Goal: Information Seeking & Learning: Check status

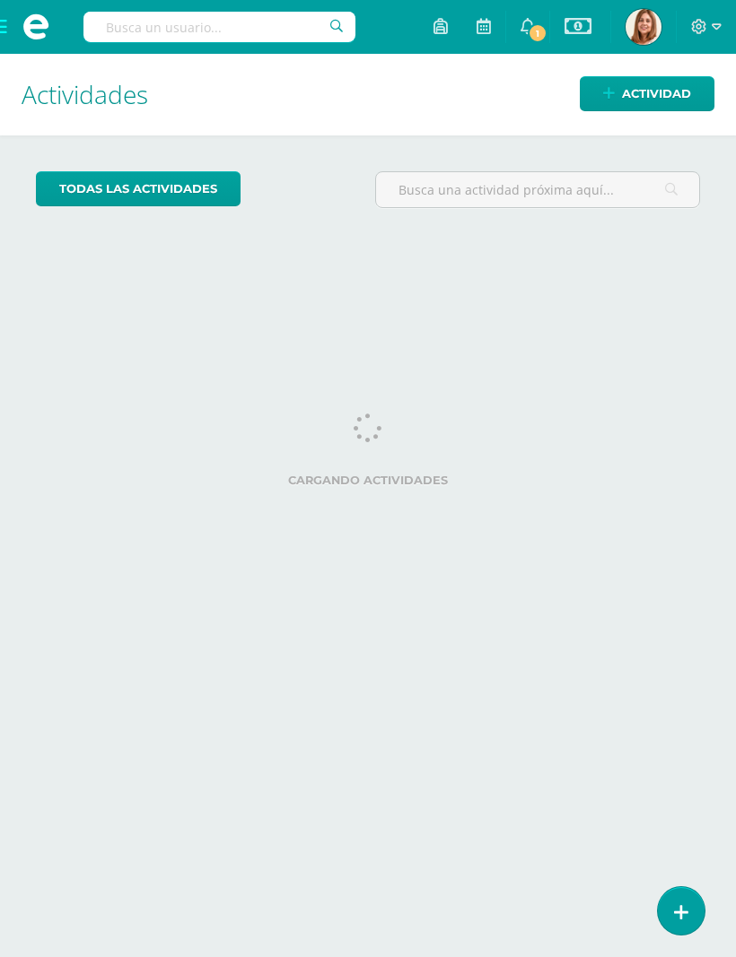
click at [530, 28] on span "1" at bounding box center [537, 33] width 20 height 20
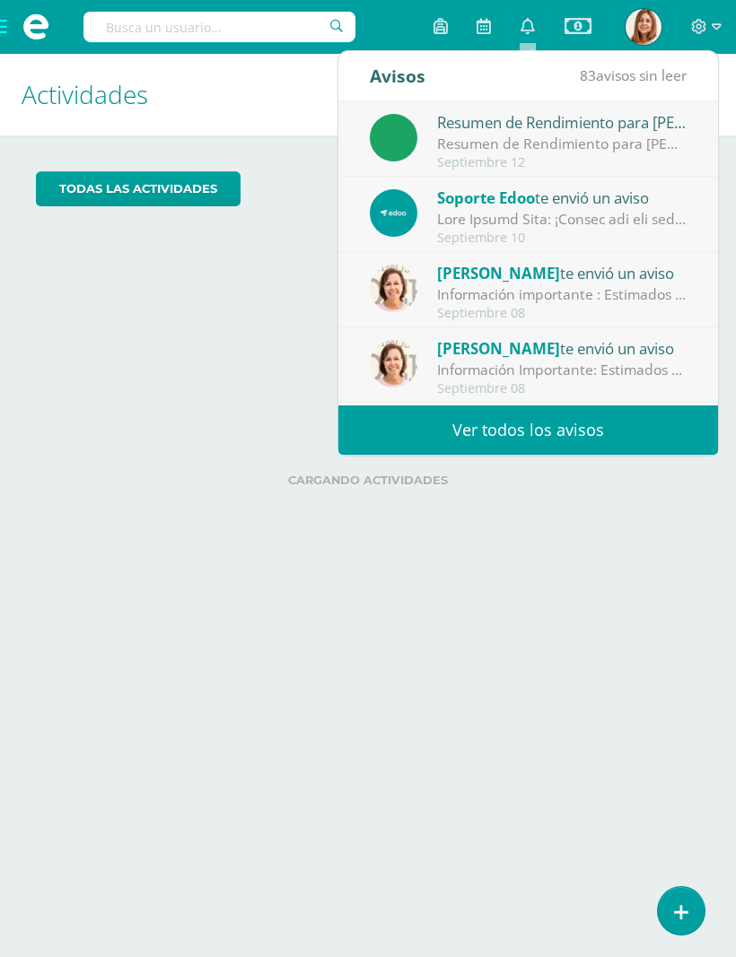
scroll to position [0, 1]
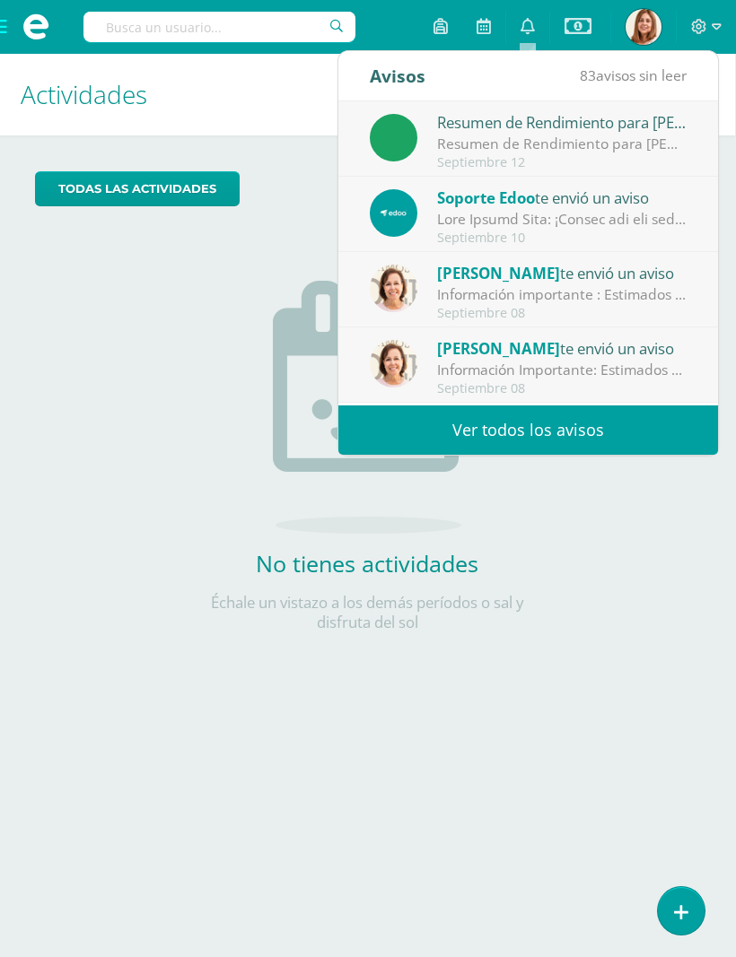
click at [91, 483] on div "todas las Actividades No tienes actividades Échale un vistazo a los demás perío…" at bounding box center [367, 412] width 736 height 554
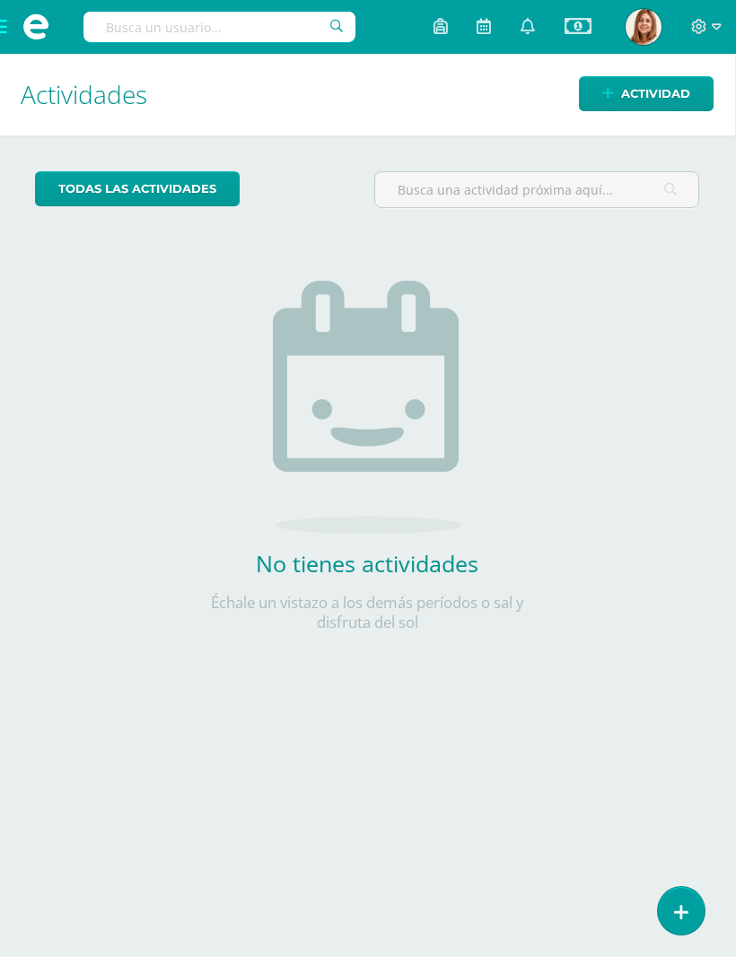
click at [692, 22] on icon at bounding box center [699, 27] width 16 height 16
click at [657, 127] on span "Cerrar sesión" at bounding box center [660, 123] width 81 height 17
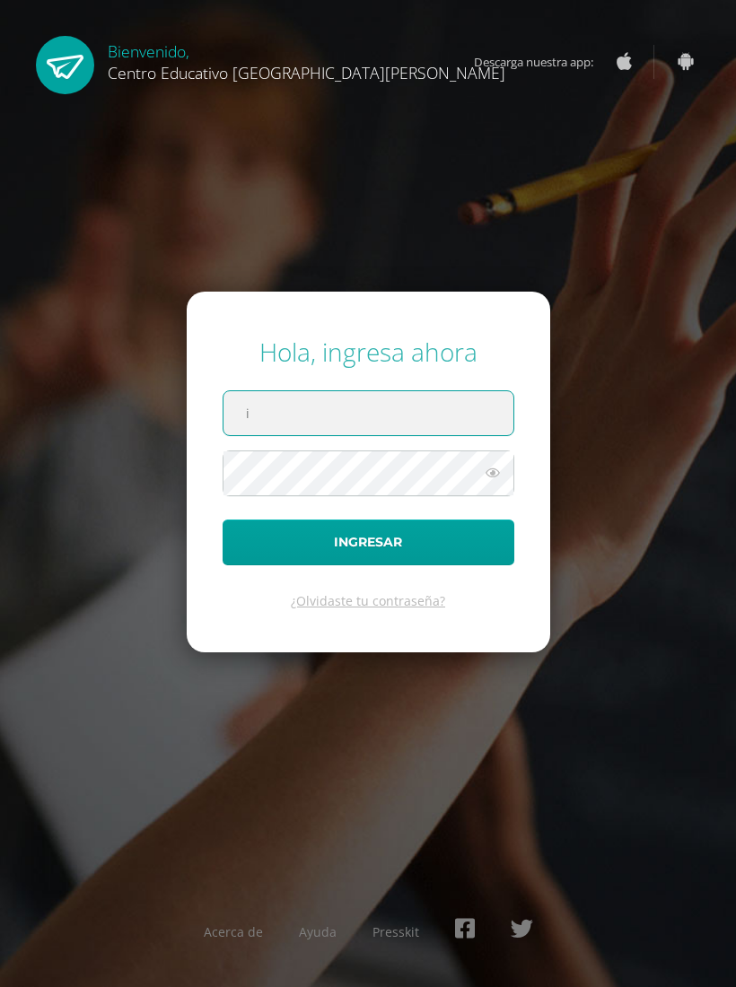
type input "ivanna.plata@centroeducativoelvalle.edu.gt"
click at [437, 526] on form "Hola, ingresa ahora ivanna.plata@centroeducativoelvalle.edu.gt Ingresar ¿Olvida…" at bounding box center [368, 472] width 363 height 361
click at [466, 536] on button "Ingresar" at bounding box center [368, 542] width 292 height 46
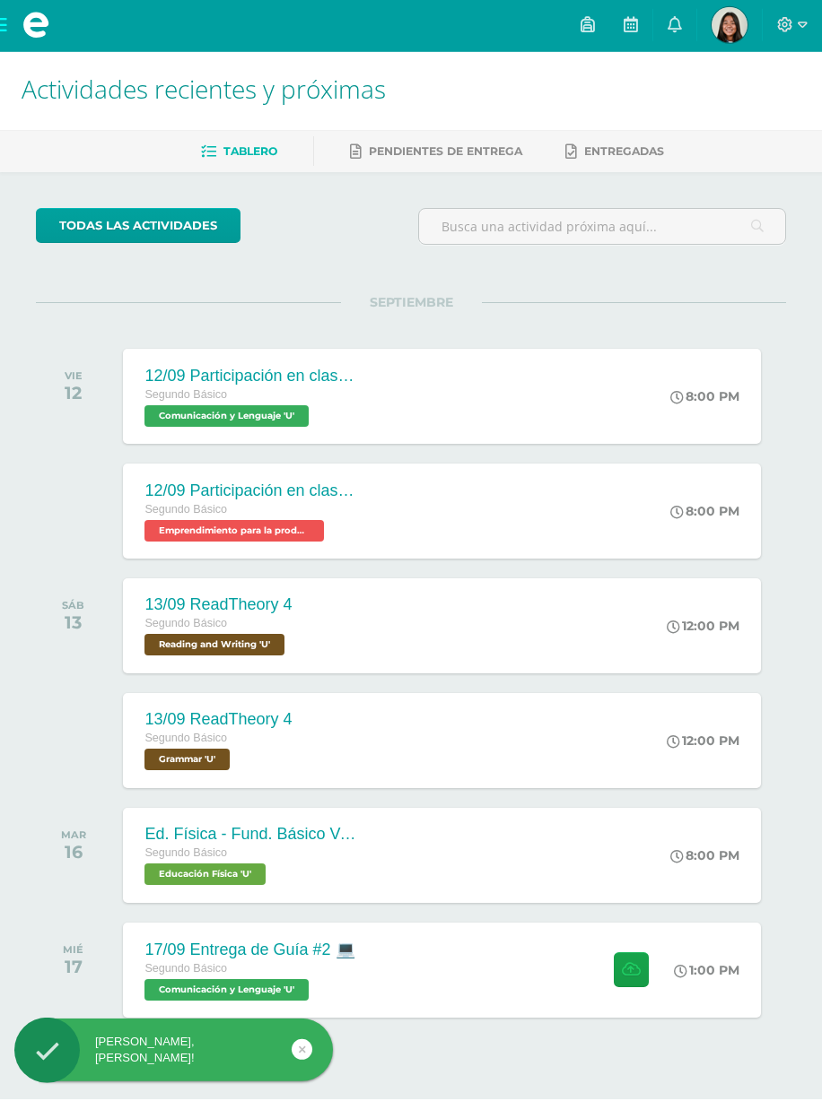
scroll to position [4, 0]
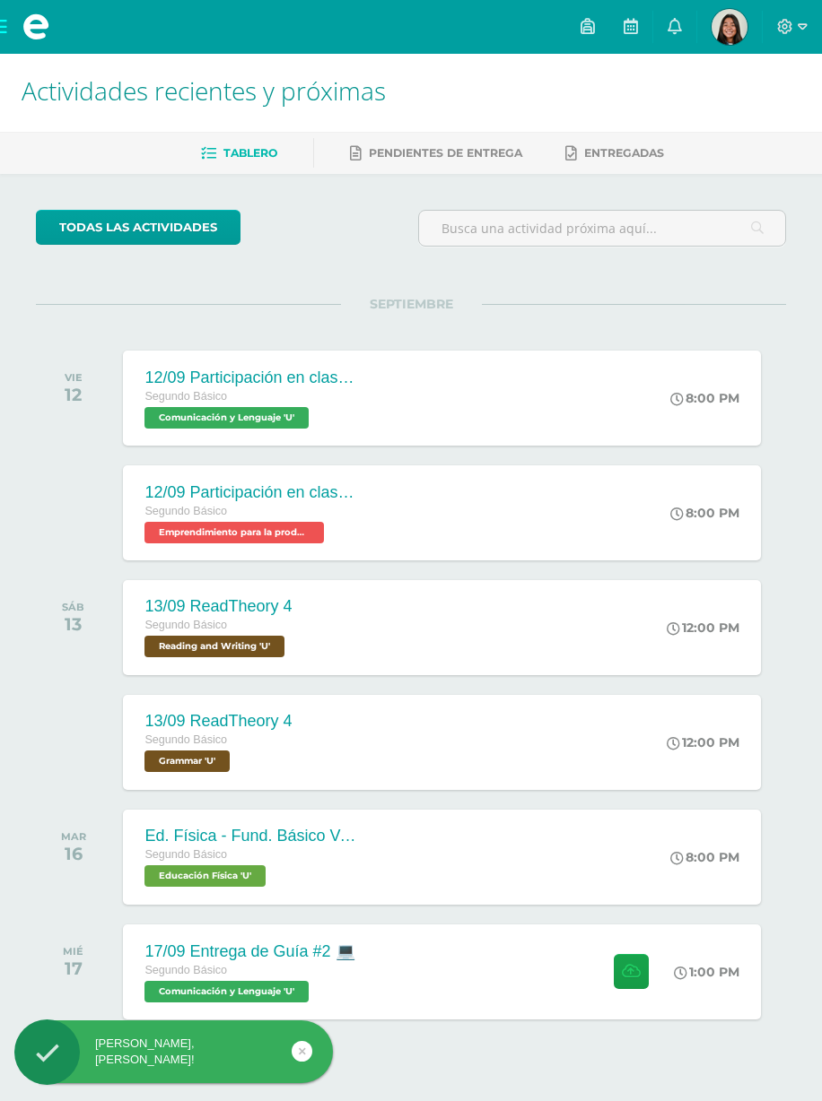
click at [630, 15] on link at bounding box center [630, 27] width 43 height 54
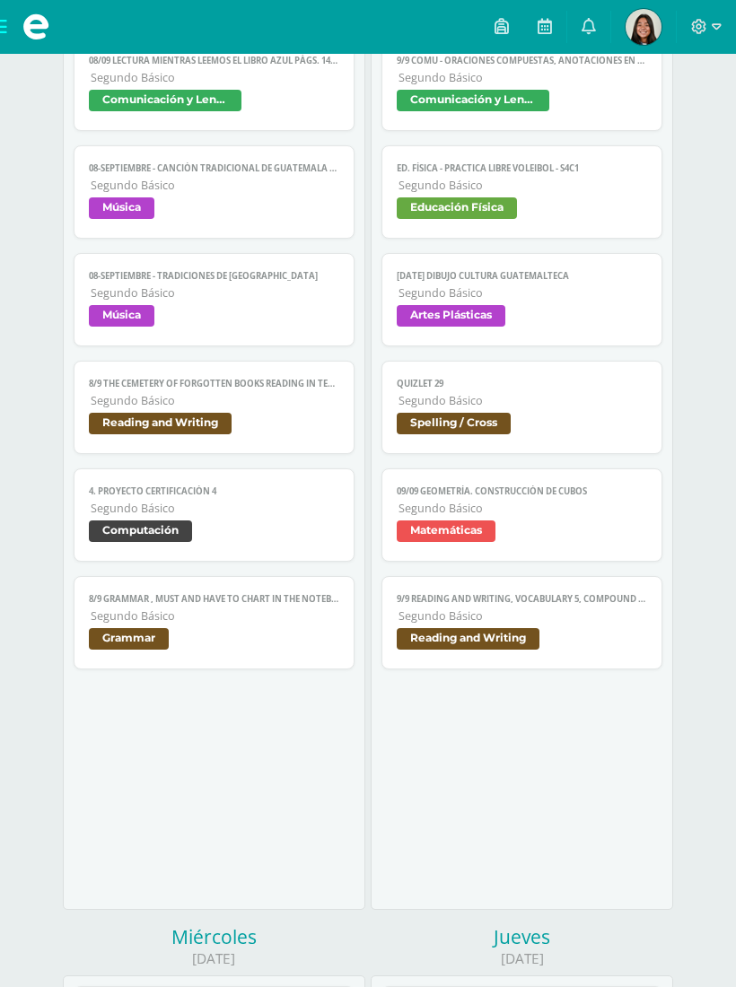
scroll to position [248, 0]
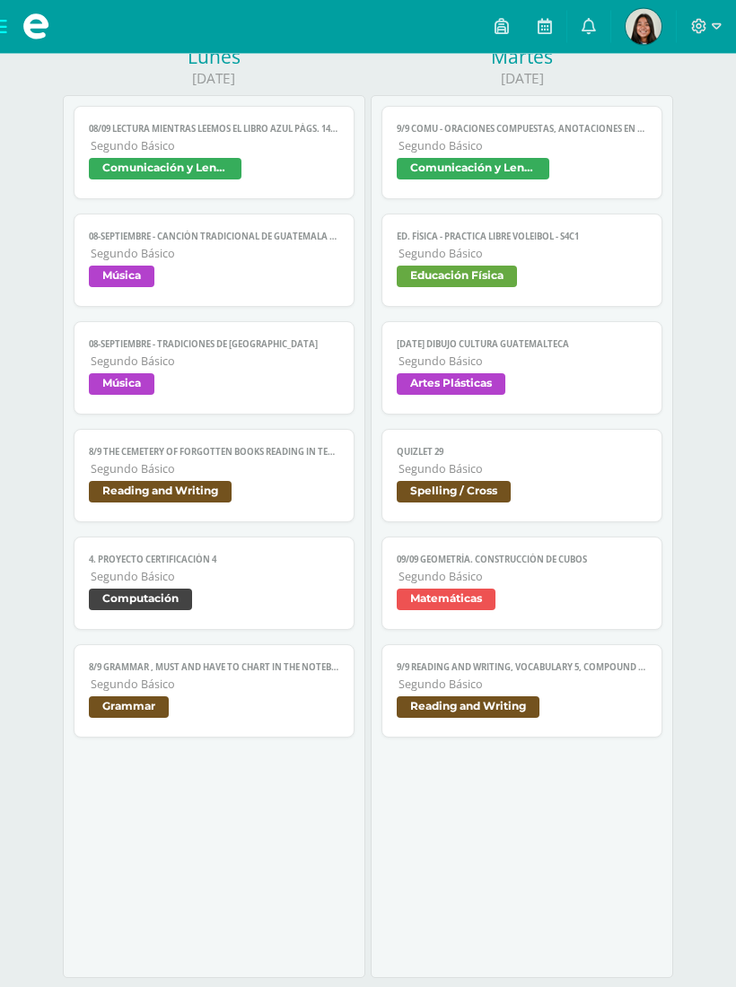
click at [280, 305] on link "08-septiembre - Canción tradicional de Guatemala guitarra y canto Segundo Básic…" at bounding box center [214, 260] width 280 height 93
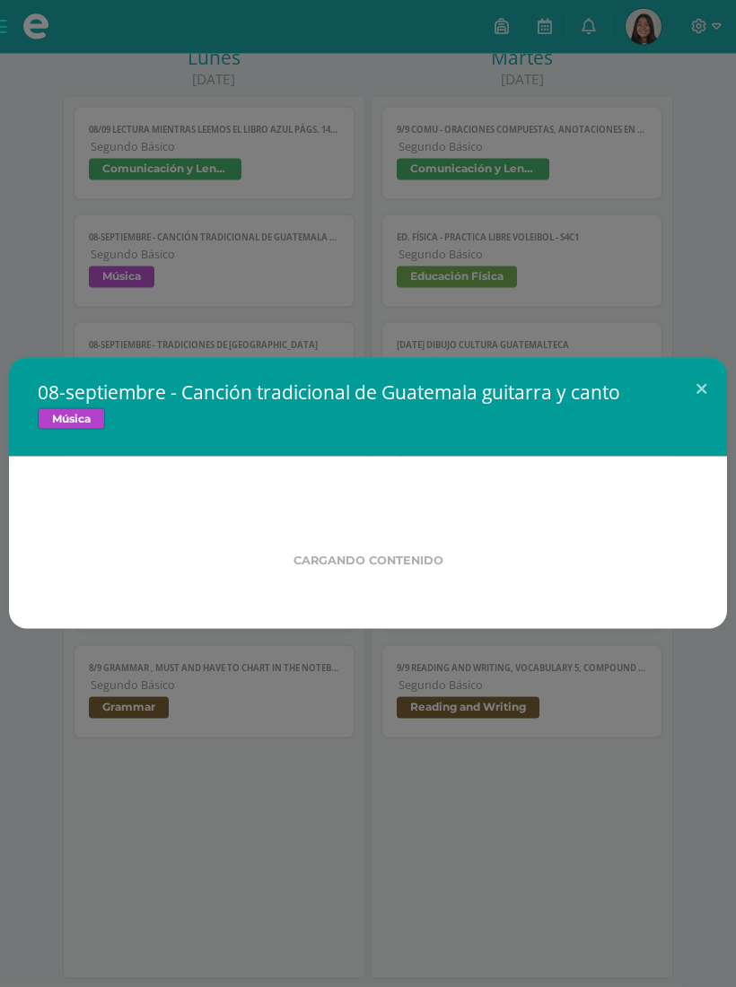
scroll to position [249, 0]
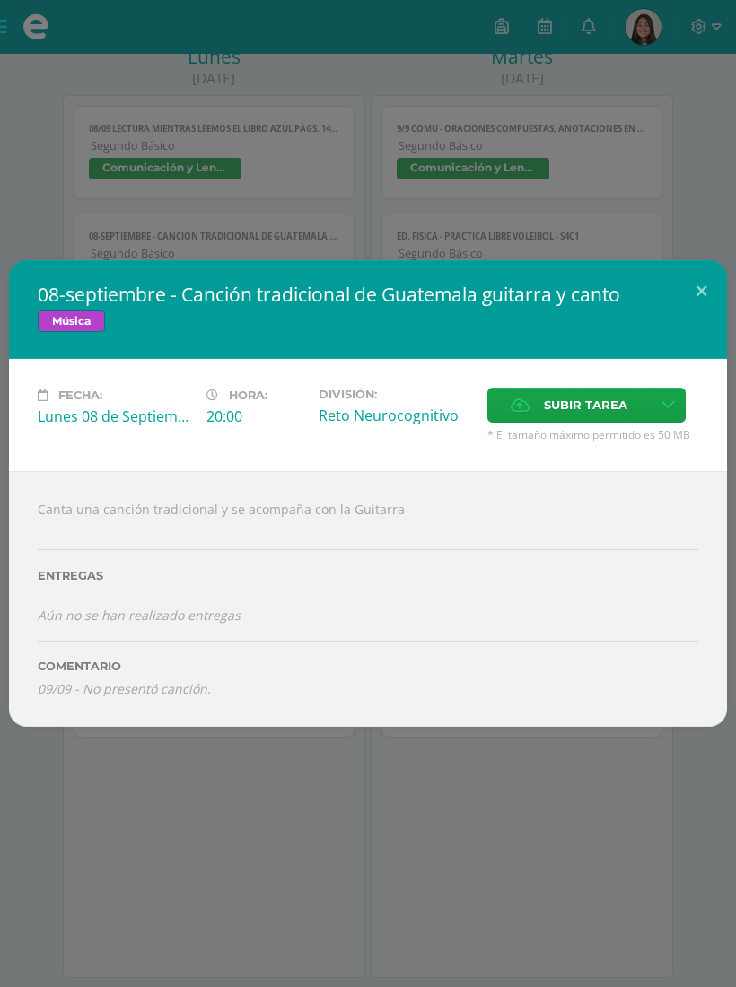
click at [697, 309] on button at bounding box center [700, 290] width 51 height 61
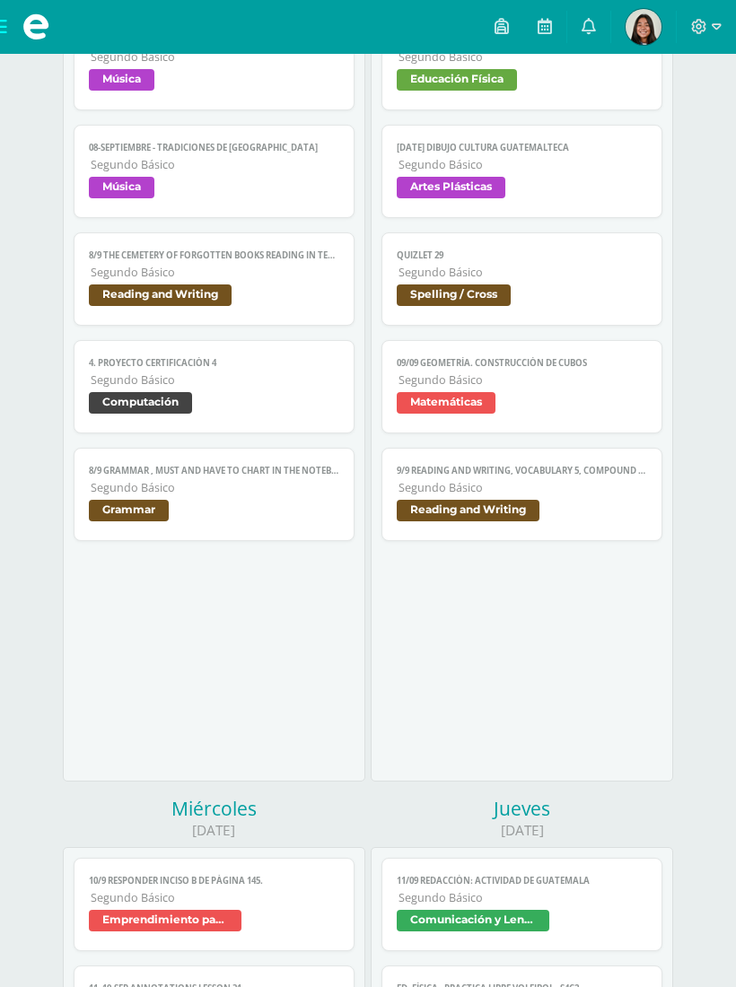
scroll to position [495, 0]
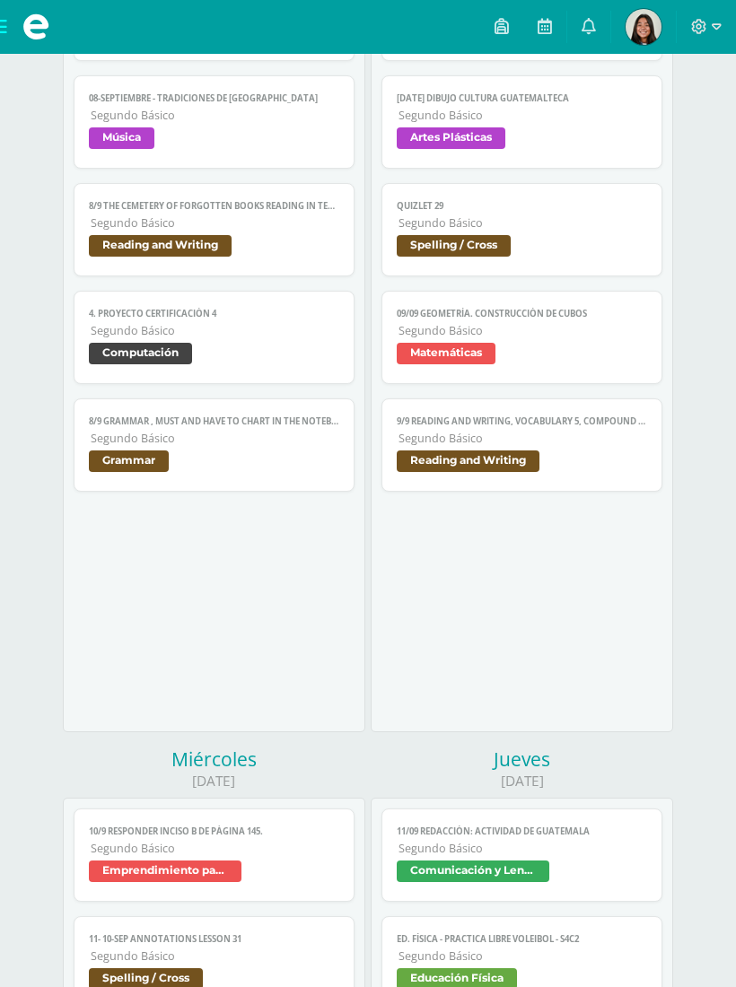
click at [307, 276] on link "8/9 The Cemetery of Forgotten books reading in TEAMS Segundo Básico Reading and…" at bounding box center [214, 229] width 280 height 93
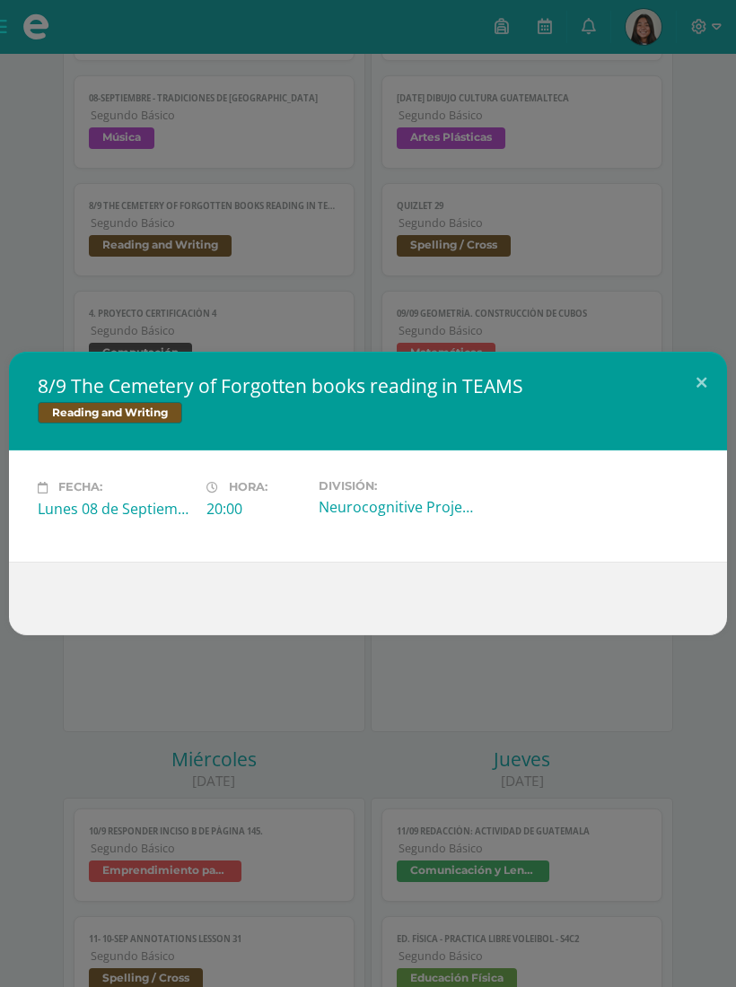
click at [713, 413] on button at bounding box center [700, 382] width 51 height 61
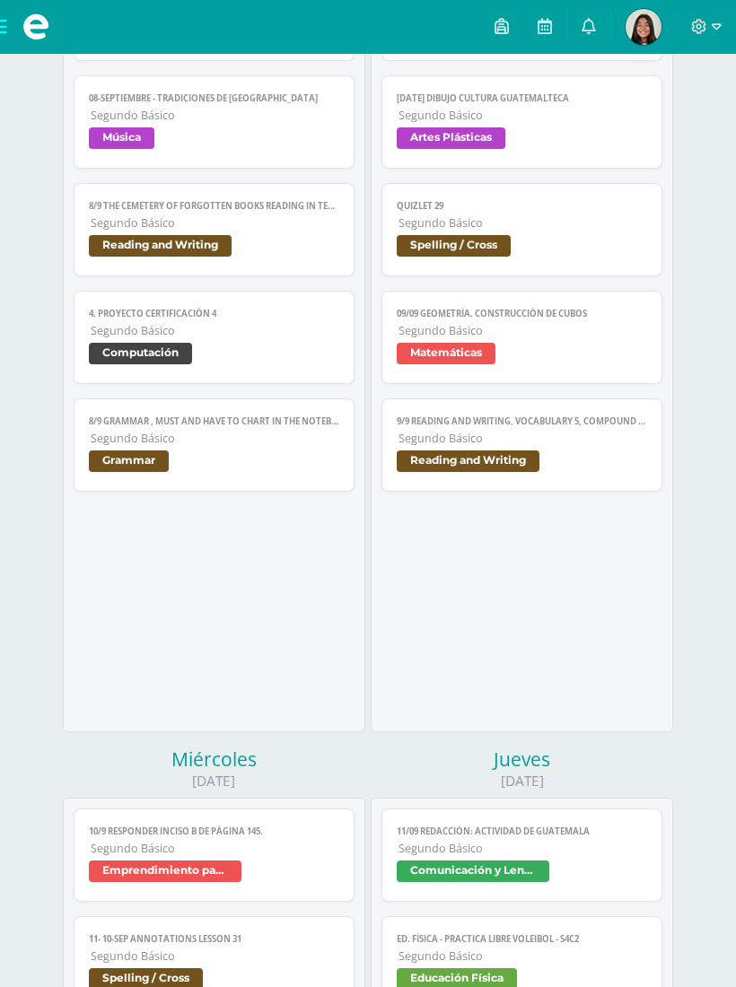
click at [356, 986] on div "8/9 The Cemetery of Forgotten books reading in TEAMS Reading and Writing Fecha:…" at bounding box center [368, 493] width 736 height 987
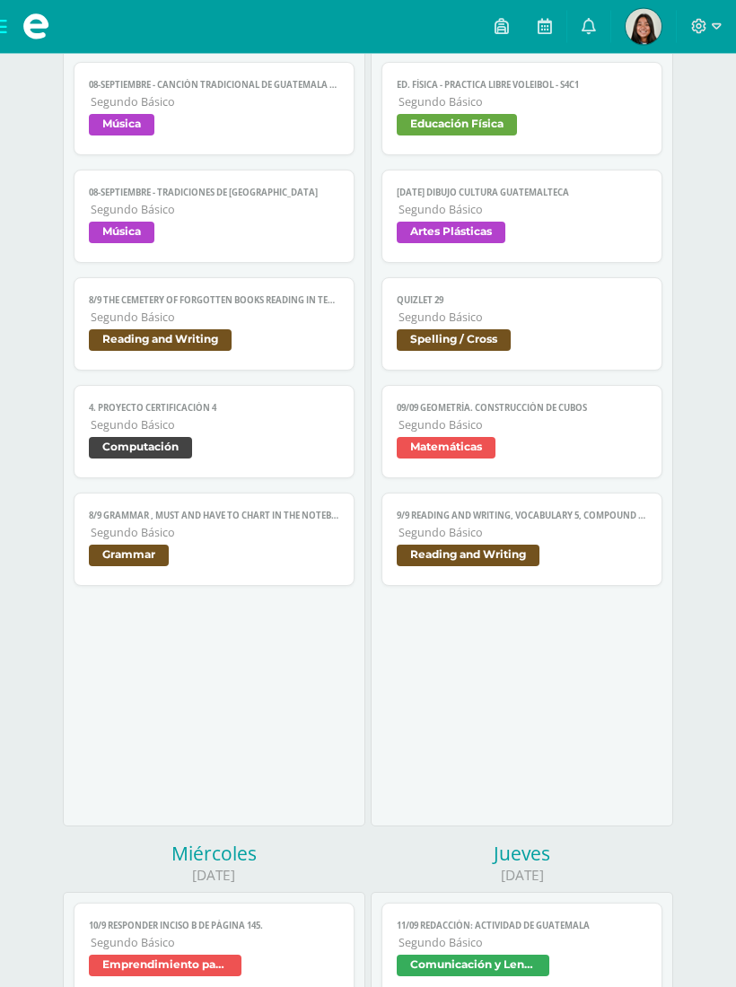
scroll to position [409, 0]
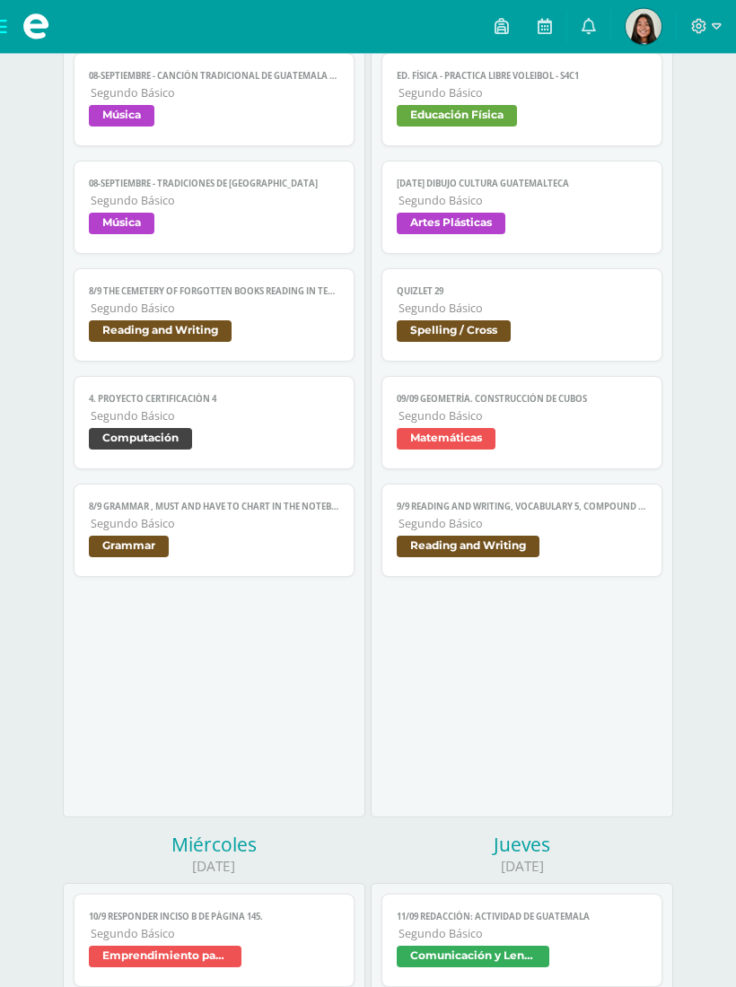
click at [596, 203] on span "Segundo Básico" at bounding box center [522, 201] width 248 height 15
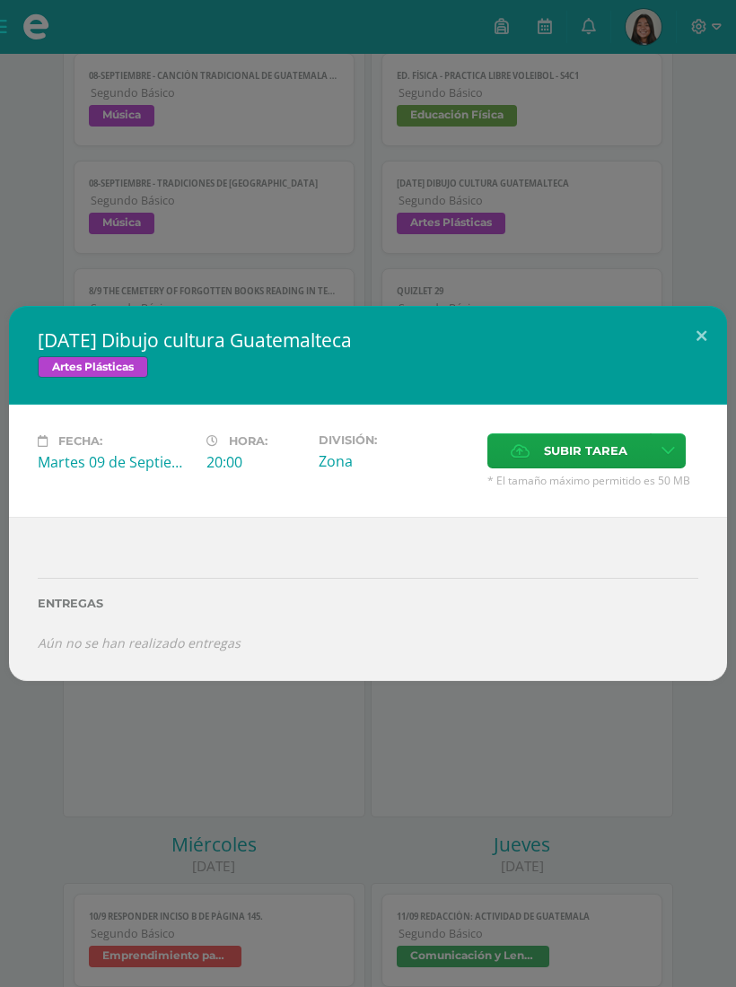
click at [591, 457] on span "Subir tarea" at bounding box center [585, 450] width 83 height 33
click at [0, 0] on input "Subir tarea" at bounding box center [0, 0] width 0 height 0
click at [702, 344] on button at bounding box center [700, 336] width 51 height 61
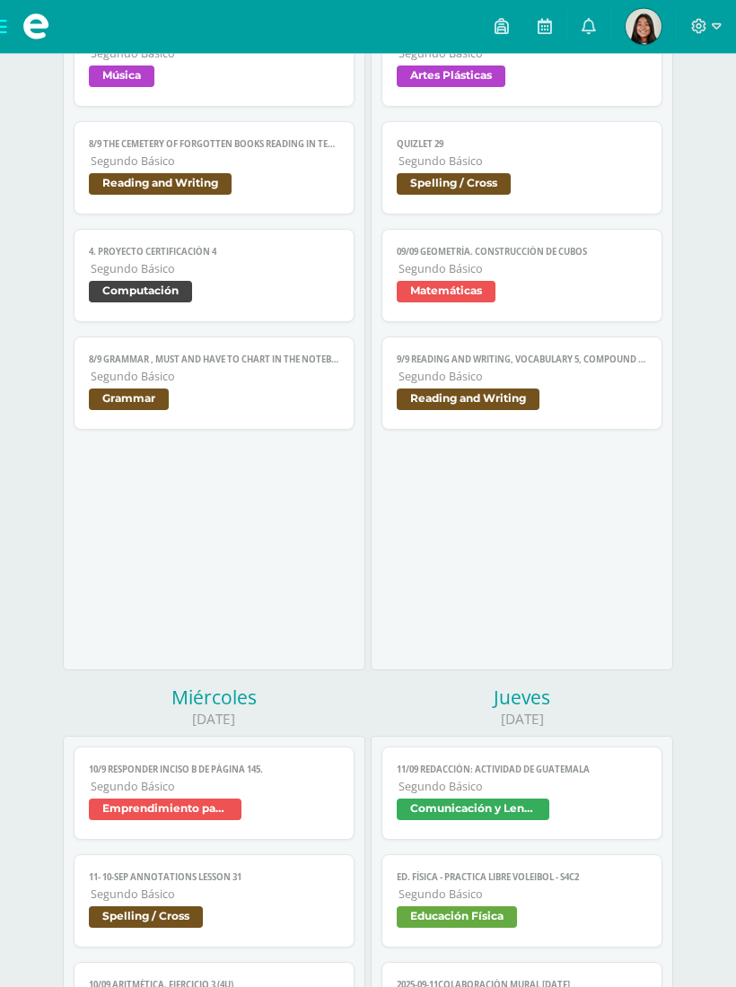
scroll to position [560, 0]
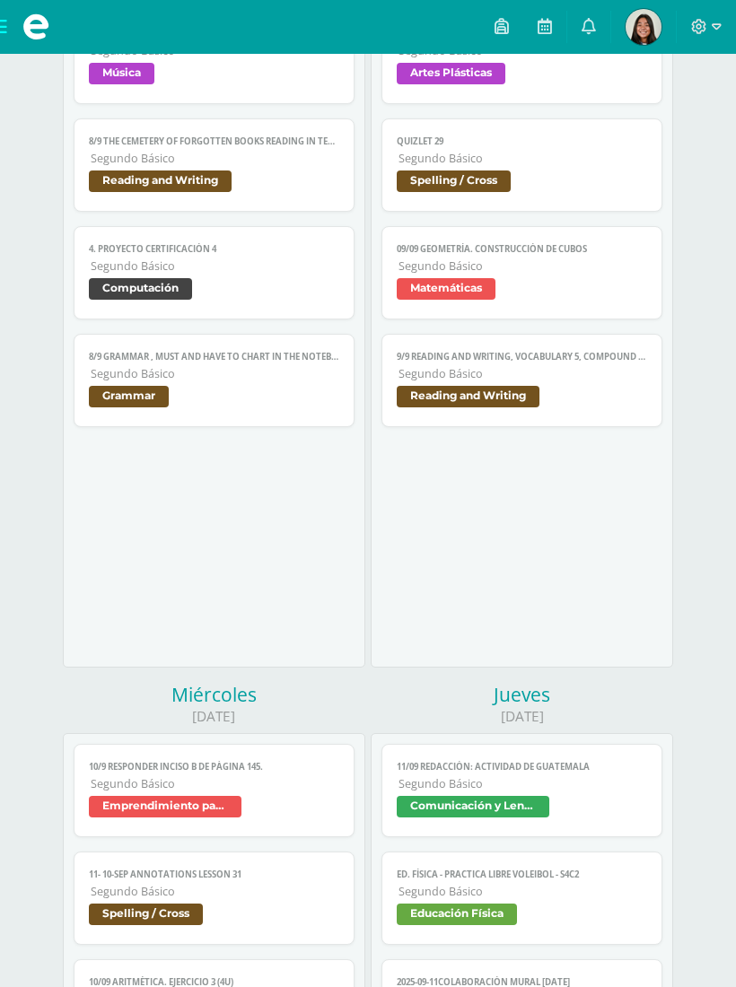
click at [604, 304] on span "Matemáticas" at bounding box center [520, 291] width 249 height 26
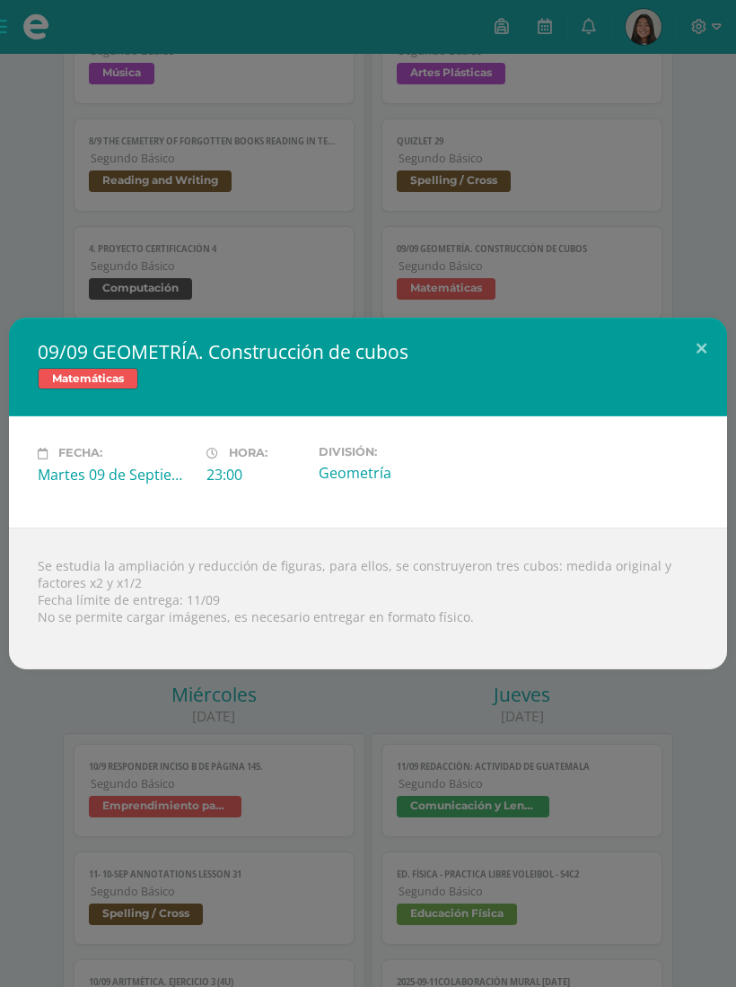
click at [701, 342] on button at bounding box center [700, 348] width 51 height 61
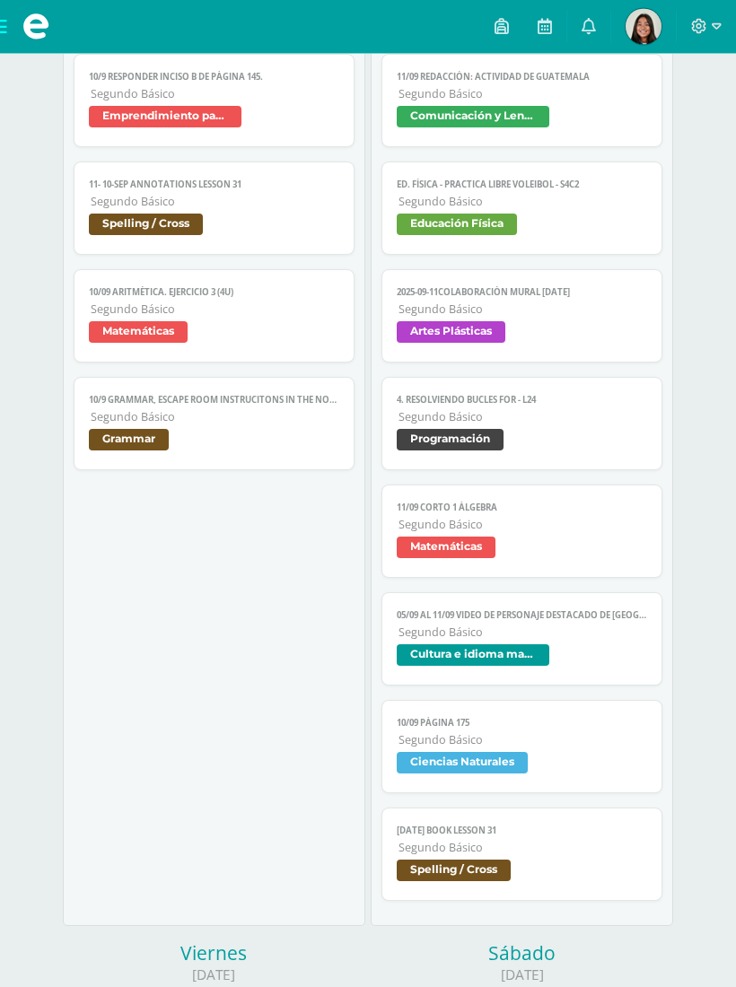
scroll to position [1250, 0]
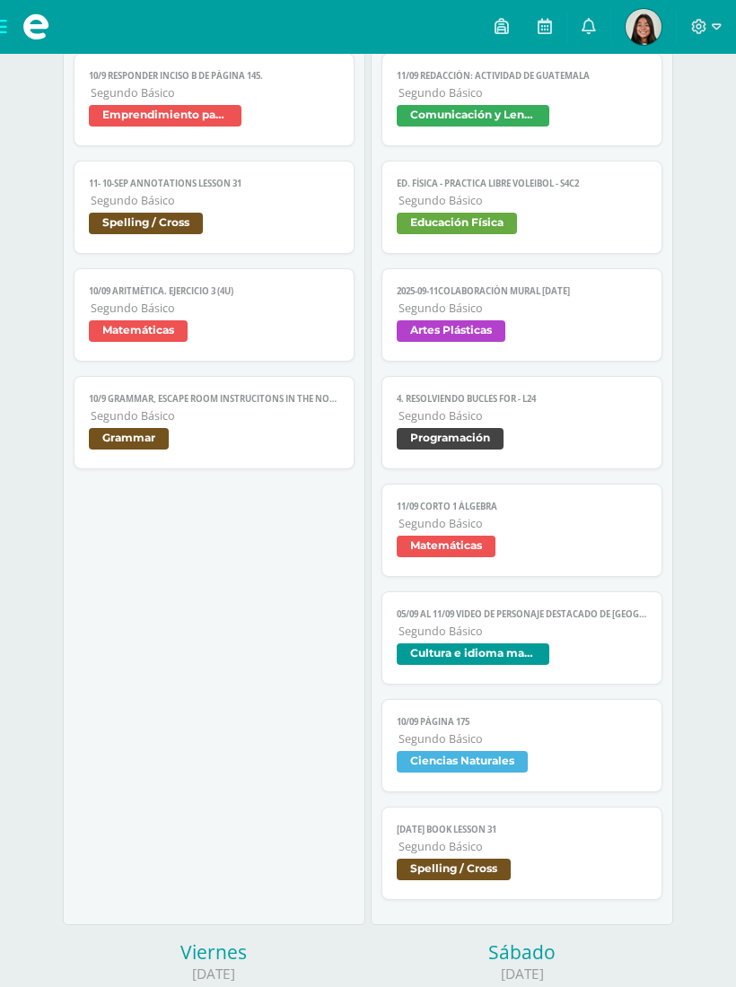
click at [610, 118] on span "Comunicación y Lenguaje" at bounding box center [520, 118] width 249 height 26
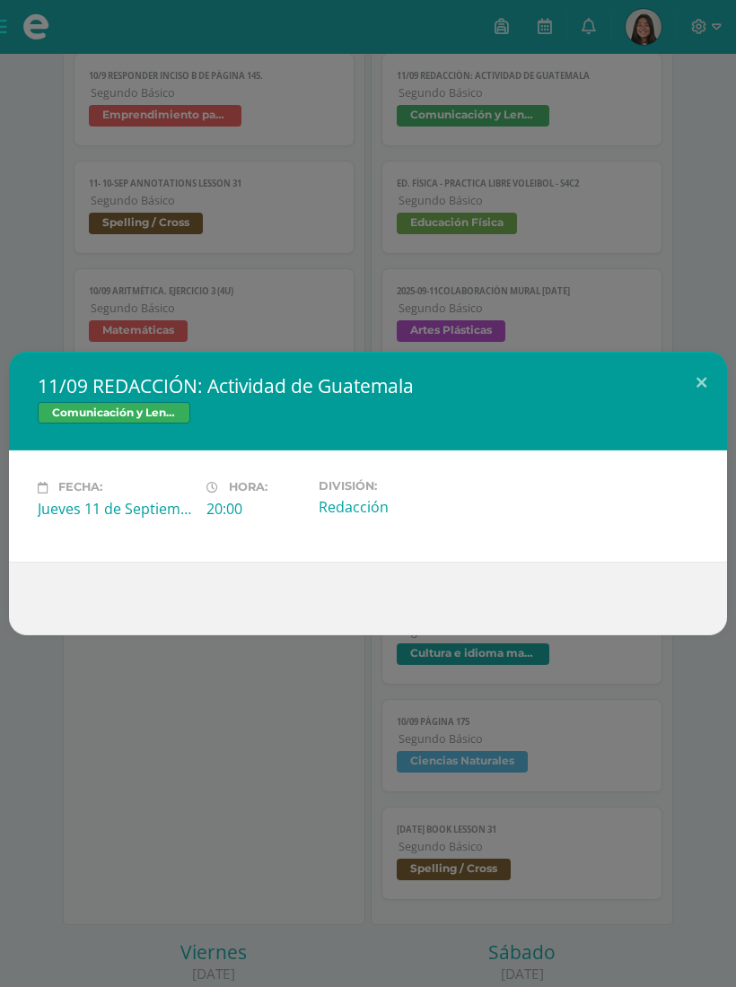
click at [692, 390] on button at bounding box center [700, 382] width 51 height 61
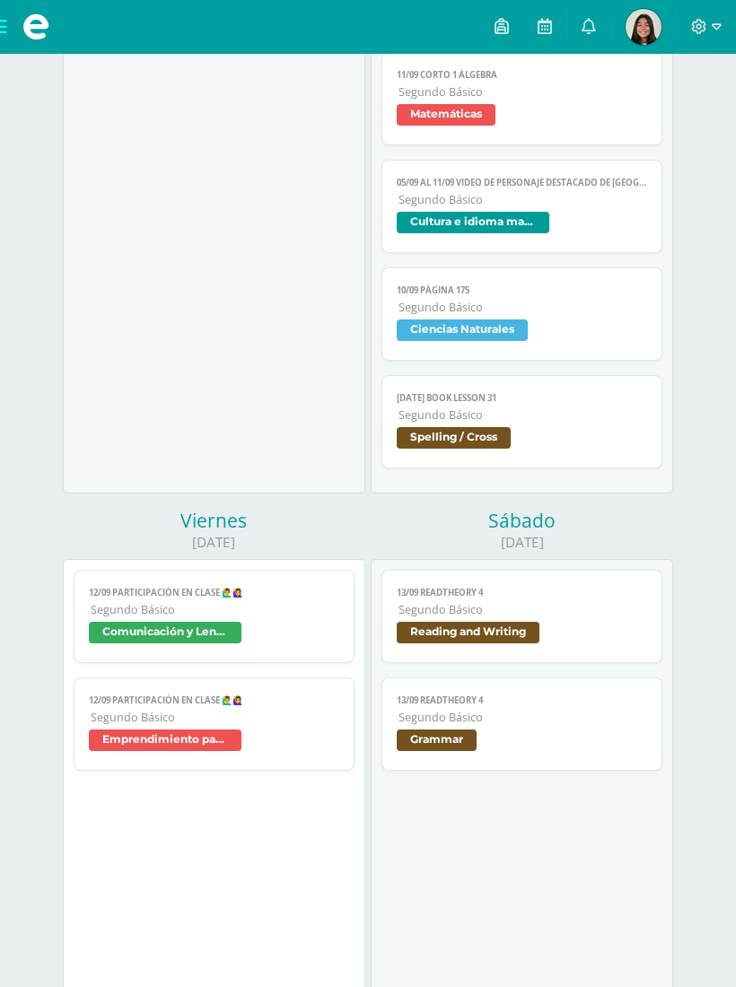
scroll to position [1684, 0]
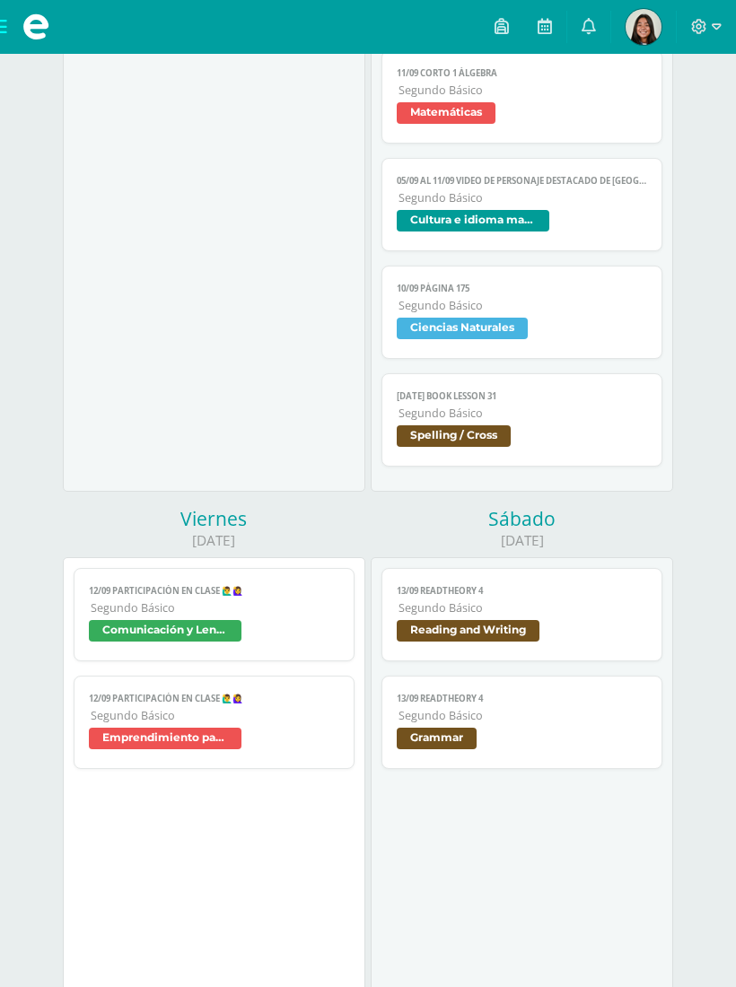
click at [621, 236] on span "Cultura e idioma maya" at bounding box center [520, 223] width 249 height 26
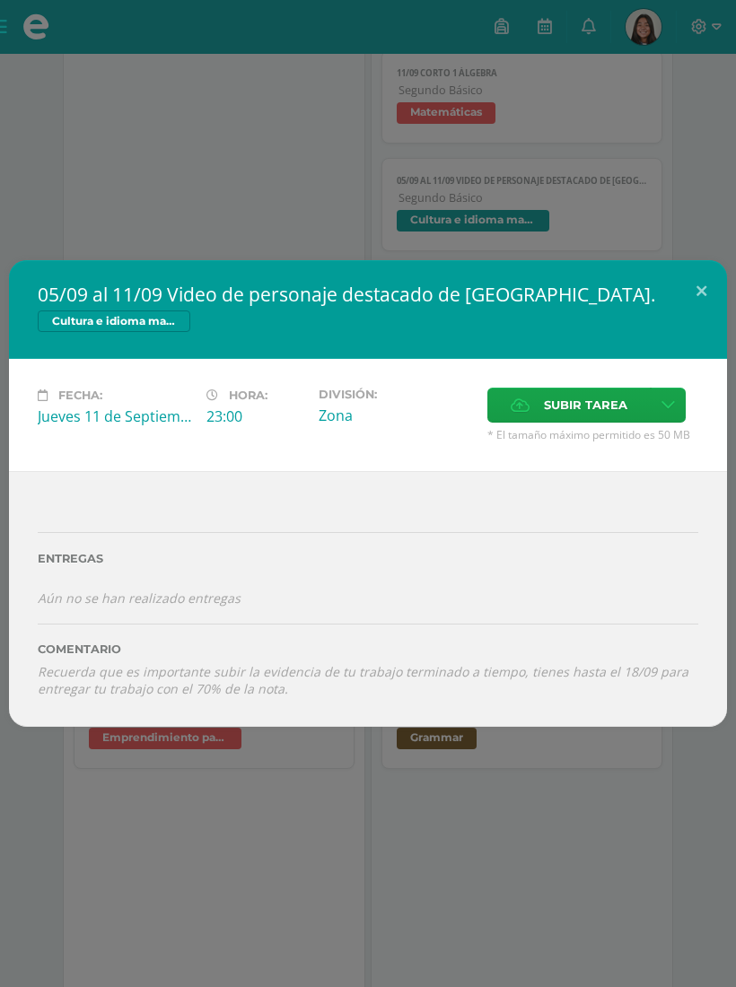
click at [587, 417] on span "Subir tarea" at bounding box center [585, 404] width 83 height 33
click at [0, 0] on input "Subir tarea" at bounding box center [0, 0] width 0 height 0
click at [685, 285] on button at bounding box center [700, 290] width 51 height 61
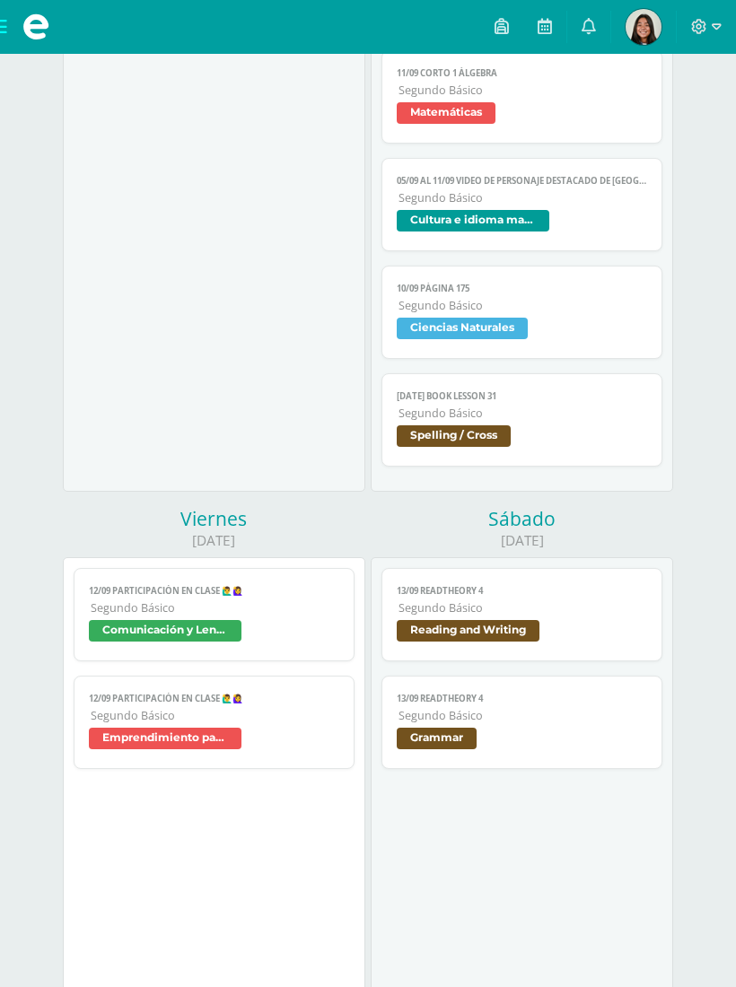
click at [692, 39] on div at bounding box center [705, 27] width 59 height 54
click at [718, 34] on icon at bounding box center [716, 27] width 10 height 16
click at [690, 125] on span "Cerrar sesión" at bounding box center [660, 123] width 81 height 17
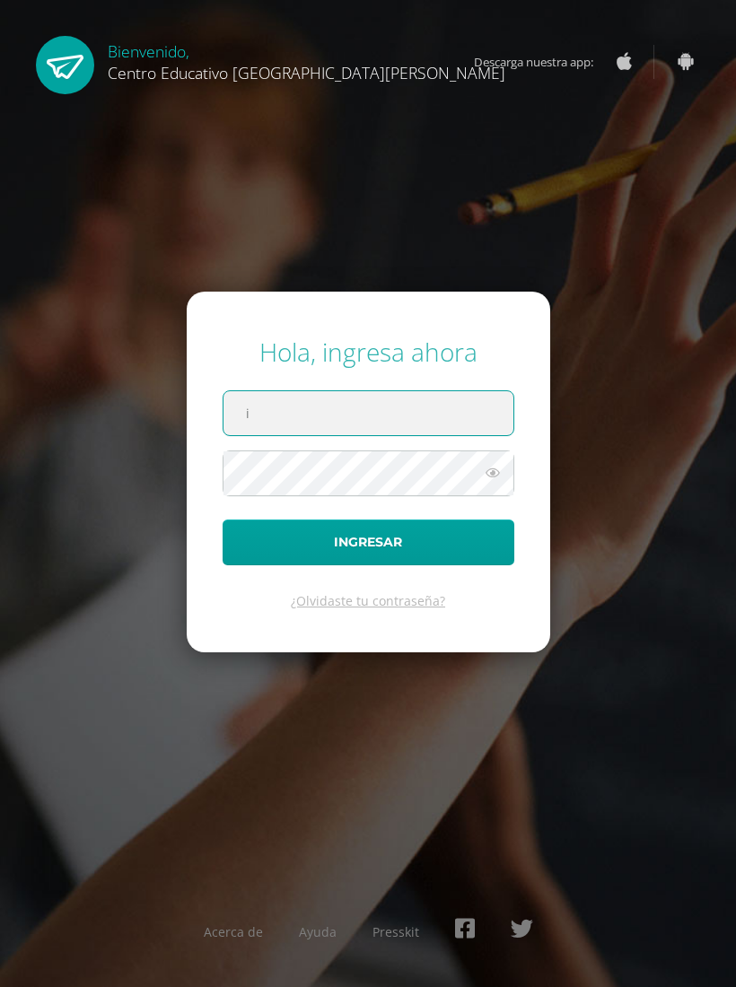
type input "[PERSON_NAME][EMAIL_ADDRESS][DOMAIN_NAME]"
click at [439, 565] on button "Ingresar" at bounding box center [368, 542] width 292 height 46
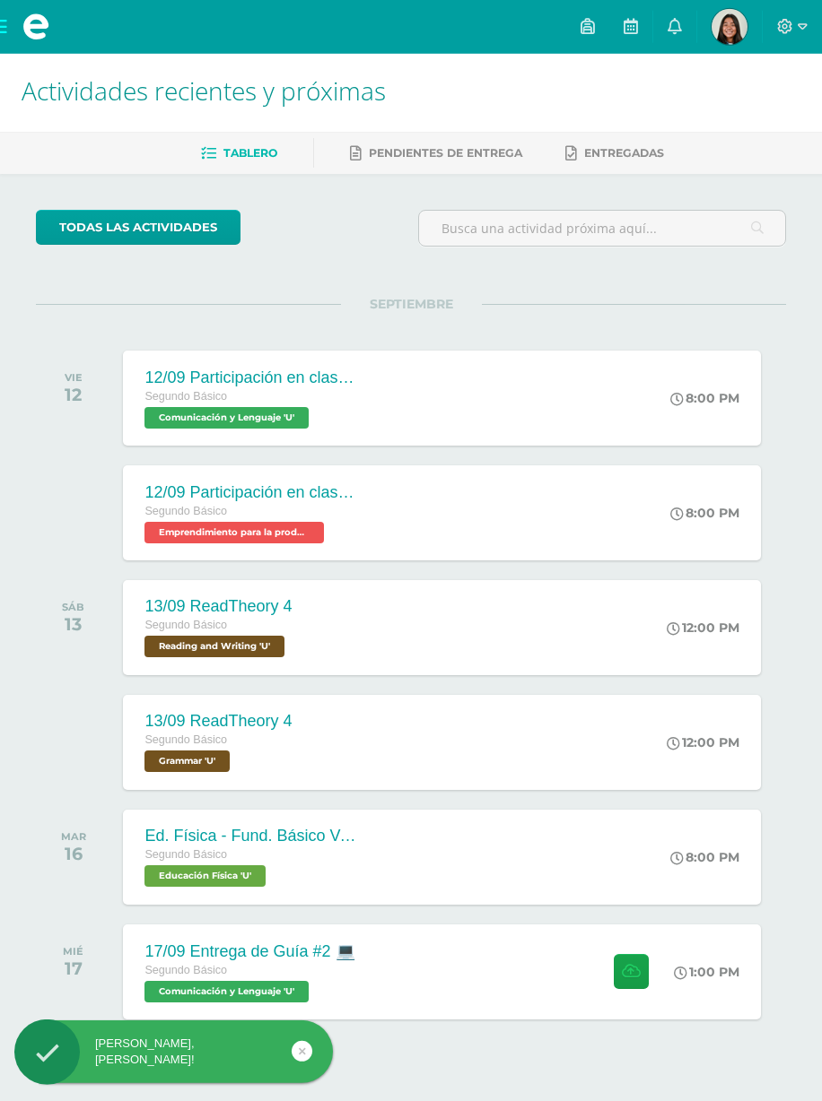
scroll to position [4, 0]
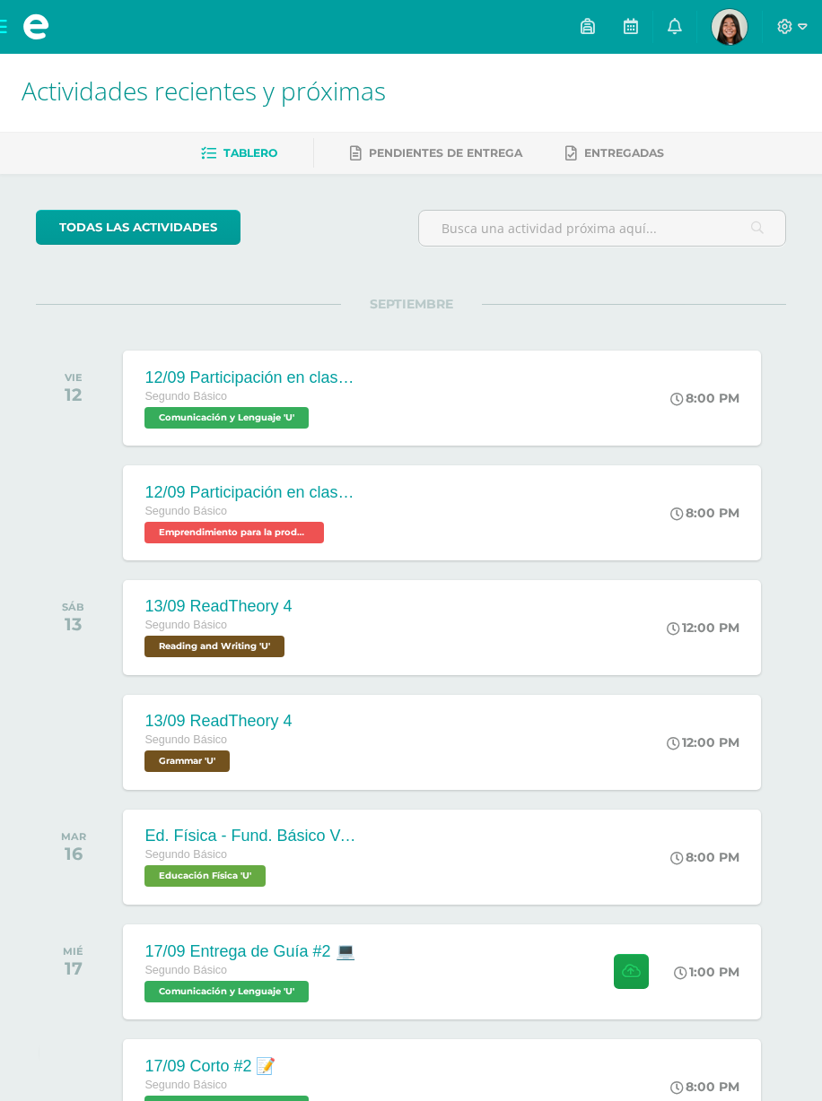
click at [639, 33] on link at bounding box center [630, 27] width 43 height 54
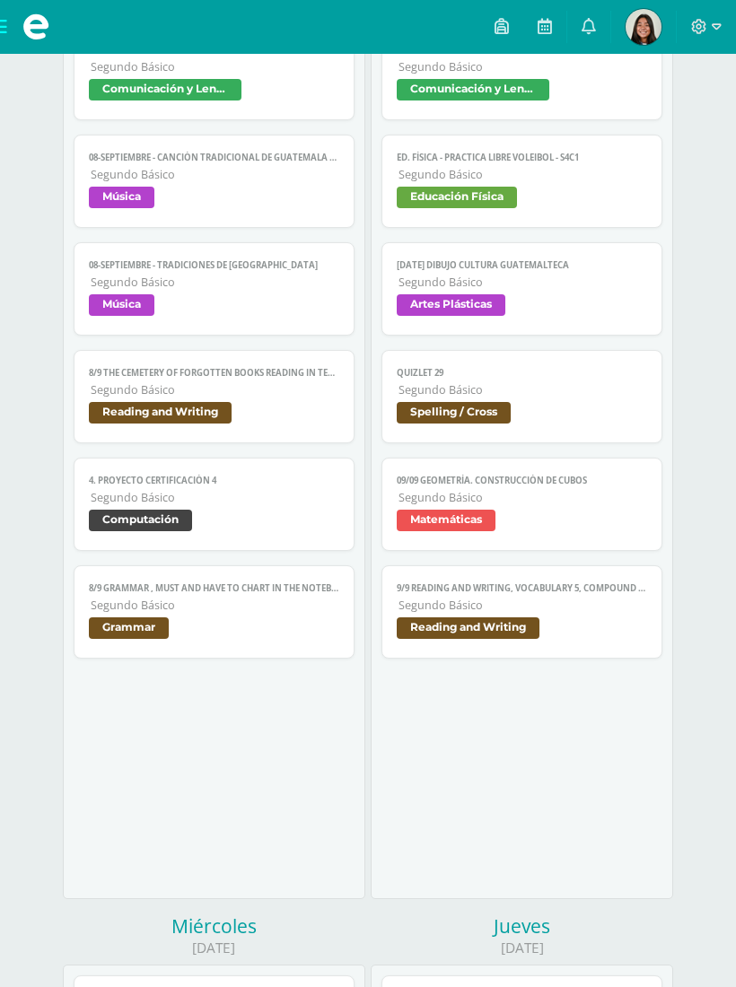
scroll to position [368, 0]
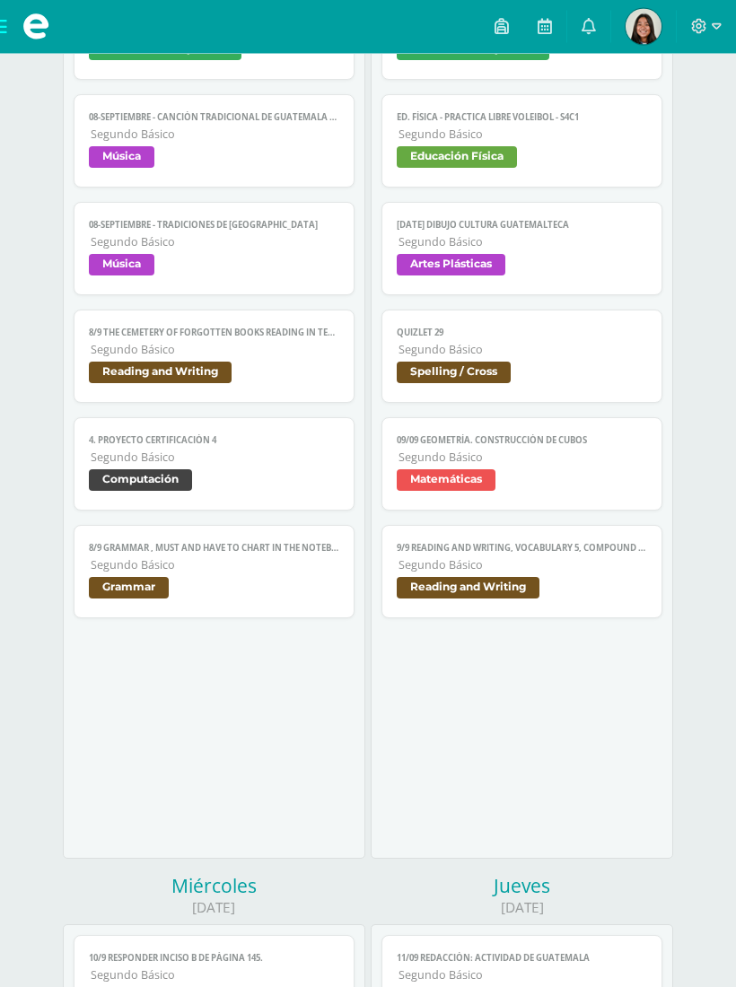
click at [269, 573] on span "Segundo Básico" at bounding box center [215, 565] width 248 height 15
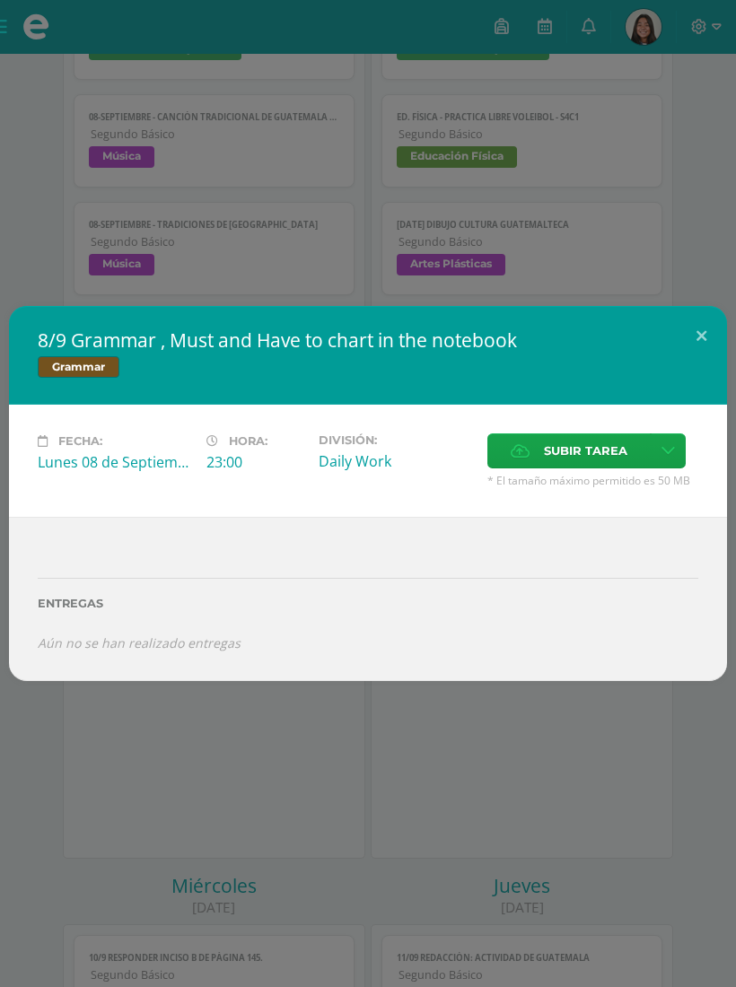
click at [702, 340] on button at bounding box center [700, 336] width 51 height 61
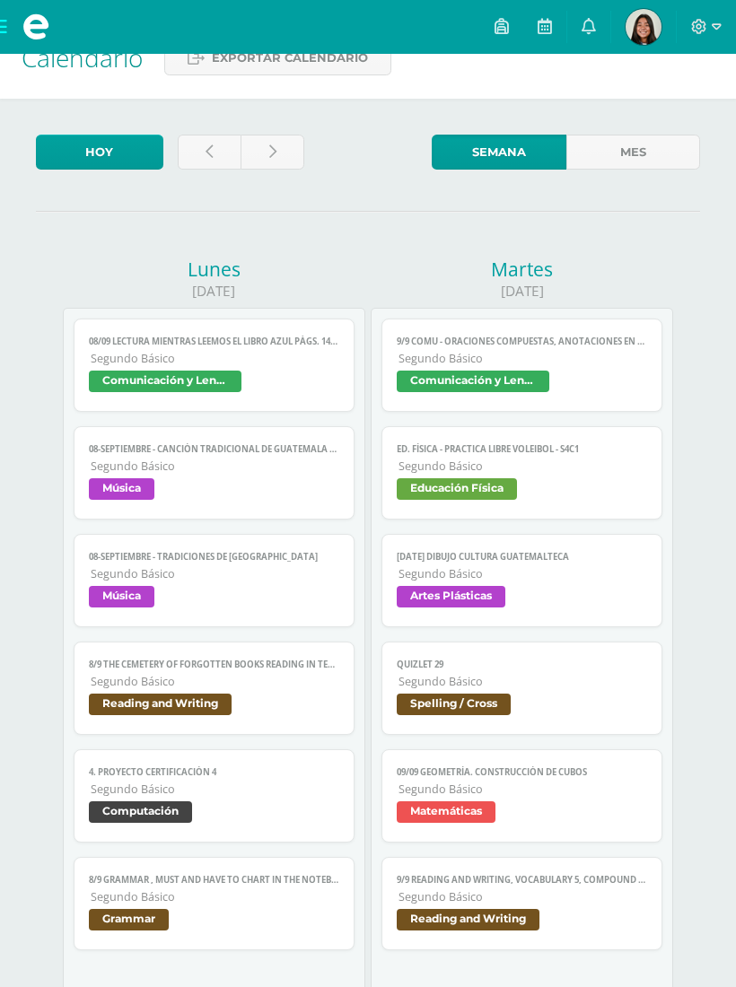
scroll to position [48, 0]
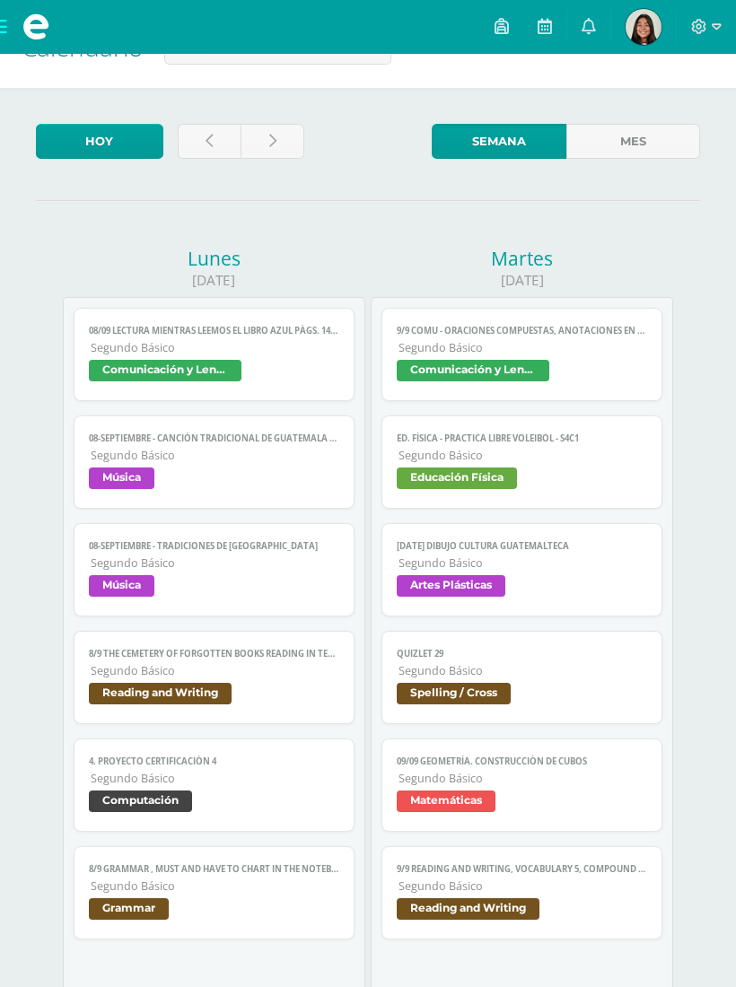
click at [205, 128] on link at bounding box center [210, 141] width 64 height 35
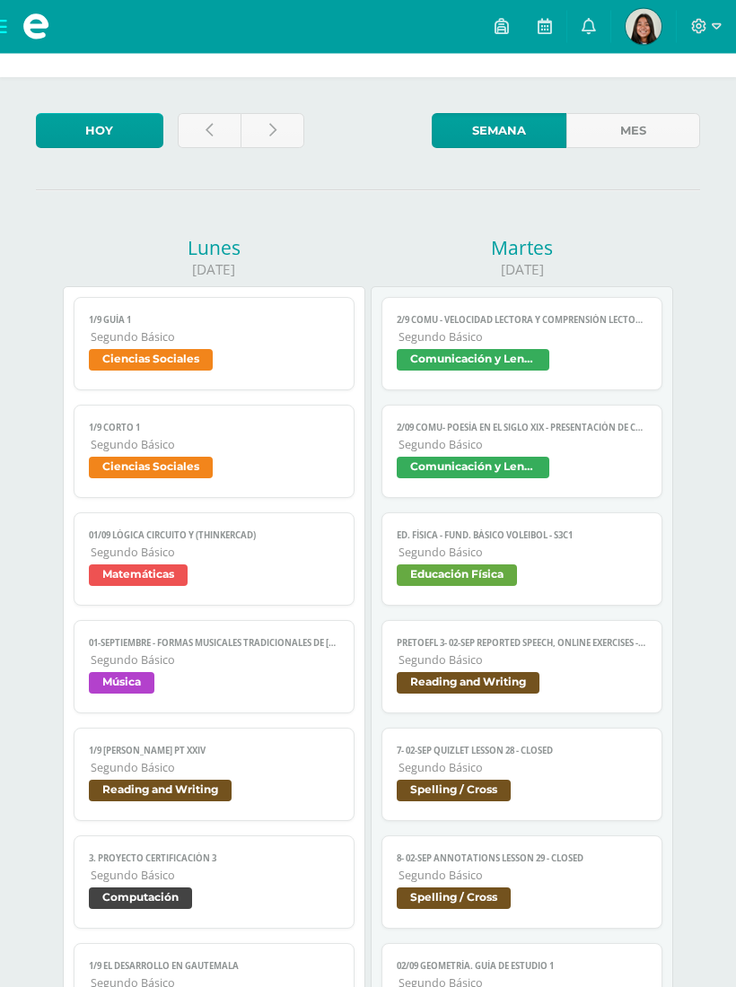
click at [253, 364] on span "Ciencias Sociales" at bounding box center [213, 363] width 249 height 26
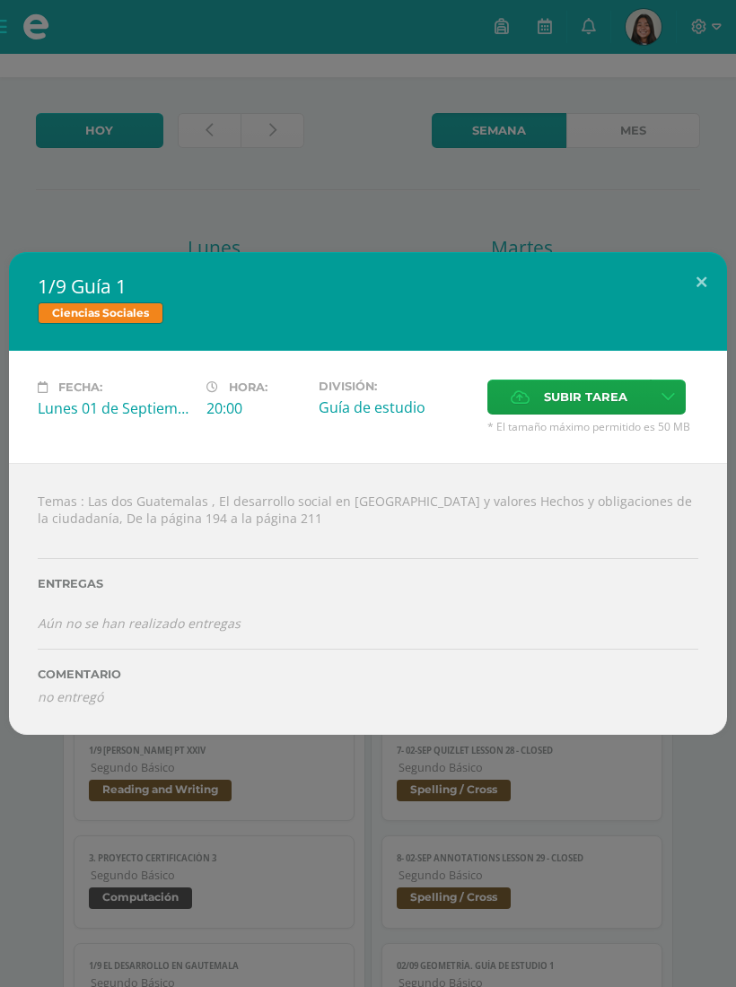
click at [709, 300] on button at bounding box center [700, 282] width 51 height 61
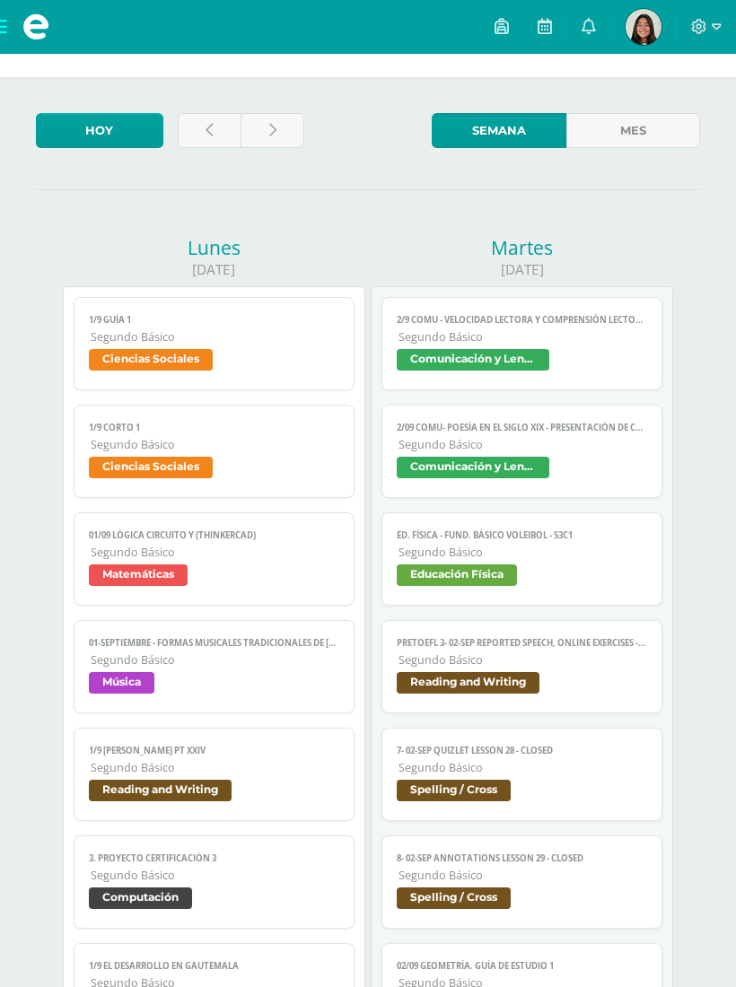
click at [593, 19] on icon at bounding box center [588, 26] width 14 height 16
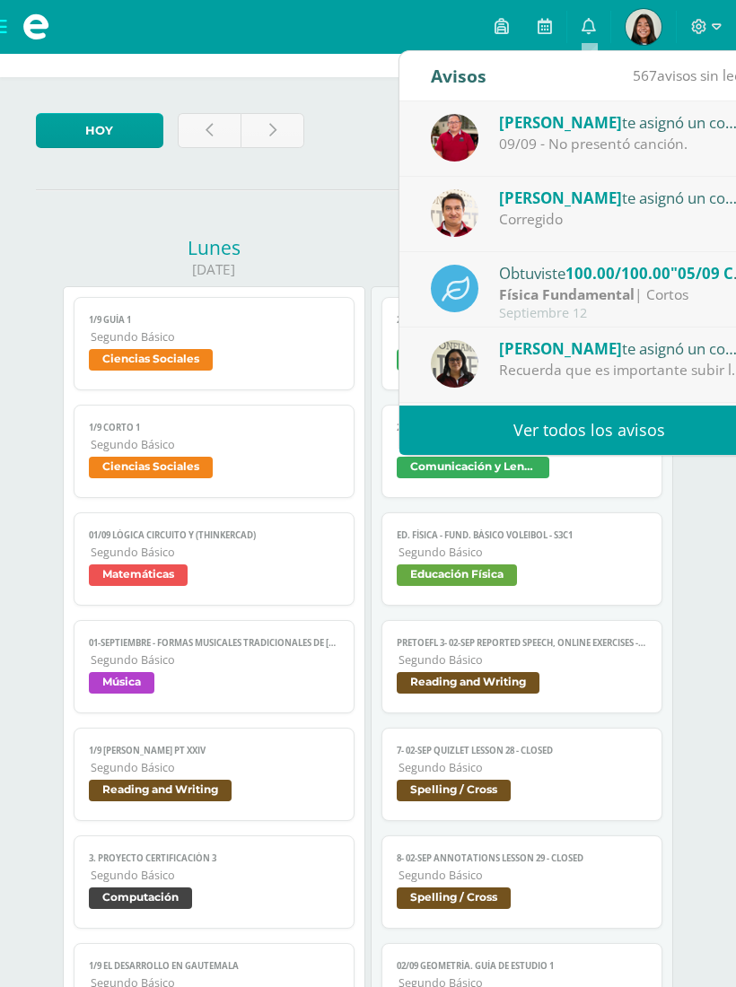
click at [495, 440] on link "Ver todos los avisos" at bounding box center [588, 429] width 379 height 49
click at [503, 405] on link "Ver todos los avisos" at bounding box center [588, 429] width 379 height 49
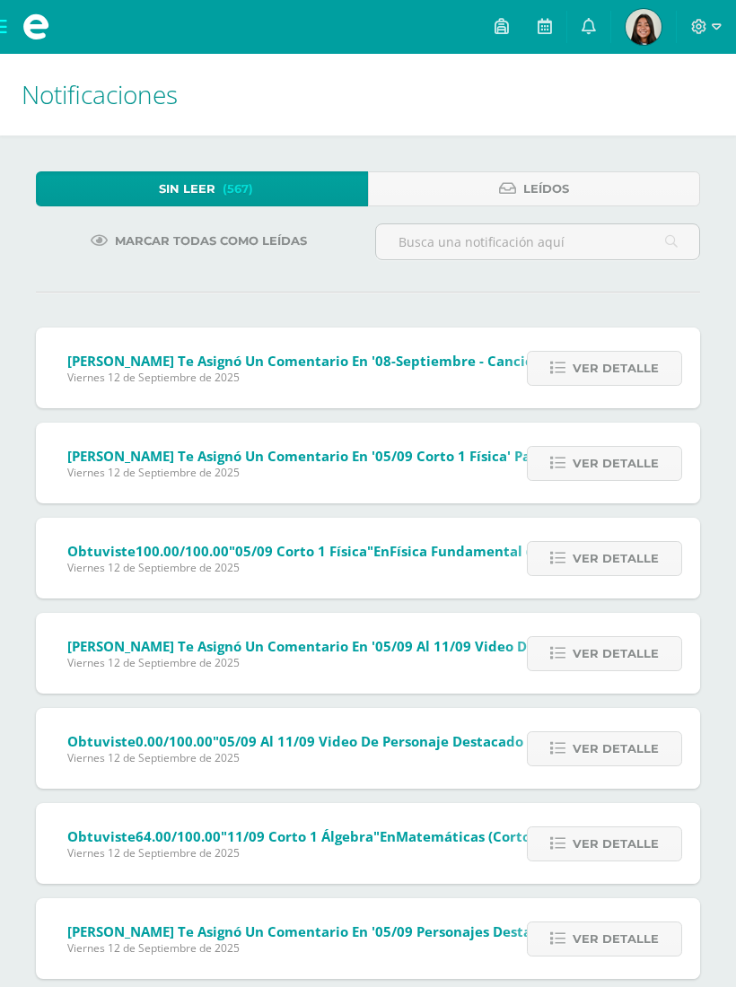
click at [533, 187] on span "Leídos" at bounding box center [546, 188] width 46 height 33
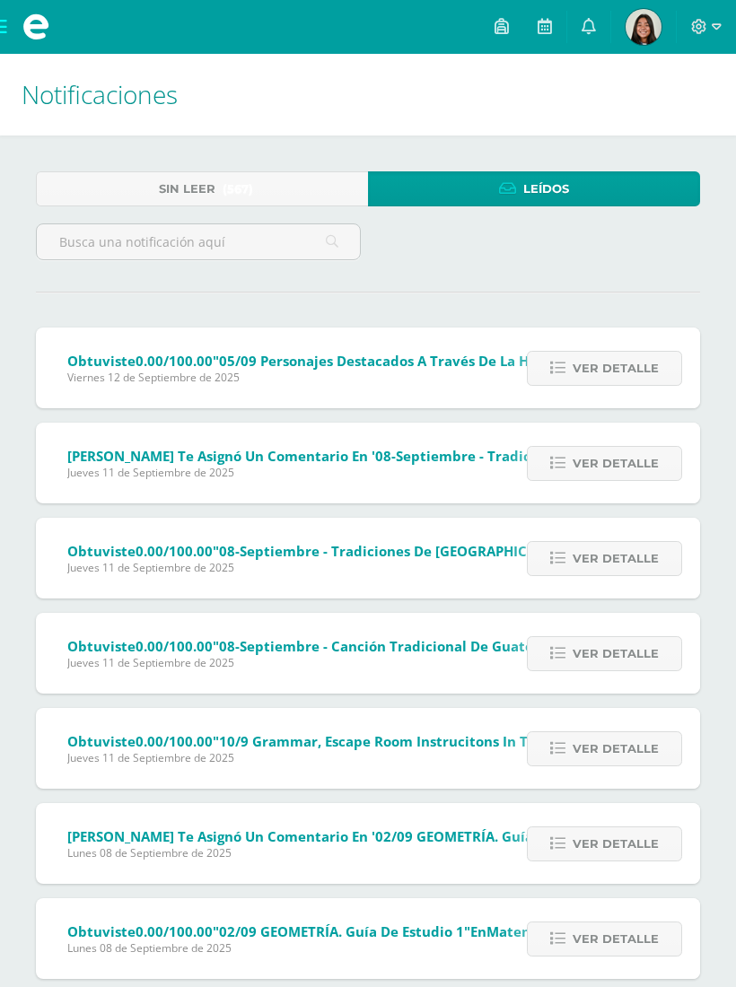
click at [314, 185] on link "Sin leer (567)" at bounding box center [202, 188] width 332 height 35
click at [318, 194] on link "Sin leer (567)" at bounding box center [202, 188] width 332 height 35
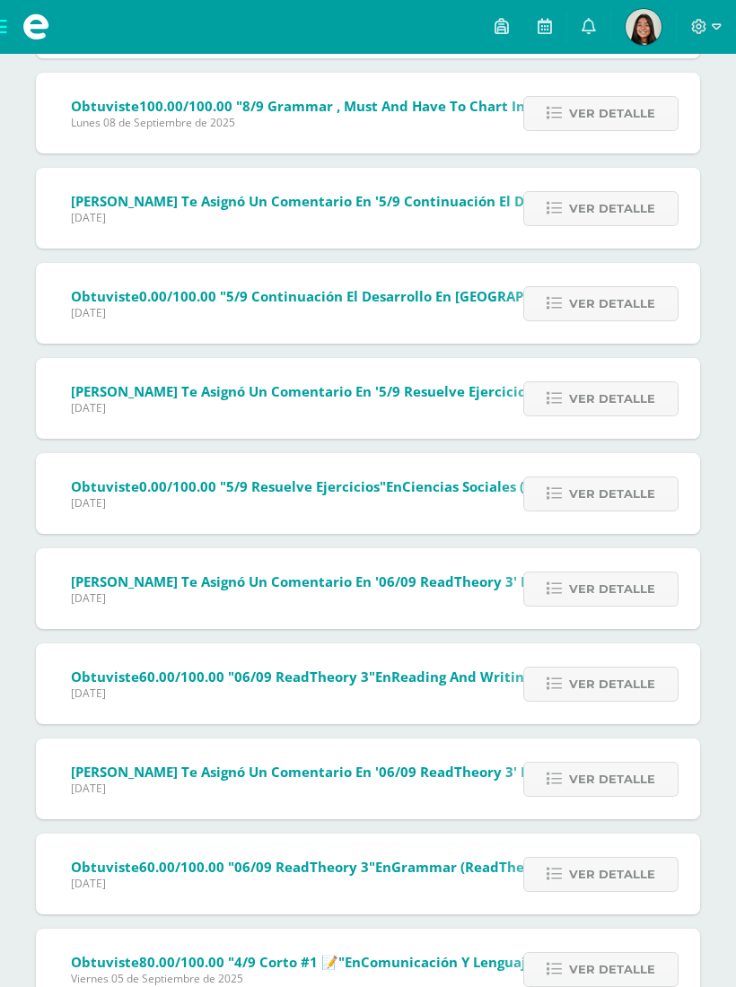
scroll to position [4574, 0]
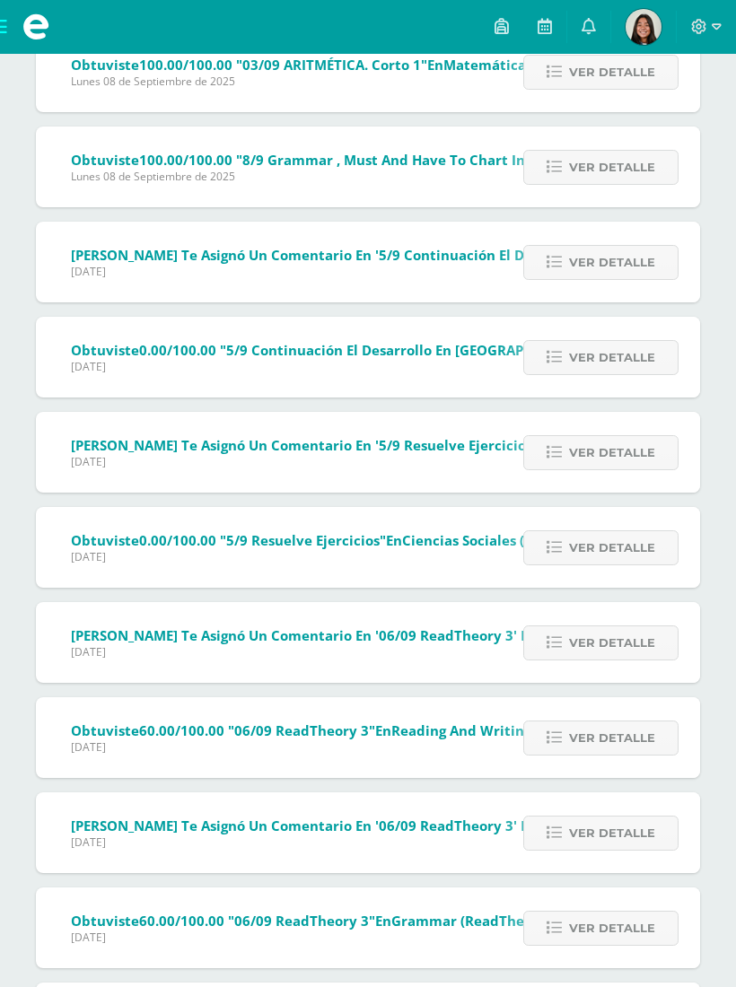
click at [509, 24] on link at bounding box center [501, 27] width 43 height 54
click at [548, 25] on icon at bounding box center [544, 26] width 14 height 16
click at [554, 30] on link at bounding box center [544, 27] width 43 height 54
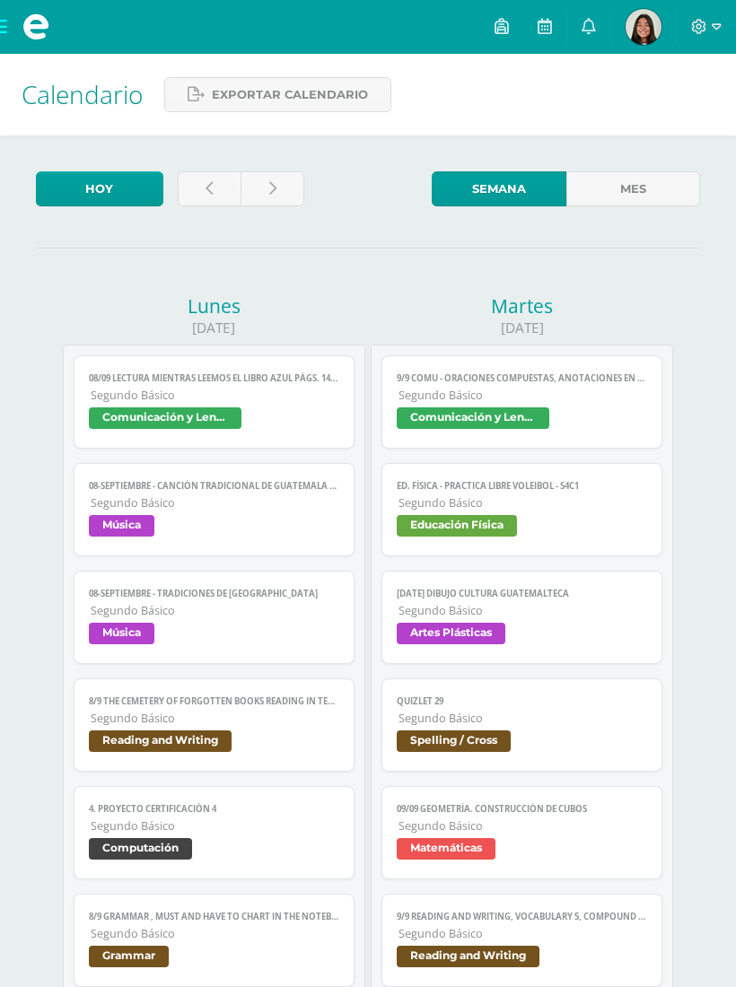
click at [217, 427] on span "Comunicación y Lenguaje" at bounding box center [165, 418] width 152 height 22
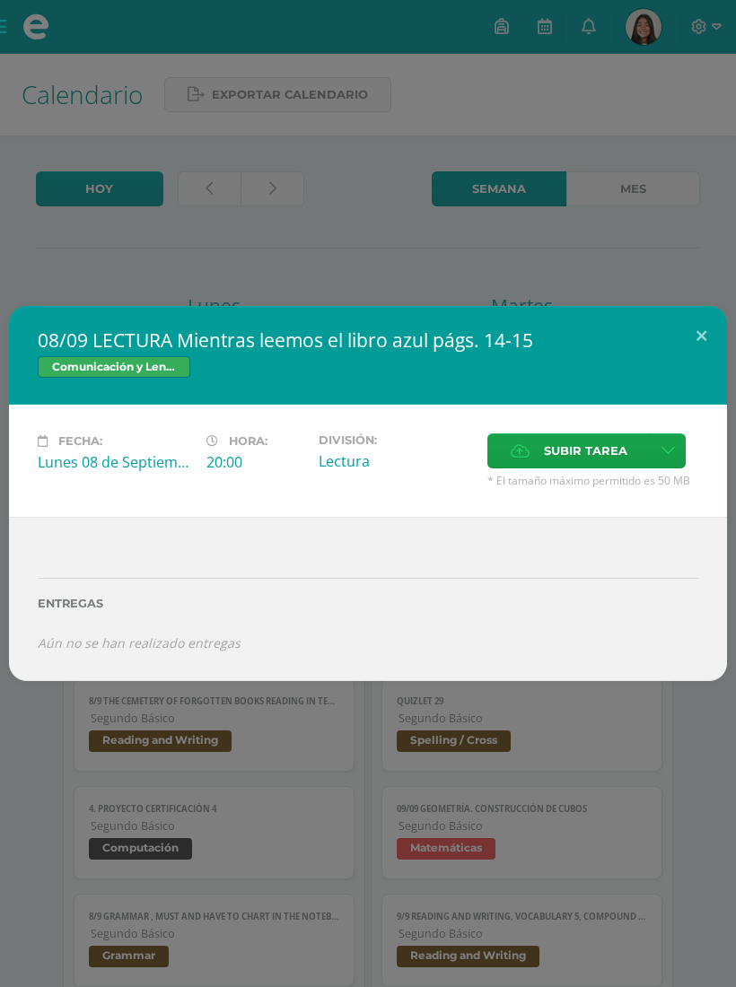
click at [703, 328] on button at bounding box center [700, 336] width 51 height 61
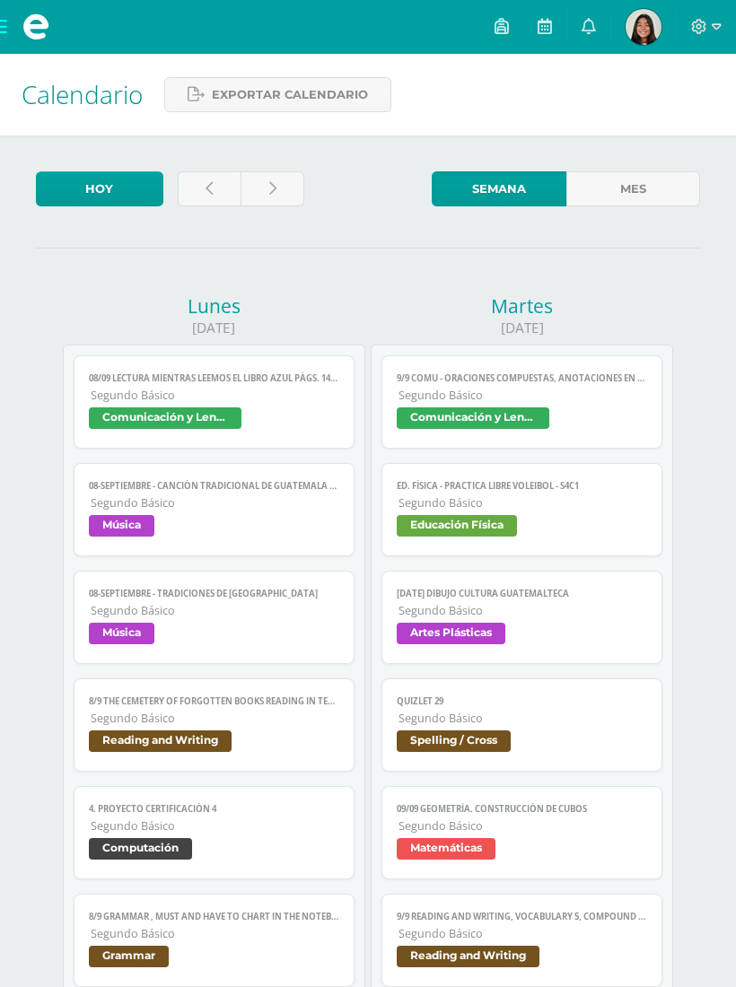
click at [185, 538] on span "Música" at bounding box center [213, 528] width 249 height 26
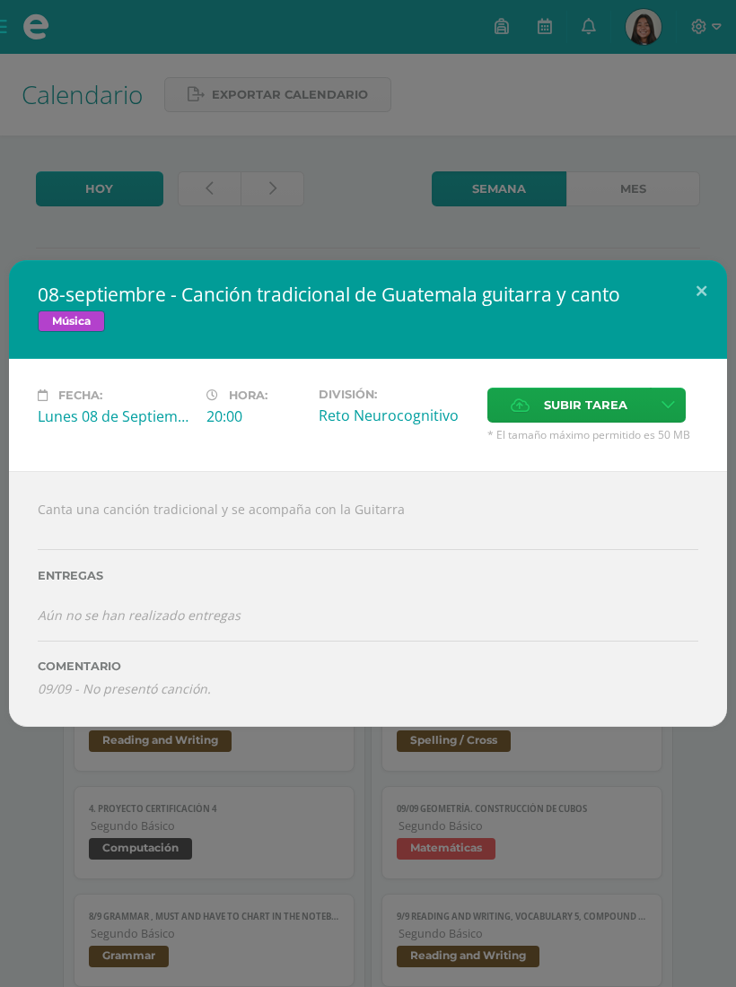
click at [722, 293] on button at bounding box center [700, 290] width 51 height 61
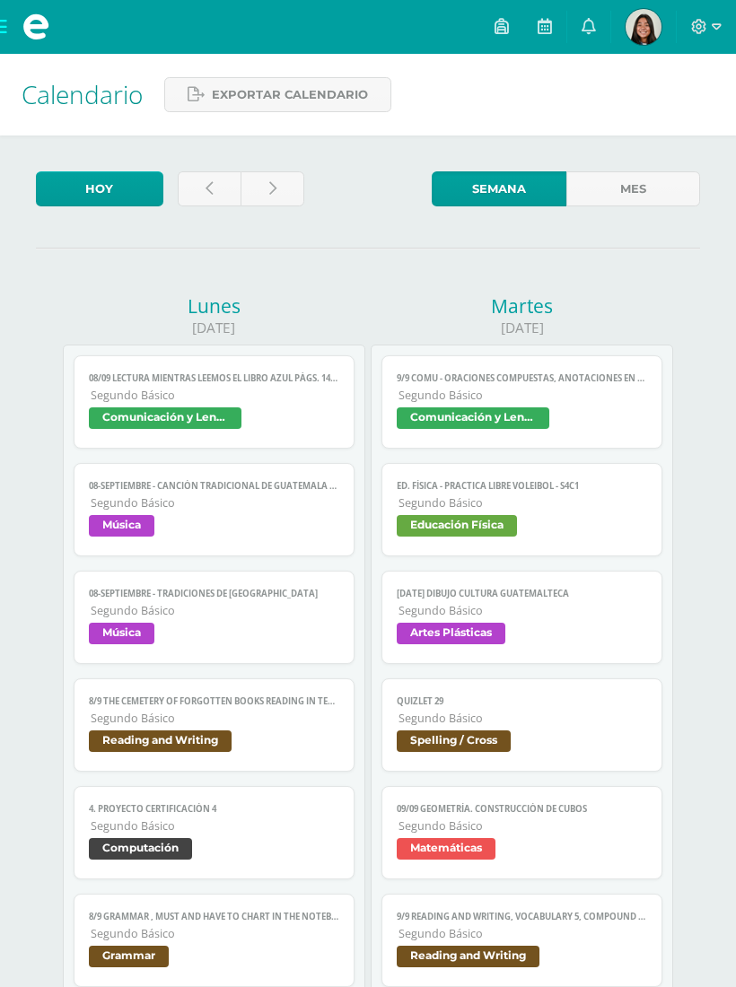
click at [275, 510] on span "Segundo Básico" at bounding box center [215, 502] width 248 height 15
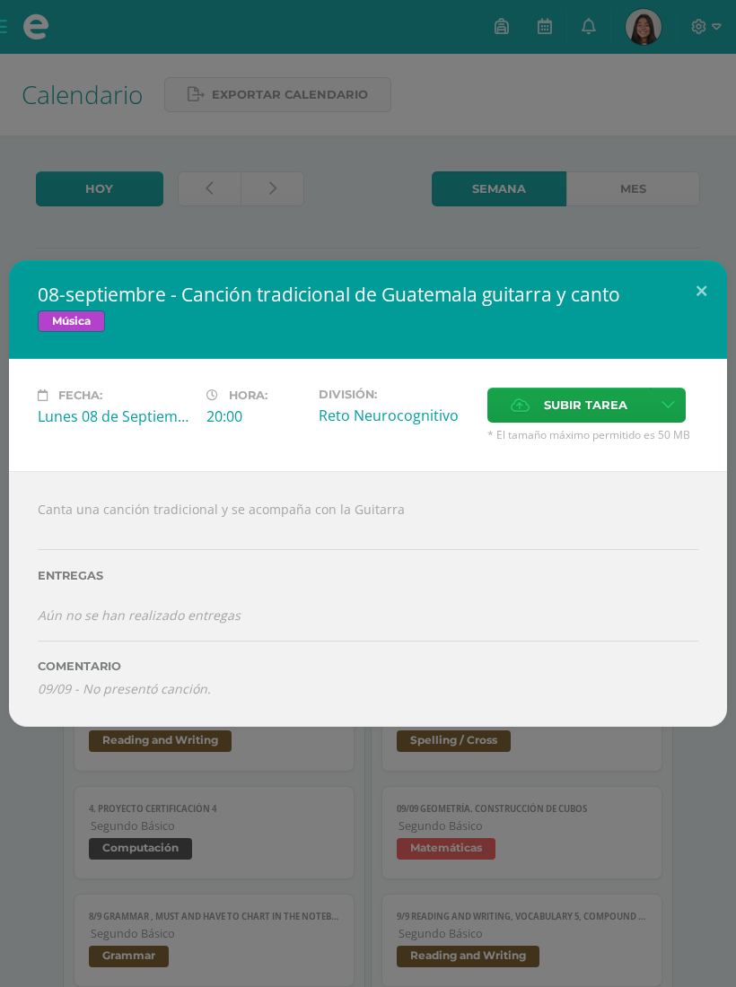
click at [704, 280] on button at bounding box center [700, 290] width 51 height 61
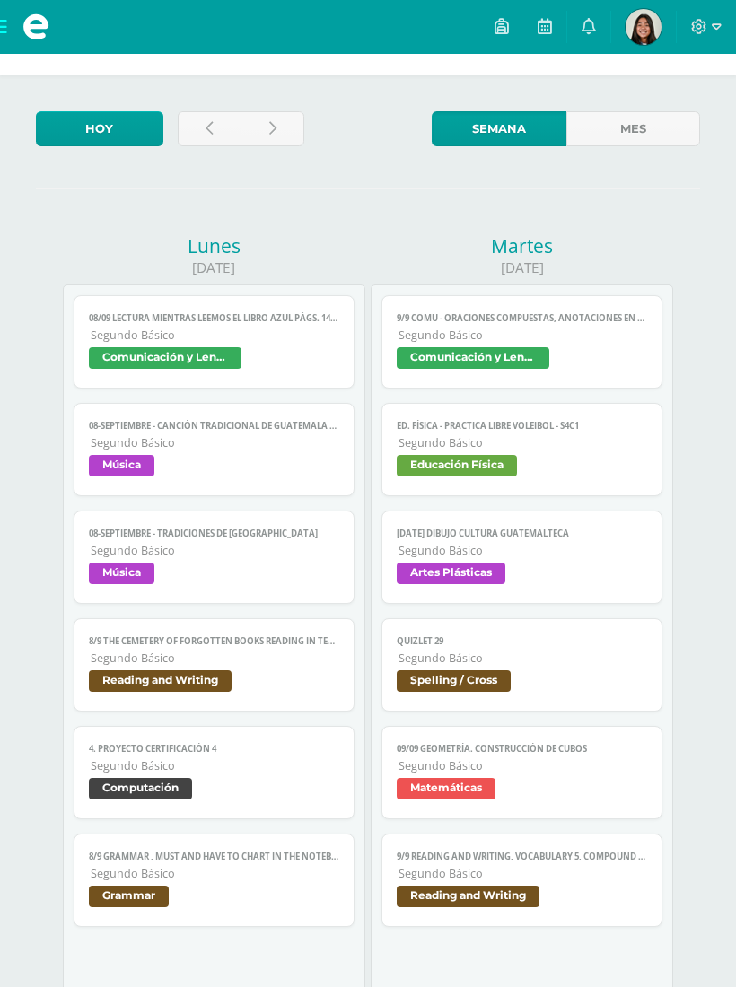
scroll to position [61, 0]
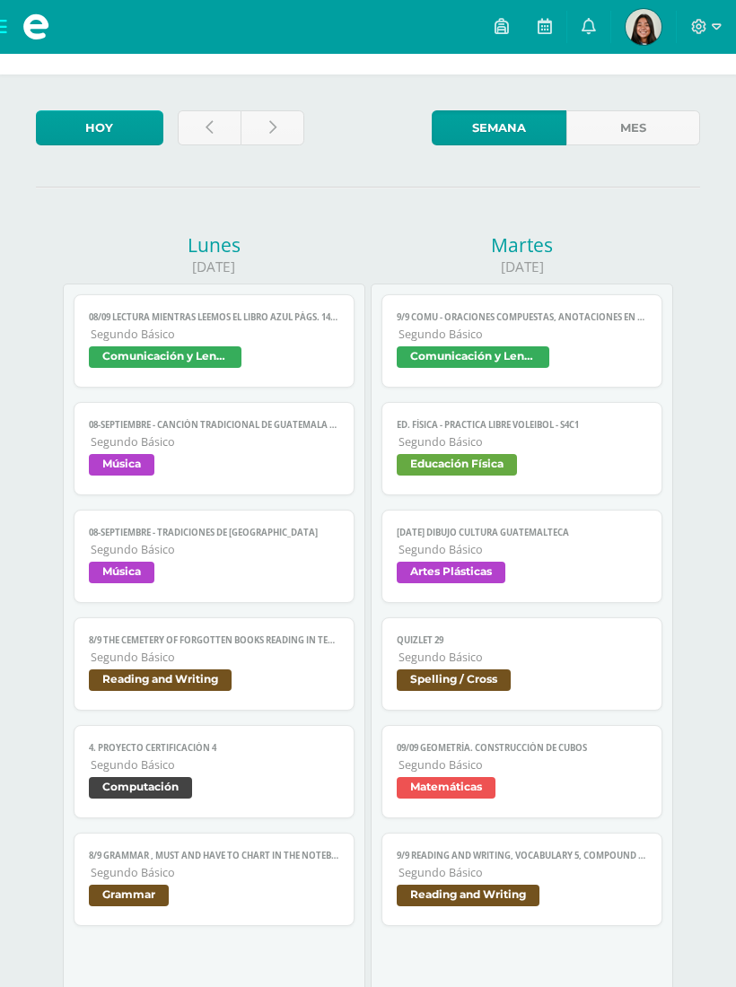
click at [127, 583] on span "Música" at bounding box center [121, 572] width 65 height 22
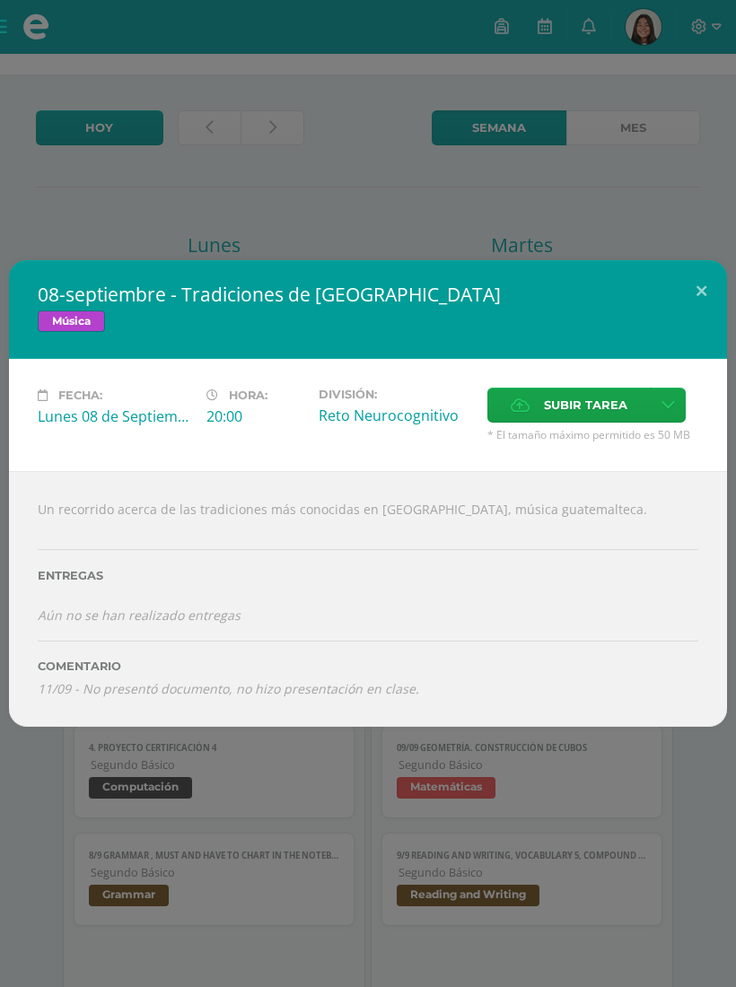
click at [184, 642] on hr at bounding box center [368, 641] width 660 height 2
click at [697, 304] on button at bounding box center [700, 290] width 51 height 61
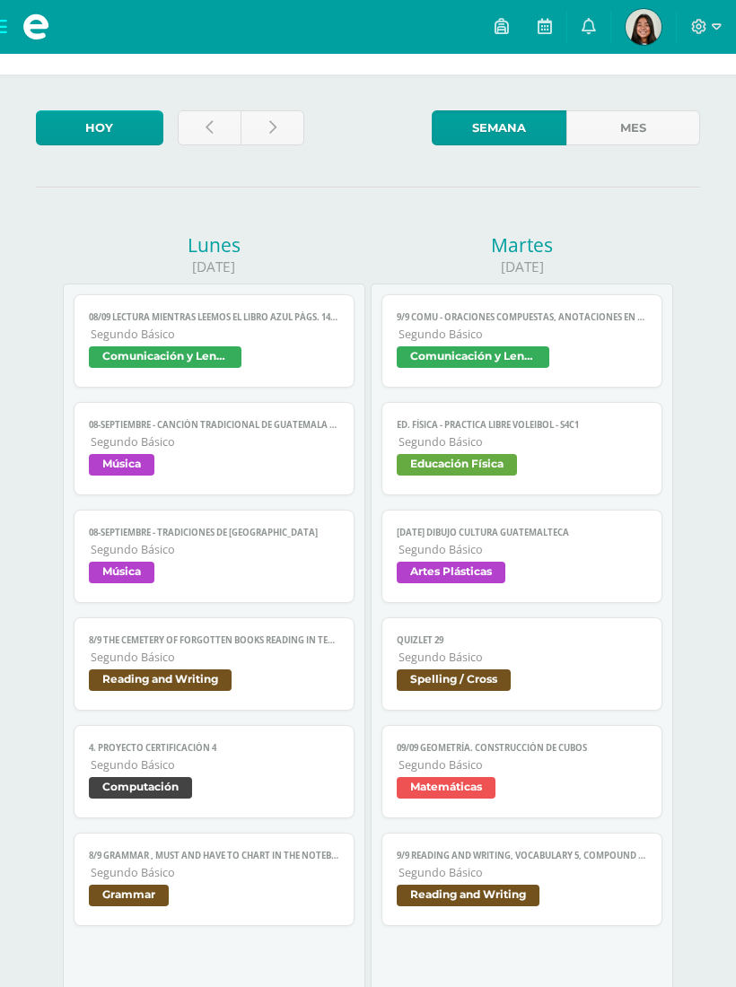
click at [317, 471] on span "Música" at bounding box center [213, 467] width 249 height 26
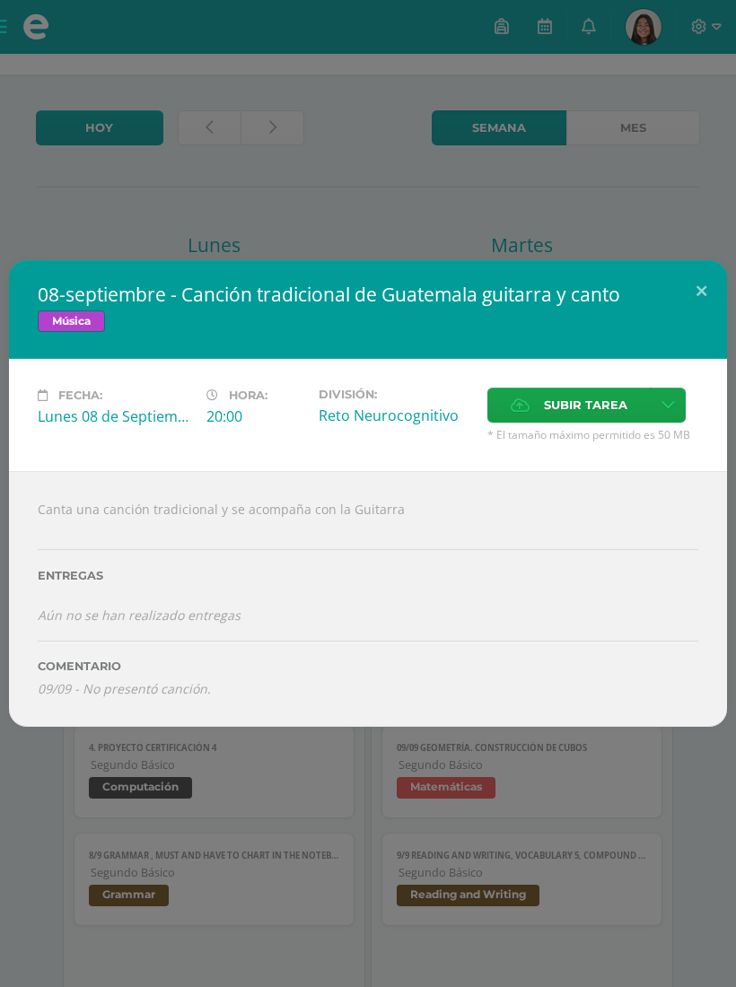
click at [22, 681] on div "Canta una canción tradicional y se acompaña con la Guitarra Entregas Aún no se …" at bounding box center [368, 598] width 718 height 255
click at [704, 309] on button at bounding box center [700, 290] width 51 height 61
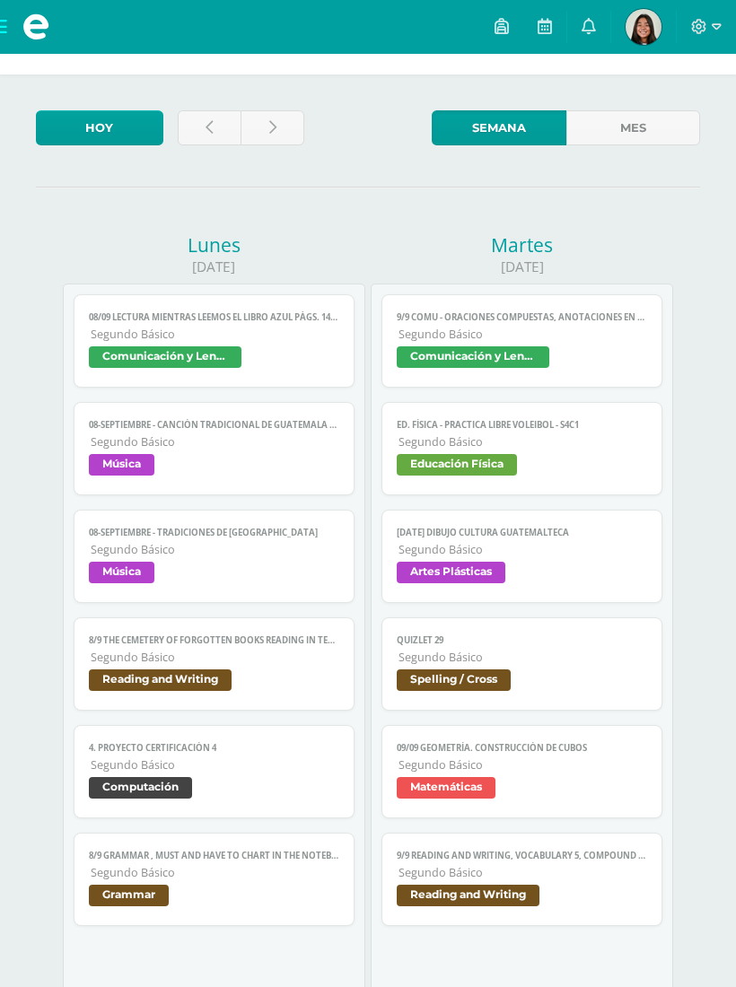
click at [589, 26] on icon at bounding box center [588, 26] width 14 height 16
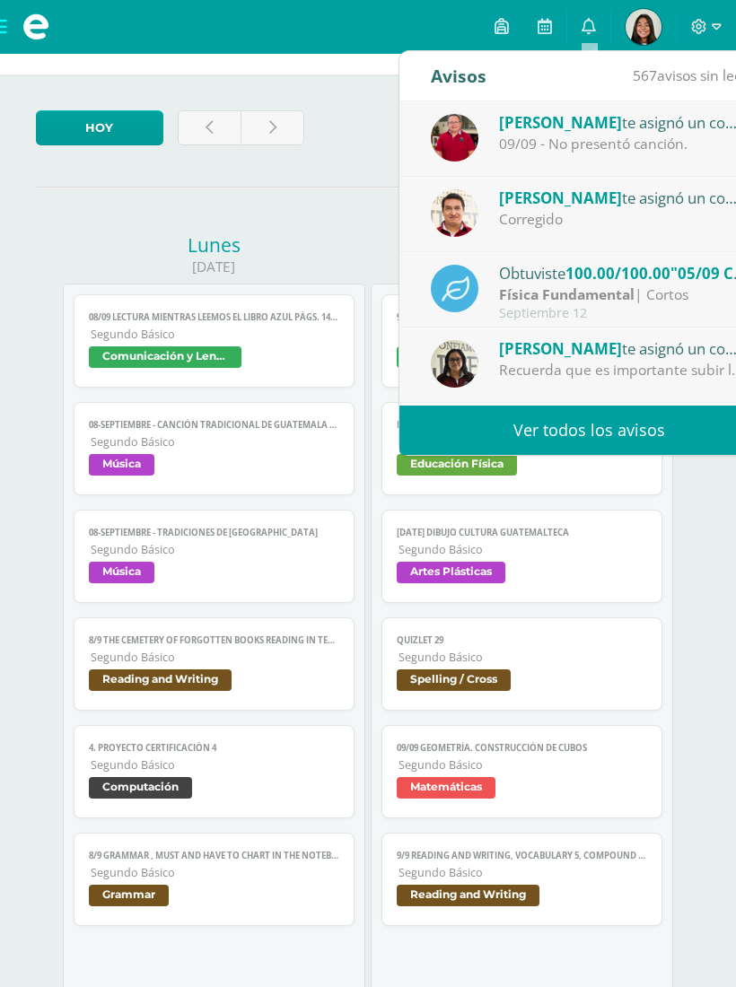
click at [483, 433] on link "Ver todos los avisos" at bounding box center [588, 429] width 379 height 49
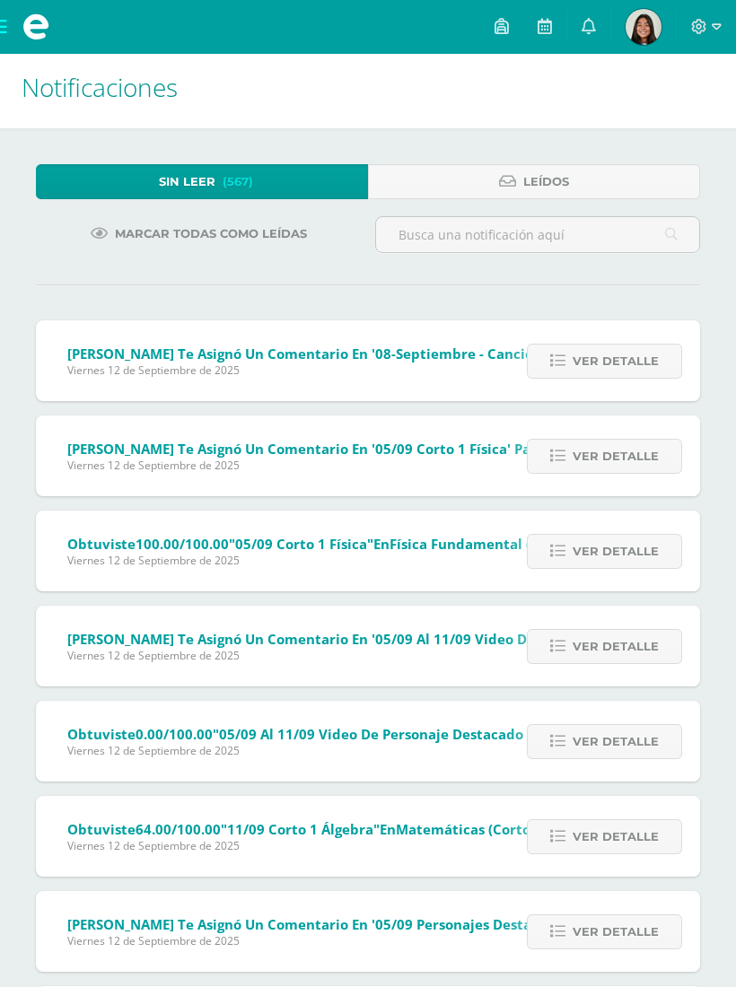
scroll to position [8, 0]
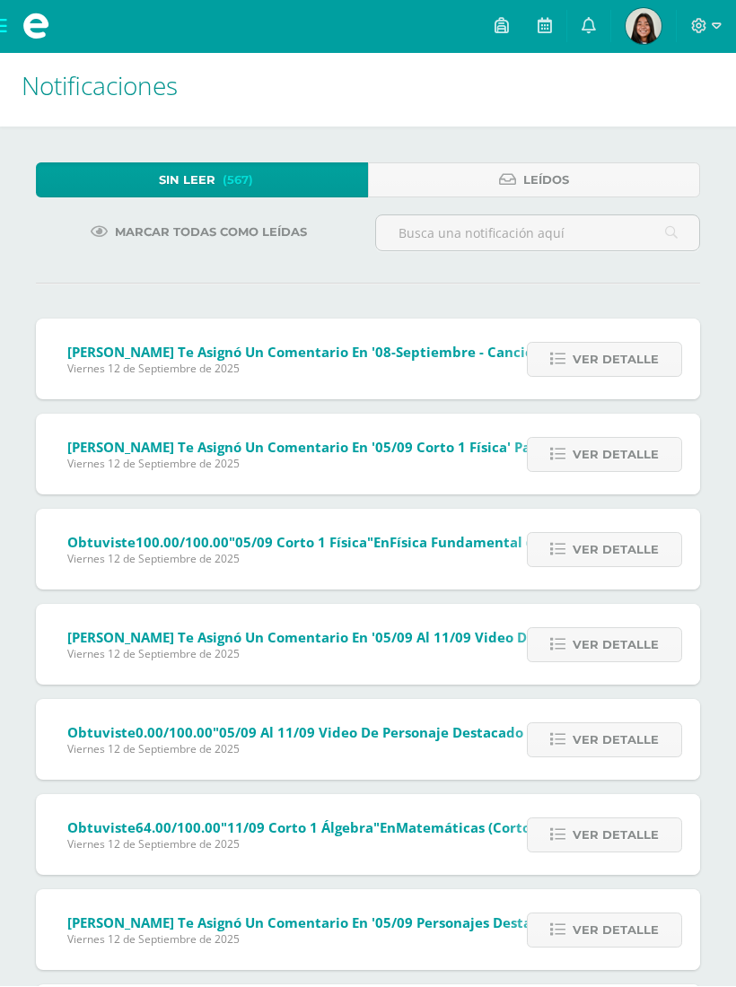
click at [601, 181] on link "Leídos" at bounding box center [534, 180] width 332 height 35
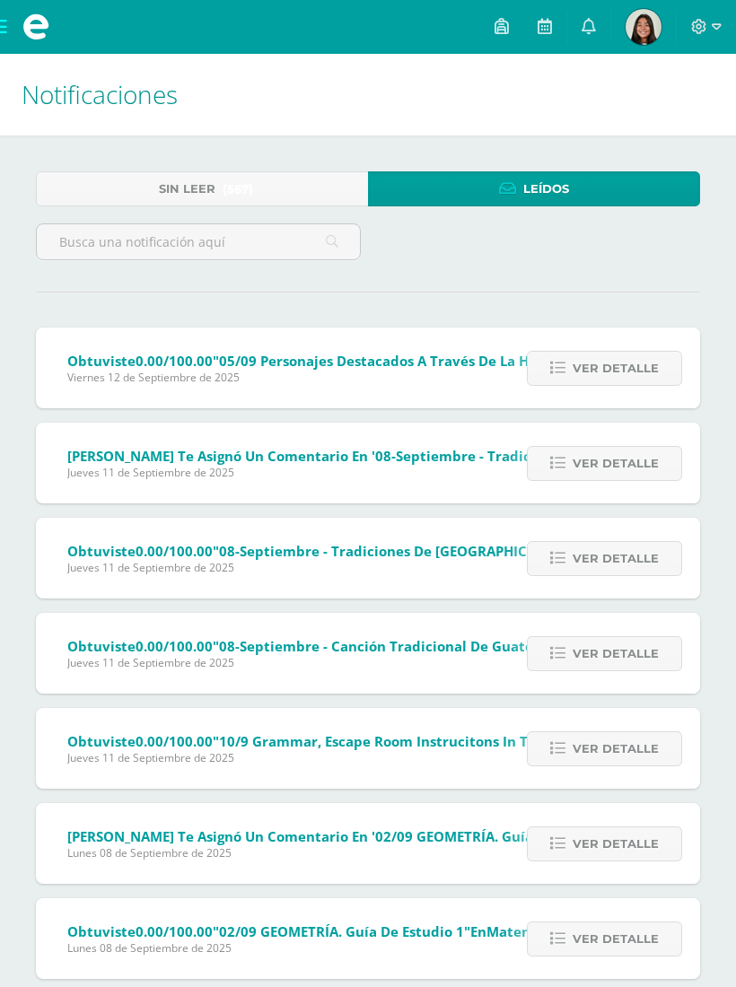
click at [301, 189] on link "Sin leer (567)" at bounding box center [202, 188] width 332 height 35
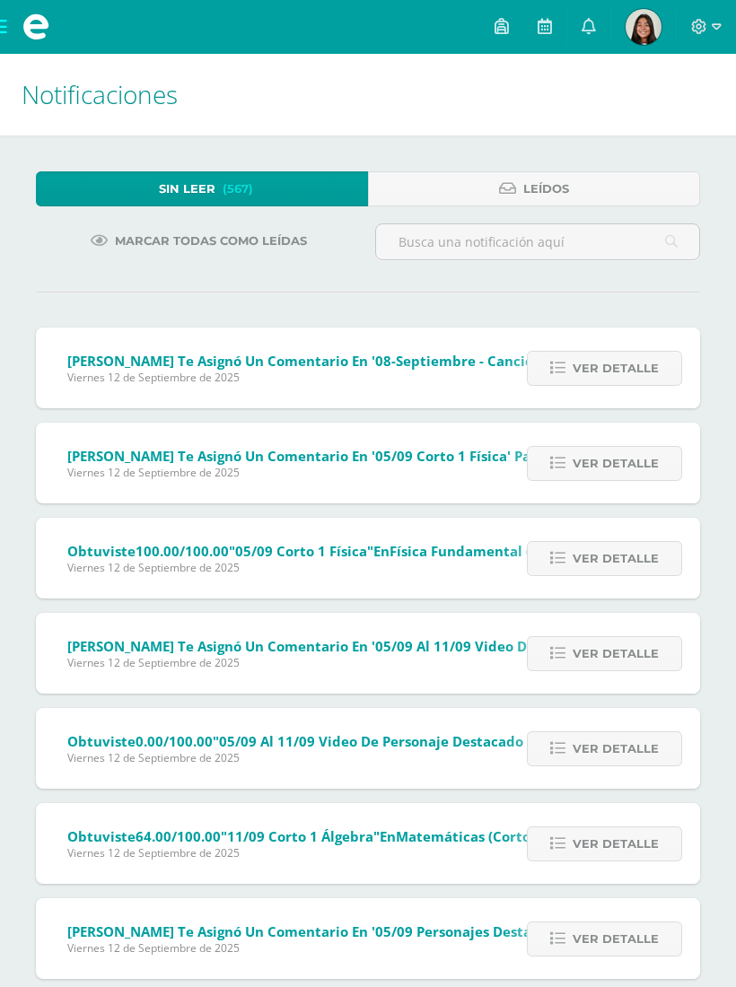
click at [540, 39] on link at bounding box center [544, 27] width 43 height 54
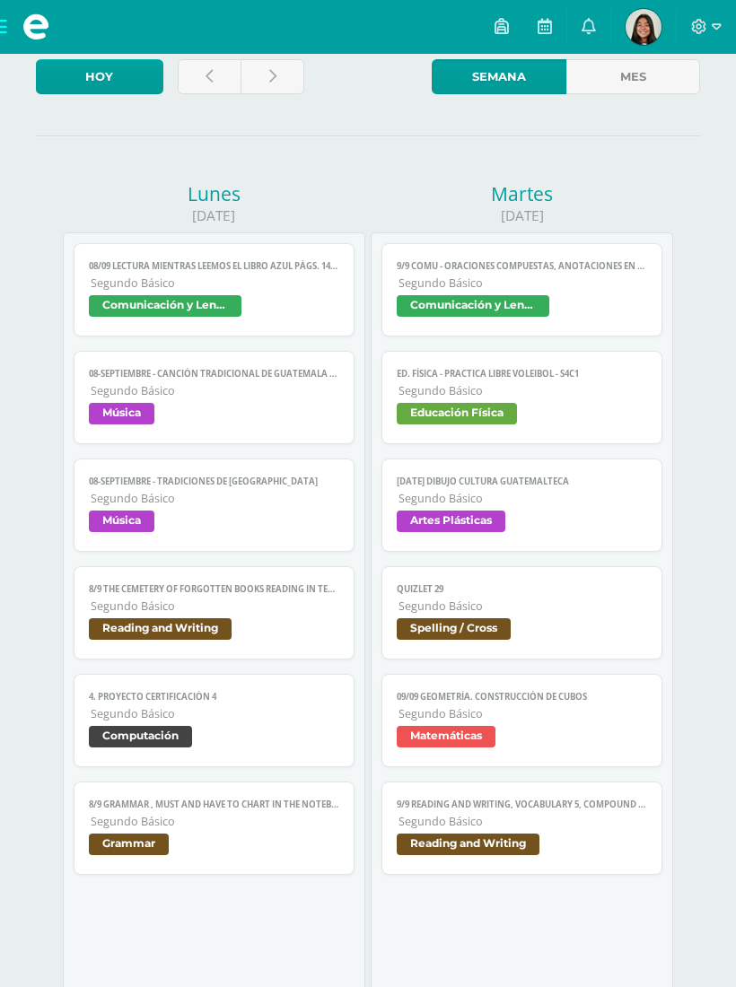
scroll to position [93, 0]
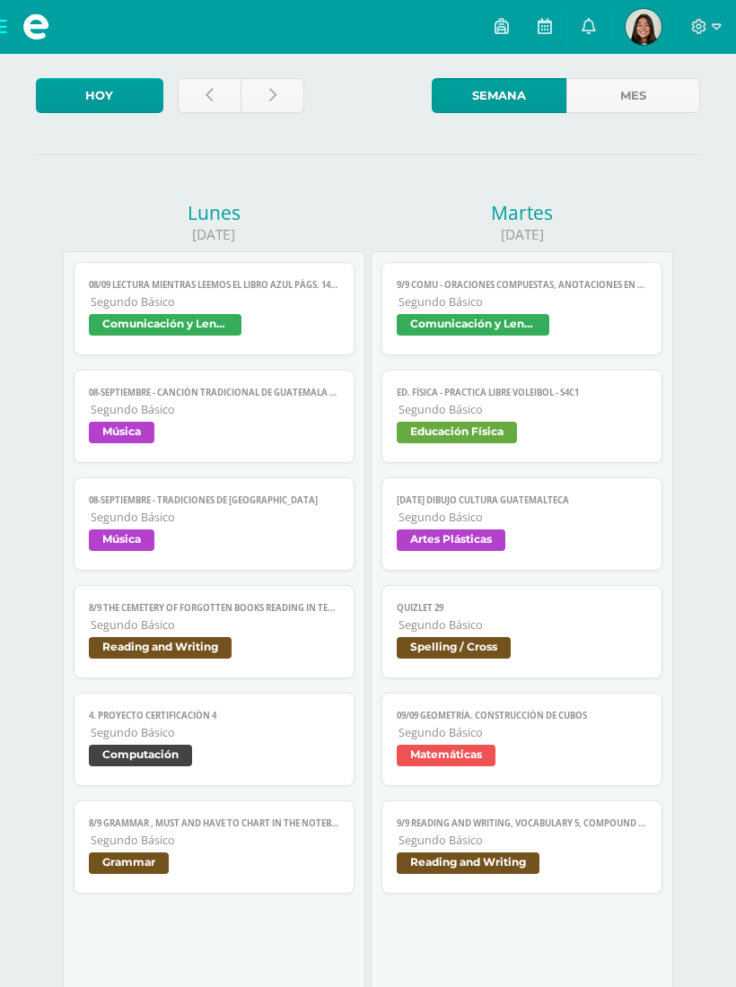
click at [327, 417] on span "Segundo Básico" at bounding box center [215, 409] width 248 height 15
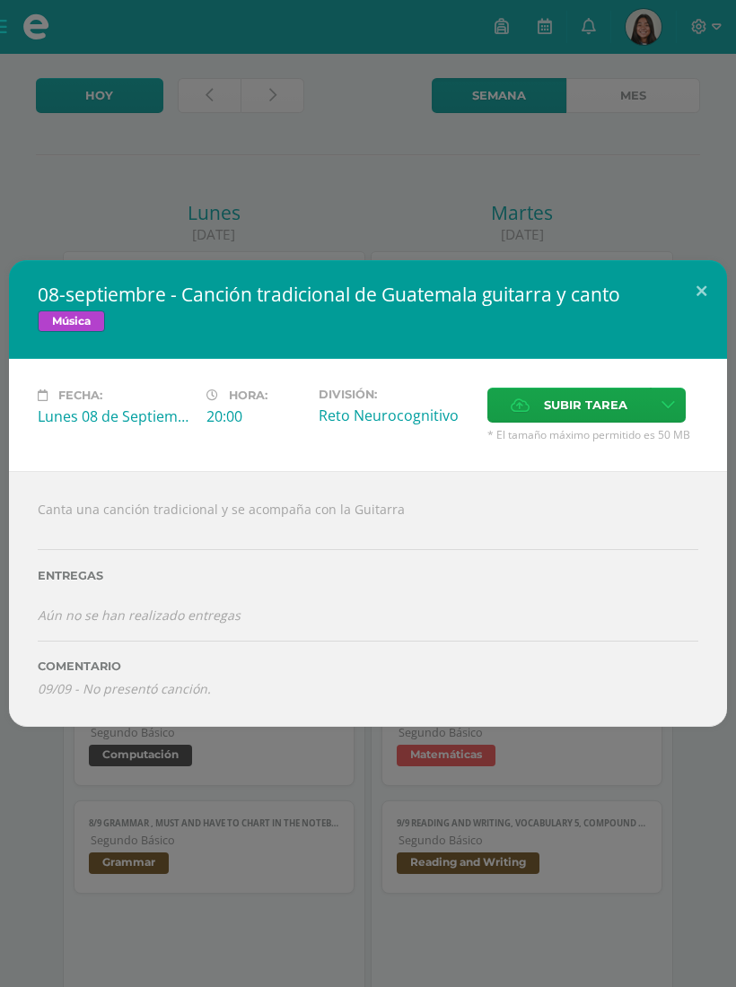
click at [675, 297] on button at bounding box center [700, 290] width 51 height 61
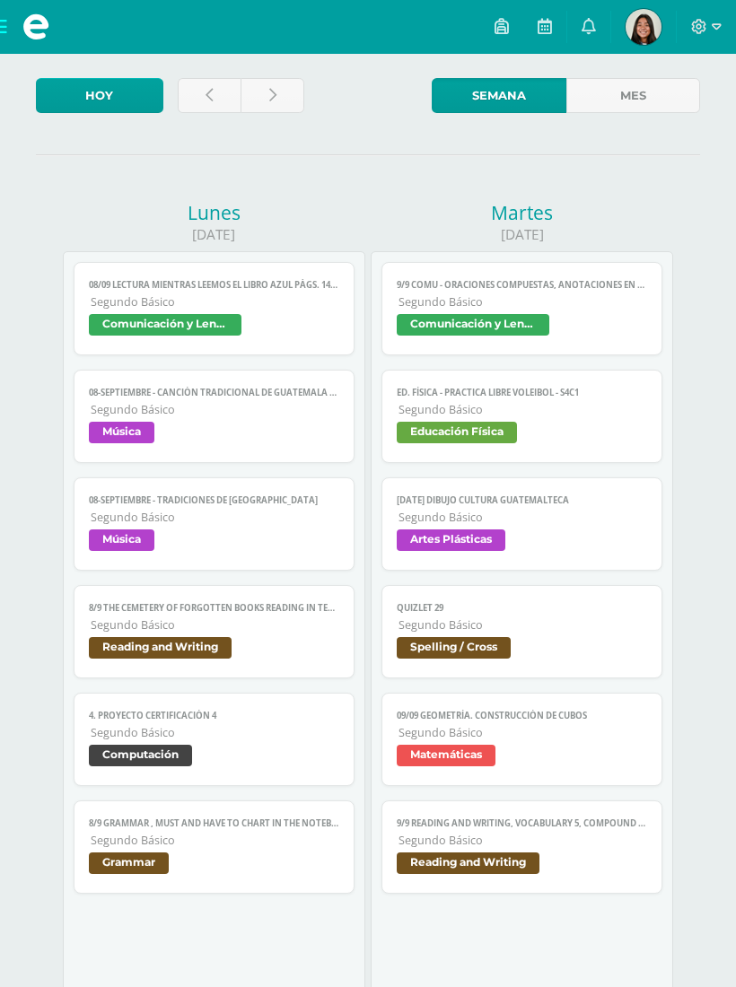
click at [578, 39] on link at bounding box center [588, 27] width 43 height 54
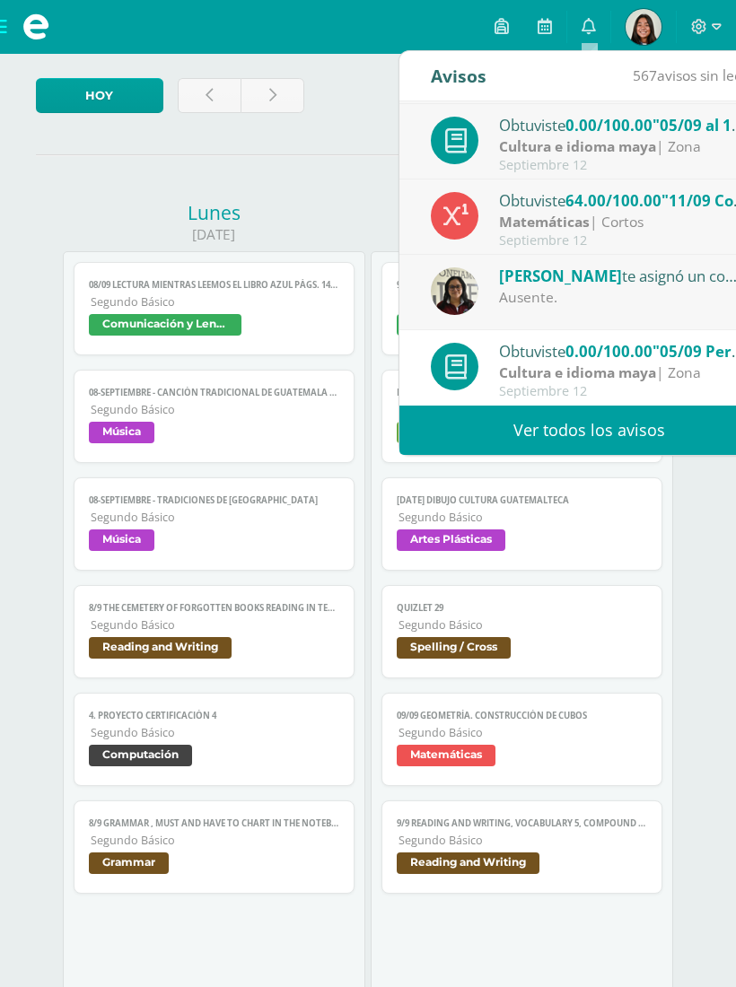
scroll to position [299, 0]
click at [524, 422] on link "Ver todos los avisos" at bounding box center [588, 429] width 379 height 49
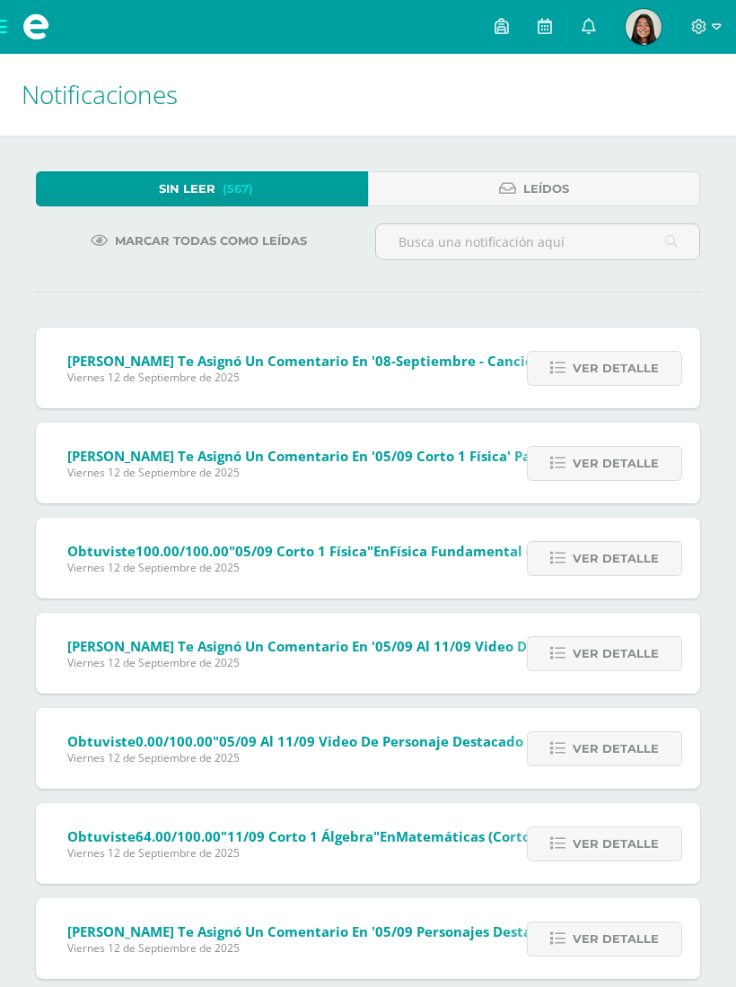
click at [569, 184] on link "Leídos" at bounding box center [534, 188] width 332 height 35
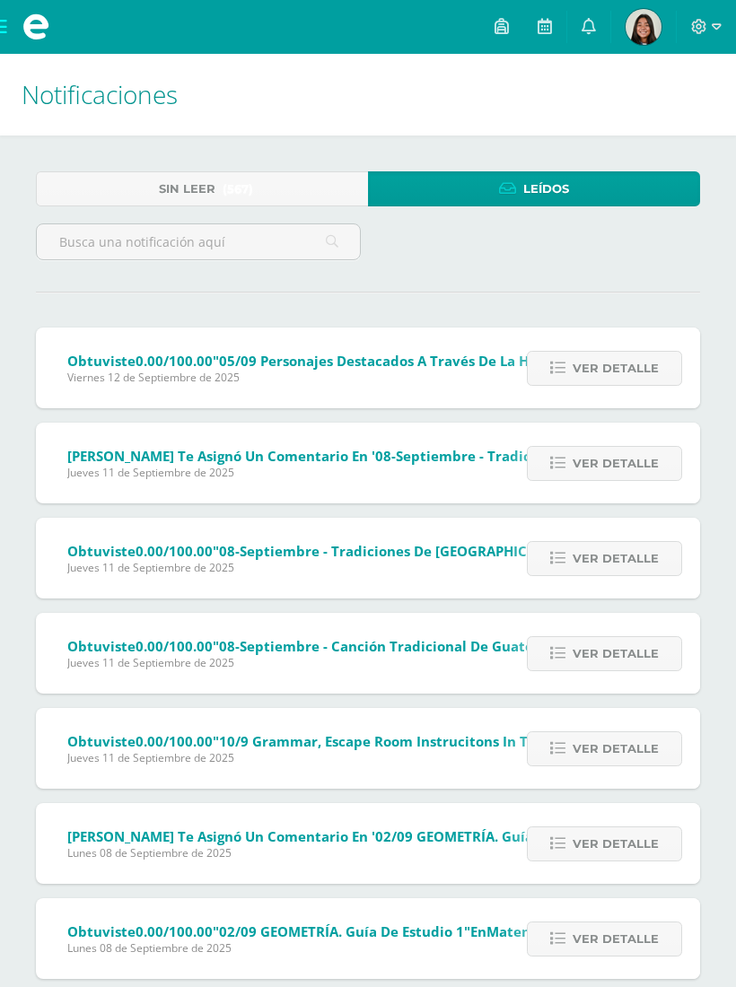
click at [309, 217] on div "Sin leer (567) Leídos" at bounding box center [368, 197] width 678 height 52
click at [275, 198] on link "Sin leer (567)" at bounding box center [202, 188] width 332 height 35
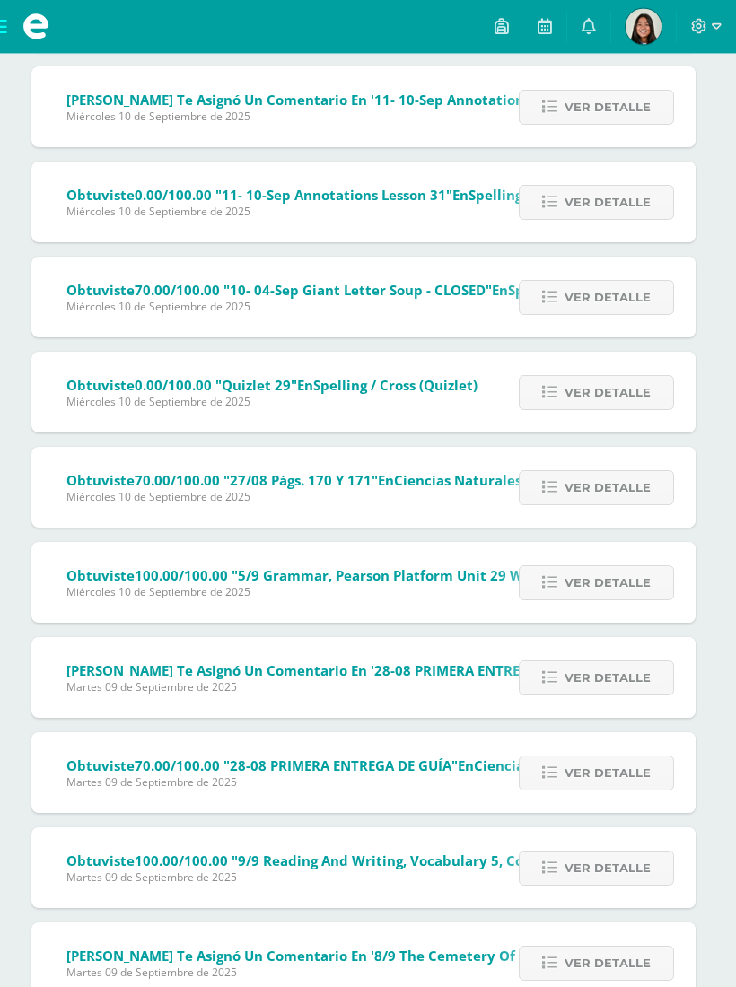
scroll to position [2502, 4]
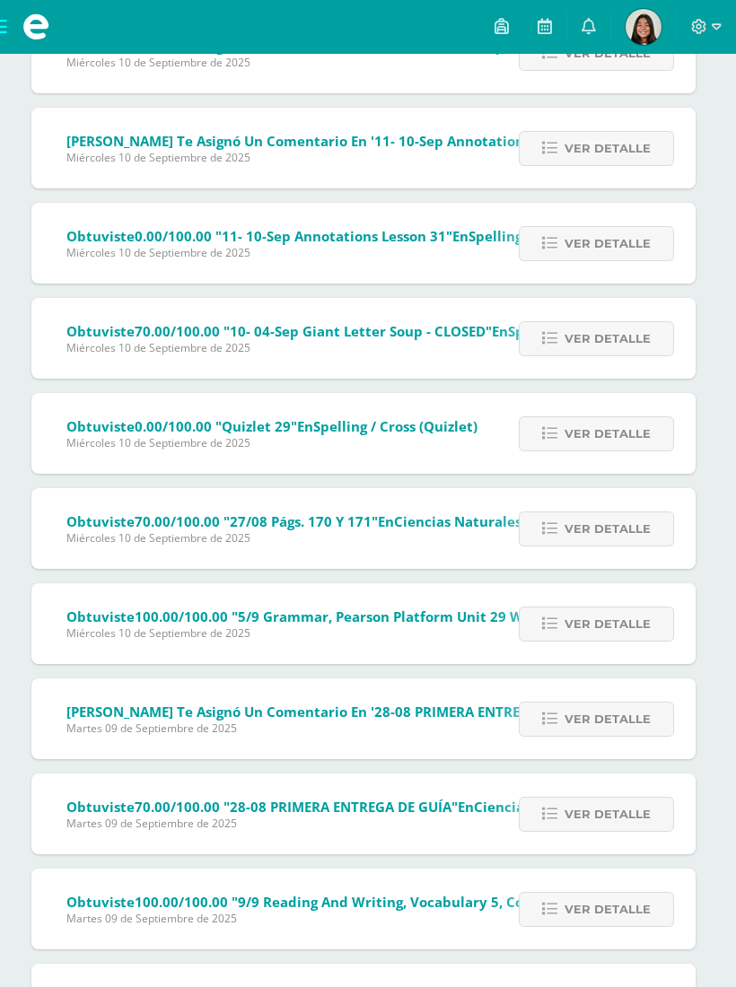
click at [539, 43] on link at bounding box center [544, 27] width 43 height 54
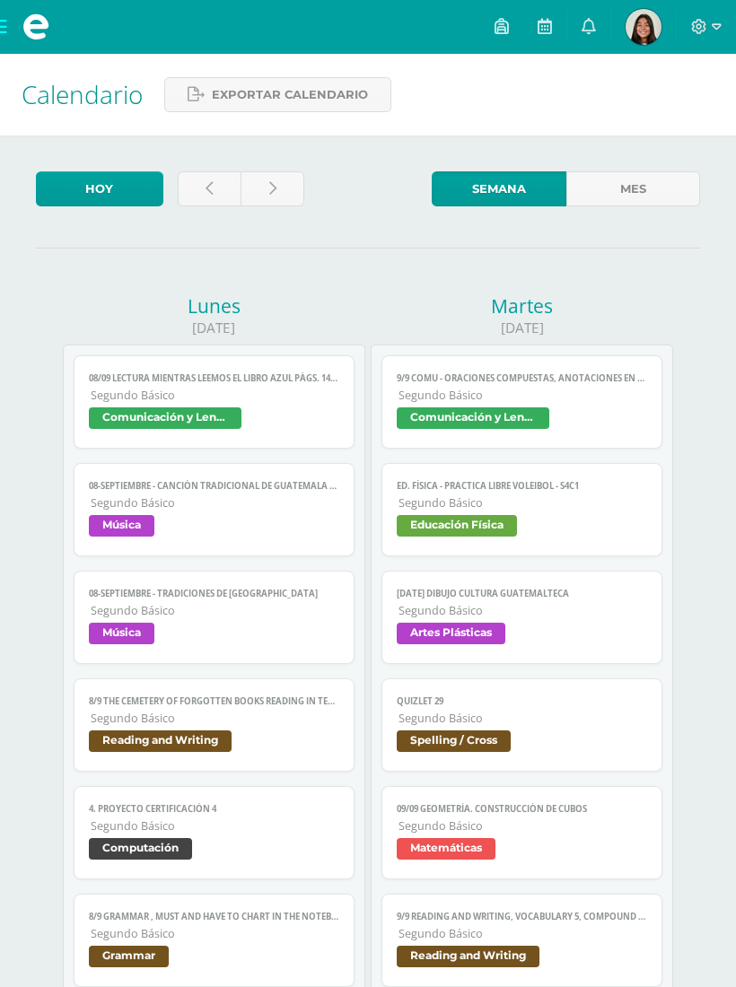
click at [239, 484] on link "08-septiembre - Canción tradicional de [GEOGRAPHIC_DATA] guitarra y canto Segun…" at bounding box center [214, 509] width 280 height 93
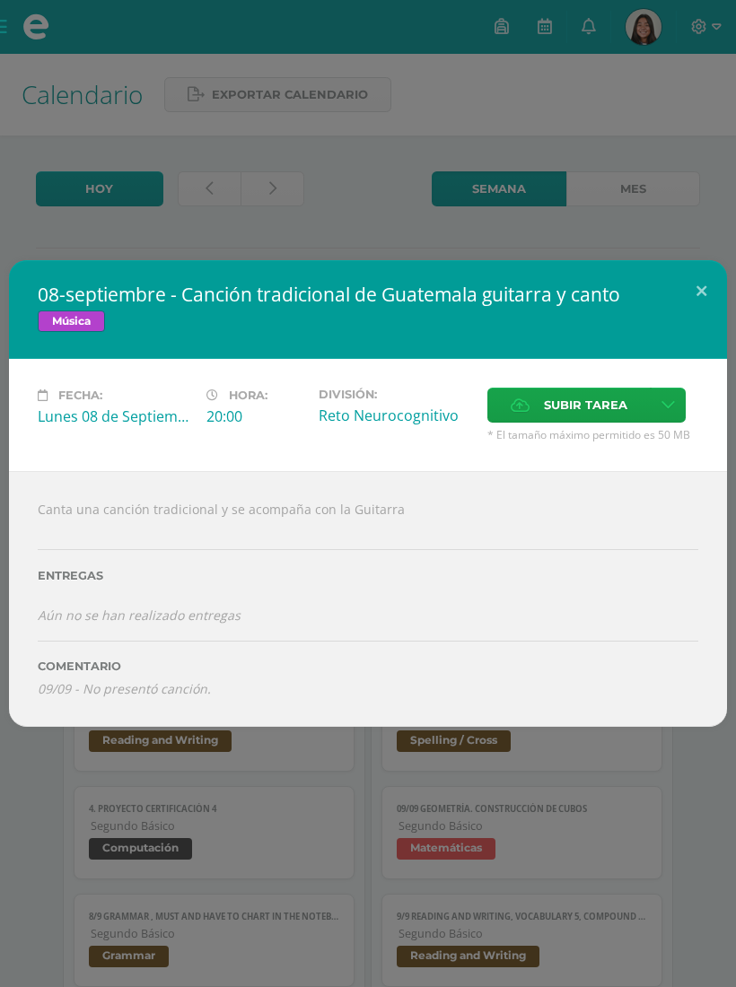
click at [231, 707] on div "Canta una canción tradicional y se acompaña con la Guitarra Entregas Aún no se …" at bounding box center [368, 598] width 718 height 255
click at [696, 288] on button at bounding box center [700, 290] width 51 height 61
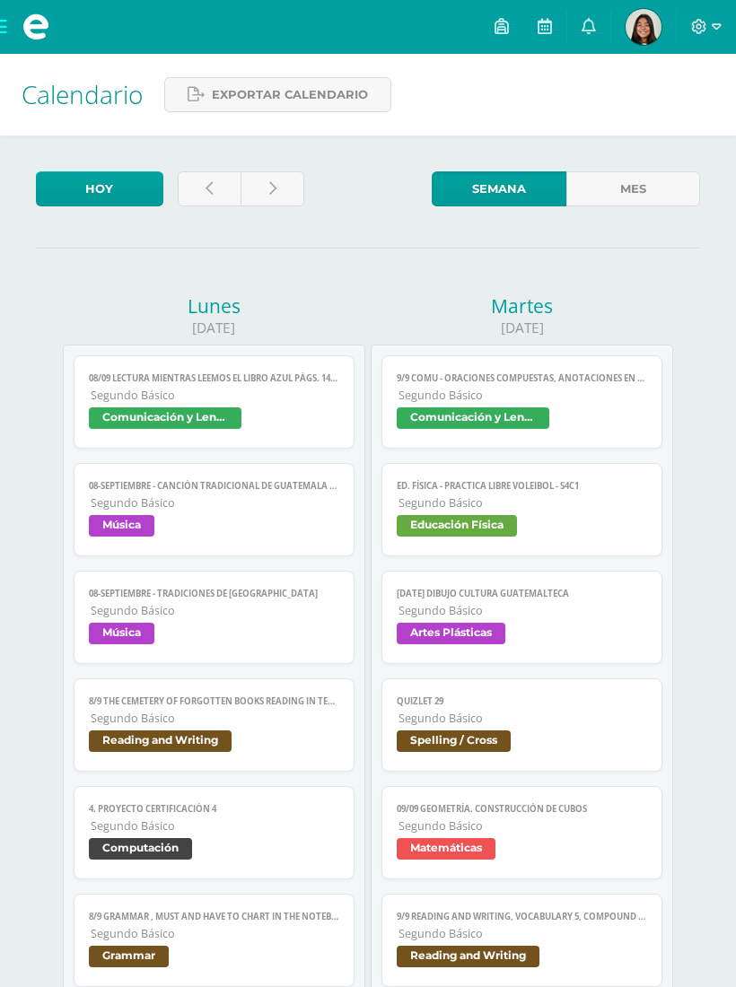
click at [594, 31] on icon at bounding box center [588, 26] width 14 height 16
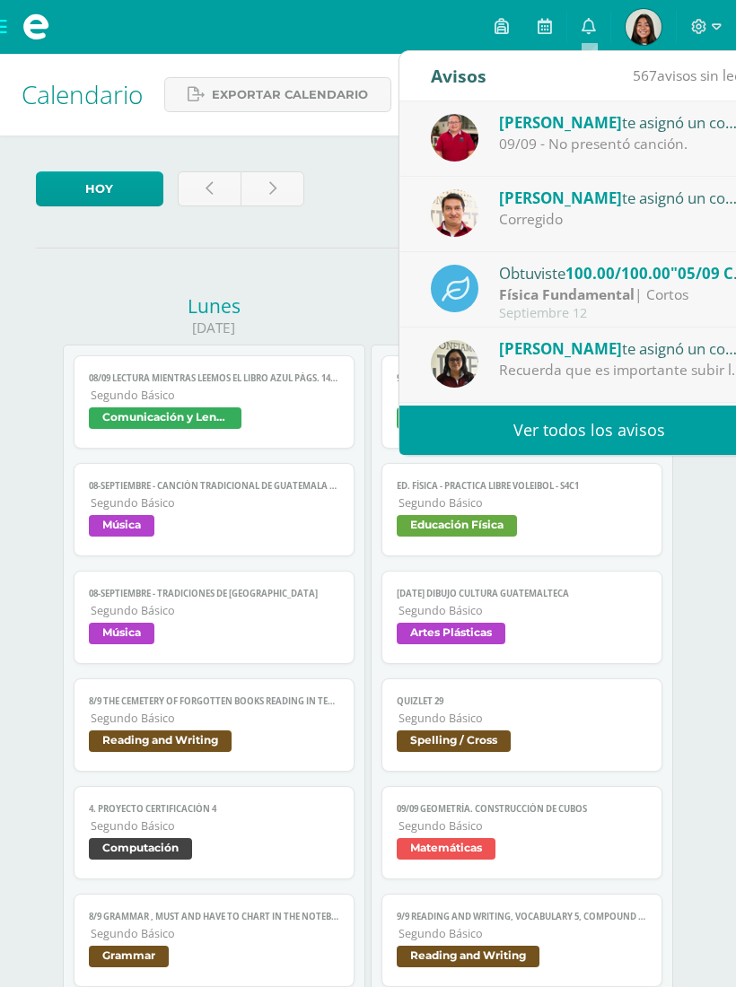
click at [569, 430] on link "Ver todos los avisos" at bounding box center [588, 429] width 379 height 49
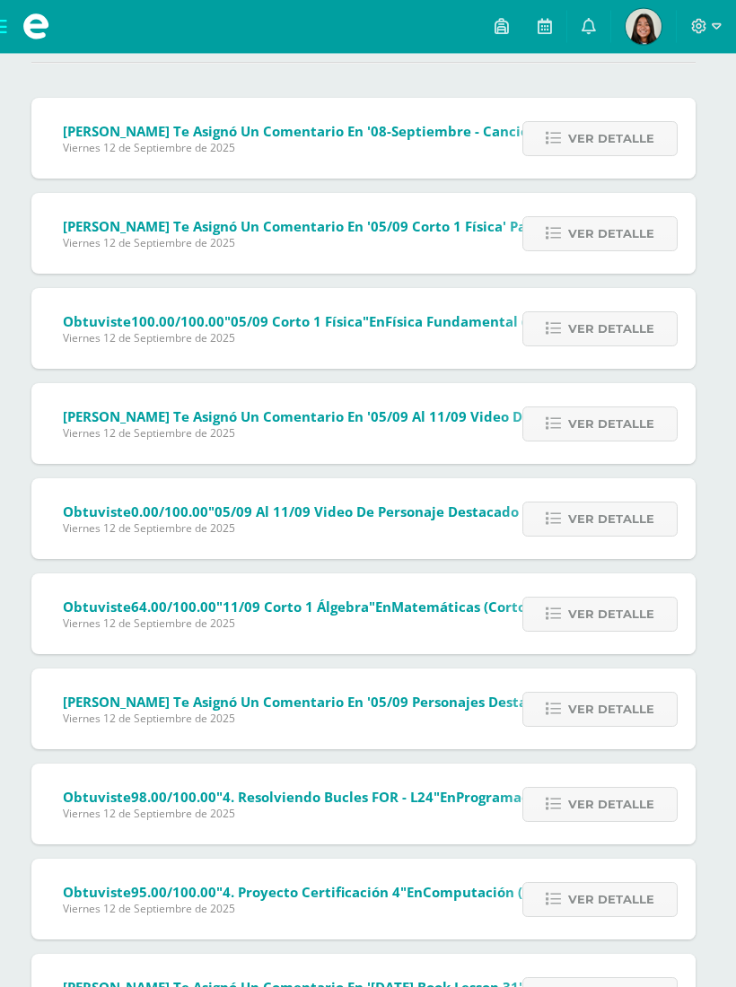
scroll to position [0, 4]
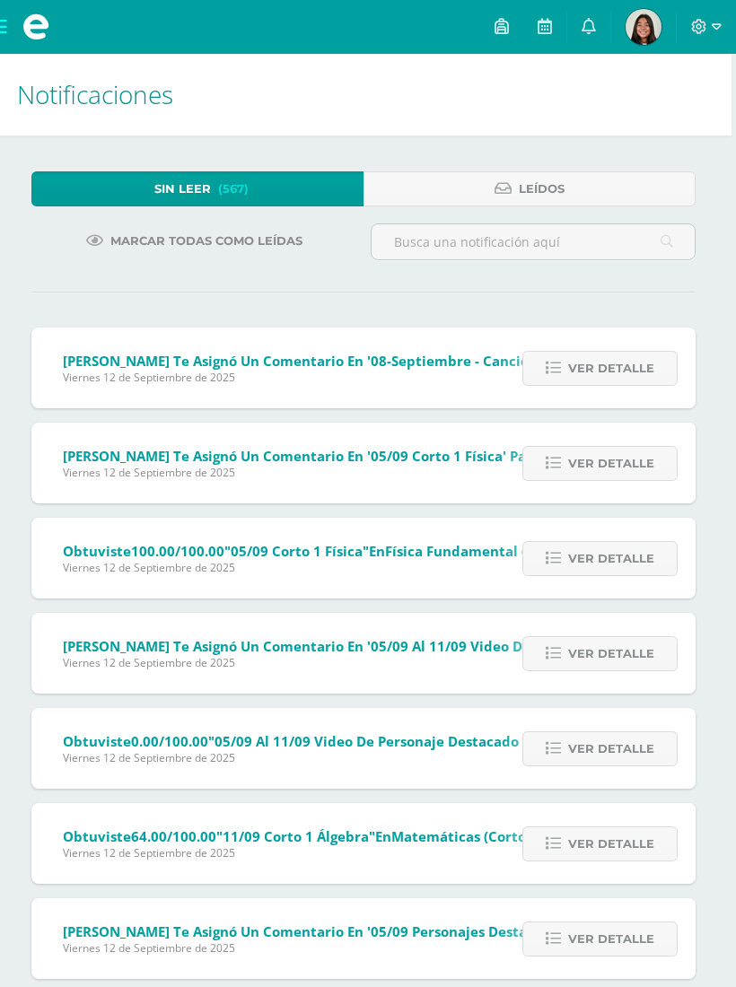
click at [575, 179] on link "Leídos" at bounding box center [529, 188] width 332 height 35
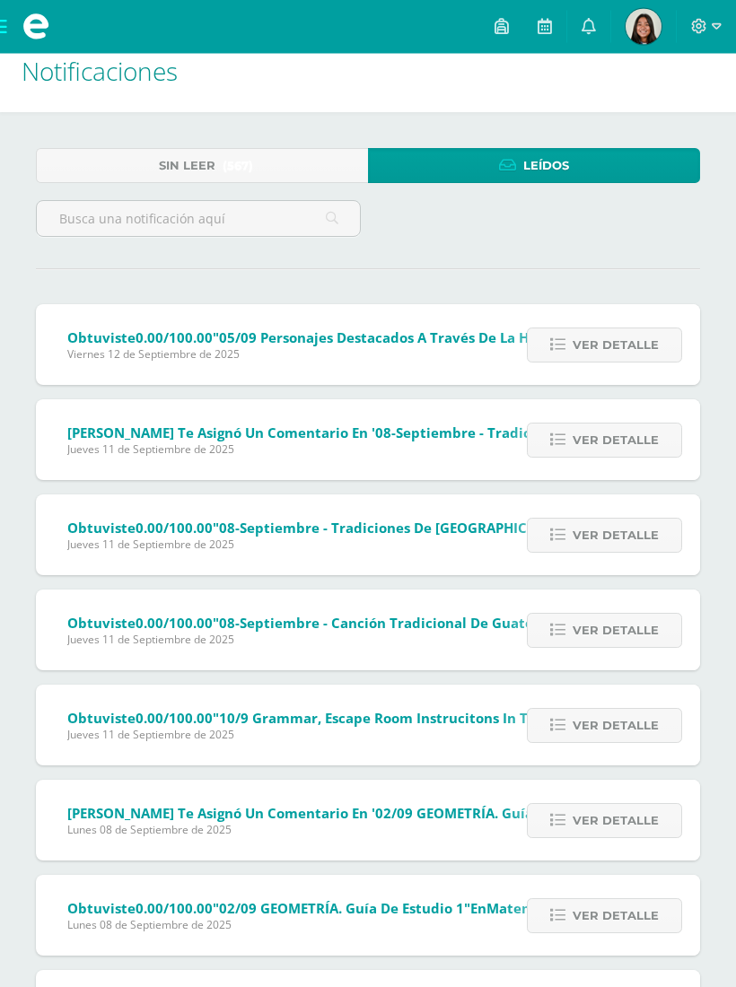
scroll to position [23, 0]
click at [557, 457] on link "Ver detalle" at bounding box center [604, 439] width 155 height 35
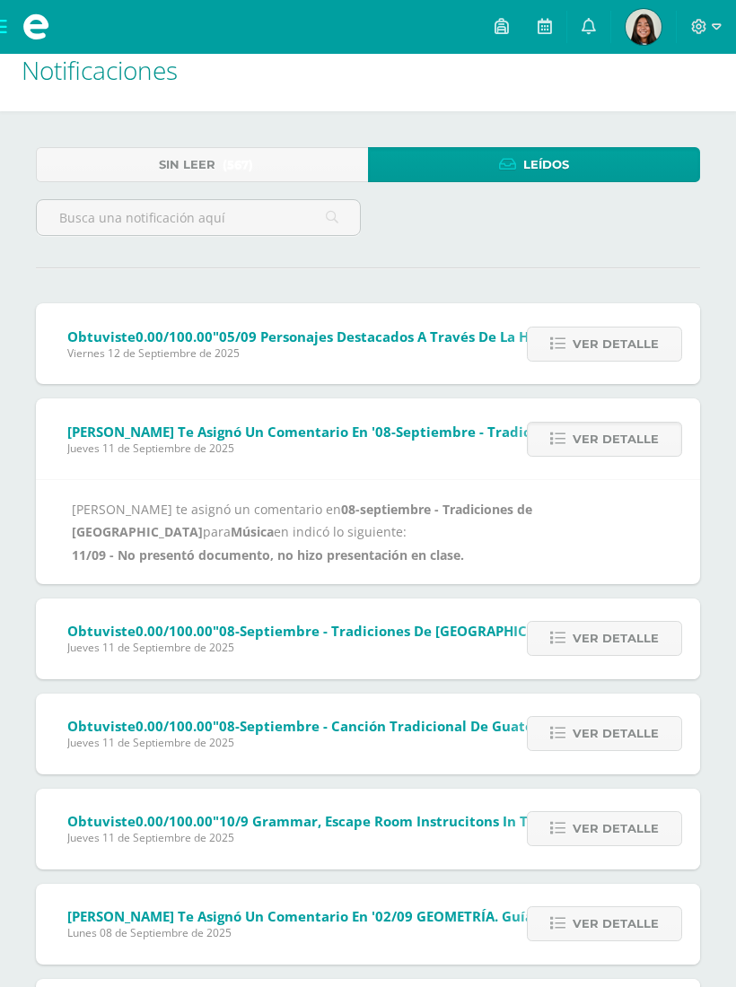
scroll to position [0, 0]
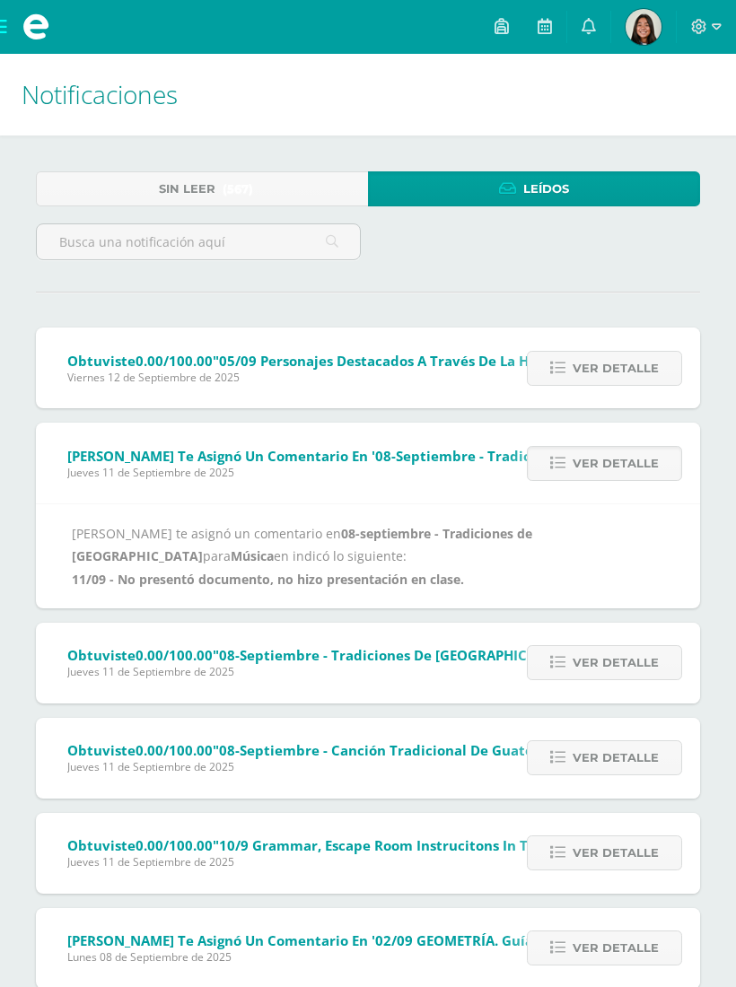
click at [553, 34] on link at bounding box center [544, 27] width 43 height 54
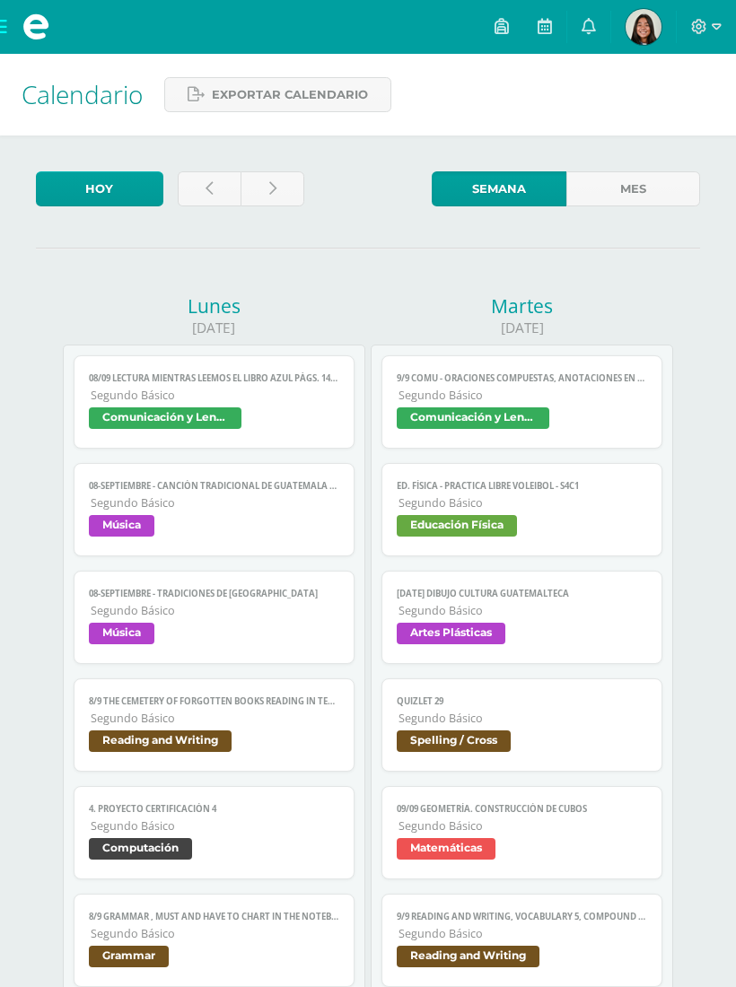
click at [288, 510] on span "Segundo Básico" at bounding box center [215, 502] width 248 height 15
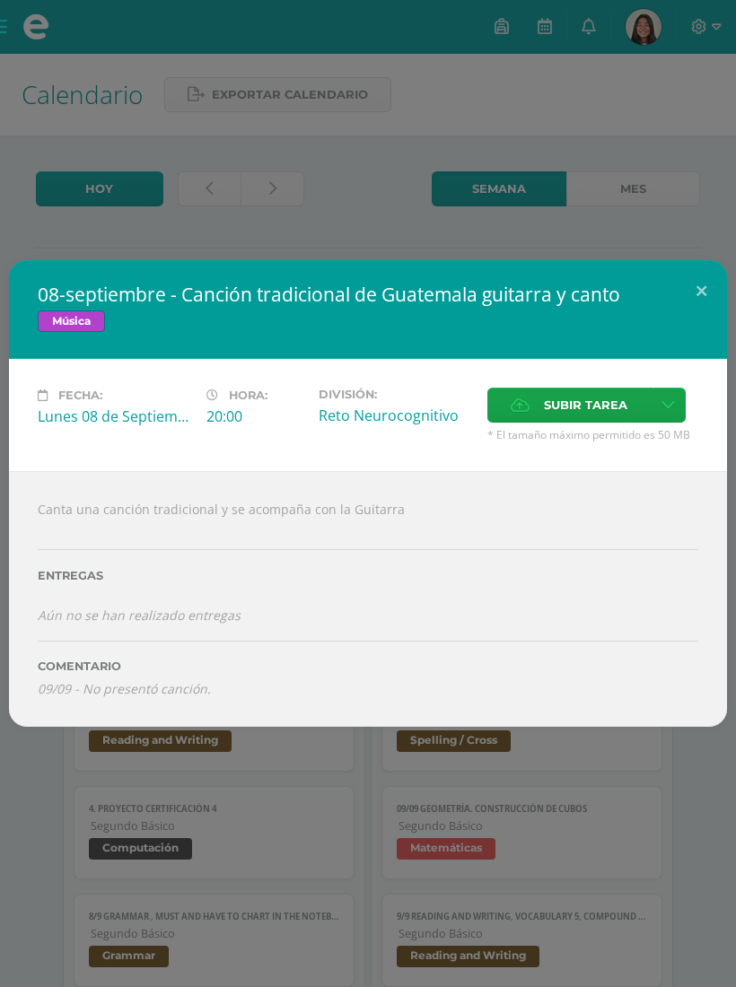
click at [691, 310] on div "08-septiembre - Canción tradicional de Guatemala guitarra y canto Música Fecha:…" at bounding box center [368, 493] width 718 height 466
click at [688, 290] on button at bounding box center [700, 290] width 51 height 61
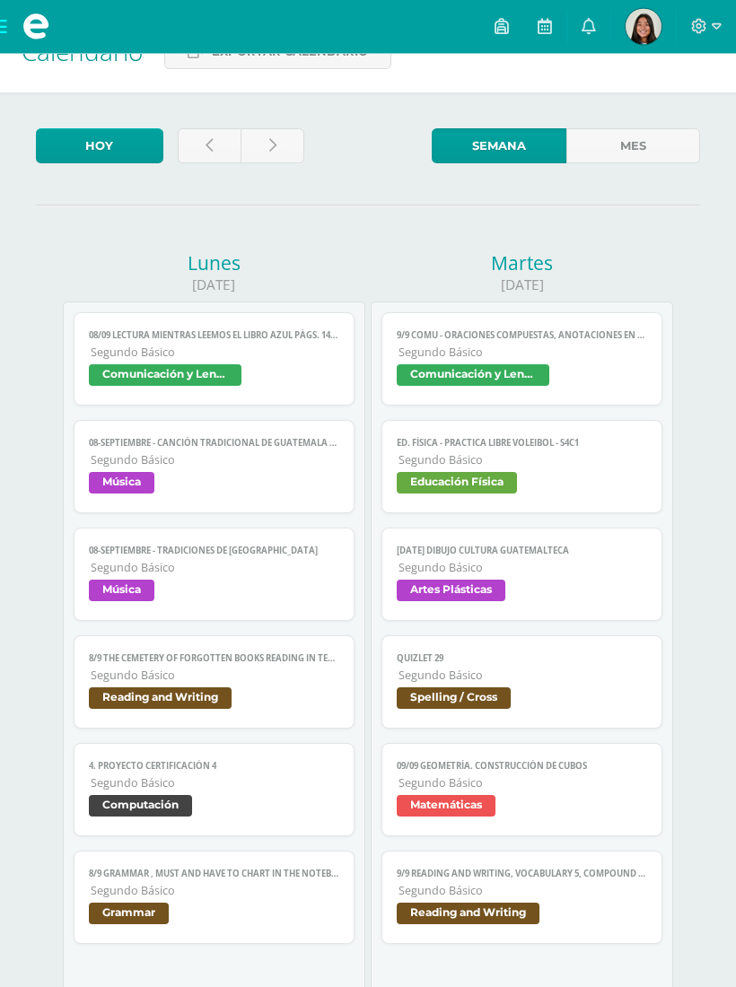
scroll to position [43, 0]
click at [268, 713] on span "Reading and Writing" at bounding box center [213, 700] width 249 height 26
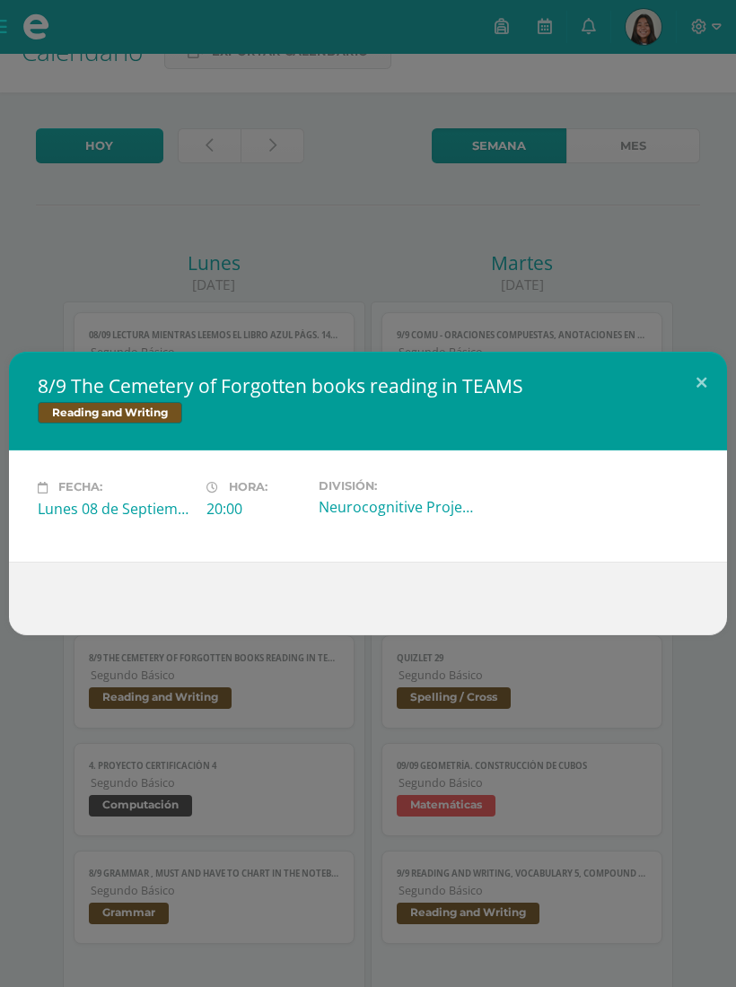
click at [697, 397] on button at bounding box center [700, 382] width 51 height 61
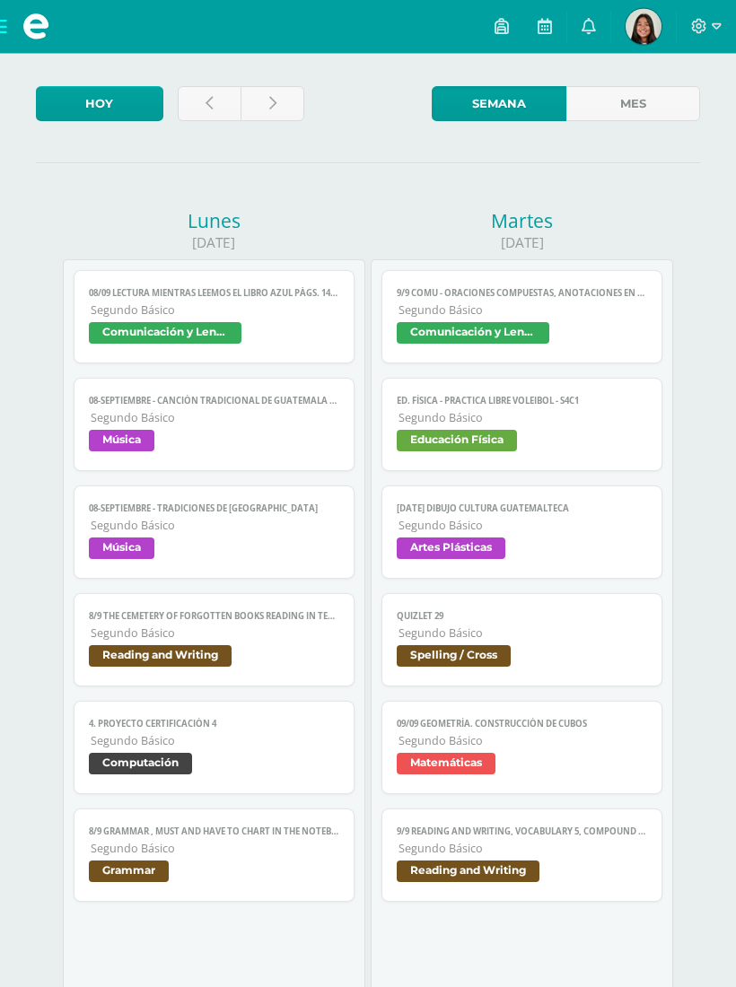
scroll to position [116, 0]
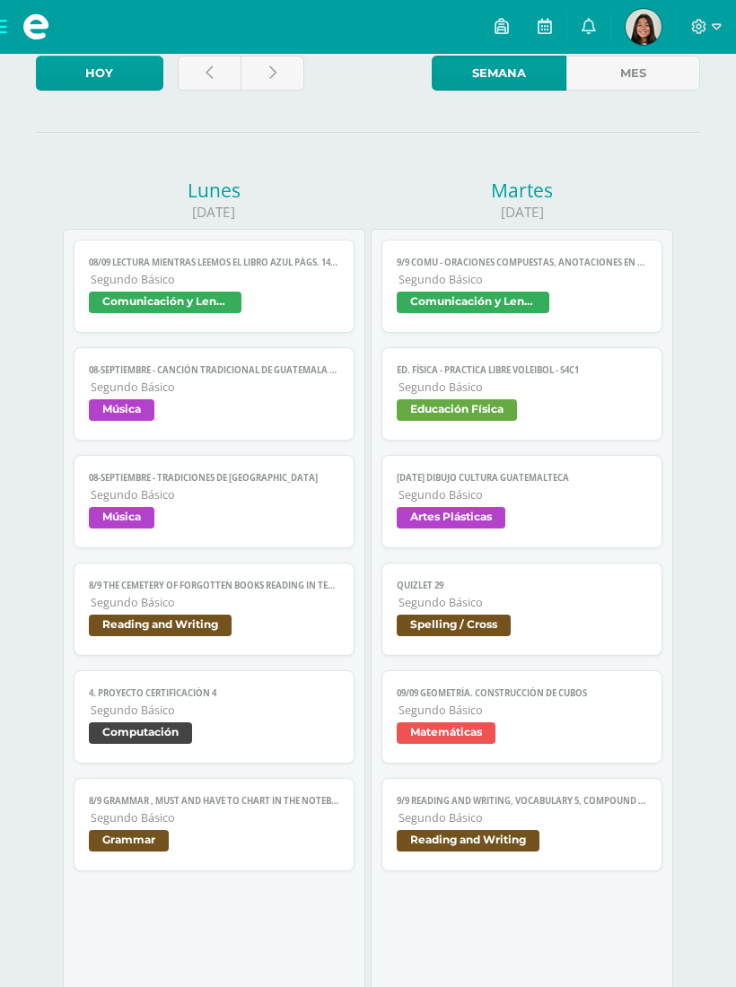
click at [231, 718] on span "Segundo Básico" at bounding box center [215, 709] width 248 height 15
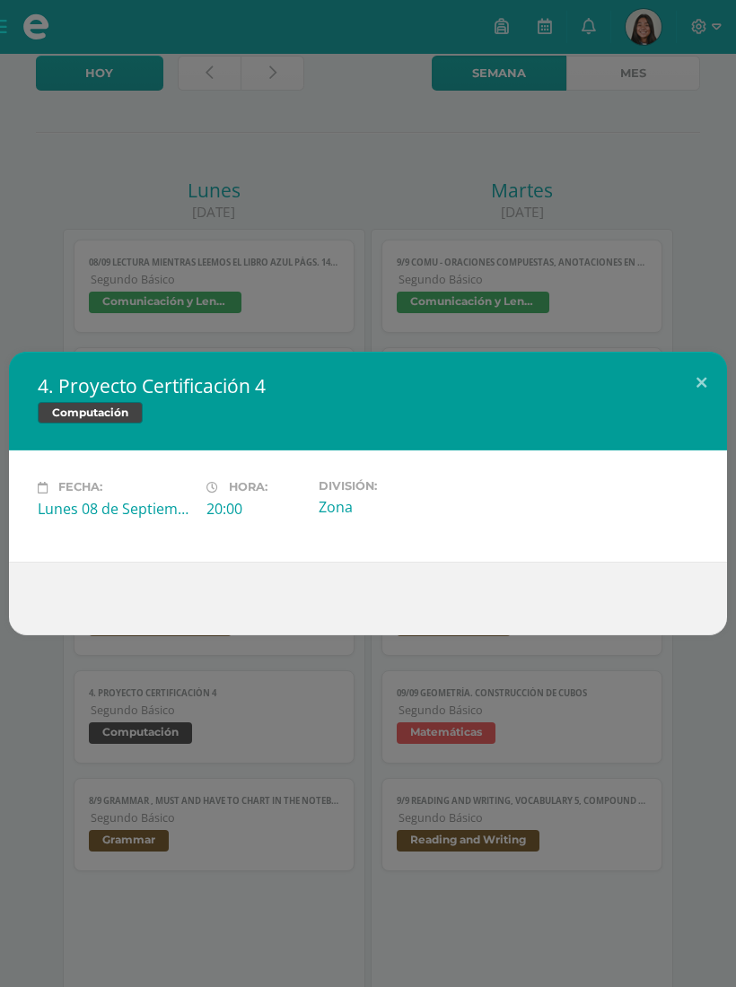
click at [709, 390] on button at bounding box center [700, 382] width 51 height 61
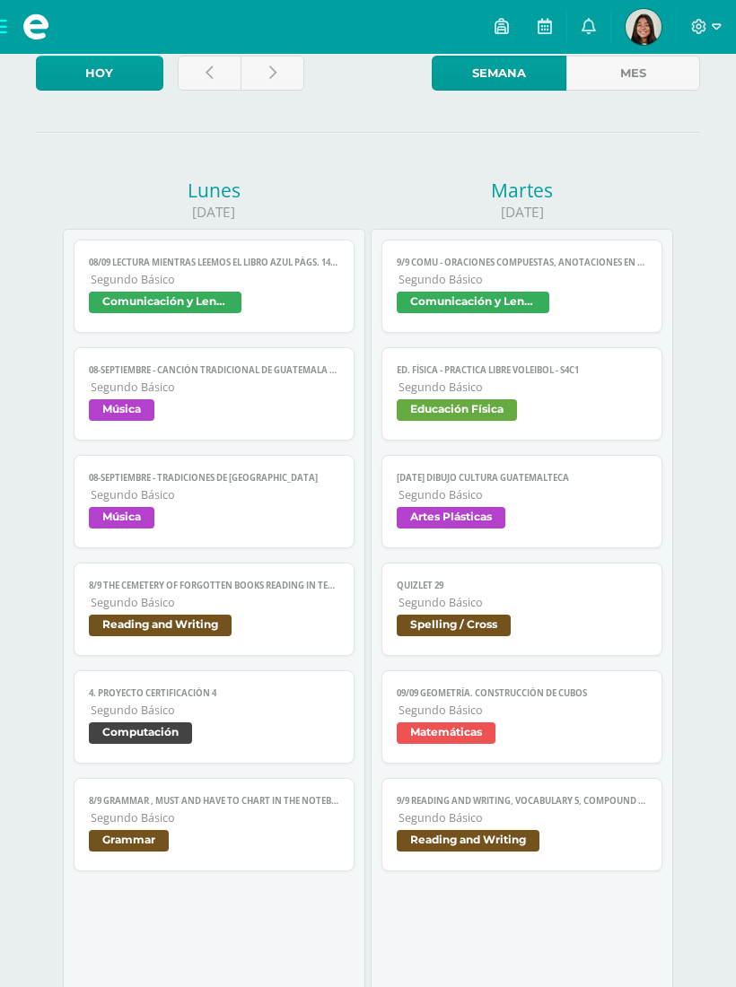
click at [222, 825] on span "Segundo Básico" at bounding box center [215, 817] width 248 height 15
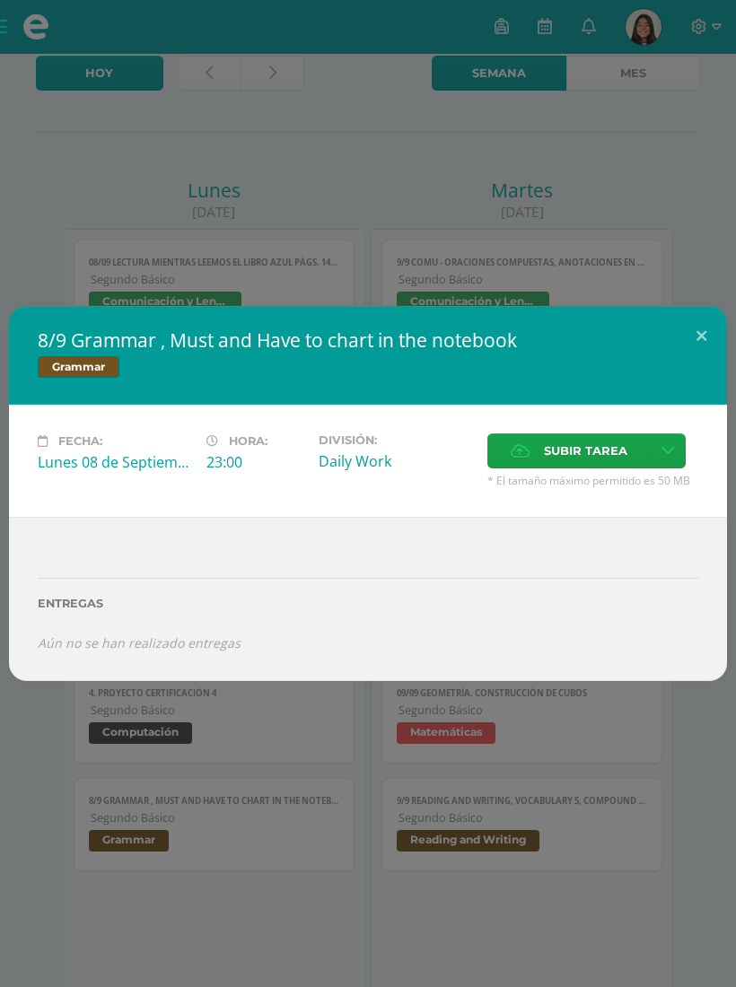
click at [698, 346] on button at bounding box center [700, 336] width 51 height 61
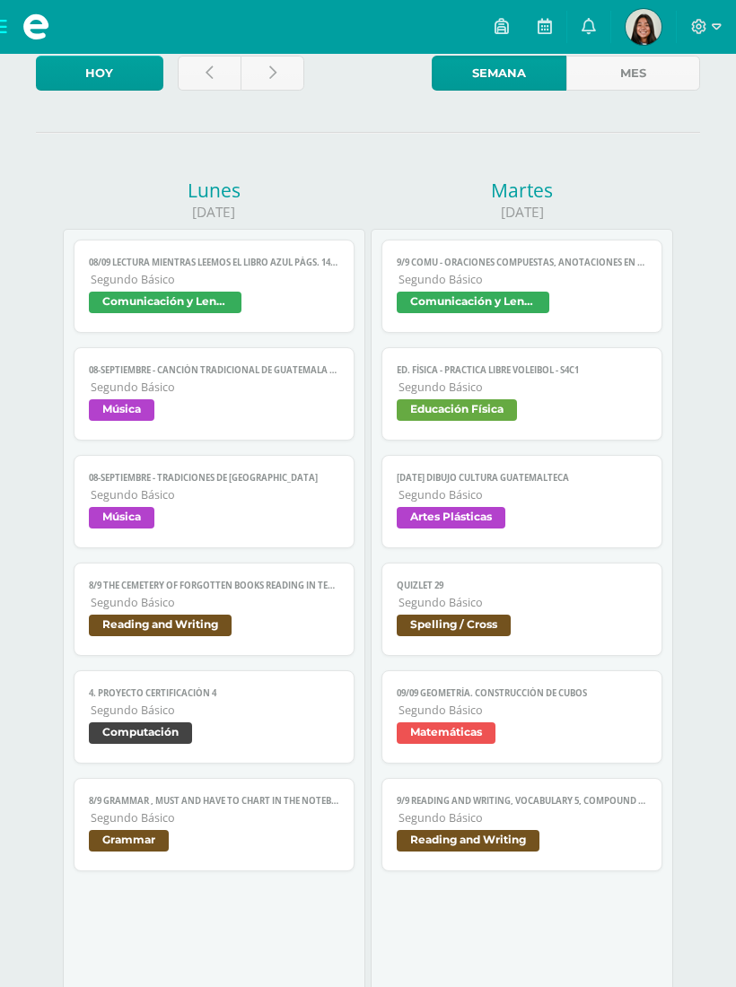
click at [626, 65] on link "Mes" at bounding box center [633, 73] width 135 height 35
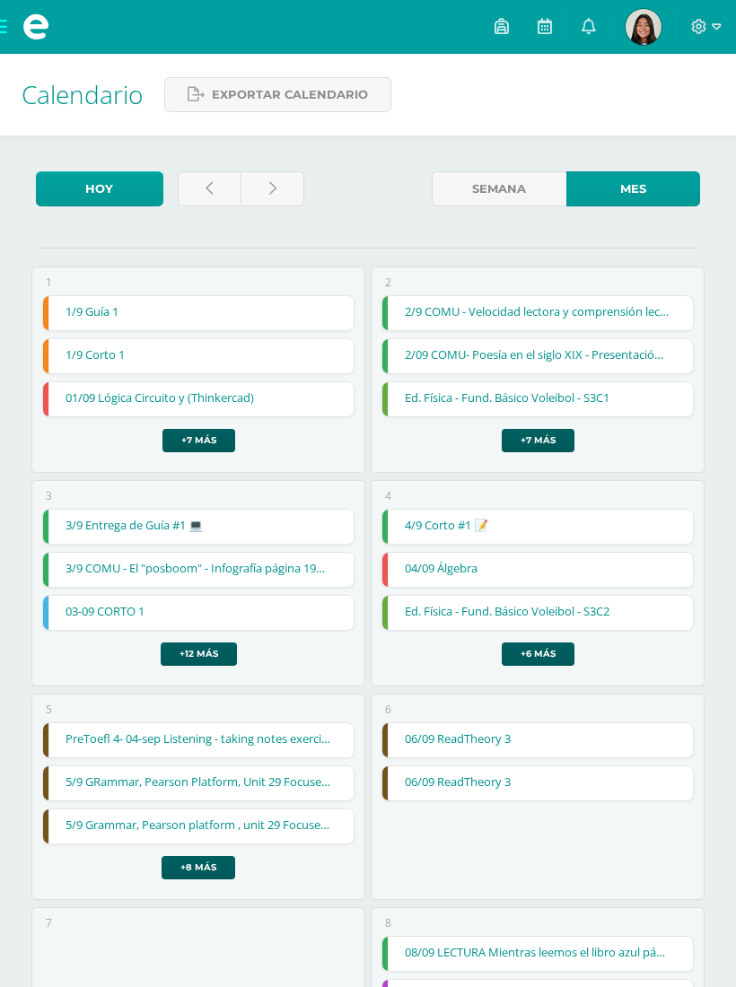
click at [537, 30] on icon at bounding box center [544, 26] width 14 height 16
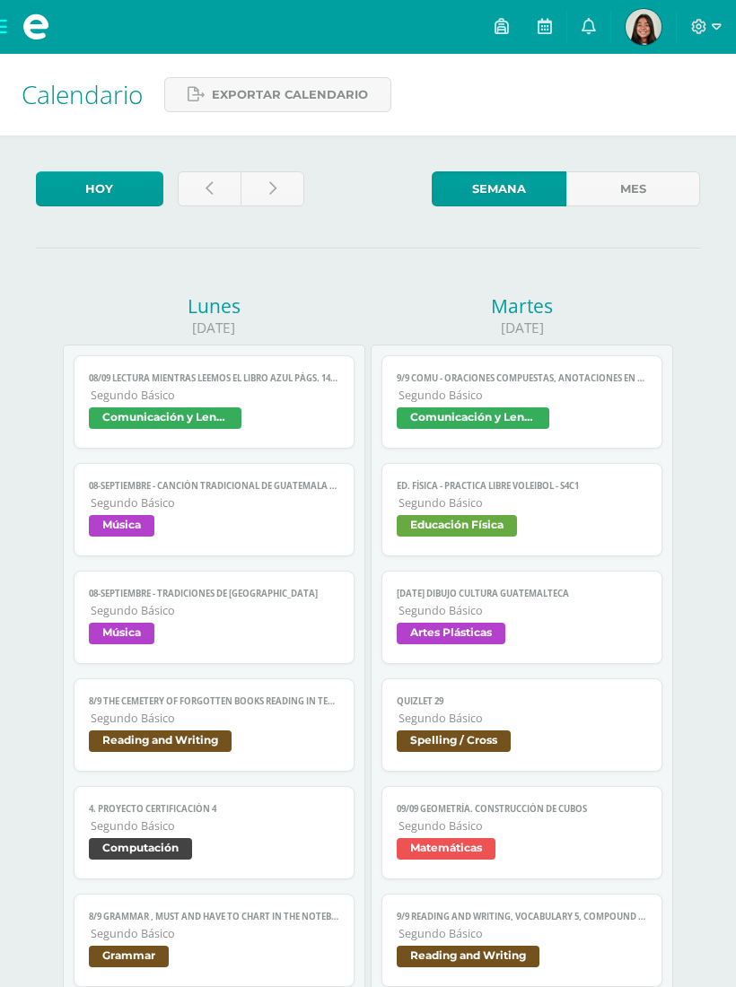
click at [582, 27] on icon at bounding box center [588, 26] width 14 height 16
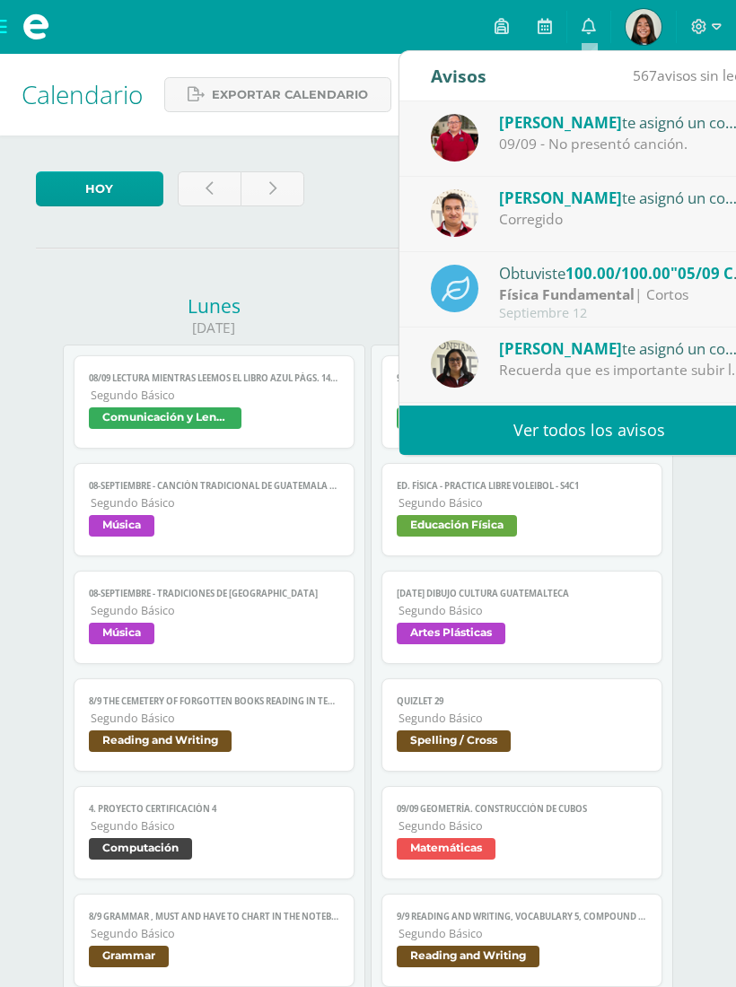
click at [610, 422] on link "Ver todos los avisos" at bounding box center [588, 429] width 379 height 49
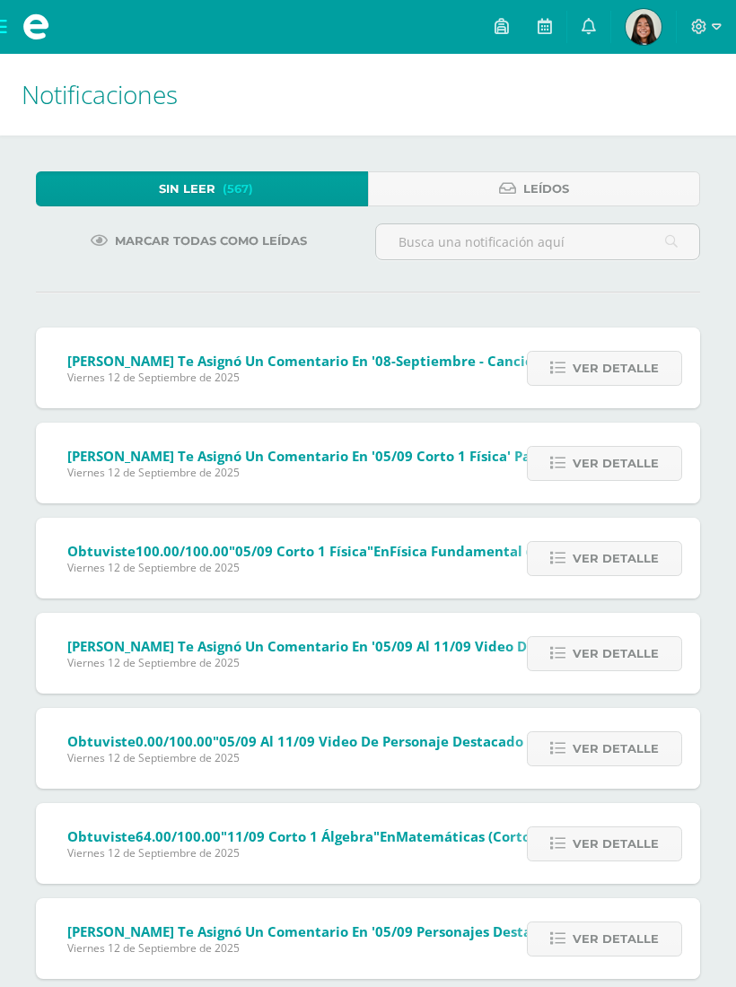
click at [526, 190] on span "Leídos" at bounding box center [546, 188] width 46 height 33
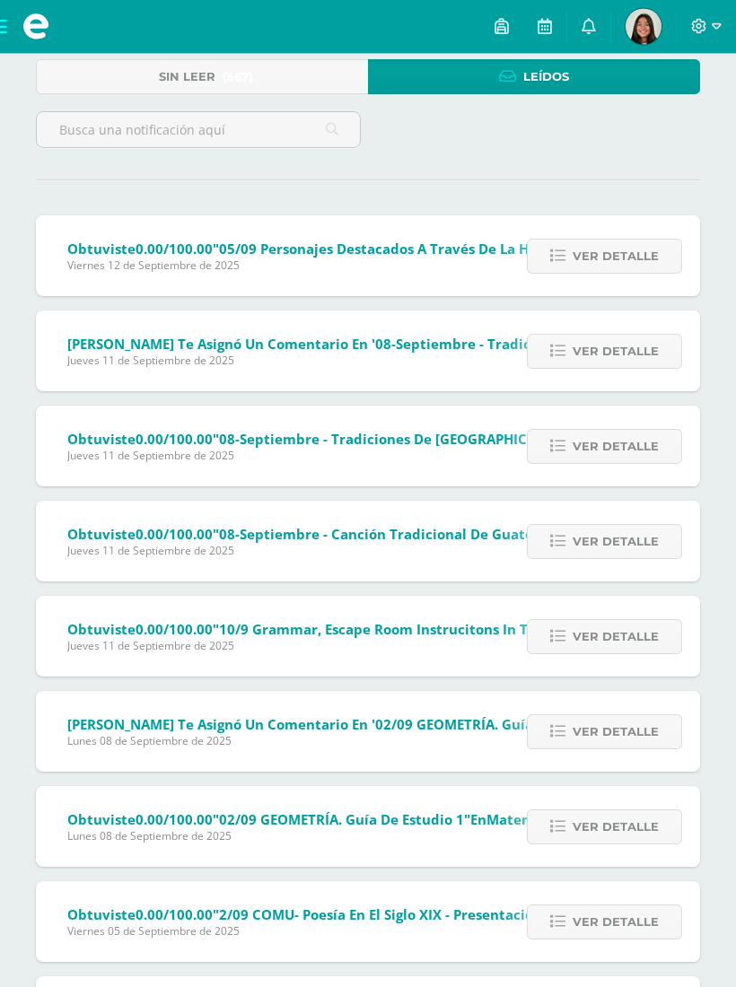
scroll to position [102, 0]
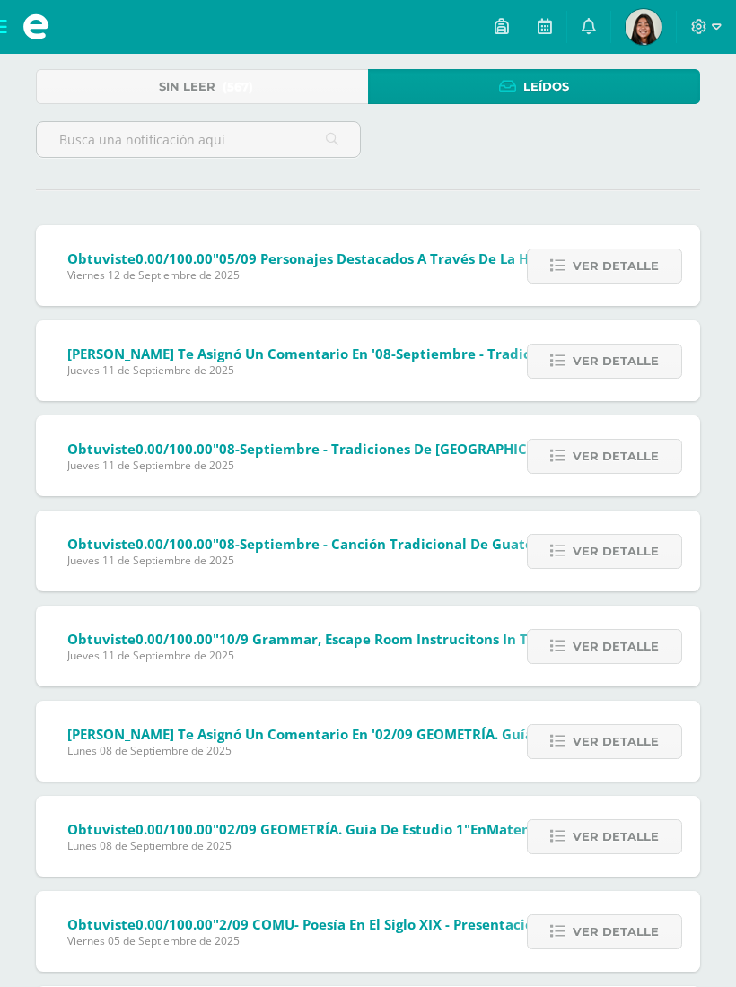
click at [248, 74] on span "(567)" at bounding box center [237, 86] width 30 height 33
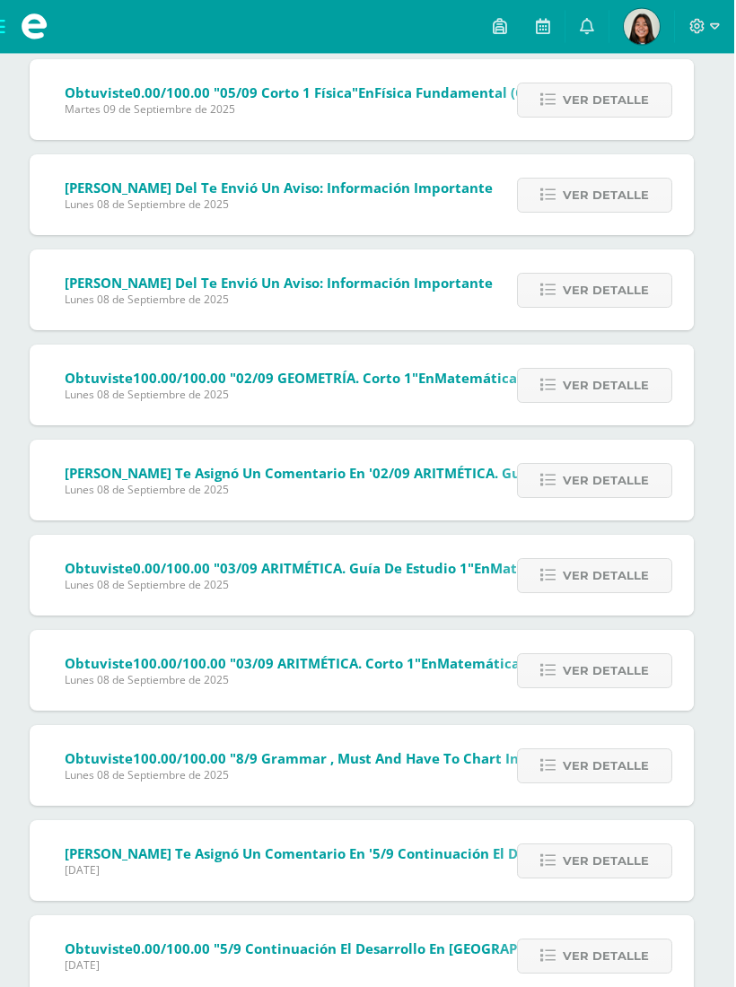
scroll to position [3982, 4]
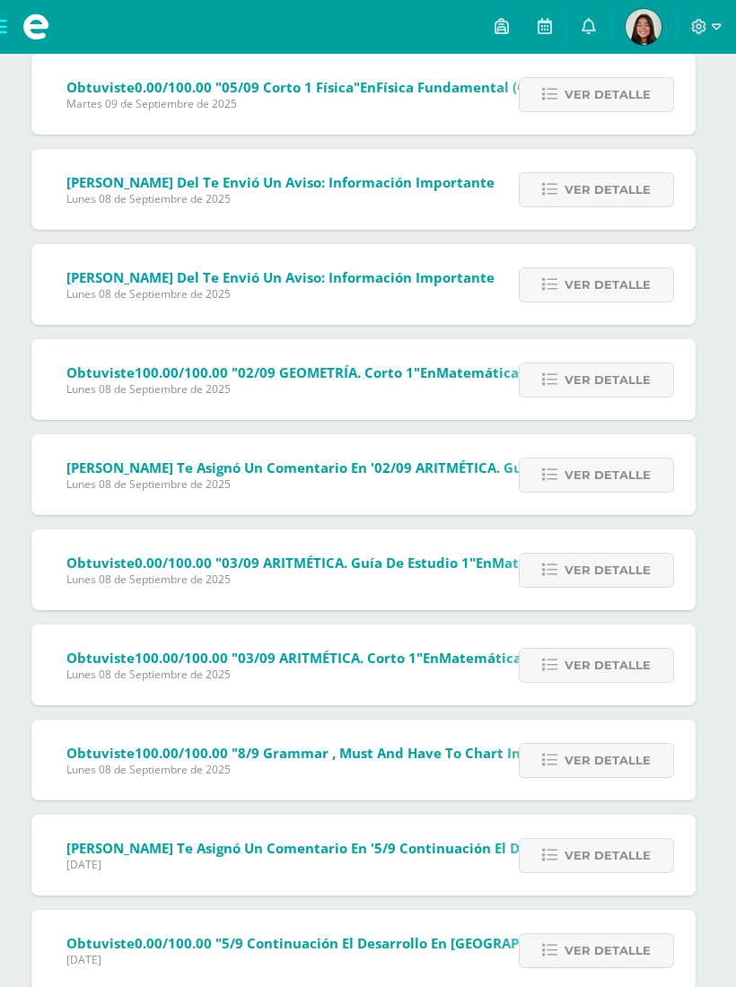
click at [564, 768] on link "Ver detalle" at bounding box center [595, 760] width 155 height 35
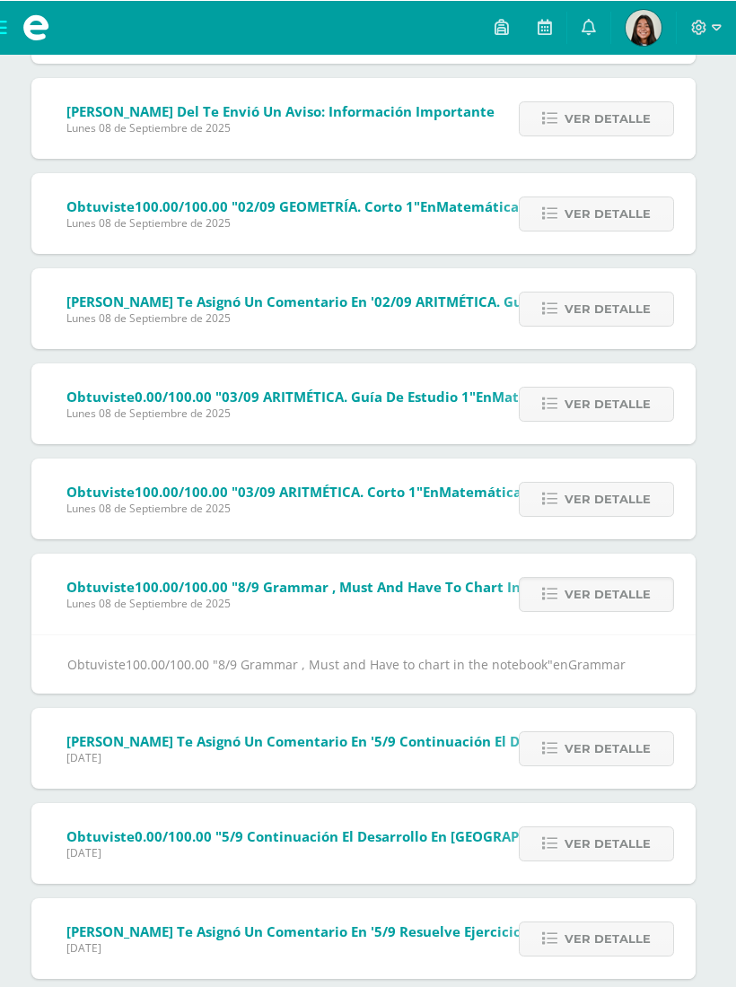
scroll to position [4148, 4]
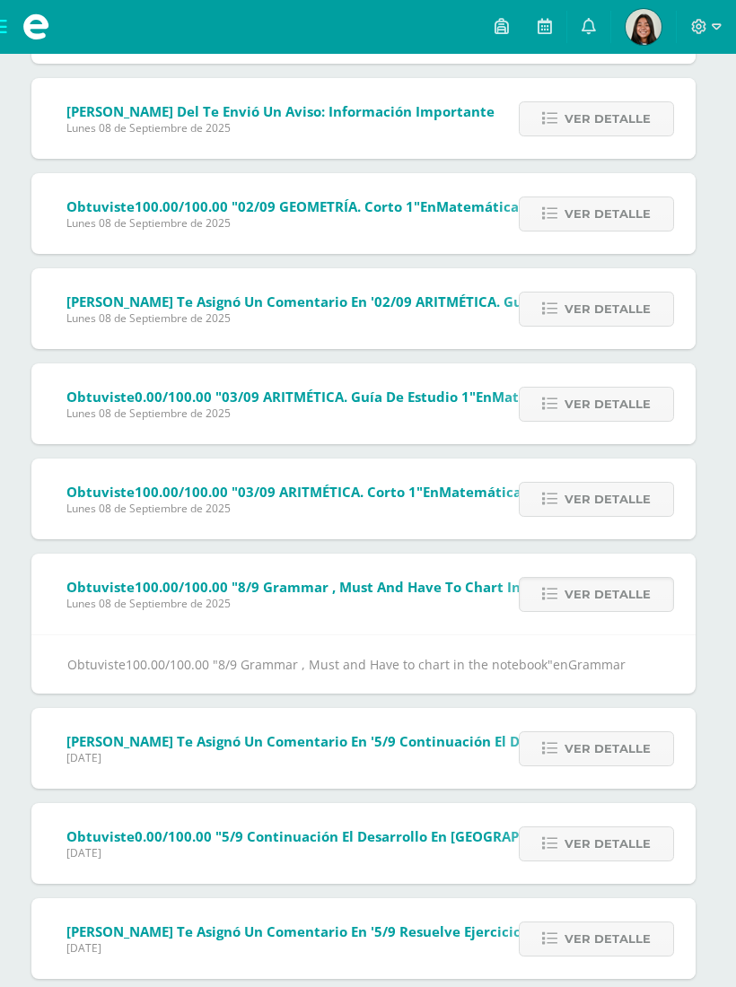
click at [554, 601] on icon at bounding box center [549, 594] width 15 height 15
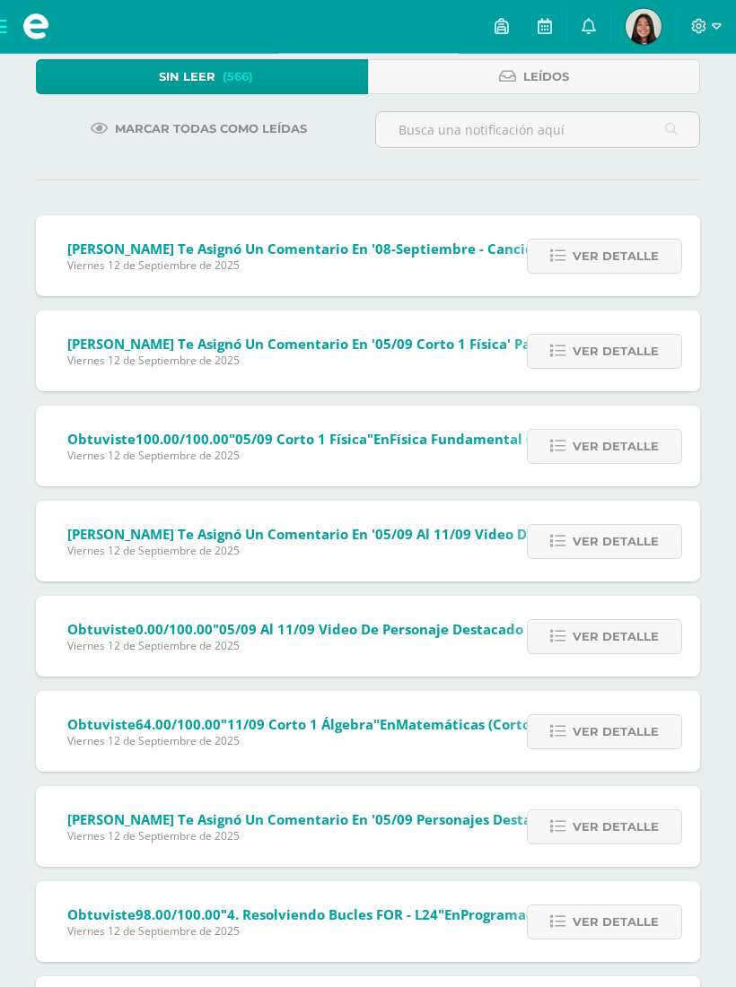
scroll to position [0, 0]
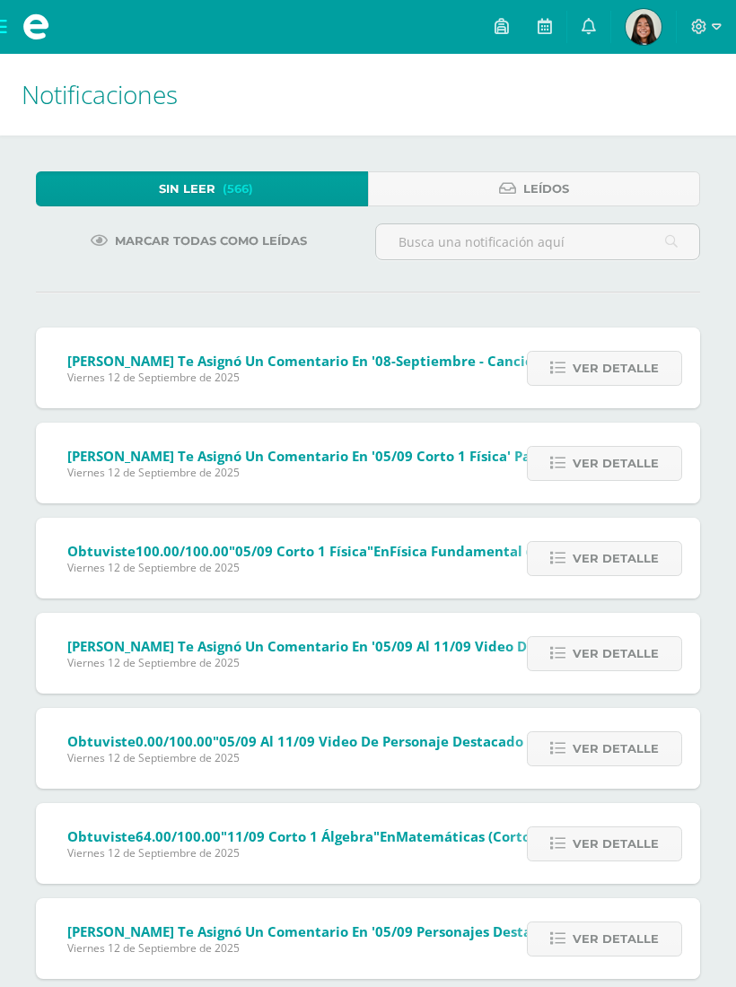
click at [535, 26] on link at bounding box center [544, 27] width 43 height 54
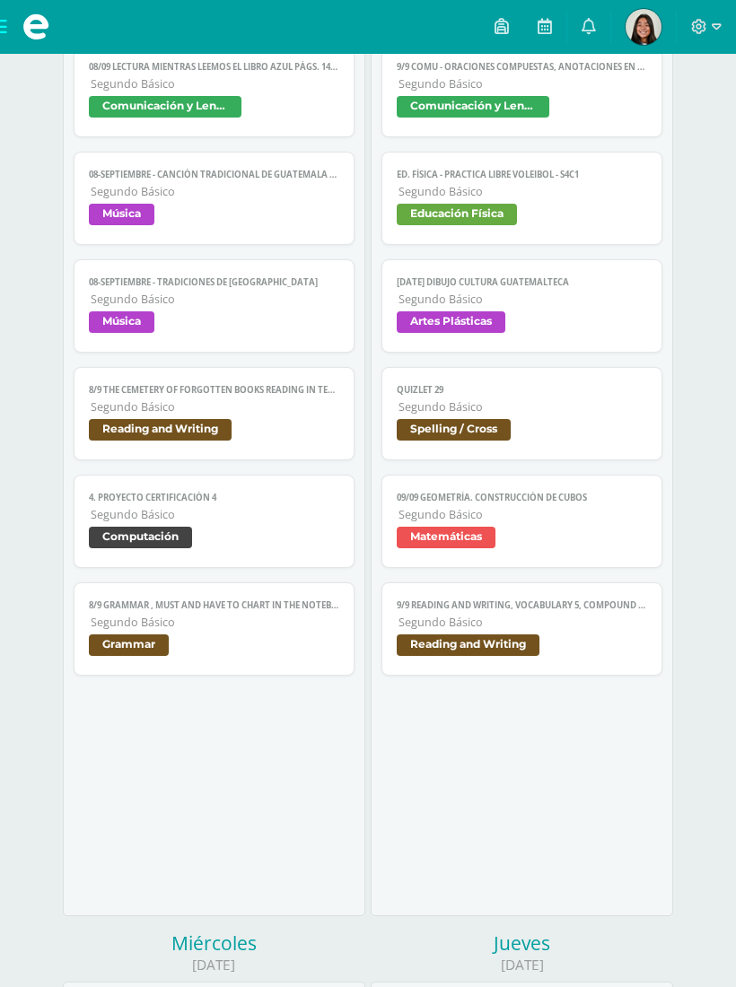
scroll to position [309, 0]
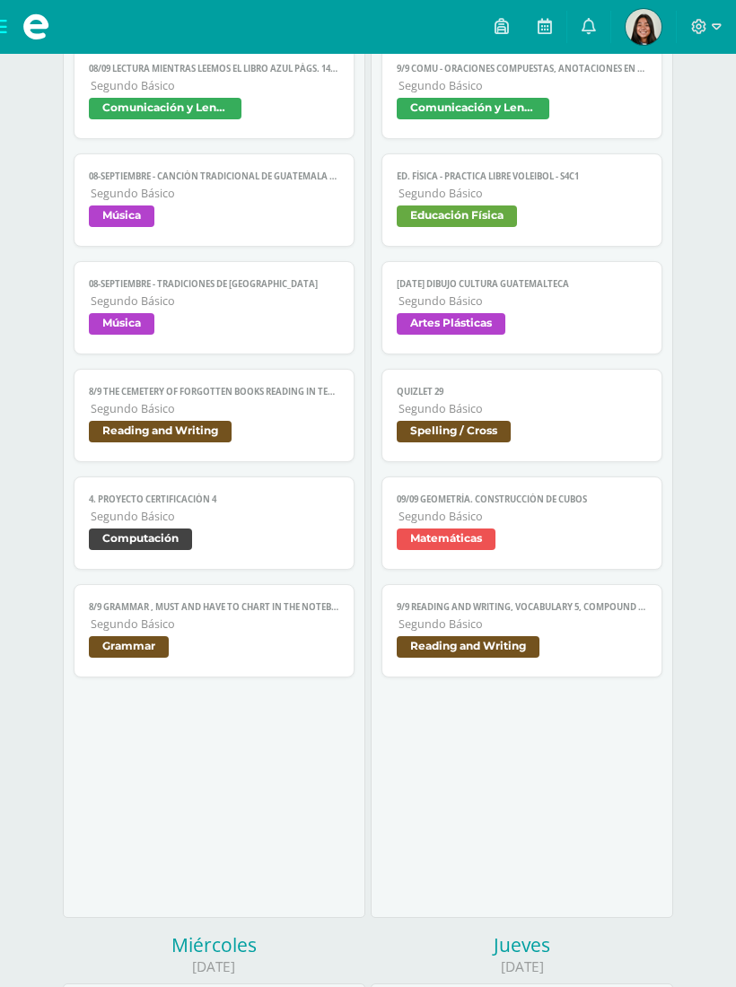
click at [224, 662] on span "Grammar" at bounding box center [213, 649] width 249 height 26
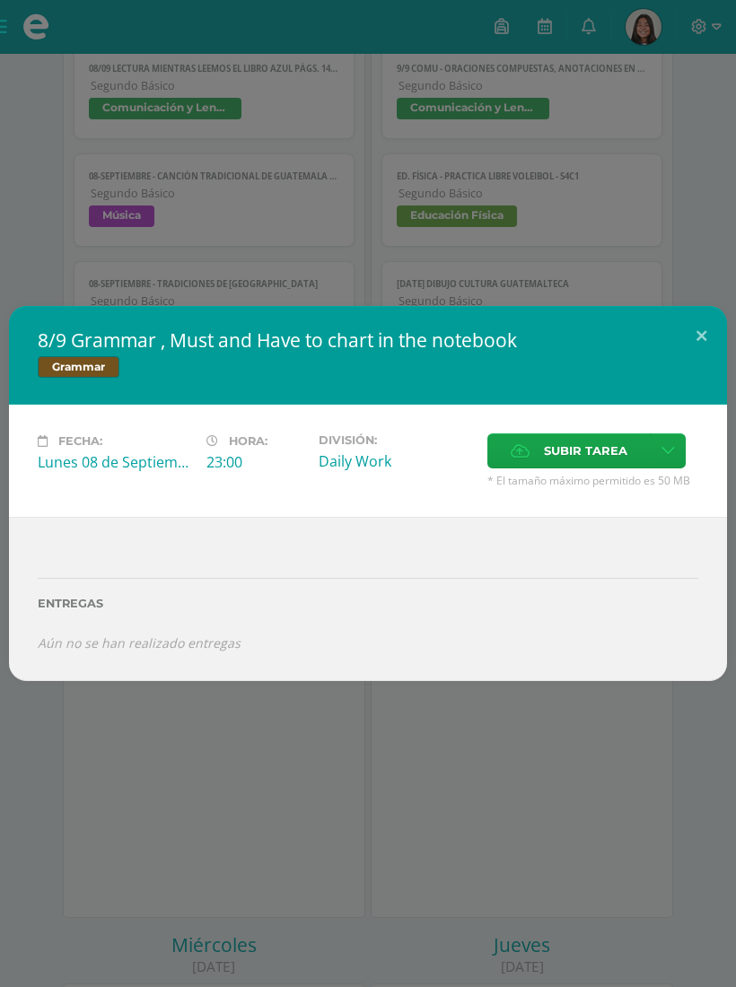
click at [689, 358] on button at bounding box center [700, 336] width 51 height 61
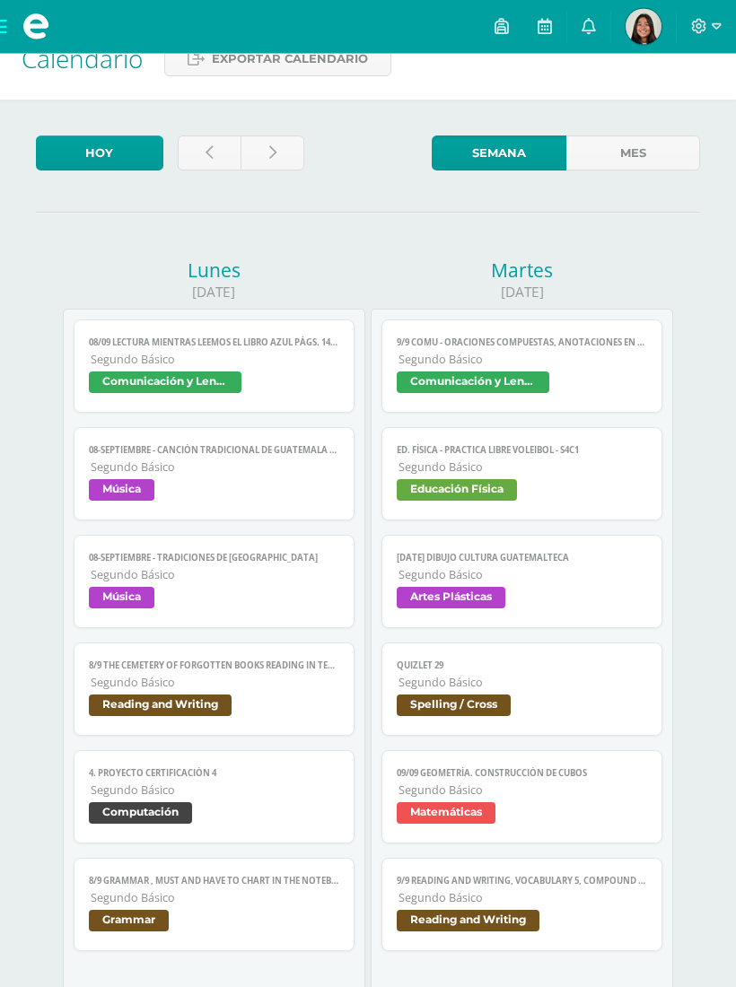
click at [566, 368] on span "Segundo Básico" at bounding box center [522, 360] width 248 height 15
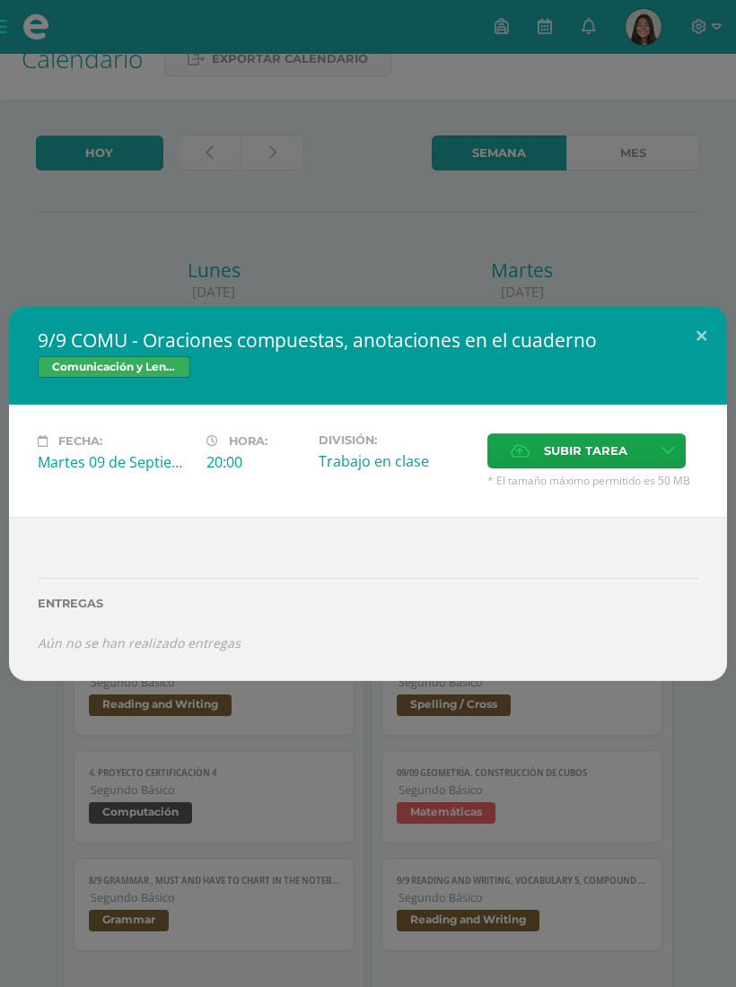
click at [683, 355] on button at bounding box center [700, 336] width 51 height 61
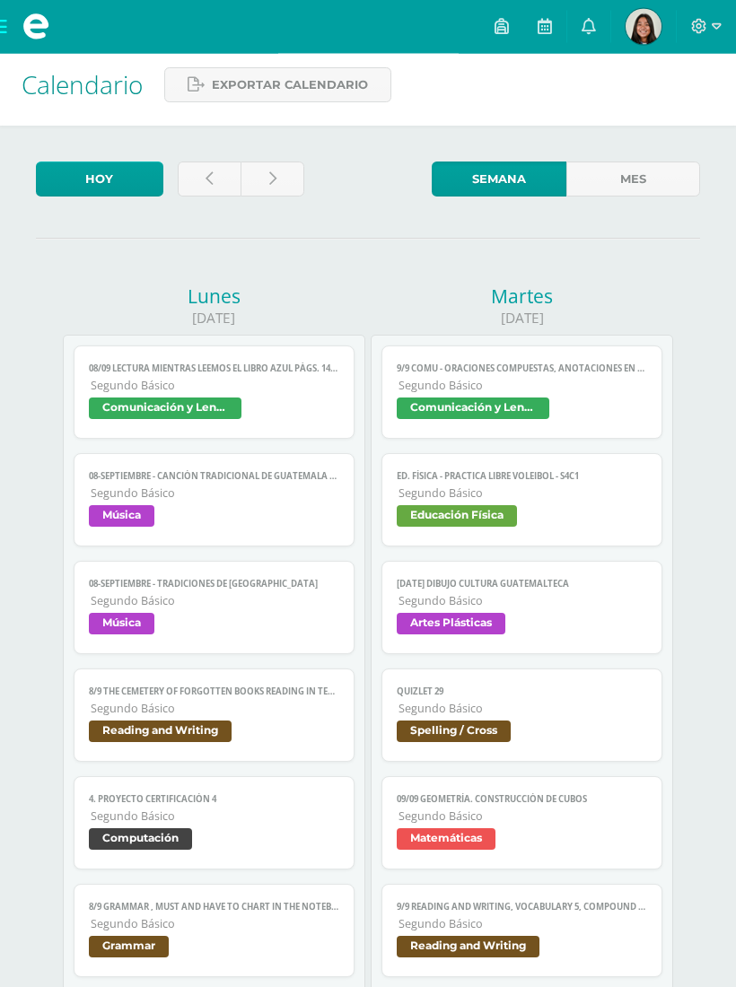
scroll to position [10, 0]
click at [585, 33] on icon at bounding box center [588, 26] width 14 height 16
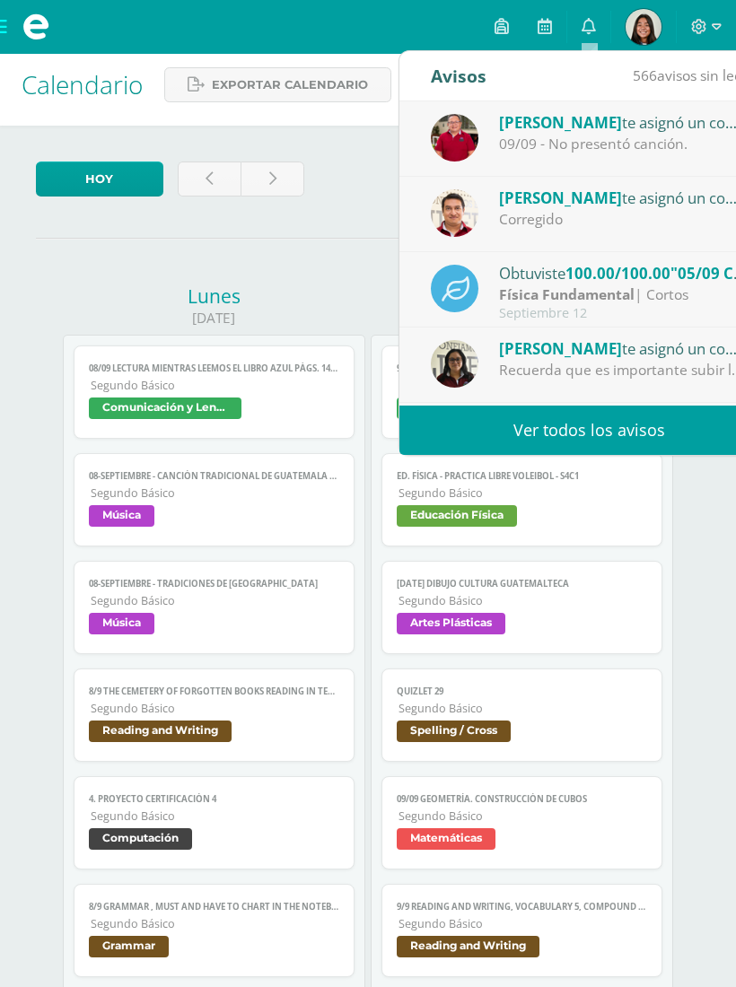
click at [568, 432] on link "Ver todos los avisos" at bounding box center [588, 429] width 379 height 49
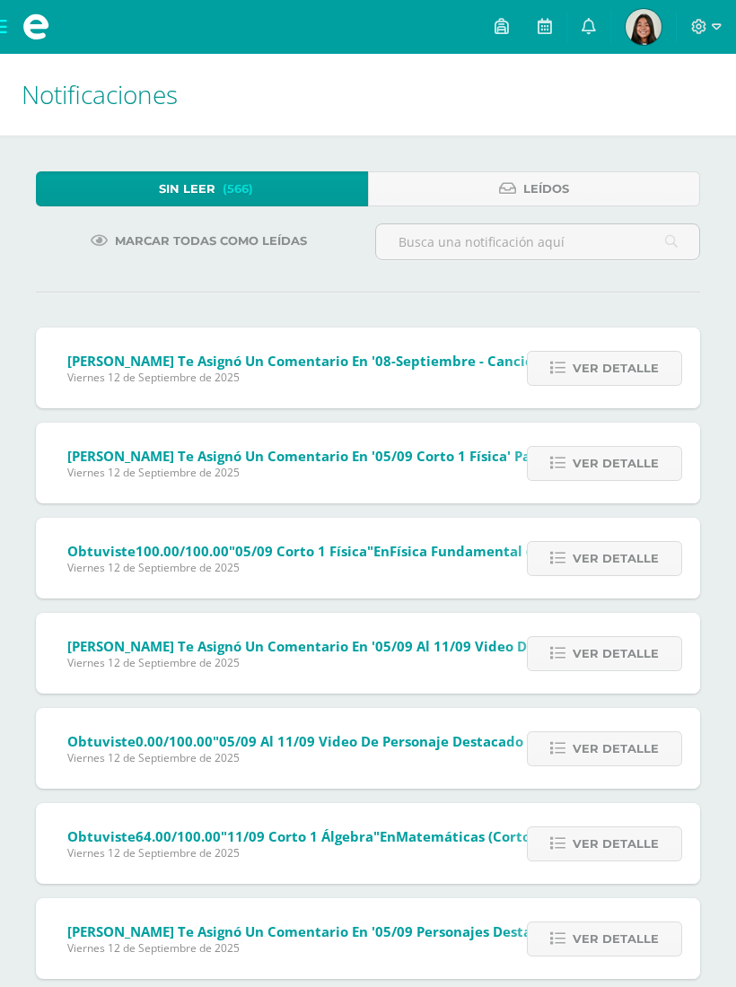
click at [540, 31] on icon at bounding box center [544, 26] width 14 height 16
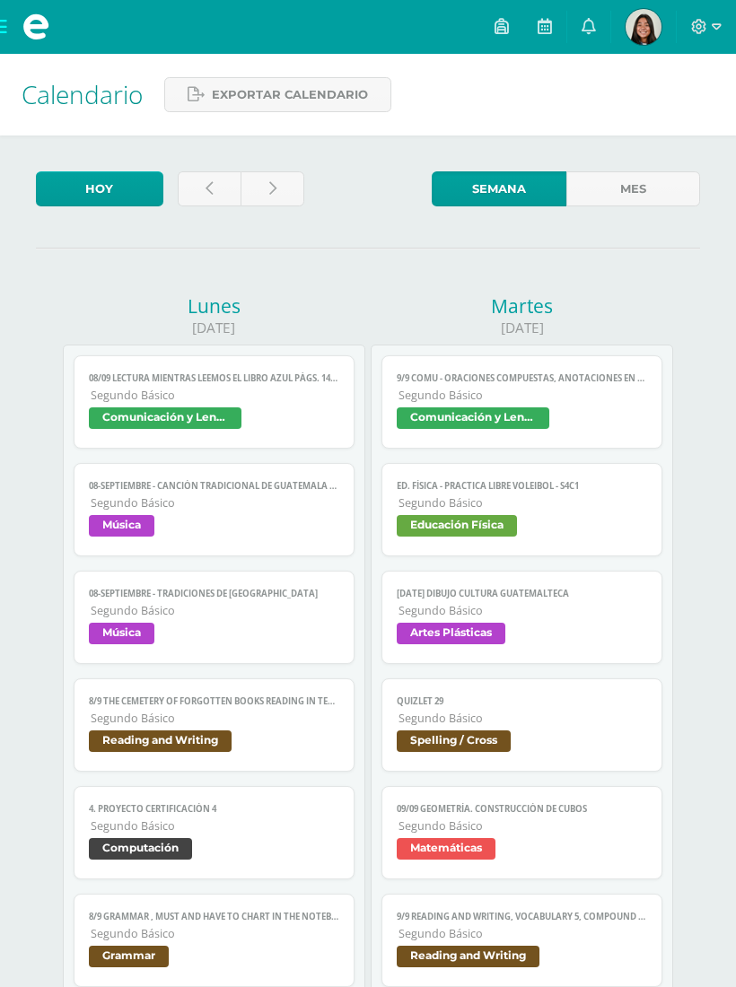
click at [540, 532] on span "Educación Física" at bounding box center [520, 528] width 249 height 26
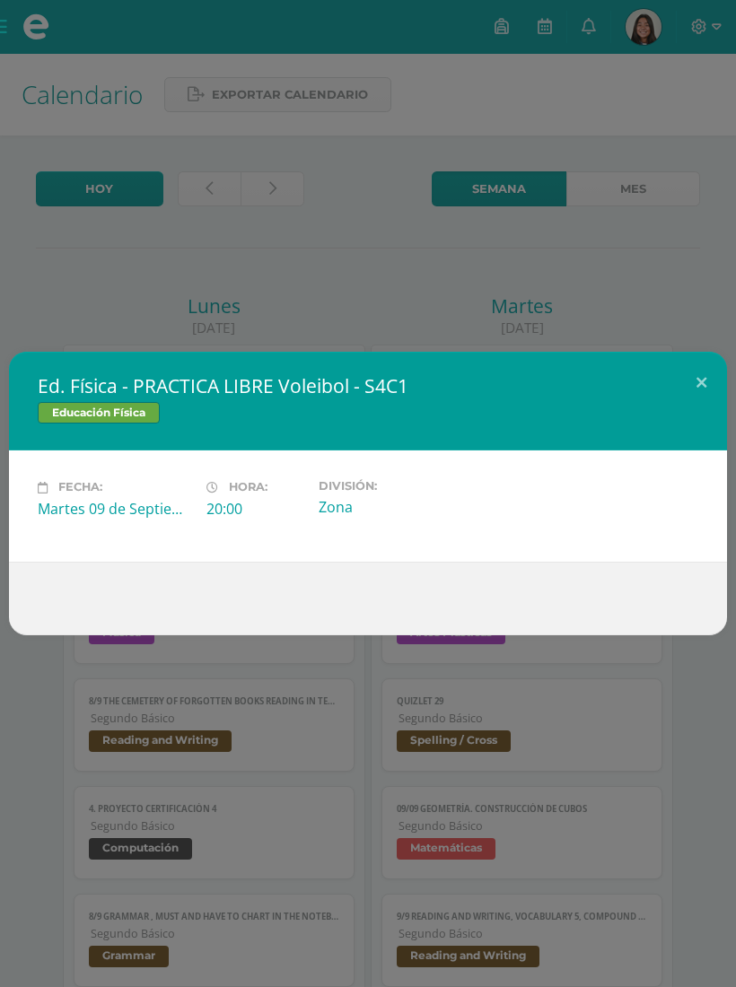
click at [697, 383] on button at bounding box center [700, 382] width 51 height 61
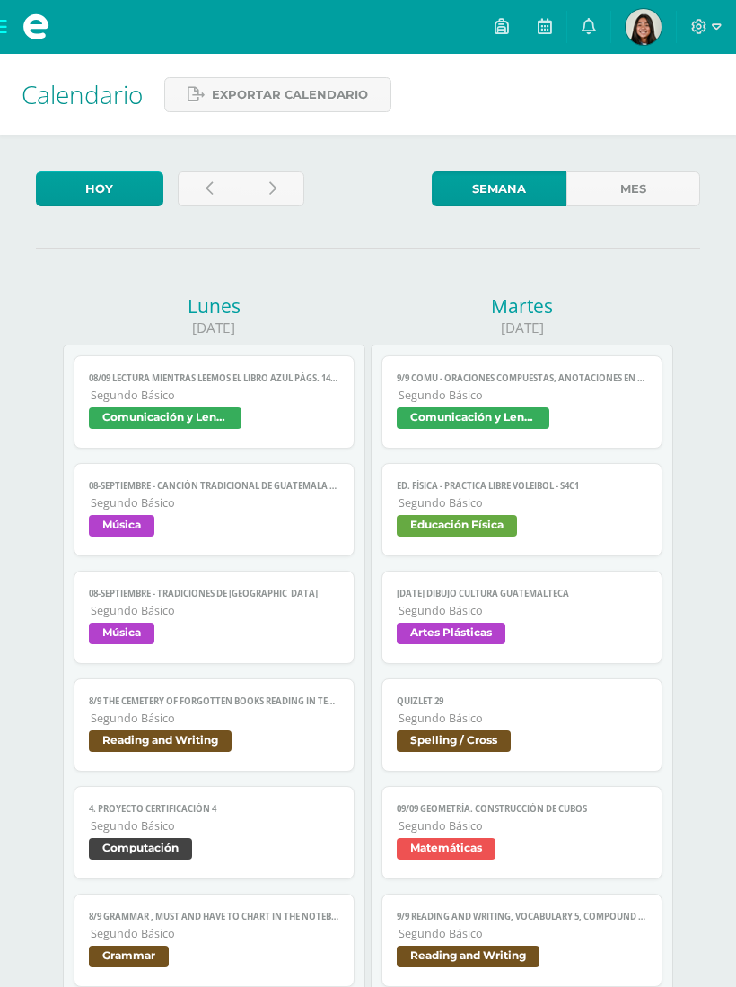
click at [518, 643] on span "Artes Plásticas" at bounding box center [520, 635] width 249 height 26
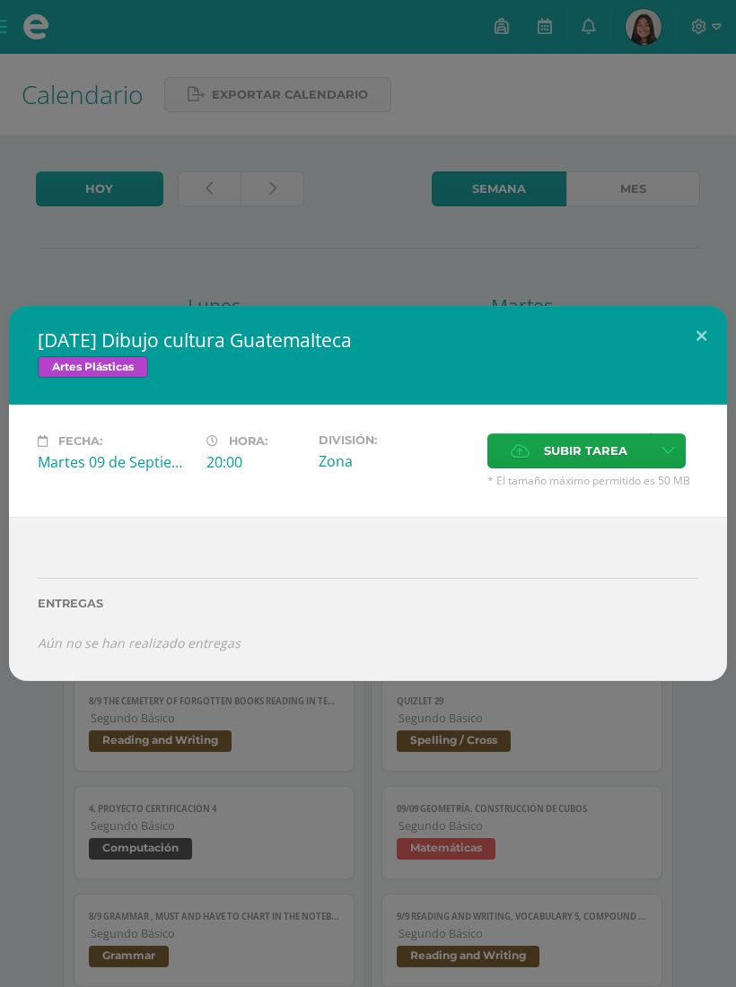
click at [692, 336] on button at bounding box center [700, 336] width 51 height 61
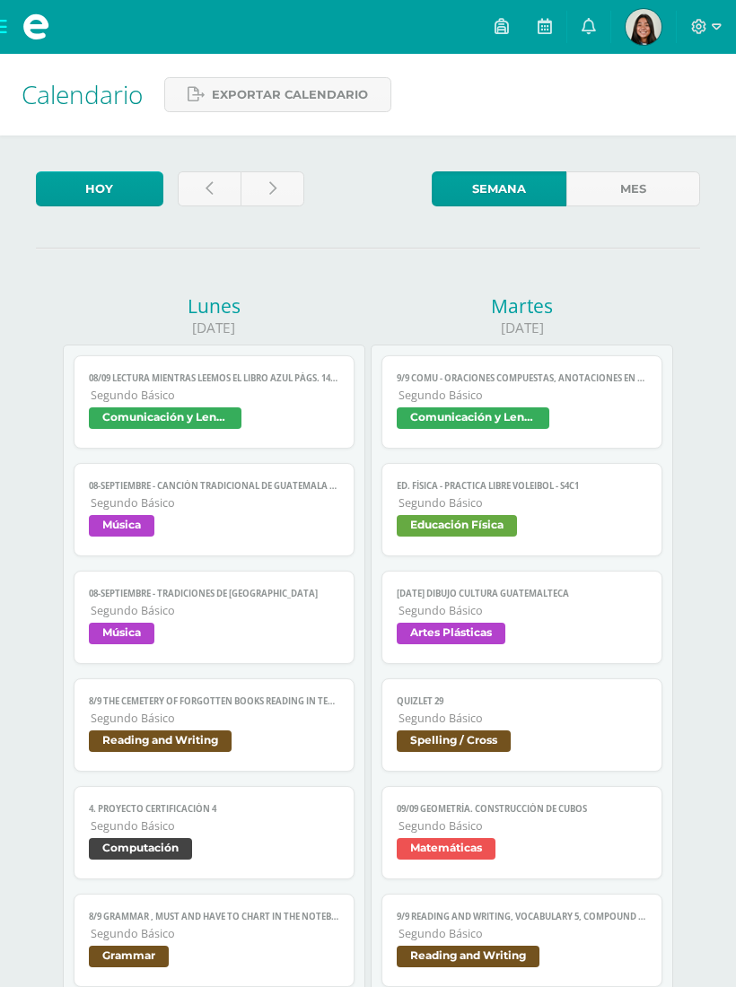
click at [583, 34] on icon at bounding box center [588, 26] width 14 height 16
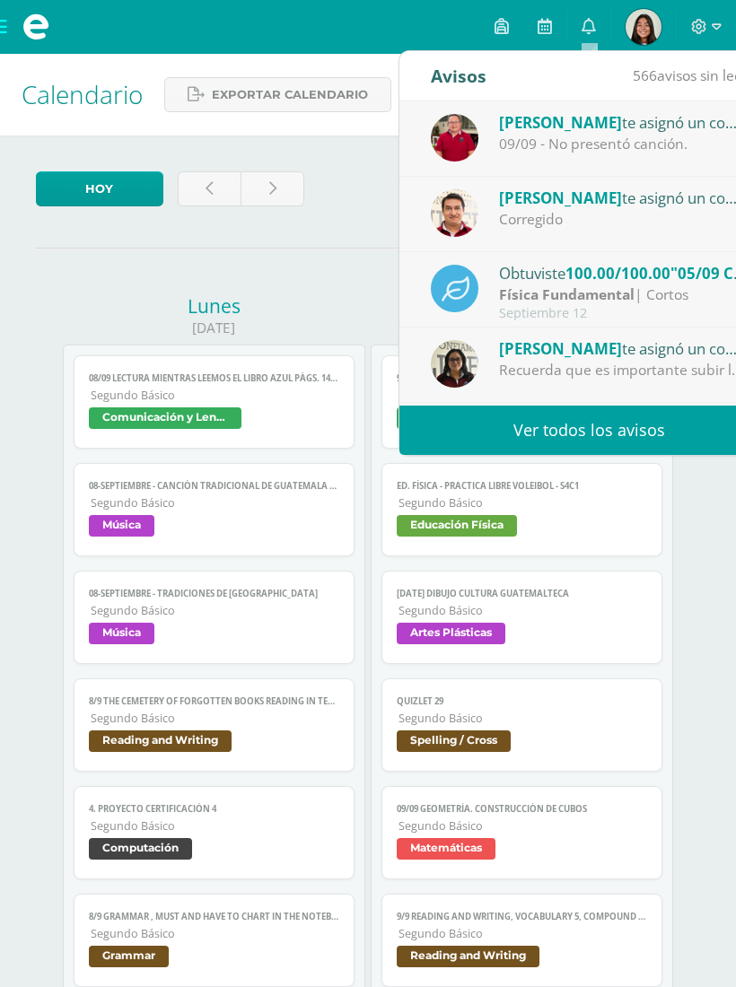
click at [603, 439] on link "Ver todos los avisos" at bounding box center [588, 429] width 379 height 49
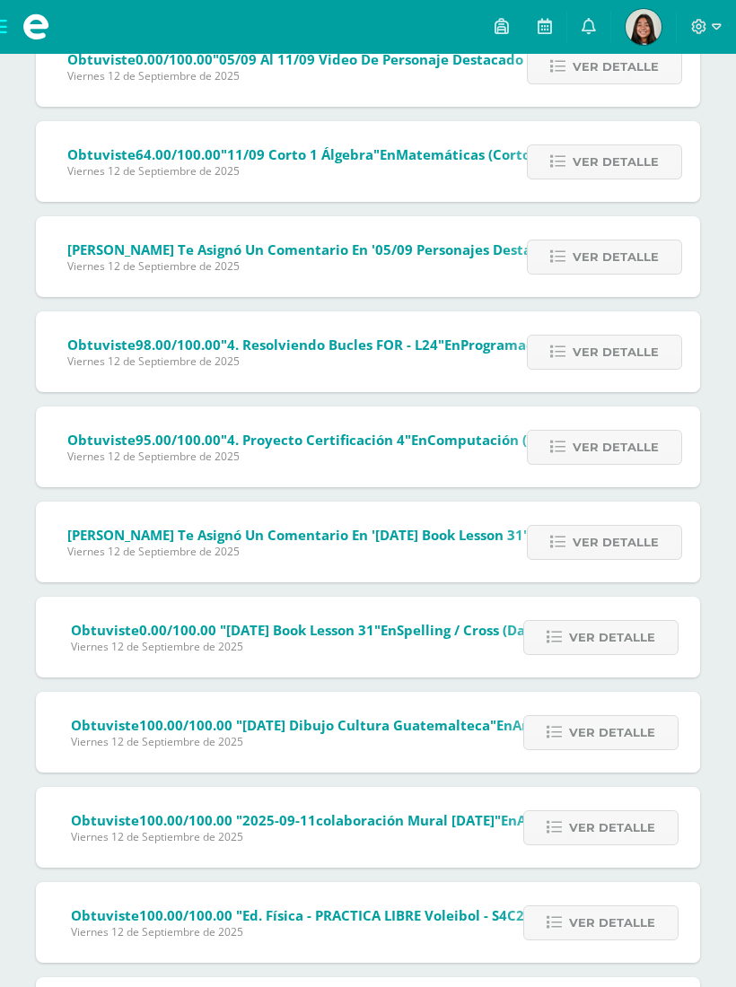
scroll to position [631, 0]
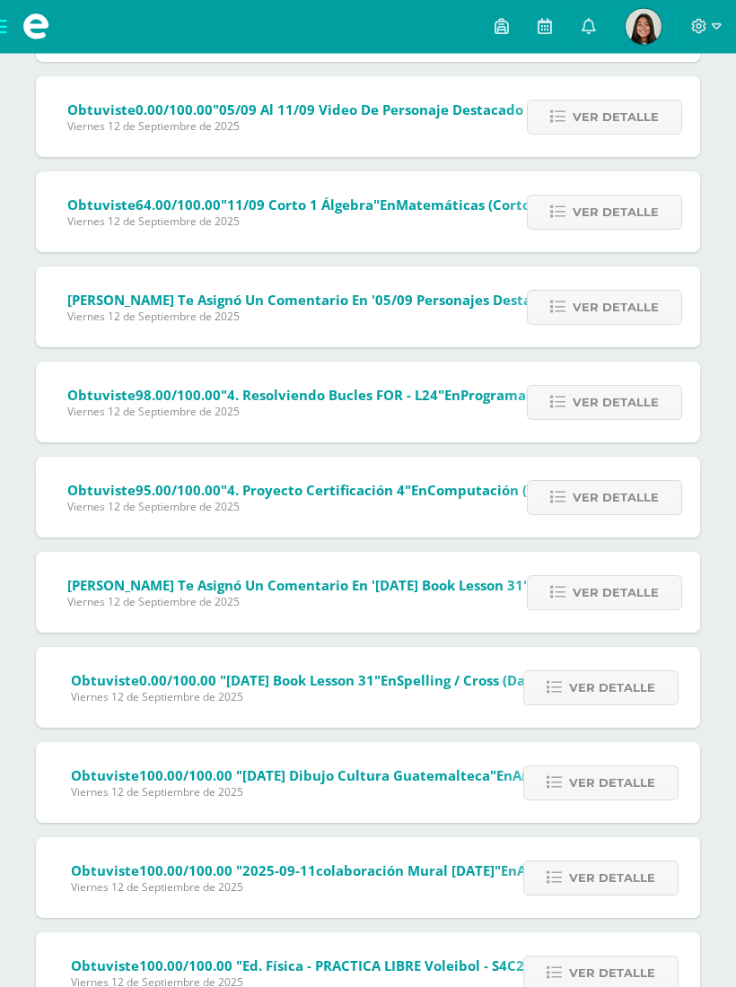
click at [542, 31] on icon at bounding box center [544, 26] width 14 height 16
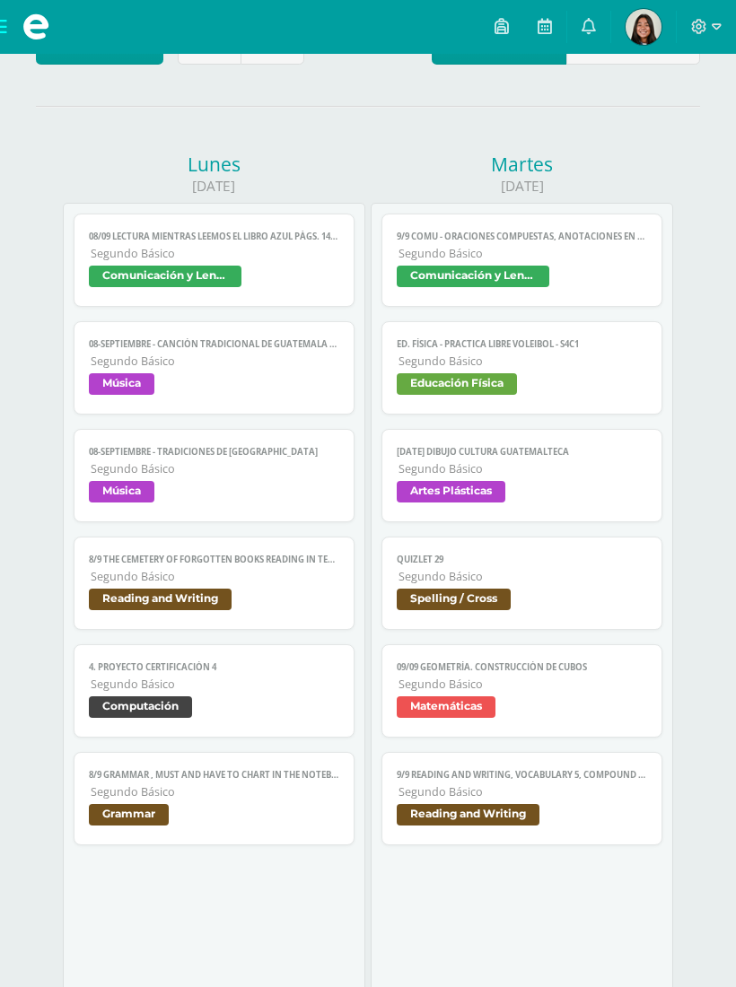
scroll to position [156, 0]
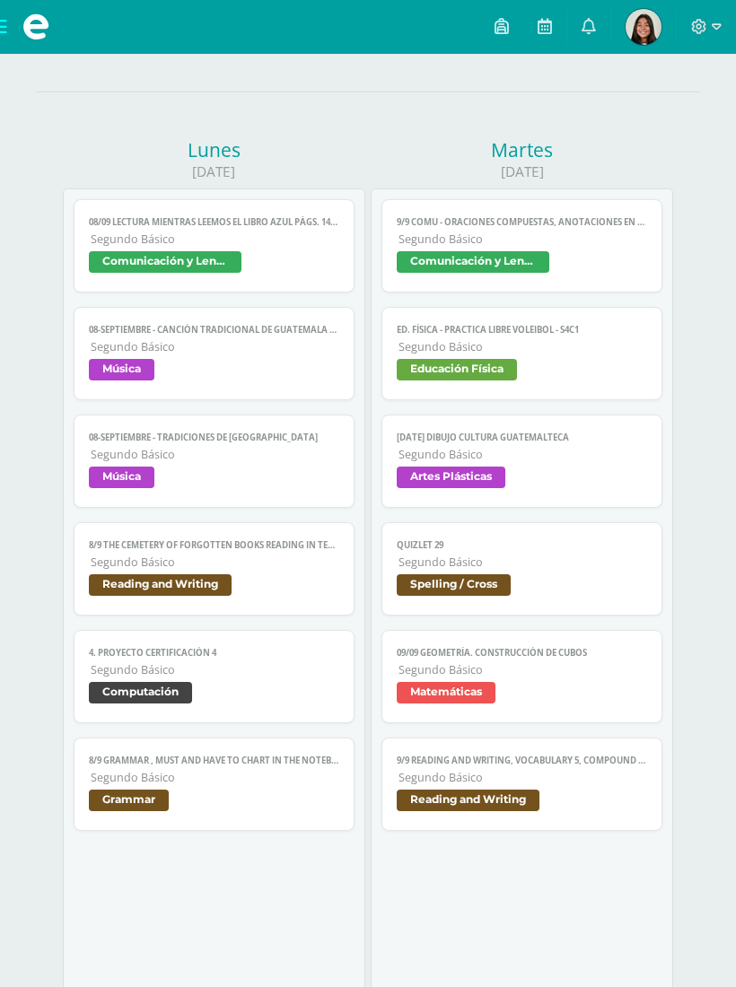
click at [541, 570] on span "Segundo Básico" at bounding box center [522, 561] width 248 height 15
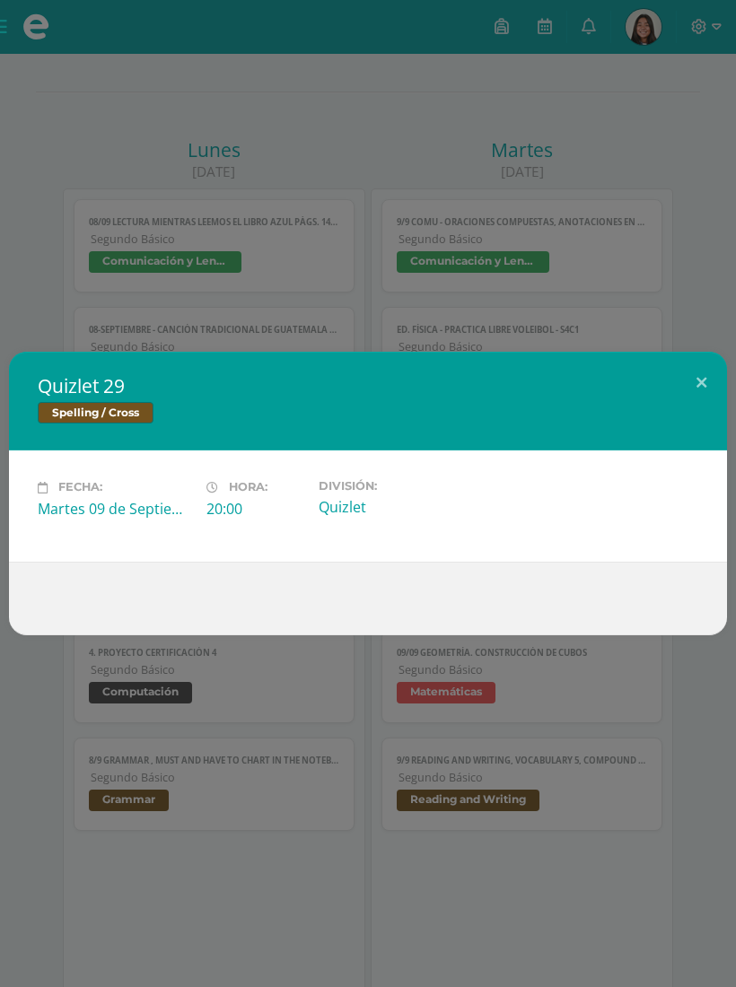
click at [698, 405] on button at bounding box center [700, 382] width 51 height 61
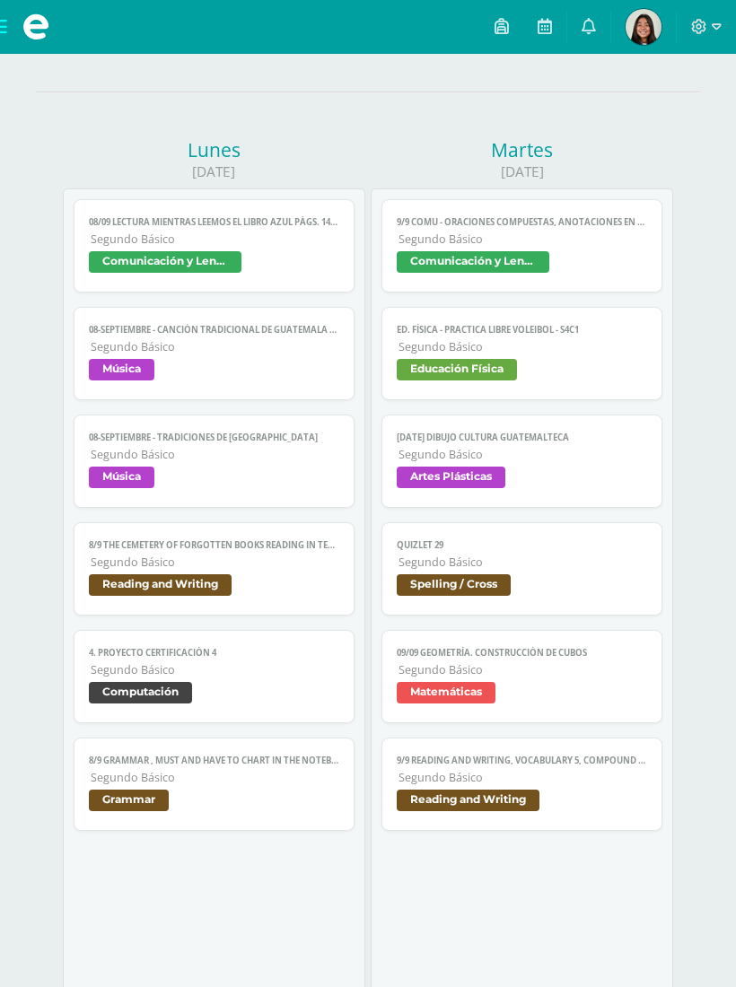
click at [491, 701] on span "Matemáticas" at bounding box center [445, 693] width 99 height 22
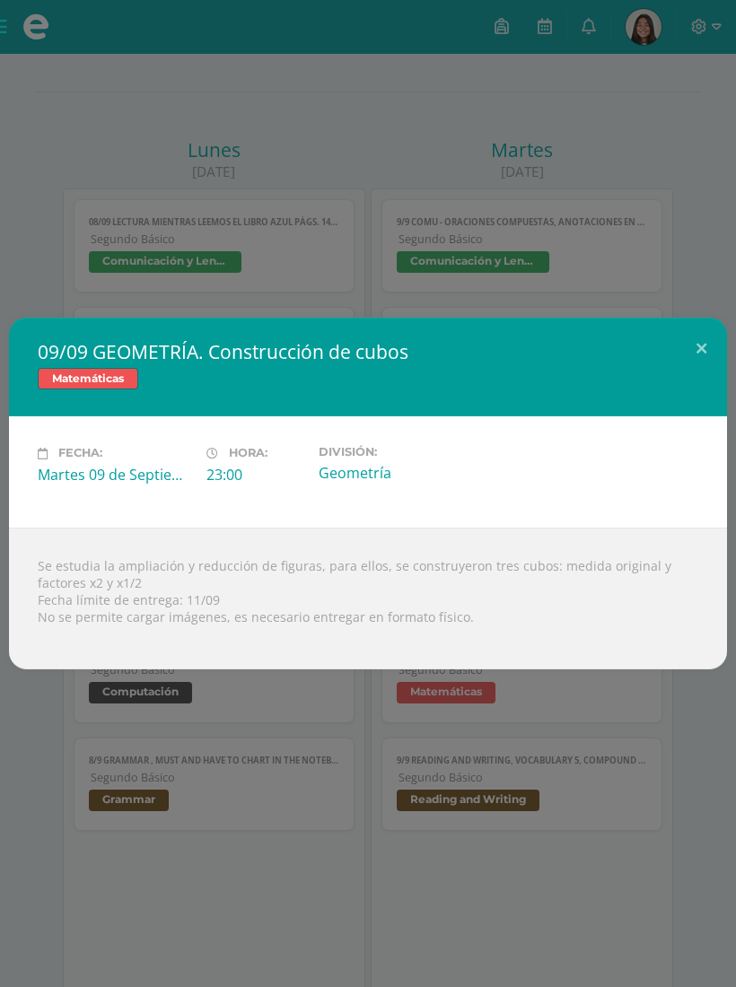
click at [709, 353] on button at bounding box center [700, 348] width 51 height 61
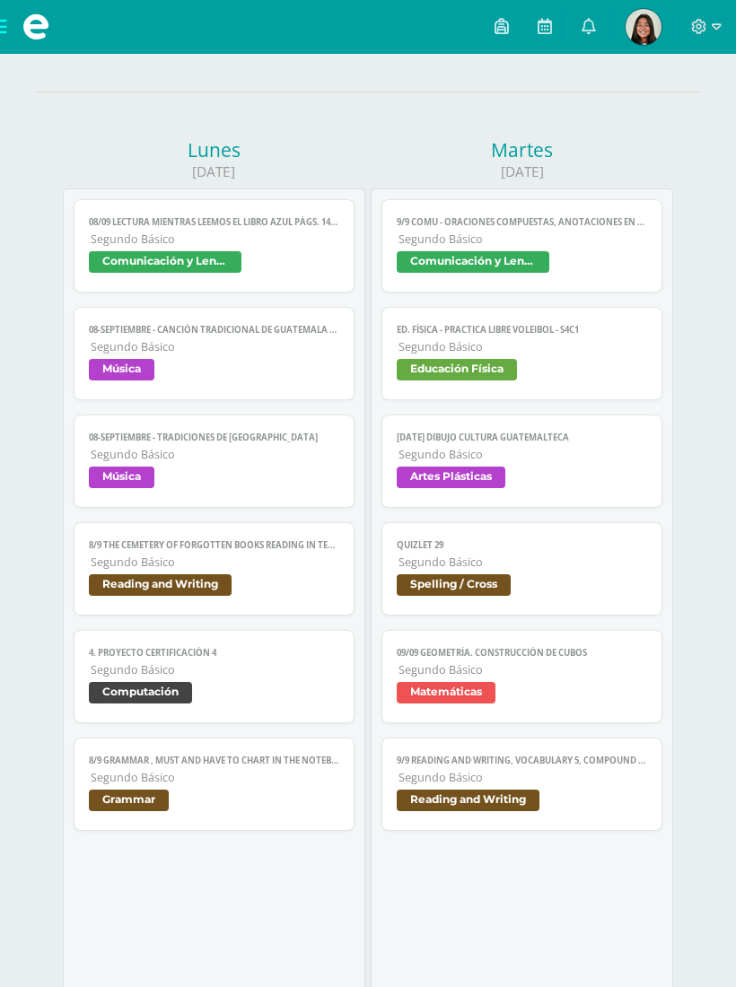
click at [504, 785] on span "Segundo Básico" at bounding box center [522, 777] width 248 height 15
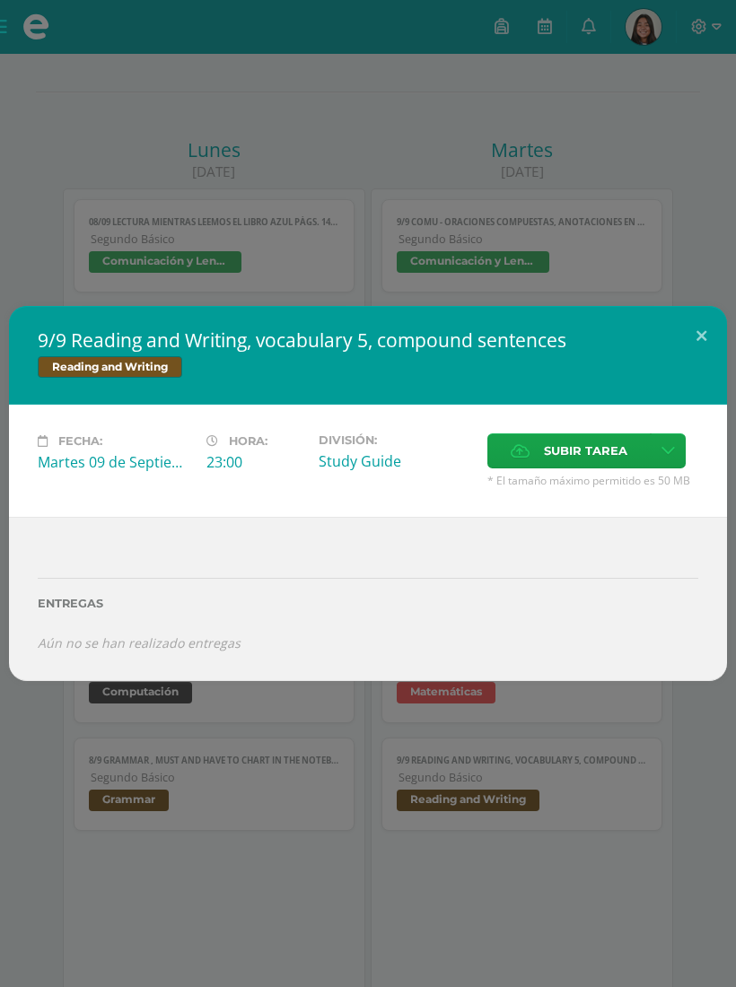
click at [689, 352] on button at bounding box center [700, 336] width 51 height 61
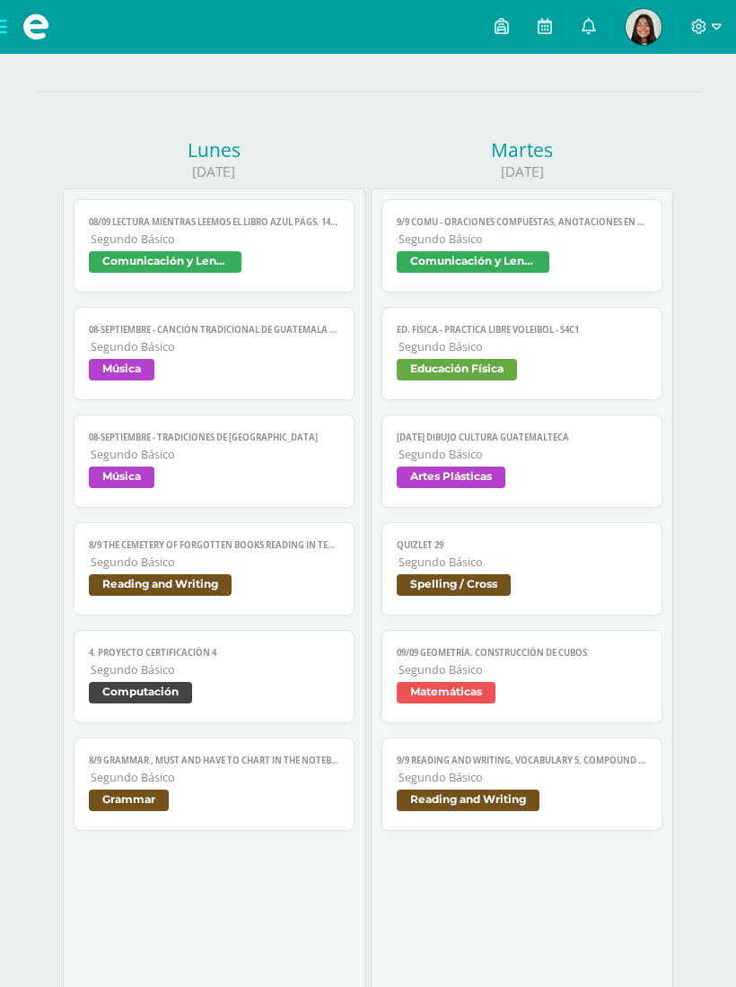
scroll to position [152, 0]
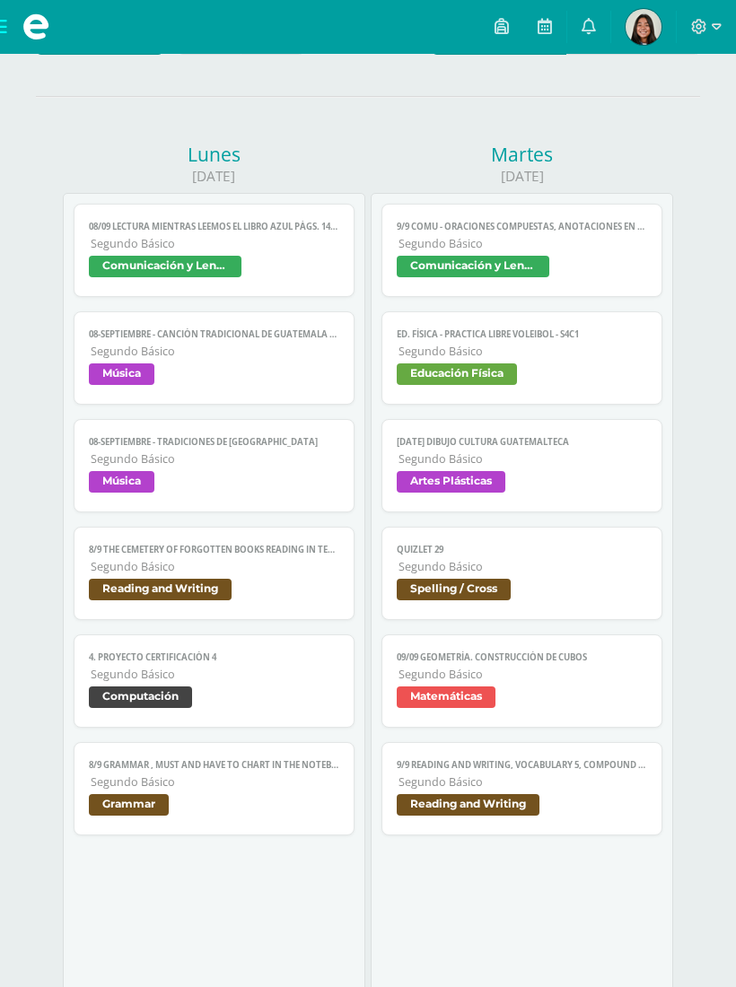
click at [541, 29] on icon at bounding box center [544, 26] width 14 height 16
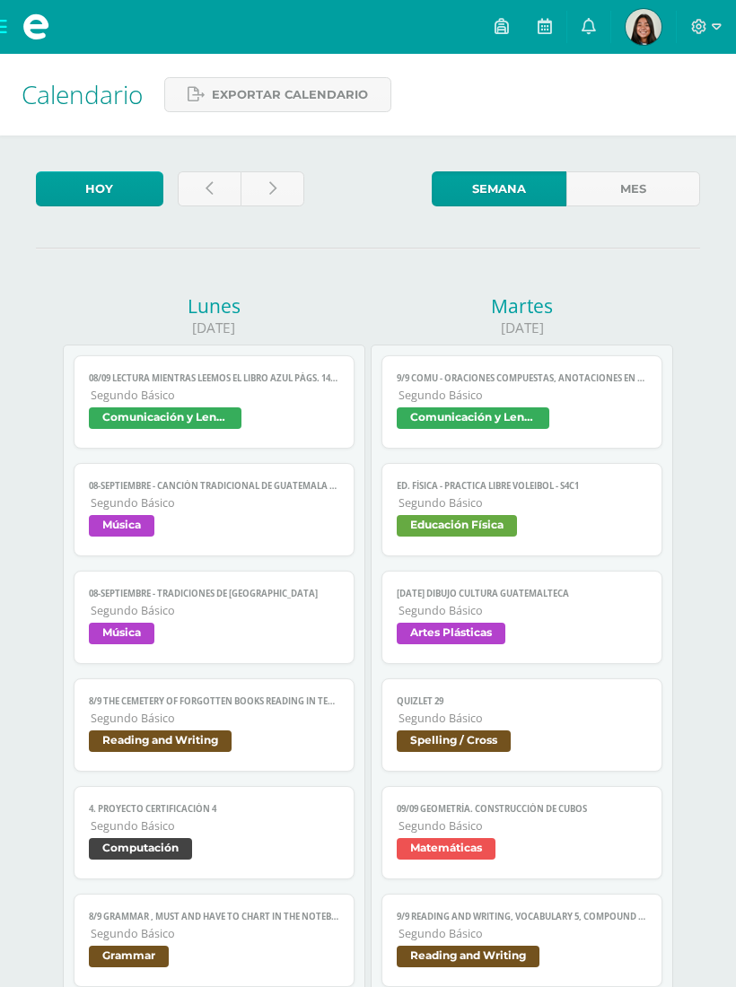
click at [579, 31] on link at bounding box center [588, 27] width 43 height 54
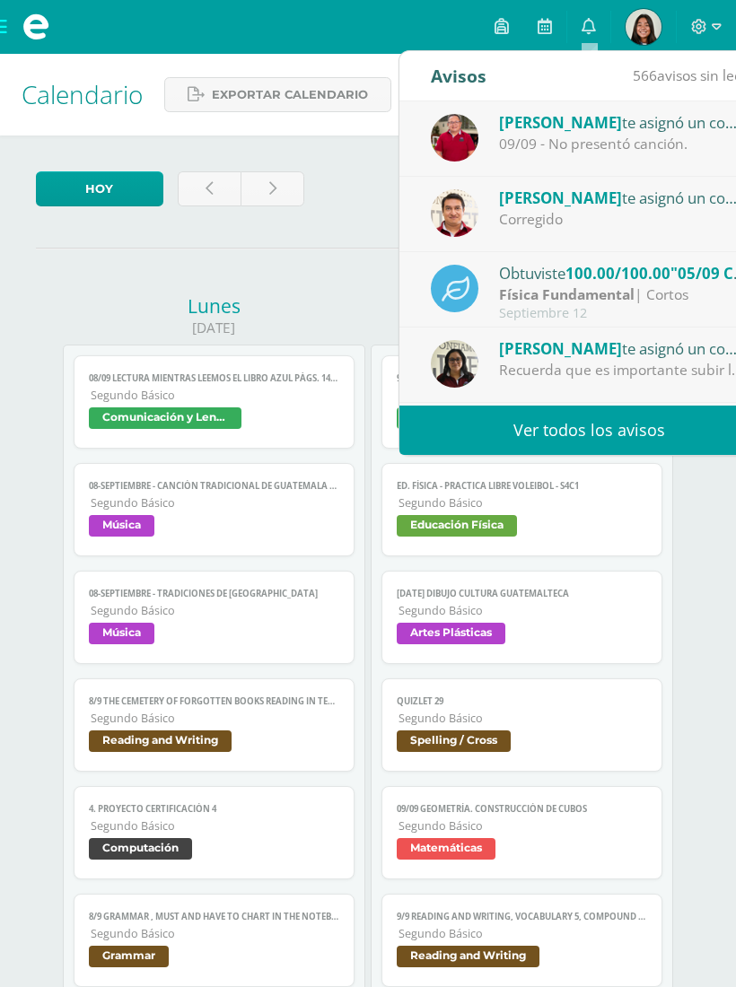
click at [534, 440] on link "Ver todos los avisos" at bounding box center [588, 429] width 379 height 49
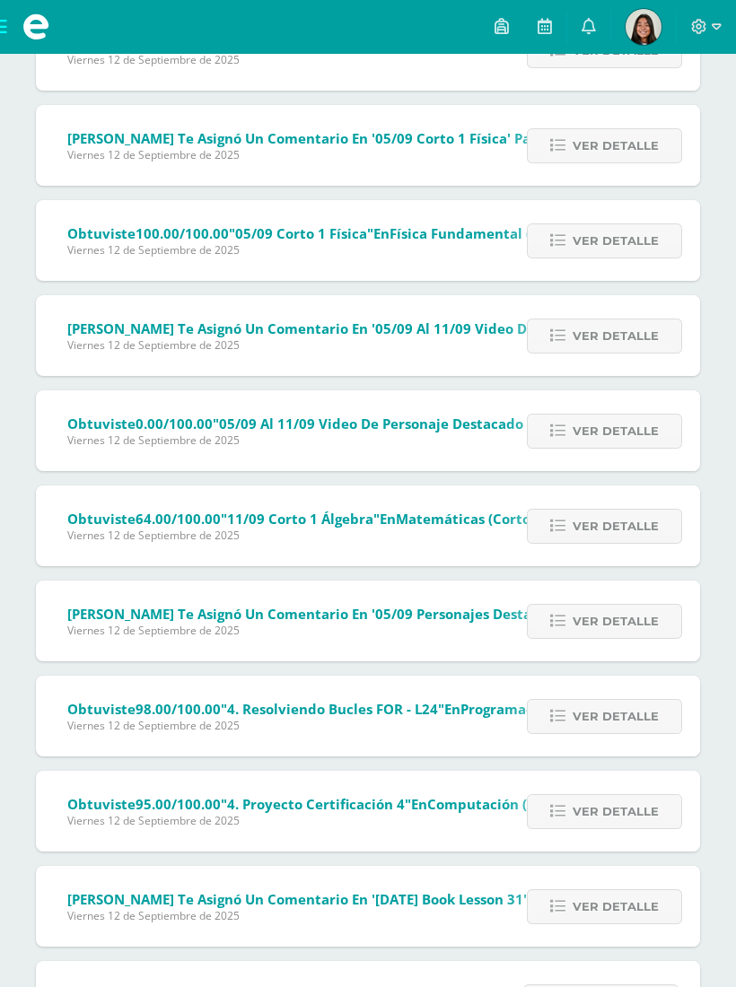
scroll to position [298, 0]
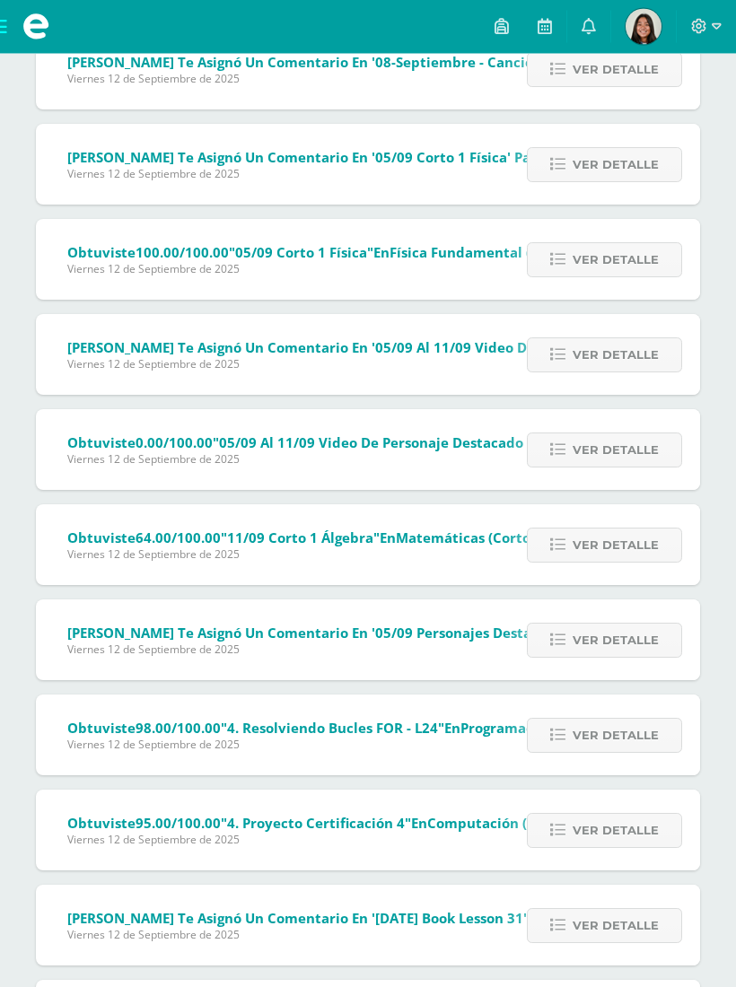
click at [548, 30] on icon at bounding box center [544, 26] width 14 height 16
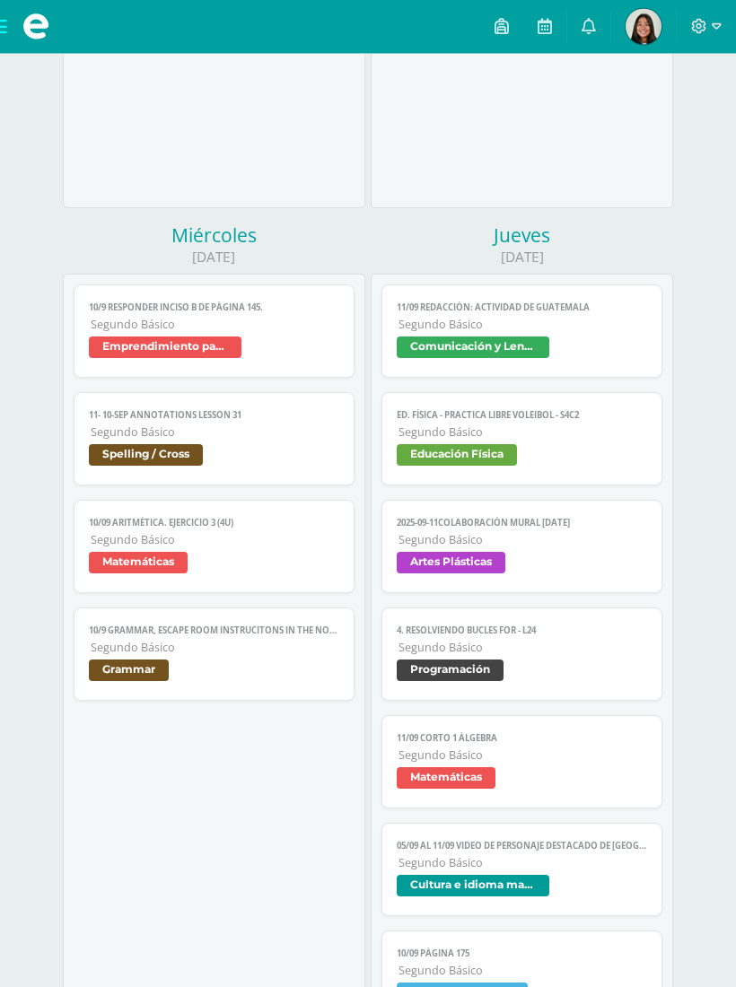
scroll to position [1036, 0]
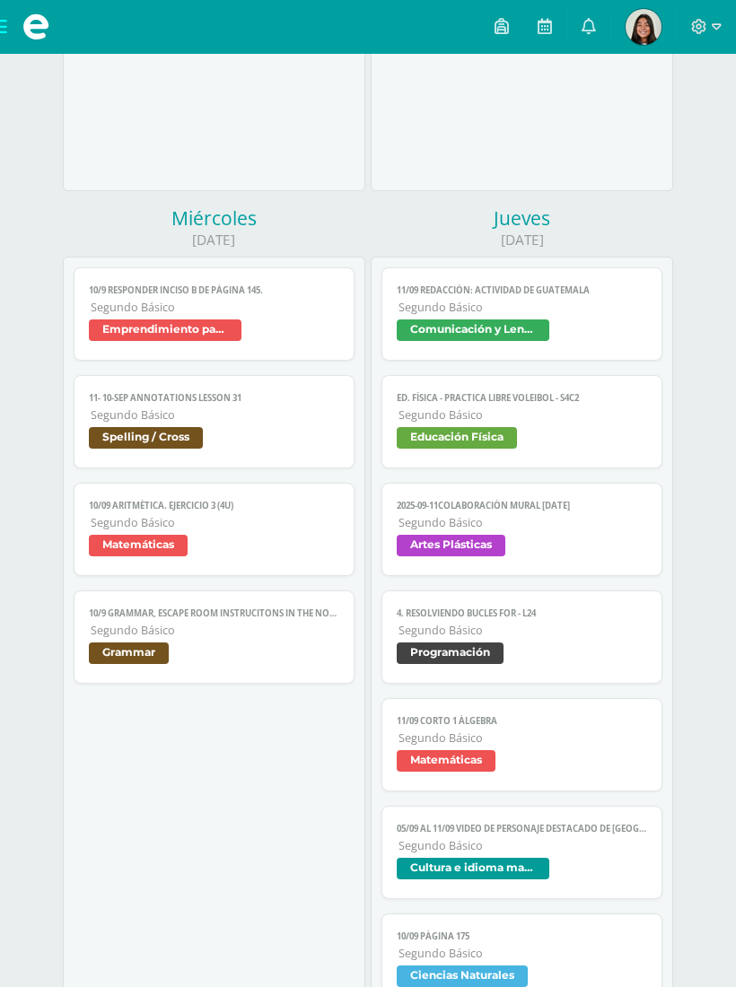
click at [188, 341] on span "Emprendimiento para la productividad" at bounding box center [165, 330] width 152 height 22
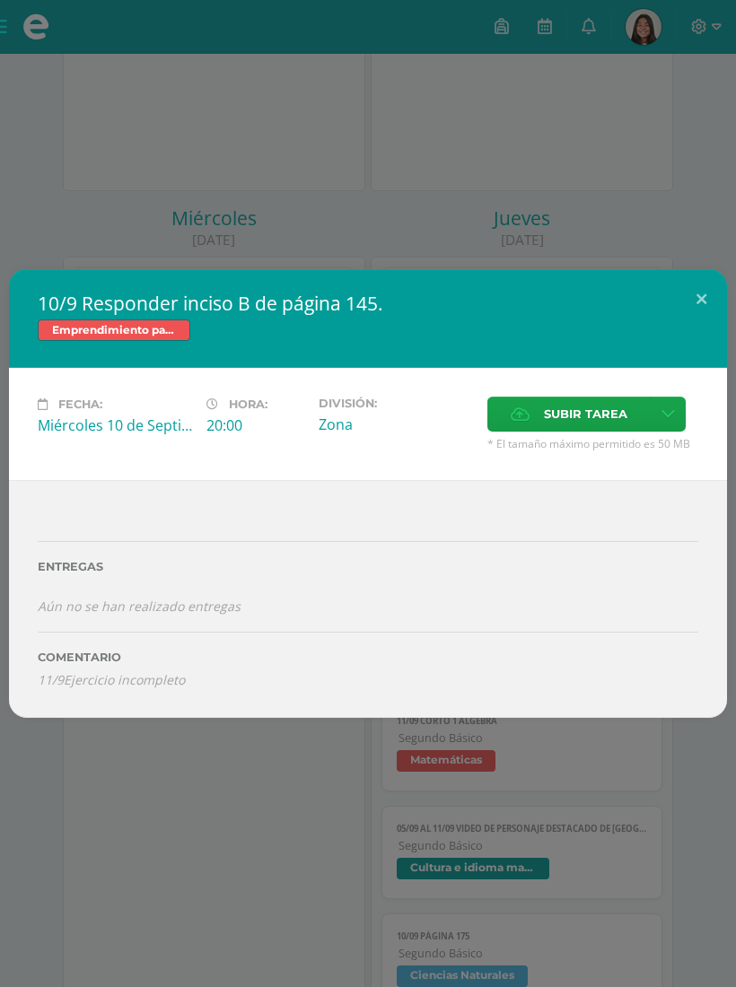
click at [700, 311] on button at bounding box center [700, 299] width 51 height 61
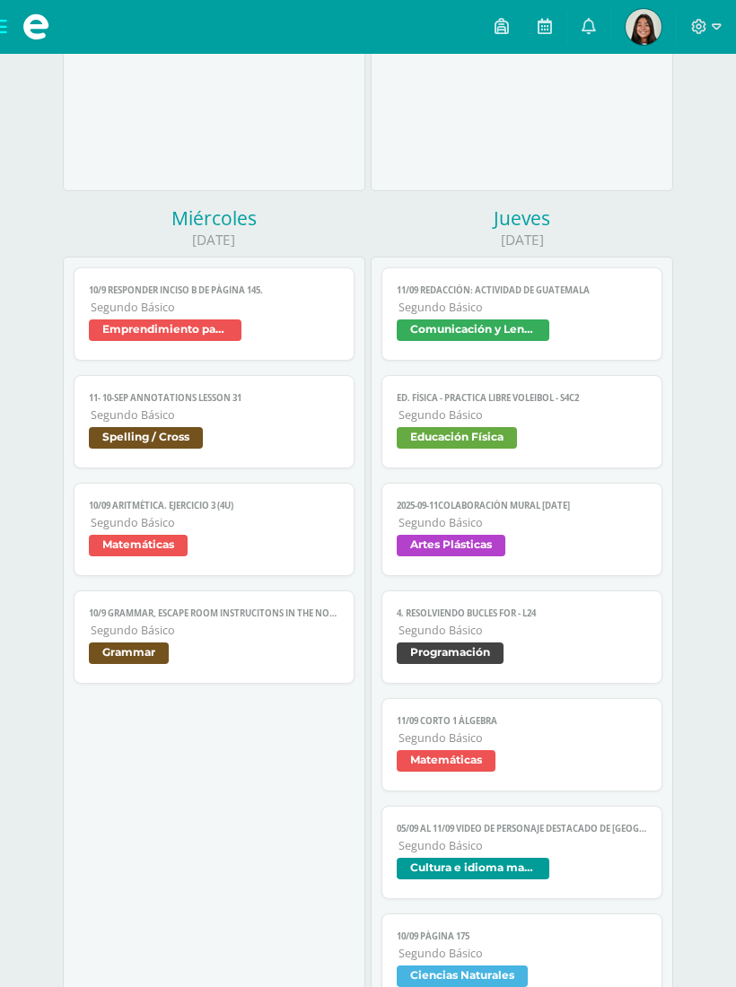
click at [231, 442] on span "Spelling / Cross" at bounding box center [213, 440] width 249 height 26
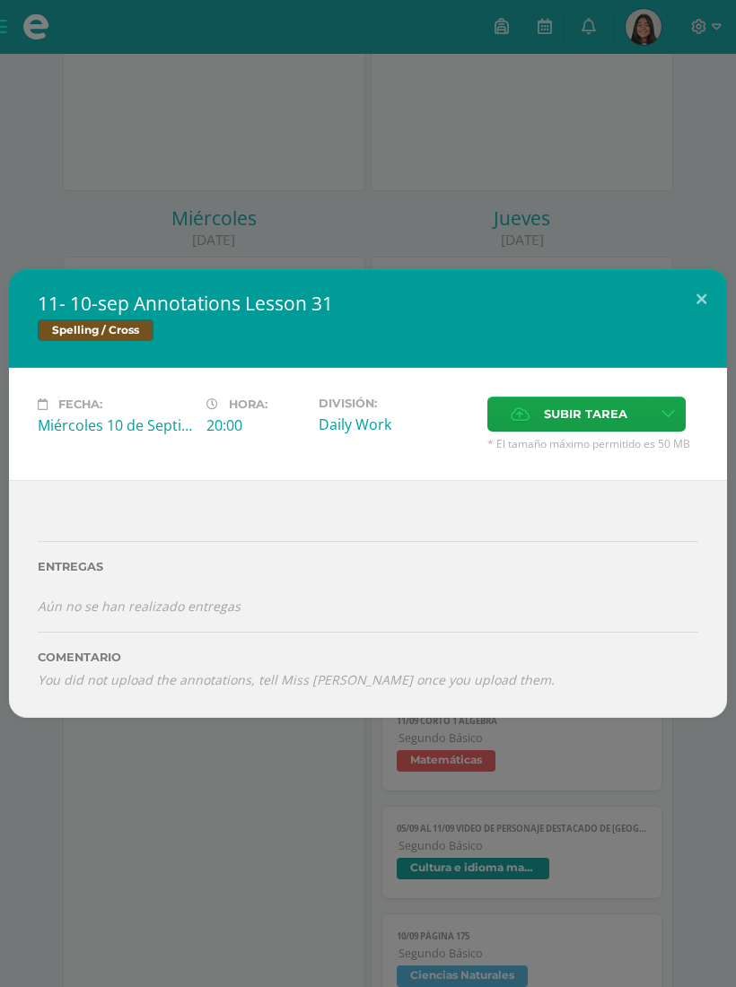
click at [696, 311] on button at bounding box center [700, 299] width 51 height 61
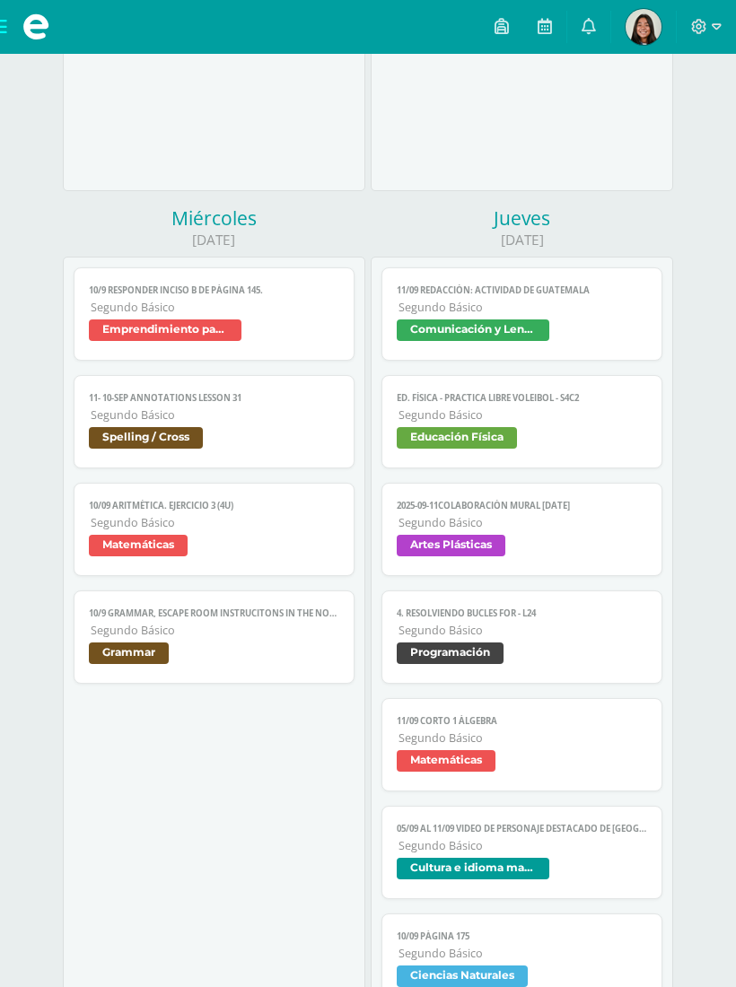
scroll to position [1035, 0]
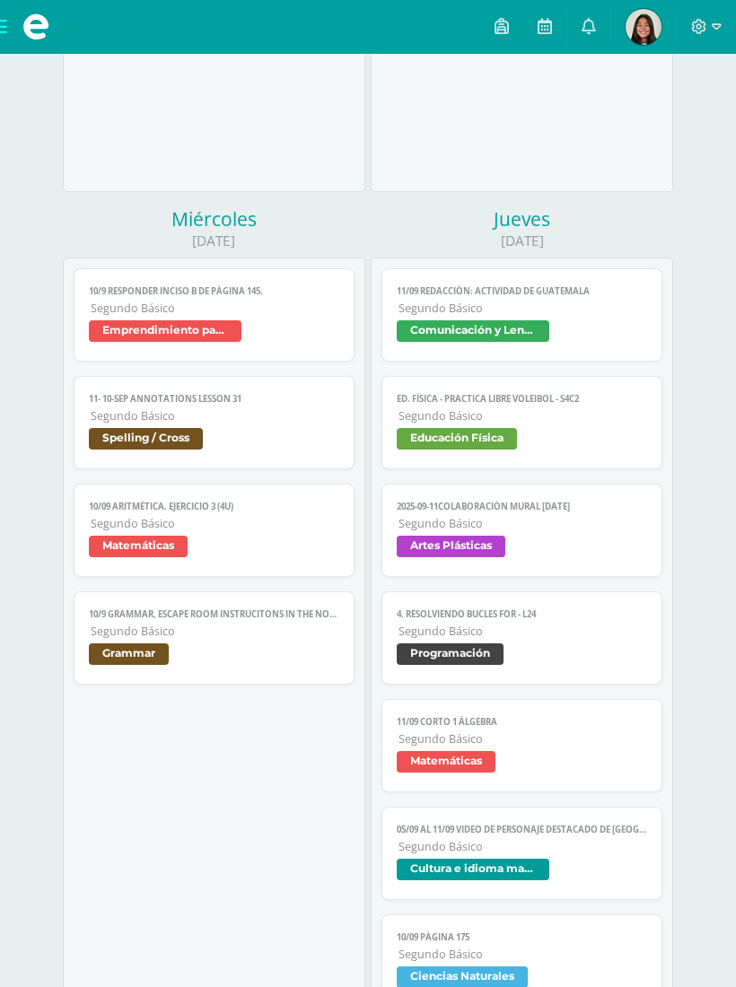
click at [211, 549] on span "Matemáticas" at bounding box center [213, 548] width 249 height 26
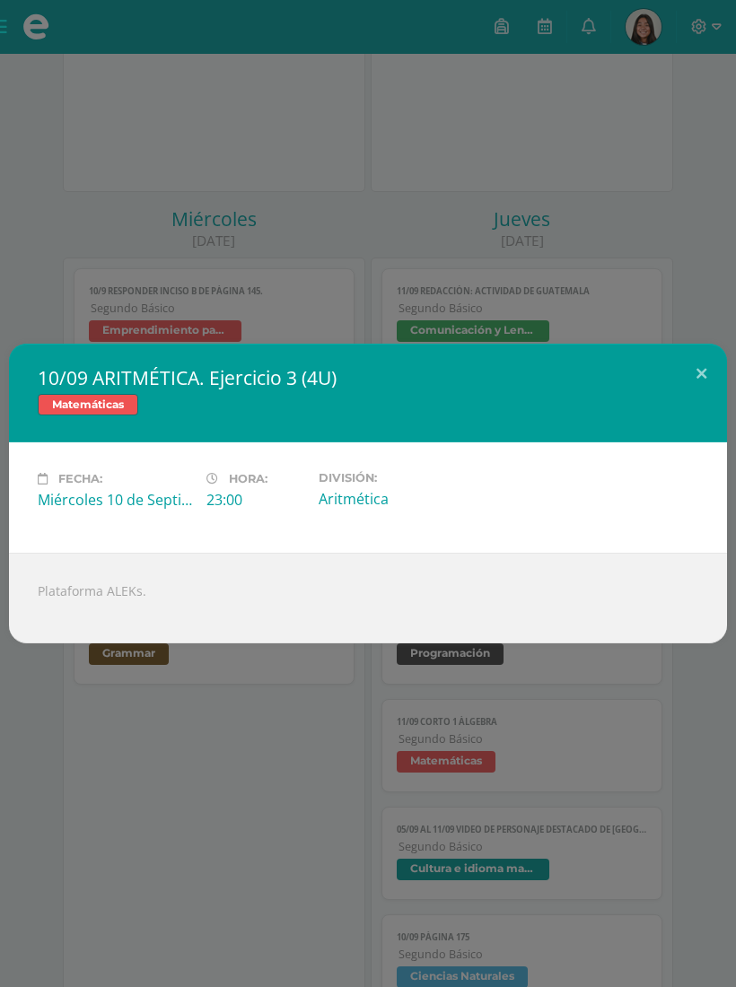
scroll to position [1033, 0]
click at [713, 387] on button at bounding box center [700, 374] width 51 height 61
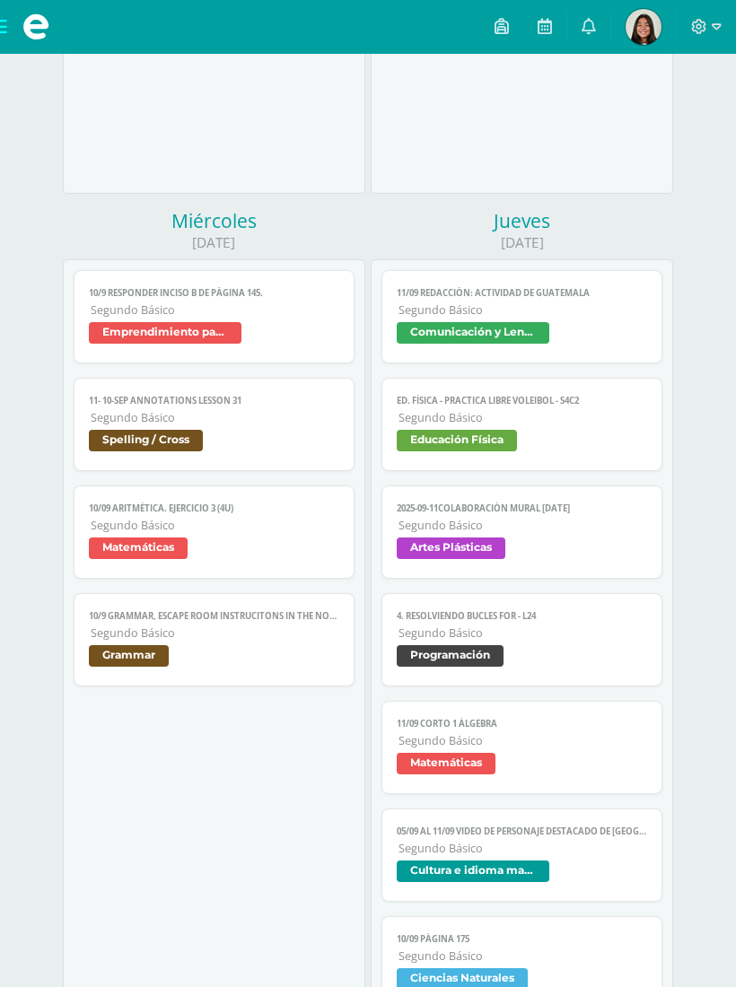
click at [247, 665] on span "Grammar" at bounding box center [213, 658] width 249 height 26
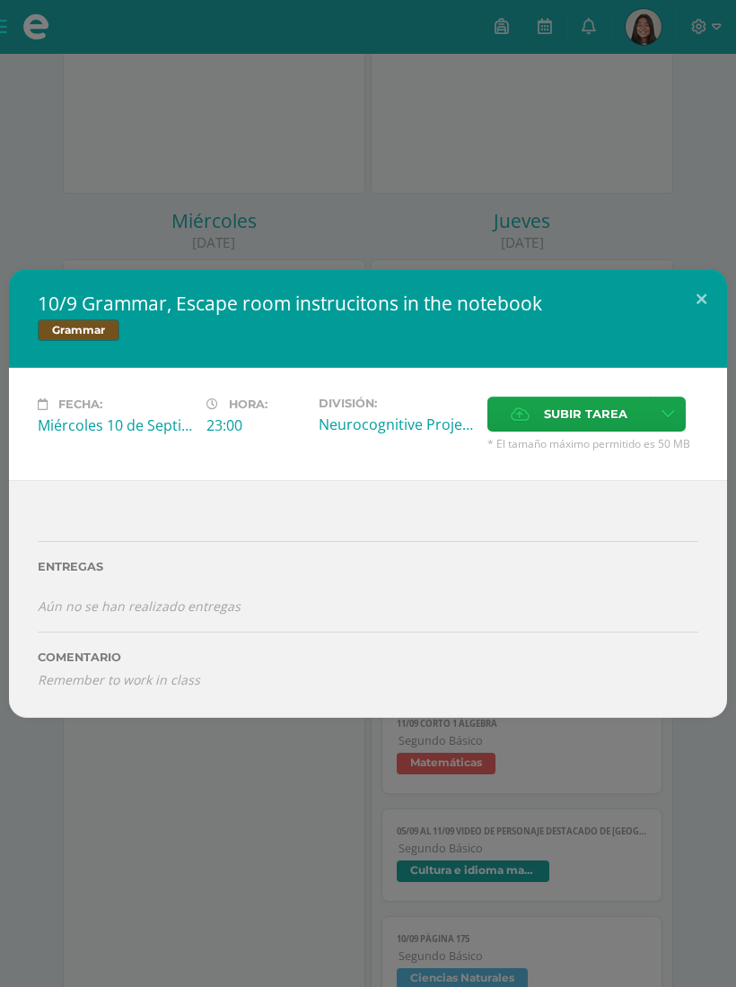
click at [696, 318] on button at bounding box center [700, 299] width 51 height 61
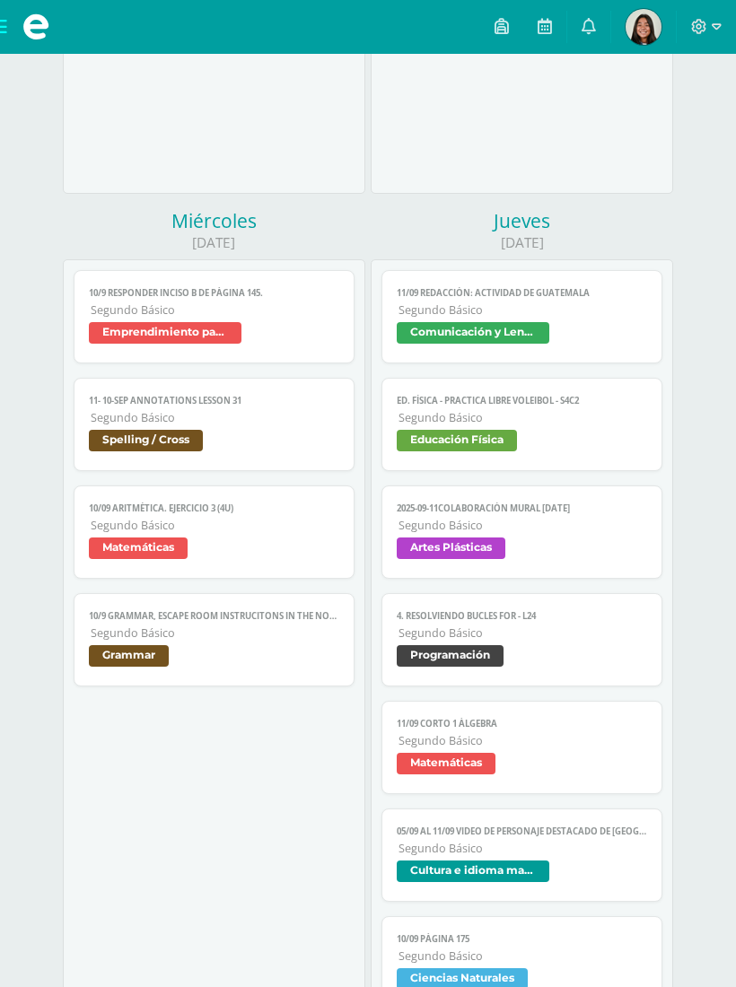
click at [221, 533] on span "Segundo Básico" at bounding box center [215, 525] width 248 height 15
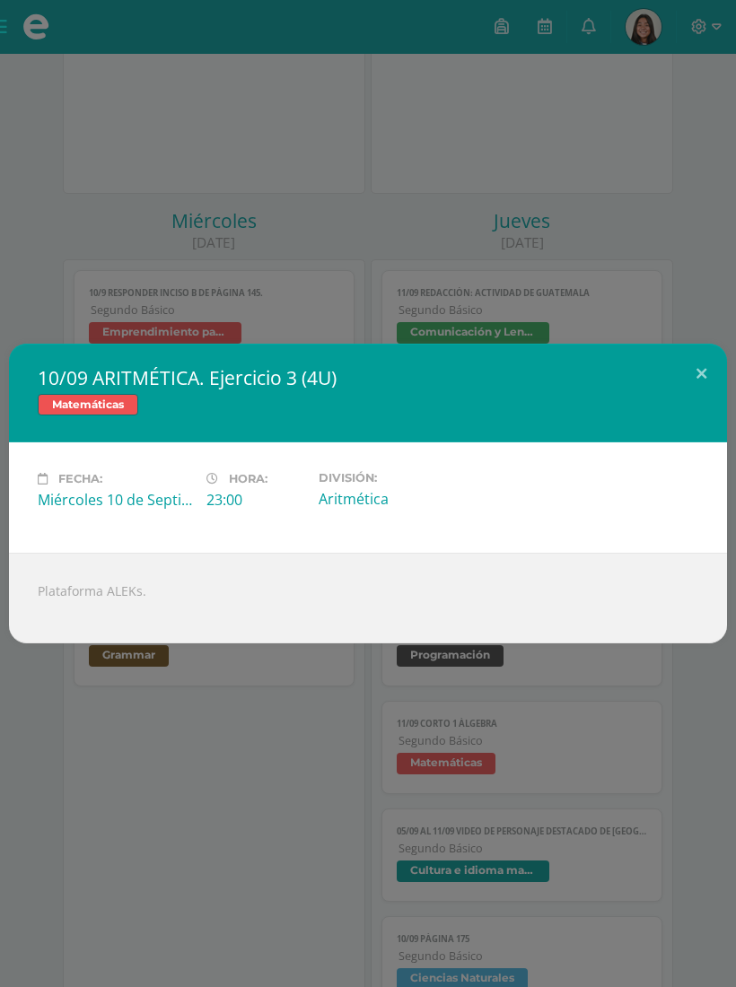
click at [699, 396] on button at bounding box center [700, 374] width 51 height 61
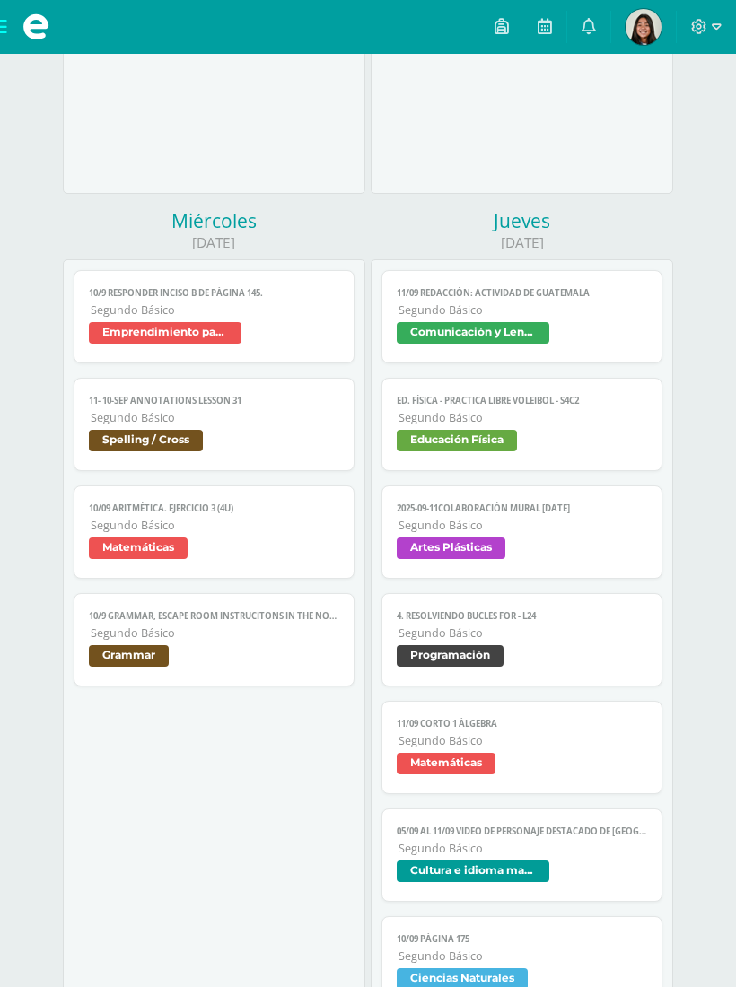
click at [284, 453] on span "Spelling / Cross" at bounding box center [213, 443] width 249 height 26
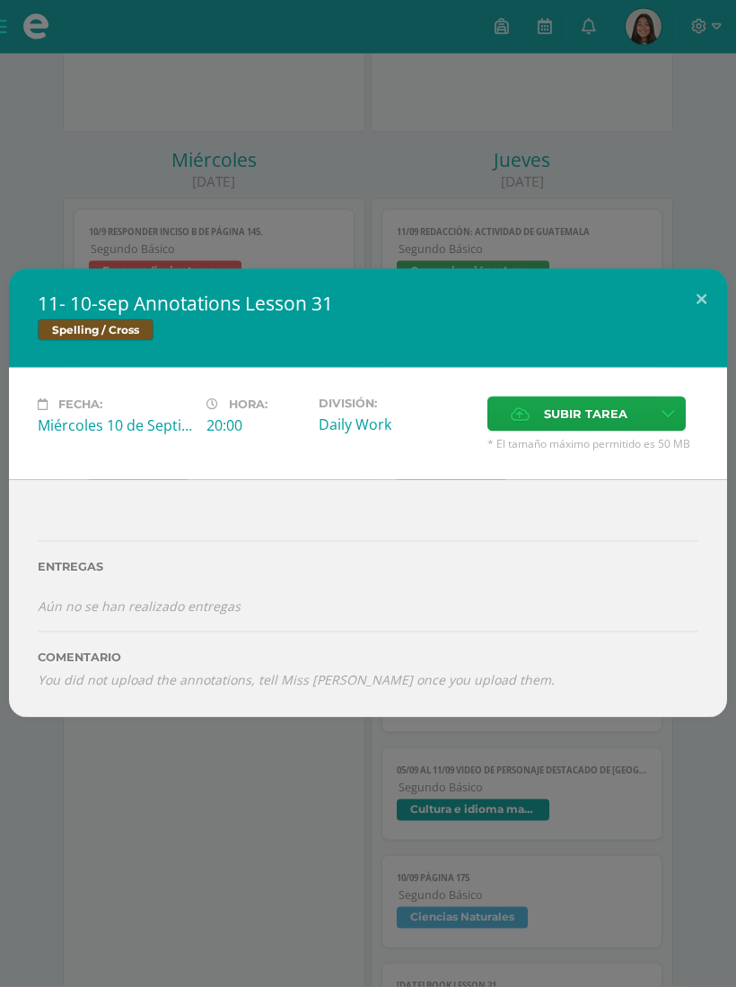
scroll to position [1095, 0]
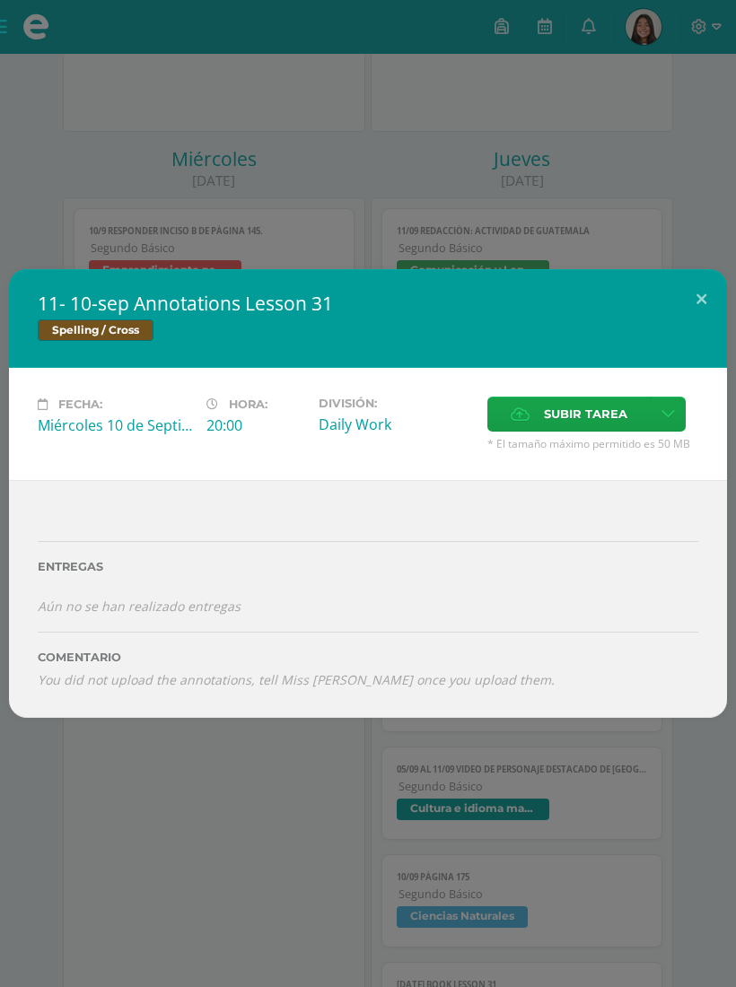
click at [697, 302] on button at bounding box center [700, 299] width 51 height 61
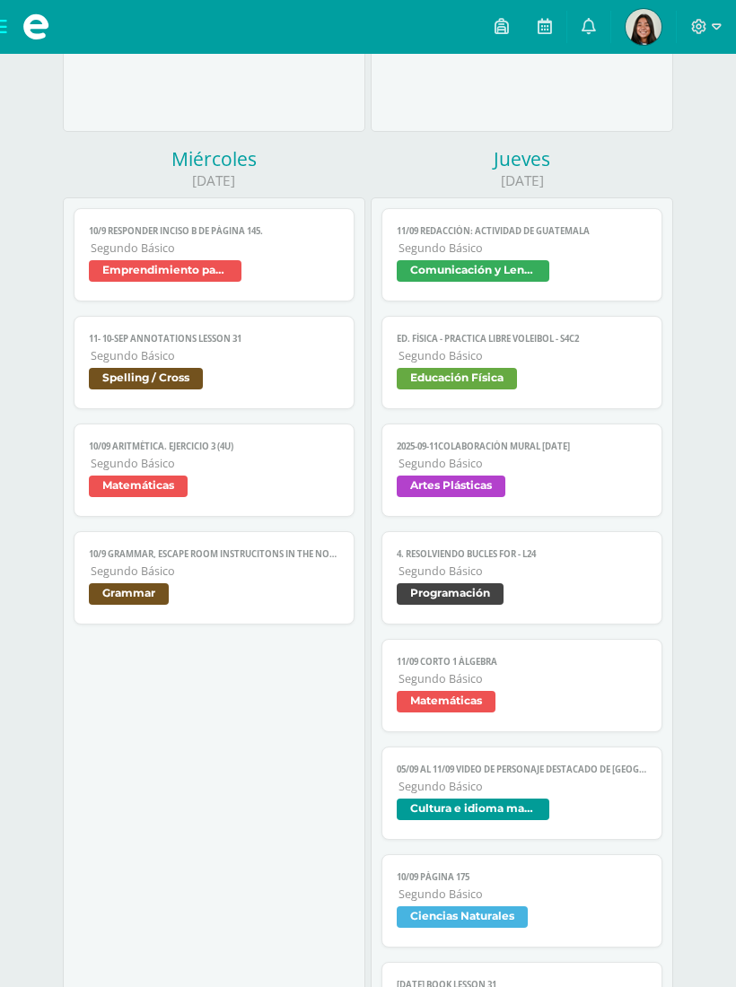
click at [264, 266] on link "10/9 Responder inciso B de página 145. Segundo Básico Emprendimiento para la pr…" at bounding box center [214, 254] width 280 height 93
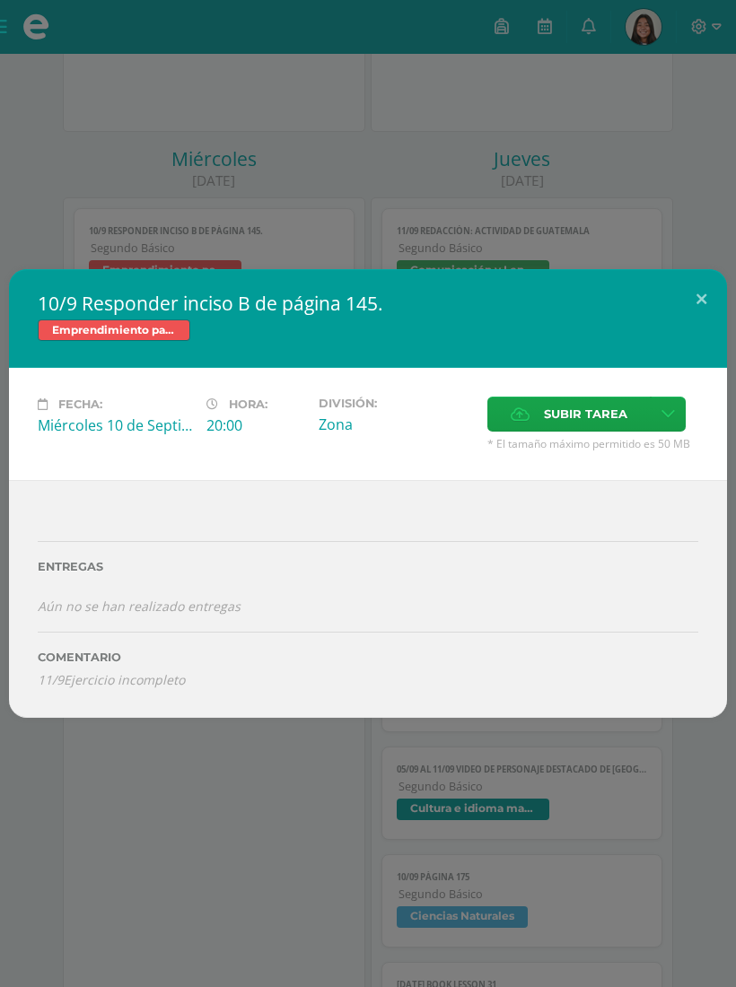
click at [700, 297] on button at bounding box center [700, 299] width 51 height 61
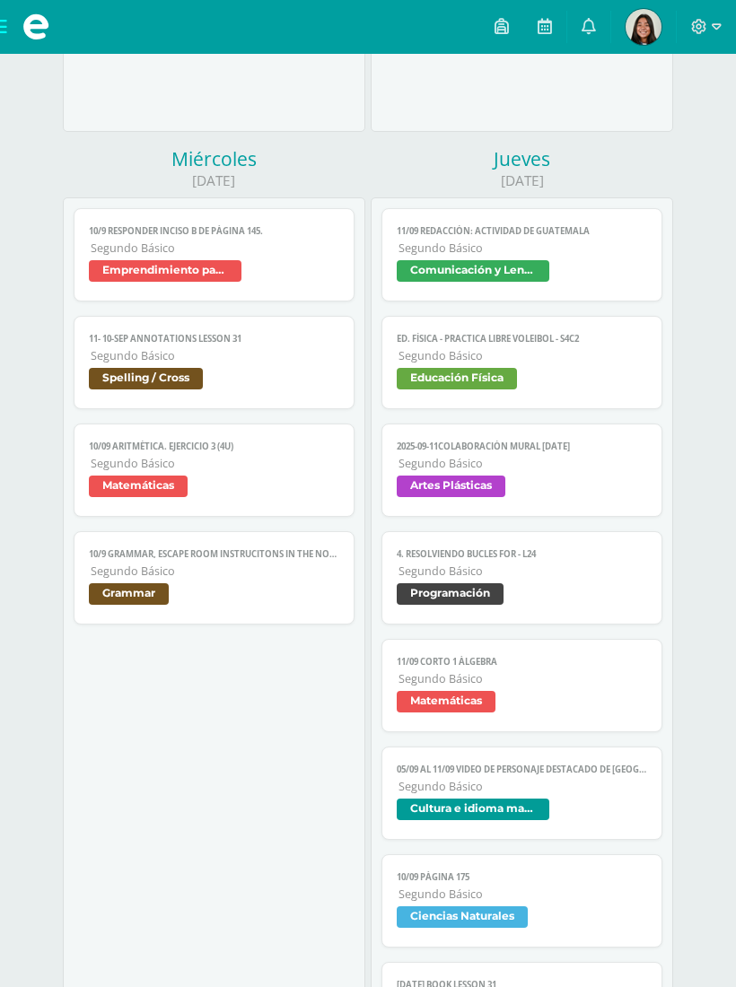
click at [577, 33] on link at bounding box center [588, 27] width 43 height 54
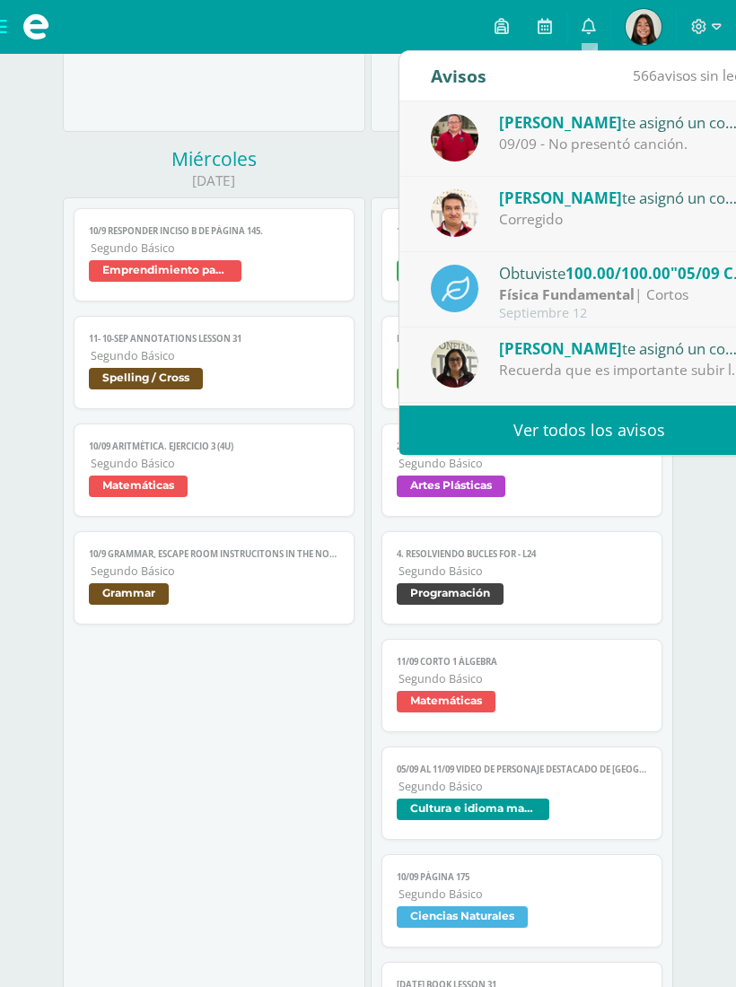
click at [541, 432] on link "Ver todos los avisos" at bounding box center [588, 429] width 379 height 49
click at [561, 436] on link "Ver todos los avisos" at bounding box center [588, 429] width 379 height 49
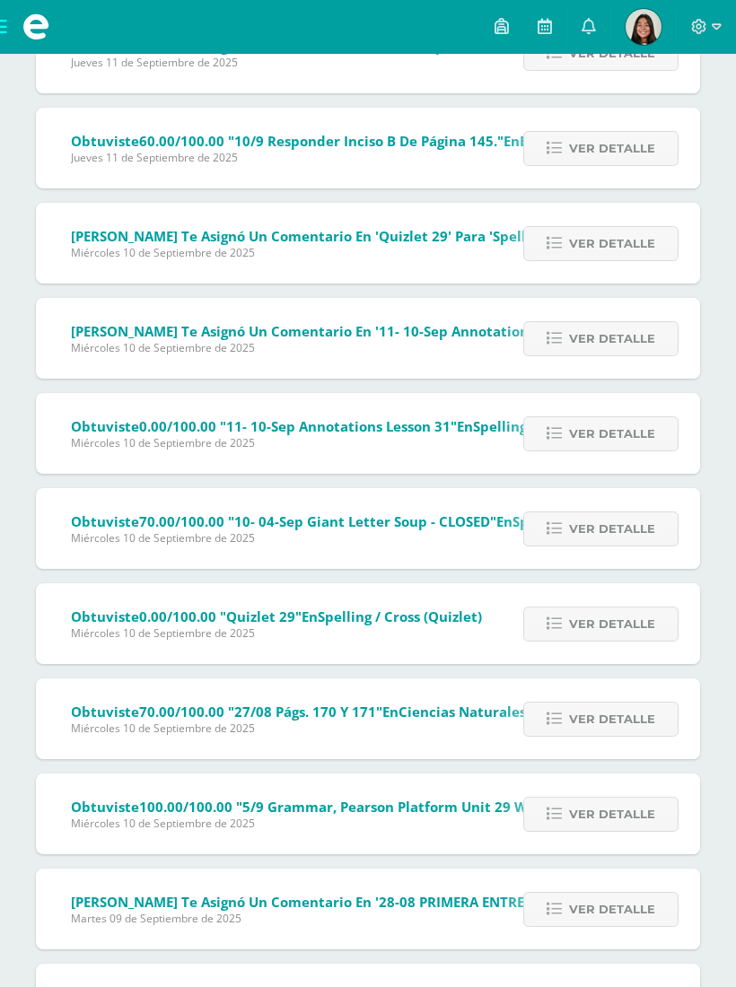
scroll to position [2309, 0]
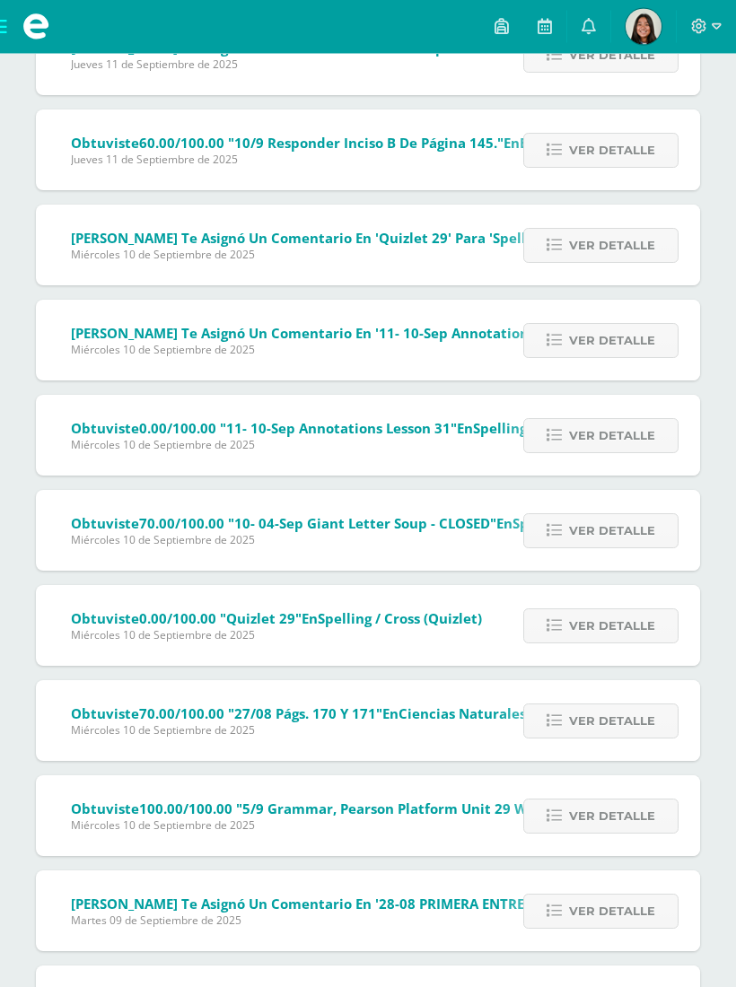
click at [618, 629] on span "Ver detalle" at bounding box center [612, 626] width 86 height 33
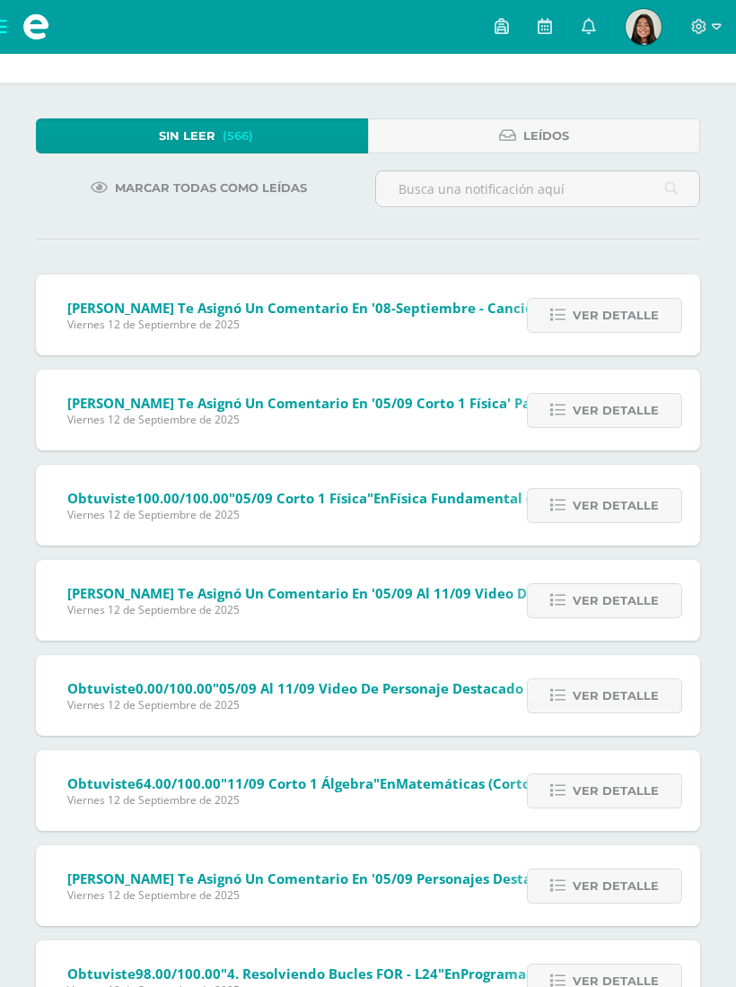
scroll to position [0, 0]
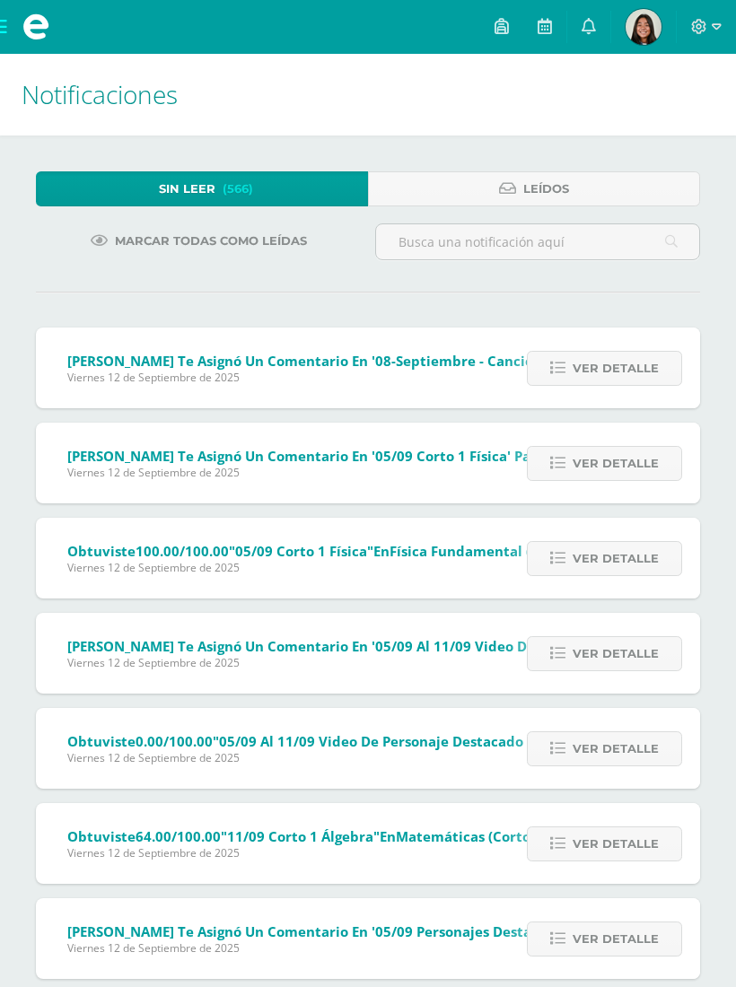
click at [550, 189] on span "Leídos" at bounding box center [546, 188] width 46 height 33
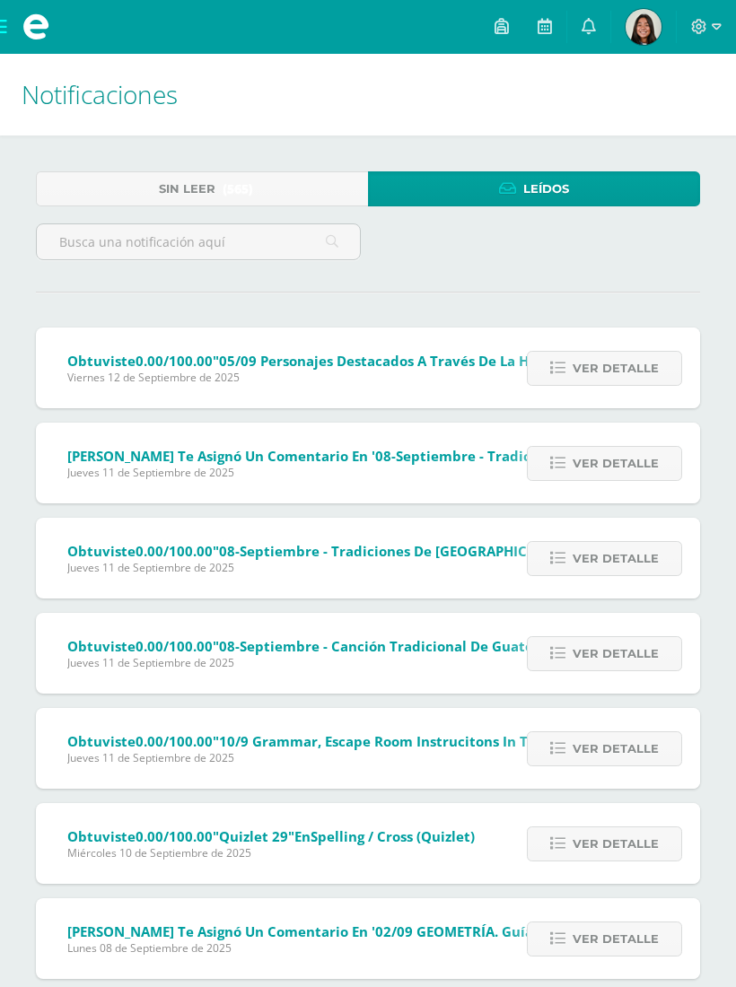
click at [530, 39] on link at bounding box center [544, 27] width 43 height 54
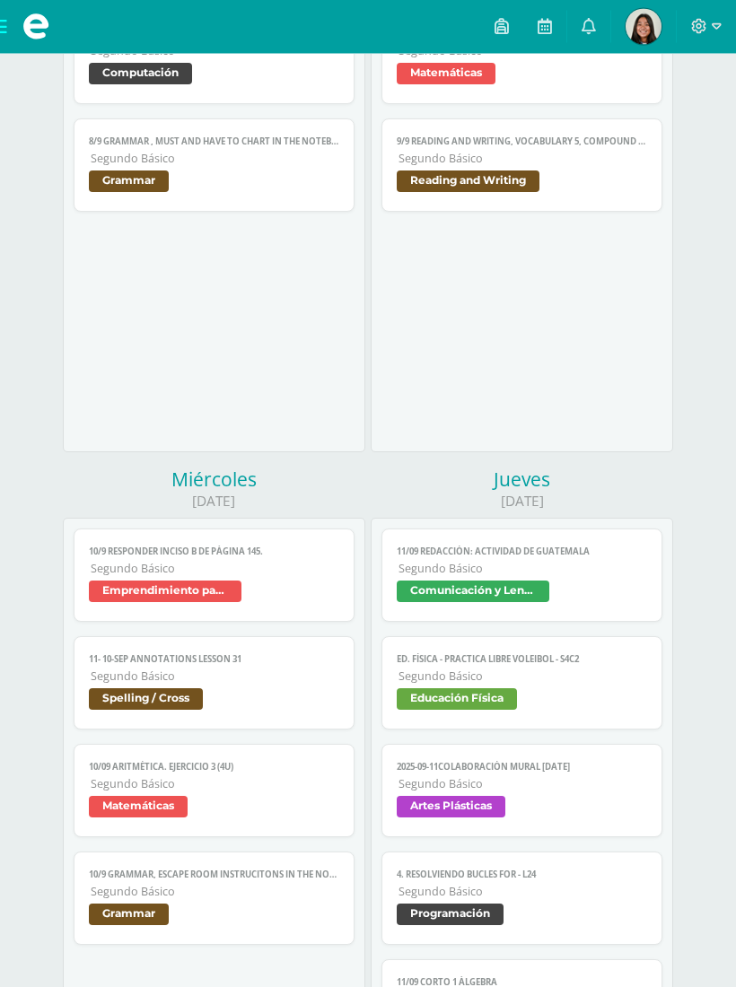
scroll to position [865, 0]
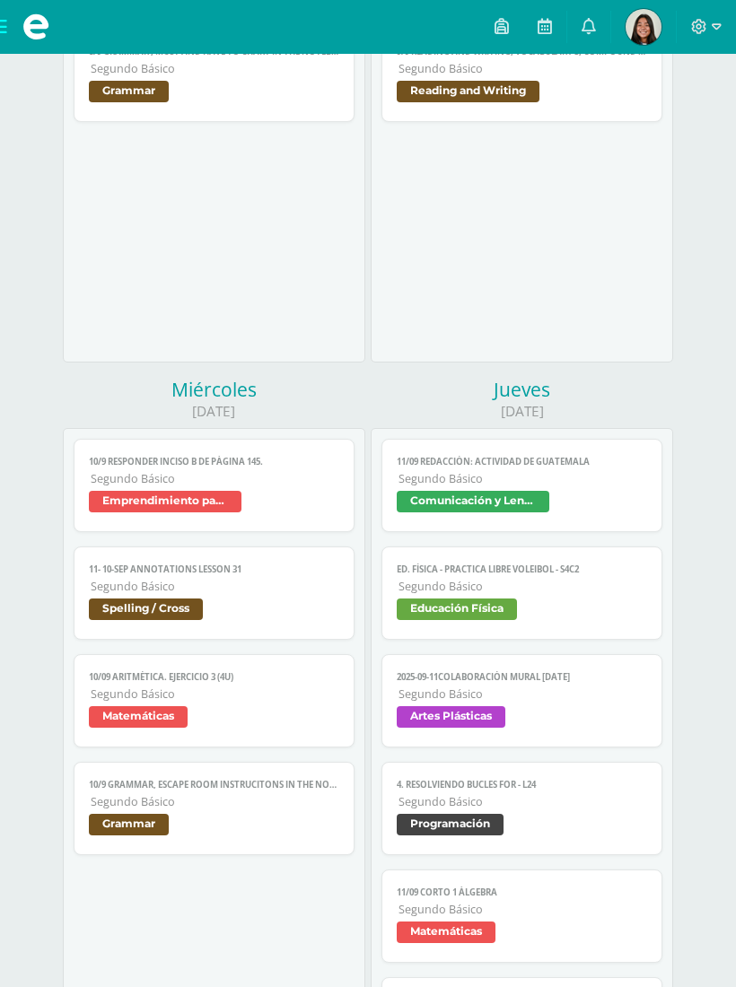
click at [553, 483] on span "Segundo Básico" at bounding box center [522, 478] width 248 height 15
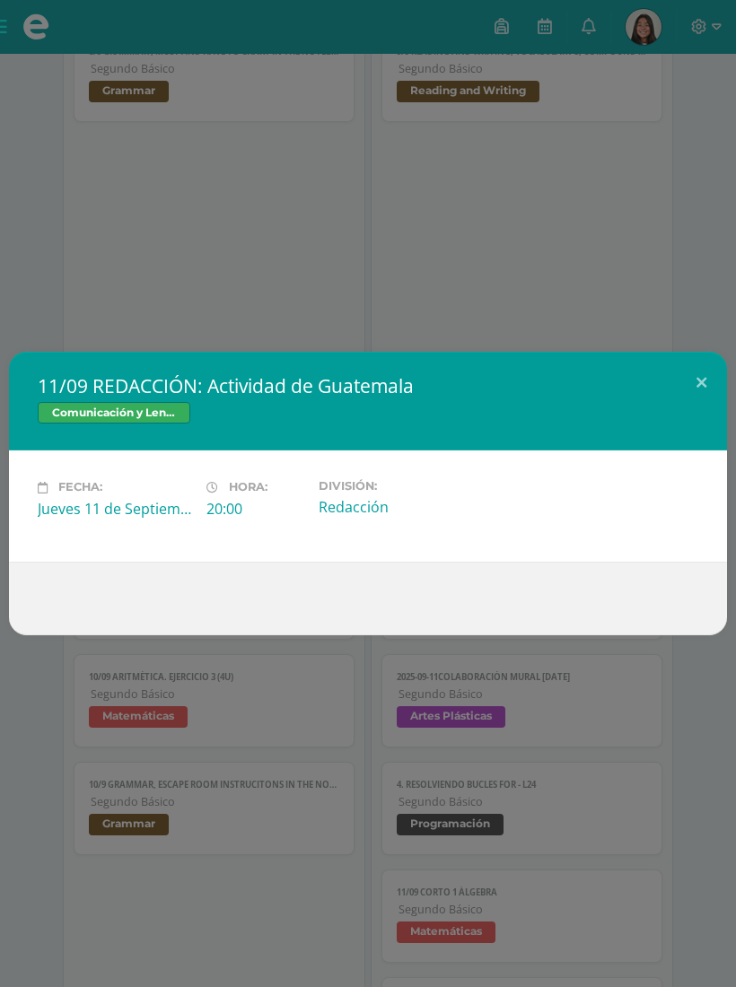
click at [706, 390] on button at bounding box center [700, 382] width 51 height 61
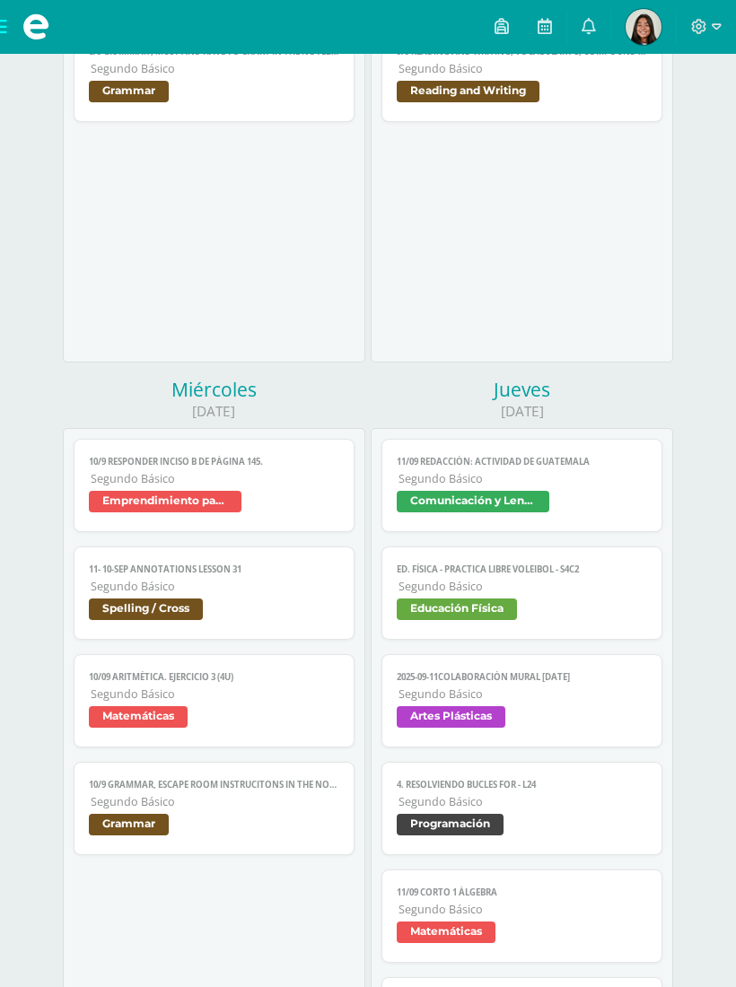
click at [522, 588] on link "Ed. Física - PRACTICA LIBRE Voleibol - S4C2 Segundo Básico Educación Física" at bounding box center [521, 592] width 280 height 93
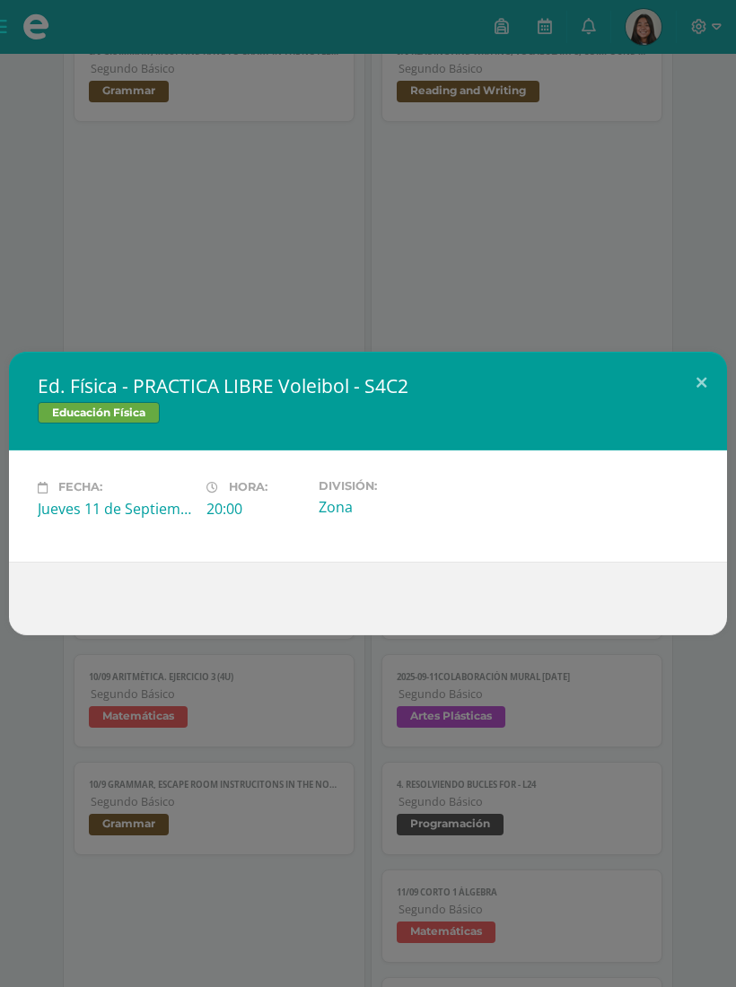
click at [706, 379] on button at bounding box center [700, 382] width 51 height 61
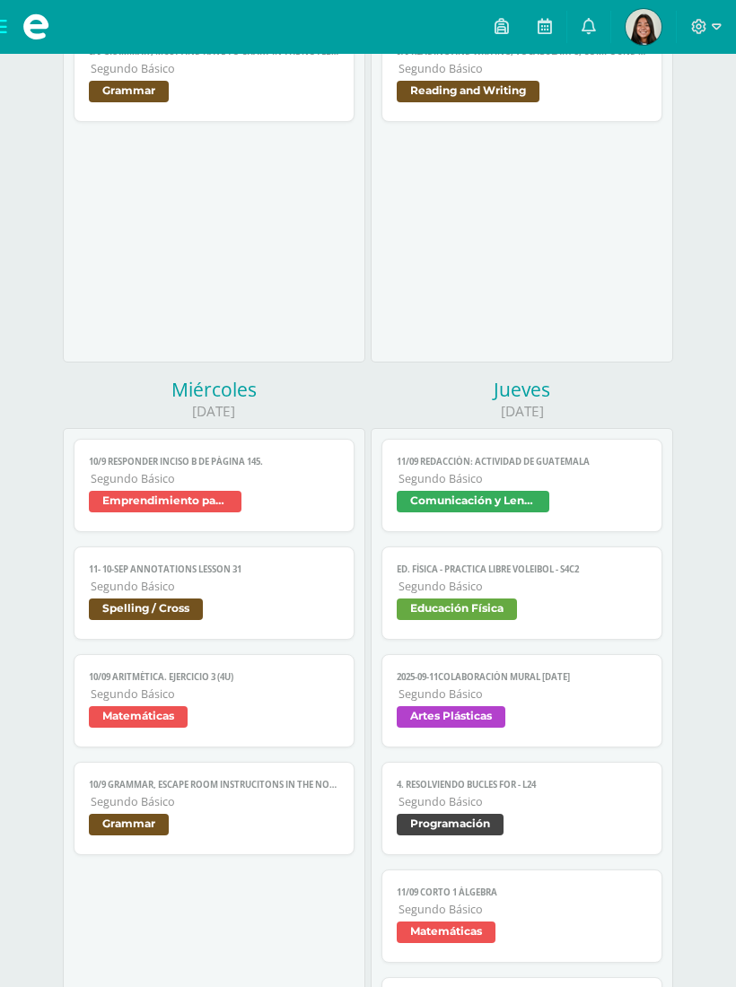
click at [555, 732] on span "Artes Plásticas" at bounding box center [520, 719] width 249 height 26
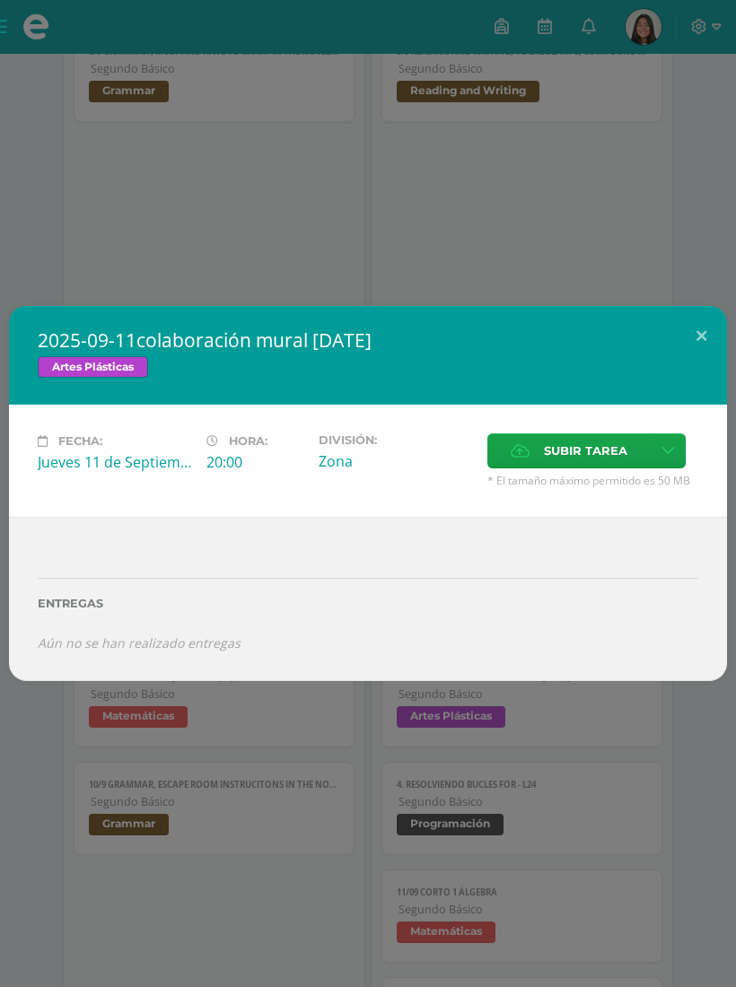
click at [697, 356] on button at bounding box center [700, 336] width 51 height 61
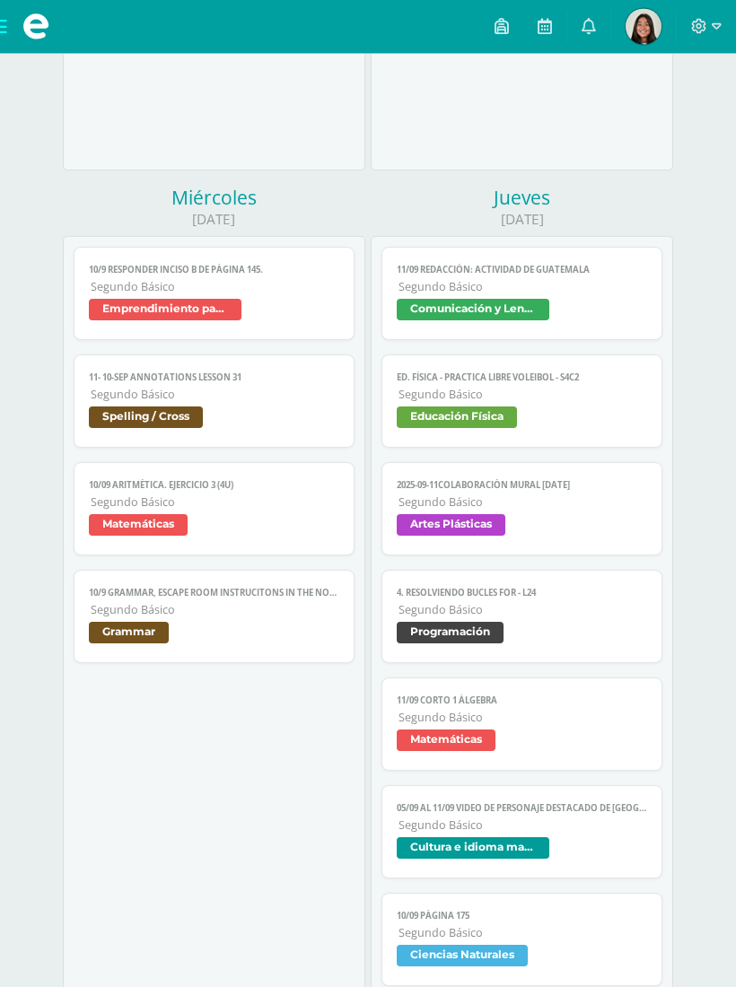
scroll to position [1062, 0]
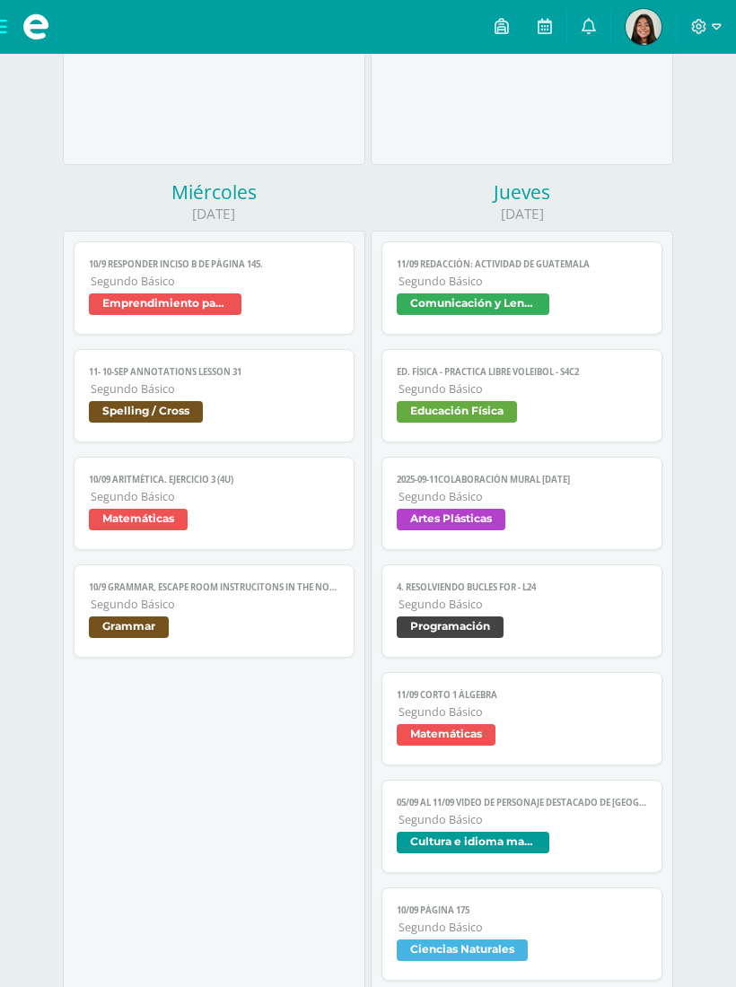
click at [542, 638] on span "Programación" at bounding box center [520, 629] width 249 height 26
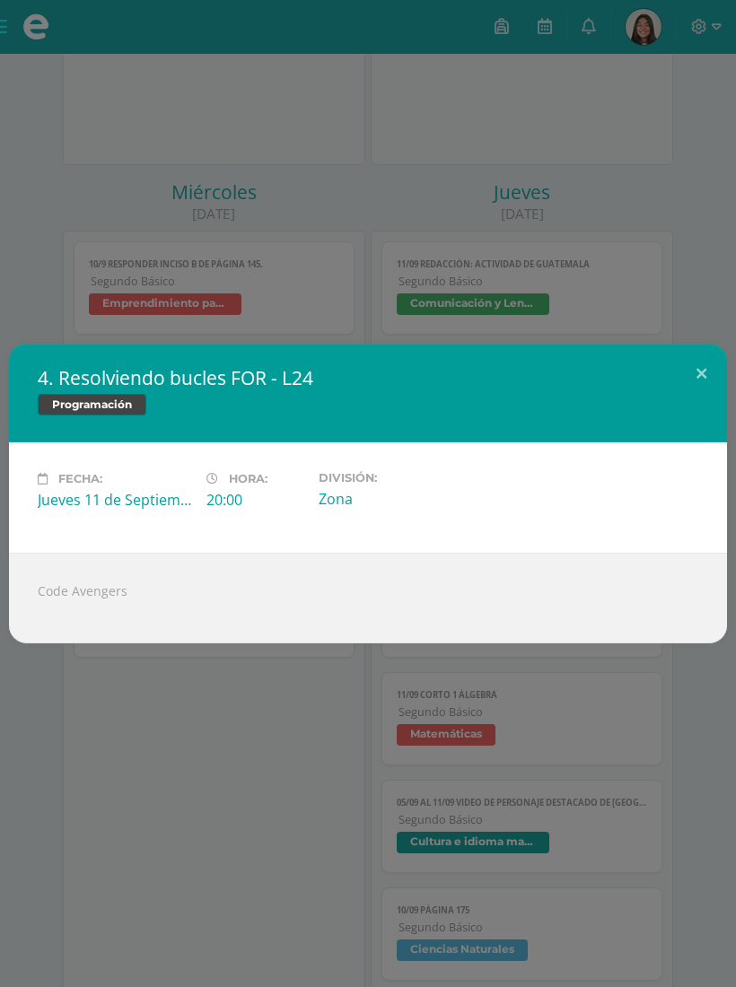
click at [696, 391] on button at bounding box center [700, 374] width 51 height 61
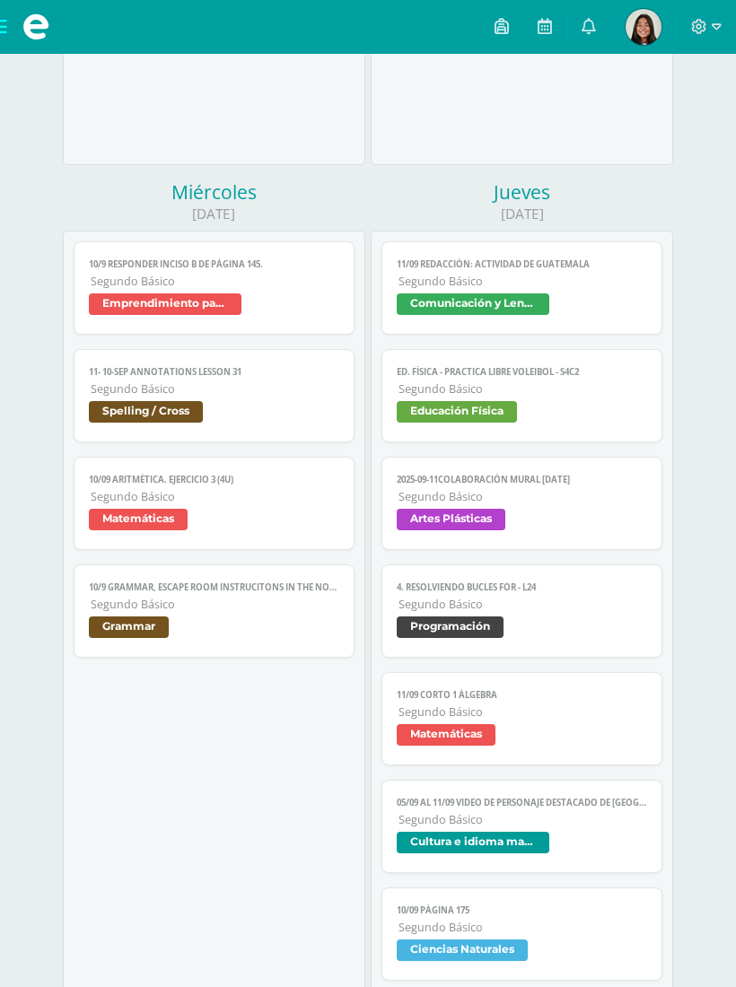
click at [527, 750] on span "Matemáticas" at bounding box center [520, 737] width 249 height 26
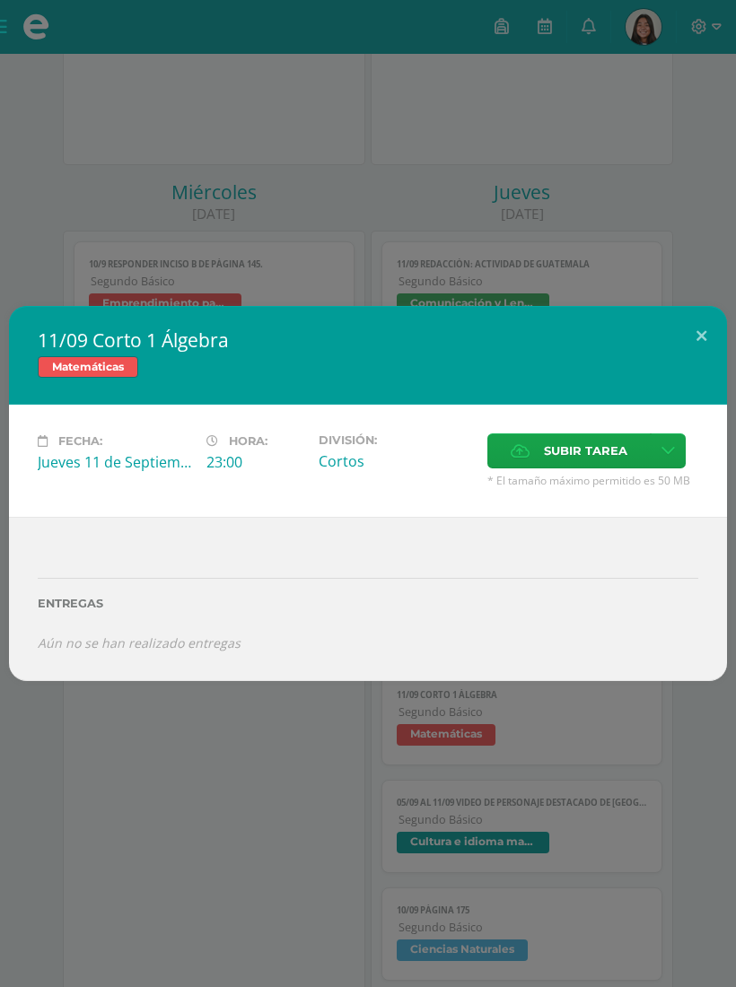
click at [693, 344] on button at bounding box center [700, 336] width 51 height 61
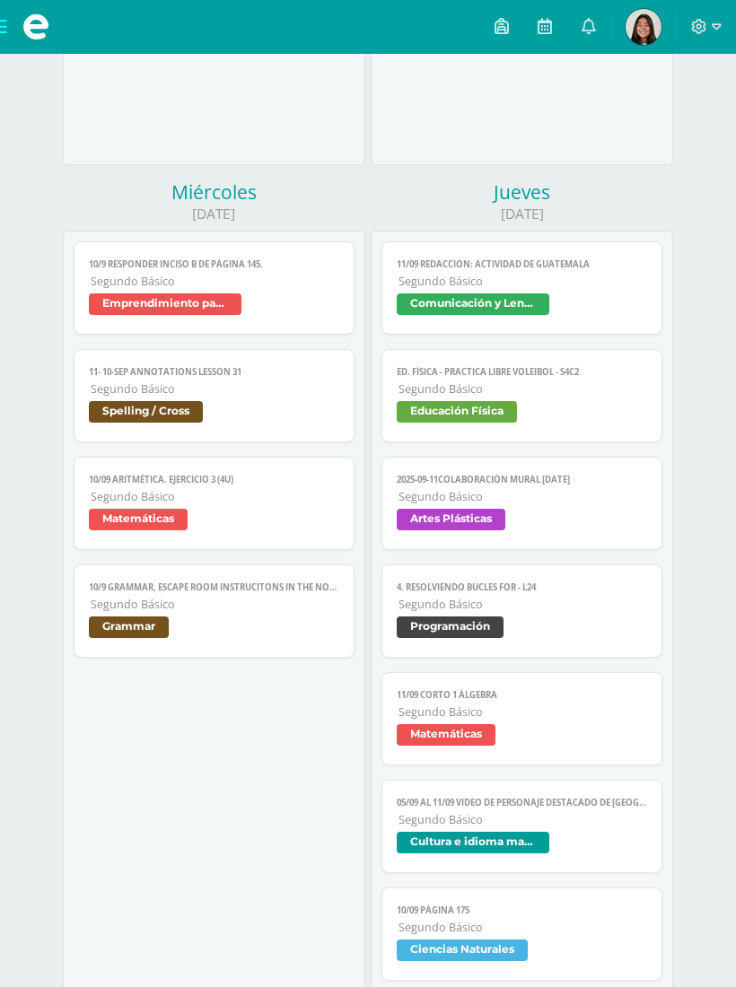
click at [530, 827] on span "Segundo Básico" at bounding box center [522, 819] width 248 height 15
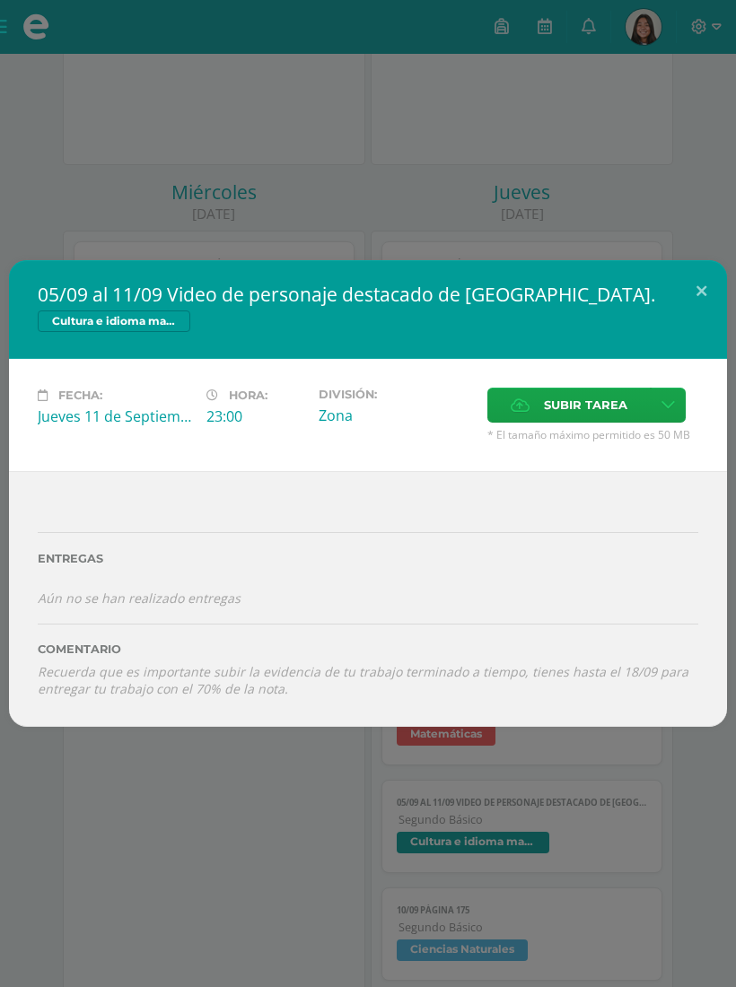
scroll to position [1061, 0]
click at [709, 308] on button at bounding box center [700, 290] width 51 height 61
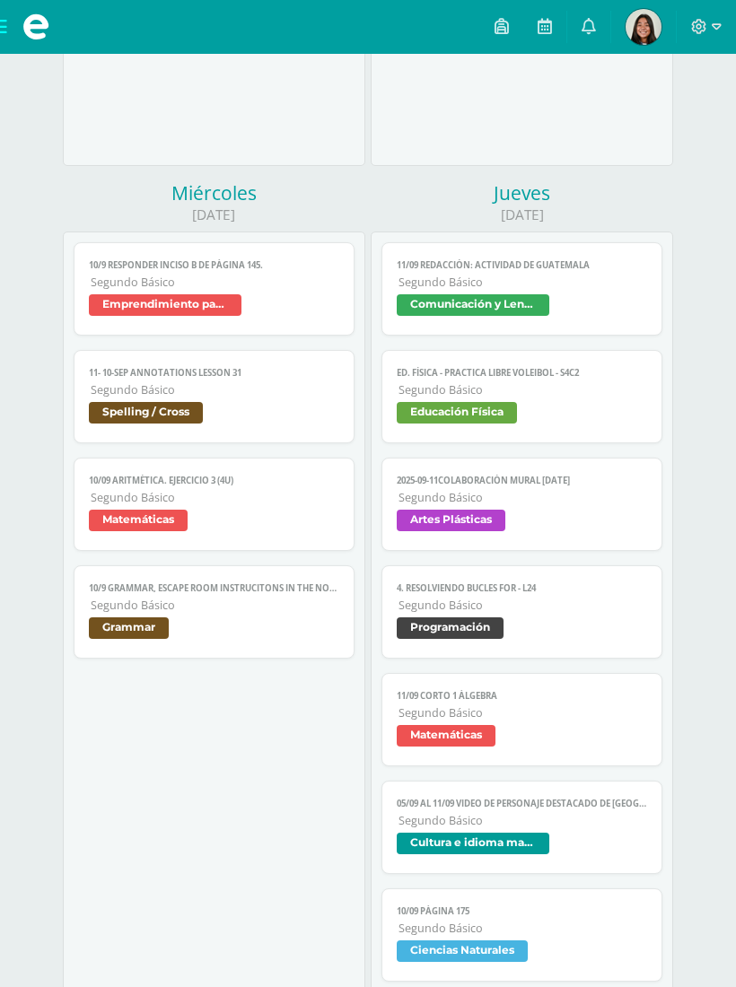
click at [296, 290] on span "Segundo Básico" at bounding box center [215, 281] width 248 height 15
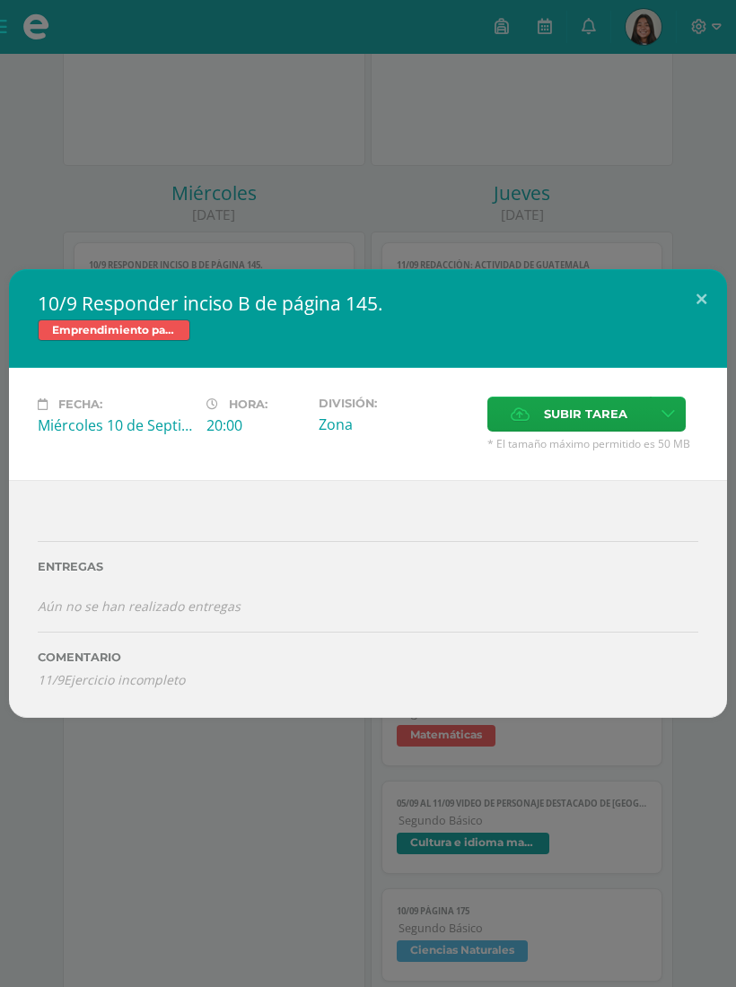
click at [703, 316] on button at bounding box center [700, 299] width 51 height 61
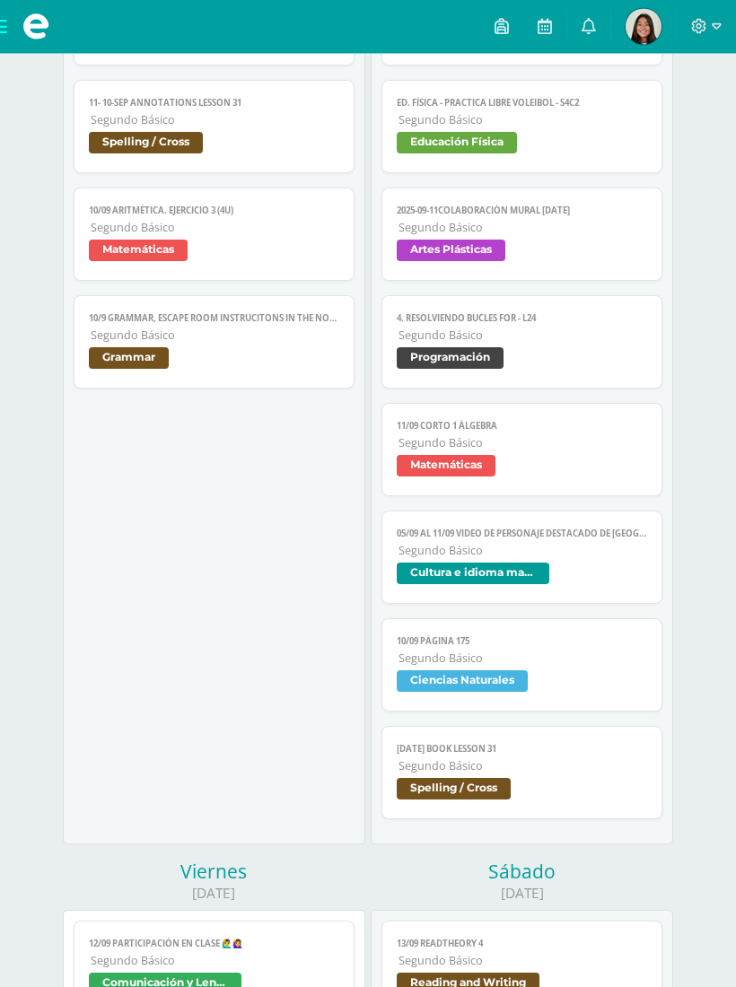
scroll to position [1331, 0]
click at [553, 558] on span "Segundo Básico" at bounding box center [522, 550] width 248 height 15
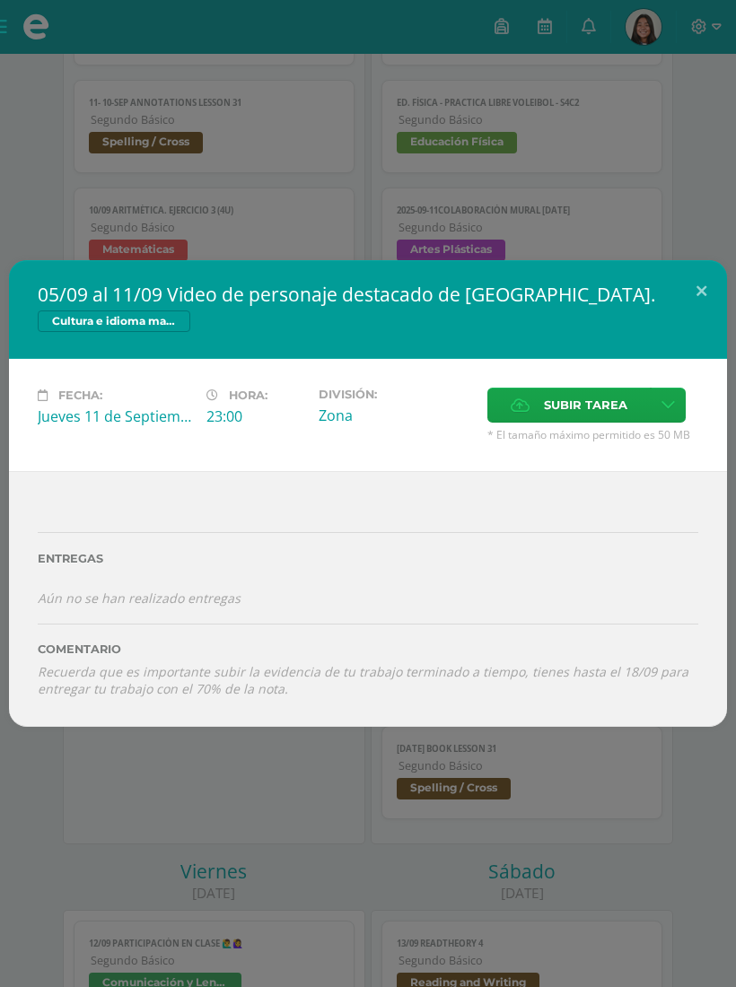
click at [703, 307] on button at bounding box center [700, 290] width 51 height 61
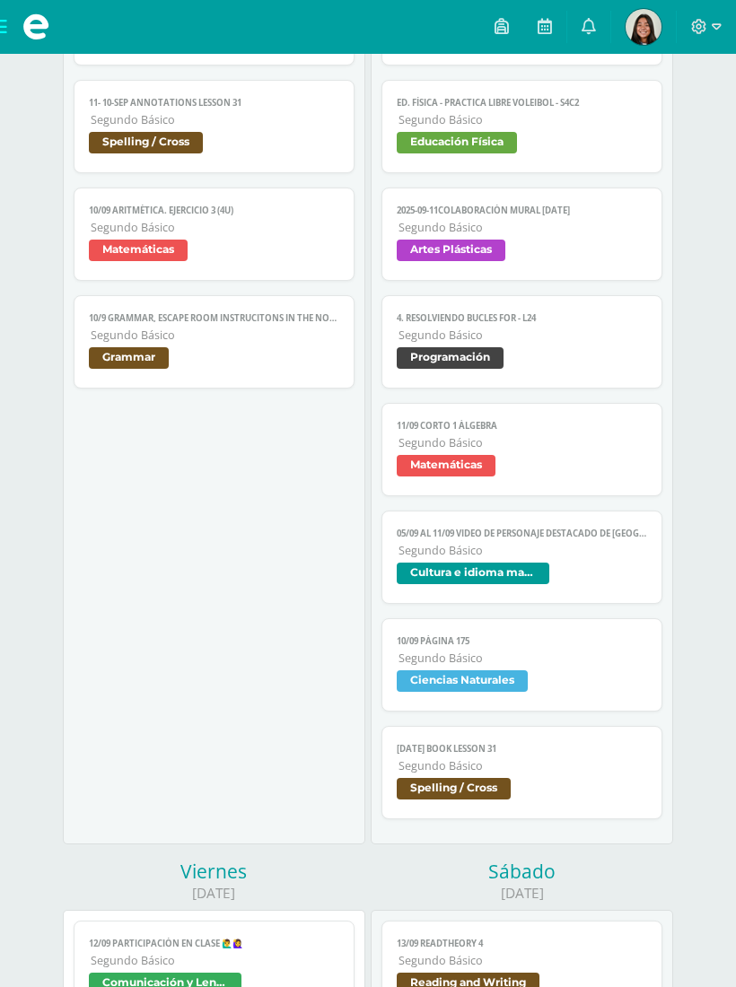
click at [553, 666] on span "Segundo Básico" at bounding box center [522, 657] width 248 height 15
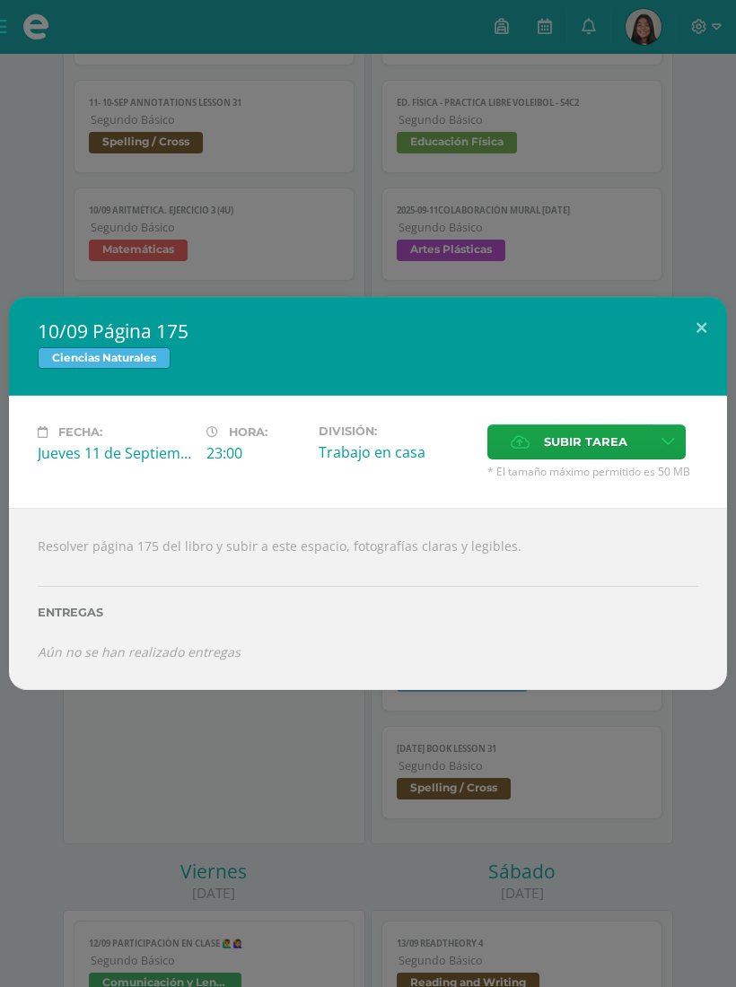
click at [722, 345] on button at bounding box center [700, 327] width 51 height 61
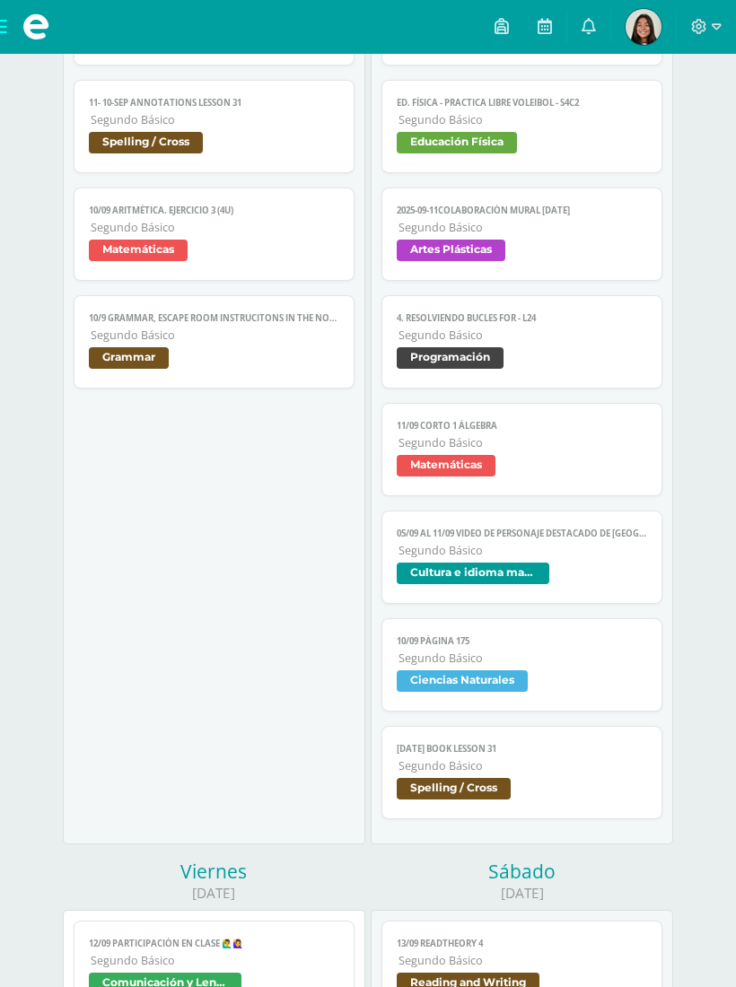
click at [500, 799] on span "Spelling / Cross" at bounding box center [453, 789] width 114 height 22
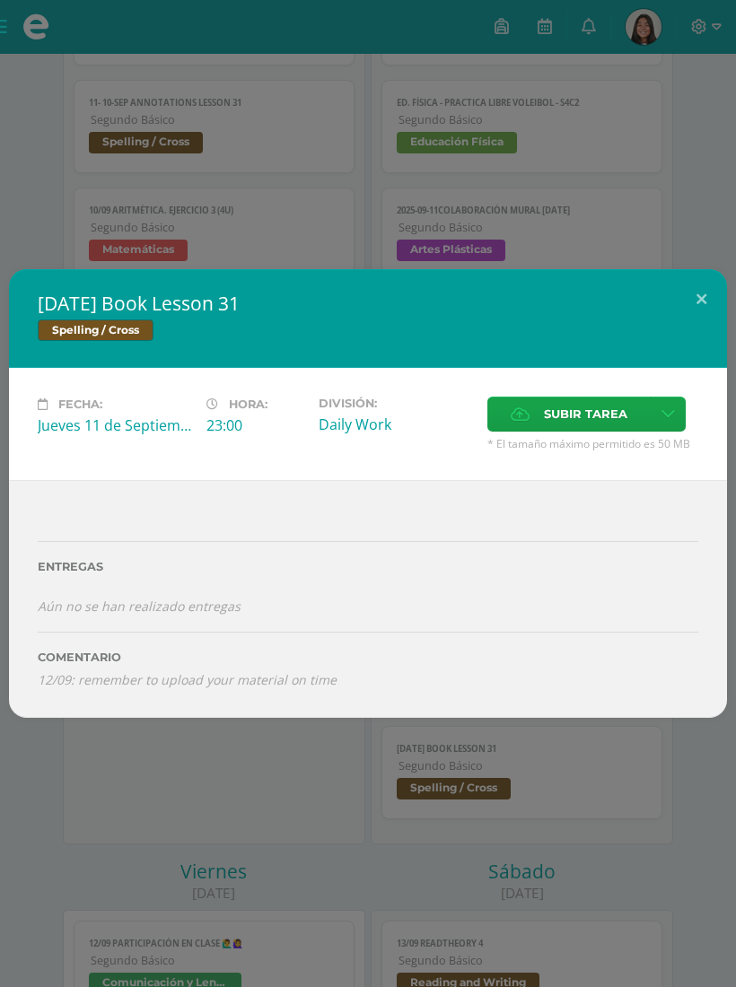
scroll to position [1326, 0]
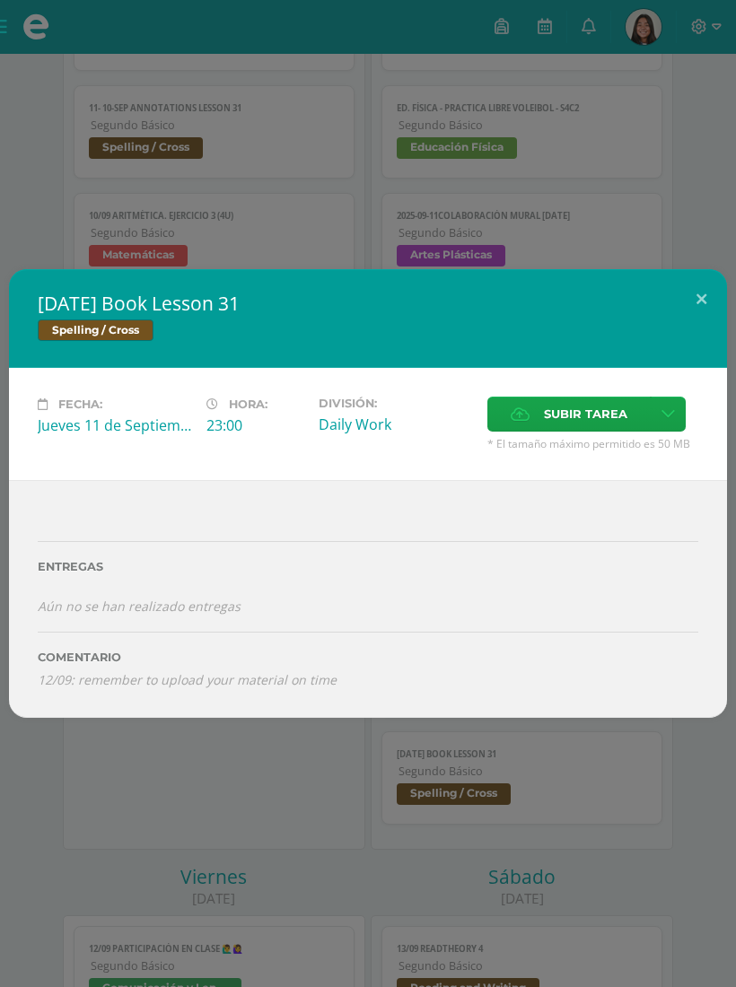
click at [702, 318] on button at bounding box center [700, 299] width 51 height 61
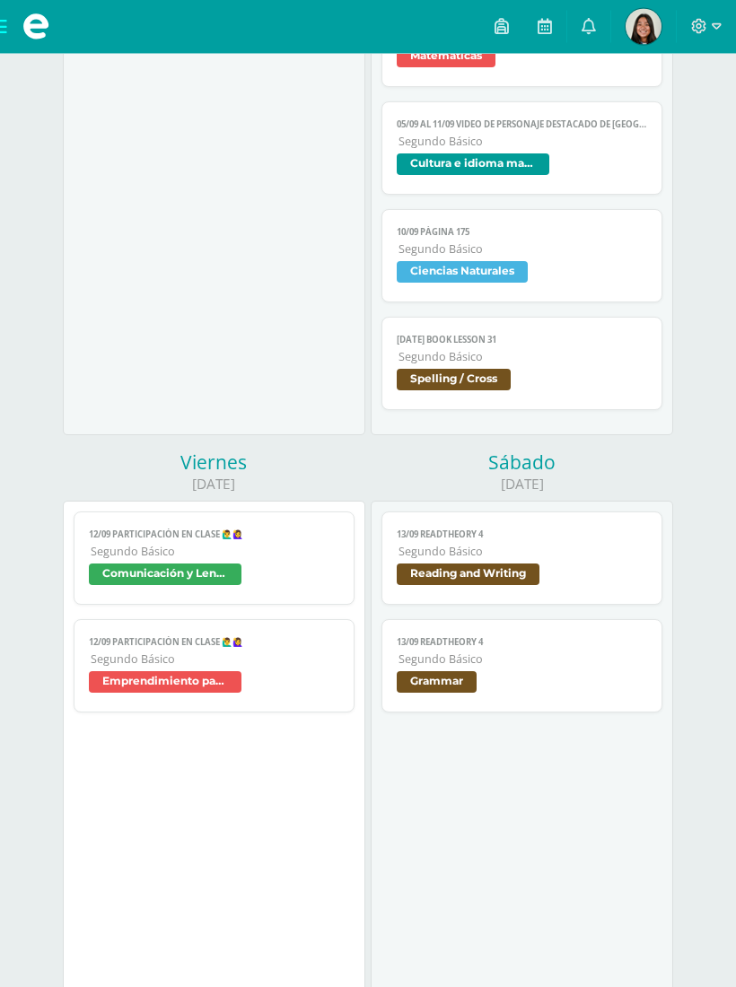
click at [286, 588] on span "Comunicación y Lenguaje" at bounding box center [213, 577] width 249 height 26
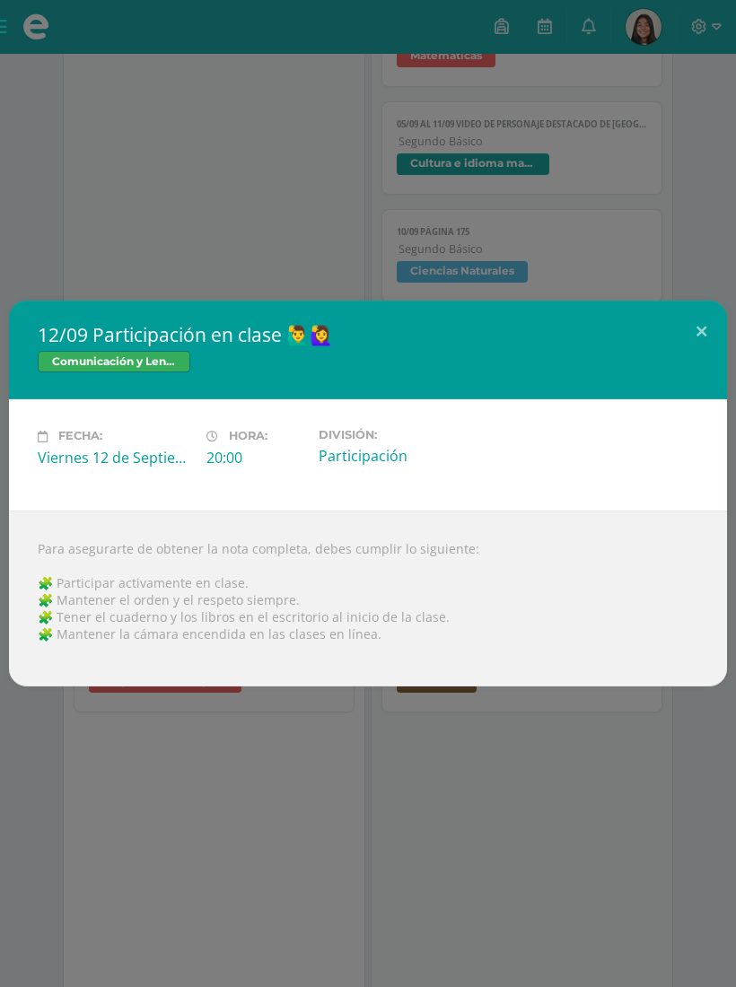
click at [694, 335] on button at bounding box center [700, 330] width 51 height 61
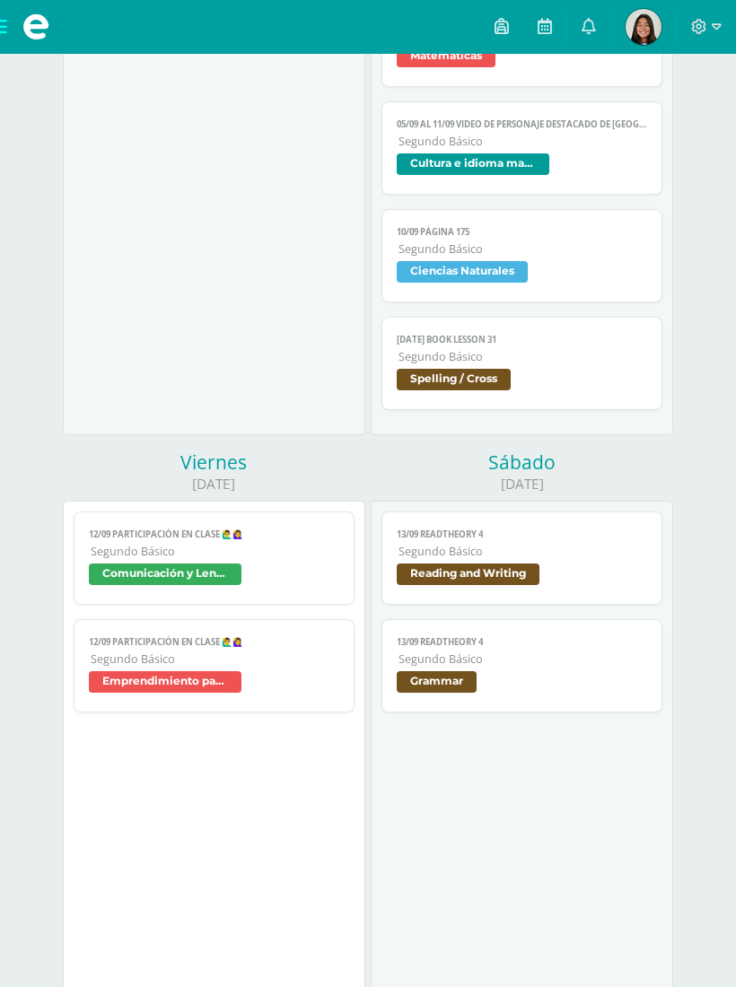
click at [261, 666] on link "12/09 Participación en clase 🙋‍♂️🙋‍♀️ Segundo Básico Emprendimiento para la pro…" at bounding box center [214, 665] width 280 height 93
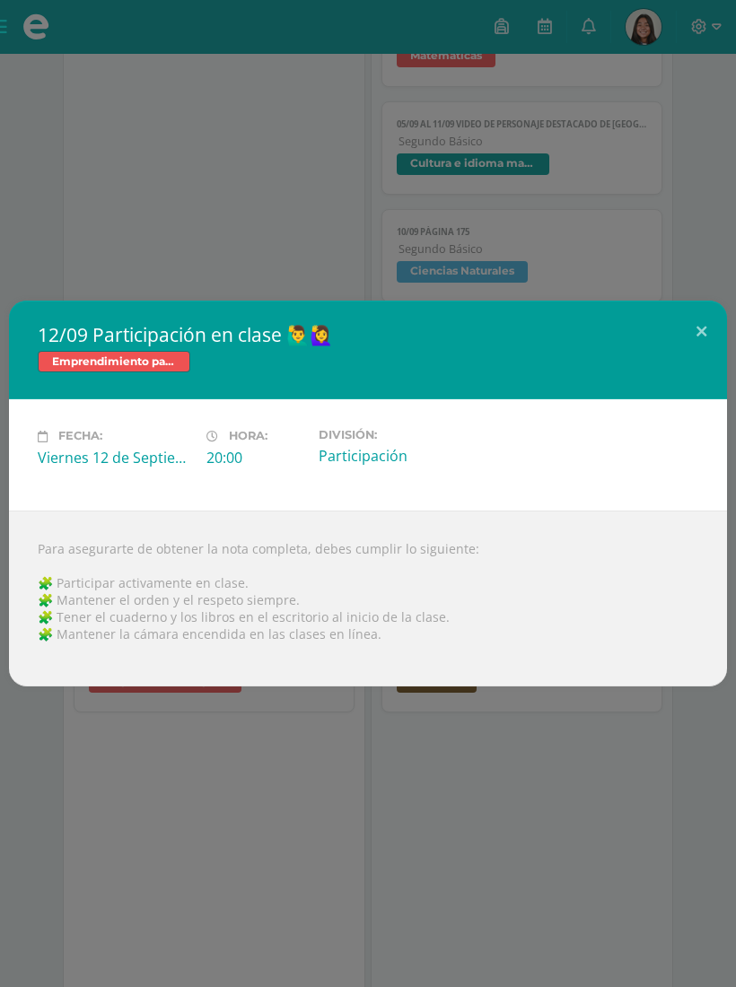
scroll to position [1738, 0]
click at [696, 333] on button at bounding box center [700, 330] width 51 height 61
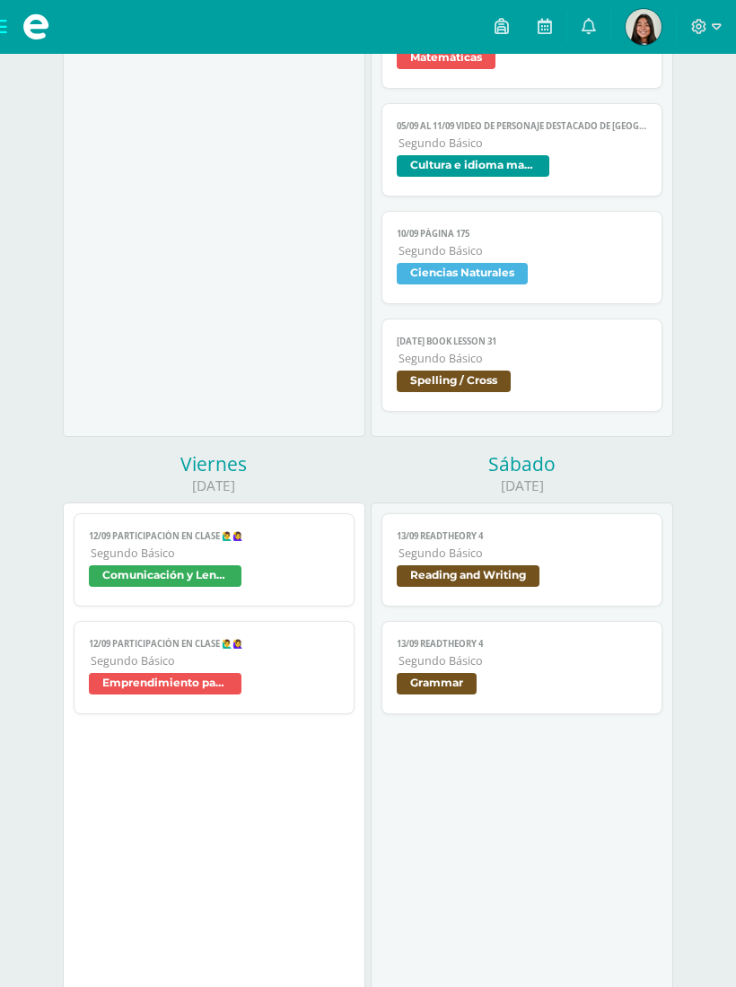
click at [507, 581] on span "Reading and Writing" at bounding box center [467, 576] width 143 height 22
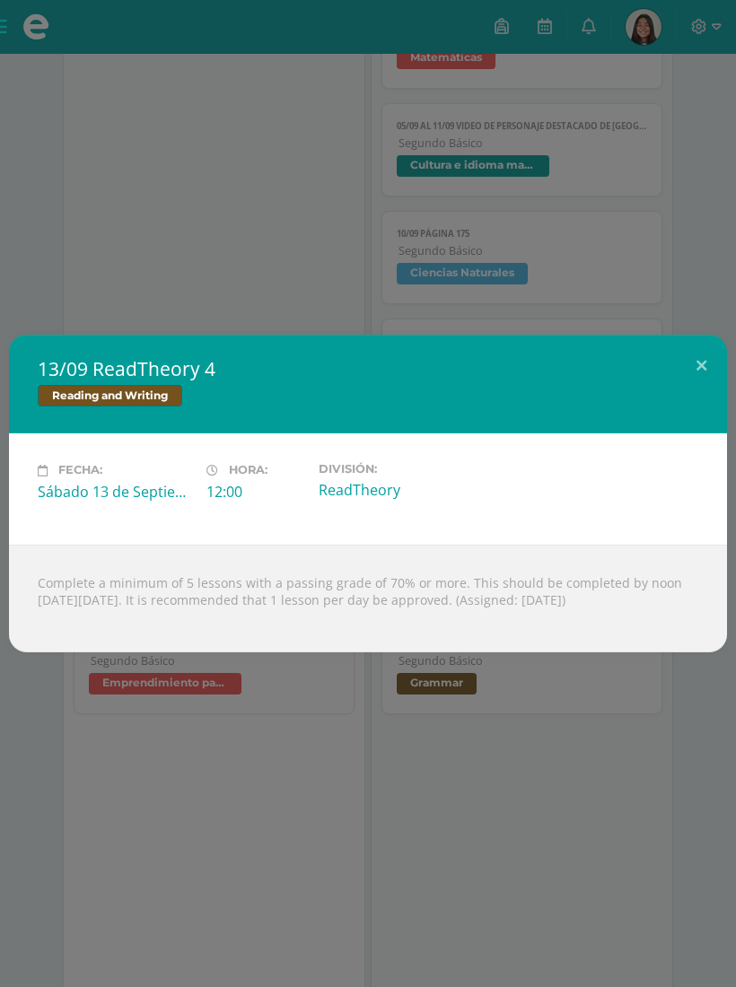
click at [703, 357] on button at bounding box center [700, 365] width 51 height 61
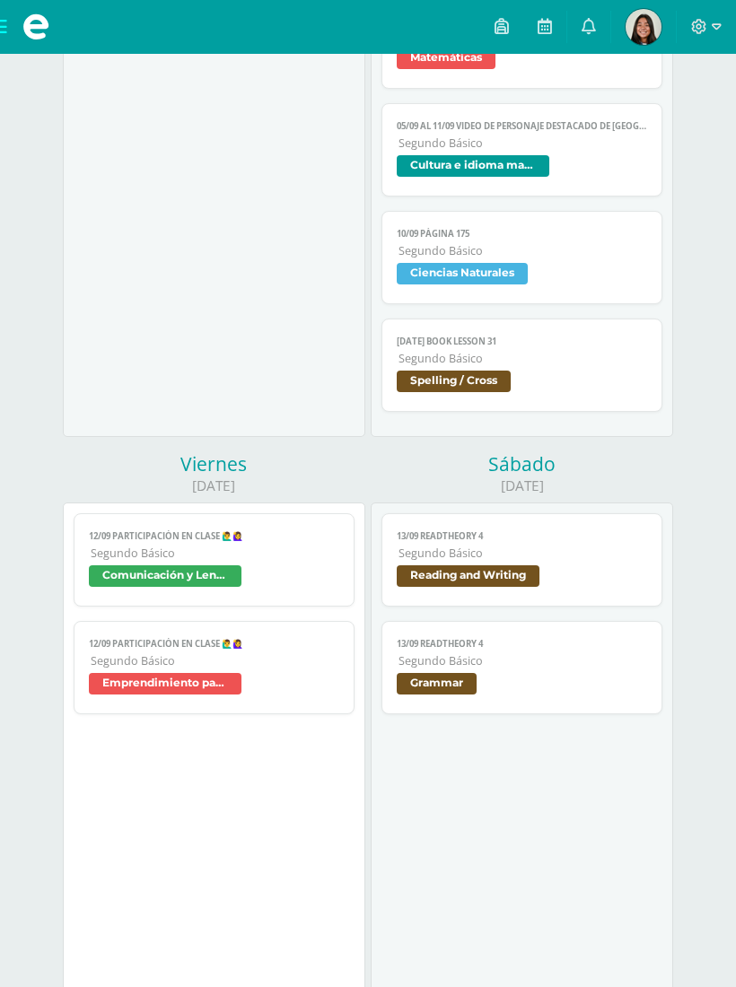
click at [500, 692] on span "Grammar" at bounding box center [520, 686] width 249 height 26
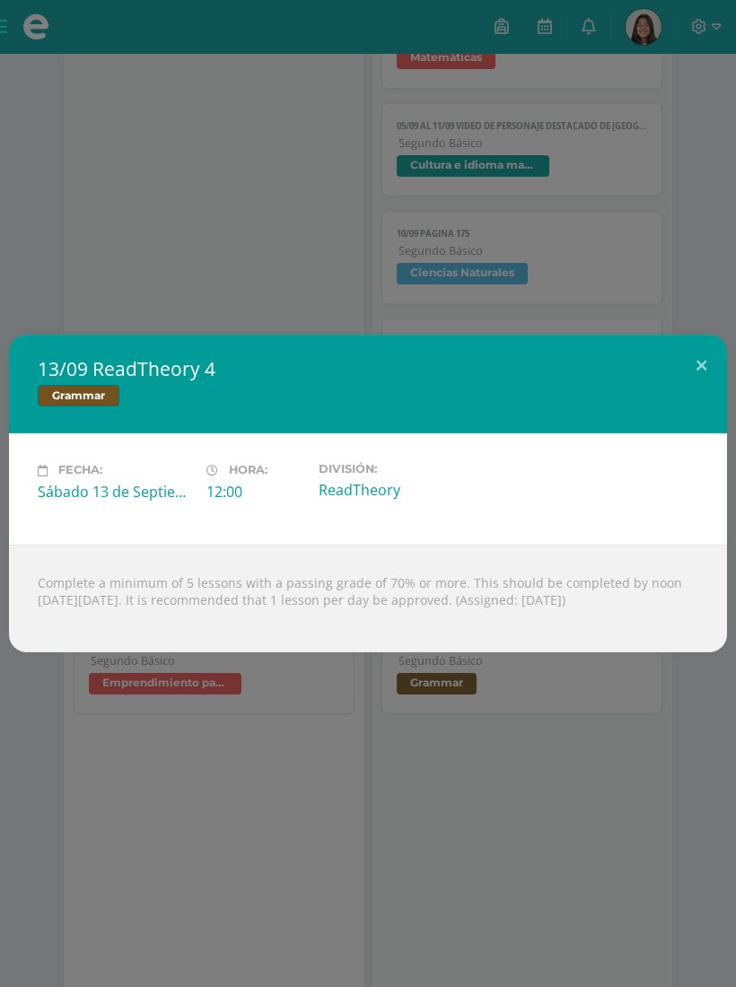
click at [712, 379] on button at bounding box center [700, 365] width 51 height 61
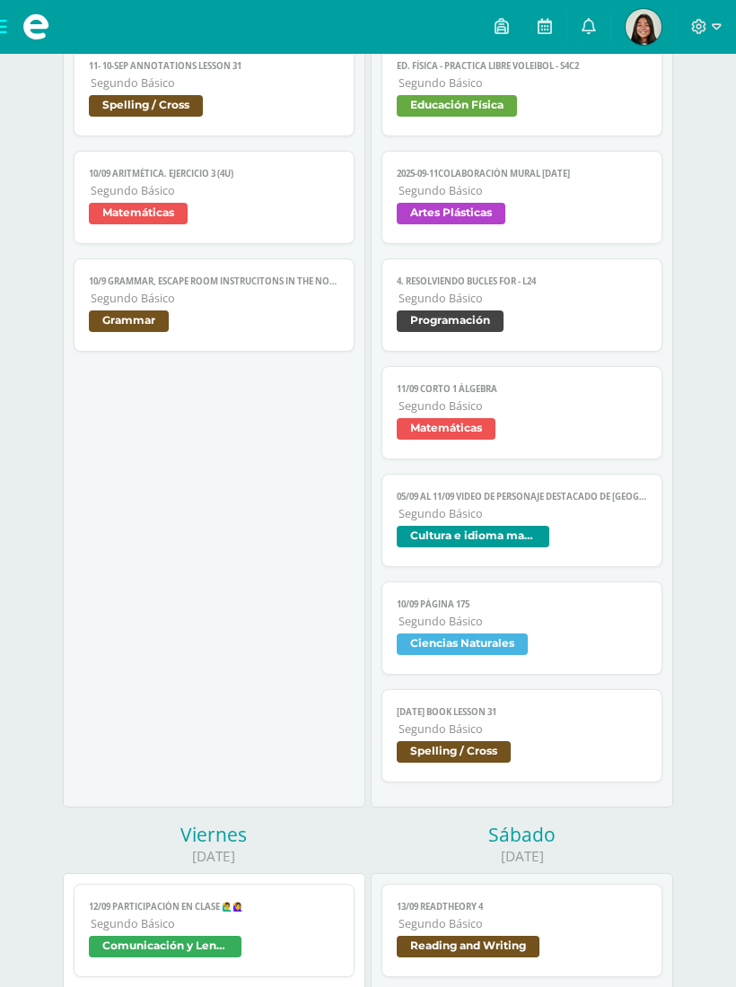
scroll to position [1266, 0]
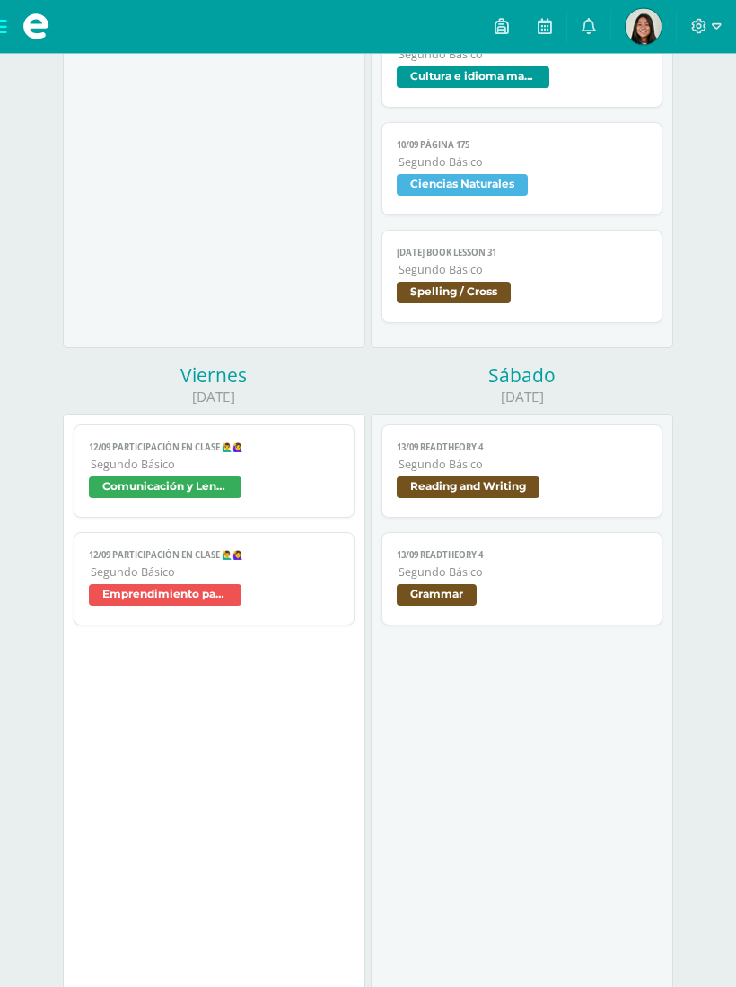
click at [626, 500] on span "Reading and Writing" at bounding box center [520, 490] width 249 height 26
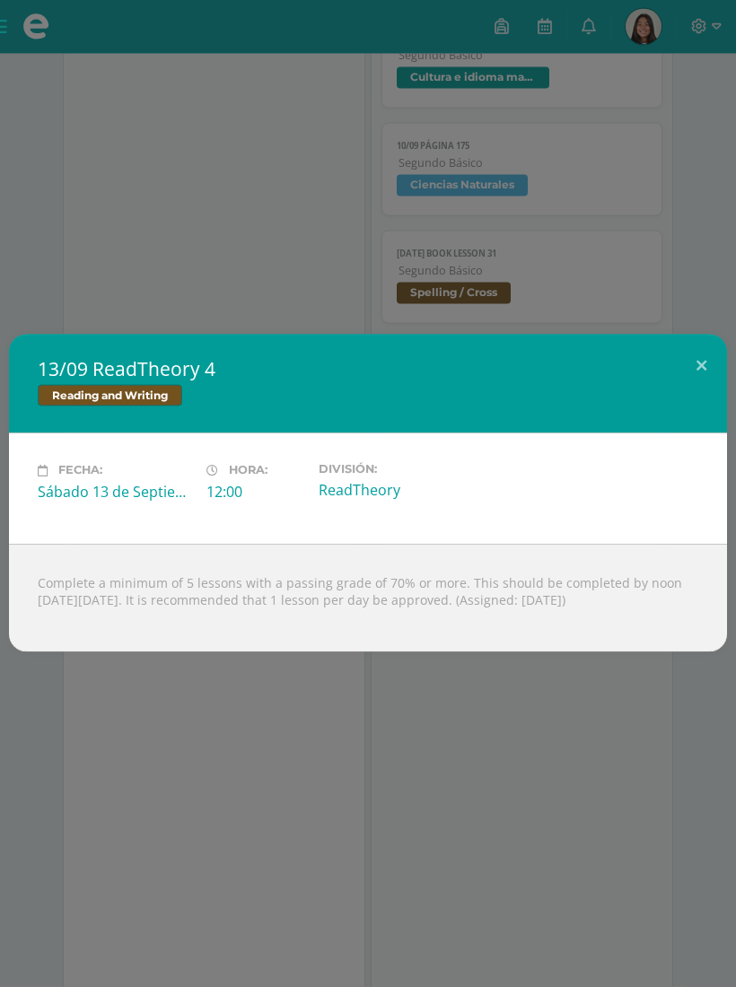
scroll to position [1827, 0]
click at [700, 386] on button at bounding box center [700, 365] width 51 height 61
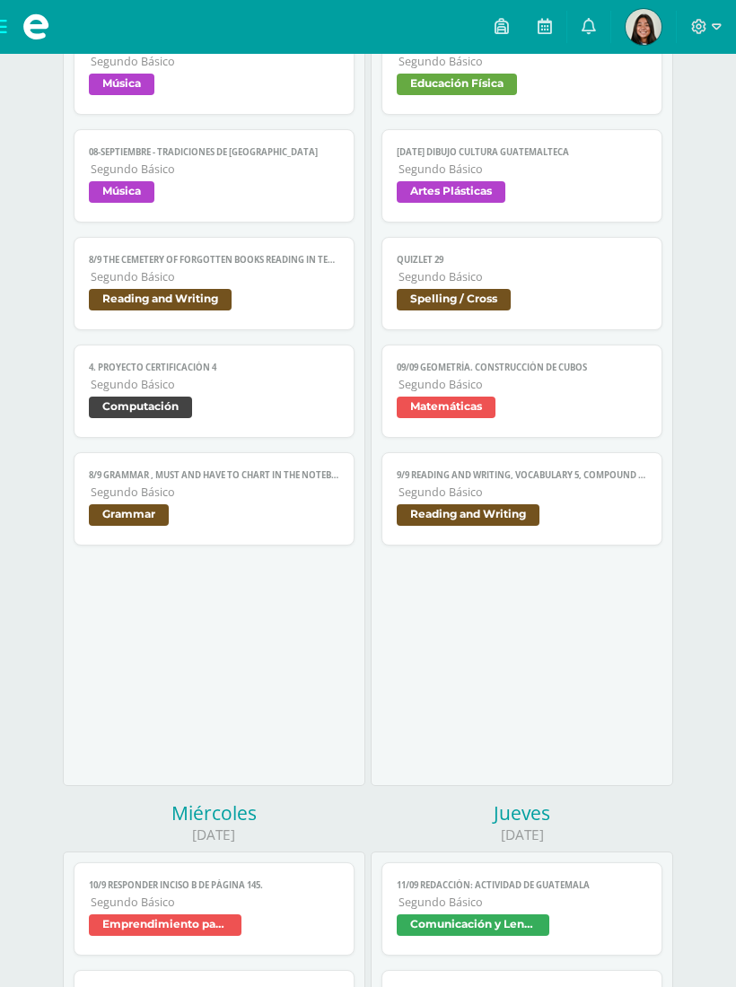
scroll to position [0, 0]
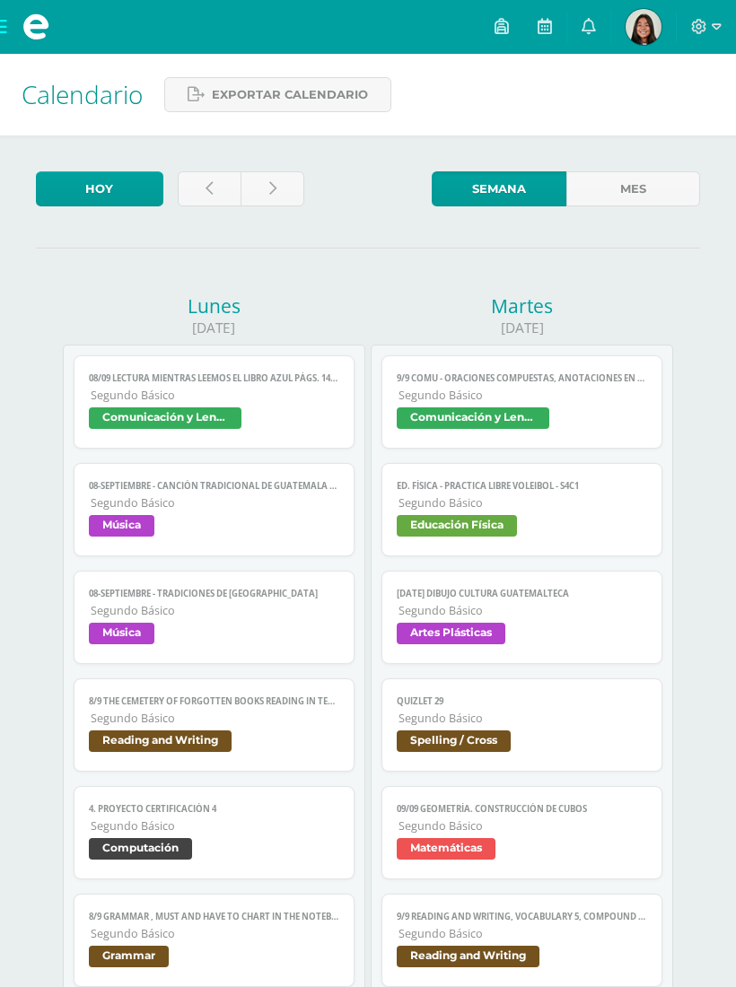
click at [212, 189] on icon at bounding box center [208, 188] width 7 height 15
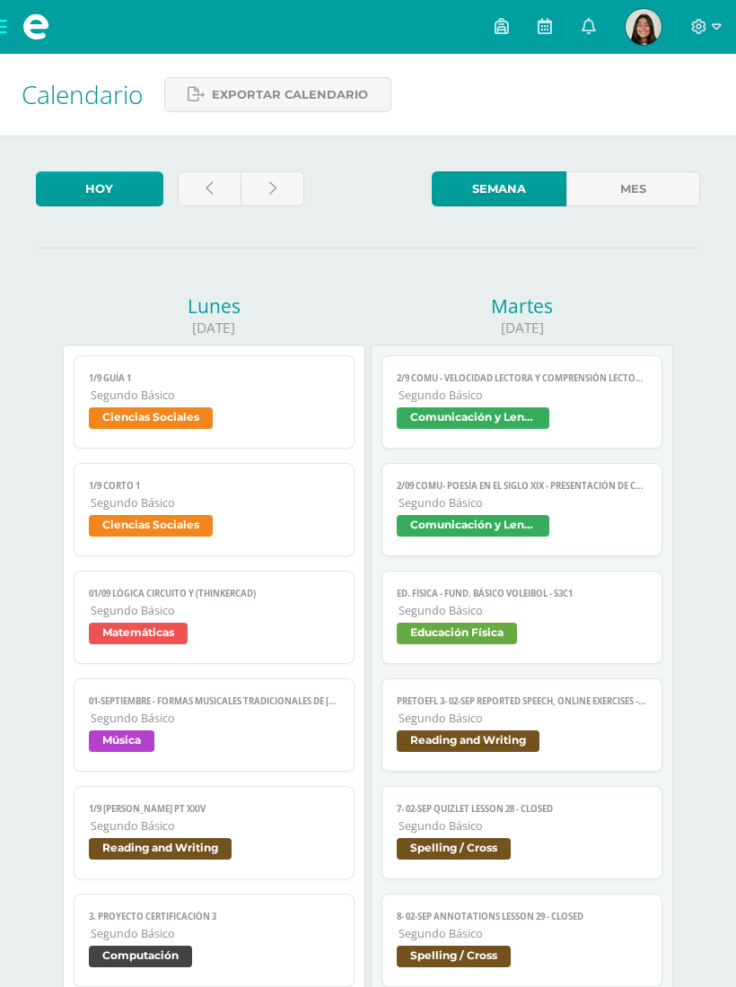
click at [195, 189] on link at bounding box center [210, 188] width 64 height 35
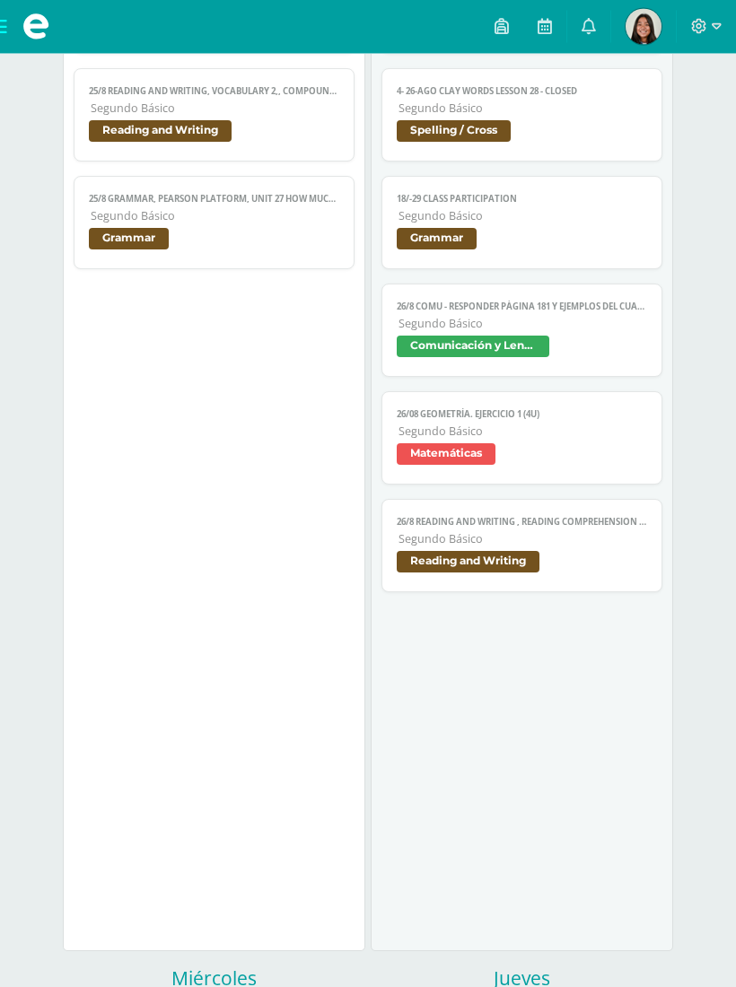
scroll to position [927, 0]
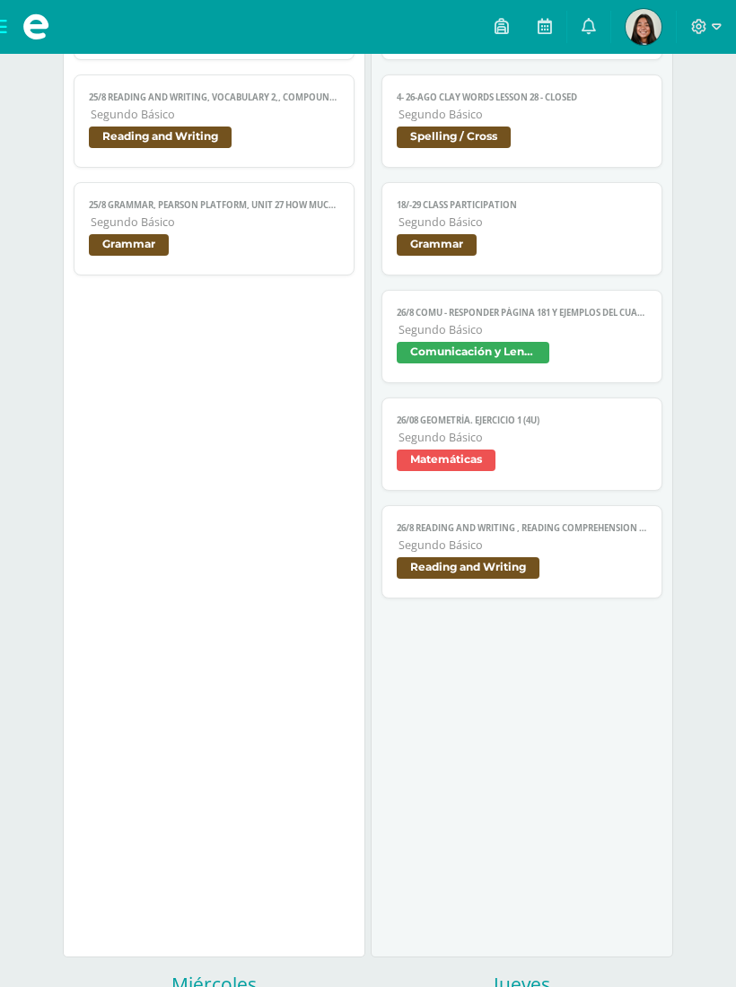
click at [600, 475] on span "Matemáticas" at bounding box center [520, 462] width 249 height 26
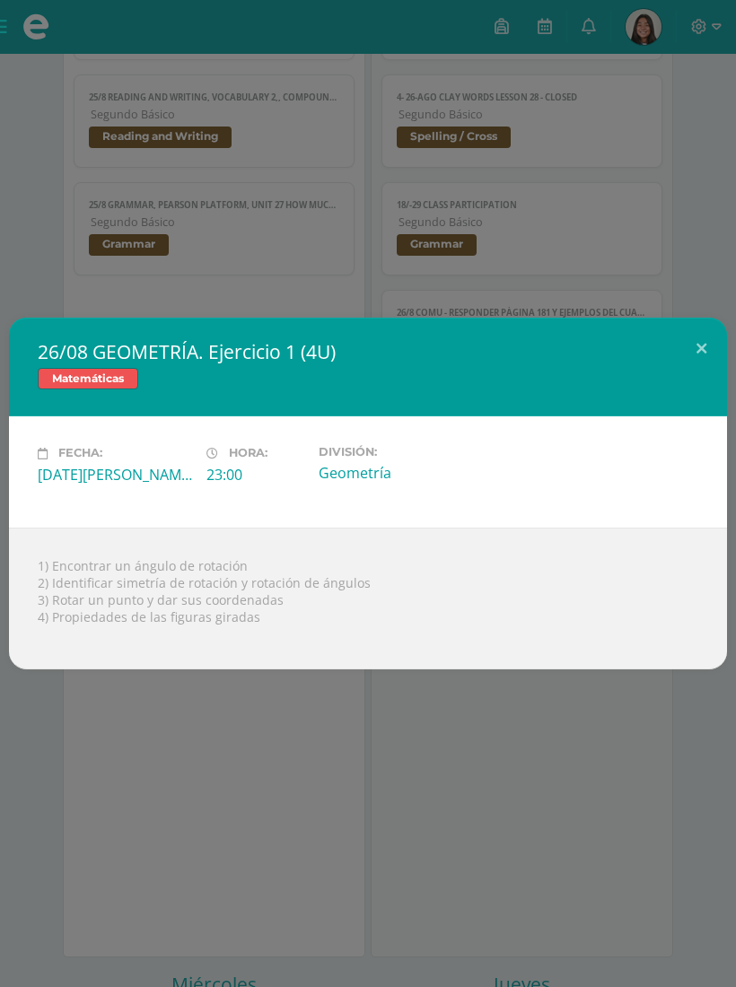
click at [685, 350] on button at bounding box center [700, 348] width 51 height 61
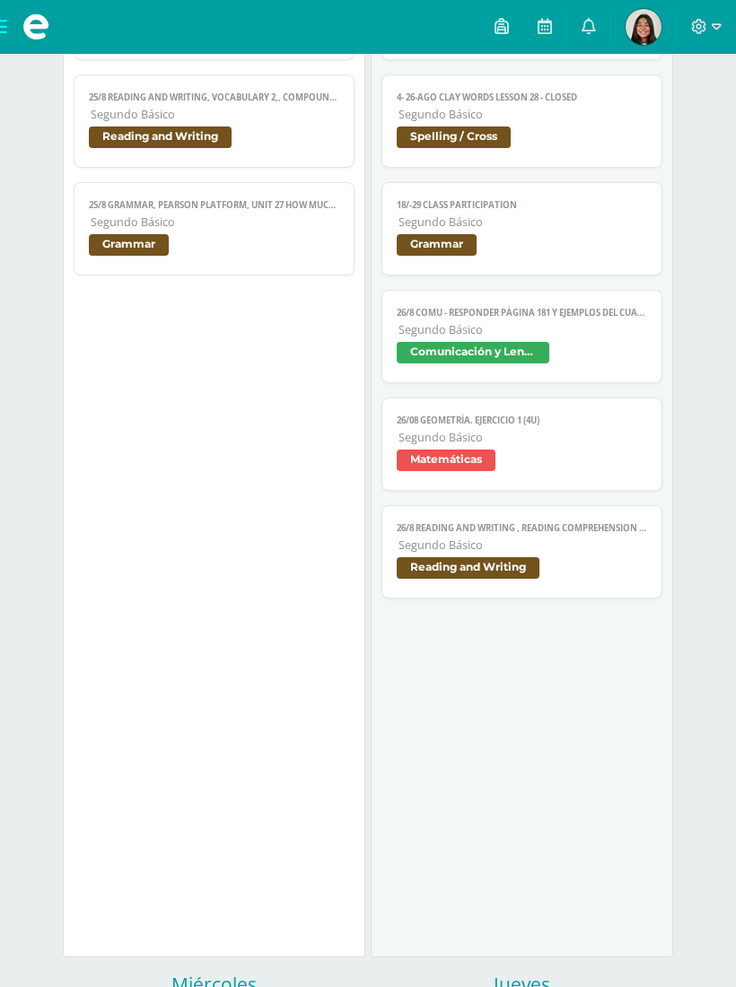
click at [582, 553] on span "Segundo Básico" at bounding box center [522, 544] width 248 height 15
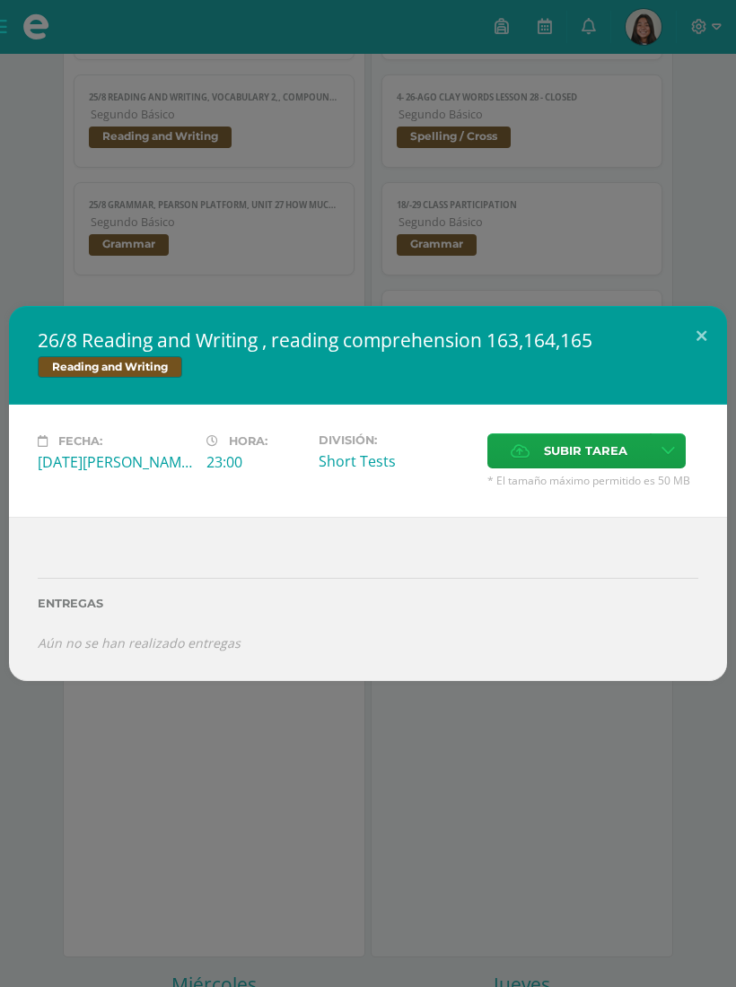
click at [722, 350] on button at bounding box center [700, 336] width 51 height 61
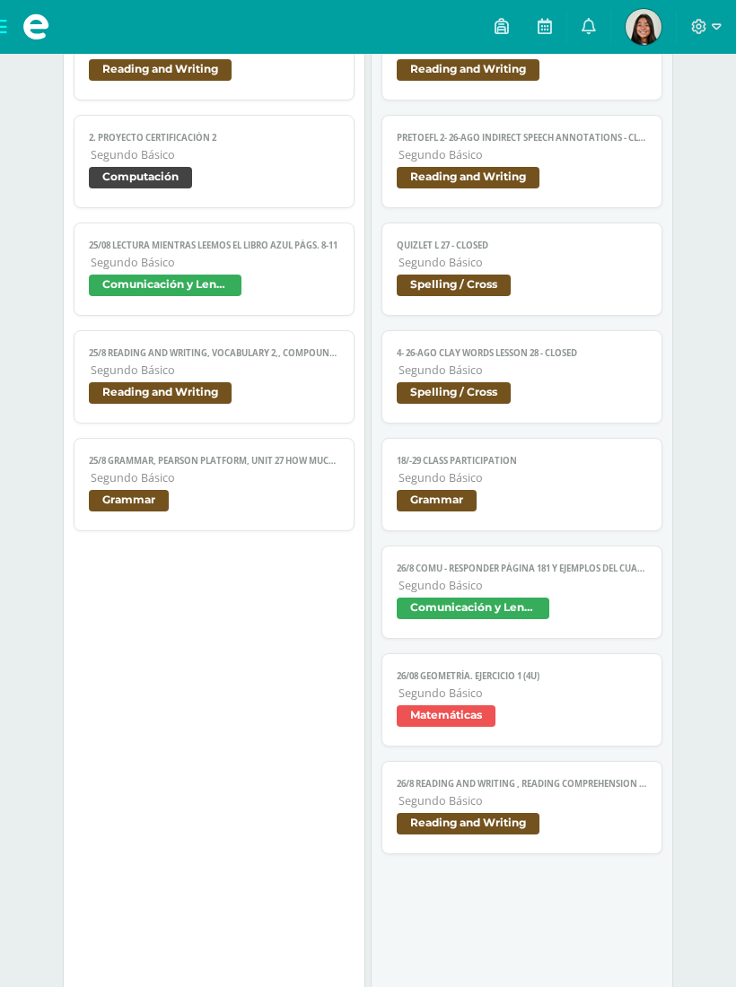
scroll to position [662, 0]
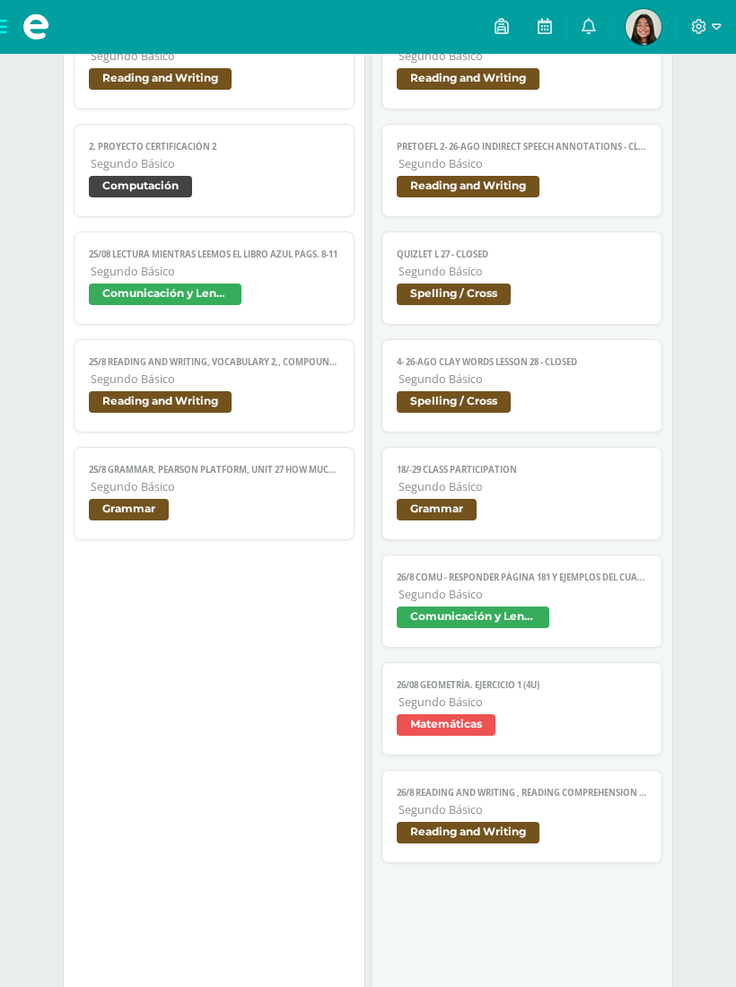
click at [602, 494] on span "Segundo Básico" at bounding box center [522, 486] width 248 height 15
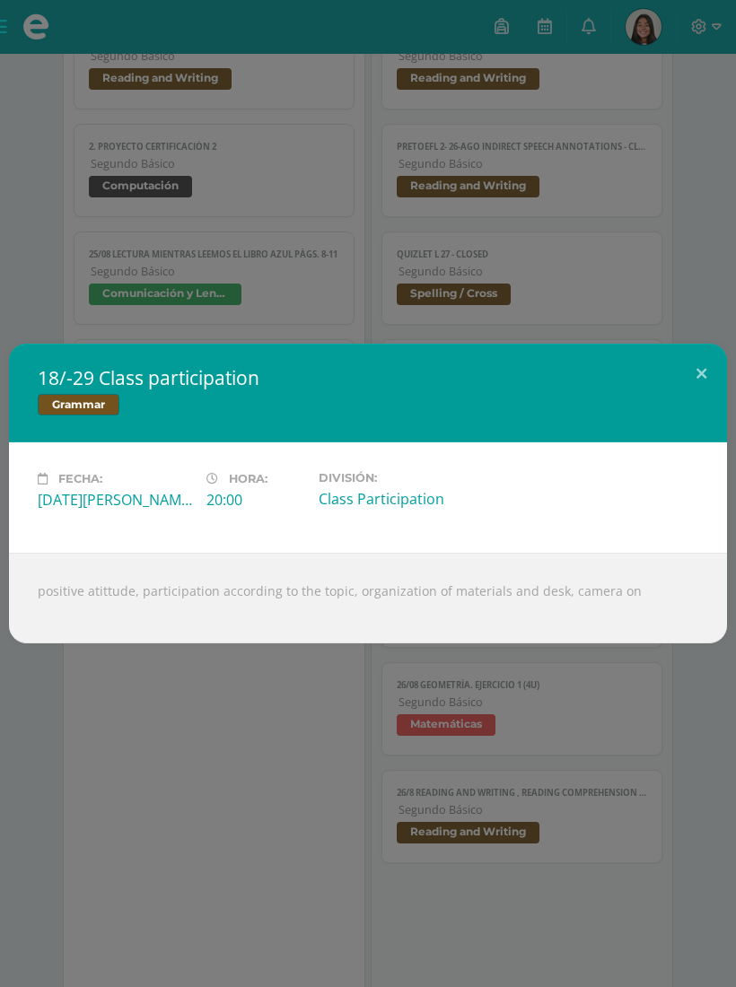
click at [692, 384] on button at bounding box center [700, 374] width 51 height 61
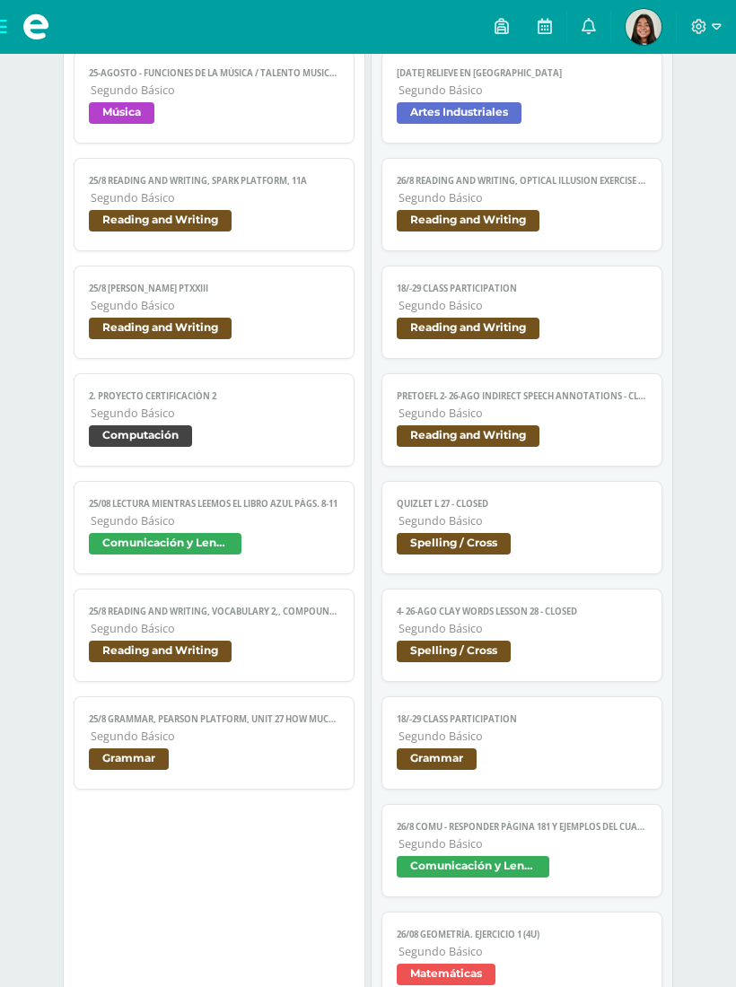
scroll to position [412, 0]
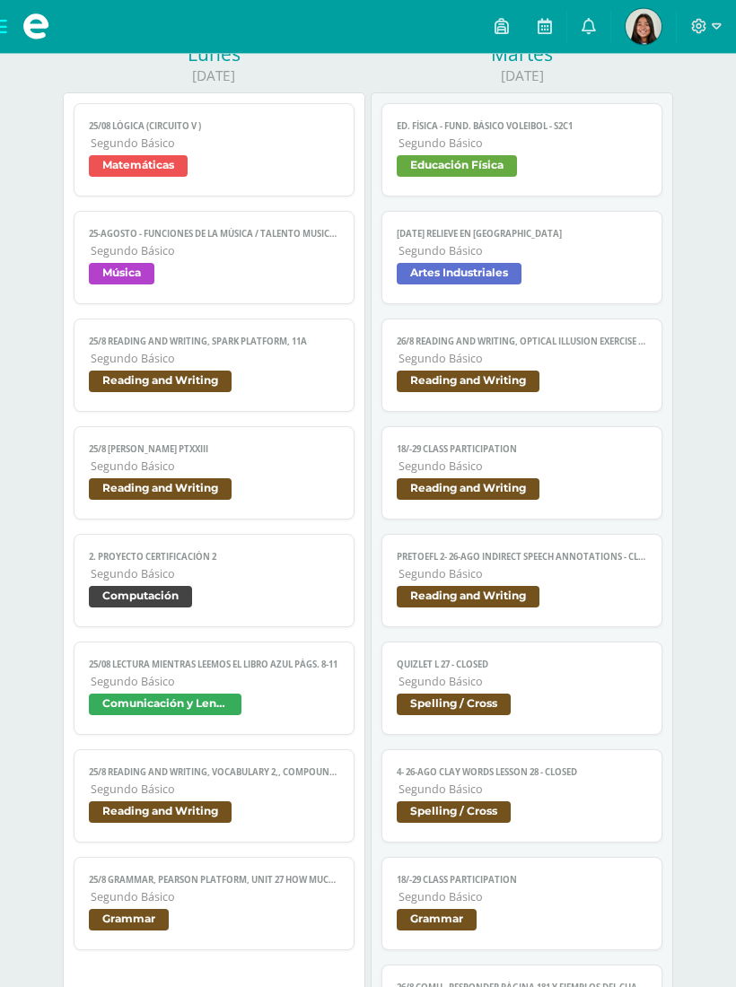
click at [258, 188] on link "25/08 Lógica (Circuito v ) Segundo Básico Matemáticas" at bounding box center [214, 150] width 280 height 93
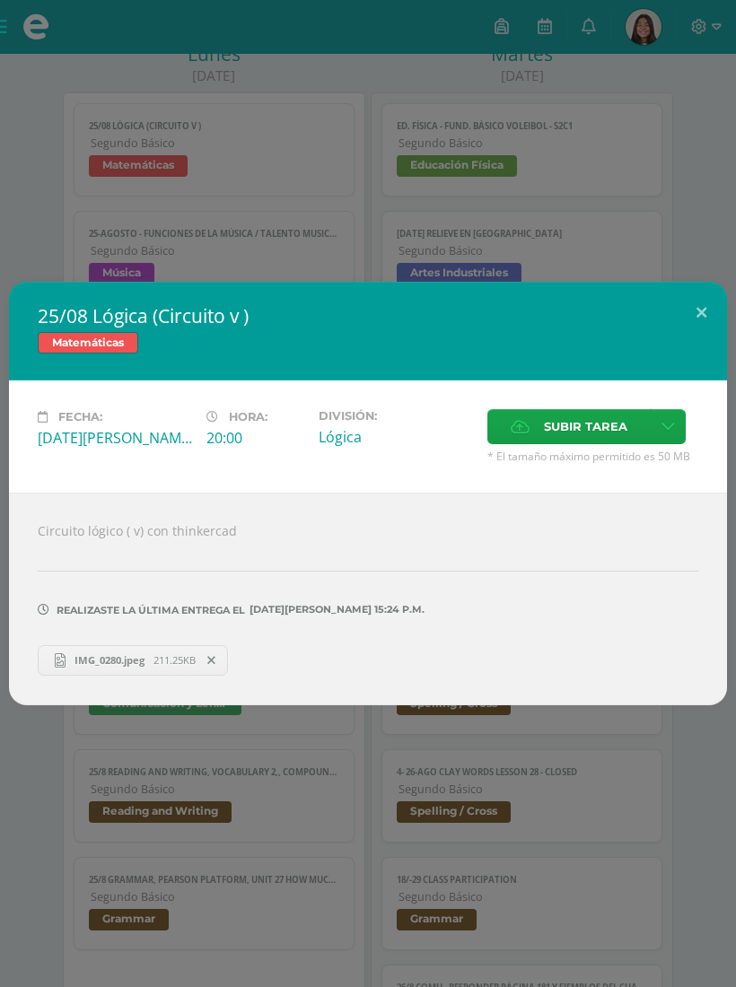
click at [687, 331] on button at bounding box center [700, 312] width 51 height 61
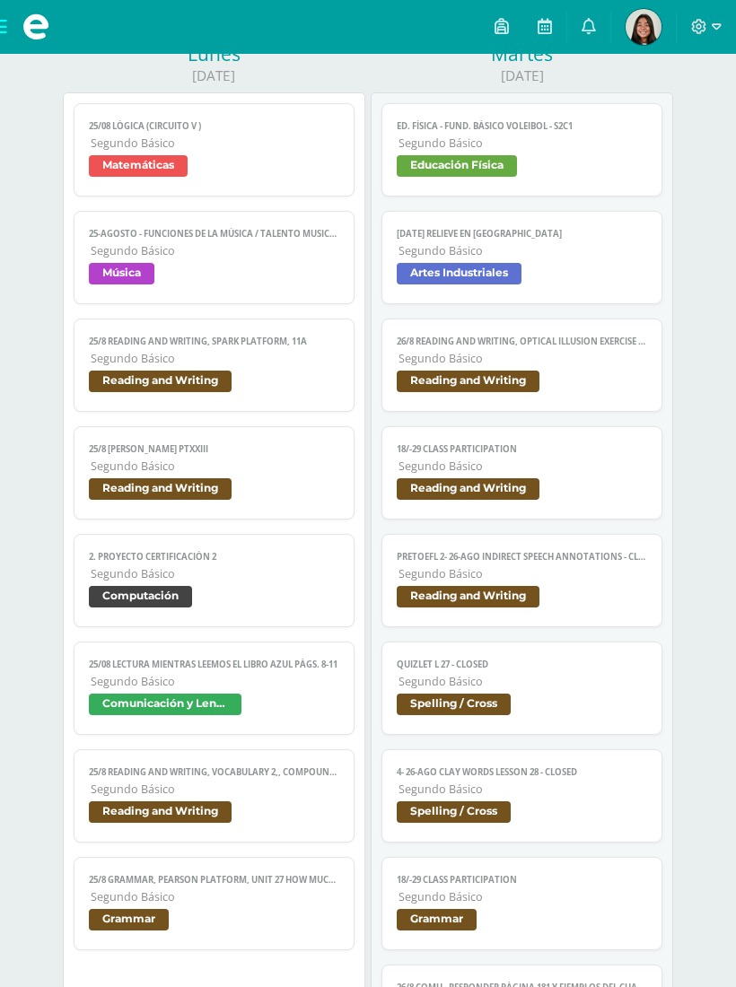
click at [335, 179] on span "Matemáticas" at bounding box center [213, 168] width 249 height 26
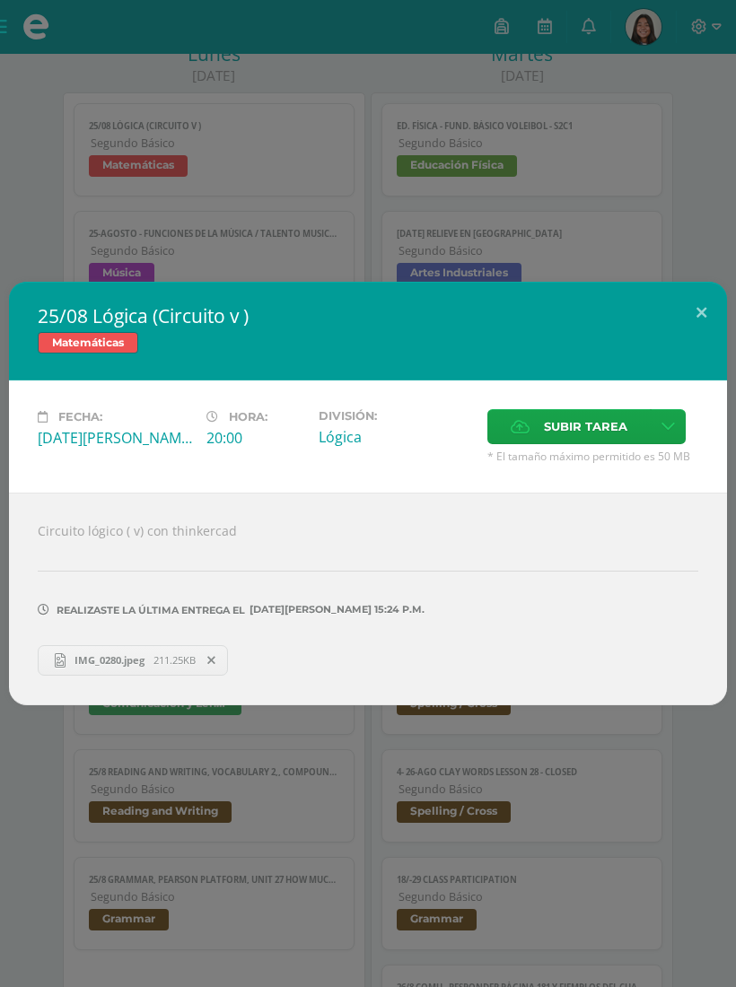
click at [700, 327] on button at bounding box center [700, 312] width 51 height 61
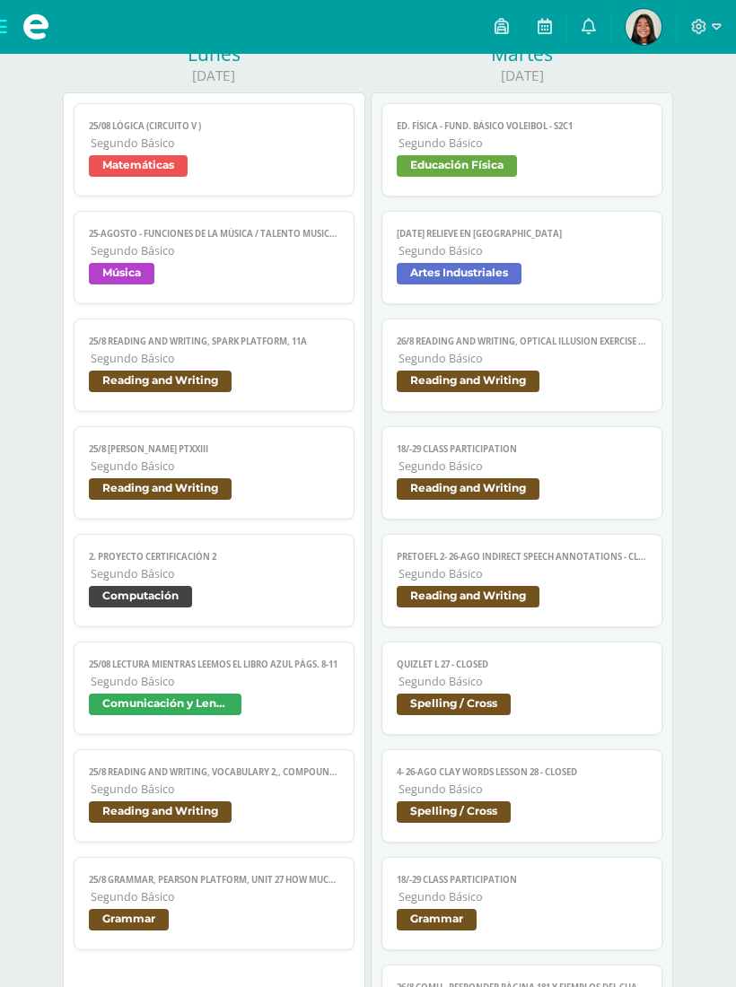
click at [310, 271] on link "25-agosto - Funciones de la música / Talento musical Segundo Básico Música" at bounding box center [214, 257] width 280 height 93
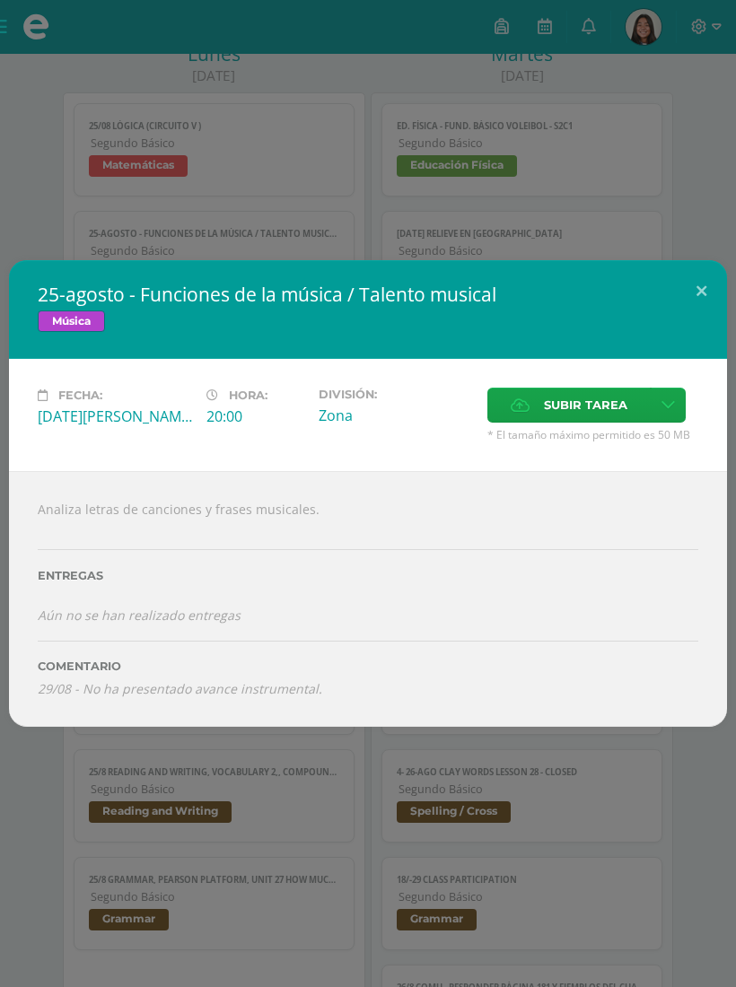
click at [693, 313] on button at bounding box center [700, 290] width 51 height 61
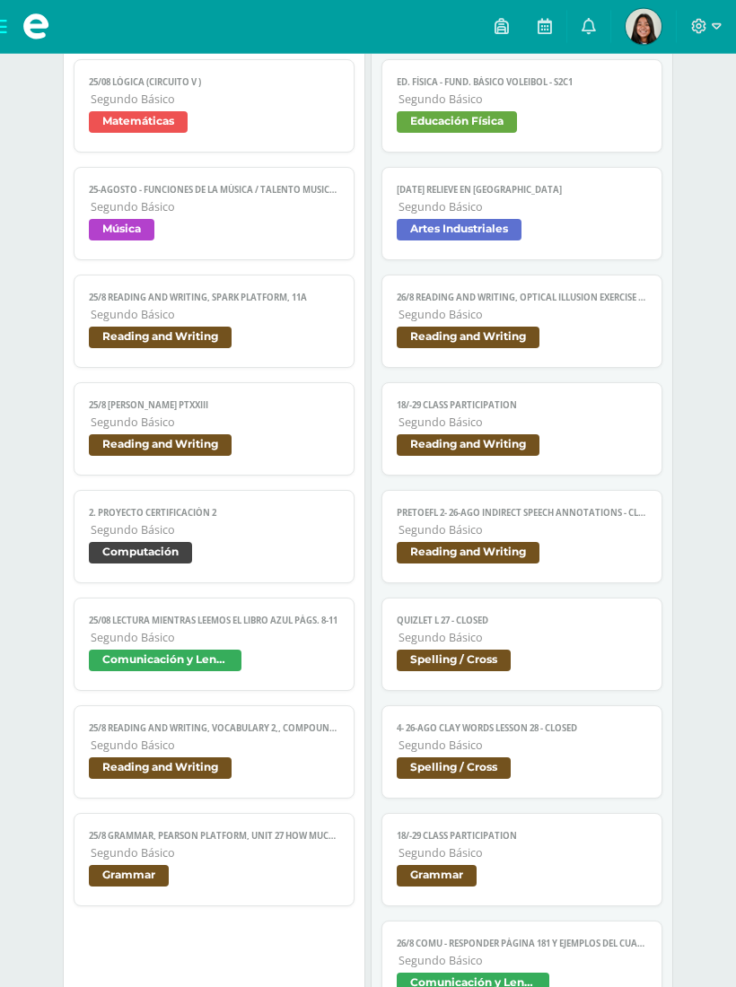
click at [302, 352] on span "Reading and Writing" at bounding box center [213, 340] width 249 height 26
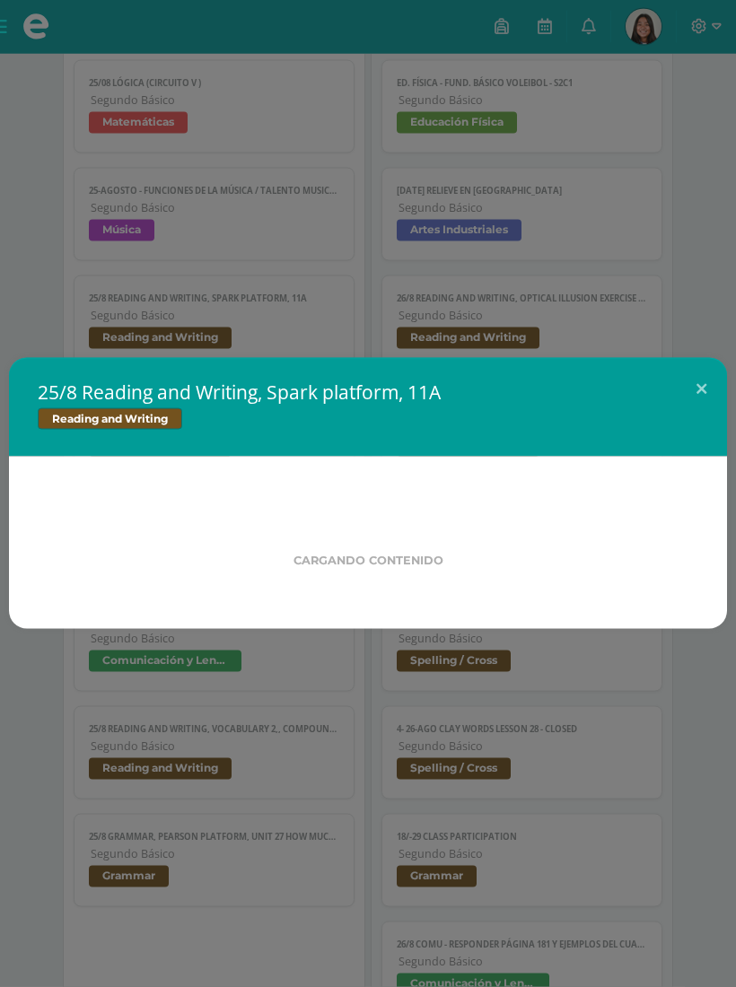
scroll to position [296, 0]
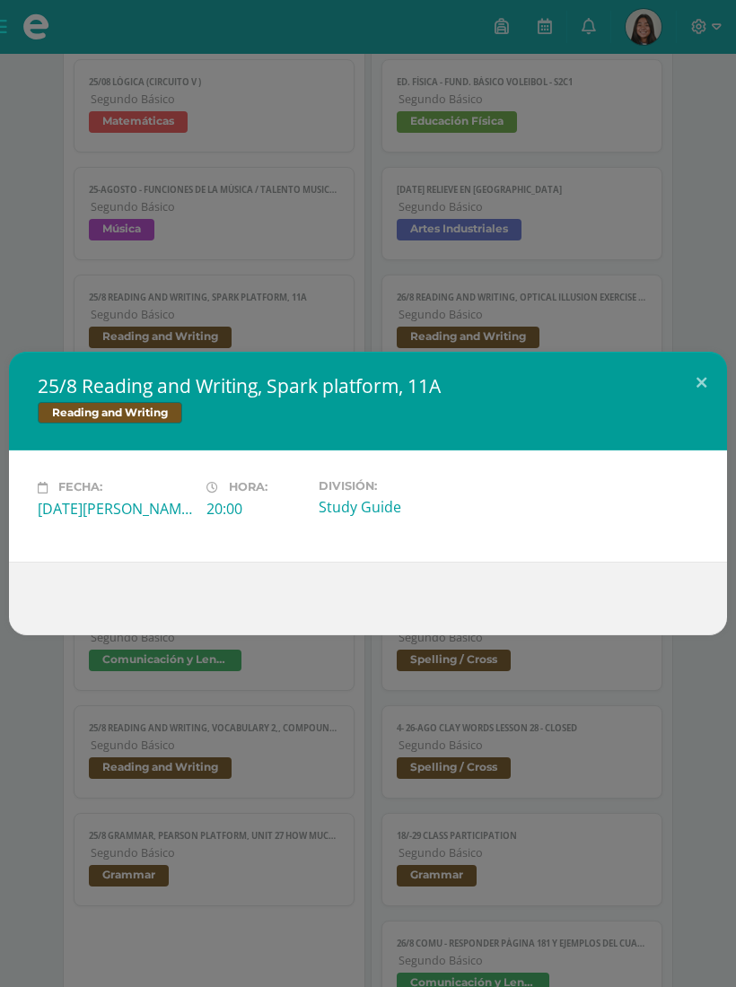
click at [692, 371] on button at bounding box center [700, 382] width 51 height 61
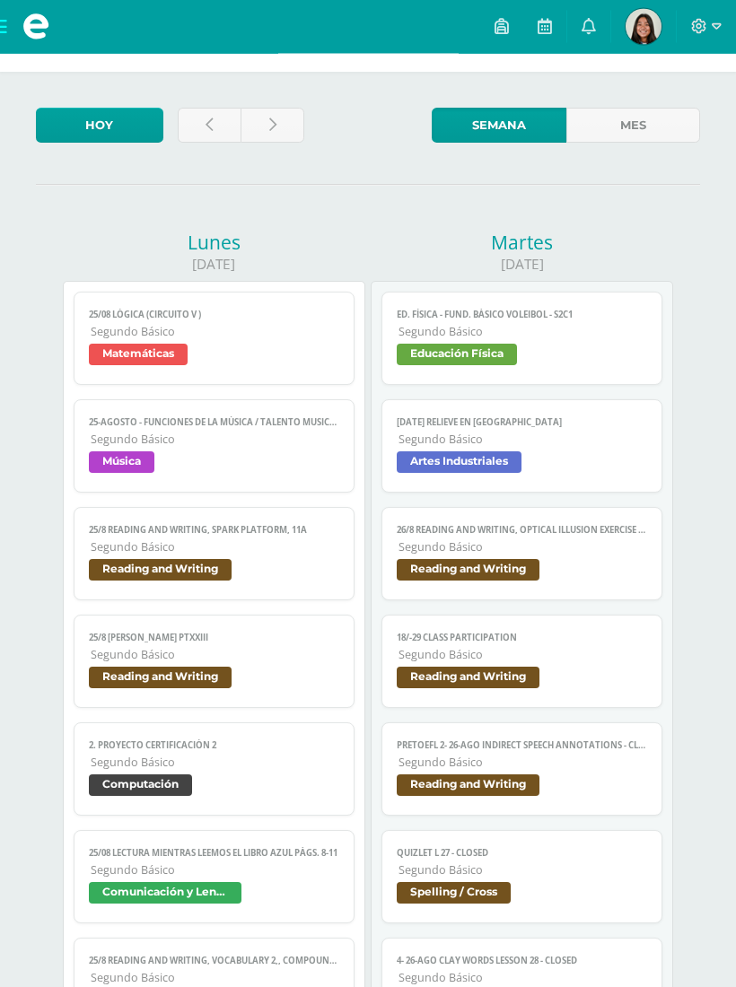
scroll to position [0, 0]
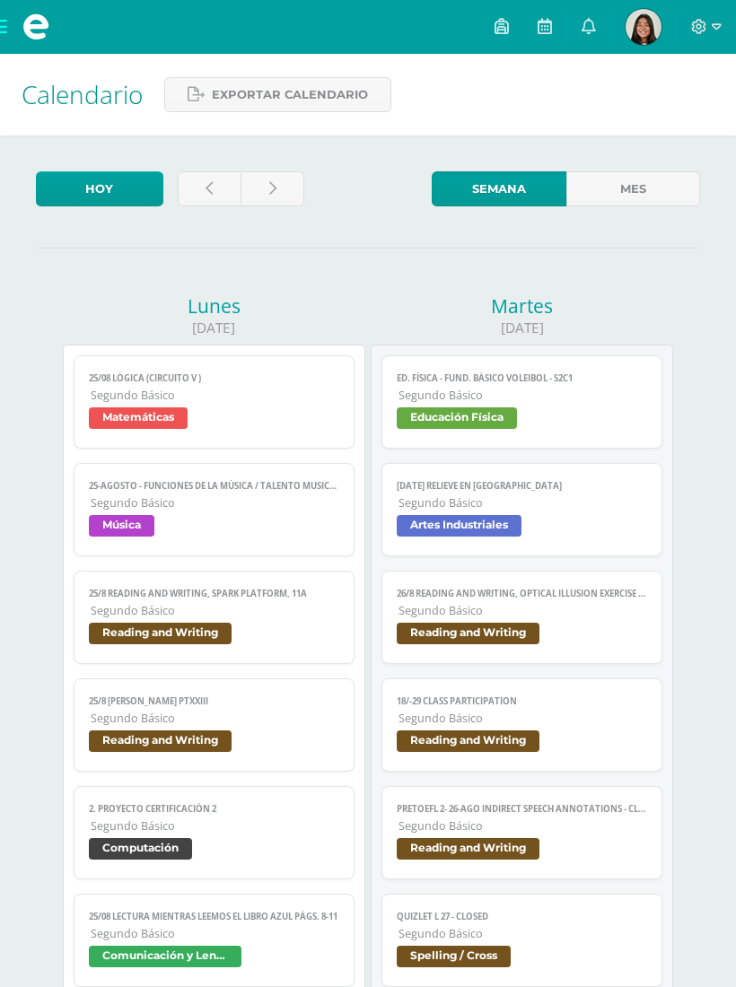
click at [267, 197] on link at bounding box center [272, 188] width 64 height 35
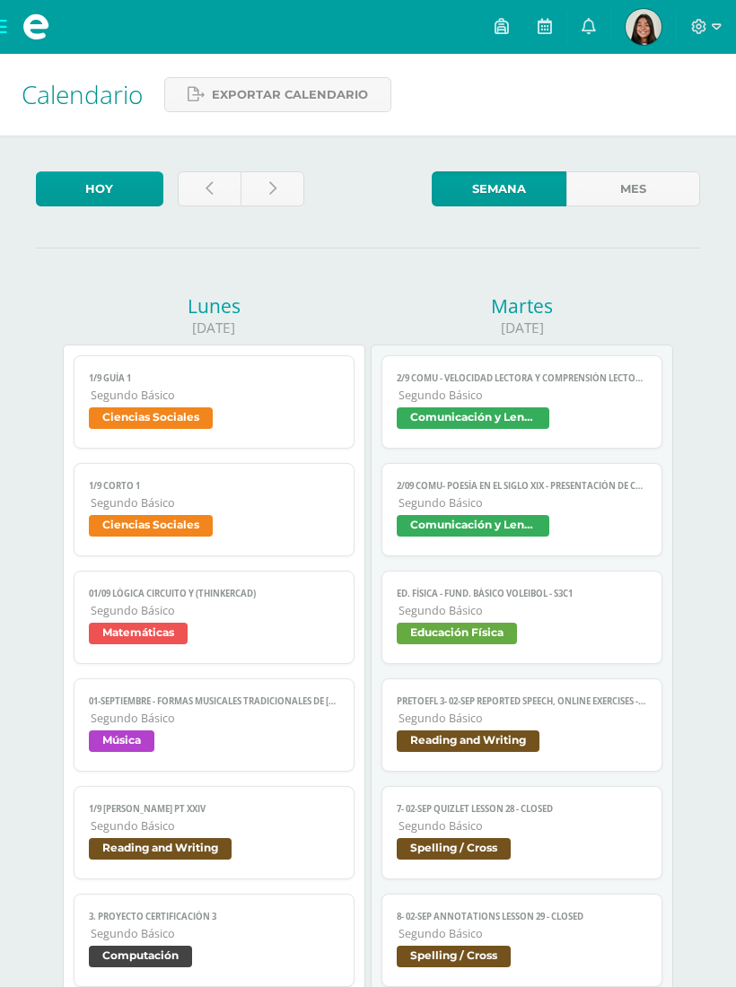
click at [279, 425] on span "Ciencias Sociales" at bounding box center [213, 420] width 249 height 26
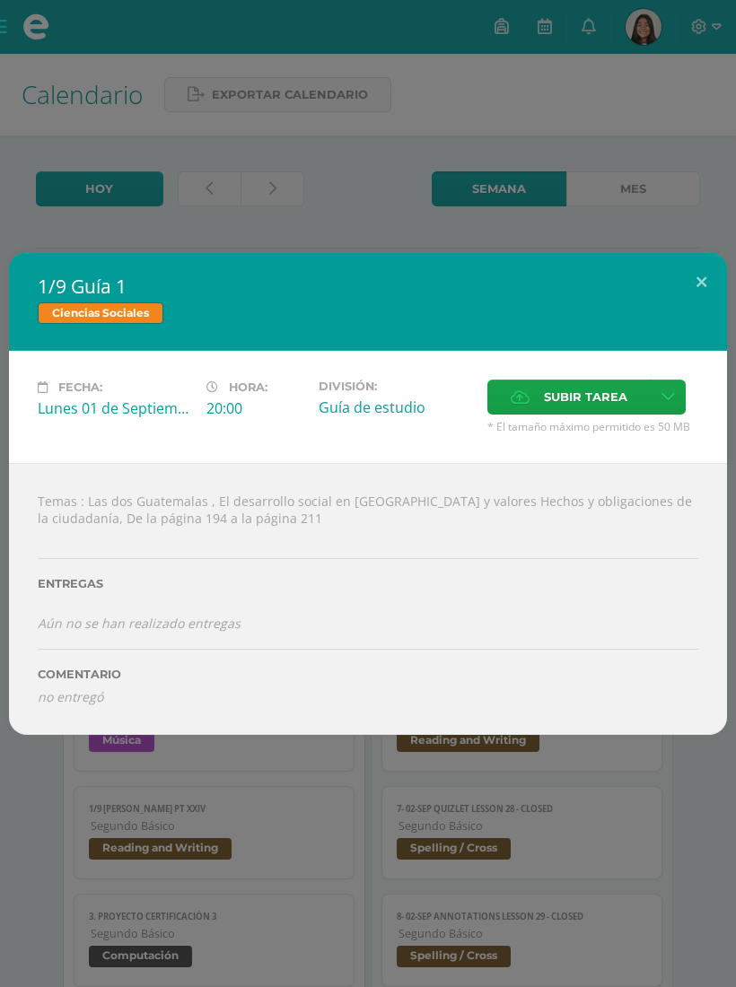
click at [696, 270] on button at bounding box center [700, 282] width 51 height 61
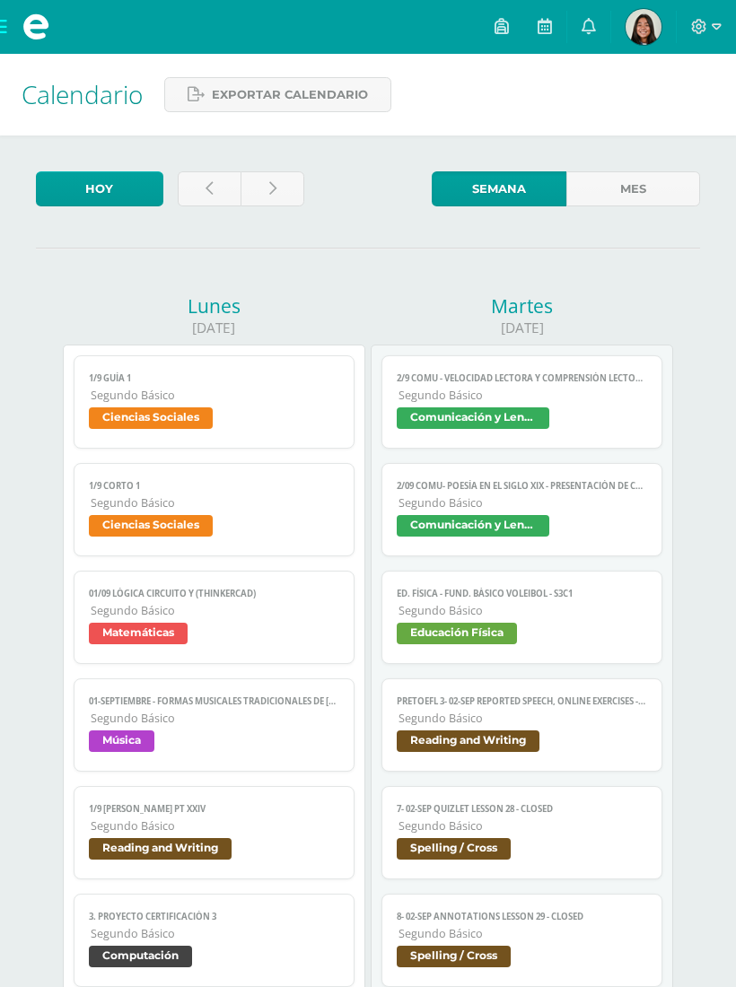
click at [234, 535] on span "Ciencias Sociales" at bounding box center [213, 528] width 249 height 26
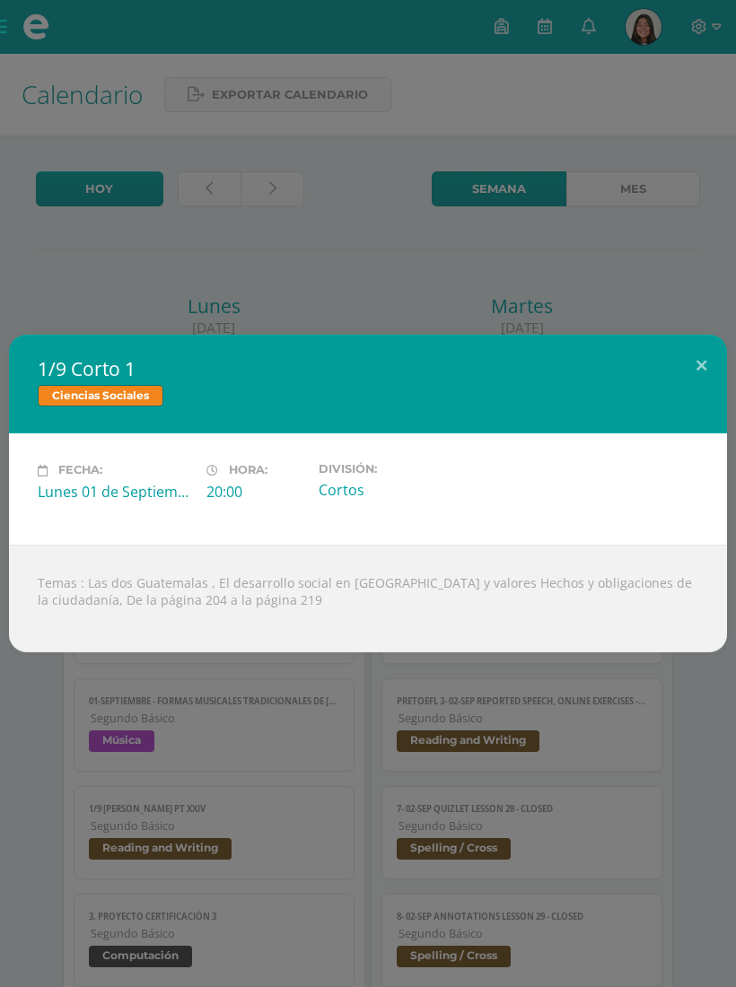
click at [704, 354] on button at bounding box center [700, 365] width 51 height 61
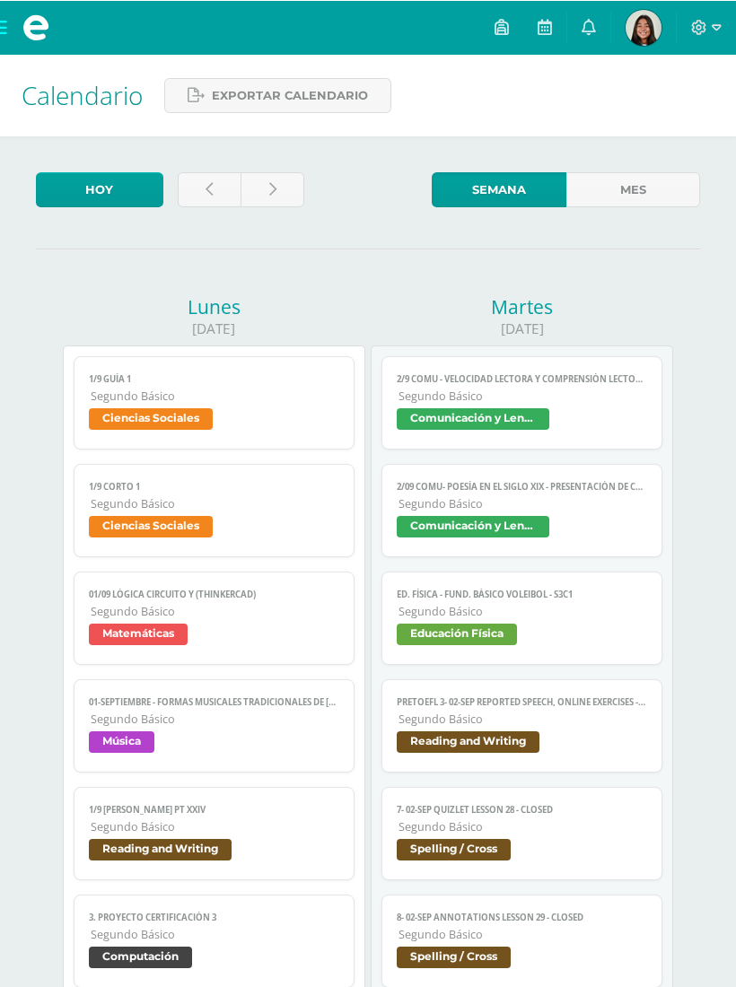
click at [279, 615] on span "Segundo Básico" at bounding box center [215, 610] width 248 height 15
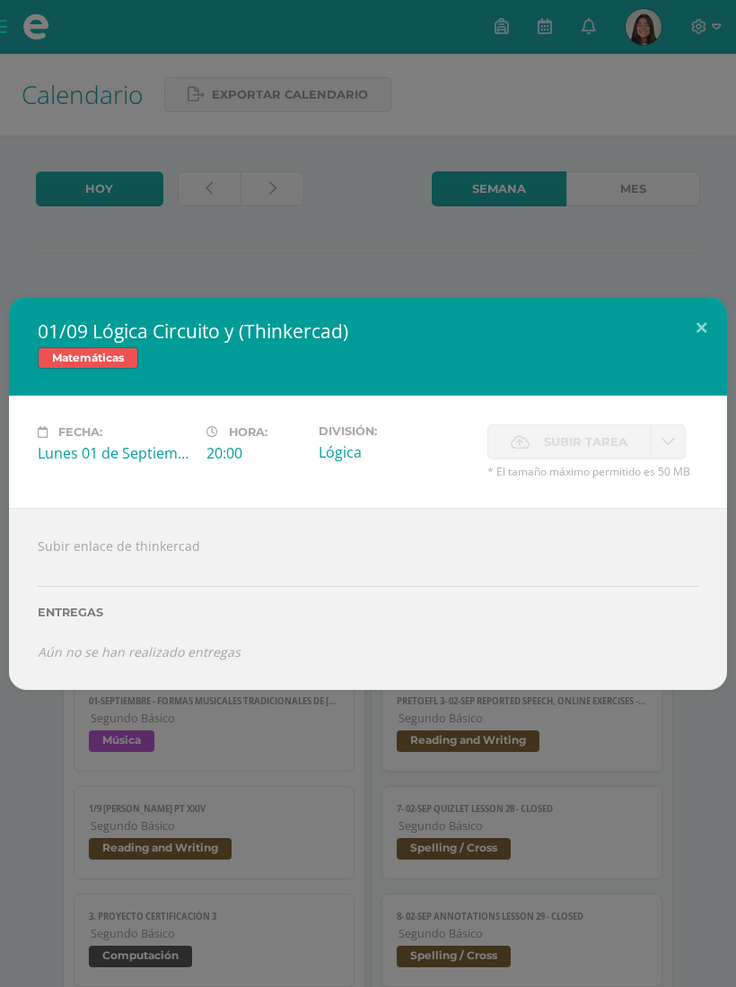
click at [658, 466] on span "* El tamaño máximo permitido es 50 MB" at bounding box center [592, 471] width 211 height 15
click at [657, 466] on span "* El tamaño máximo permitido es 50 MB" at bounding box center [592, 471] width 211 height 15
click at [616, 421] on div "Fecha: Lunes 01 de Septiembre Hora: 20:00 División: Lógica Subir tarea Aceptar" at bounding box center [368, 452] width 718 height 112
click at [616, 420] on div "Fecha: Lunes 01 de Septiembre Hora: 20:00 División: Lógica Subir tarea Aceptar" at bounding box center [368, 452] width 718 height 112
click at [595, 427] on span "Subir tarea" at bounding box center [585, 441] width 83 height 33
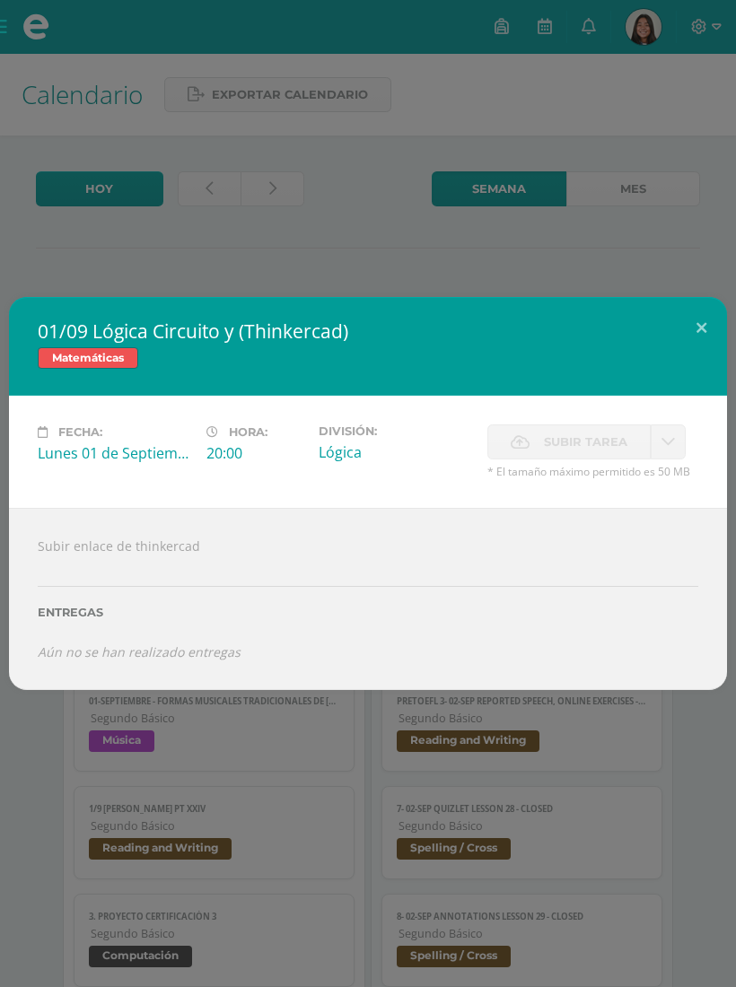
click at [599, 416] on div "Fecha: Lunes 01 de Septiembre Hora: 20:00 División: Lógica Subir tarea Aceptar" at bounding box center [368, 452] width 718 height 112
click at [101, 669] on div "Subir enlace de thinkercad Entregas Aún no se han realizado entregas ¿Deseas re…" at bounding box center [368, 598] width 718 height 181
click at [621, 428] on span "Subir tarea" at bounding box center [585, 441] width 83 height 33
click at [611, 453] on span "Subir tarea" at bounding box center [585, 441] width 83 height 33
click at [610, 452] on span "Subir tarea" at bounding box center [585, 441] width 83 height 33
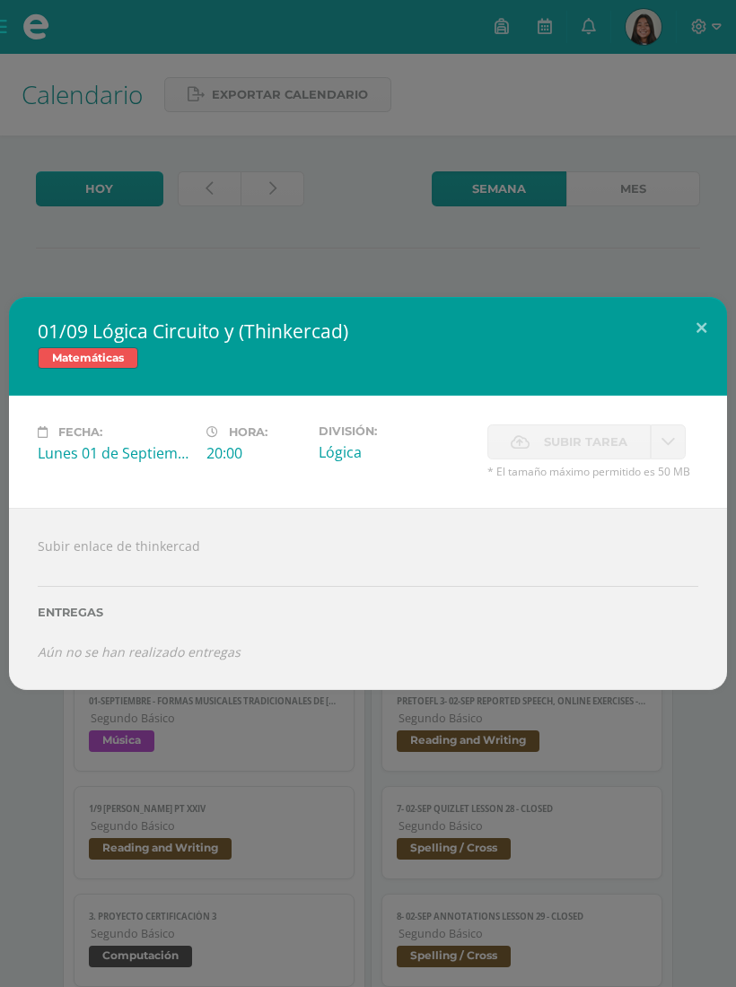
click at [608, 453] on span "Subir tarea" at bounding box center [585, 441] width 83 height 33
click at [648, 488] on div "Fecha: Lunes 01 de Septiembre Hora: 20:00 División: Lógica Subir tarea Aceptar" at bounding box center [368, 452] width 718 height 112
click at [615, 437] on span "Subir tarea" at bounding box center [585, 441] width 83 height 33
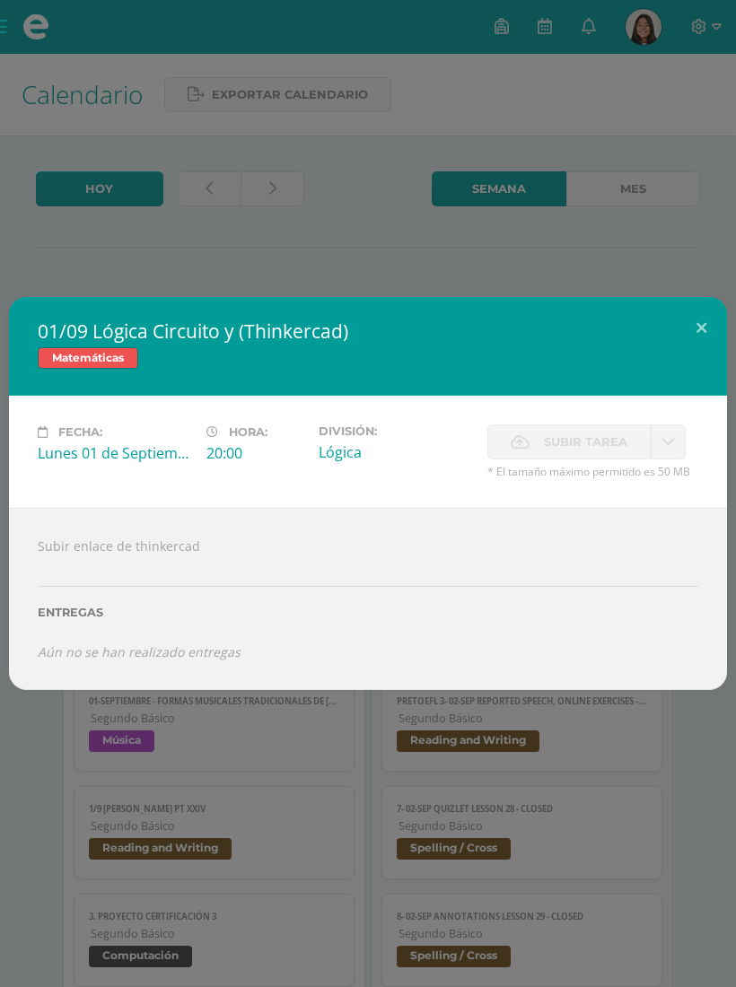
click at [587, 431] on span "Subir tarea" at bounding box center [585, 441] width 83 height 33
click at [594, 464] on span "* El tamaño máximo permitido es 50 MB" at bounding box center [592, 471] width 211 height 15
click at [707, 327] on button at bounding box center [700, 327] width 51 height 61
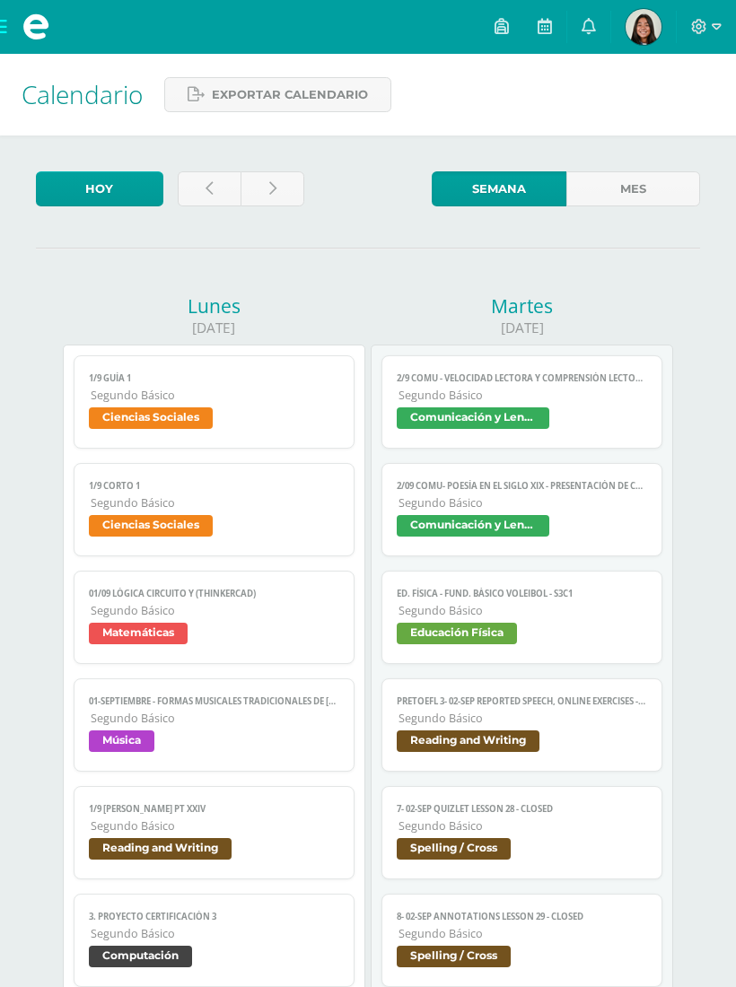
click at [280, 618] on span "Segundo Básico" at bounding box center [215, 610] width 248 height 15
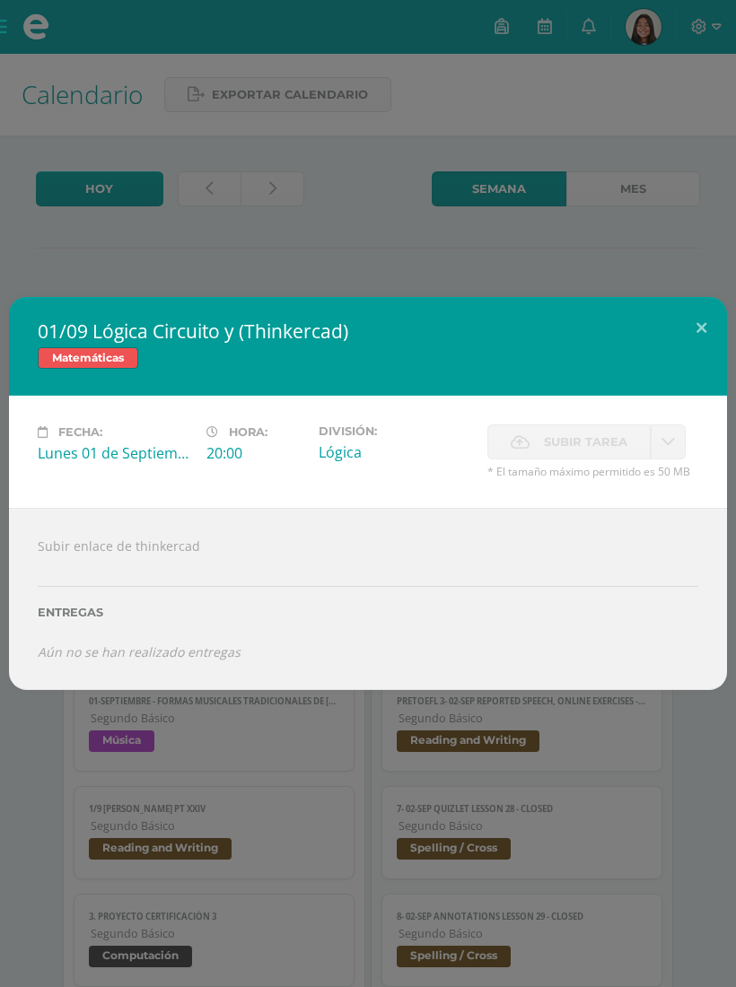
click at [714, 317] on button at bounding box center [700, 327] width 51 height 61
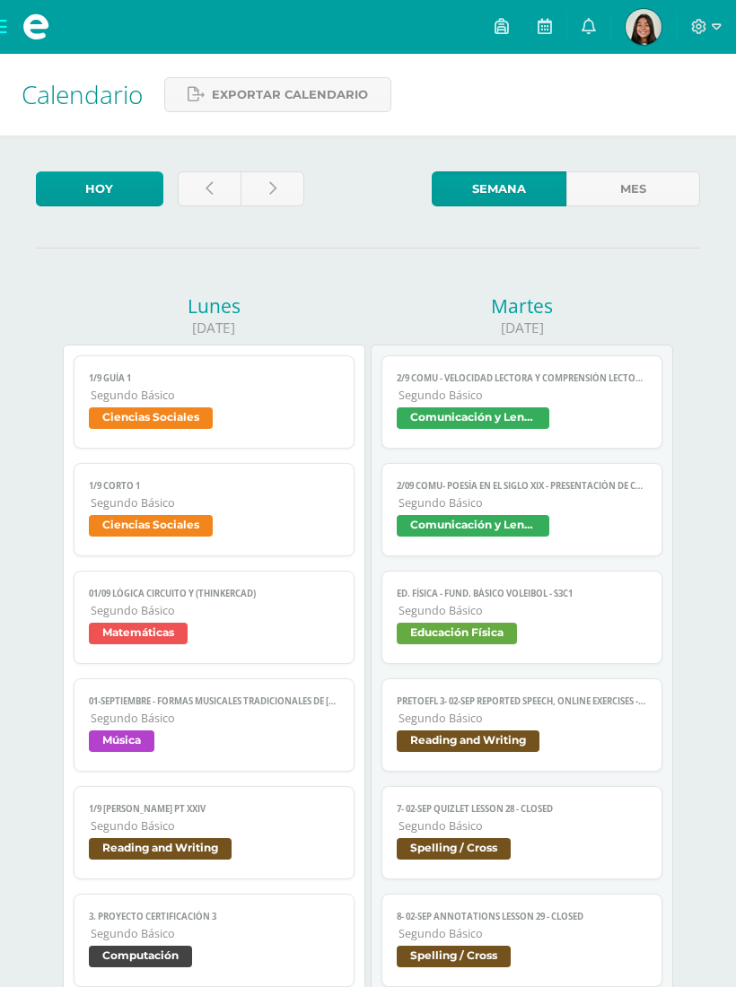
click at [558, 28] on link at bounding box center [544, 27] width 43 height 54
click at [190, 186] on link at bounding box center [210, 188] width 64 height 35
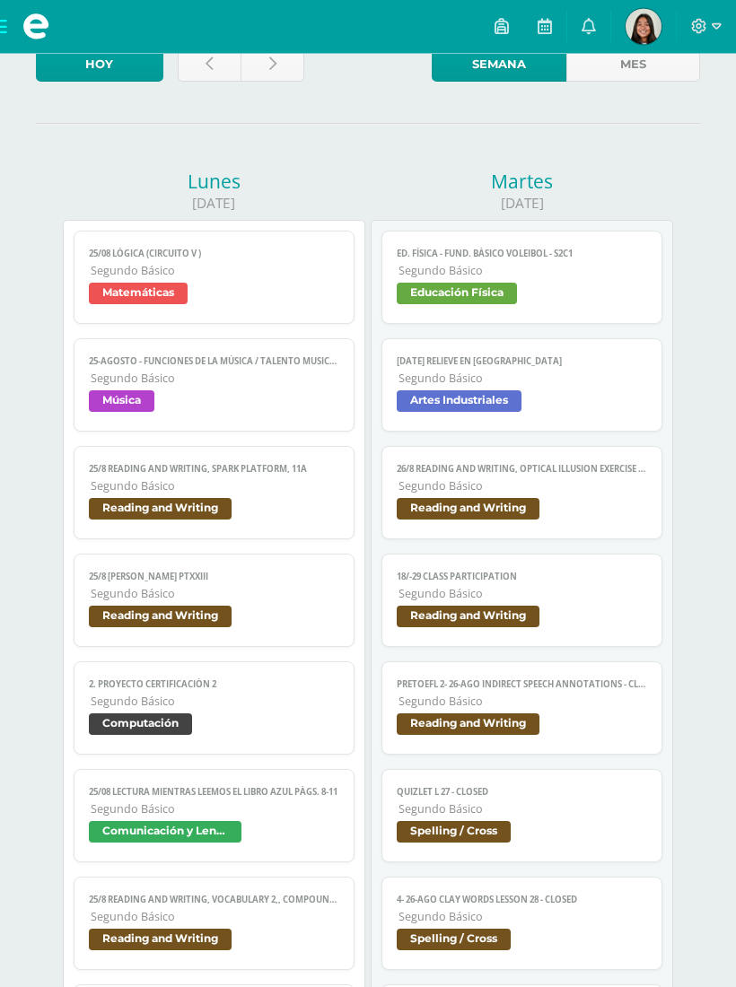
click at [270, 241] on link "25/08 Lógica (Circuito v ) Segundo Básico Matemáticas" at bounding box center [214, 277] width 280 height 93
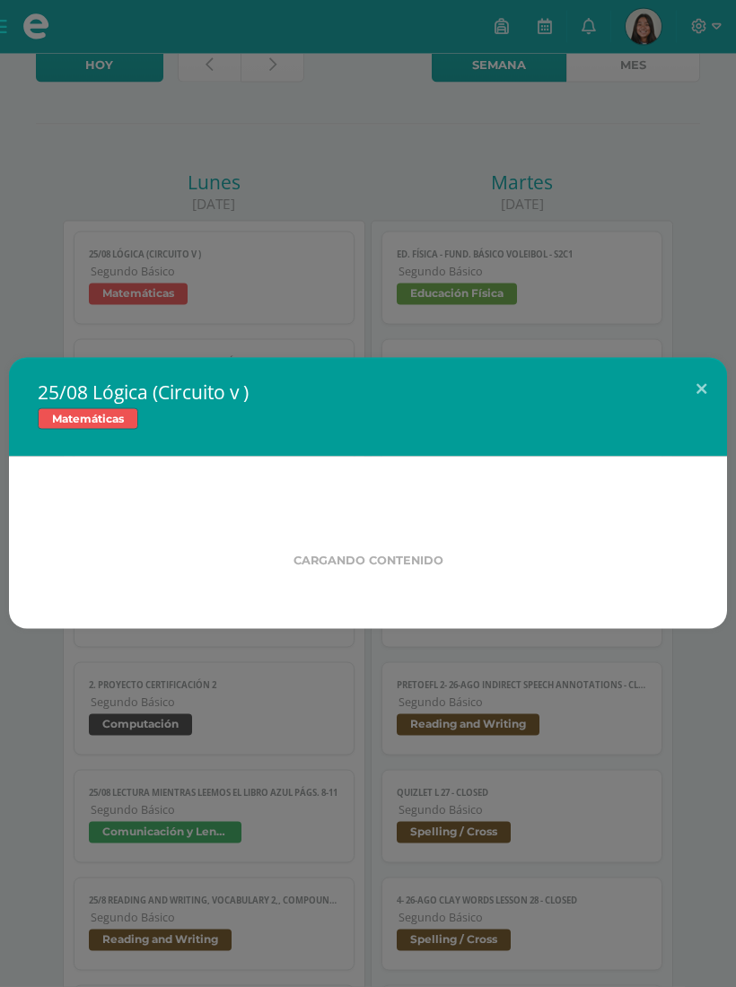
scroll to position [125, 0]
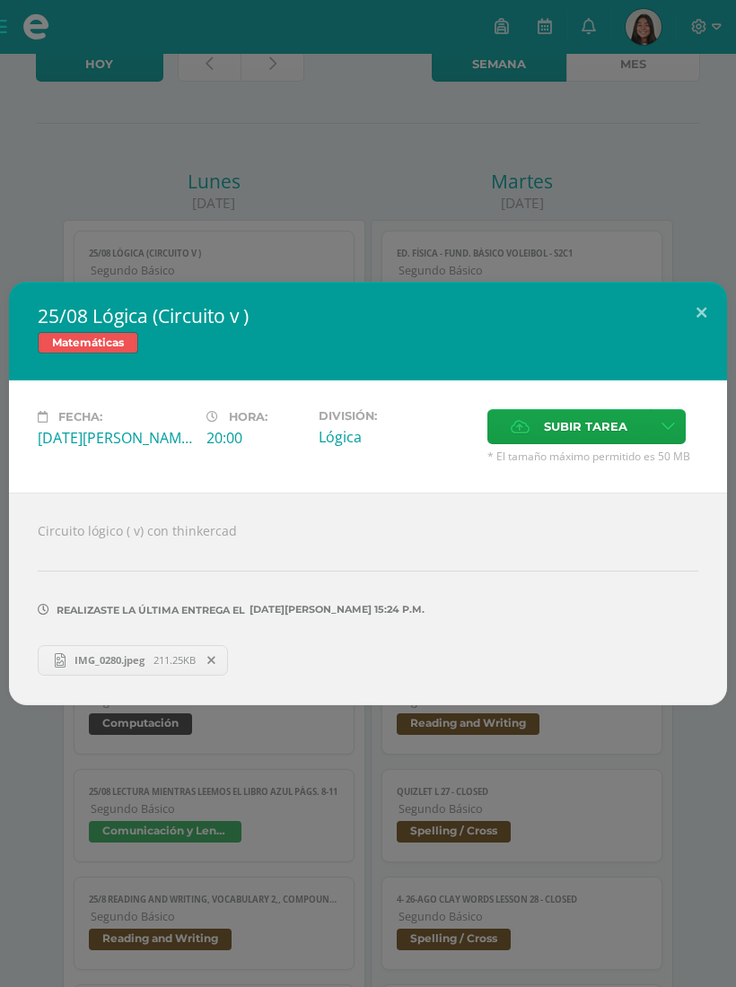
click at [684, 338] on button at bounding box center [700, 312] width 51 height 61
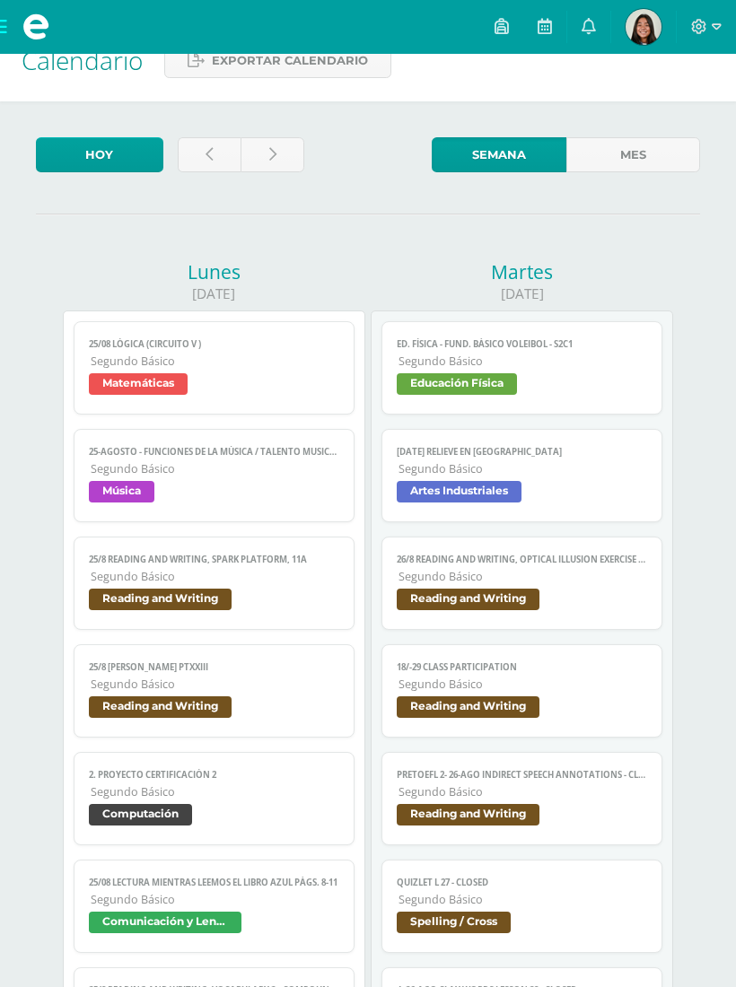
scroll to position [9, 0]
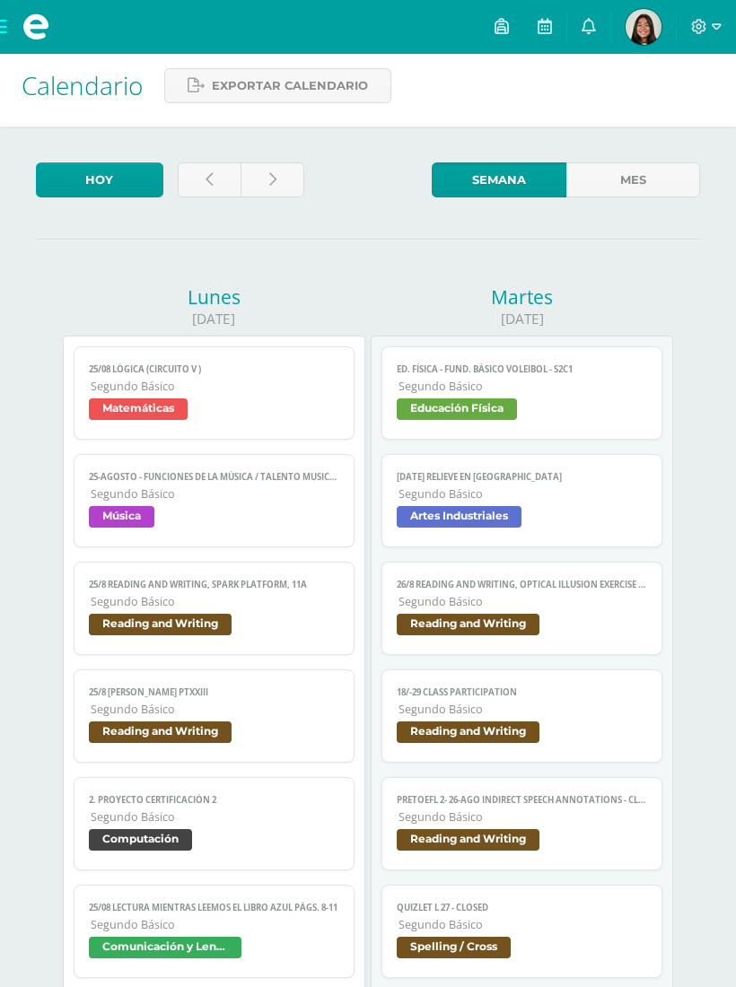
click at [271, 190] on link at bounding box center [272, 179] width 64 height 35
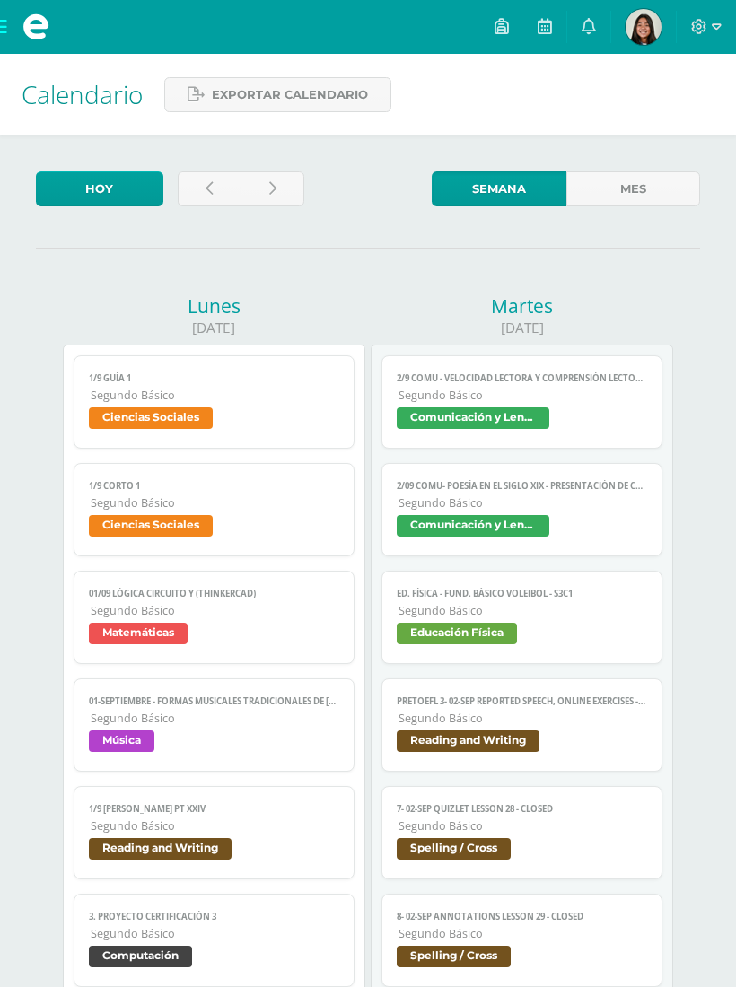
click at [311, 633] on span "Matemáticas" at bounding box center [213, 635] width 249 height 26
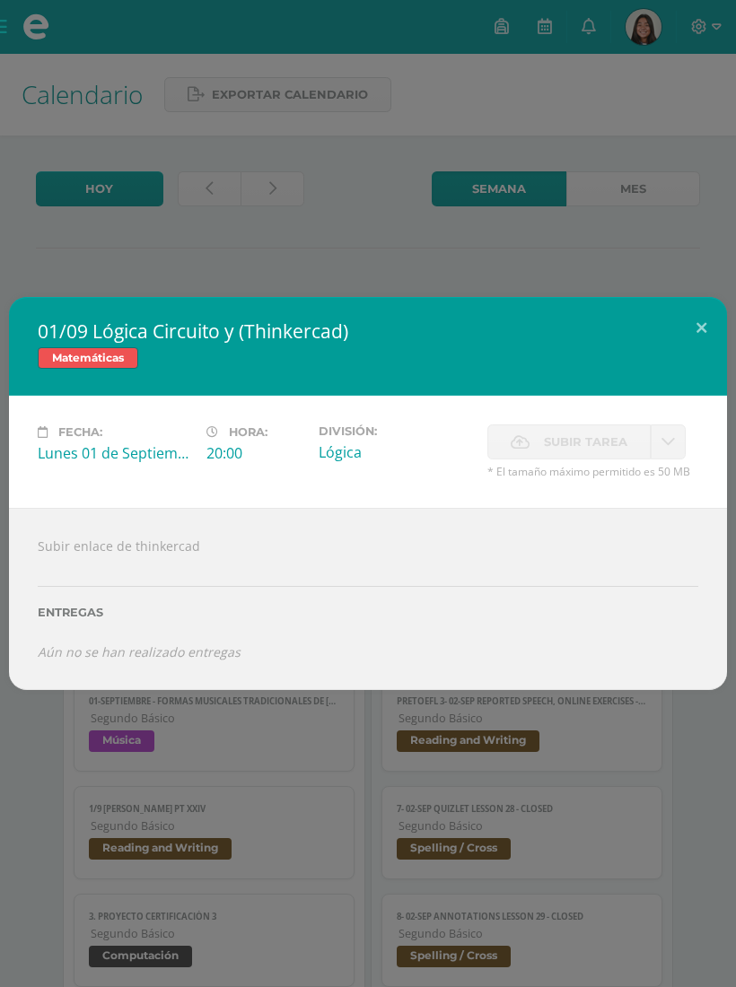
click at [694, 319] on button at bounding box center [700, 327] width 51 height 61
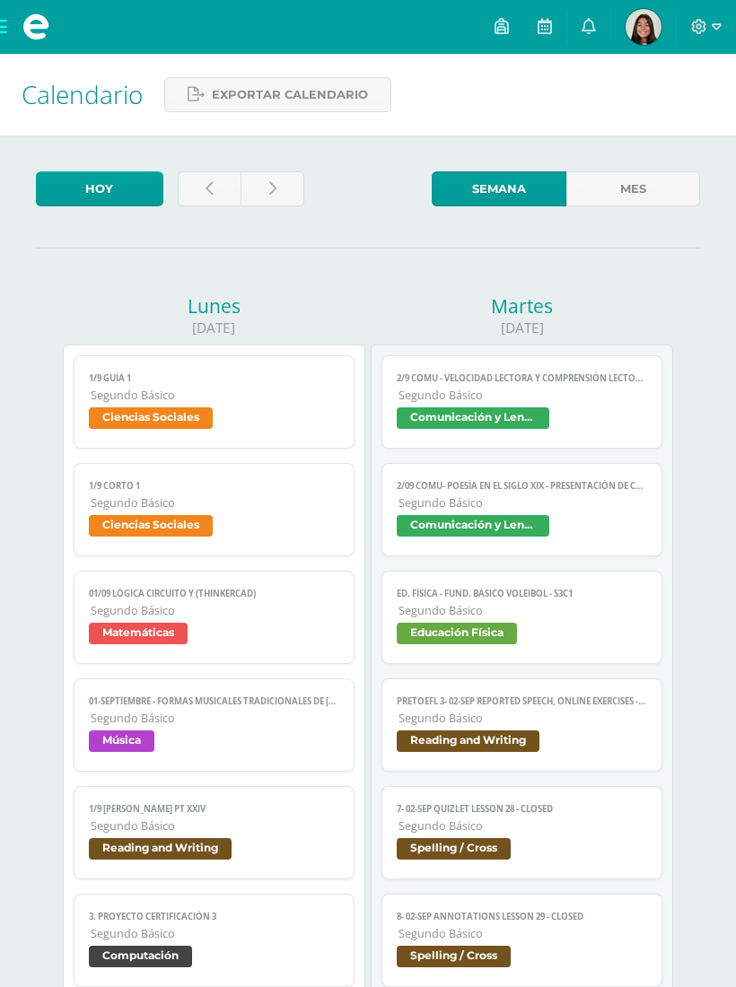
click at [585, 42] on link at bounding box center [588, 27] width 43 height 54
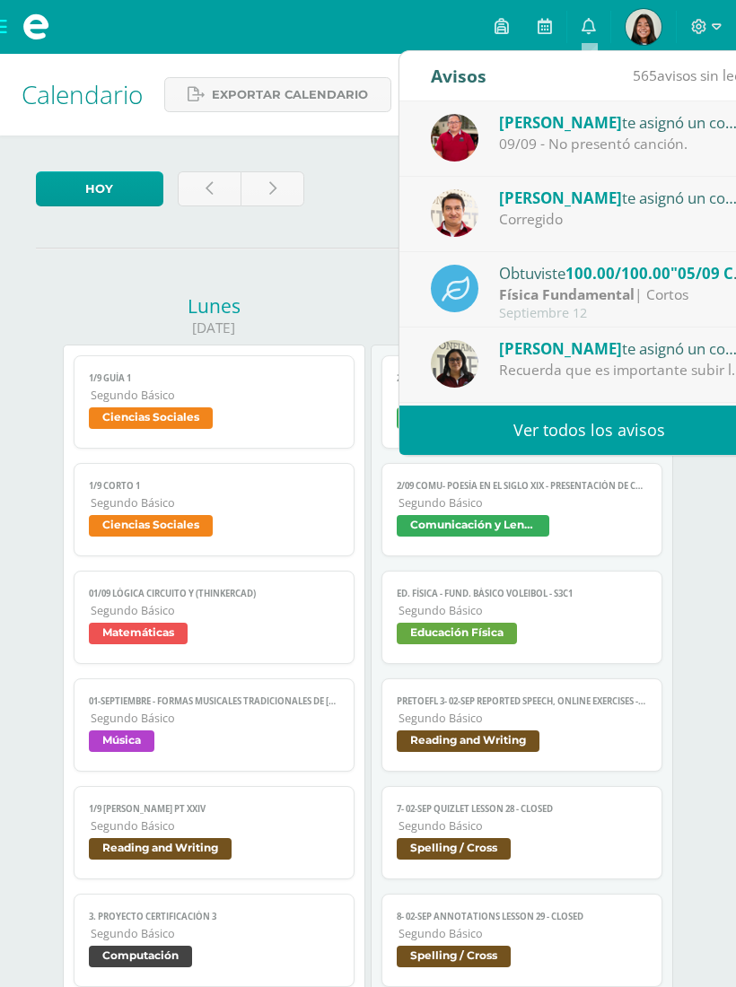
click at [510, 433] on link "Ver todos los avisos" at bounding box center [588, 429] width 379 height 49
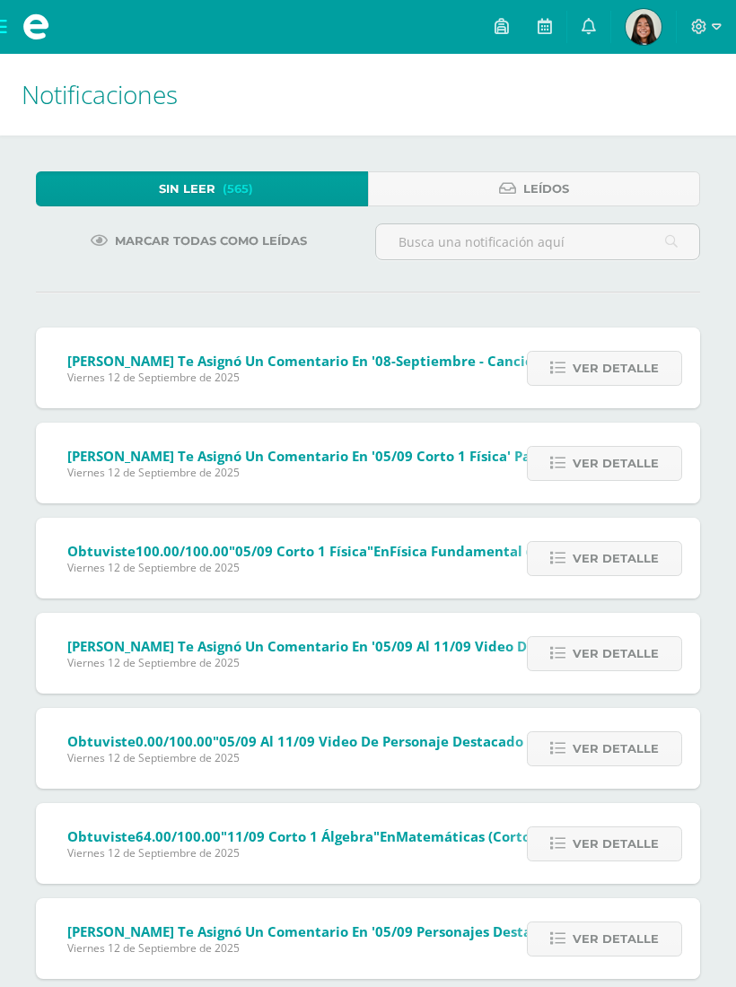
click at [542, 30] on icon at bounding box center [544, 26] width 14 height 16
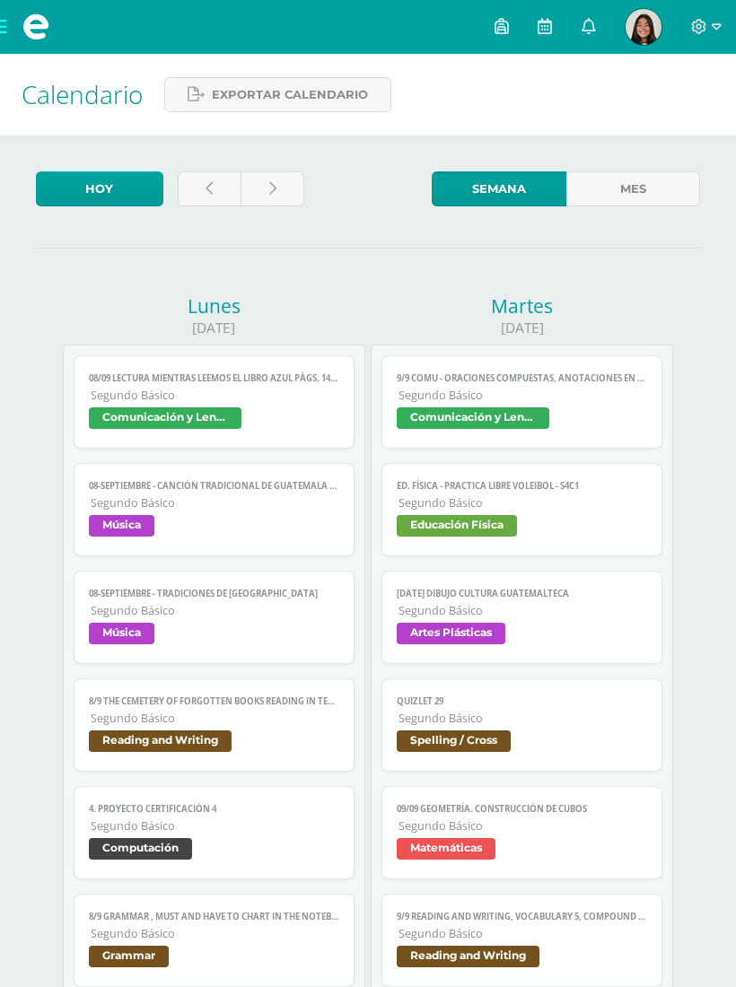
click at [213, 183] on link at bounding box center [210, 188] width 64 height 35
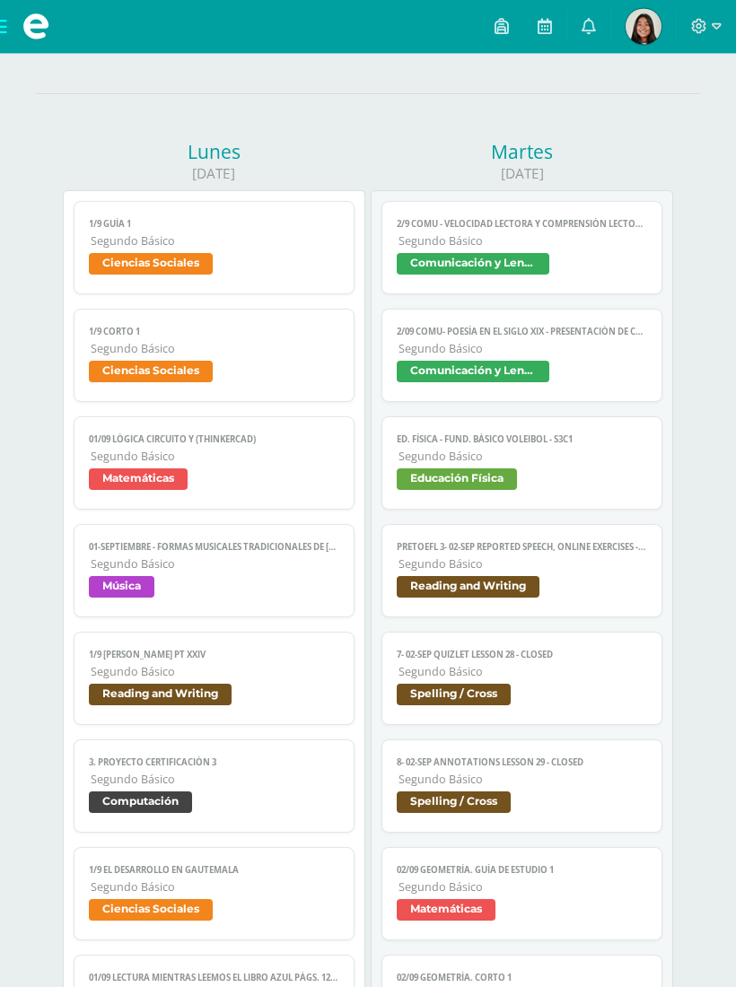
click at [202, 481] on span "Matemáticas" at bounding box center [213, 482] width 249 height 26
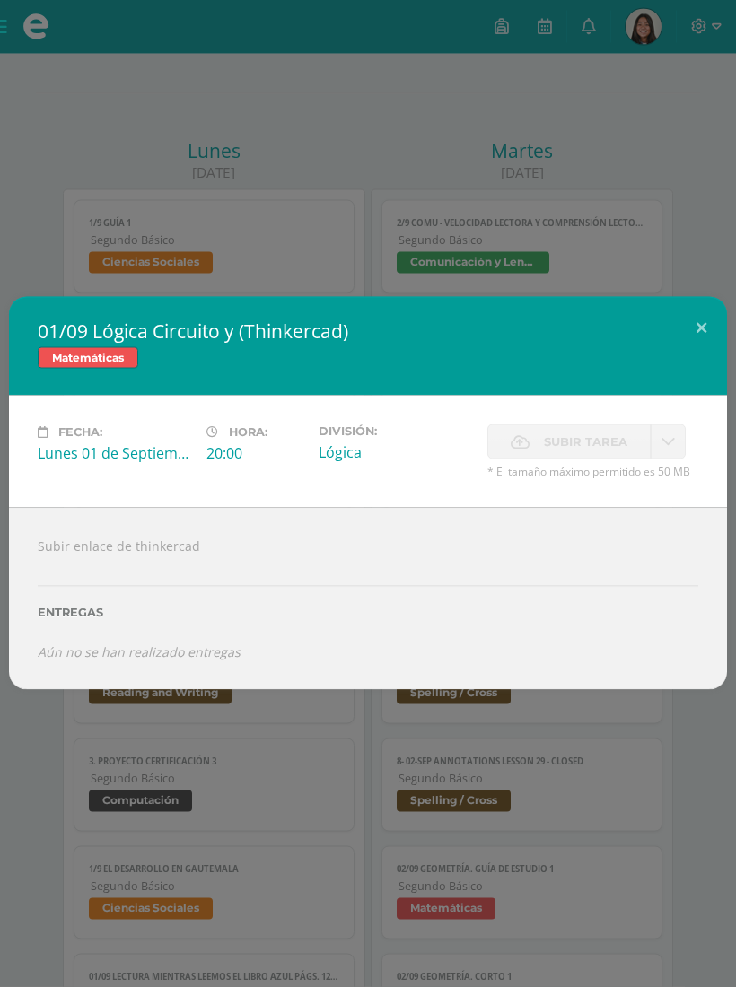
click at [692, 340] on button at bounding box center [700, 327] width 51 height 61
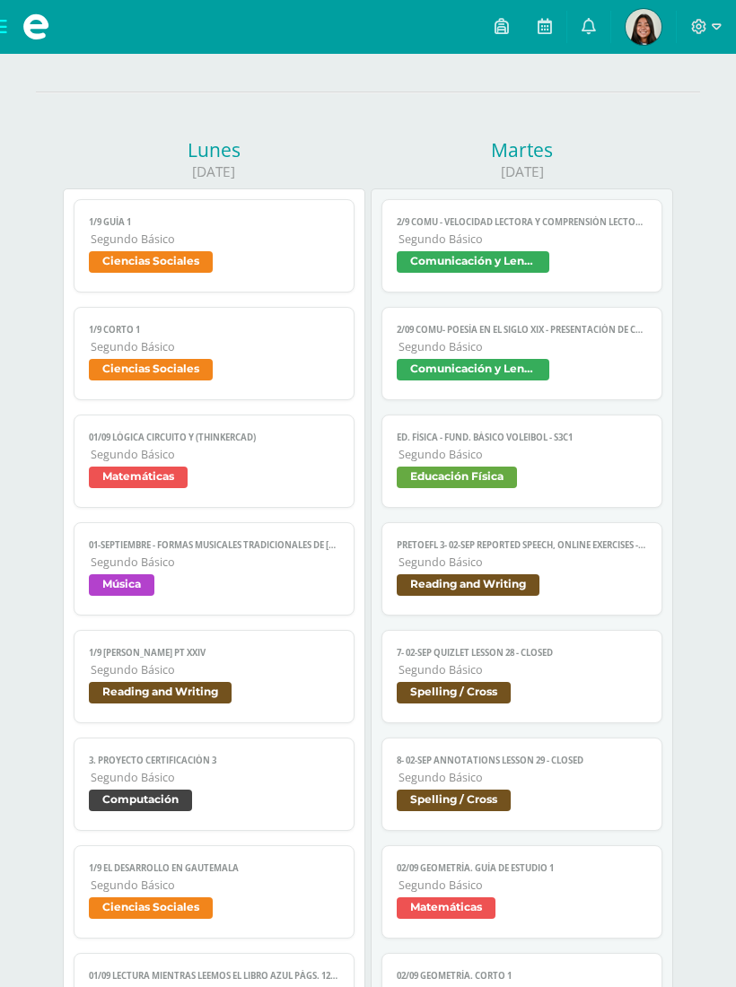
scroll to position [160, 0]
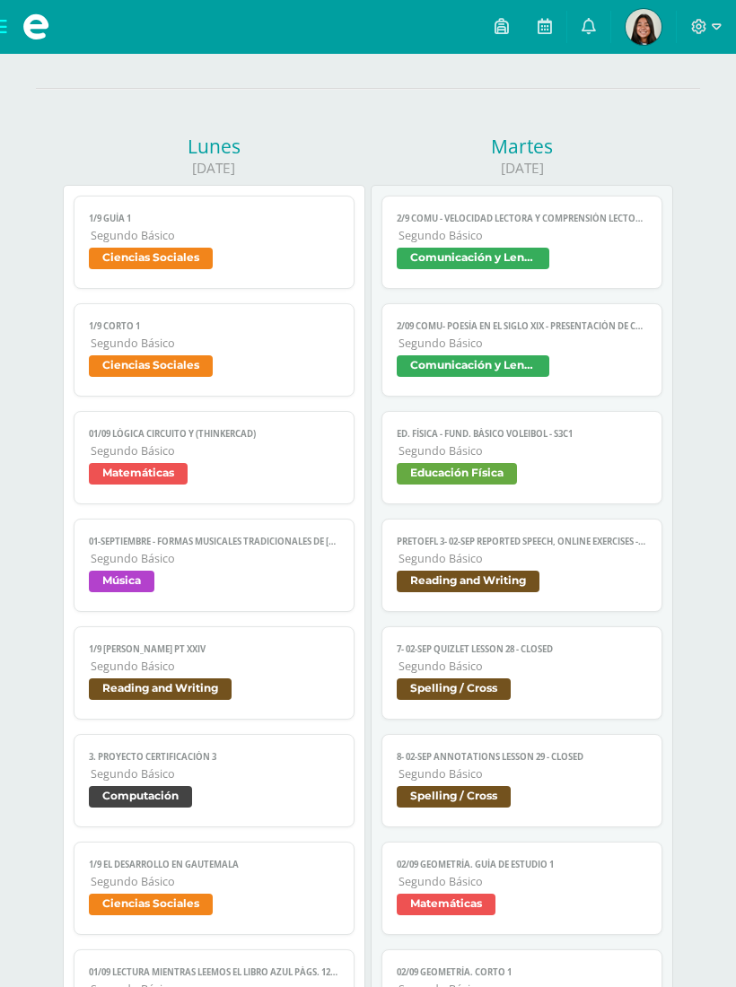
click at [248, 596] on span "Música" at bounding box center [213, 583] width 249 height 26
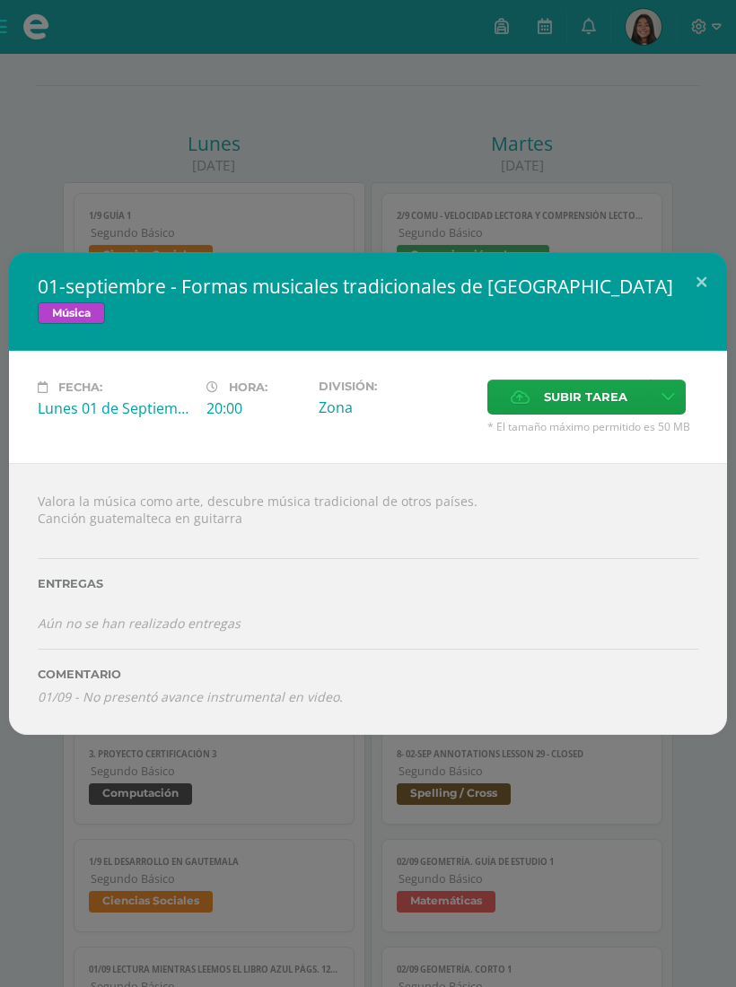
scroll to position [161, 0]
click at [704, 294] on button at bounding box center [700, 282] width 51 height 61
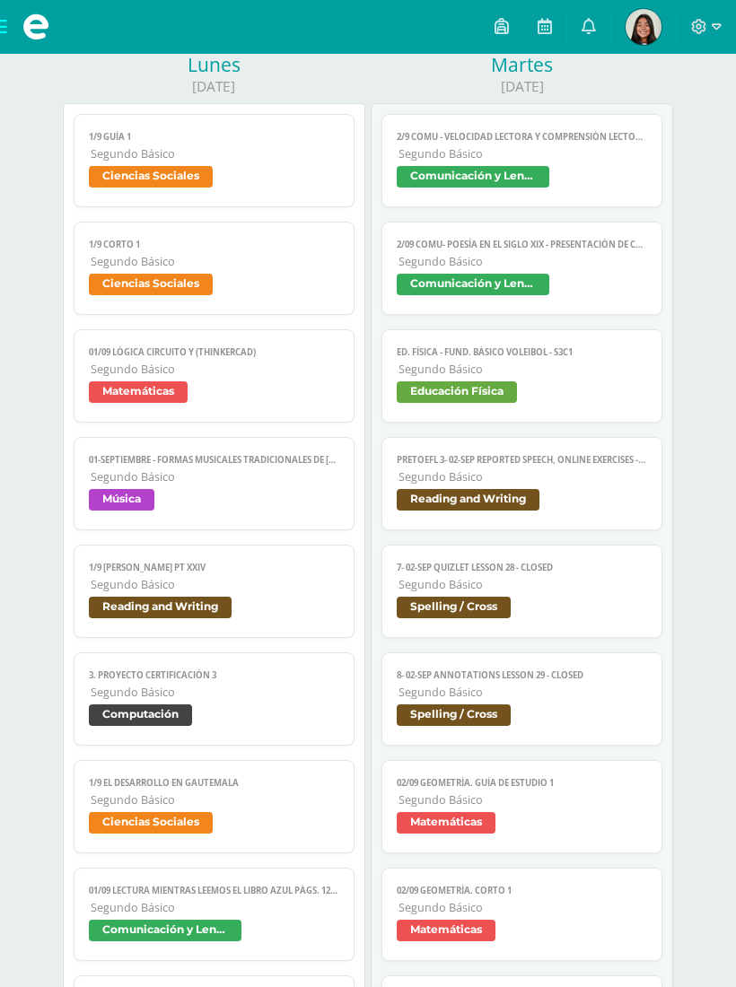
scroll to position [278, 0]
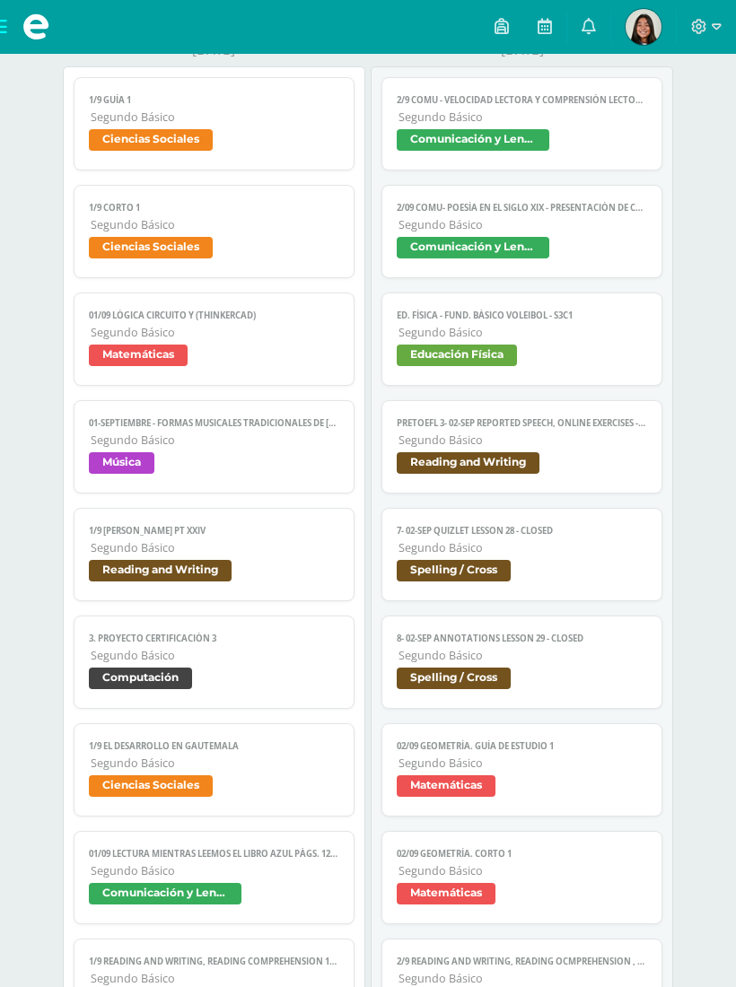
click at [250, 555] on span "Segundo Básico" at bounding box center [215, 547] width 248 height 15
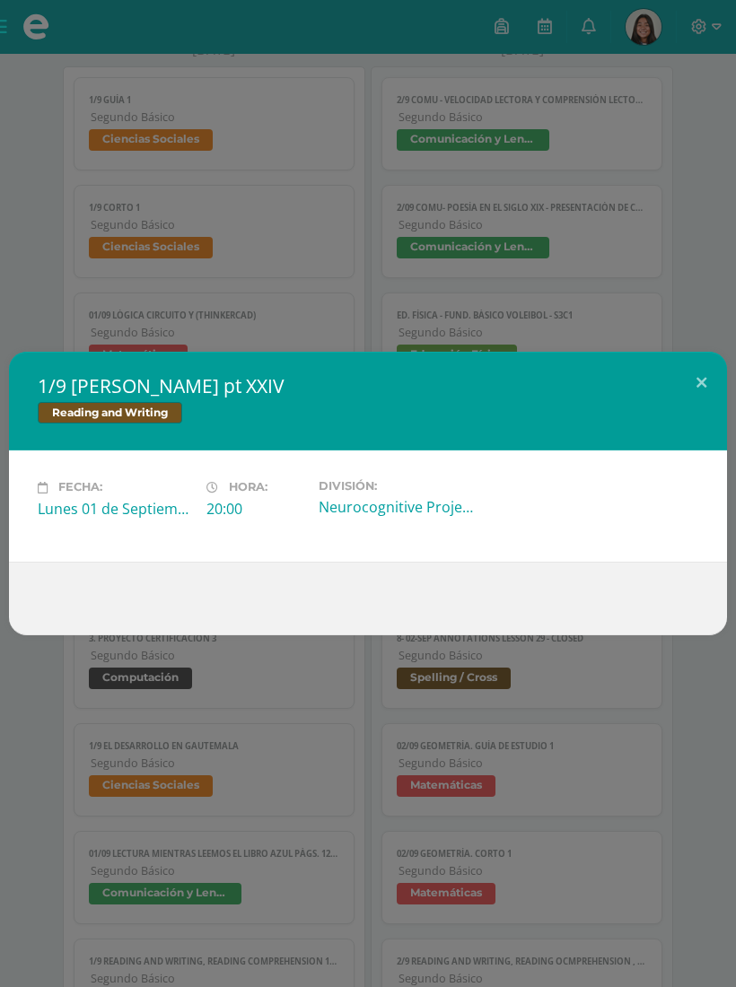
click at [701, 383] on button at bounding box center [700, 382] width 51 height 61
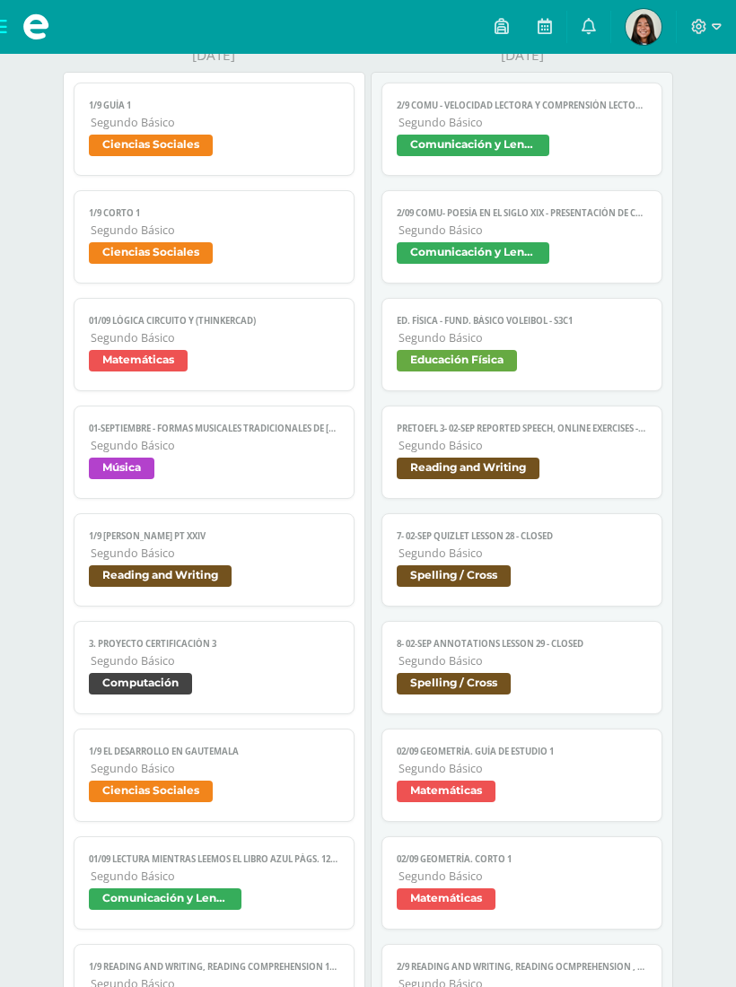
scroll to position [274, 0]
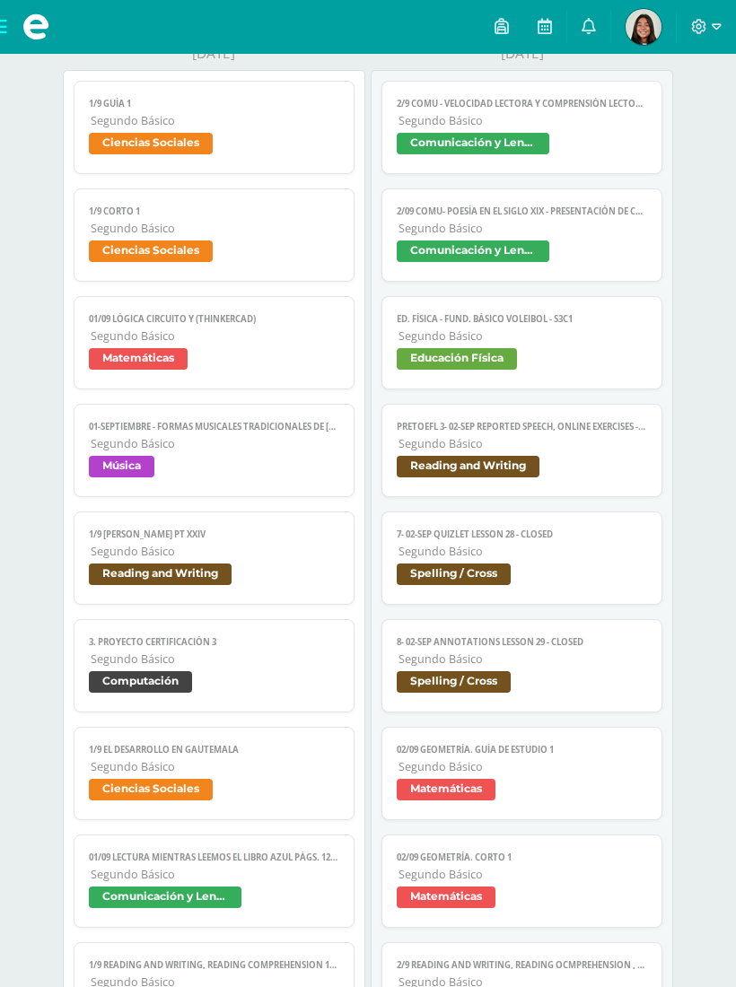
click at [231, 693] on span "Computación" at bounding box center [213, 684] width 249 height 26
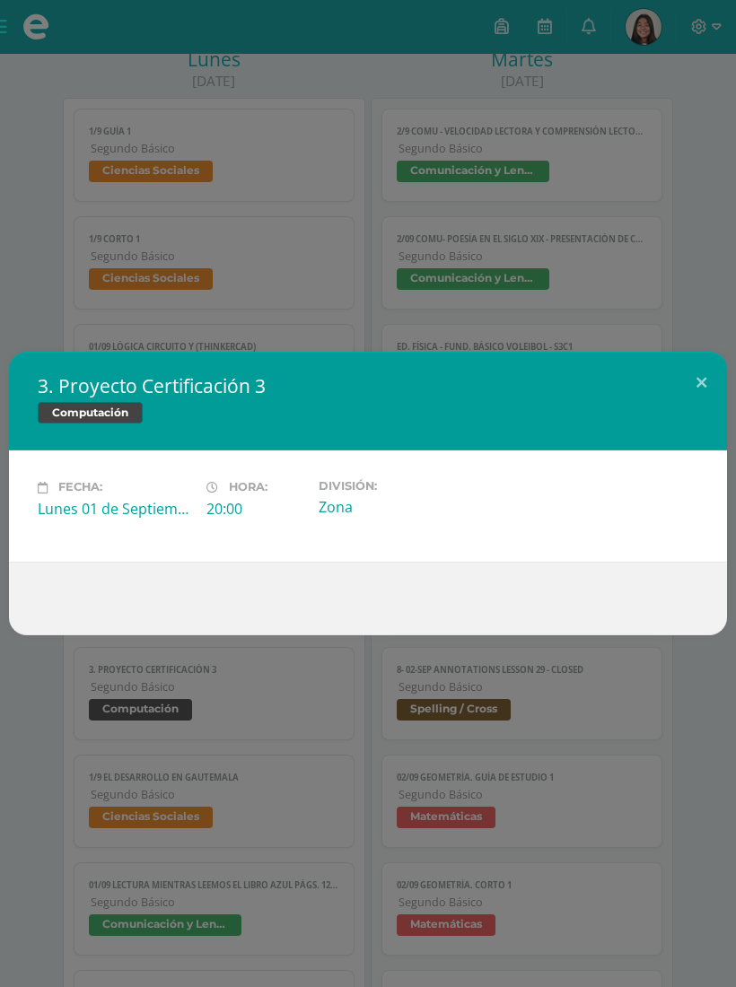
scroll to position [245, 0]
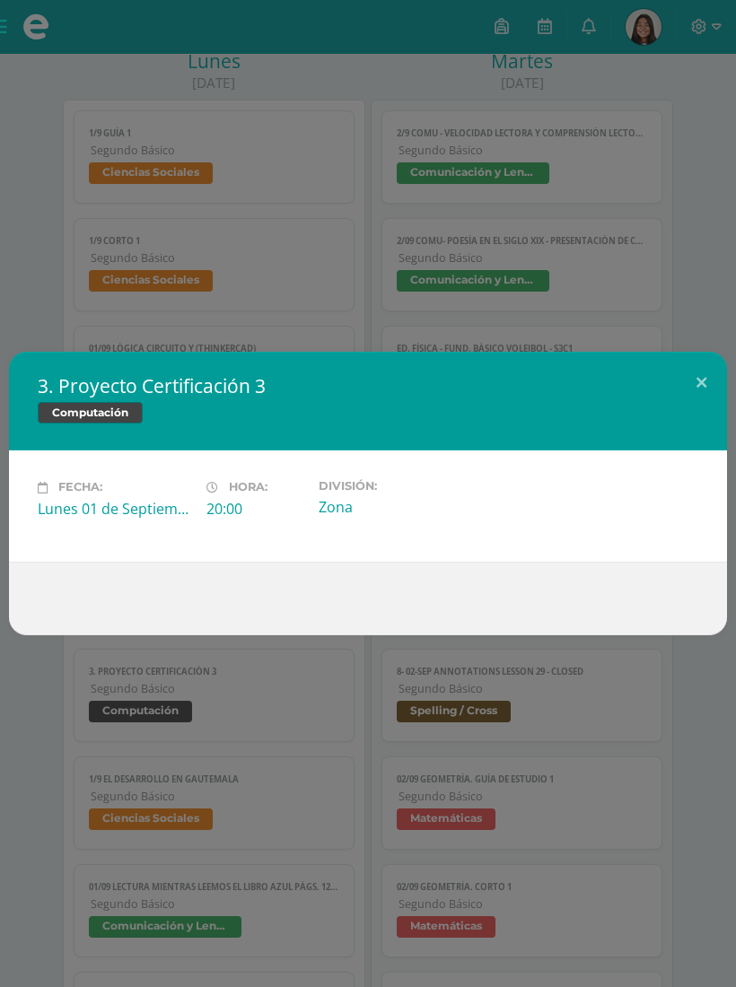
click at [694, 400] on button at bounding box center [700, 382] width 51 height 61
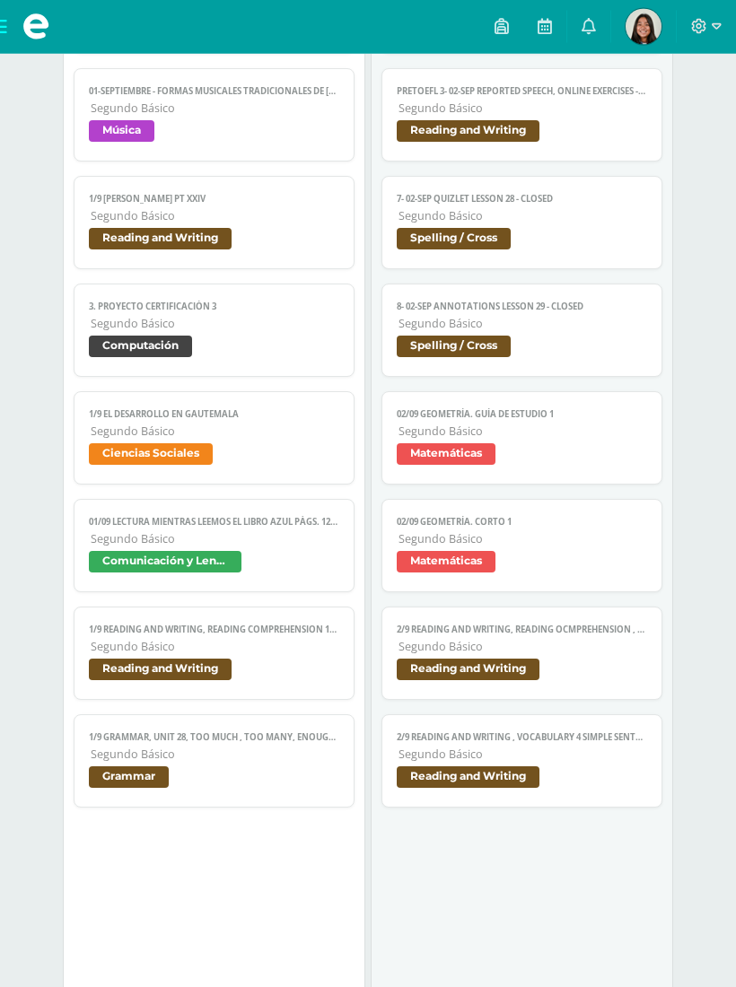
scroll to position [609, 0]
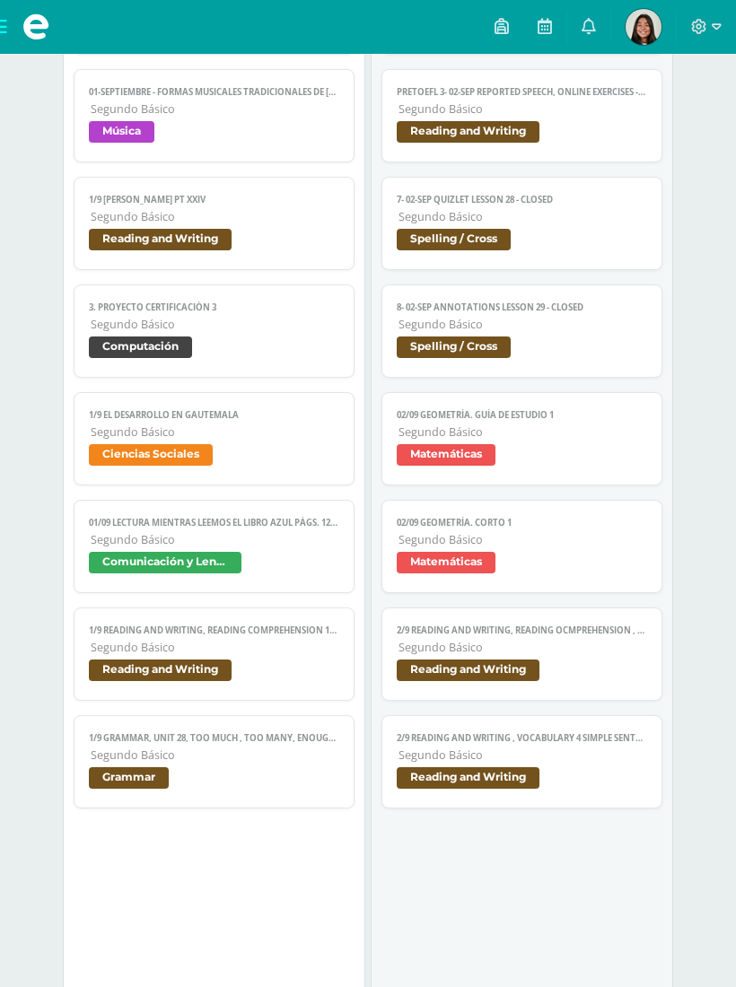
click at [292, 440] on span "Segundo Básico" at bounding box center [215, 431] width 248 height 15
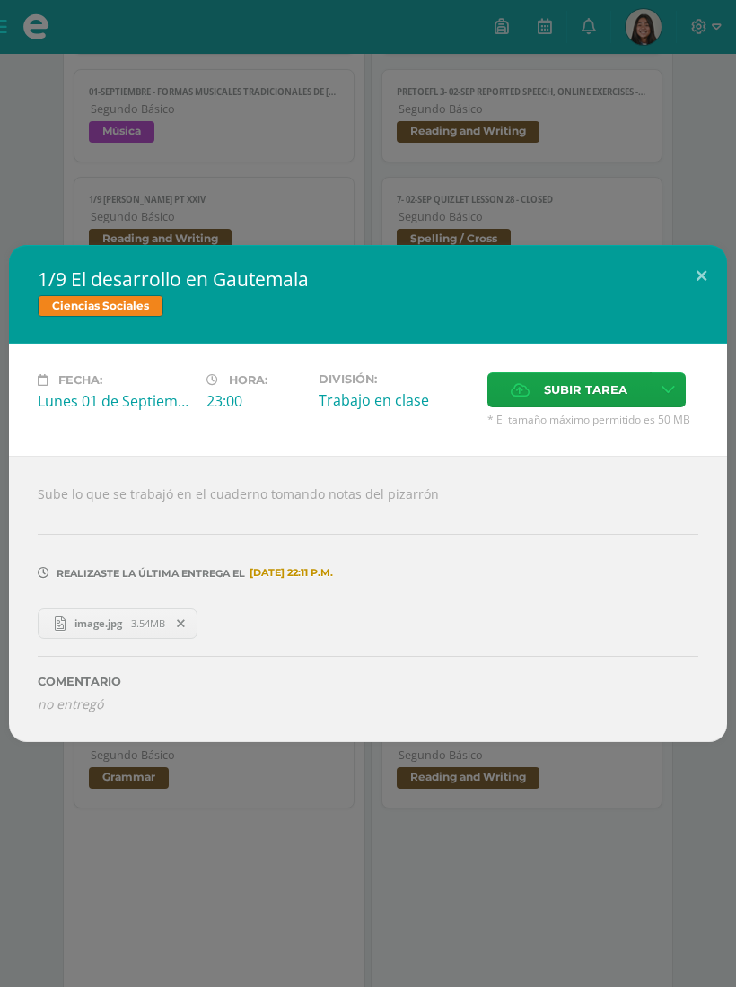
click at [695, 285] on button at bounding box center [700, 275] width 51 height 61
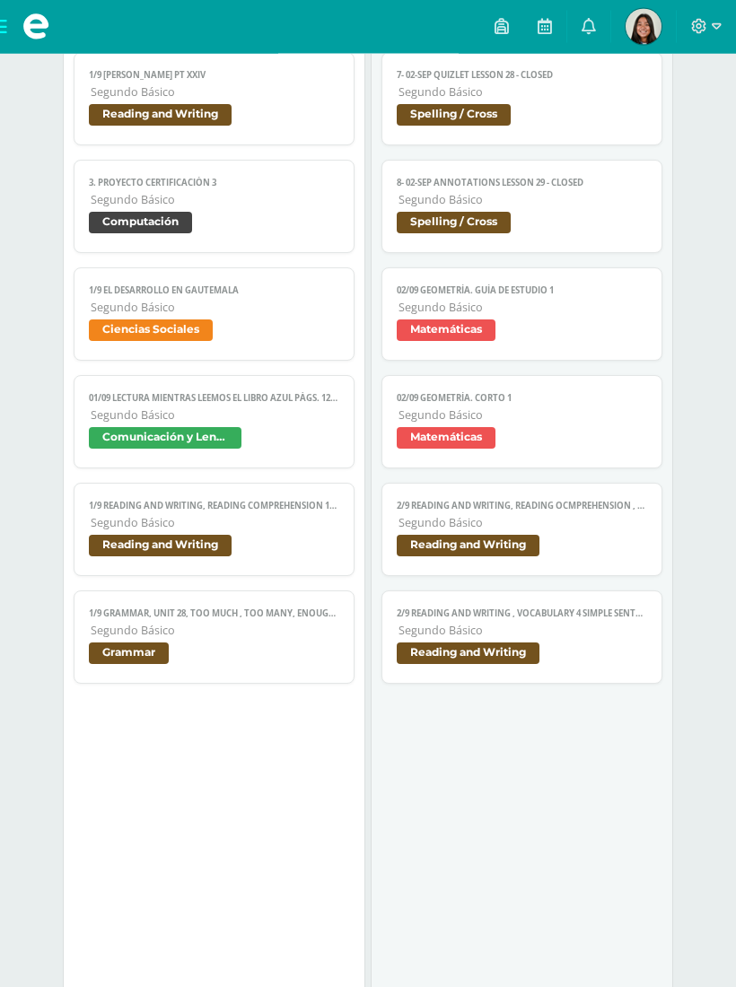
scroll to position [734, 0]
click at [278, 422] on span "Segundo Básico" at bounding box center [215, 414] width 248 height 15
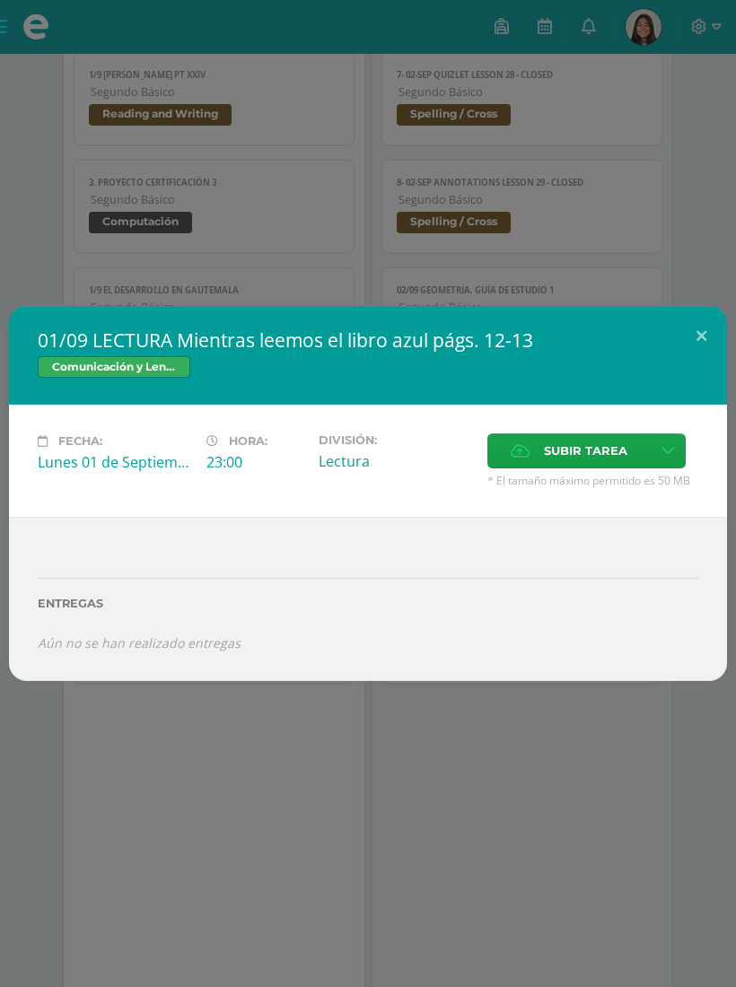
click at [694, 344] on button at bounding box center [700, 336] width 51 height 61
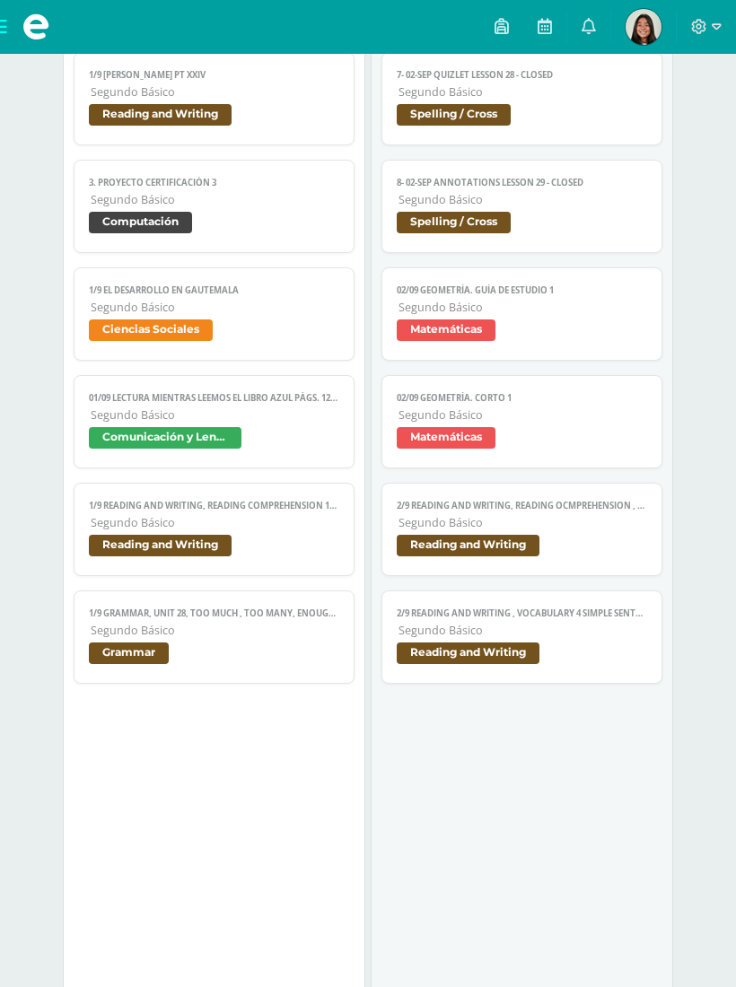
scroll to position [735, 0]
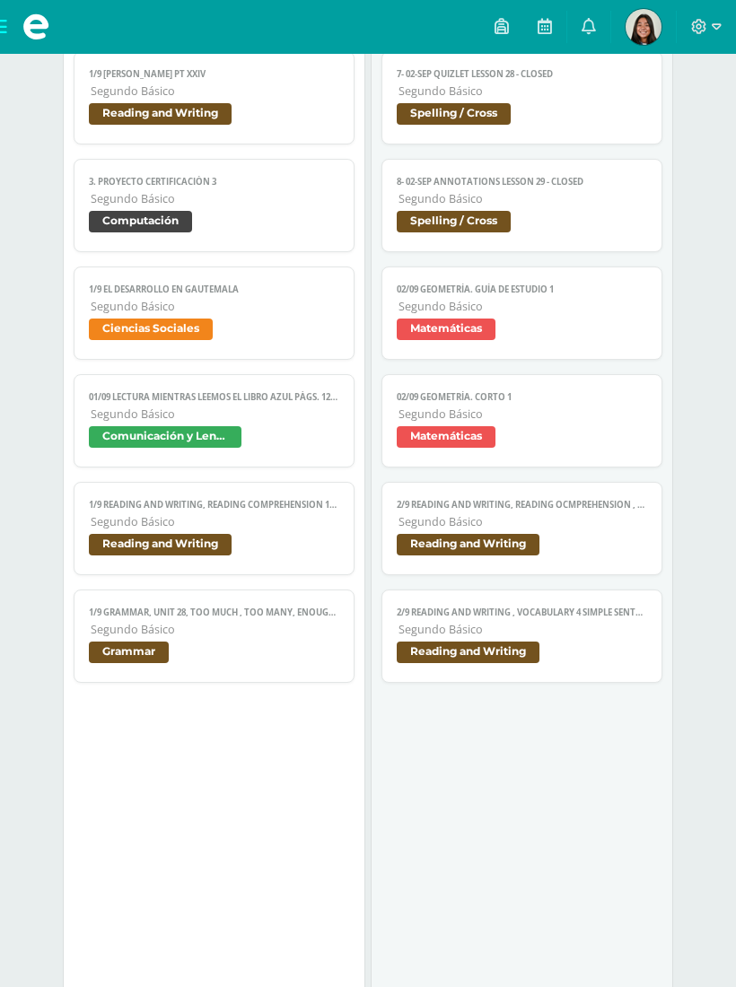
click at [266, 529] on span "Segundo Básico" at bounding box center [215, 521] width 248 height 15
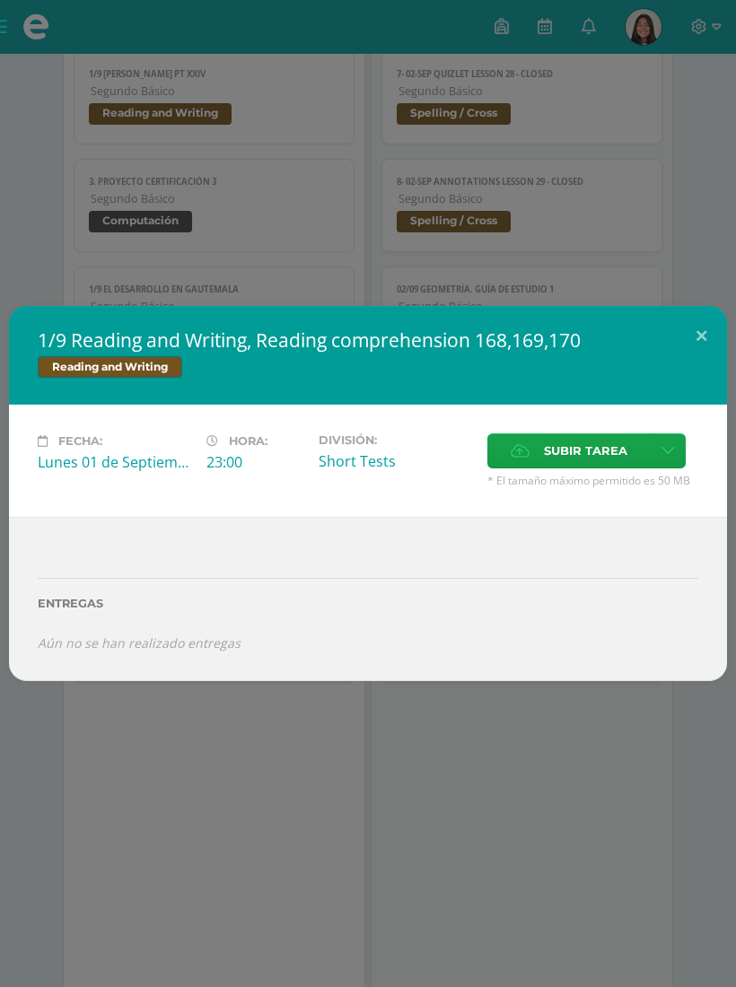
click at [709, 322] on button at bounding box center [700, 336] width 51 height 61
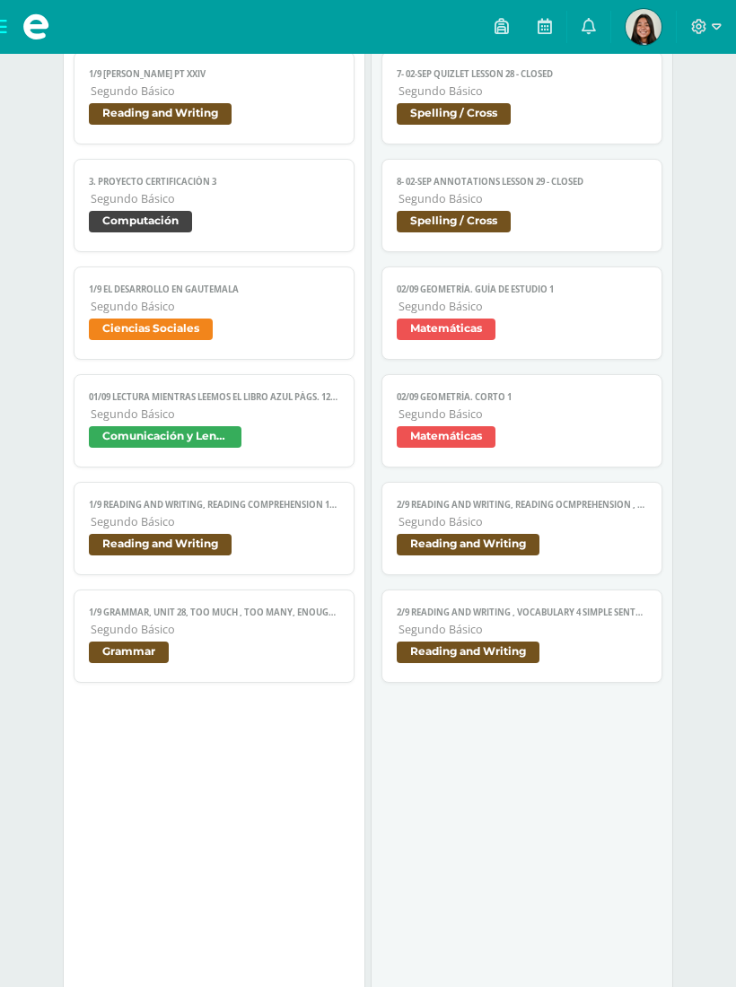
click at [607, 24] on link at bounding box center [588, 27] width 43 height 54
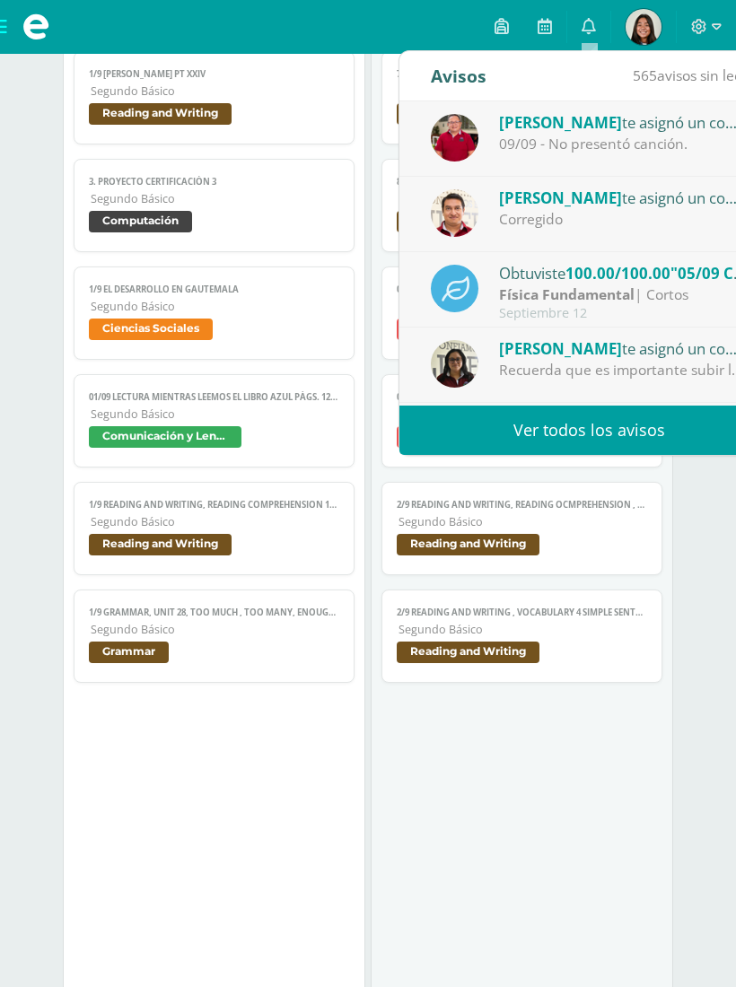
click at [579, 441] on link "Ver todos los avisos" at bounding box center [588, 429] width 379 height 49
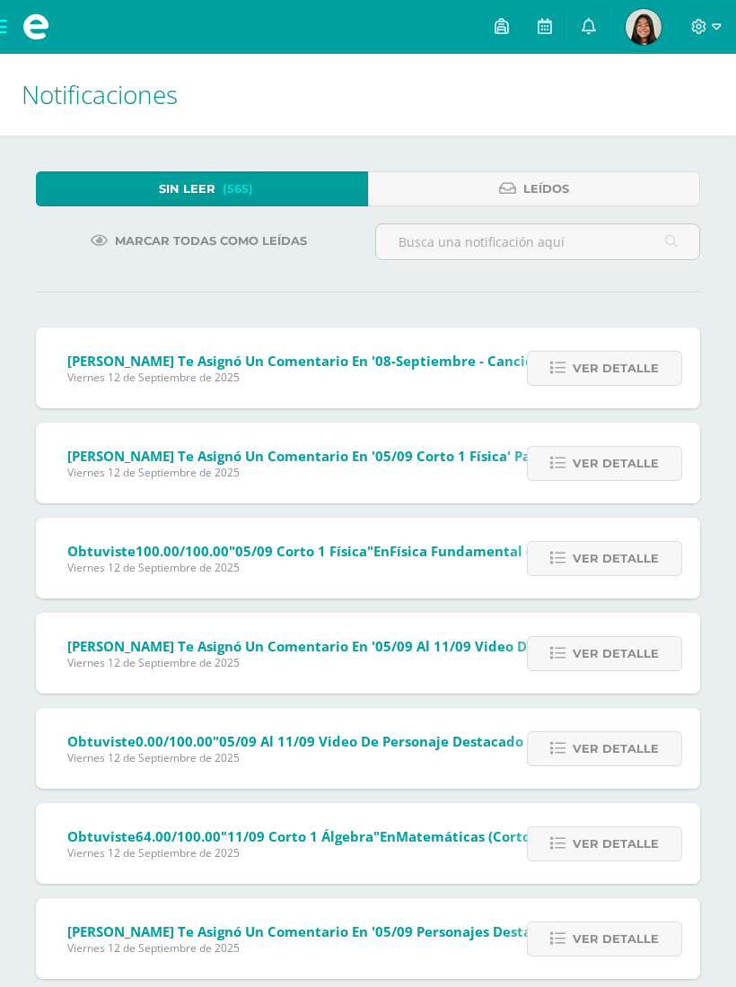
click at [544, 182] on span "Leídos" at bounding box center [546, 188] width 46 height 33
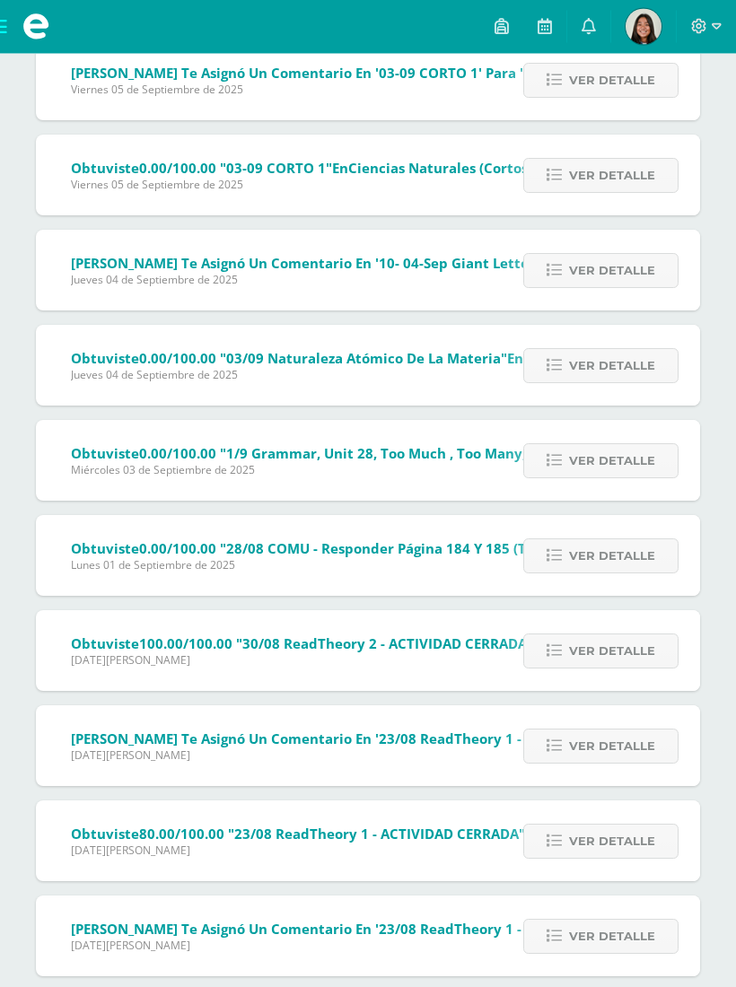
scroll to position [1619, 0]
click at [597, 567] on span "Ver detalle" at bounding box center [612, 555] width 86 height 33
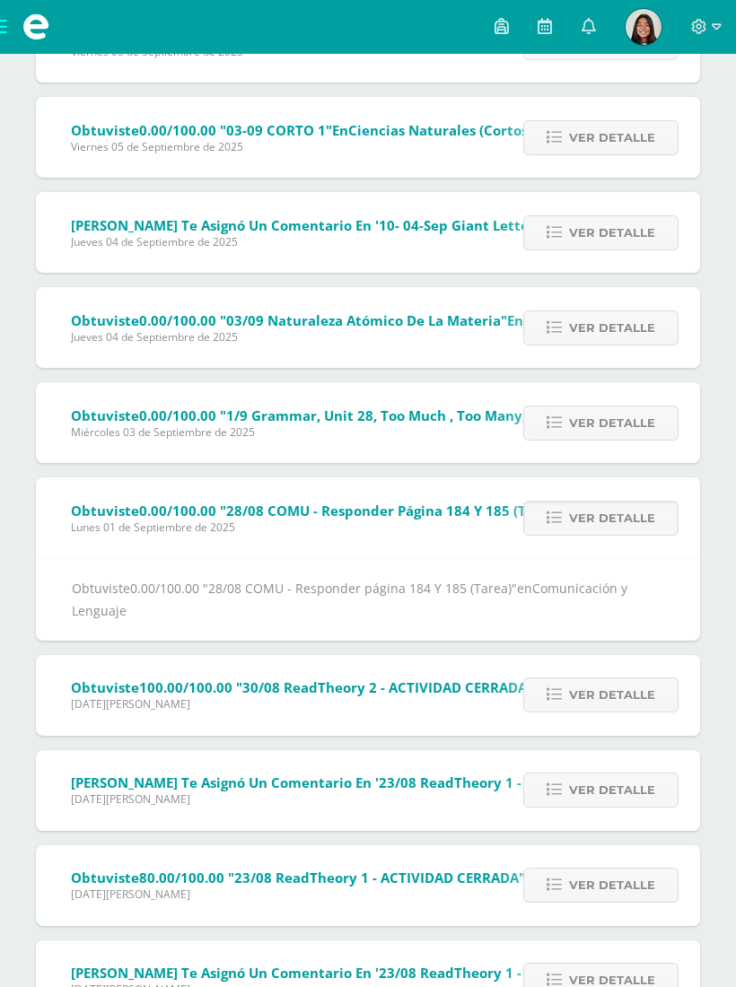
scroll to position [1656, 0]
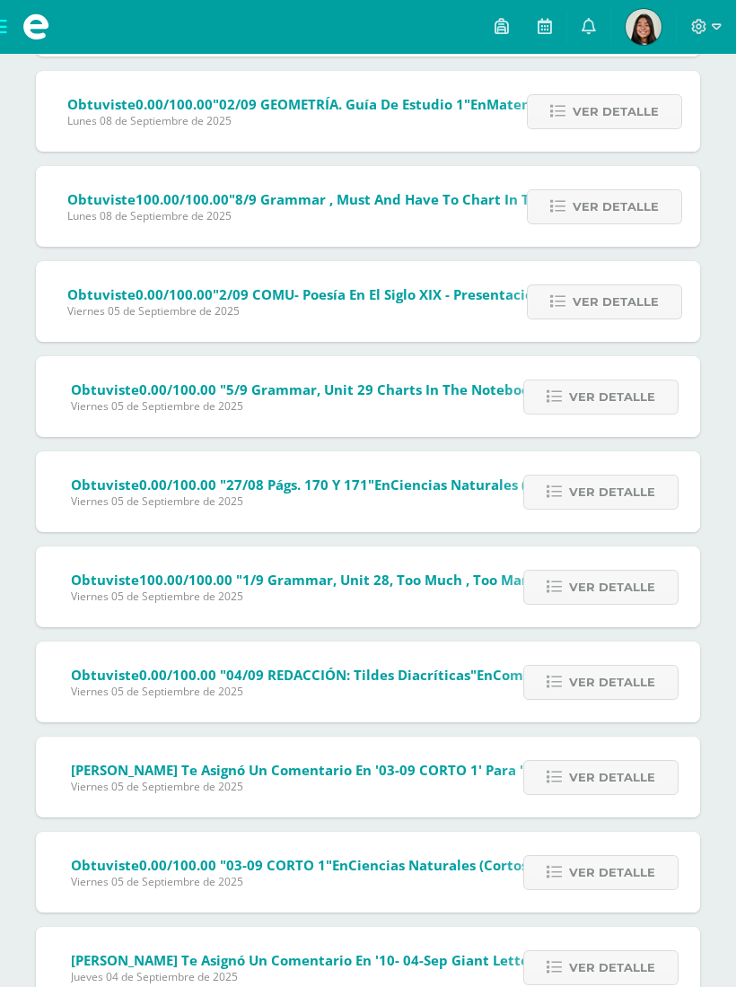
click at [640, 596] on span "Ver detalle" at bounding box center [612, 586] width 86 height 33
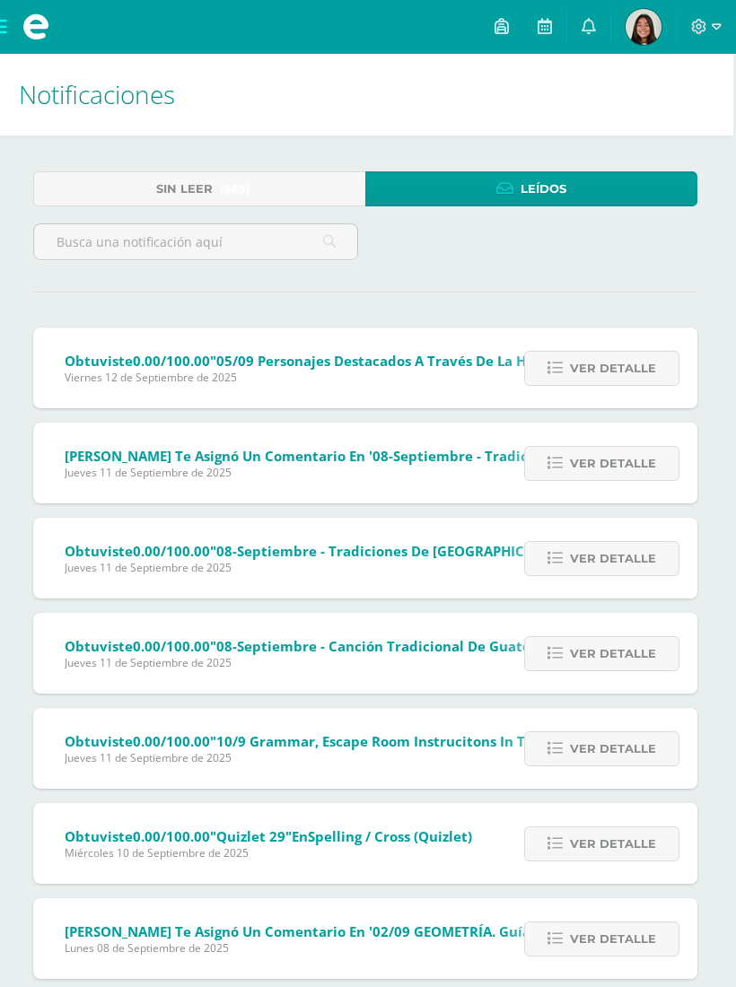
scroll to position [0, 4]
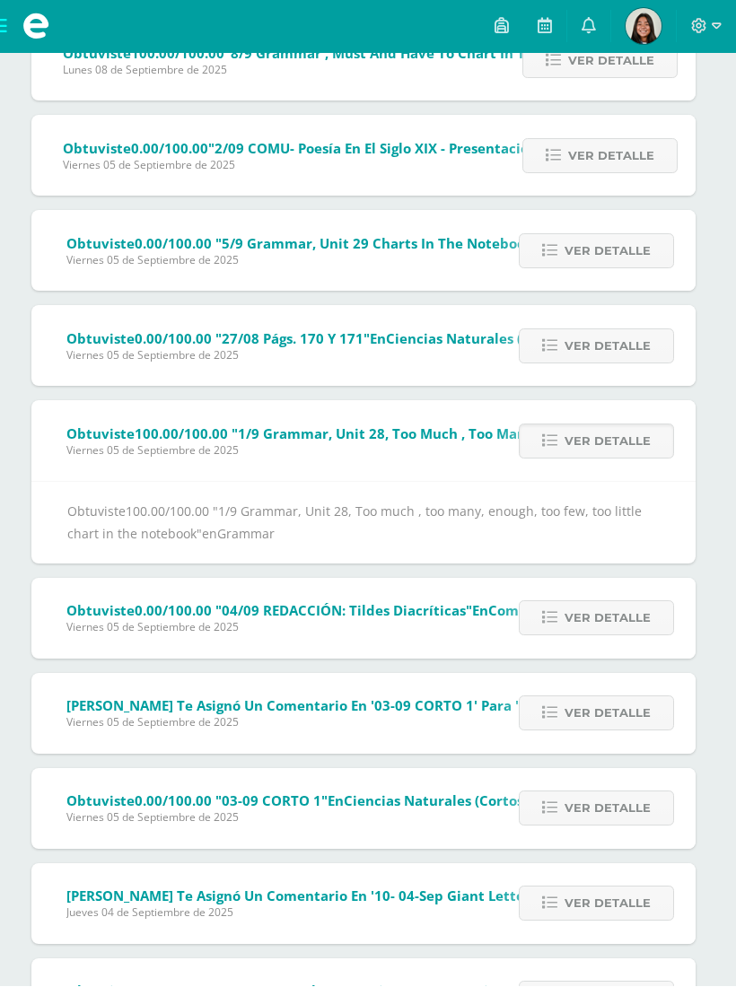
click at [598, 451] on span "Ver detalle" at bounding box center [607, 441] width 86 height 33
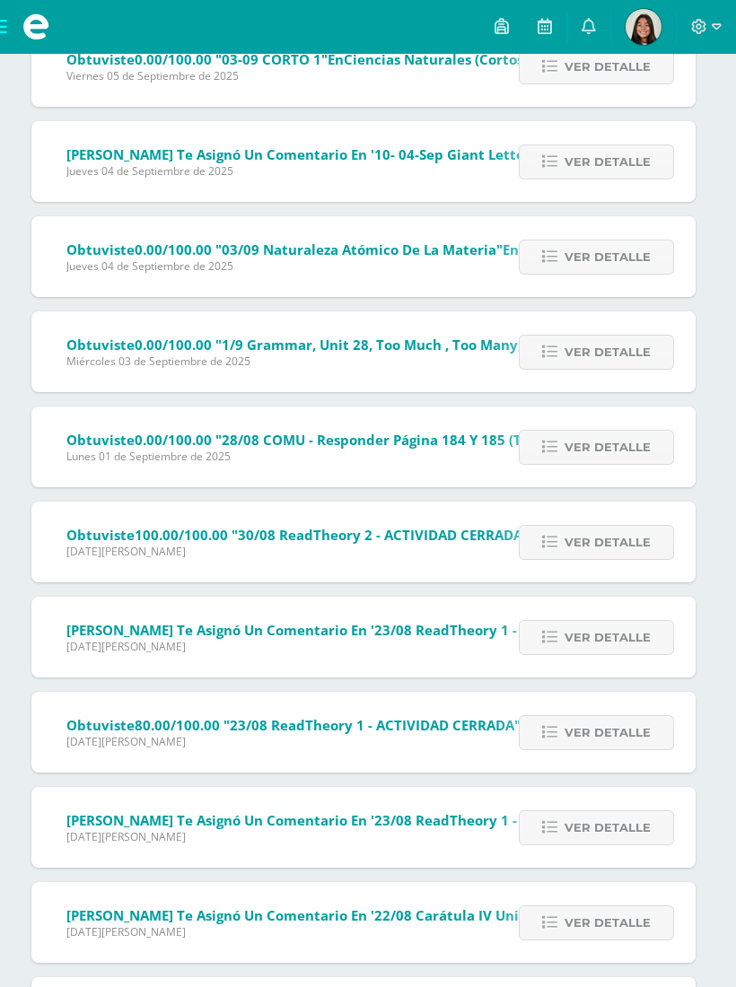
scroll to position [1708, 4]
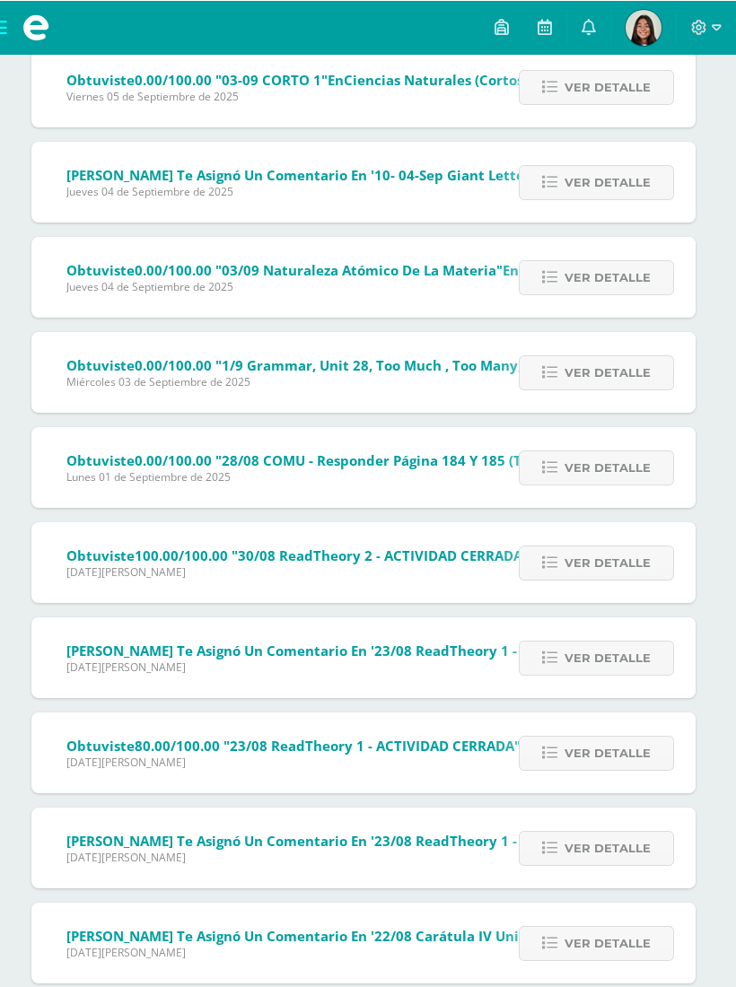
click at [435, 474] on span "Lunes 01 de Septiembre de 2025" at bounding box center [468, 475] width 805 height 15
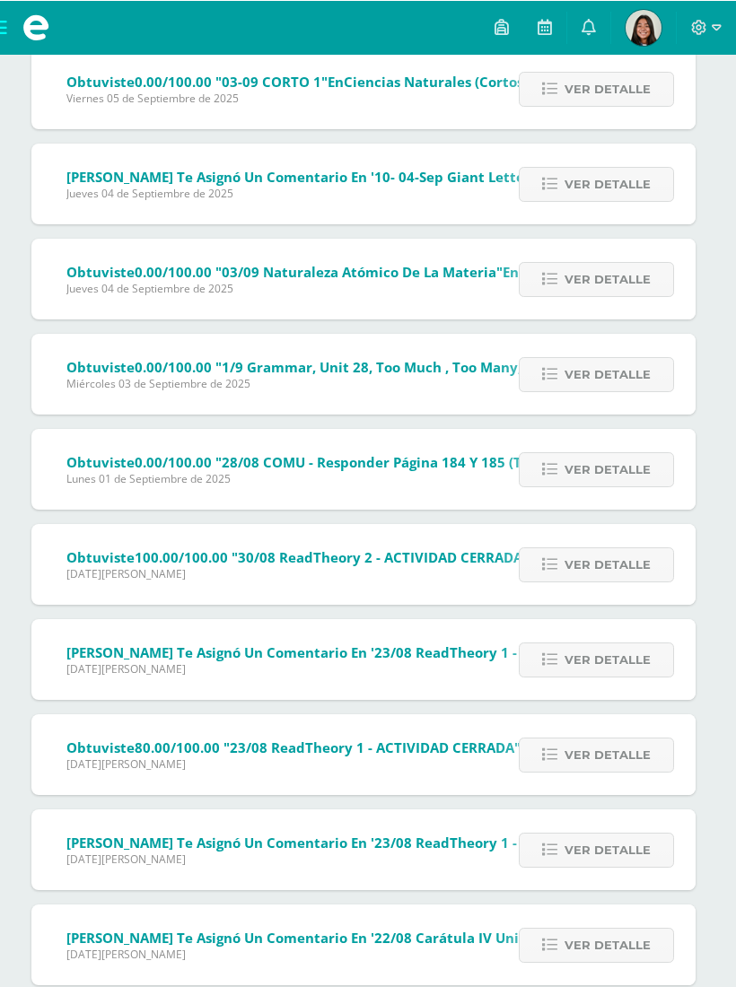
click at [580, 474] on span "Ver detalle" at bounding box center [607, 468] width 86 height 33
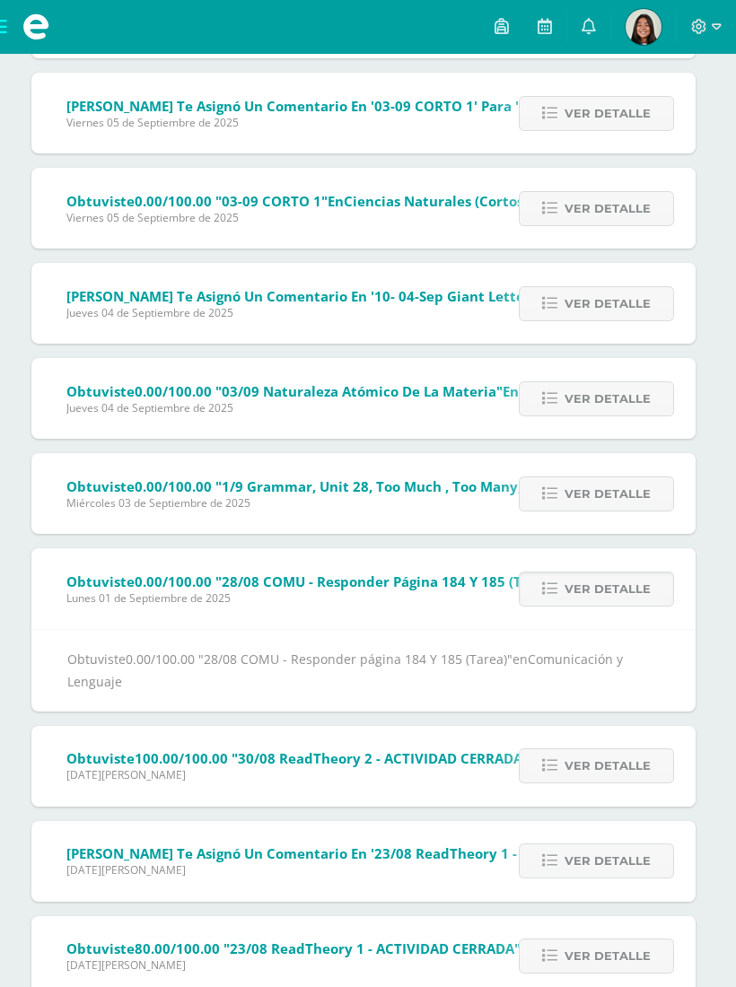
scroll to position [1585, 4]
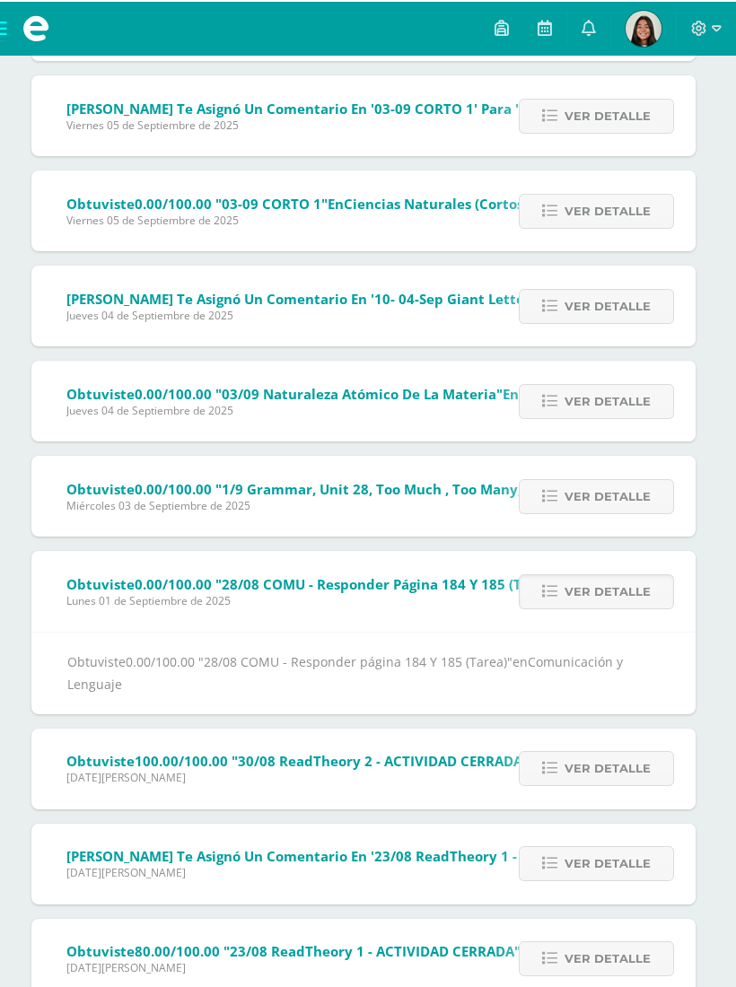
click at [335, 691] on div "Obtuviste 0.00/100.00 "28/08 COMU - Responder página 184 Y 185 (Tarea)" en Comu…" at bounding box center [363, 670] width 592 height 45
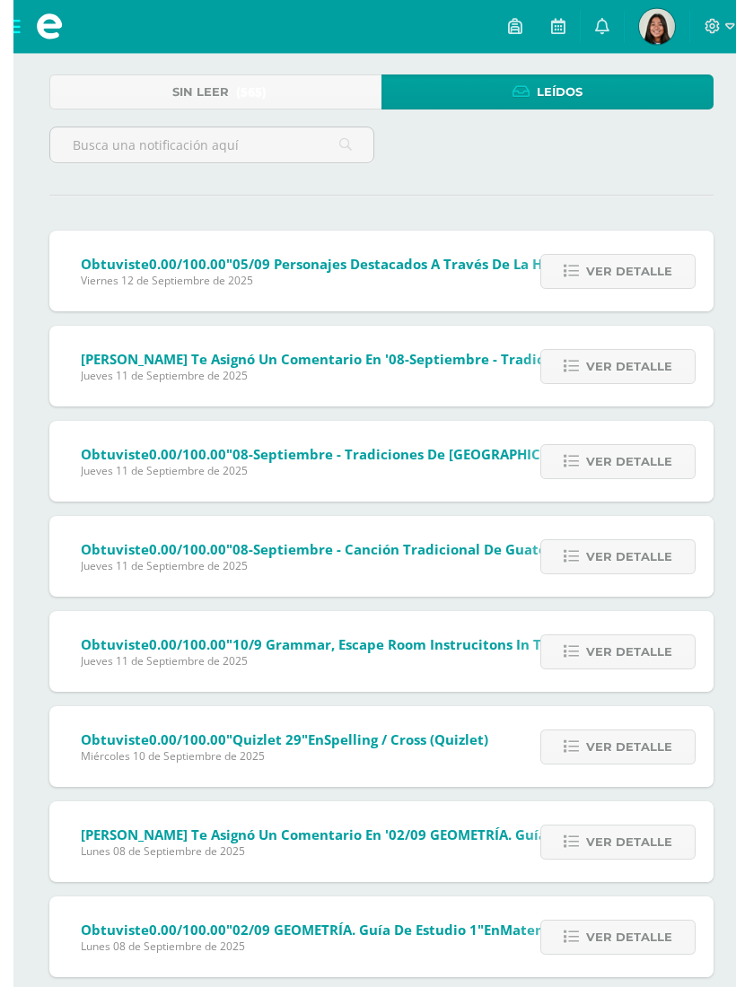
scroll to position [0, 0]
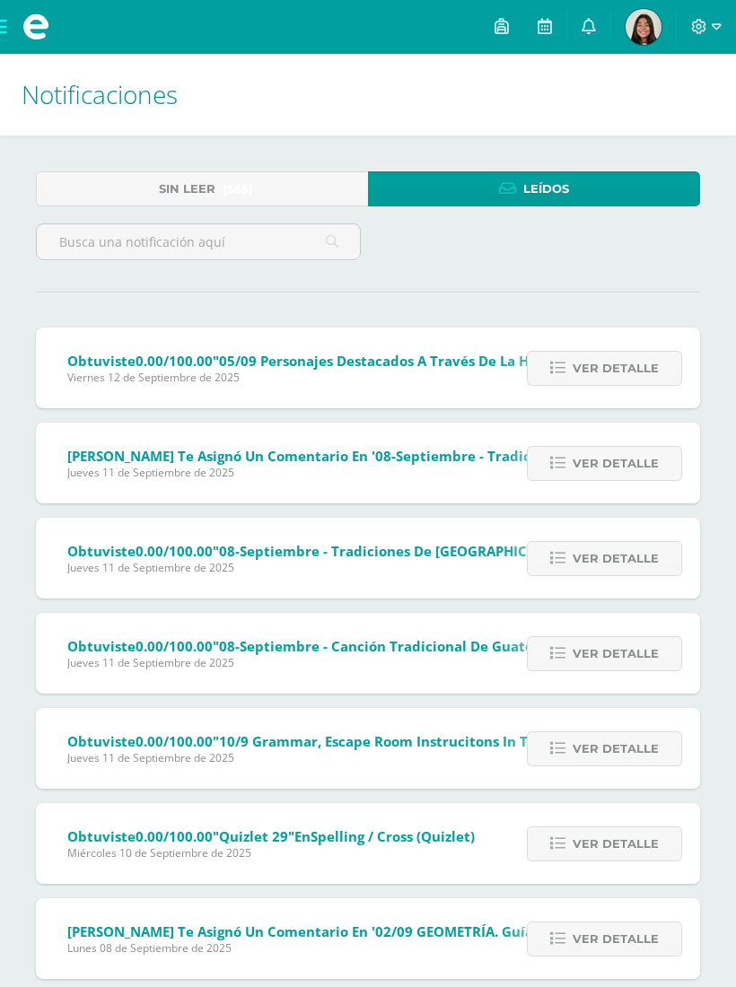
click at [296, 188] on link "Sin leer (565)" at bounding box center [202, 188] width 332 height 35
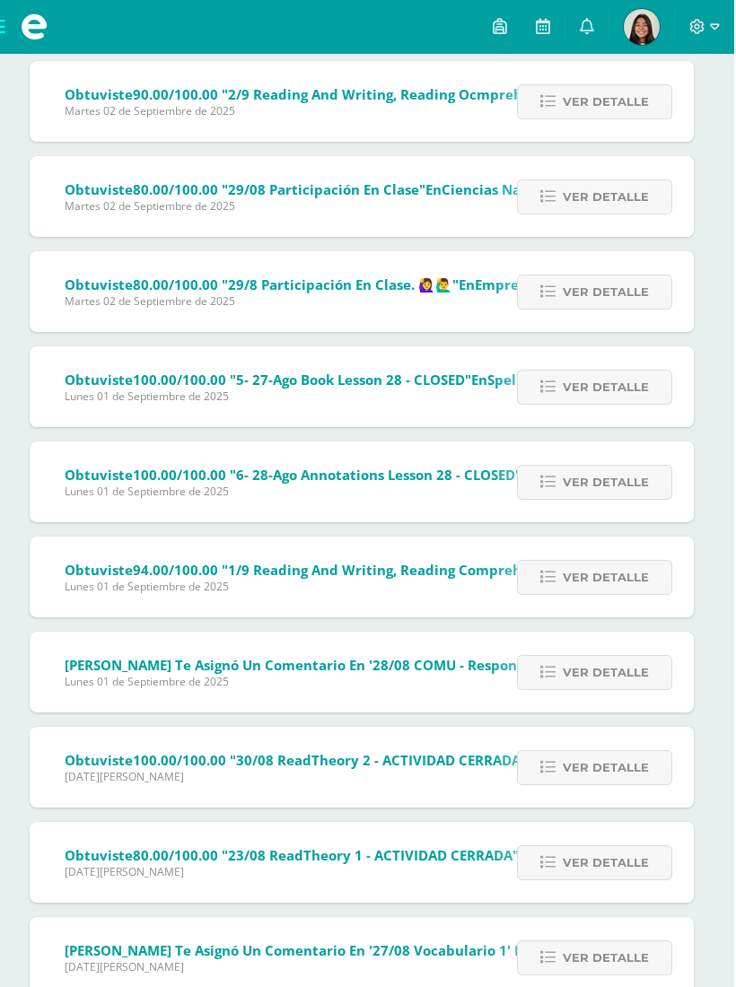
scroll to position [11770, 4]
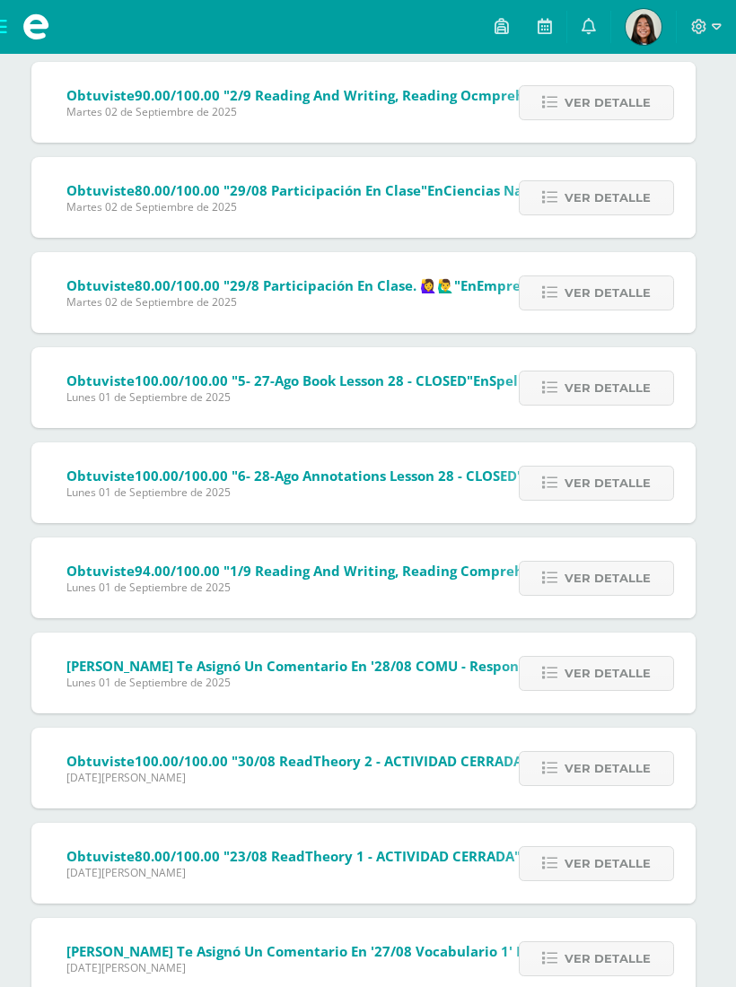
click at [548, 671] on icon at bounding box center [549, 673] width 15 height 15
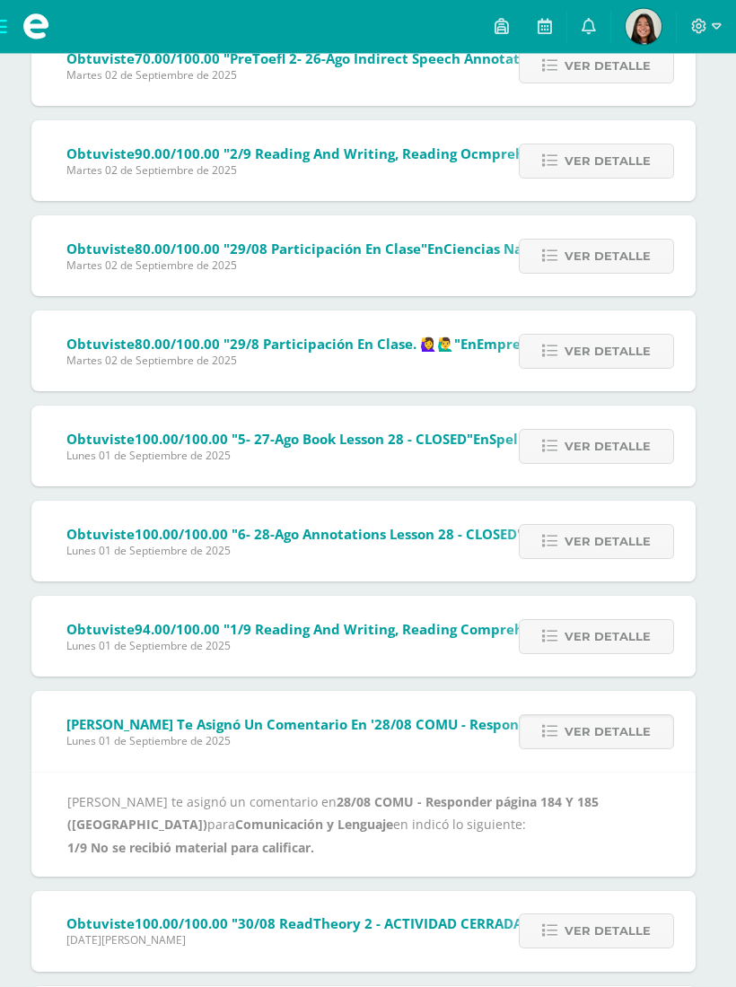
scroll to position [11723, 4]
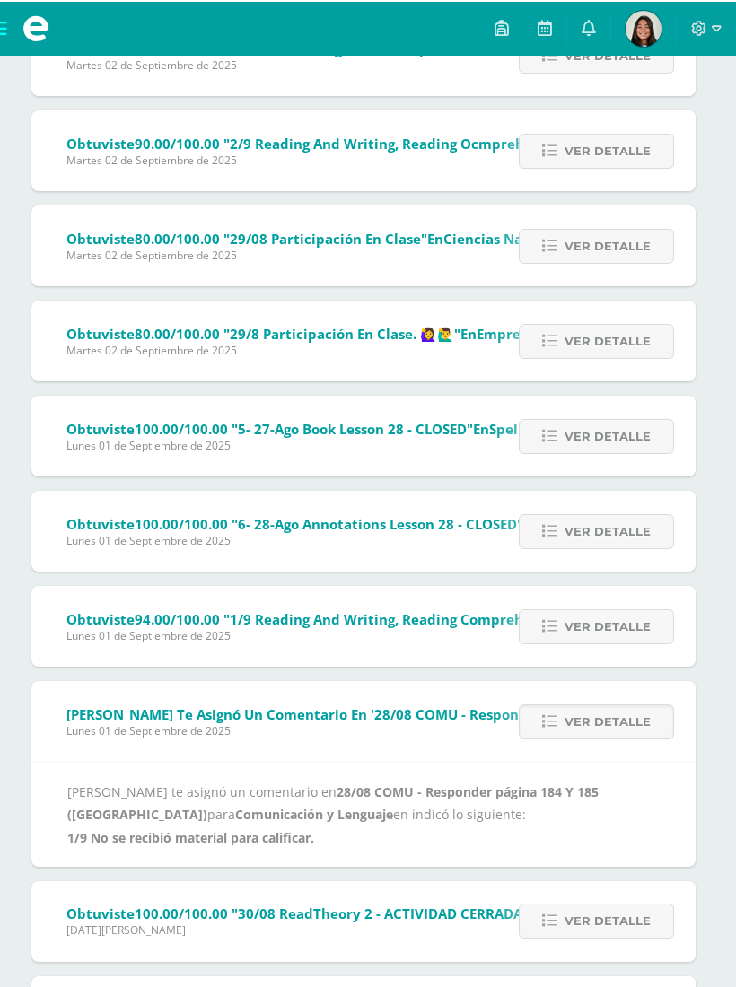
click at [574, 714] on span "Ver detalle" at bounding box center [607, 719] width 86 height 33
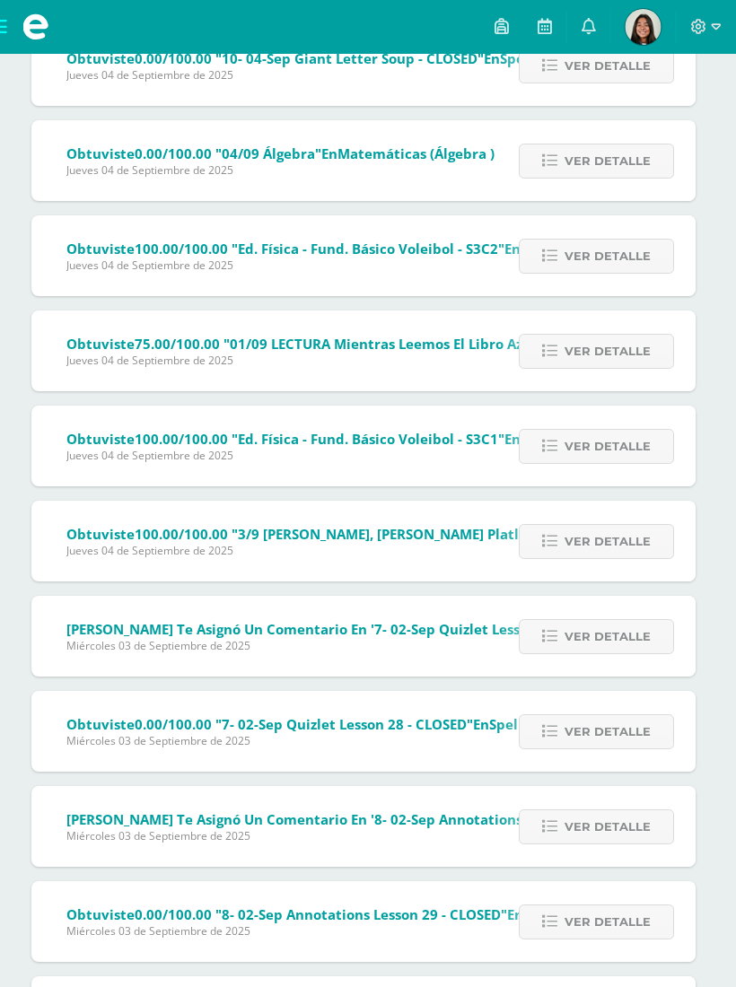
scroll to position [7880, 4]
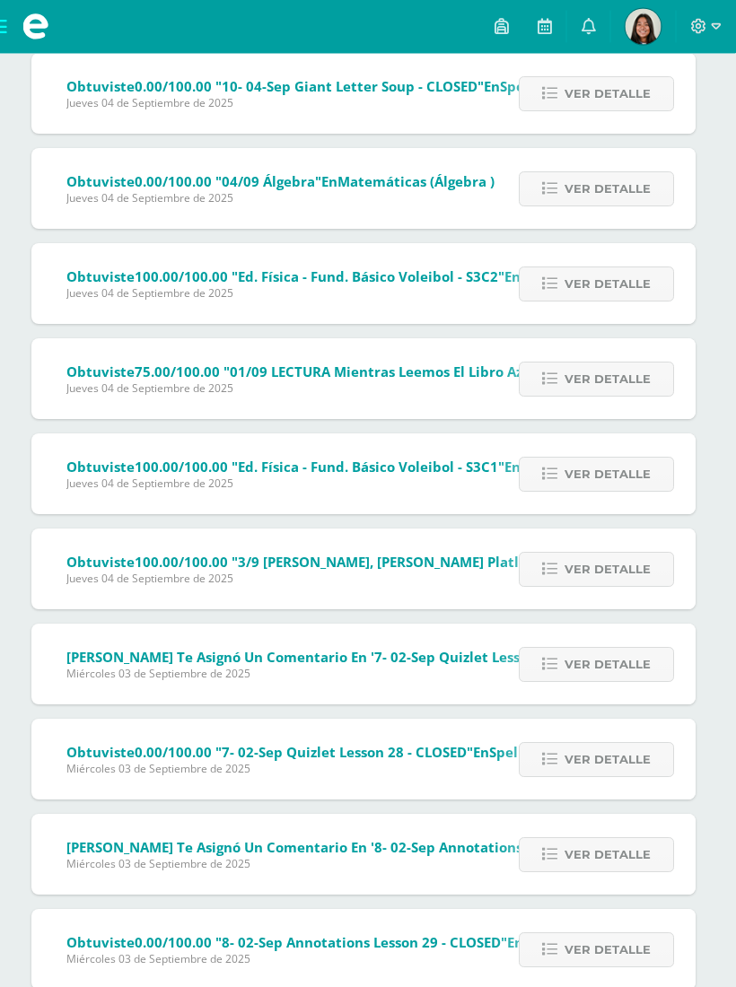
click at [548, 31] on icon at bounding box center [544, 26] width 14 height 16
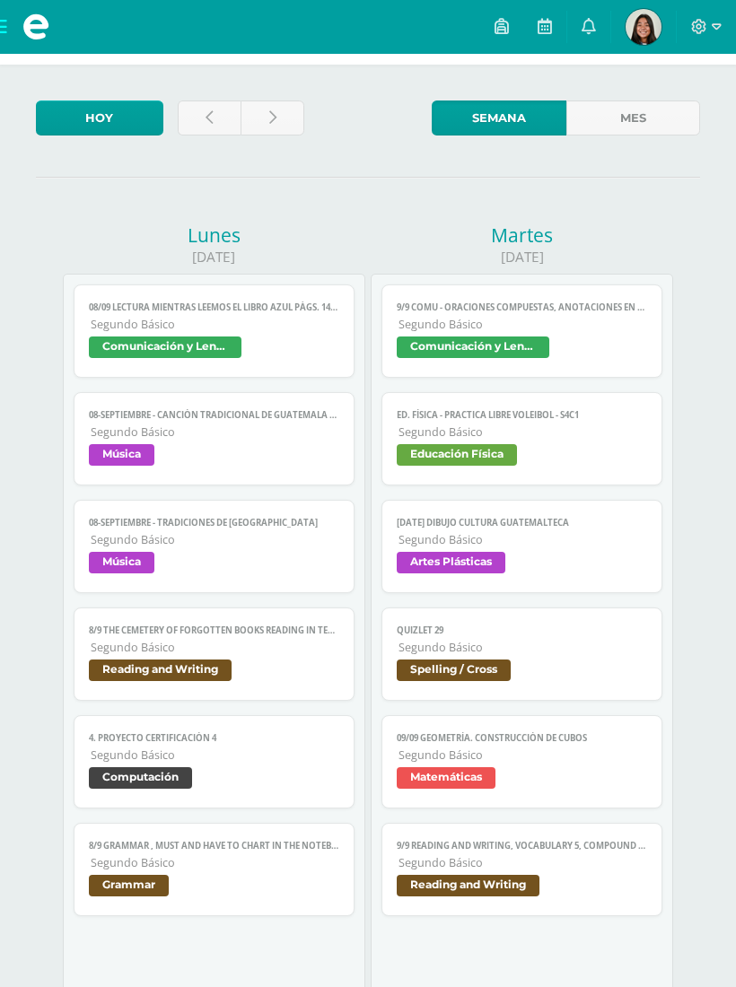
scroll to position [72, 0]
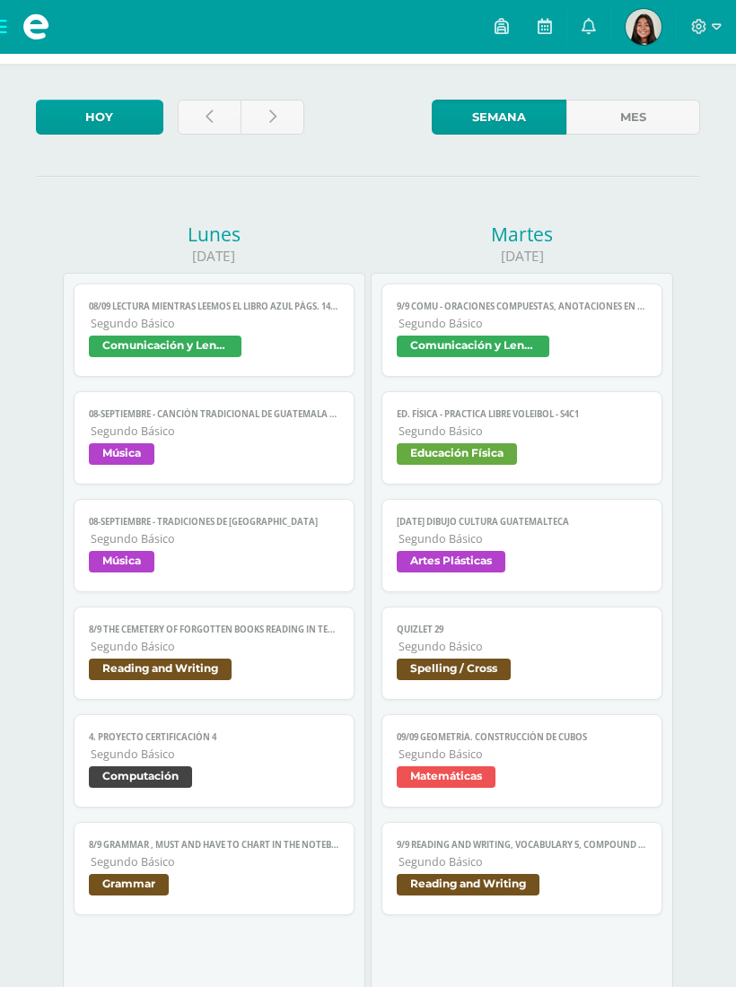
click at [226, 107] on link at bounding box center [210, 117] width 64 height 35
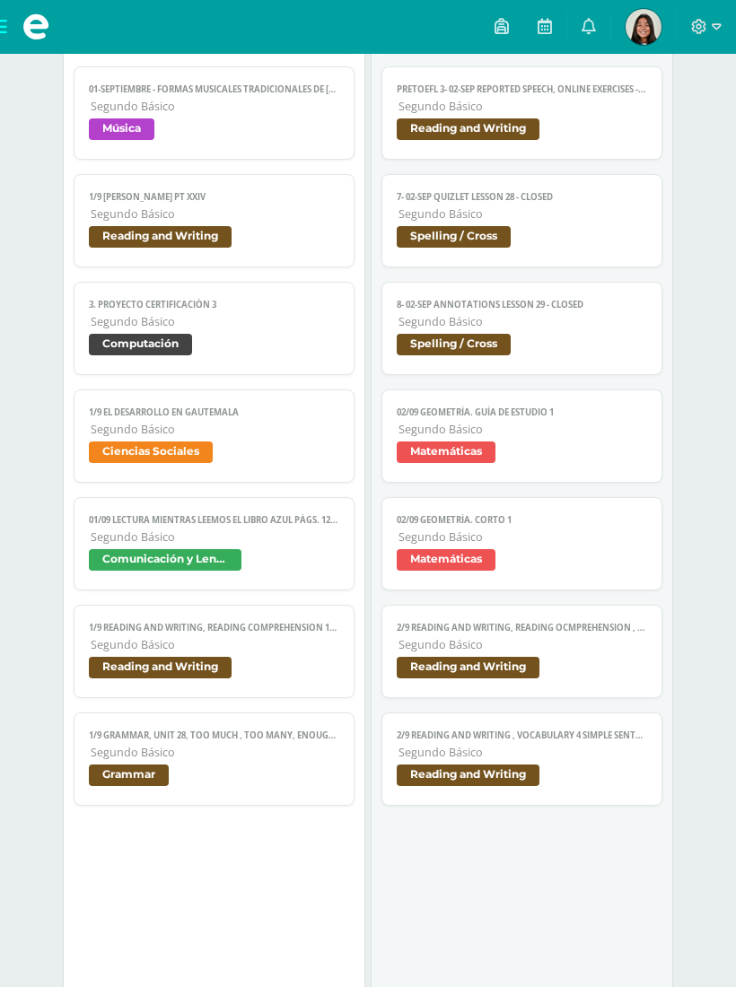
scroll to position [599, 0]
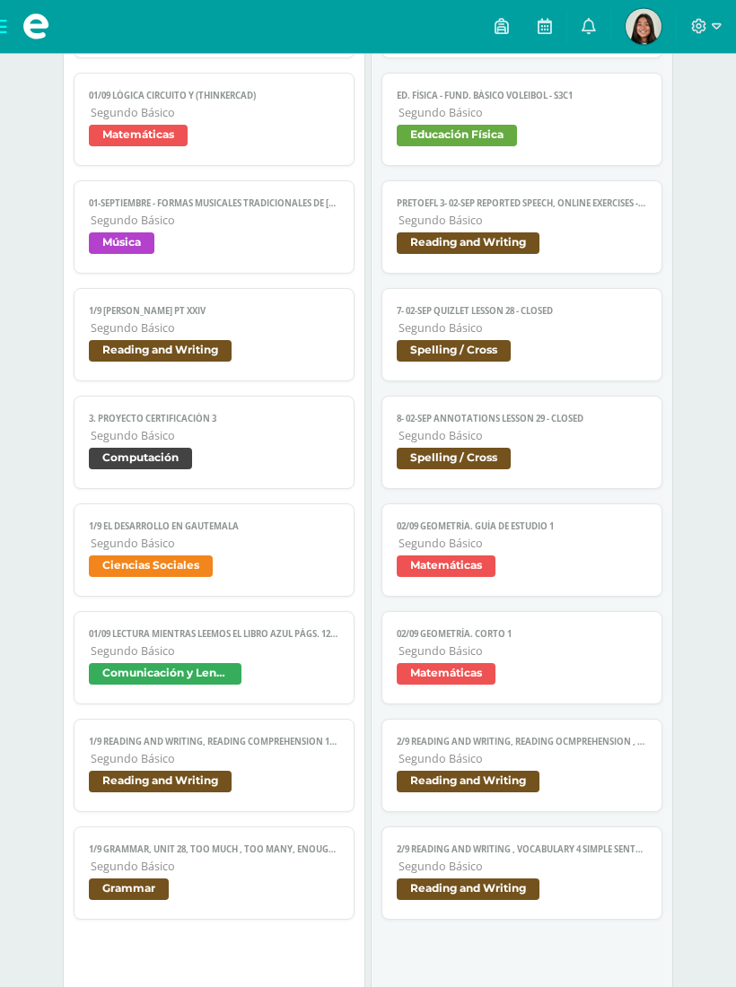
click at [270, 813] on link "1/9 Reading and Writing, Reading comprehension 168,169,170 Segundo Básico Readi…" at bounding box center [214, 765] width 280 height 93
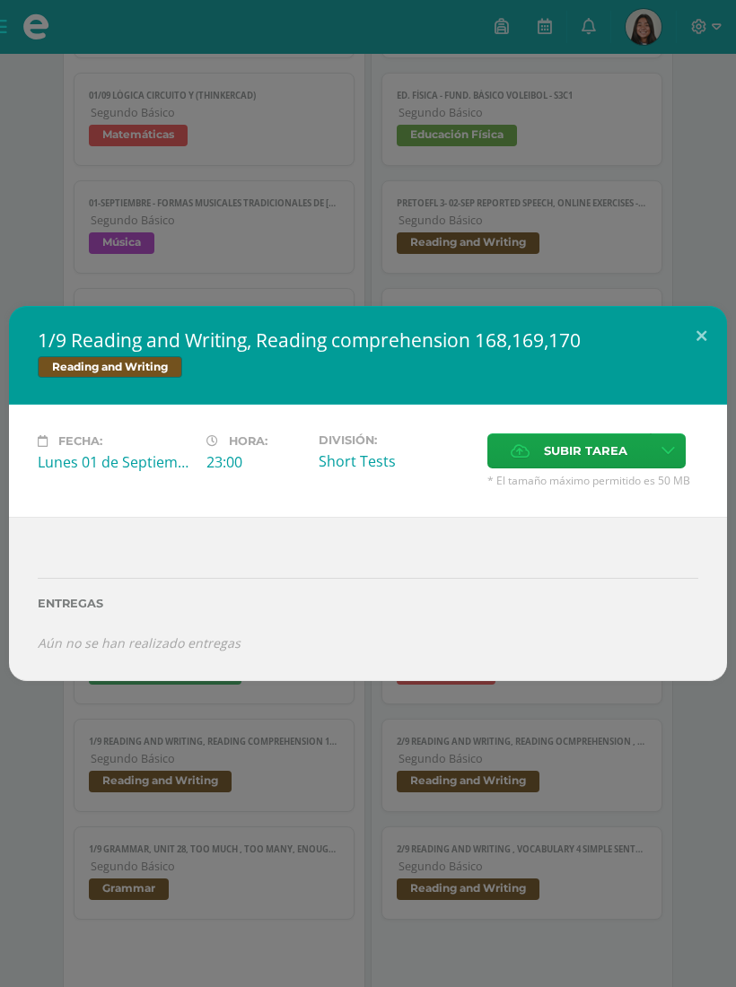
click at [697, 348] on button at bounding box center [700, 336] width 51 height 61
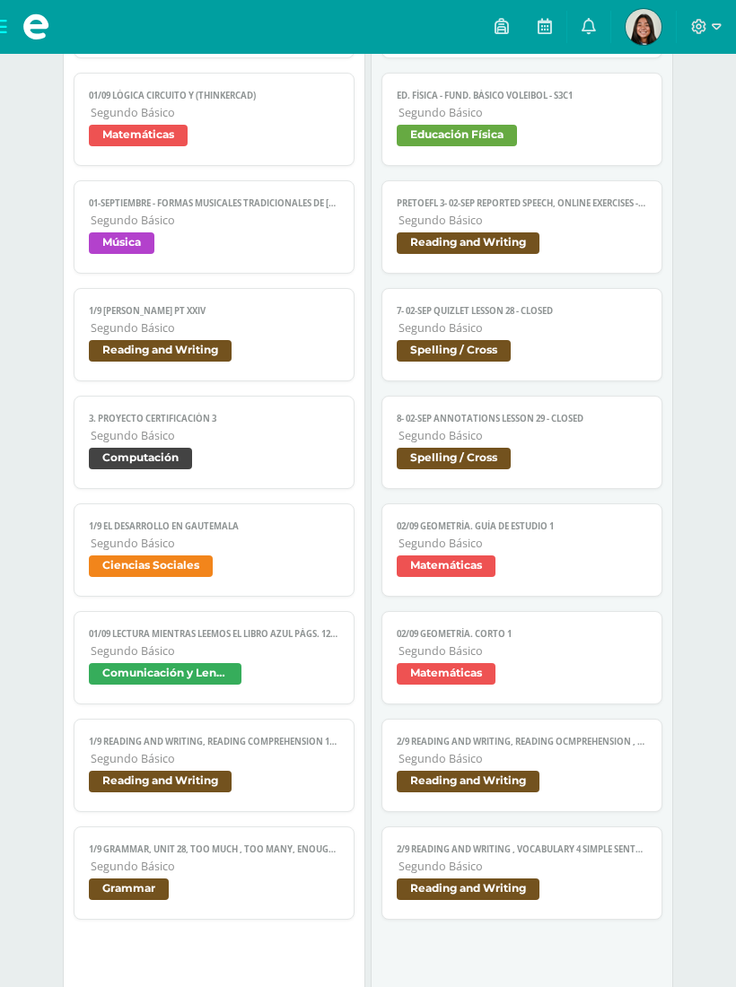
click at [232, 904] on span "Grammar" at bounding box center [213, 891] width 249 height 26
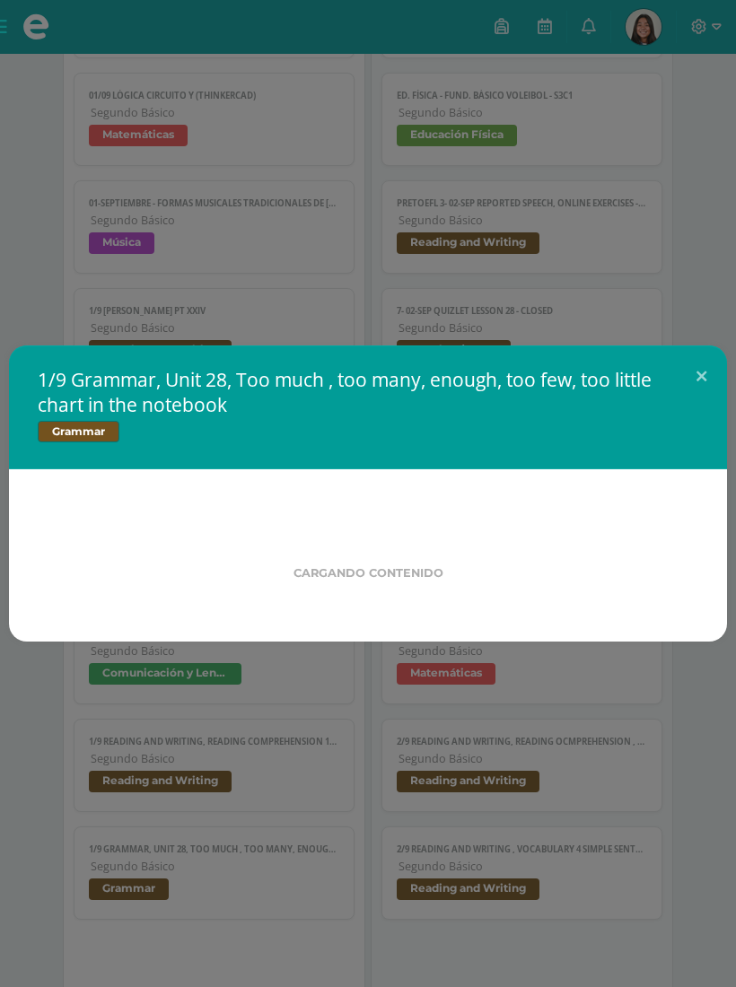
click at [232, 923] on div "1/9 Grammar, Unit 28, Too much , too many, enough, too few, too little chart in…" at bounding box center [368, 493] width 736 height 987
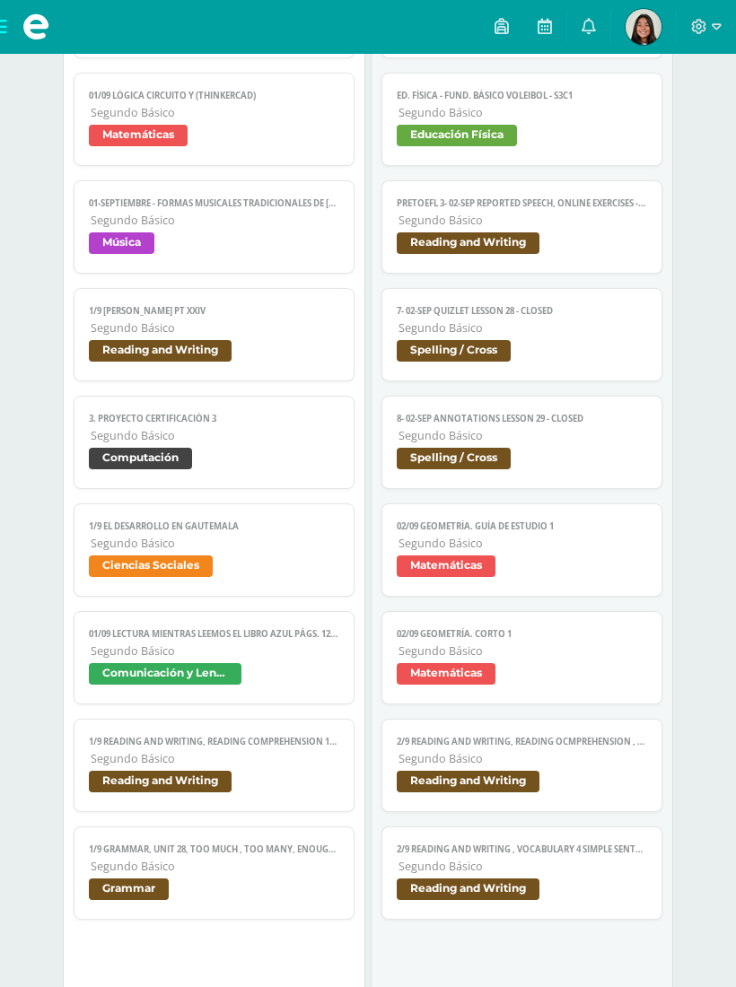
click at [261, 874] on span "Segundo Básico" at bounding box center [215, 865] width 248 height 15
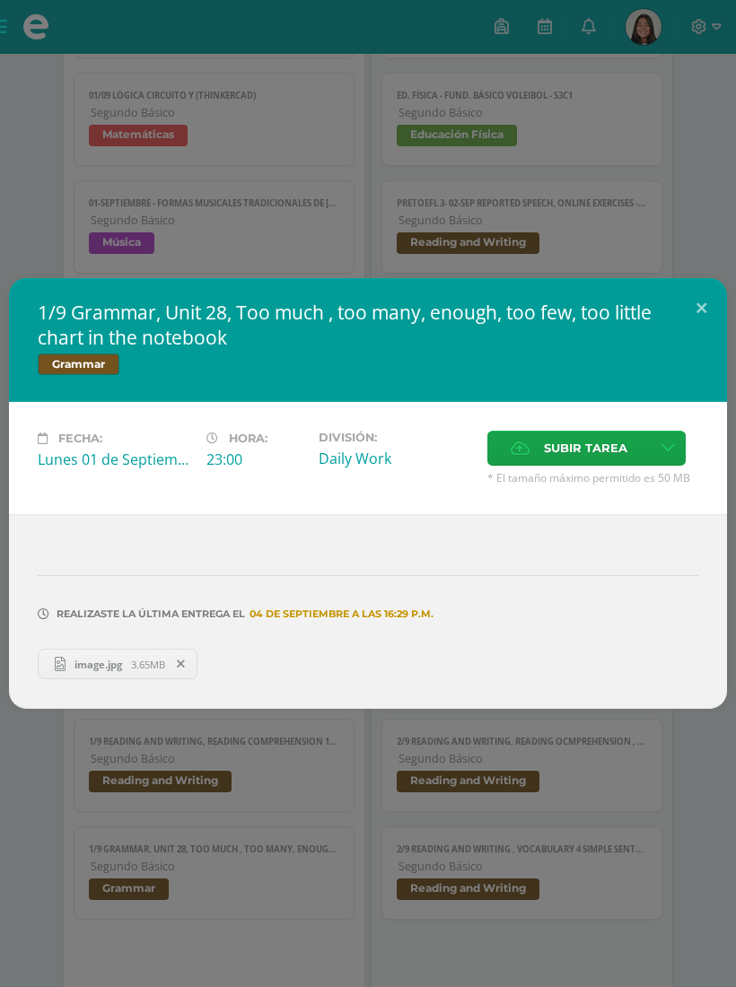
click at [695, 315] on button at bounding box center [700, 308] width 51 height 61
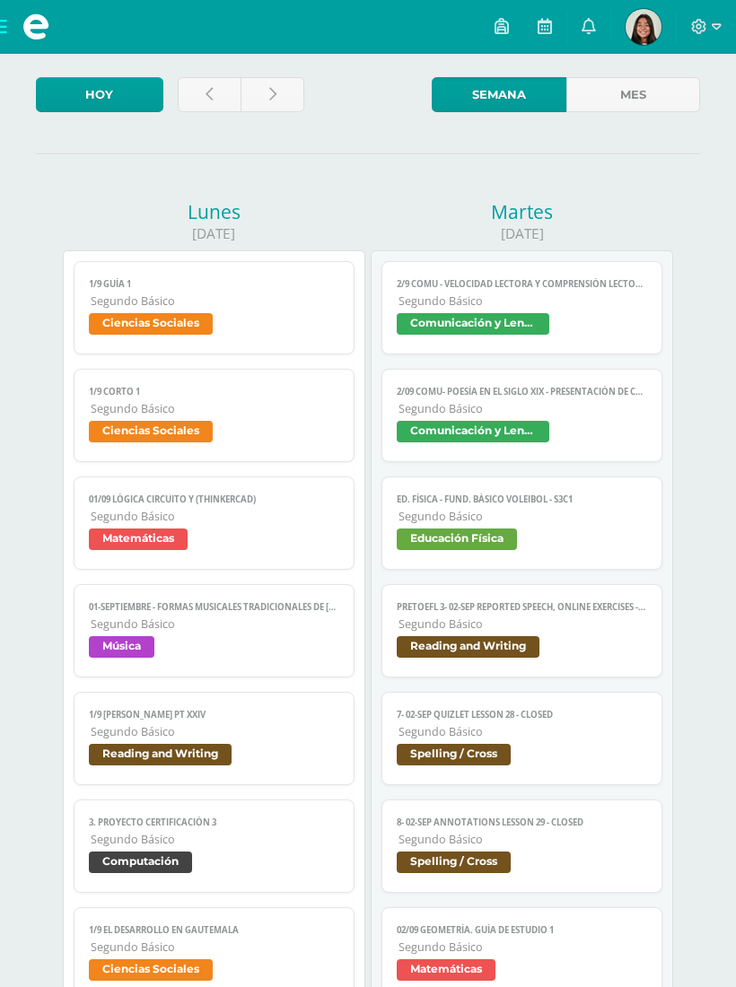
scroll to position [90, 0]
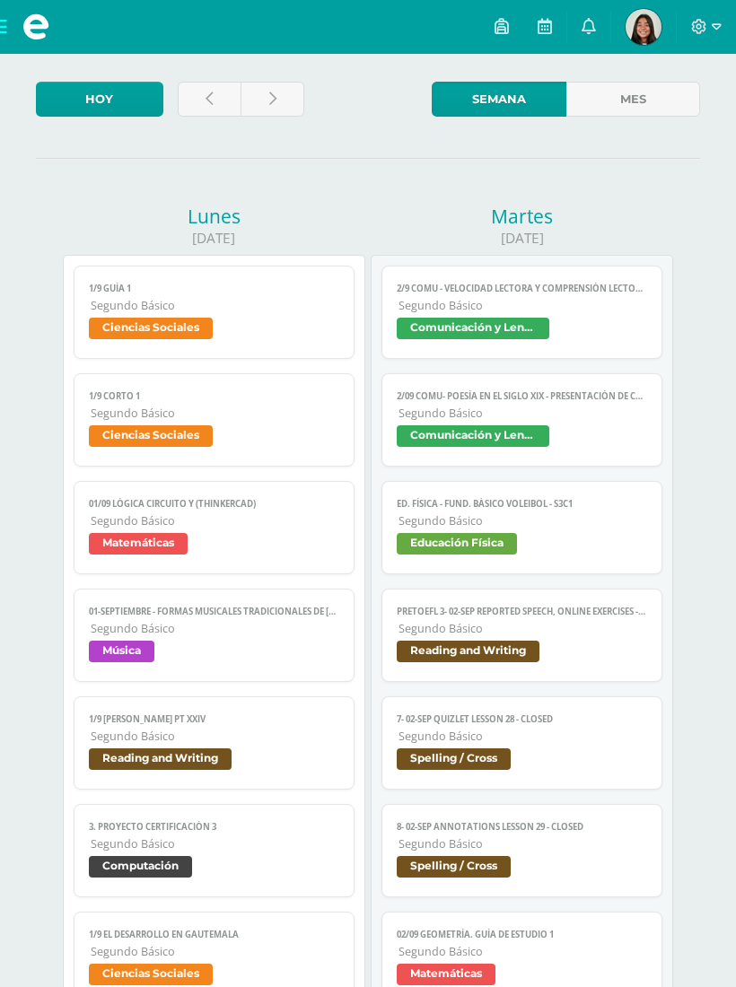
click at [547, 324] on link "2/9 COMU - Velocidad lectora y comprensión lectora pág. 190 y 191 Segundo Básic…" at bounding box center [521, 311] width 280 height 93
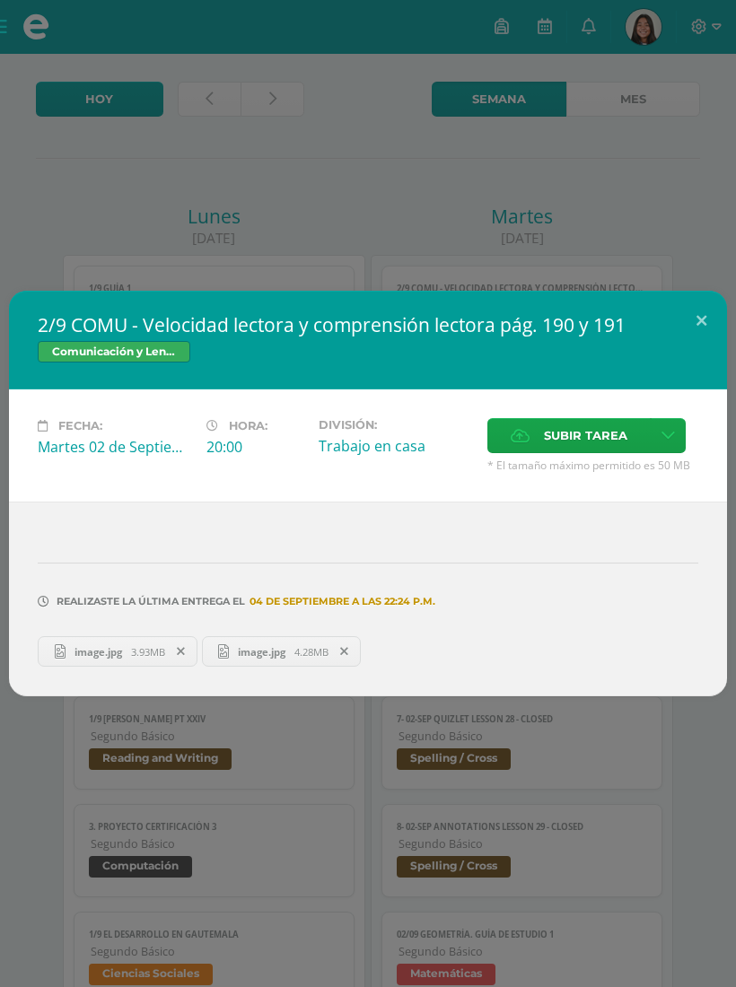
click at [695, 325] on button at bounding box center [700, 321] width 51 height 61
click at [694, 324] on div "2/9 COMU - Velocidad lectora y comprensión lectora pág. 190 y 191 Comunicación …" at bounding box center [367, 493] width 725 height 405
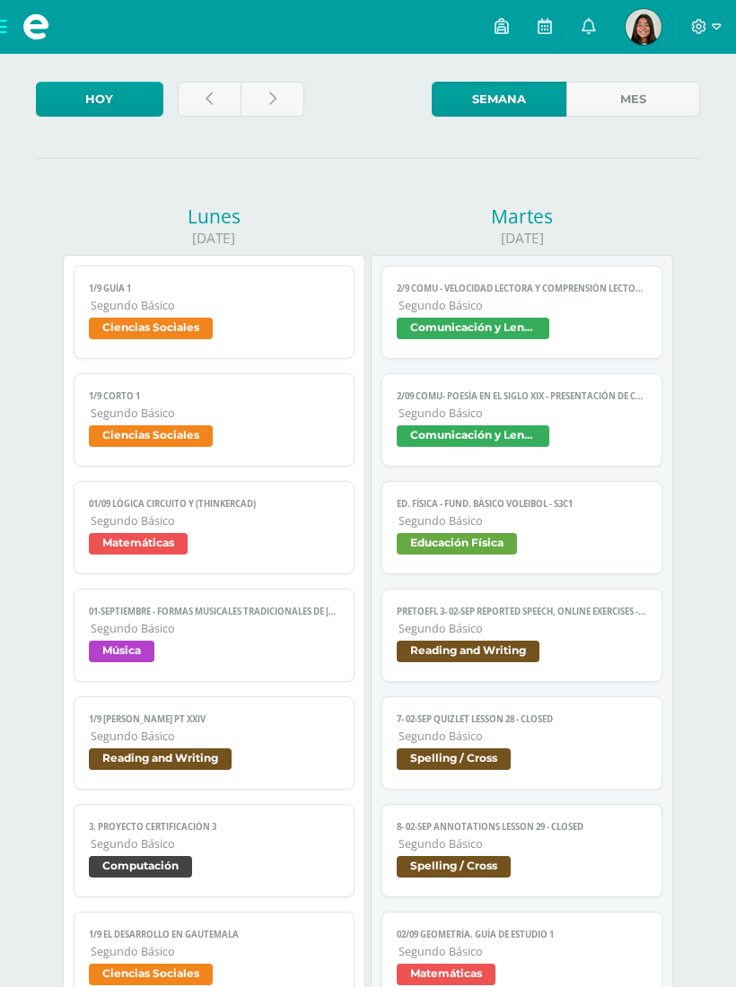
click at [564, 413] on span "Segundo Básico" at bounding box center [522, 412] width 248 height 15
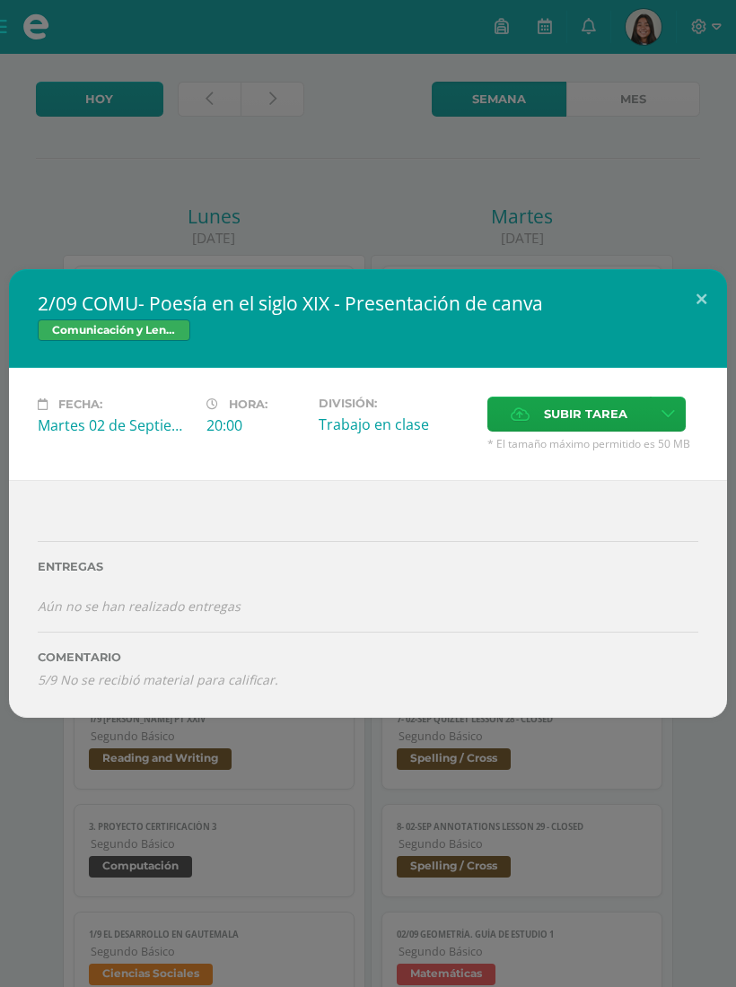
click at [691, 312] on button at bounding box center [700, 299] width 51 height 61
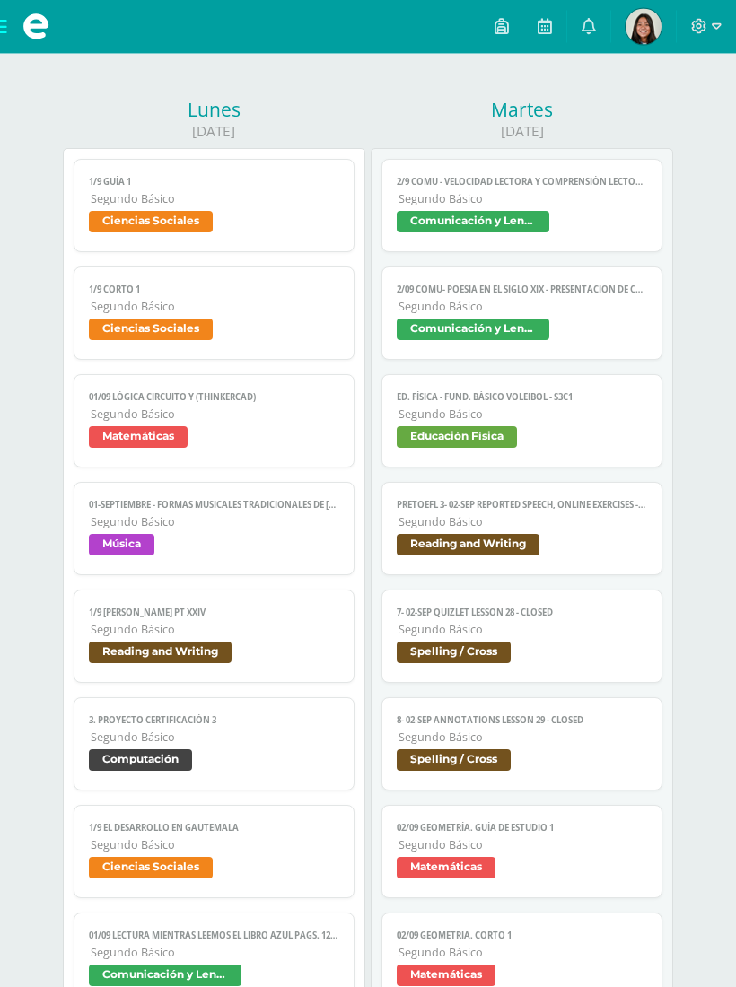
scroll to position [196, 0]
click at [592, 529] on span "Segundo Básico" at bounding box center [522, 521] width 248 height 15
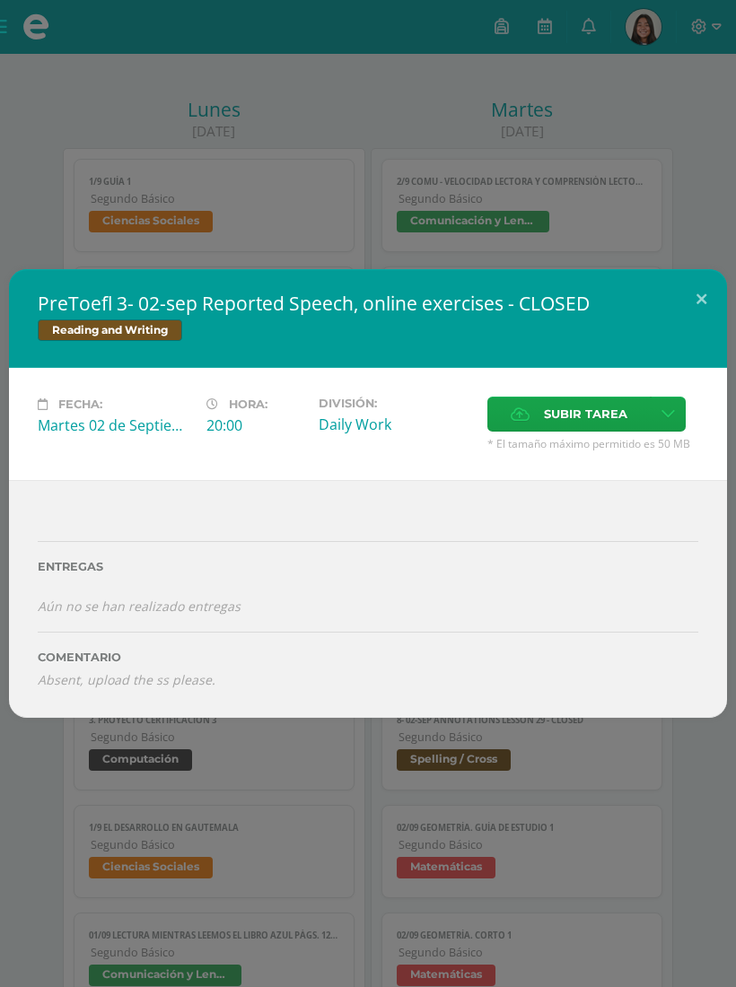
click at [709, 303] on button at bounding box center [700, 299] width 51 height 61
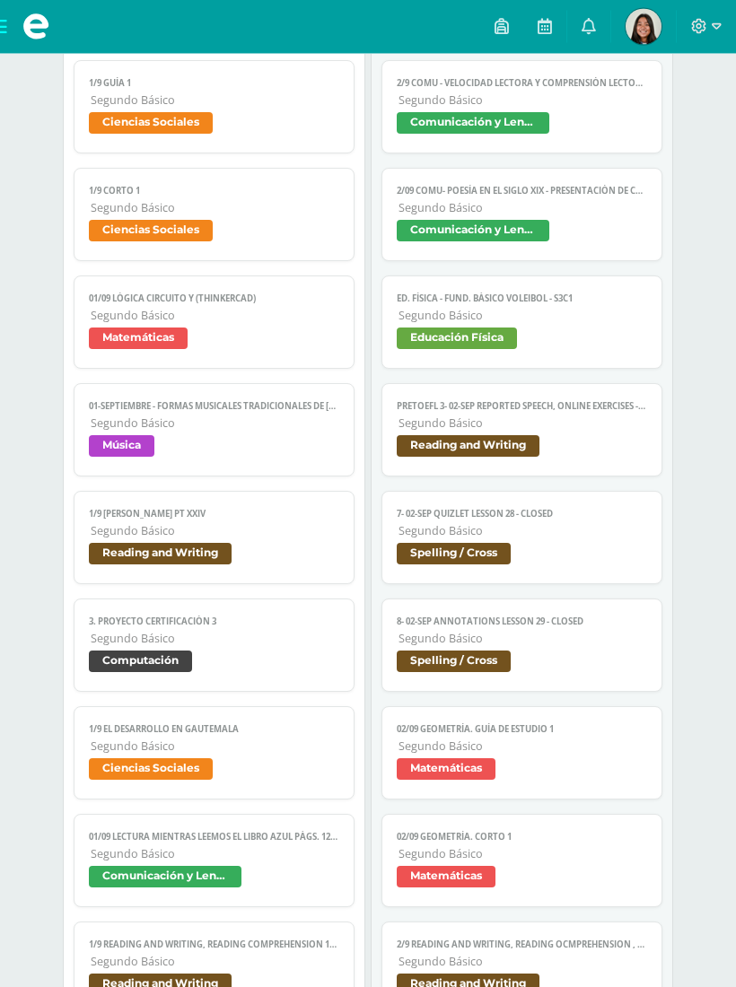
click at [526, 535] on link "7- 02-sep Quizlet lesson 28 - CLOSED Segundo Básico Spelling / Cross" at bounding box center [521, 538] width 280 height 93
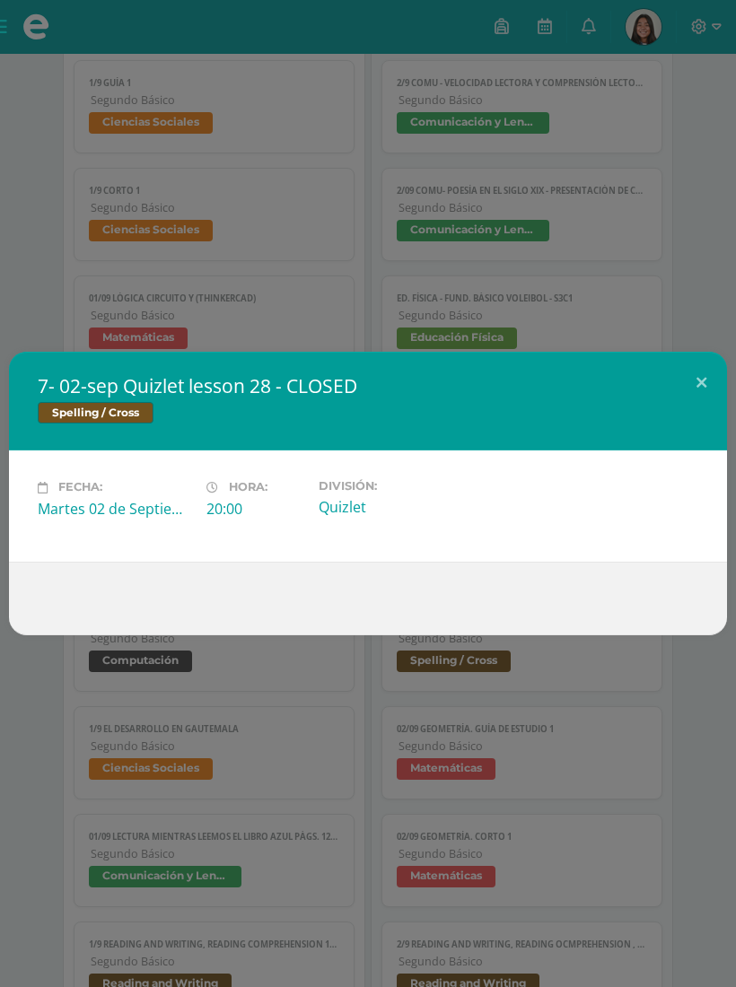
click at [692, 377] on button at bounding box center [700, 382] width 51 height 61
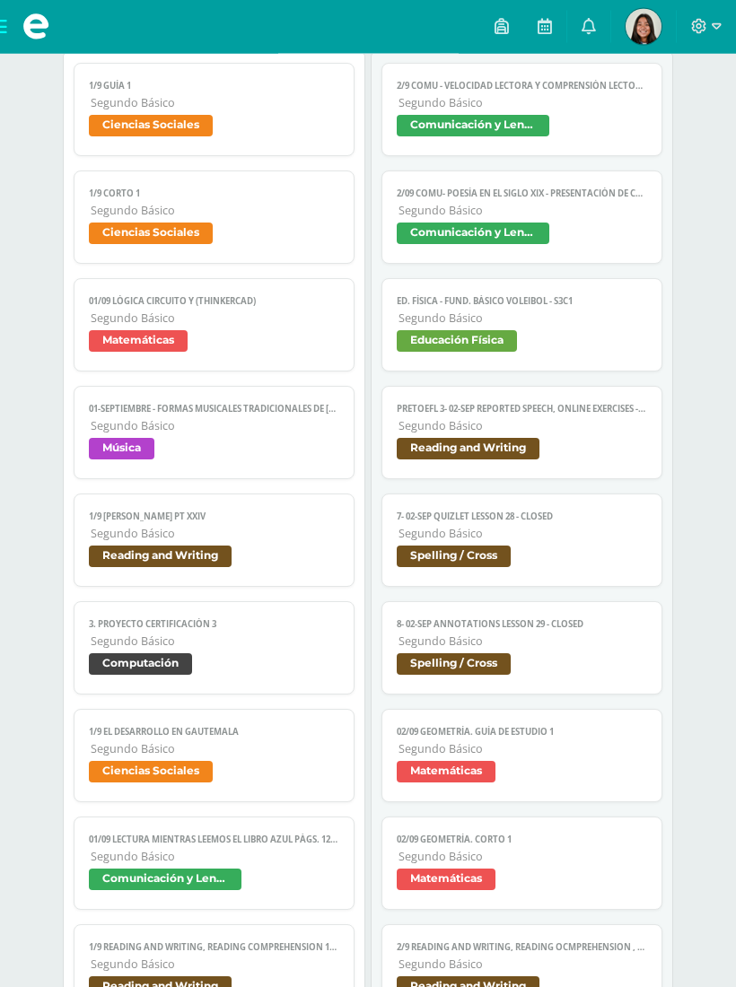
click at [559, 560] on span "Spelling / Cross" at bounding box center [520, 559] width 249 height 26
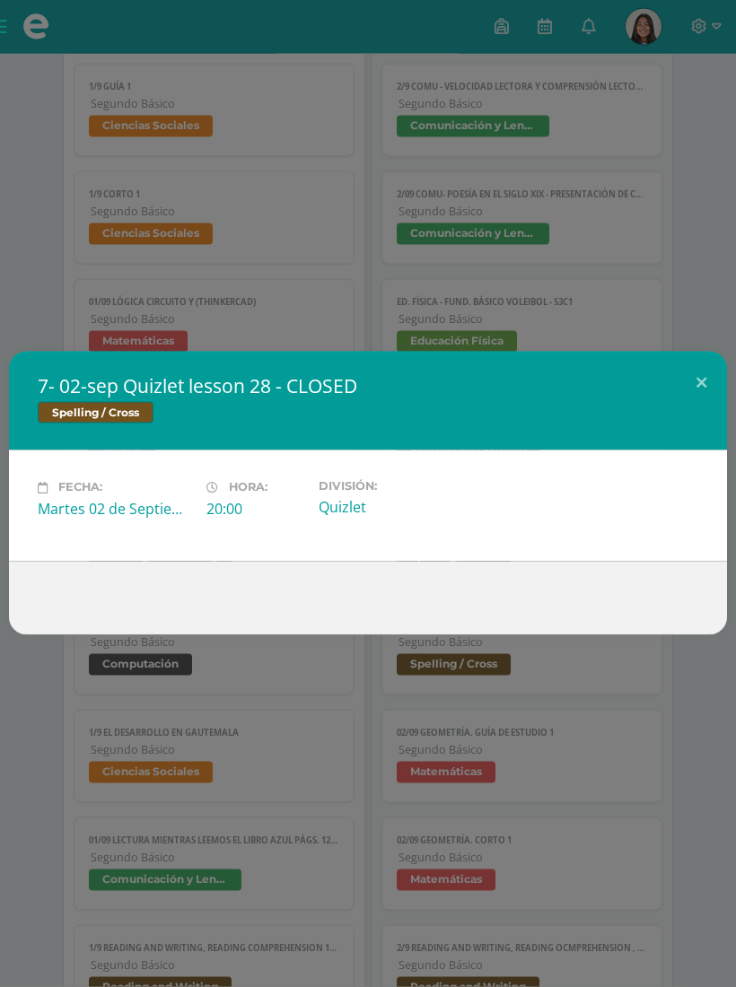
scroll to position [292, 0]
click at [692, 377] on button at bounding box center [700, 382] width 51 height 61
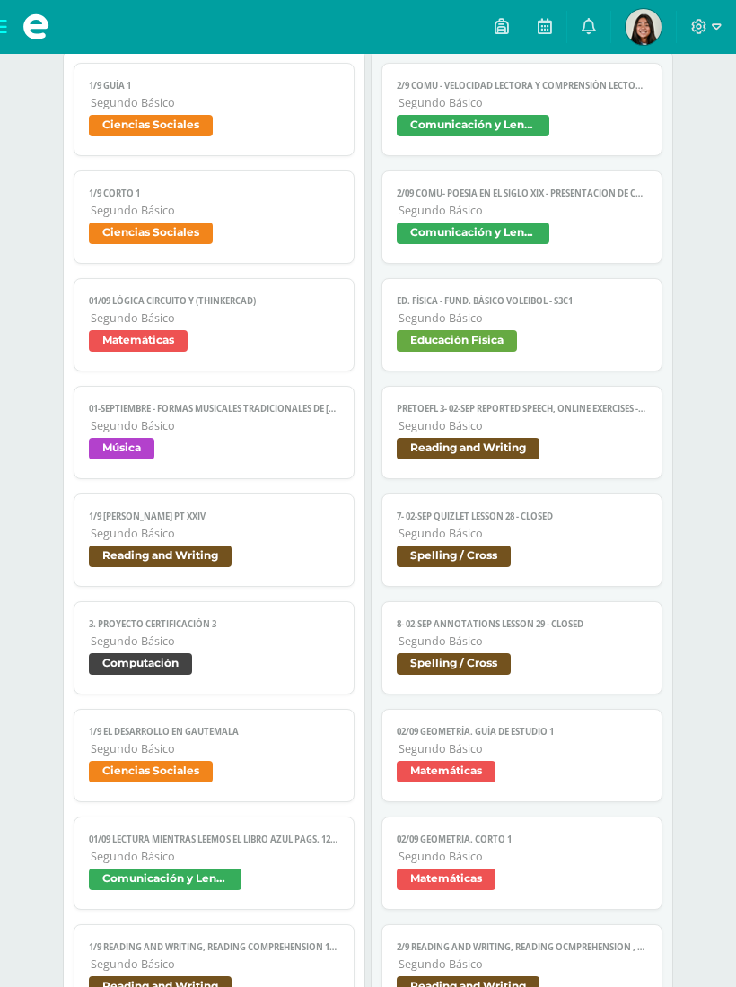
click at [549, 648] on span "Segundo Básico" at bounding box center [522, 640] width 248 height 15
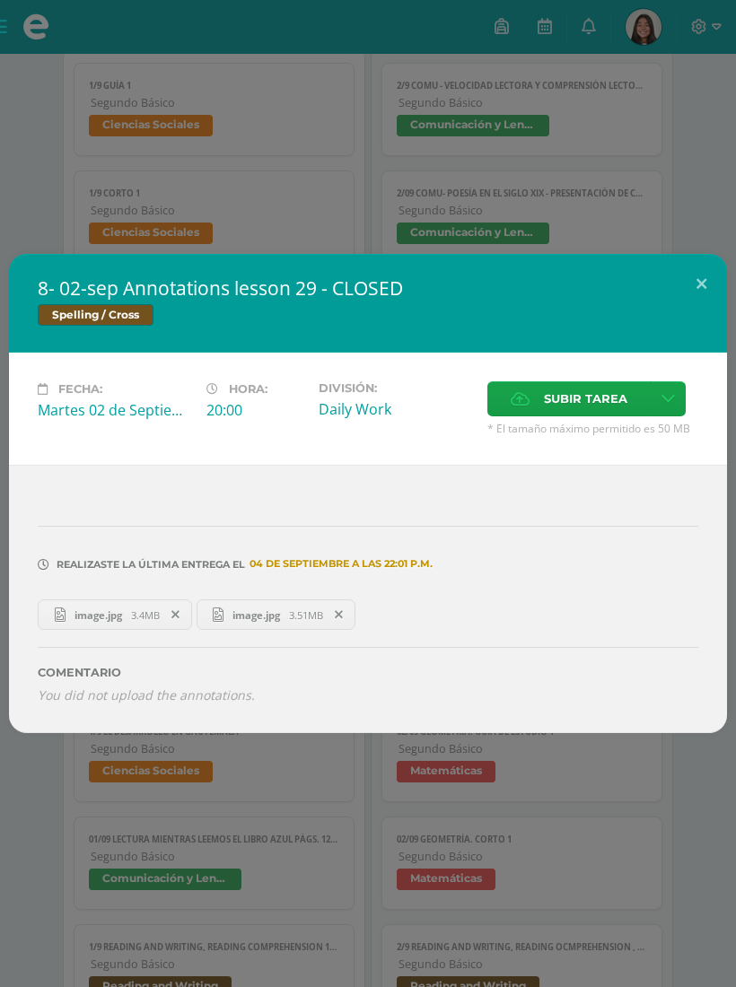
click at [696, 284] on button at bounding box center [700, 284] width 51 height 61
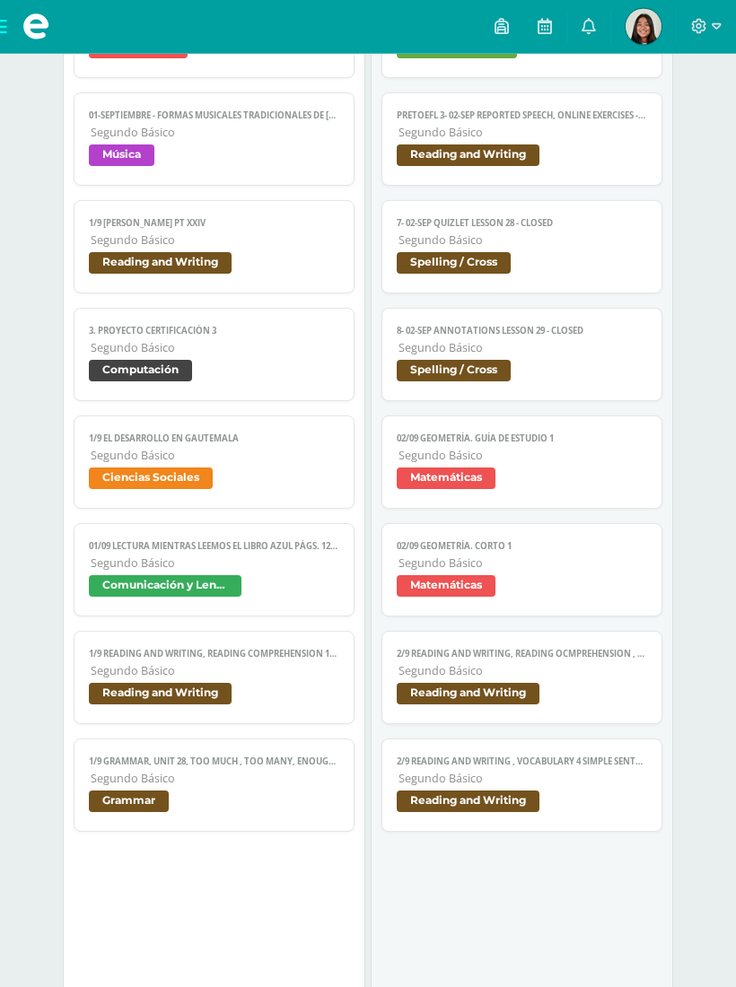
scroll to position [594, 0]
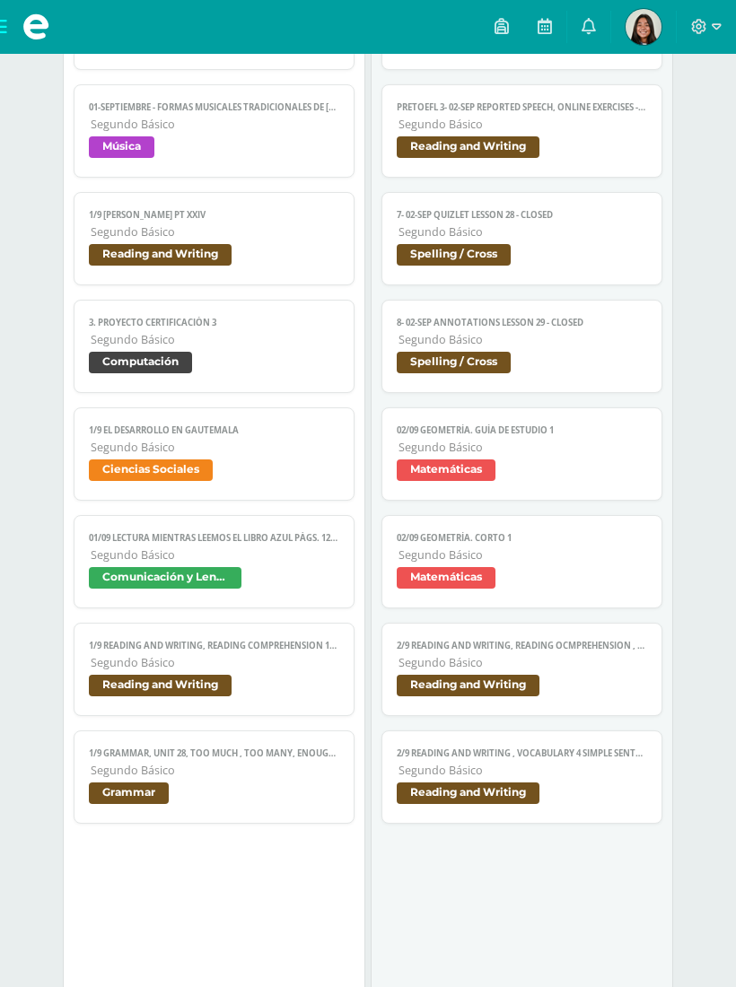
click at [555, 455] on span "Segundo Básico" at bounding box center [522, 447] width 248 height 15
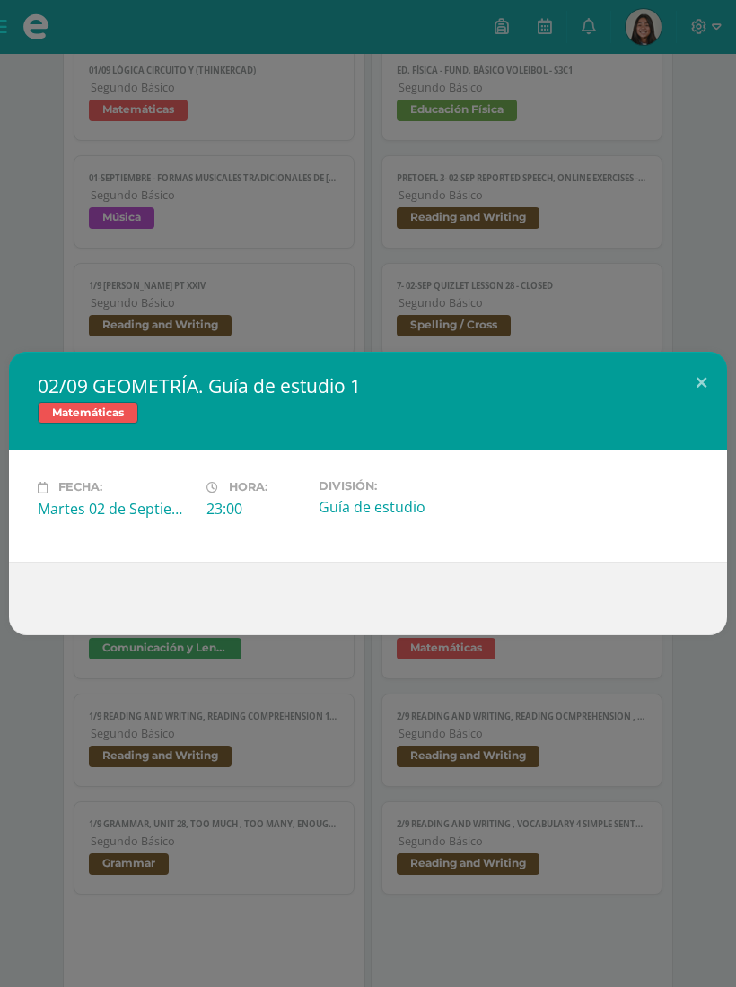
click at [692, 381] on button at bounding box center [700, 382] width 51 height 61
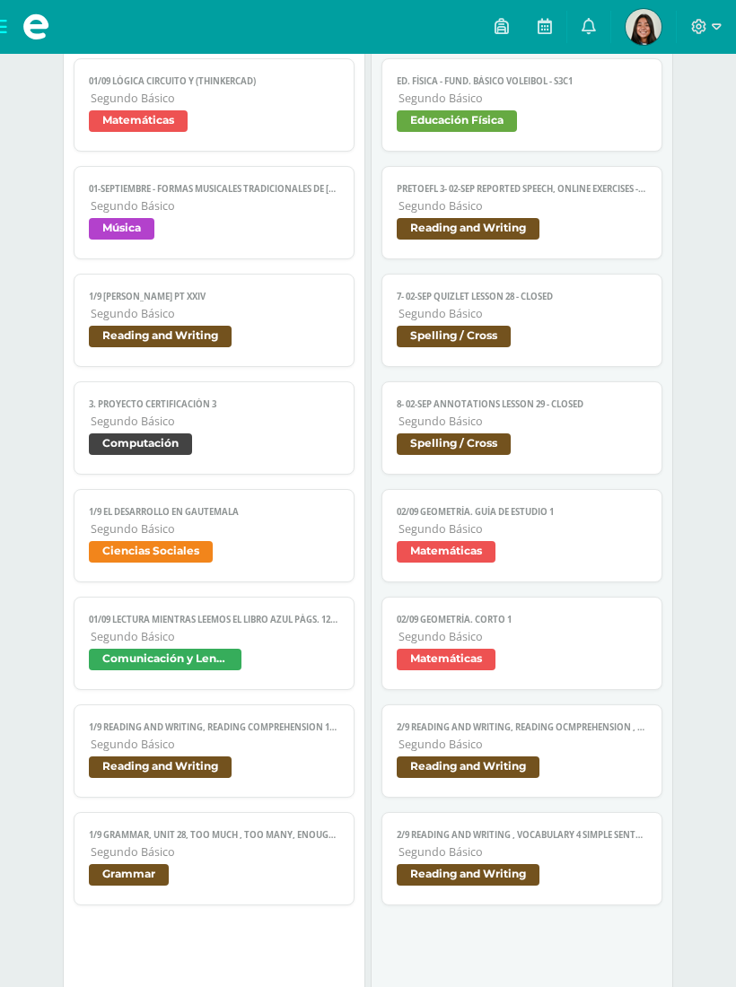
scroll to position [511, 0]
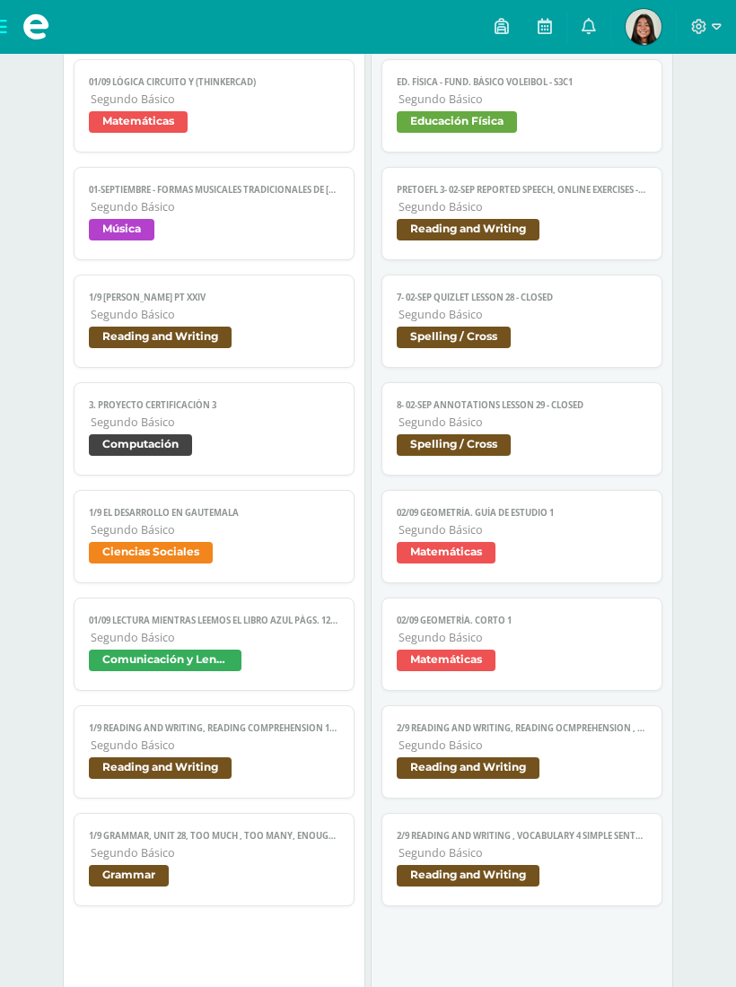
click at [527, 670] on span "Matemáticas" at bounding box center [520, 662] width 249 height 26
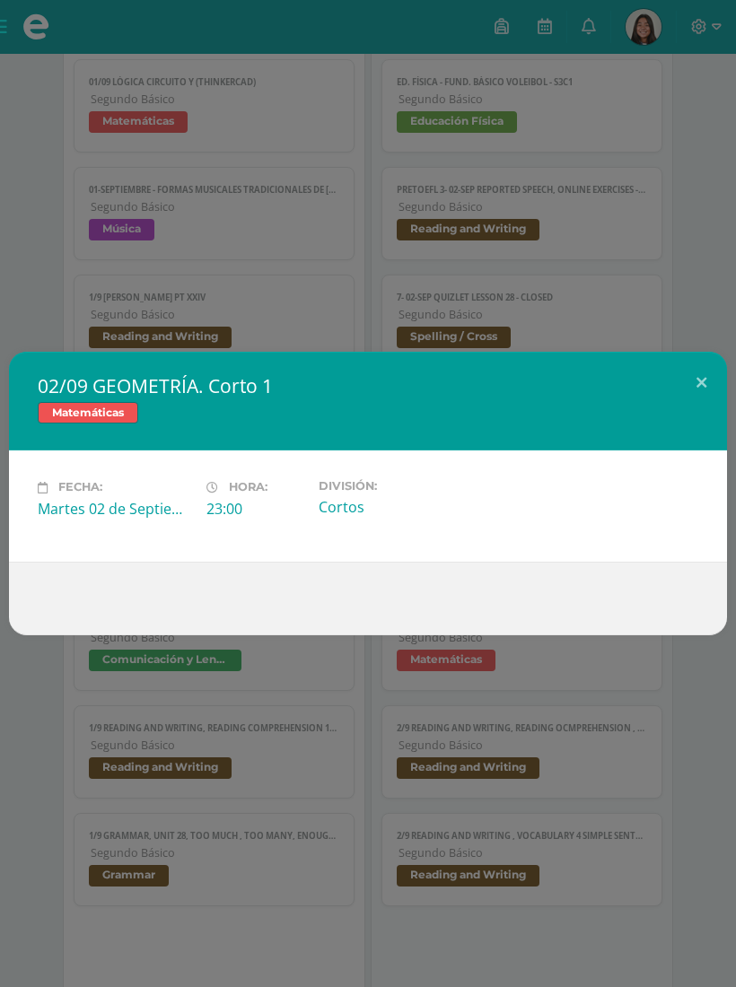
click at [696, 379] on button at bounding box center [700, 382] width 51 height 61
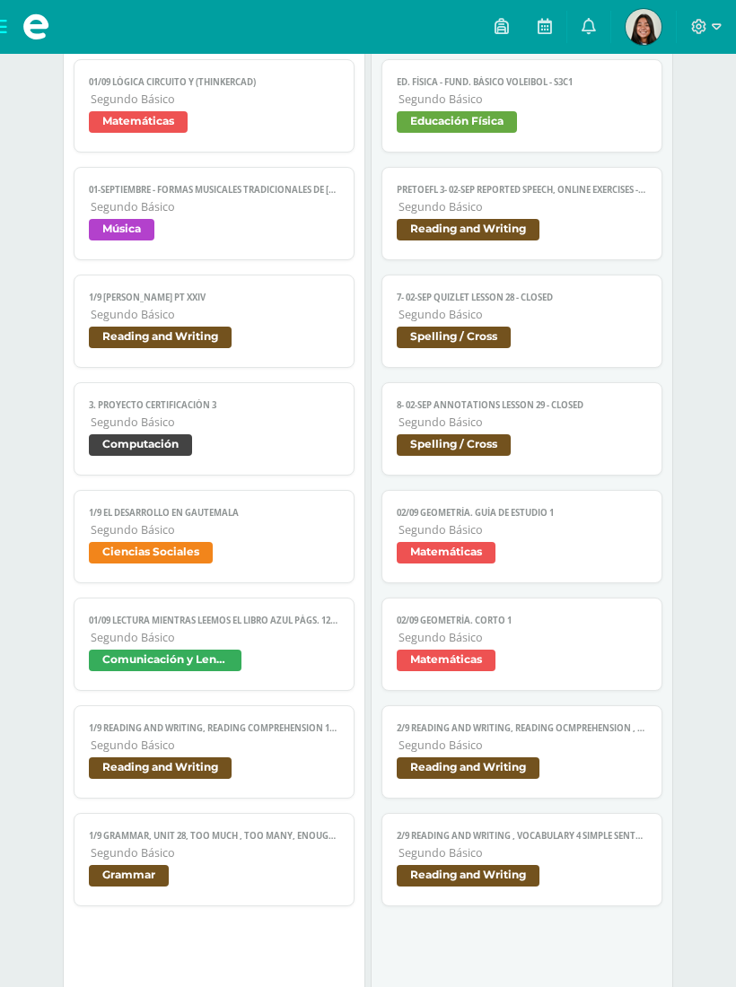
click at [524, 779] on span "Reading and Writing" at bounding box center [467, 768] width 143 height 22
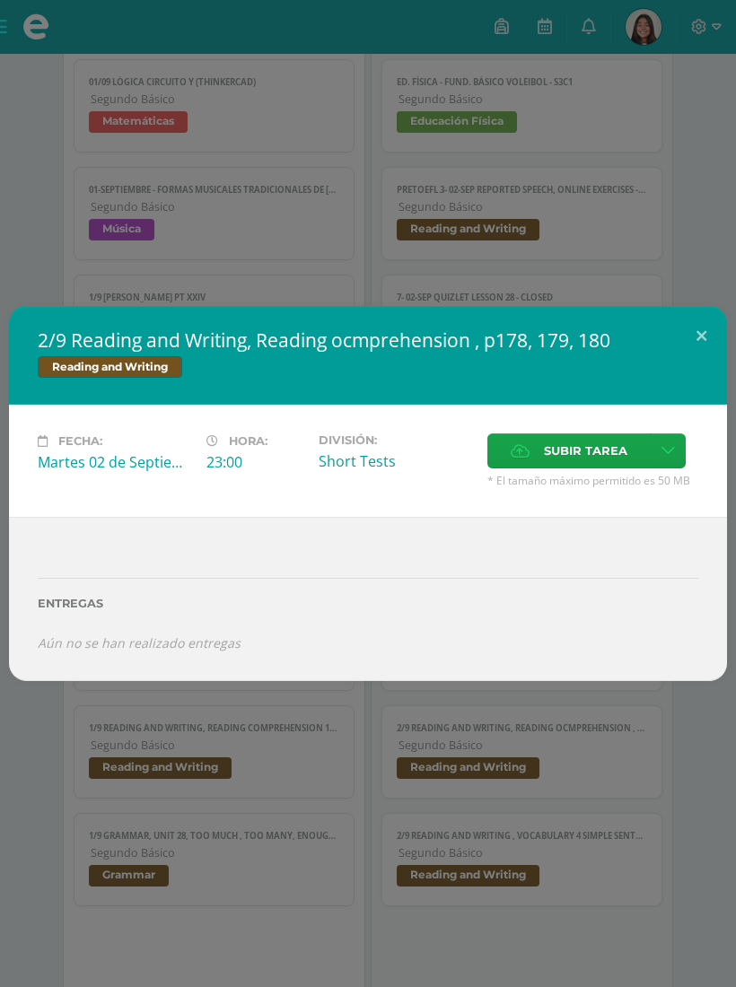
click at [681, 344] on button at bounding box center [700, 336] width 51 height 61
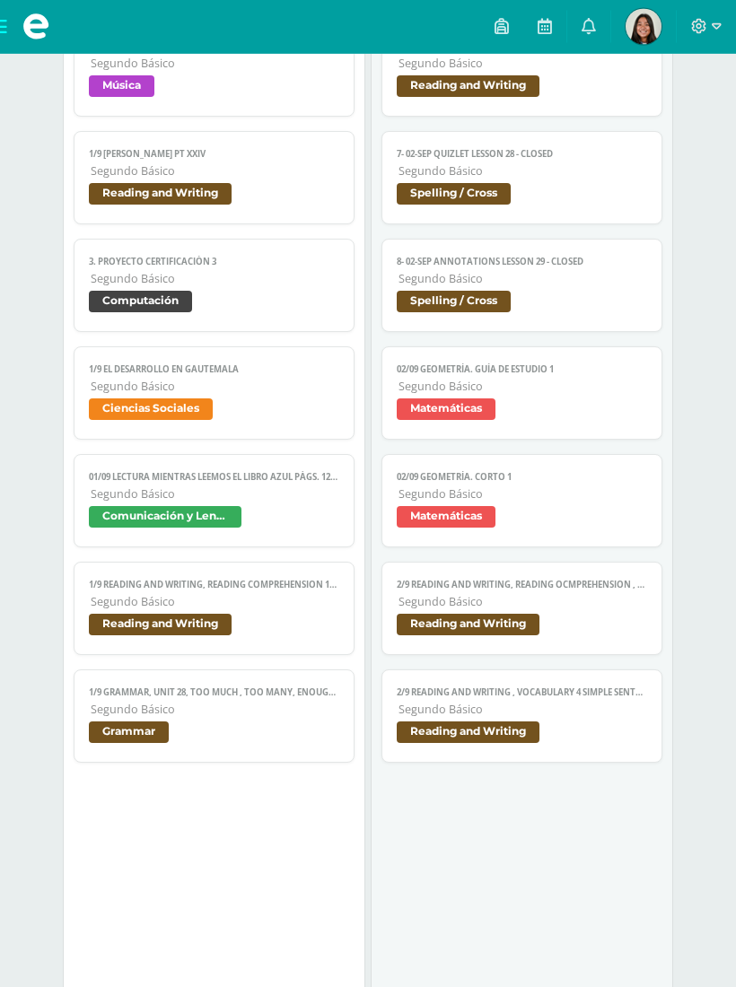
scroll to position [649, 0]
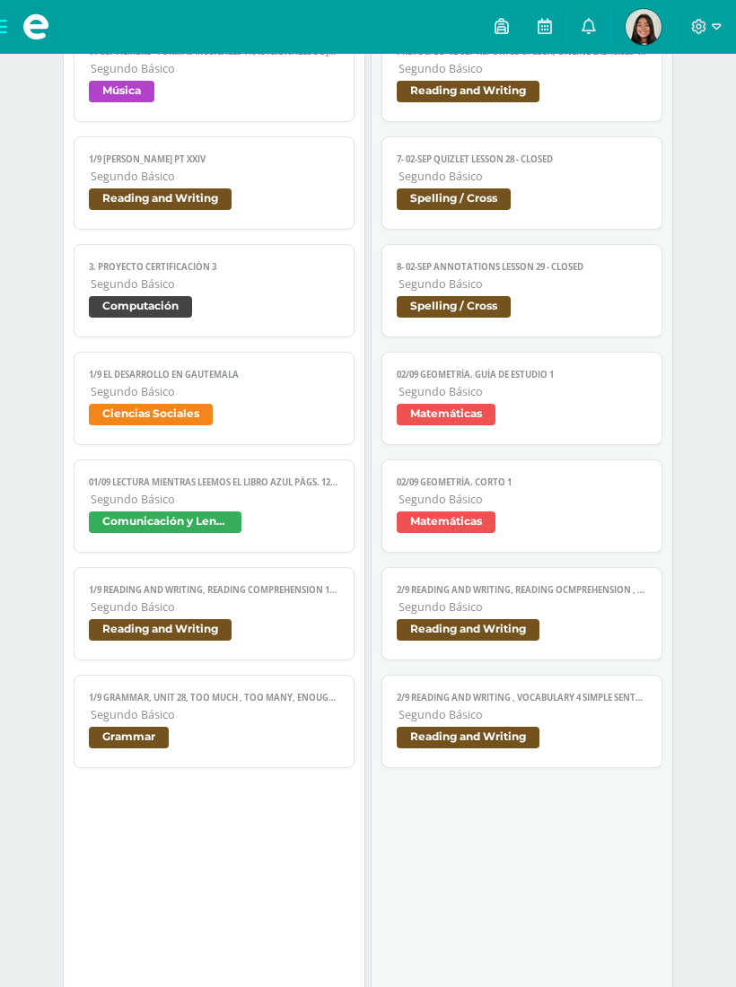
click at [543, 753] on span "Reading and Writing" at bounding box center [520, 740] width 249 height 26
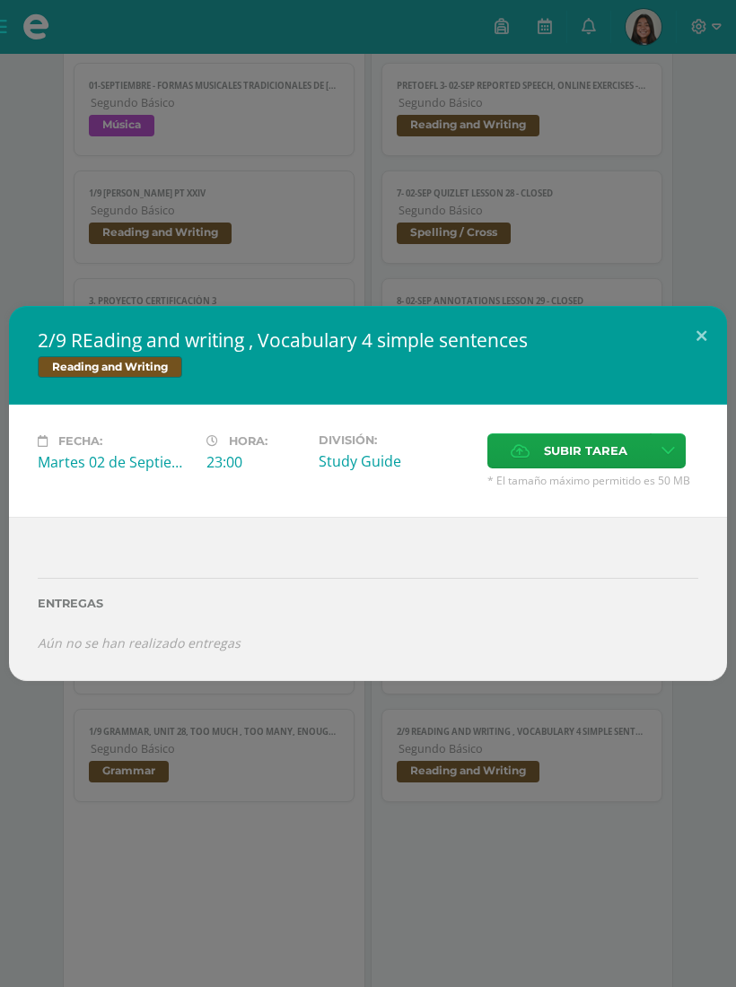
scroll to position [614, 0]
click at [691, 350] on button at bounding box center [700, 336] width 51 height 61
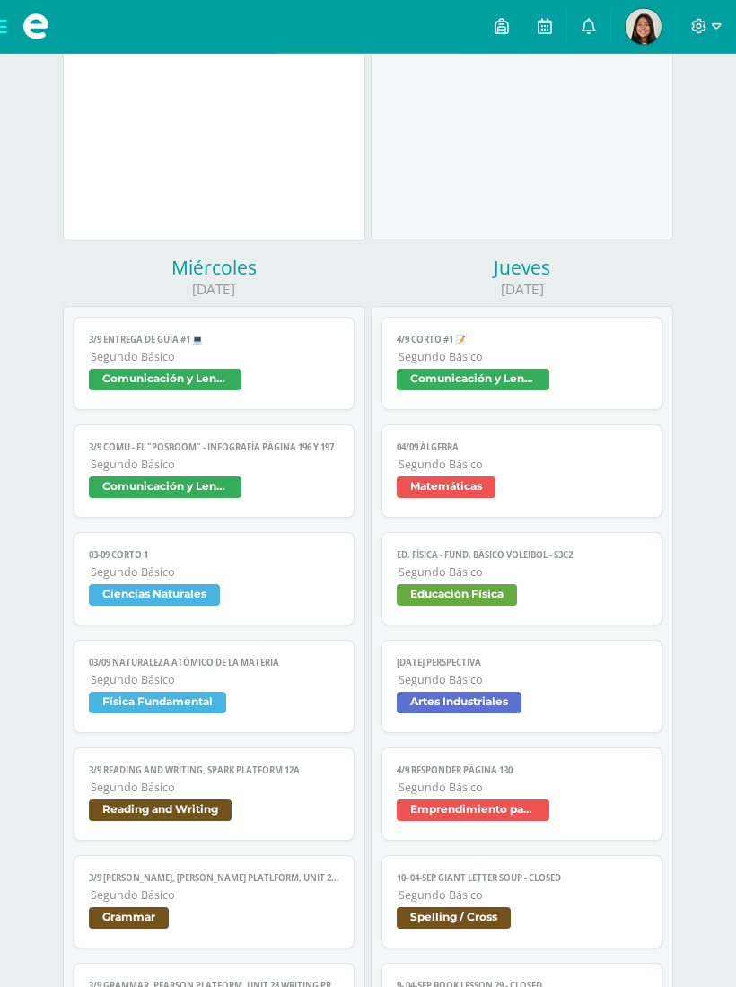
scroll to position [1748, 0]
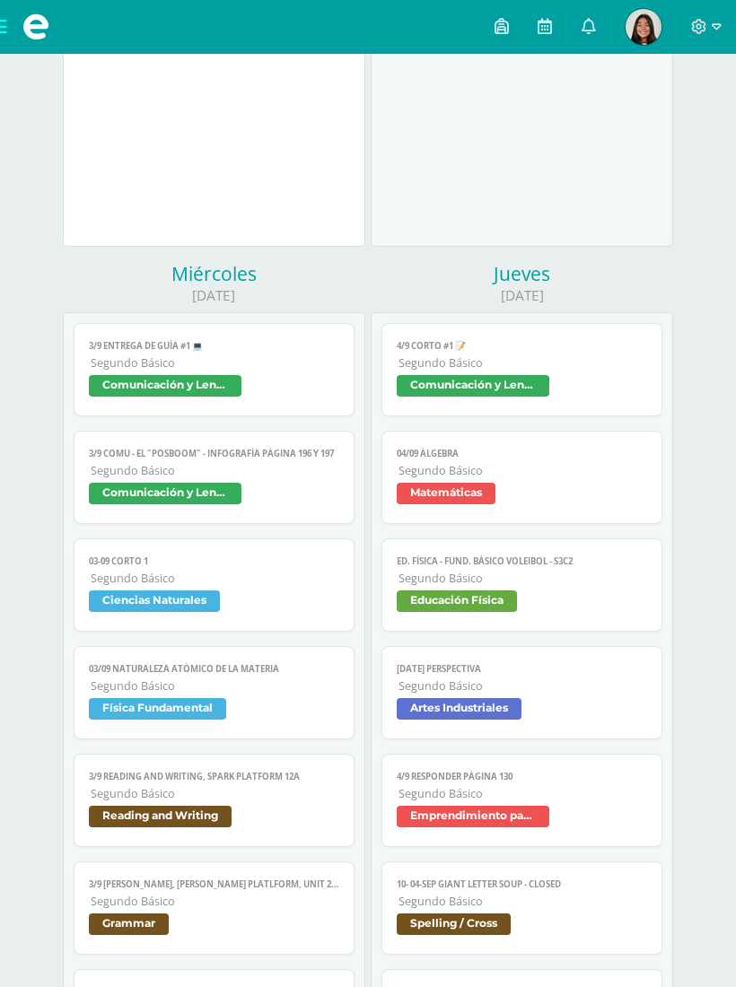
click at [244, 401] on span "Comunicación y Lenguaje" at bounding box center [213, 388] width 249 height 26
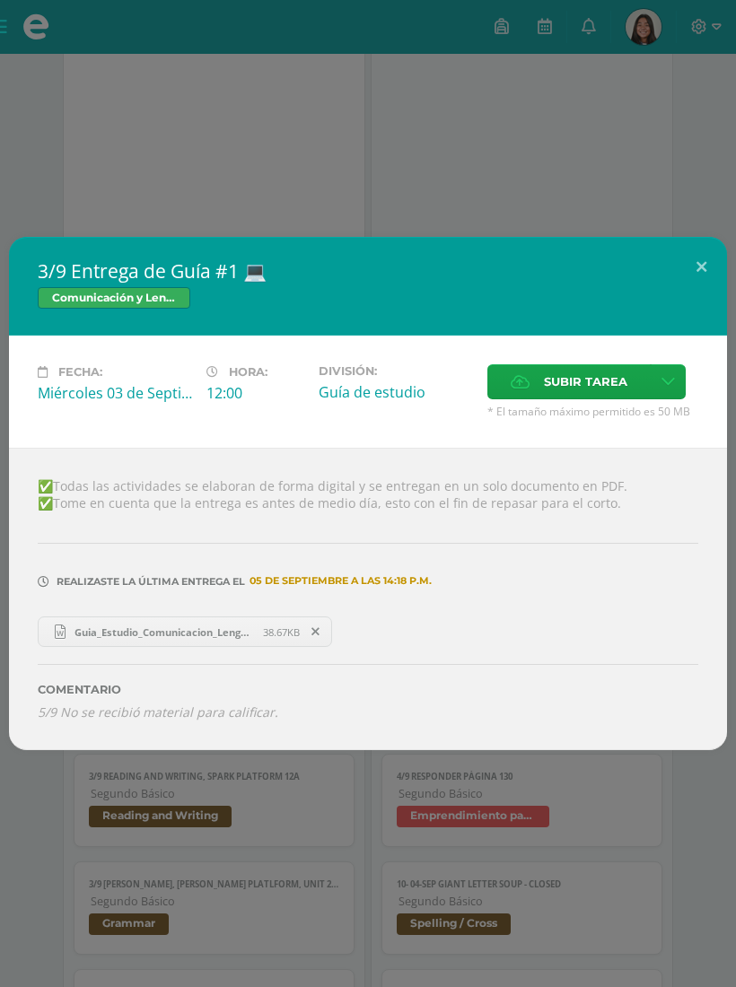
click at [102, 748] on div "✅Todas las actividades se elaboran de forma digital y se entregan en un solo do…" at bounding box center [368, 599] width 718 height 302
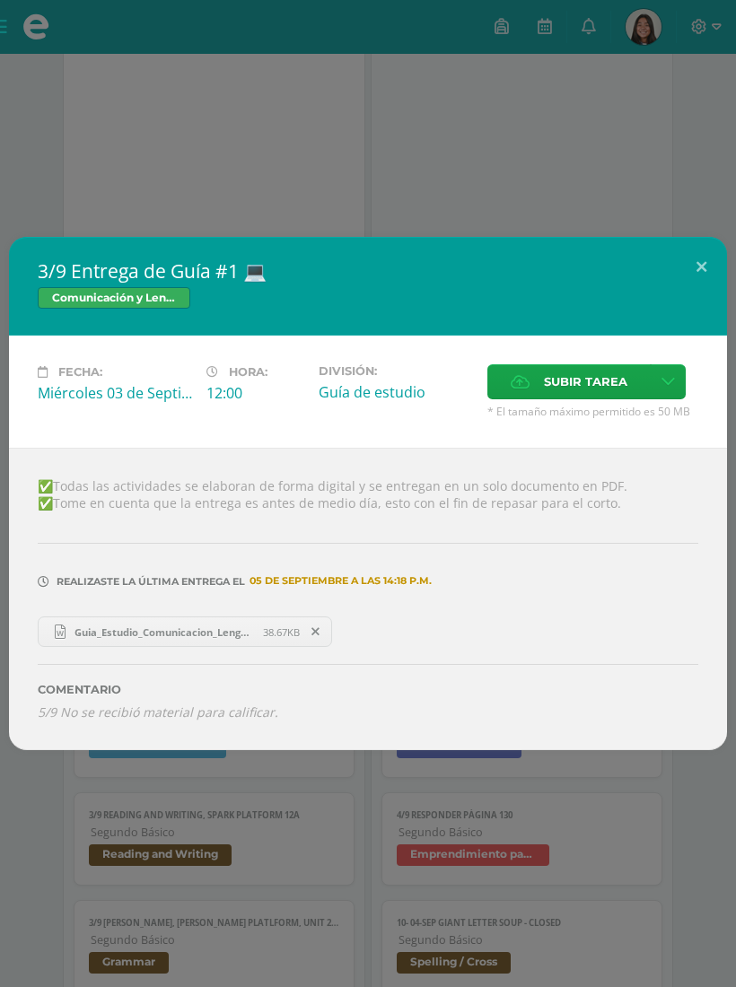
scroll to position [1710, 0]
click at [149, 750] on div "✅Todas las actividades se elaboran de forma digital y se entregan en un solo do…" at bounding box center [368, 599] width 718 height 302
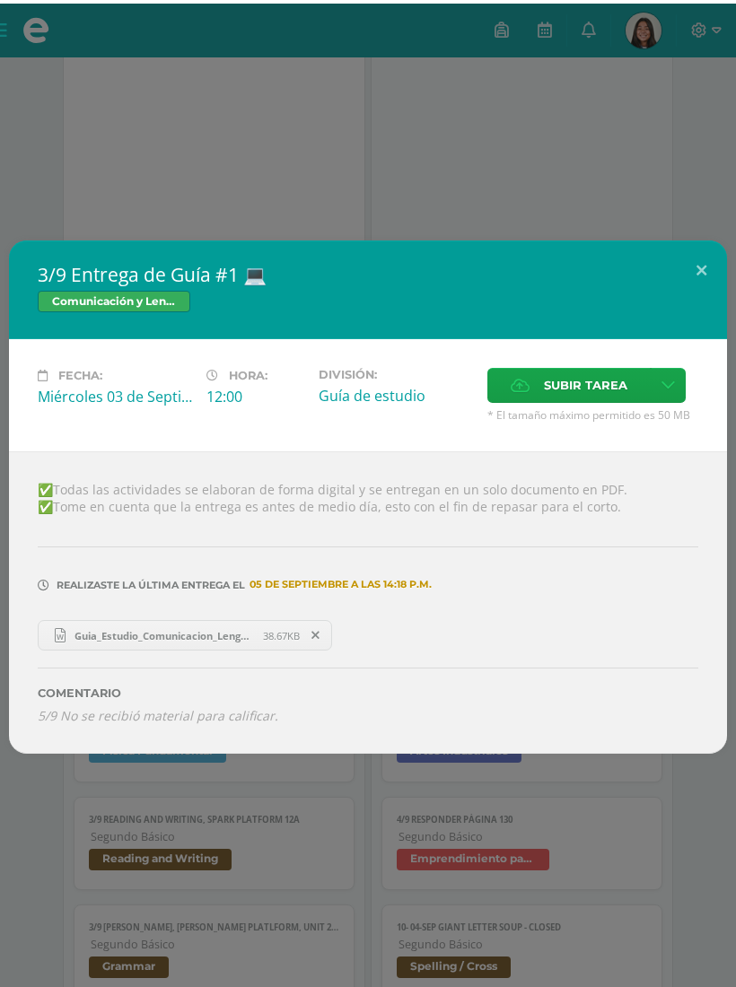
click at [198, 639] on span "Guia_Estudio_Comunicacion_Lenguaje_U4_1_IvannaPlata.docx" at bounding box center [163, 631] width 197 height 13
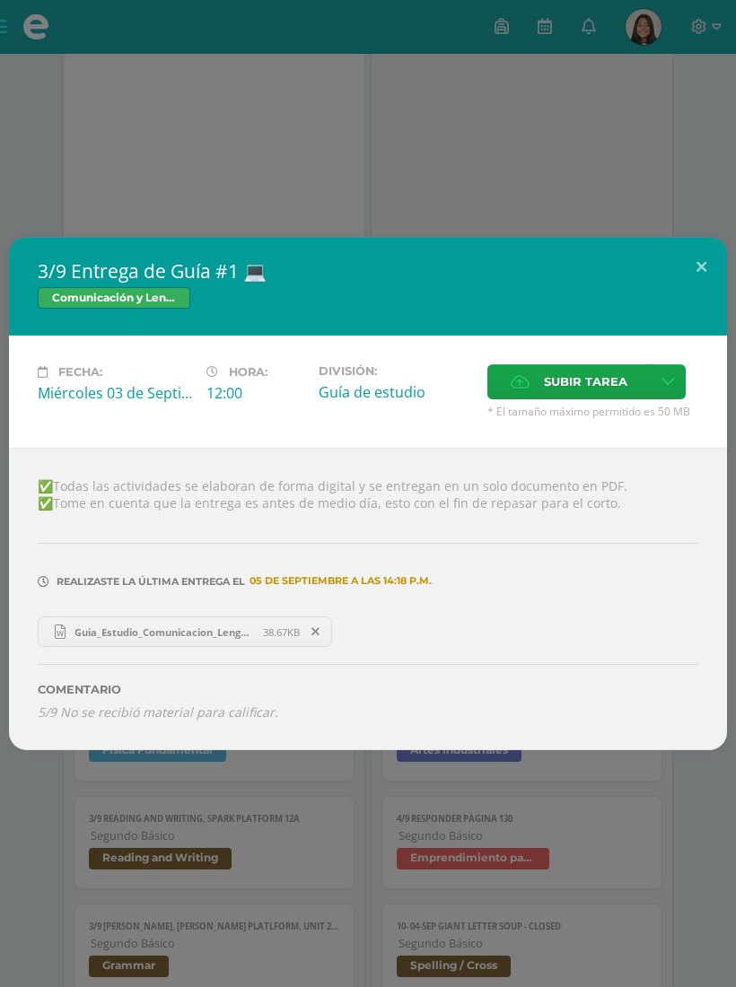
click at [332, 611] on div "Realizaste la última entrega el 05 DE Septiembre A LAS 14:18 p.m." at bounding box center [368, 569] width 660 height 86
click at [73, 708] on div "Comentario 5/9 No se recibió material para calificar." at bounding box center [368, 684] width 660 height 74
click at [130, 742] on div "✅Todas las actividades se elaboran de forma digital y se entregan en un solo do…" at bounding box center [368, 599] width 718 height 302
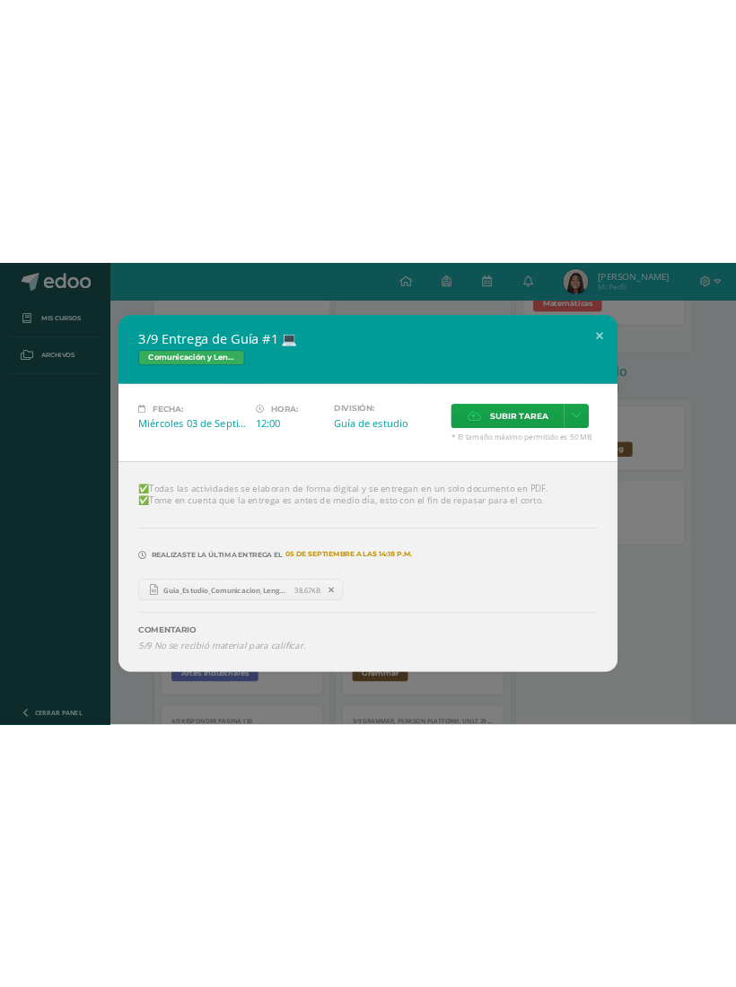
scroll to position [1676, 0]
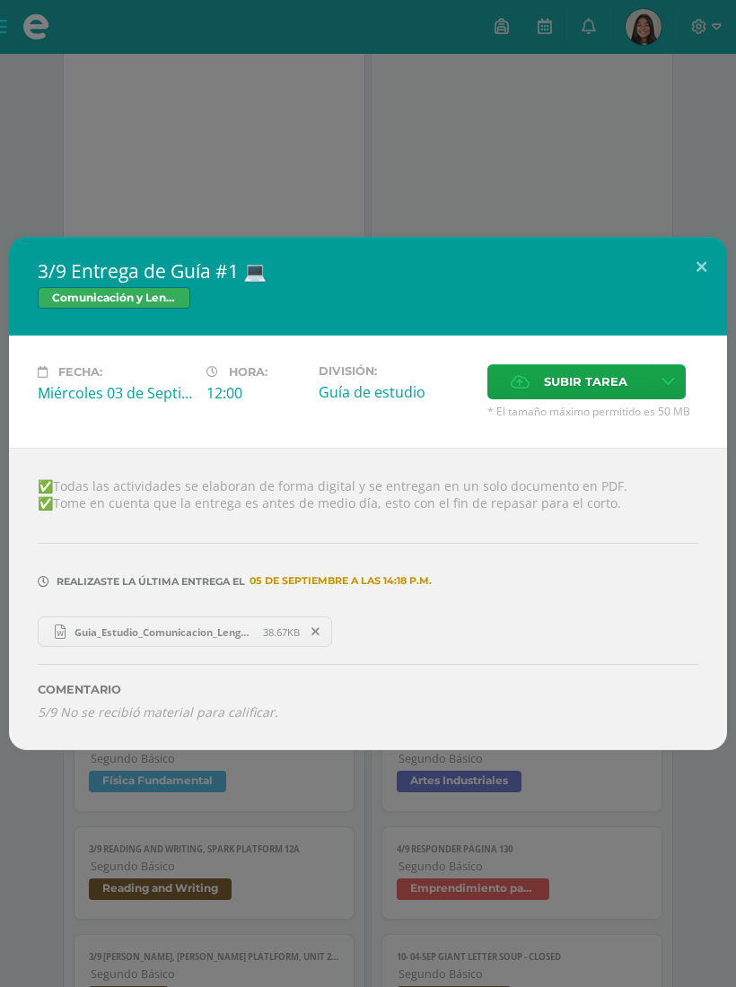
click at [705, 256] on button at bounding box center [700, 267] width 51 height 61
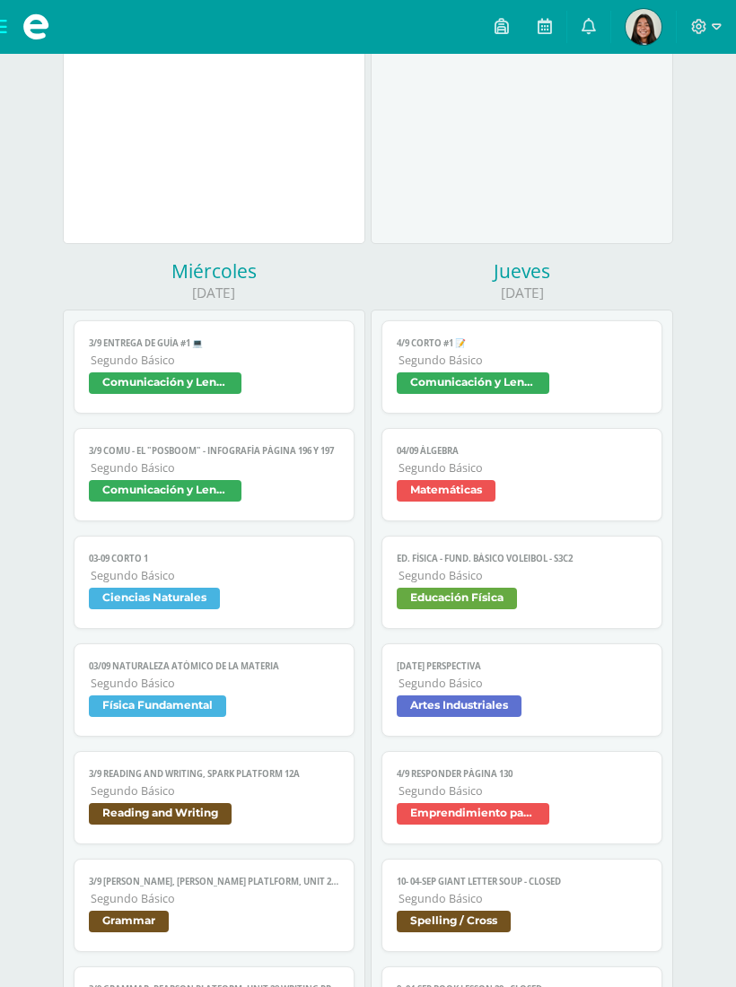
scroll to position [1752, 0]
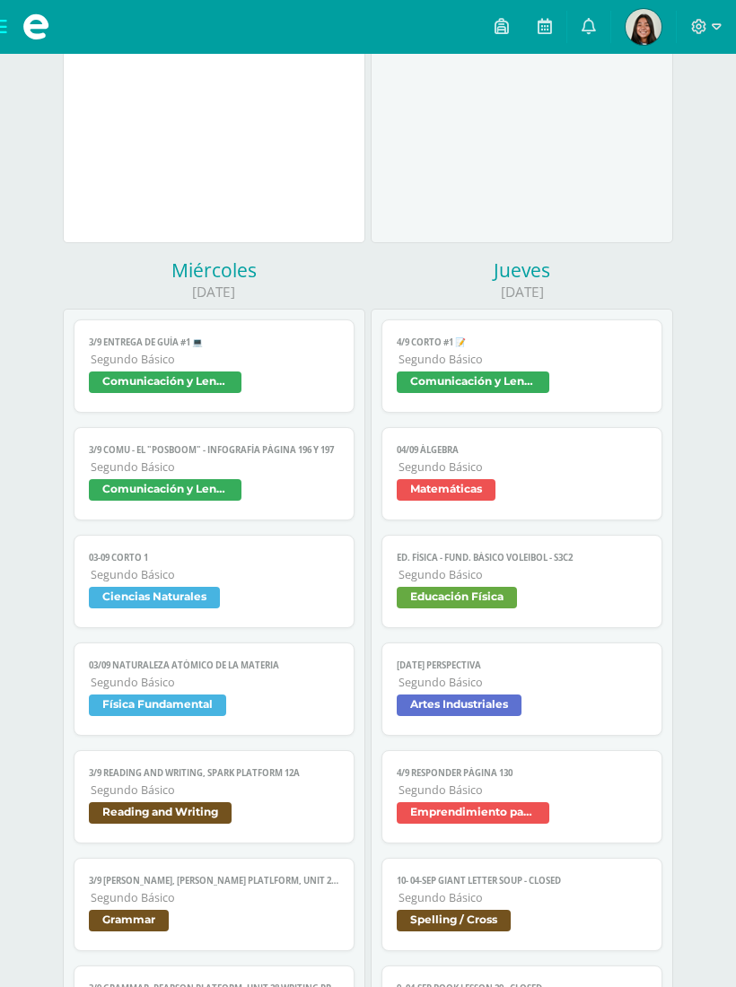
click at [245, 474] on span "Segundo Básico" at bounding box center [215, 466] width 248 height 15
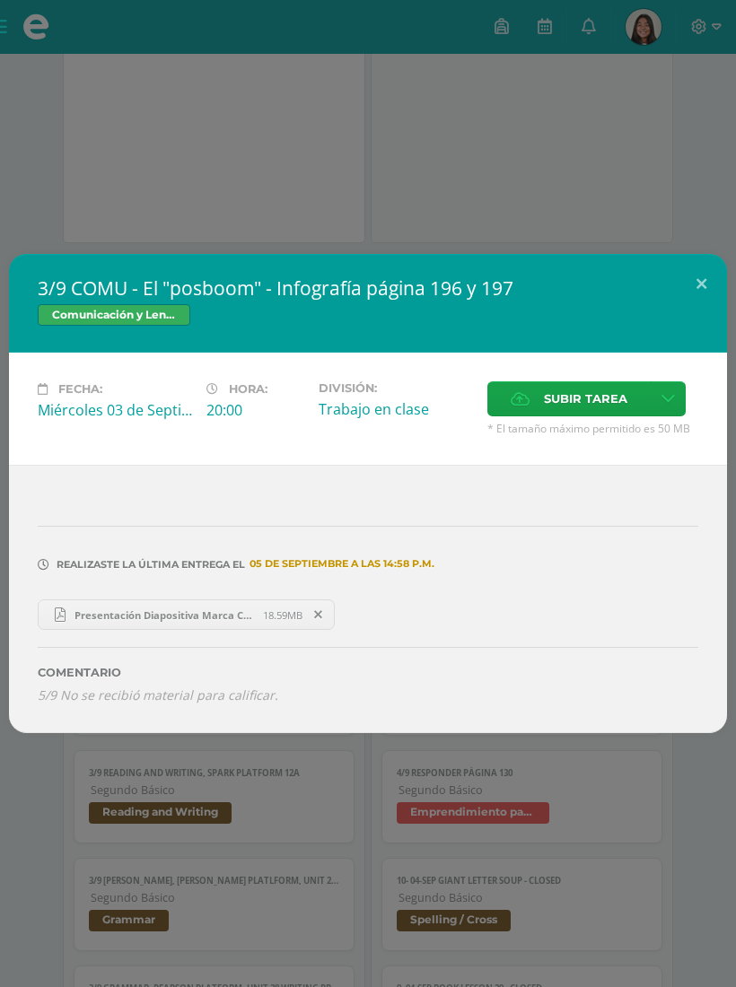
click at [712, 299] on button at bounding box center [700, 284] width 51 height 61
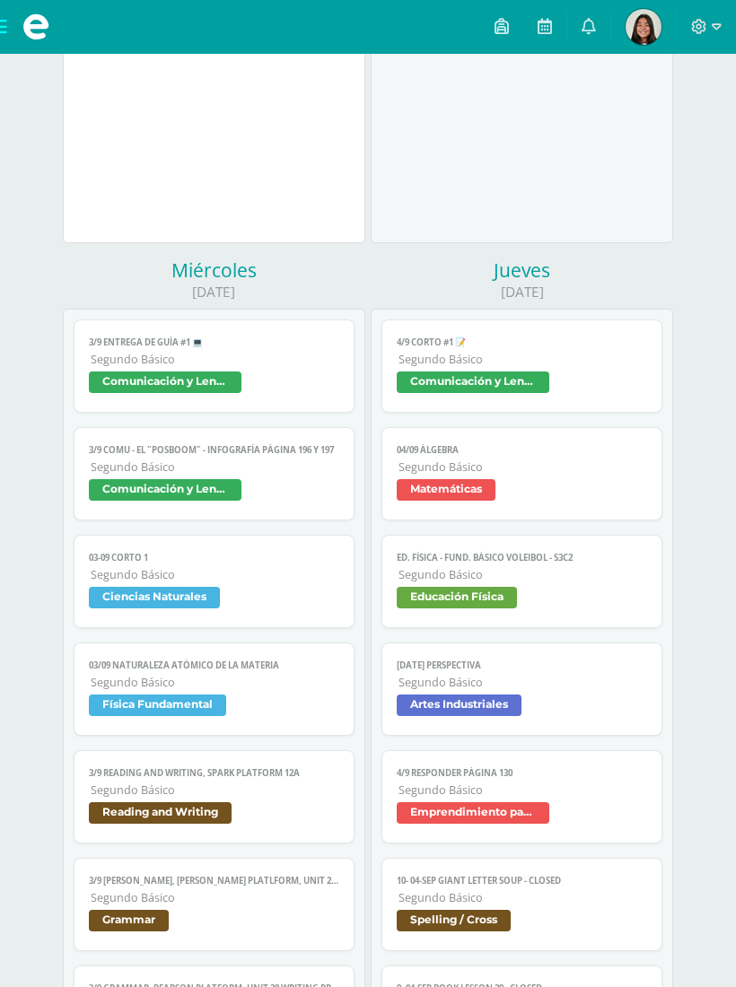
click at [248, 610] on span "Ciencias Naturales" at bounding box center [213, 600] width 249 height 26
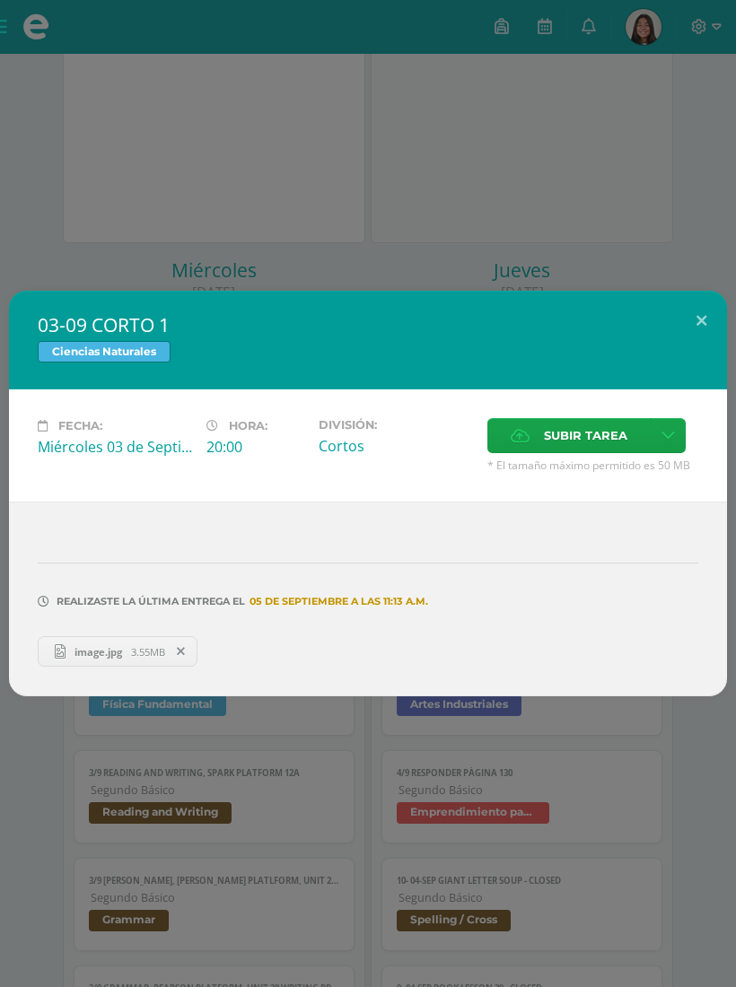
click at [693, 336] on button at bounding box center [700, 321] width 51 height 61
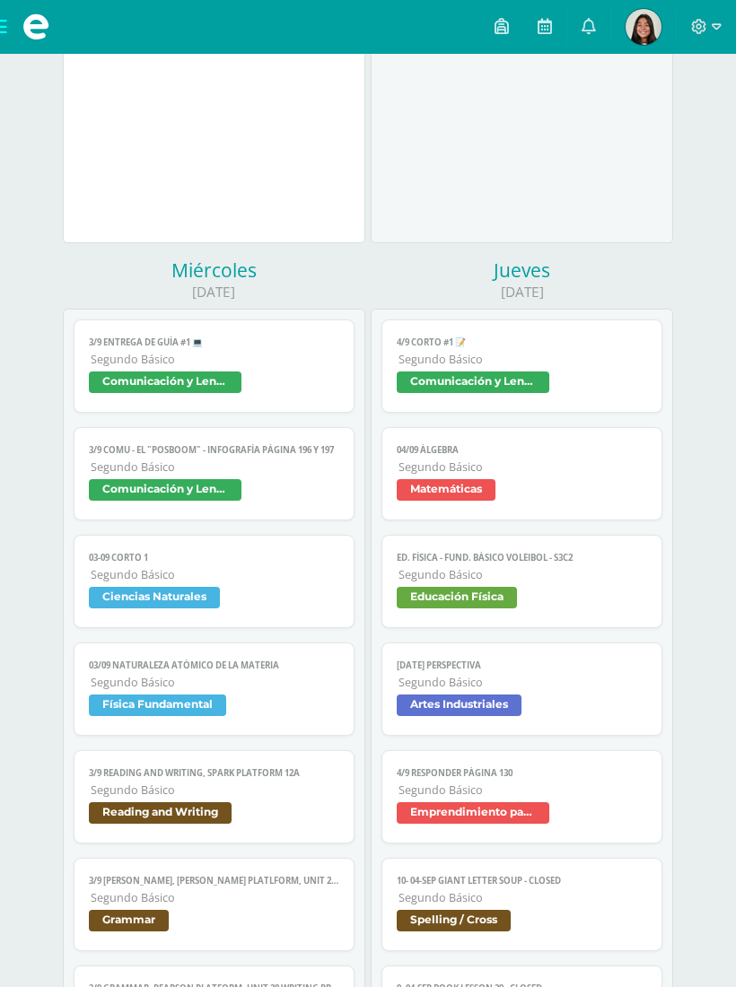
click at [274, 580] on link "03-09 CORTO 1 Segundo Básico Ciencias Naturales" at bounding box center [214, 581] width 280 height 93
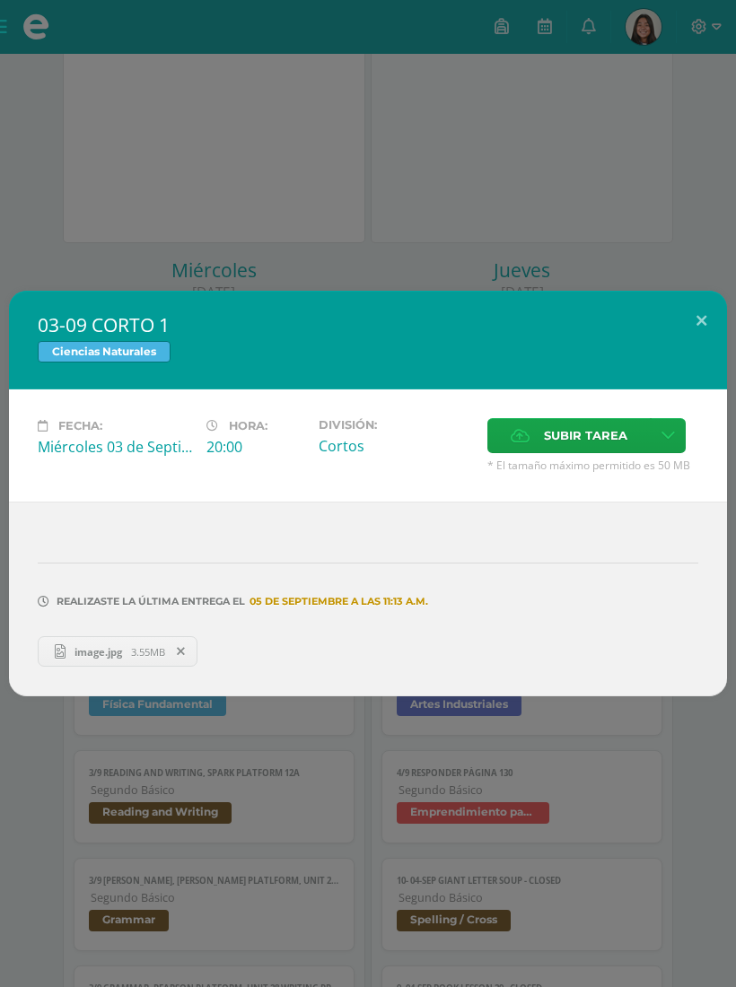
click at [135, 545] on div at bounding box center [368, 538] width 660 height 14
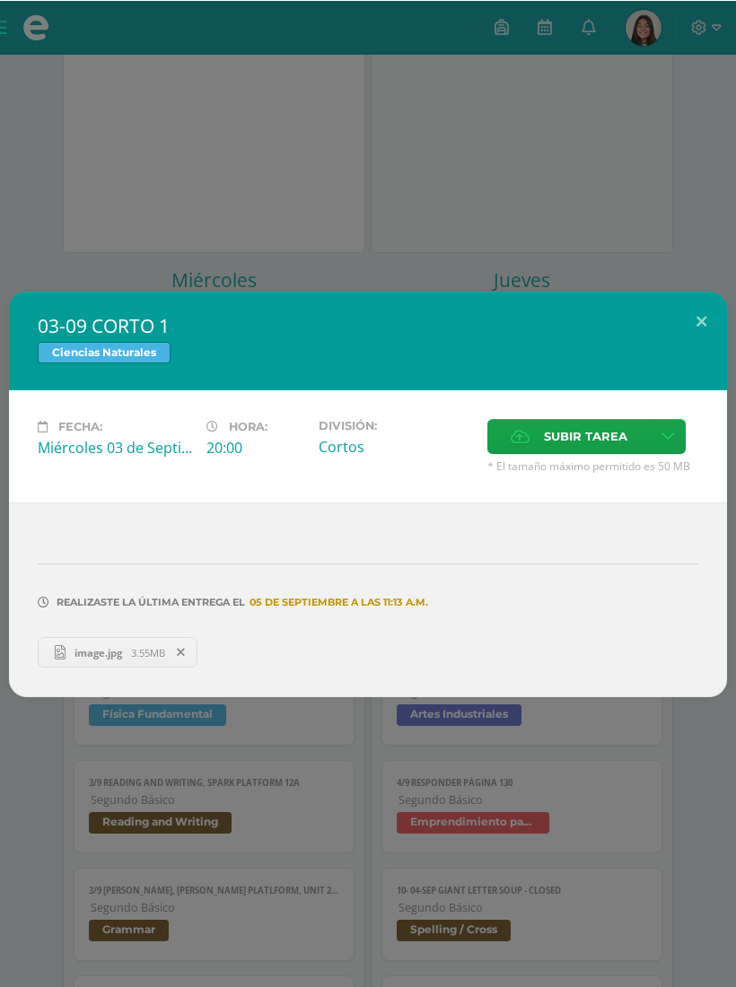
scroll to position [1742, 0]
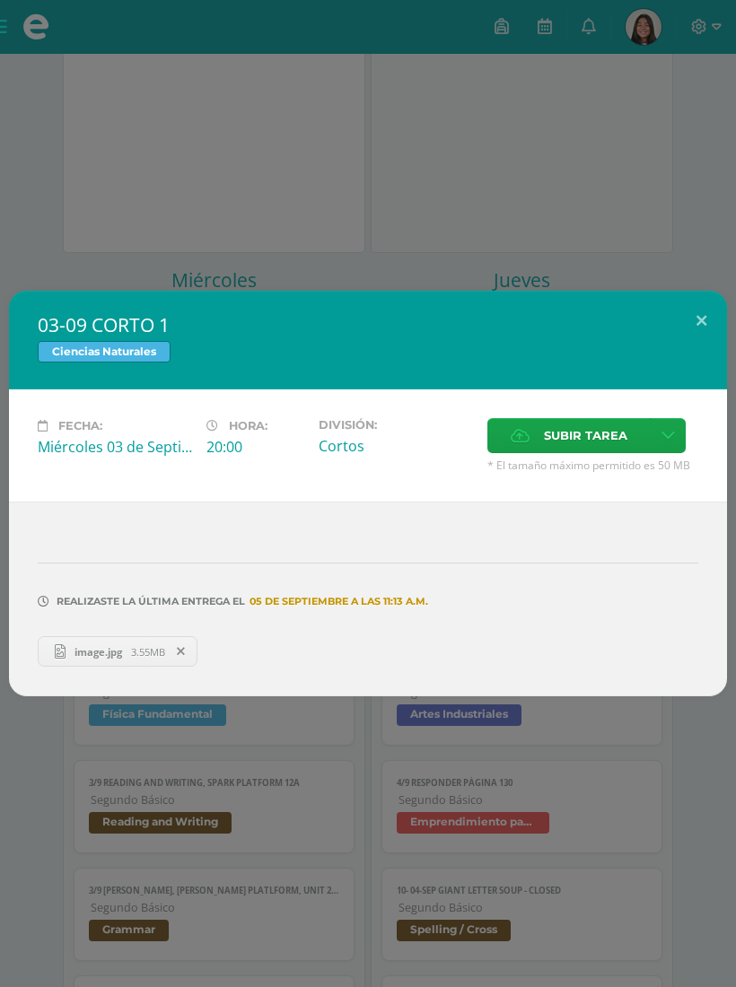
click at [692, 341] on button at bounding box center [700, 321] width 51 height 61
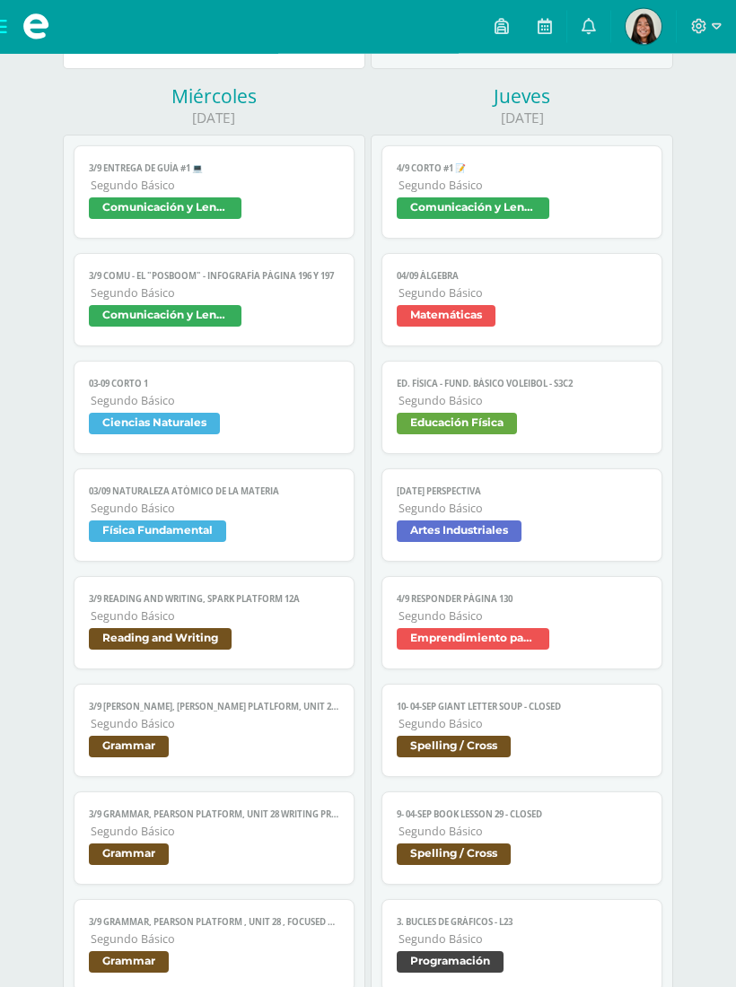
scroll to position [1923, 0]
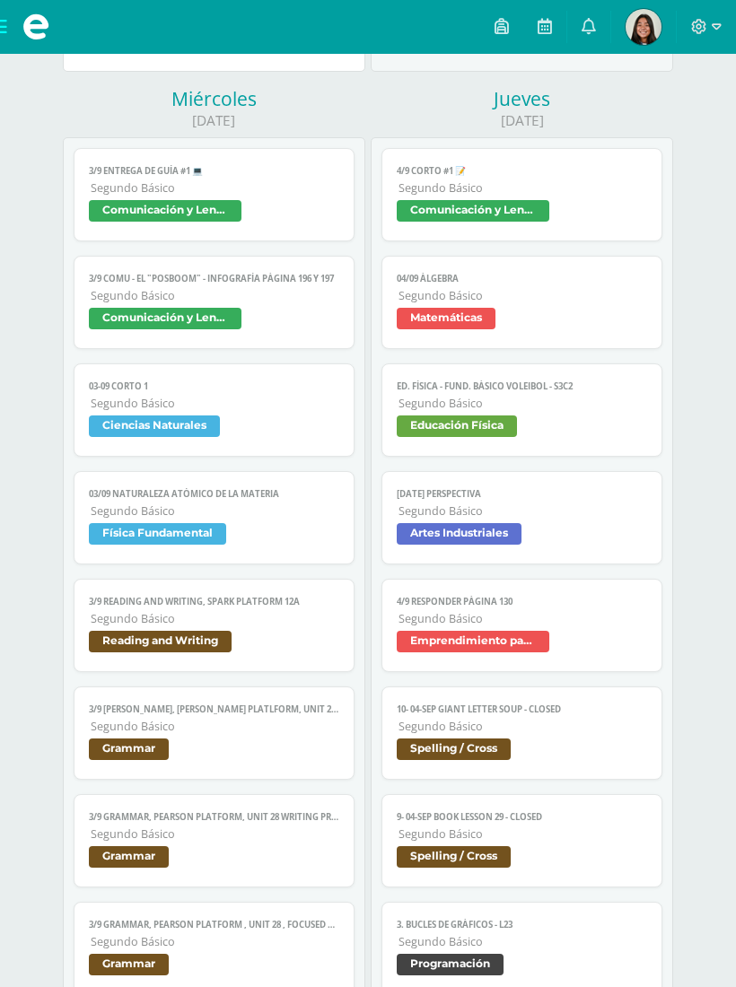
click at [246, 518] on link "03/09 Naturaleza atómico de la materia Segundo Básico Física Fundamental" at bounding box center [214, 517] width 280 height 93
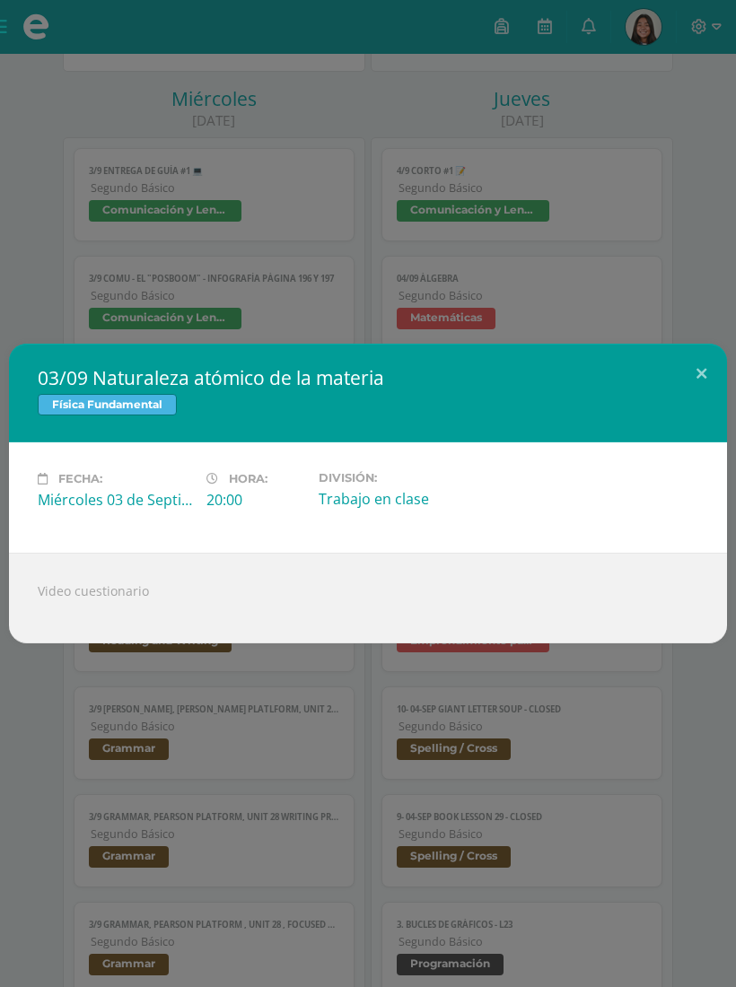
click at [706, 388] on button at bounding box center [700, 374] width 51 height 61
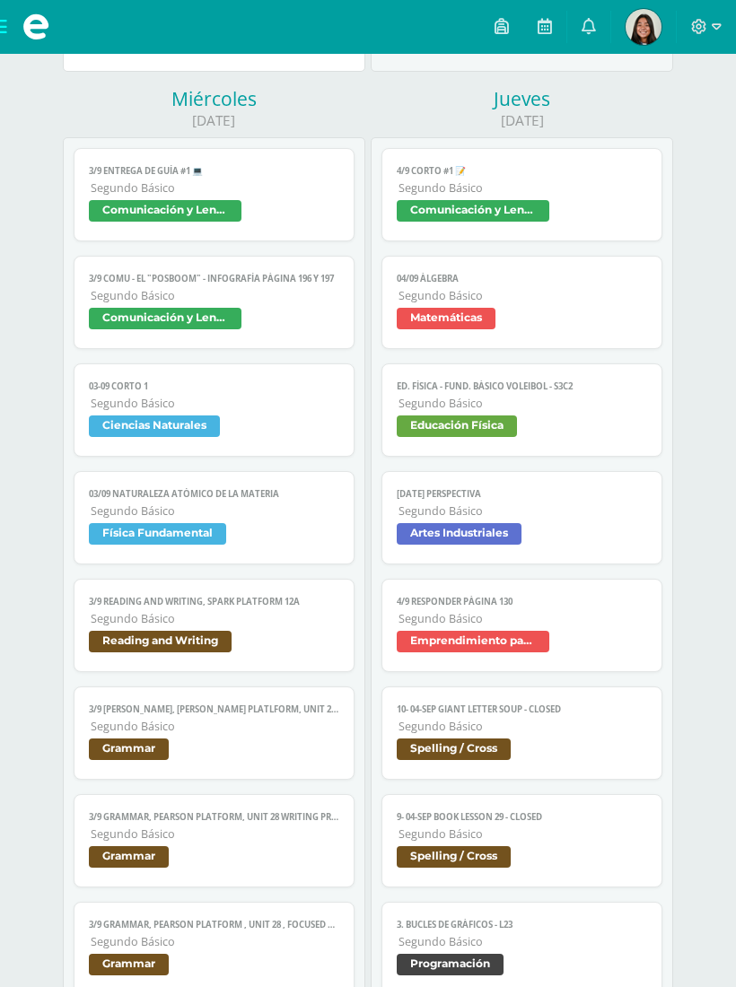
click at [249, 672] on link "3/9 Reading and Writing, spark platform 12A Segundo Básico Reading and Writing" at bounding box center [214, 625] width 280 height 93
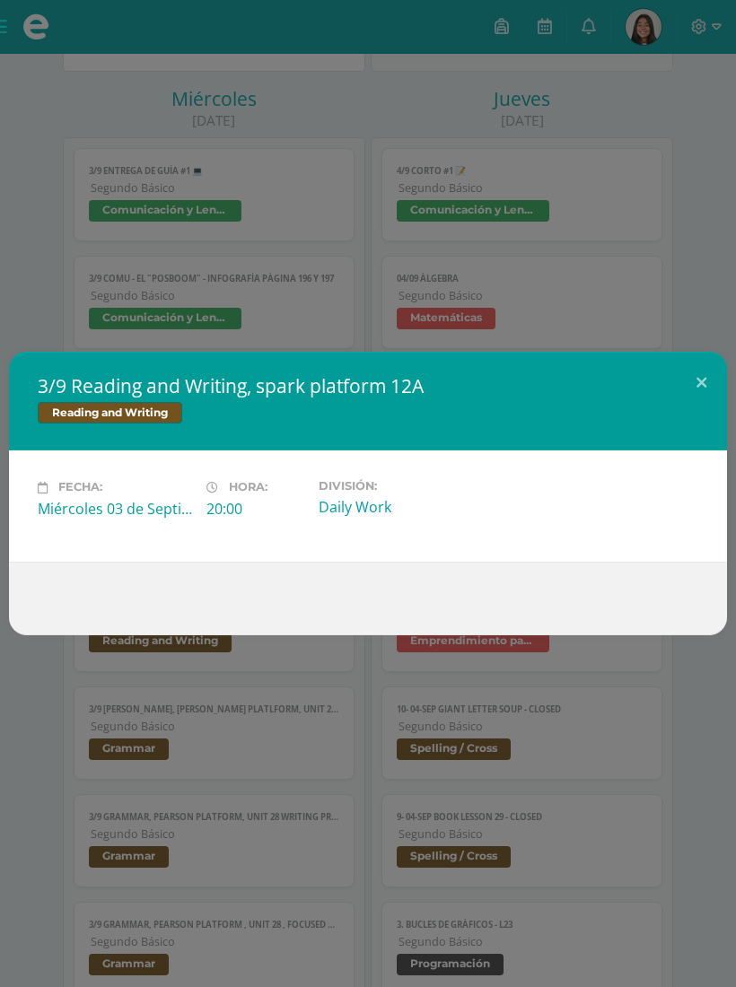
click at [694, 400] on button at bounding box center [700, 382] width 51 height 61
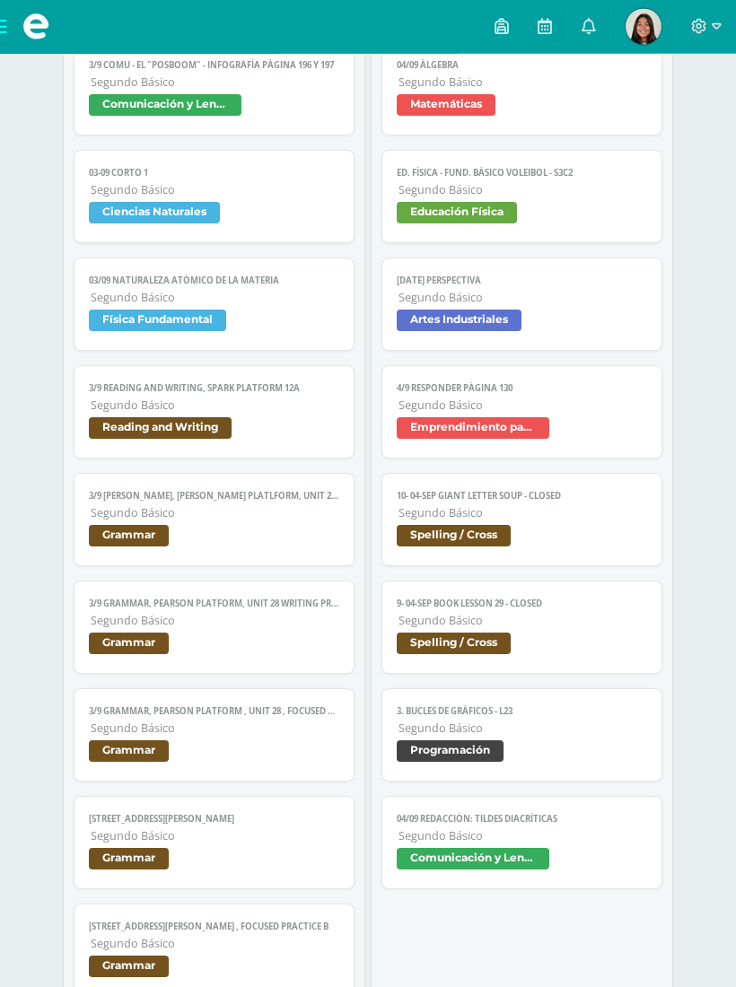
click at [290, 552] on span "Grammar" at bounding box center [213, 539] width 249 height 26
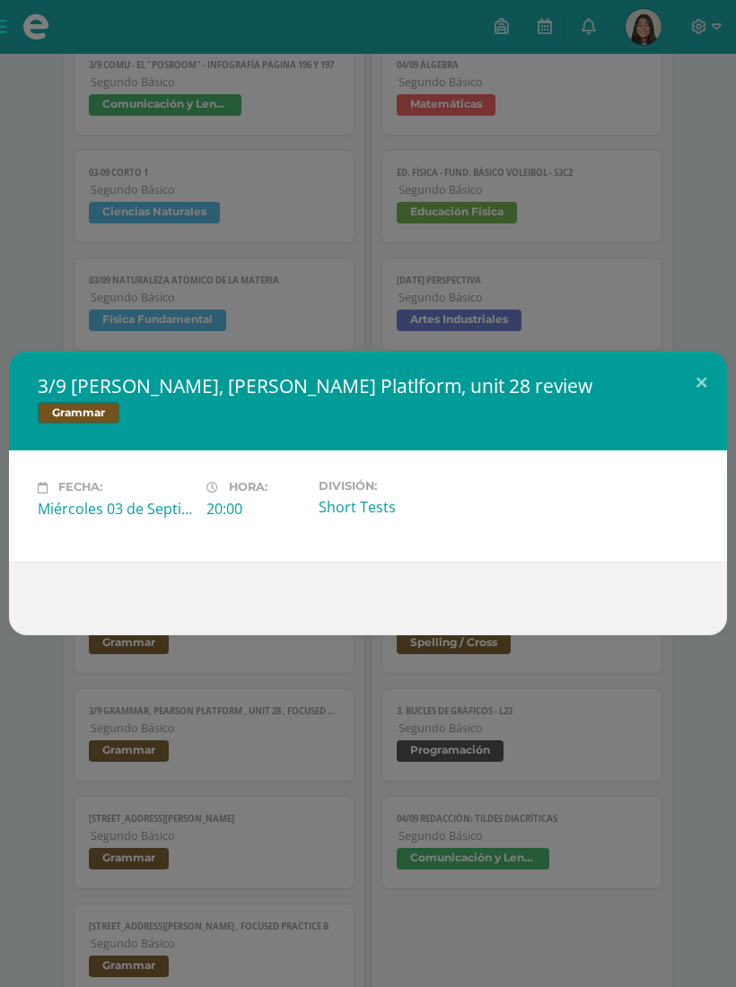
scroll to position [2135, 0]
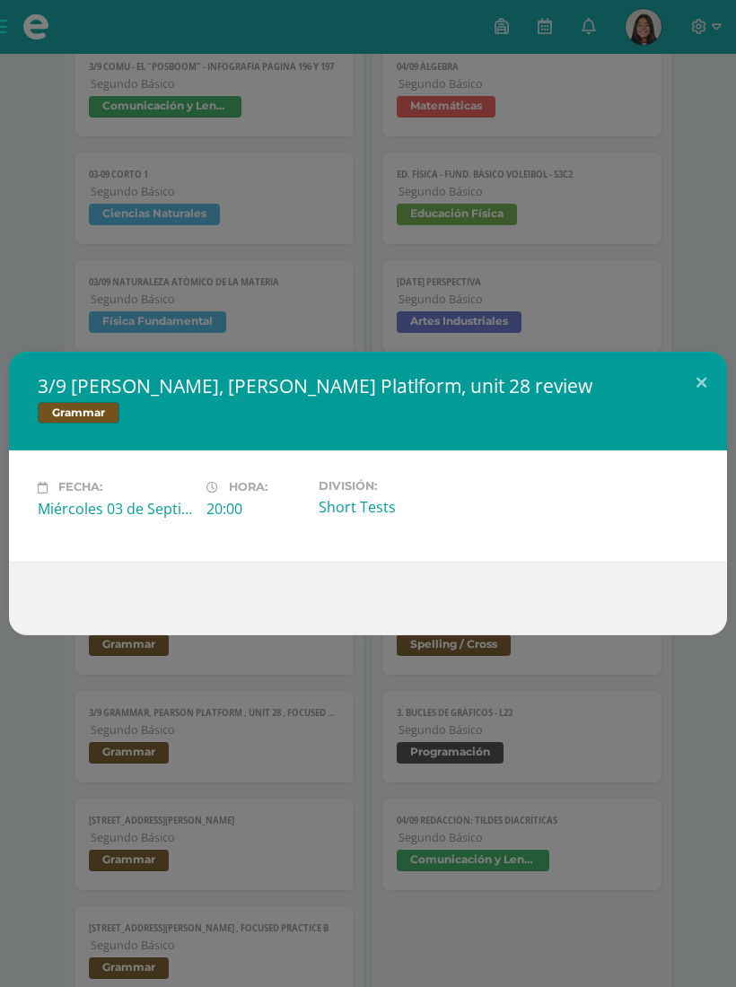
click at [688, 408] on button at bounding box center [700, 382] width 51 height 61
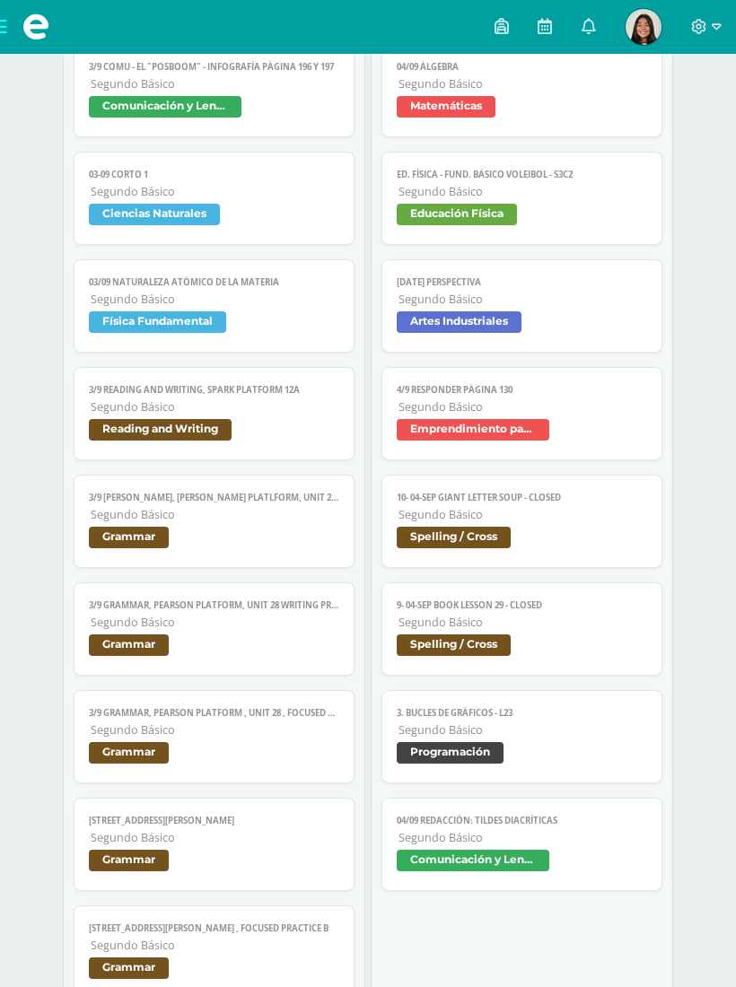
click at [243, 657] on span "Grammar" at bounding box center [213, 647] width 249 height 26
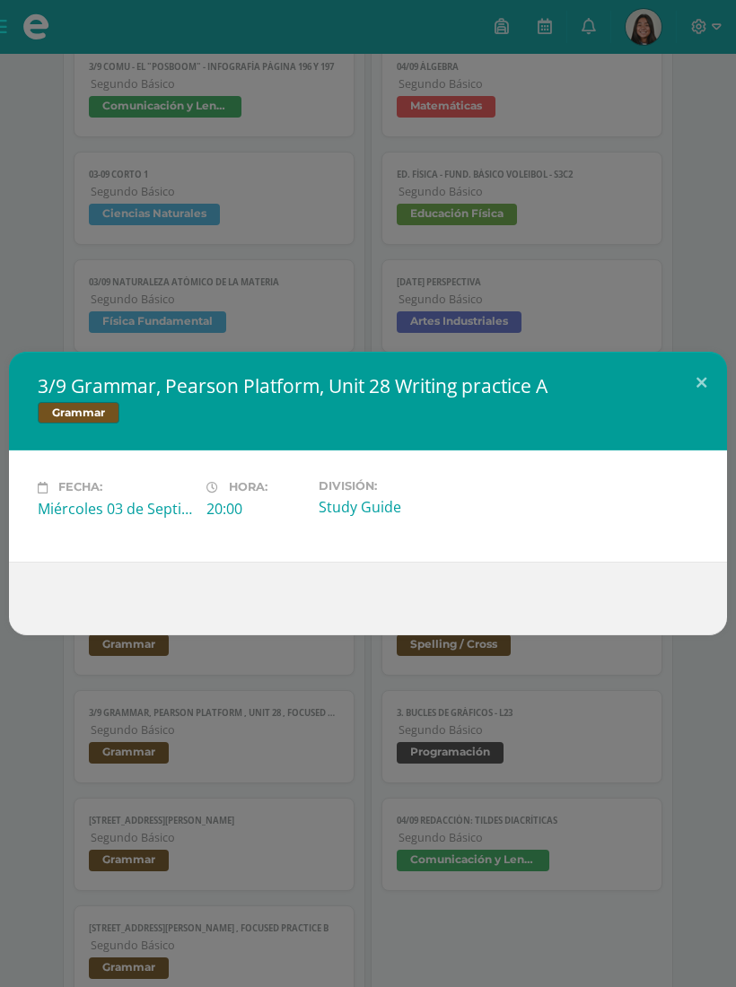
click at [696, 404] on button at bounding box center [700, 382] width 51 height 61
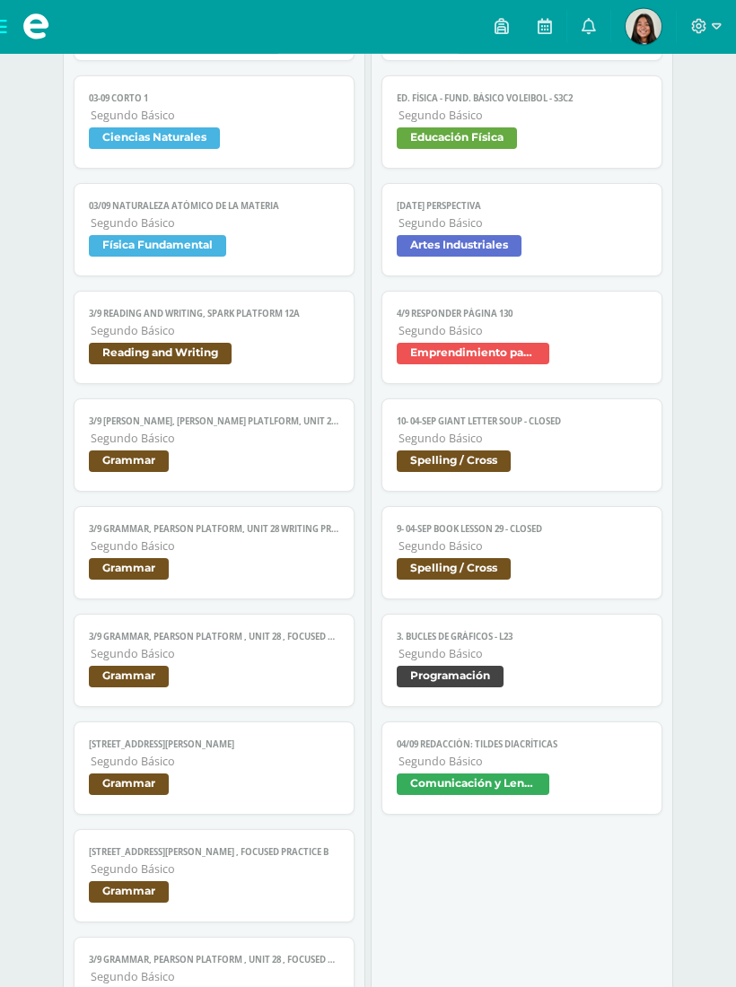
click at [259, 585] on span "Grammar" at bounding box center [213, 572] width 249 height 26
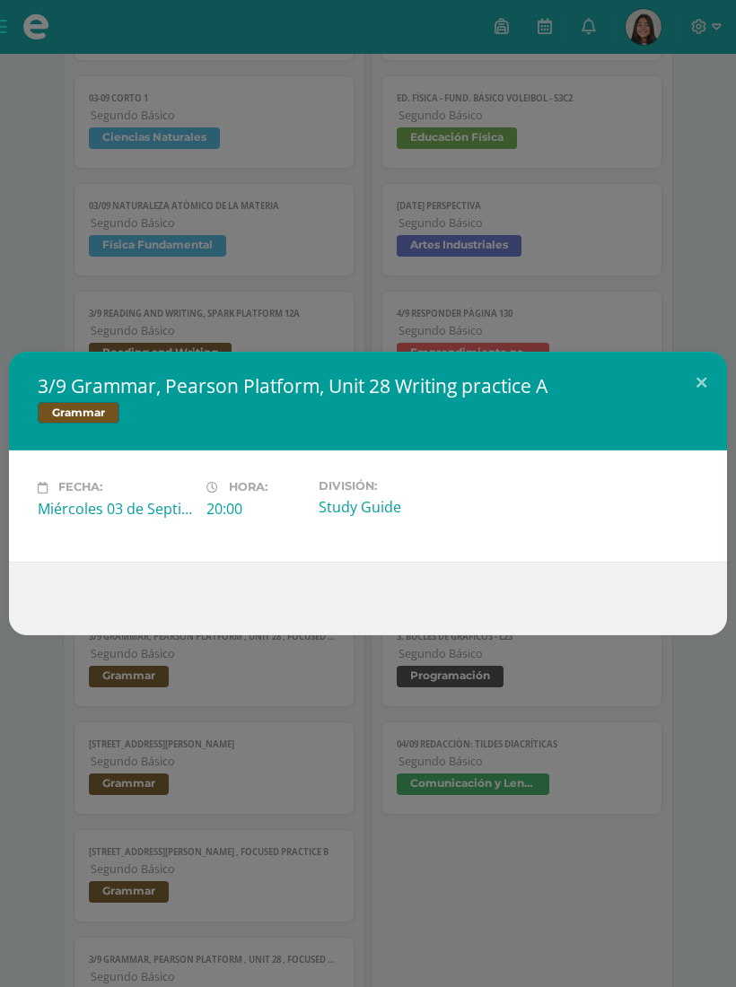
click at [692, 405] on button at bounding box center [700, 382] width 51 height 61
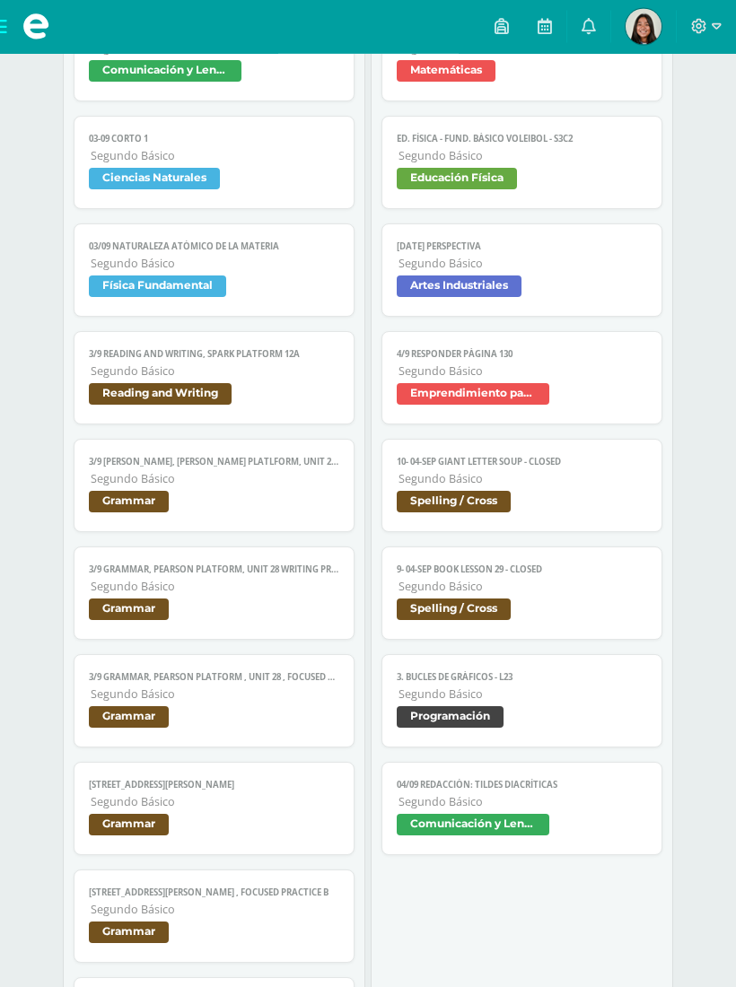
scroll to position [2156, 0]
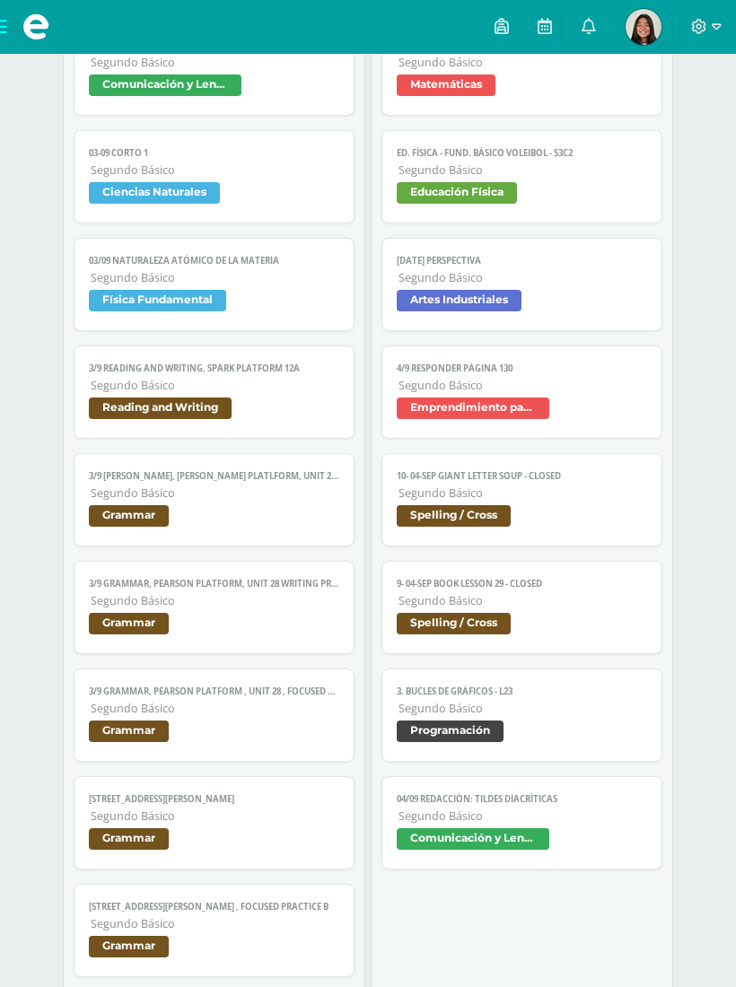
click at [245, 195] on link "03-09 CORTO 1 Segundo Básico Ciencias Naturales" at bounding box center [214, 176] width 280 height 93
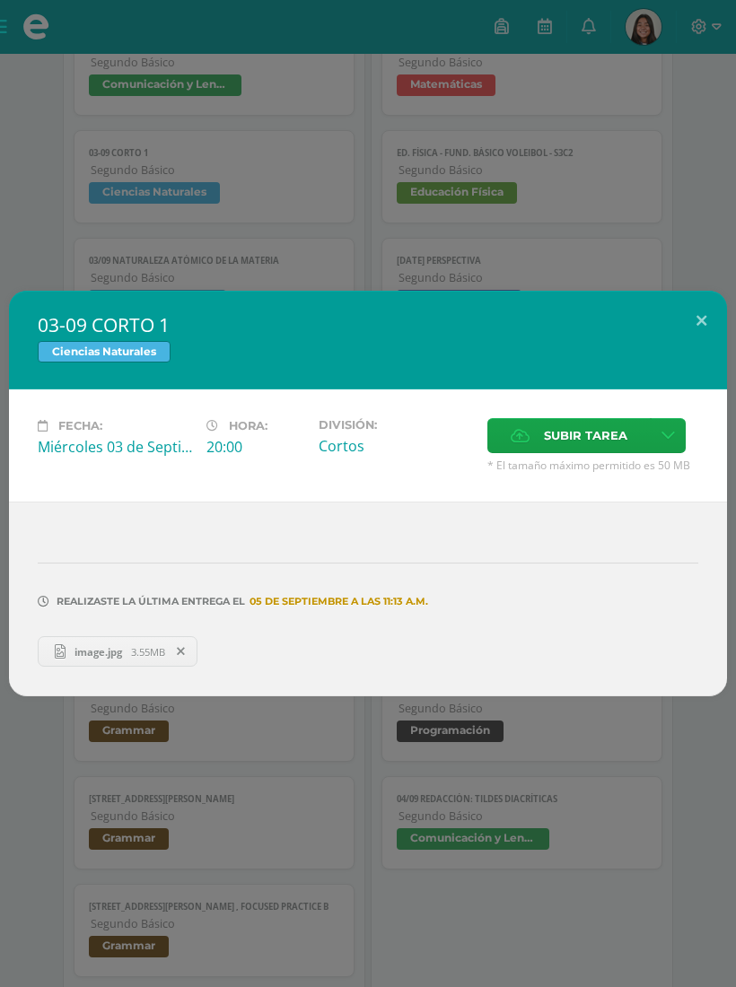
click at [91, 658] on span "image.jpg" at bounding box center [97, 651] width 65 height 13
click at [698, 335] on button at bounding box center [700, 321] width 51 height 61
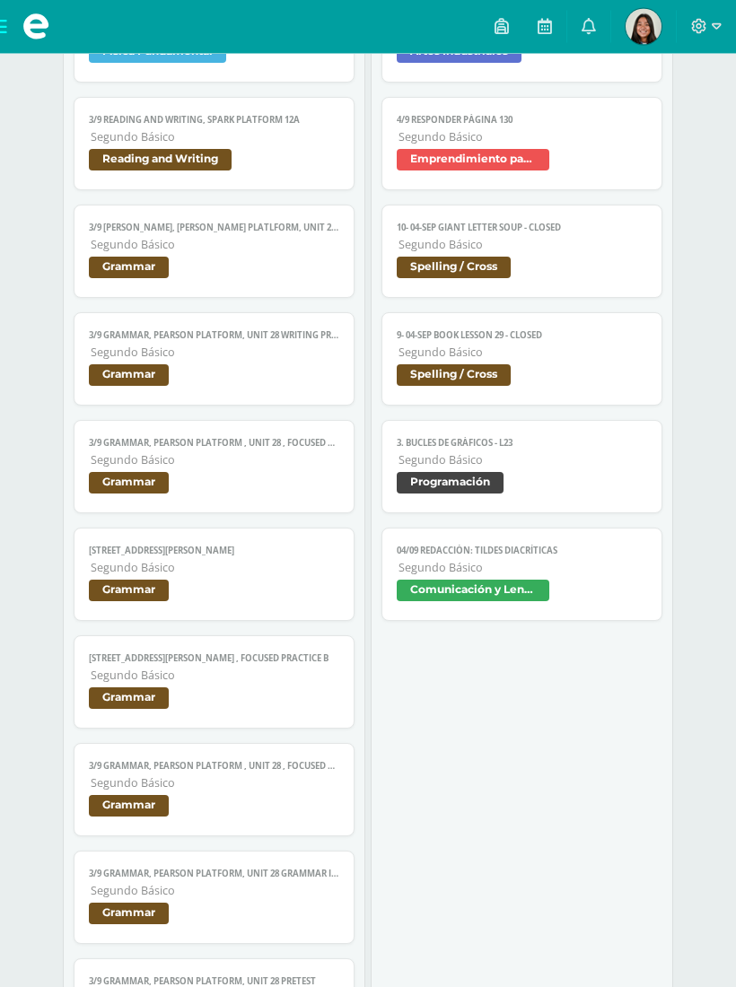
scroll to position [2401, 0]
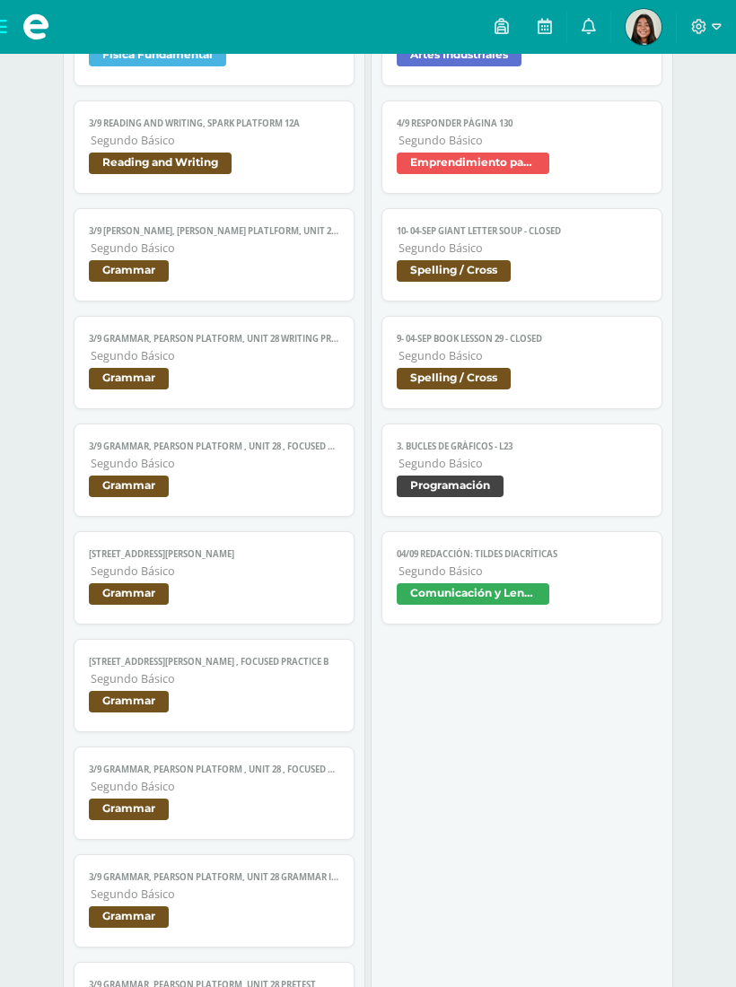
click at [214, 471] on span "Segundo Básico" at bounding box center [215, 463] width 248 height 15
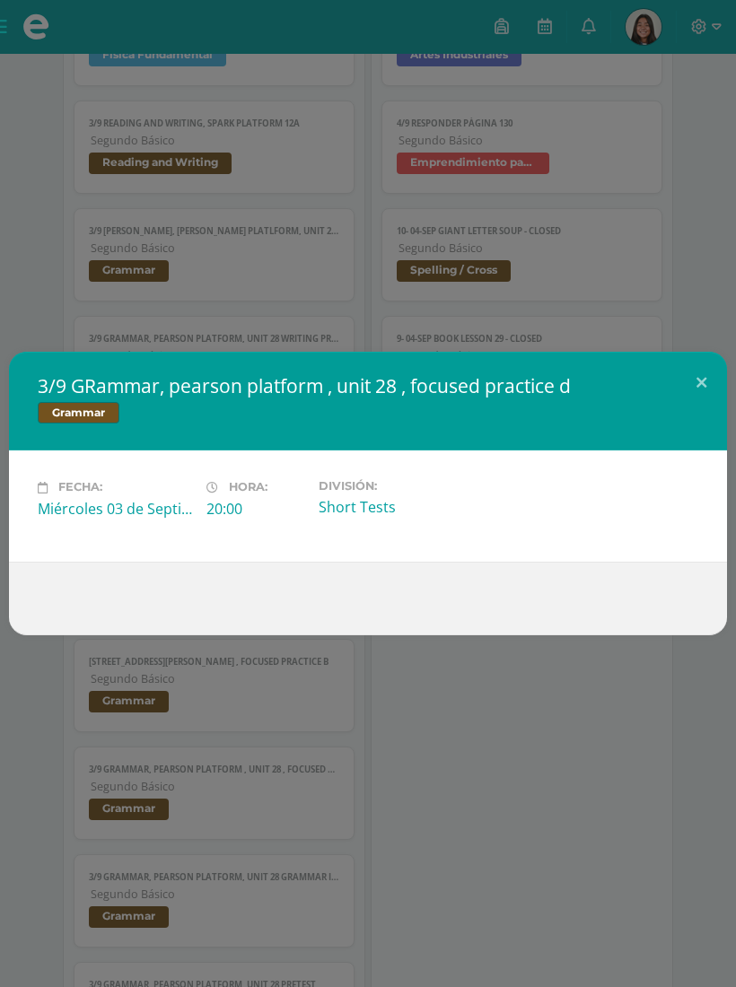
click at [700, 397] on button at bounding box center [700, 382] width 51 height 61
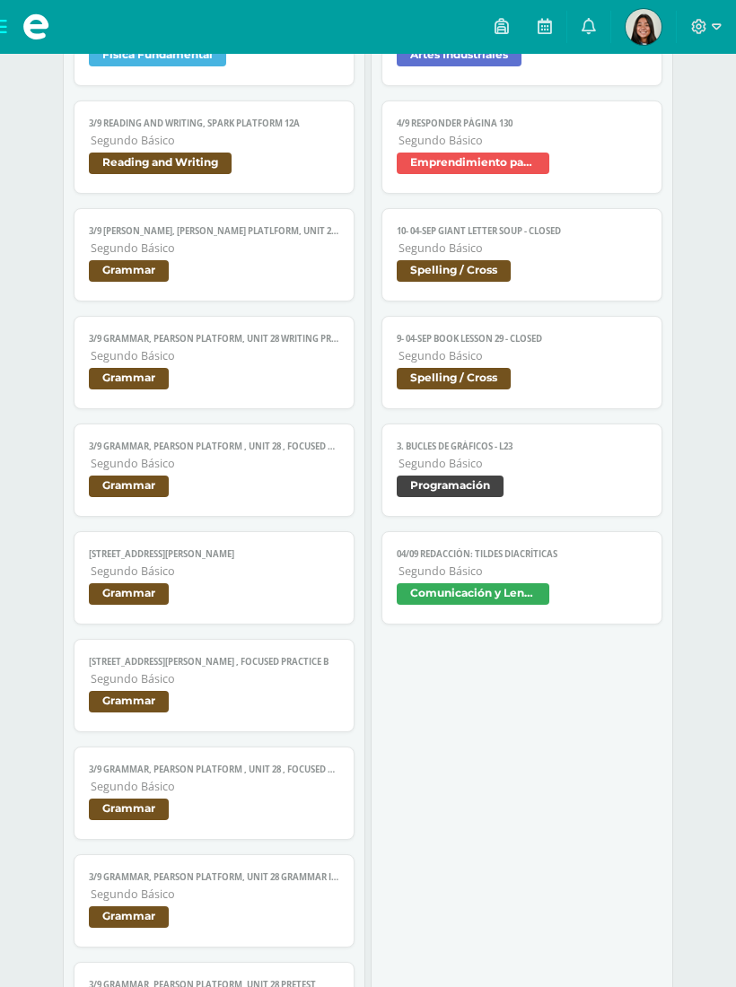
click at [257, 579] on span "Segundo Básico" at bounding box center [215, 570] width 248 height 15
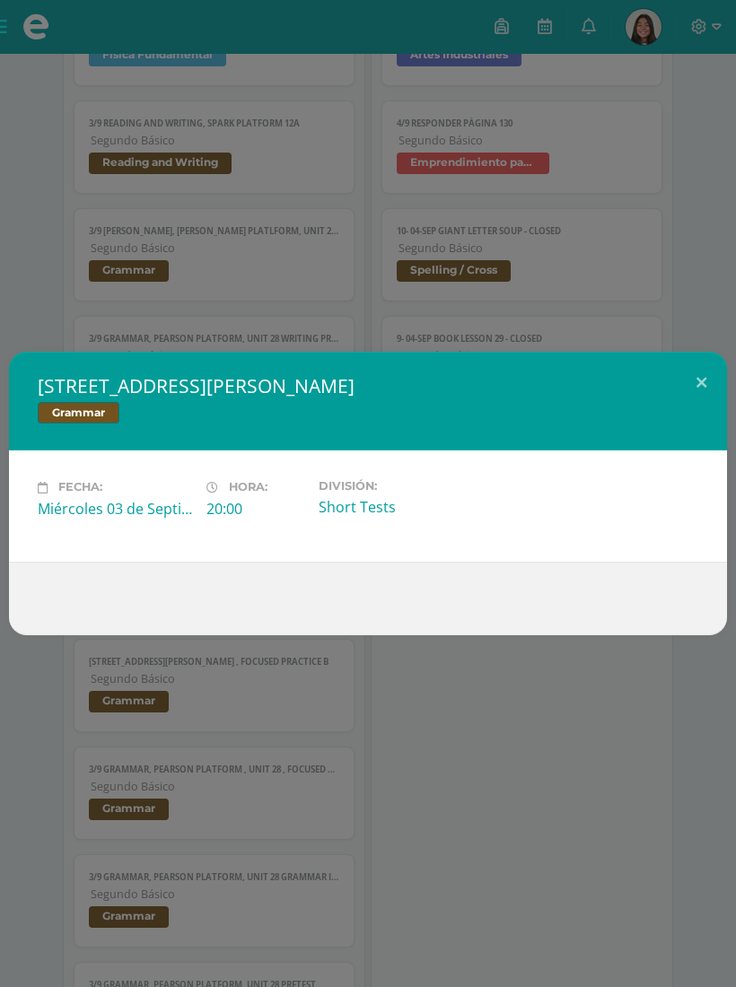
click at [696, 404] on button at bounding box center [700, 382] width 51 height 61
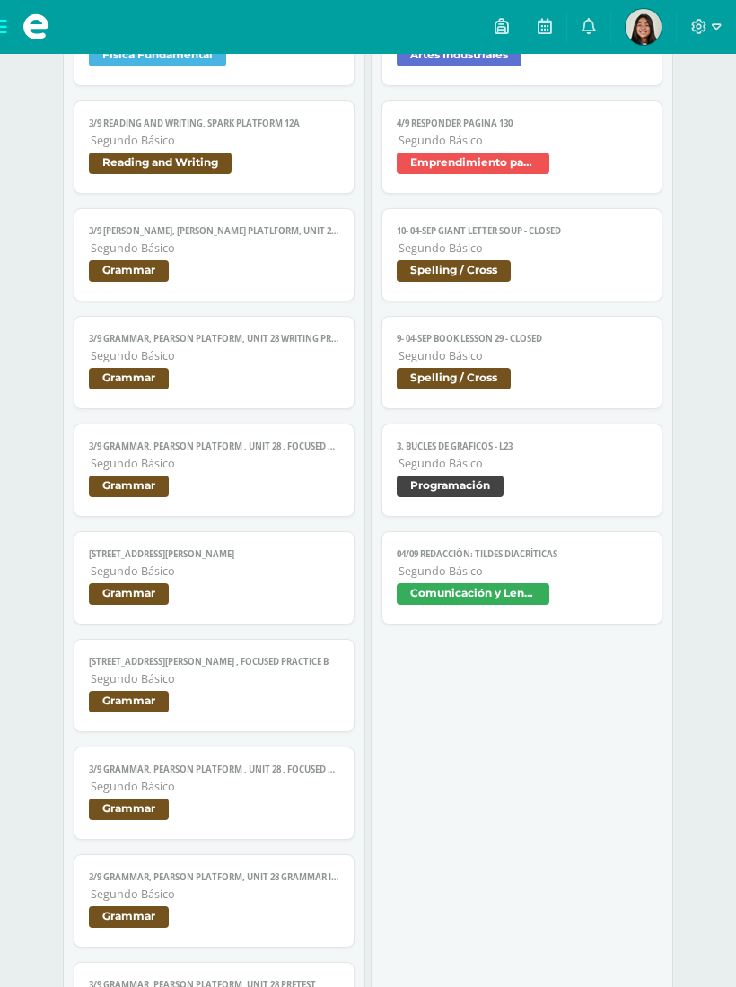
click at [256, 667] on span "3/9 GRammar, pearson platform , unit 28 , focused practice b" at bounding box center [213, 662] width 249 height 12
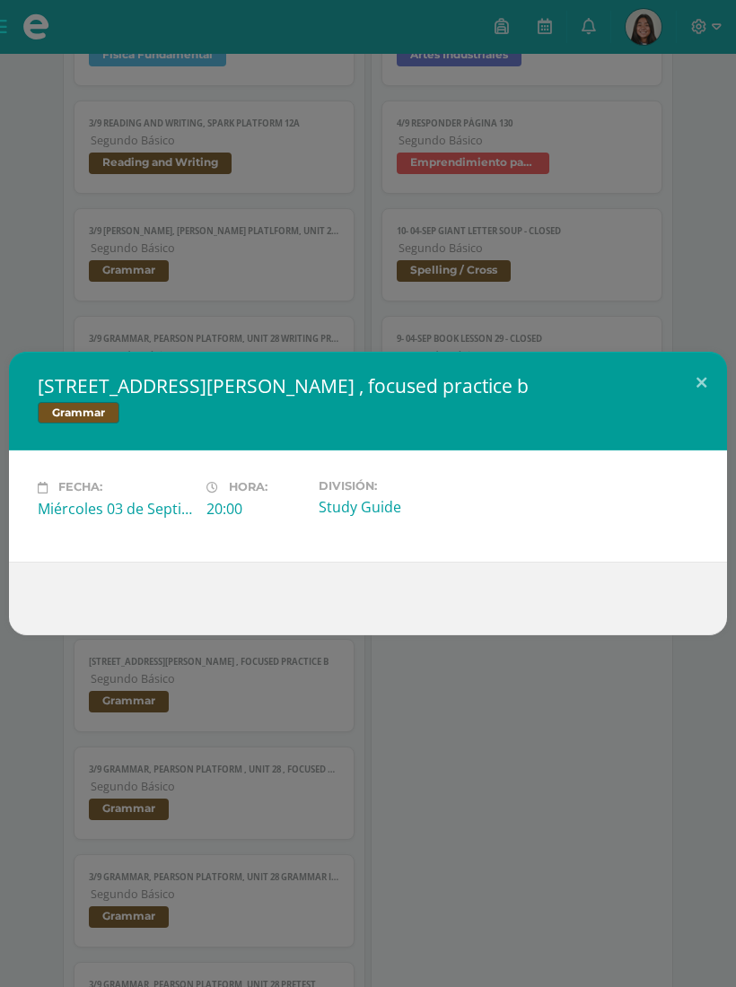
click at [693, 401] on button at bounding box center [700, 382] width 51 height 61
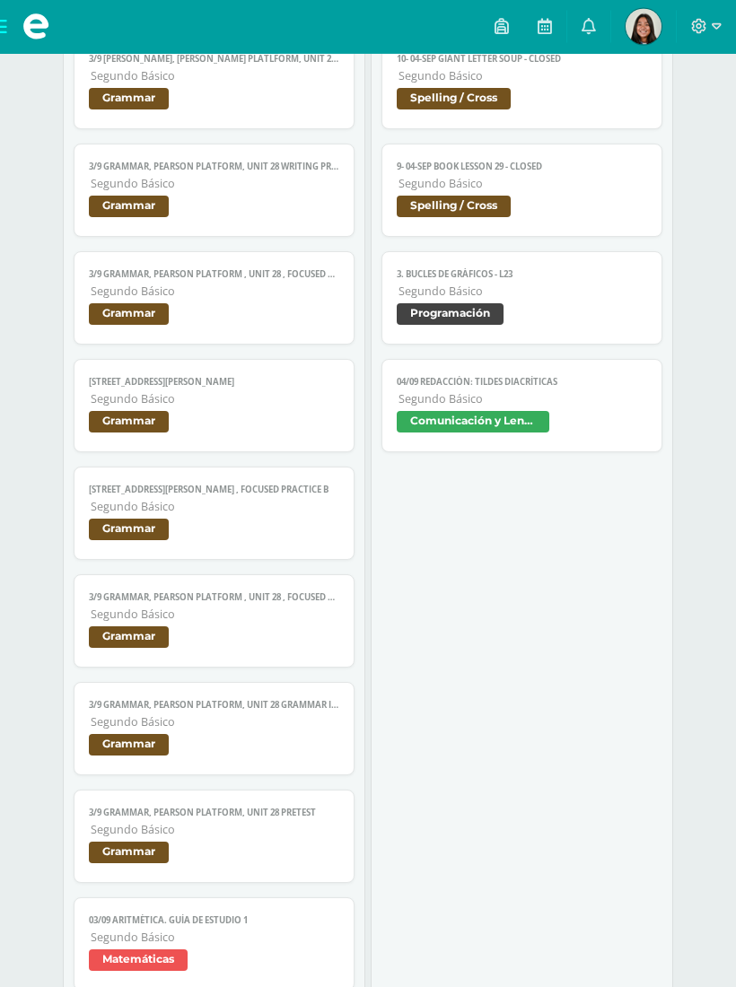
scroll to position [2606, 0]
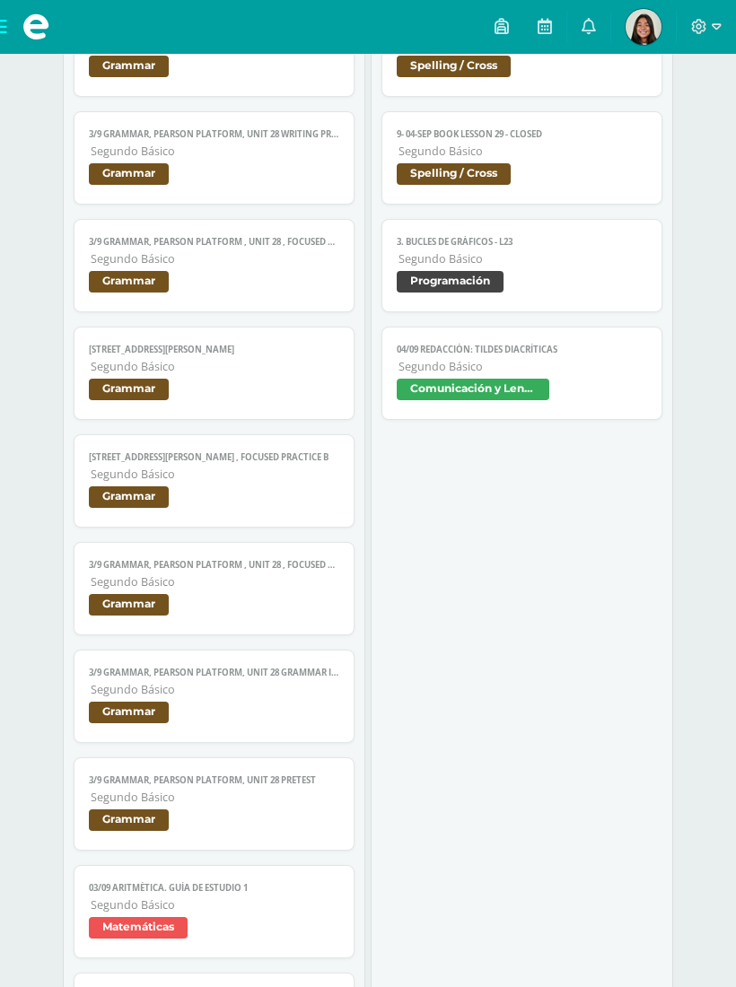
click at [291, 589] on span "Segundo Básico" at bounding box center [215, 581] width 248 height 15
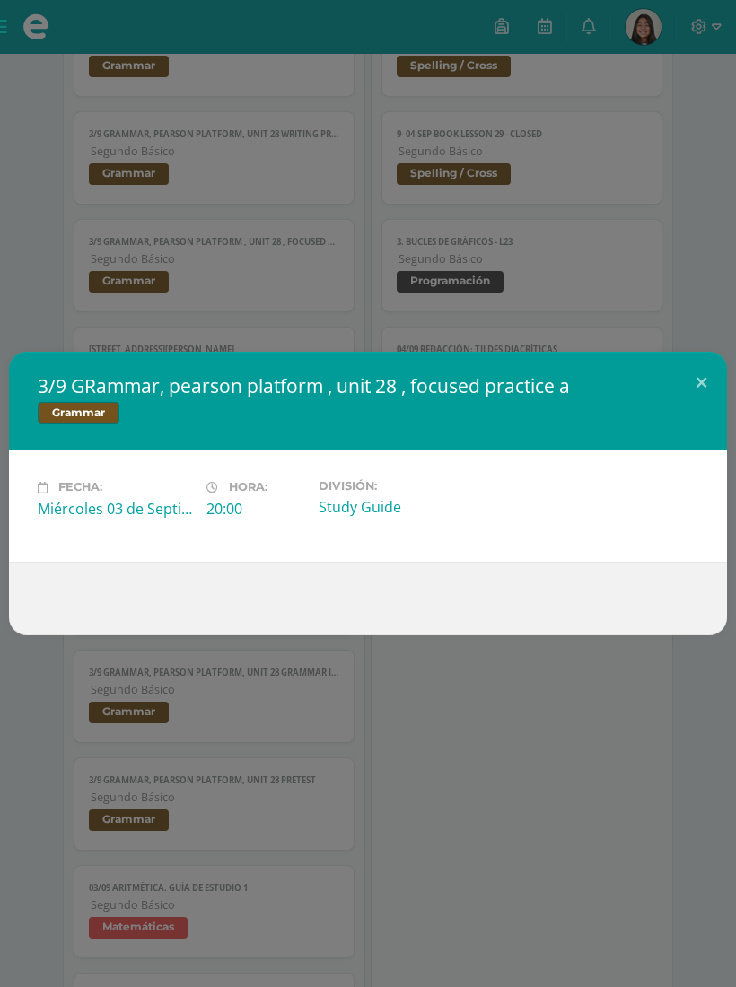
click at [699, 403] on button at bounding box center [700, 382] width 51 height 61
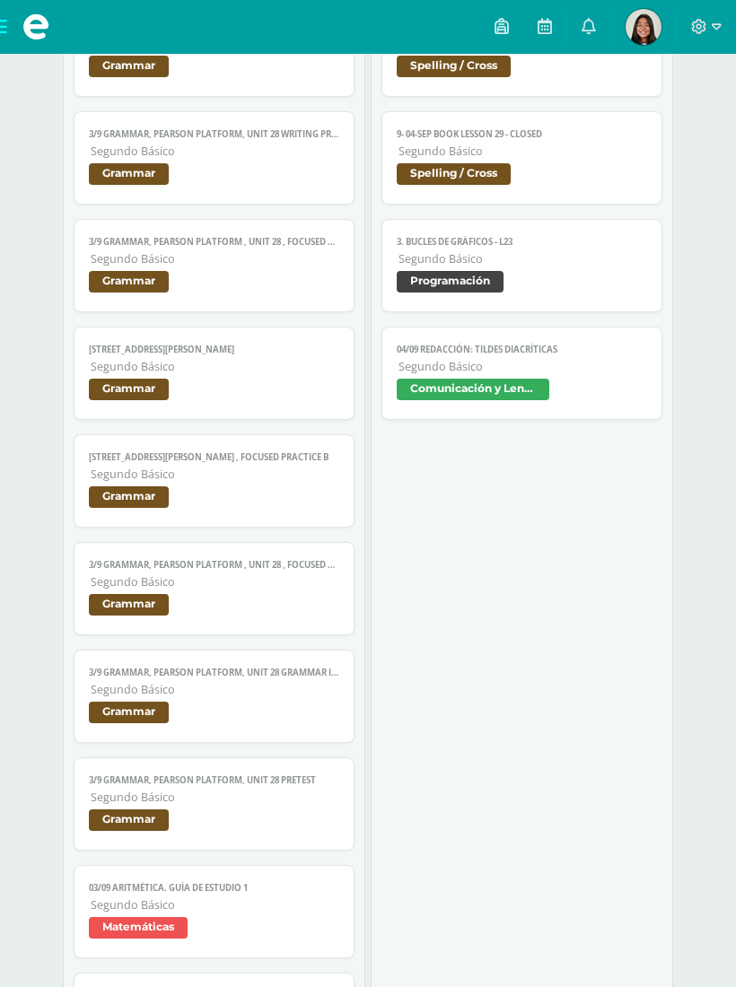
click at [264, 727] on span "Grammar" at bounding box center [213, 714] width 249 height 26
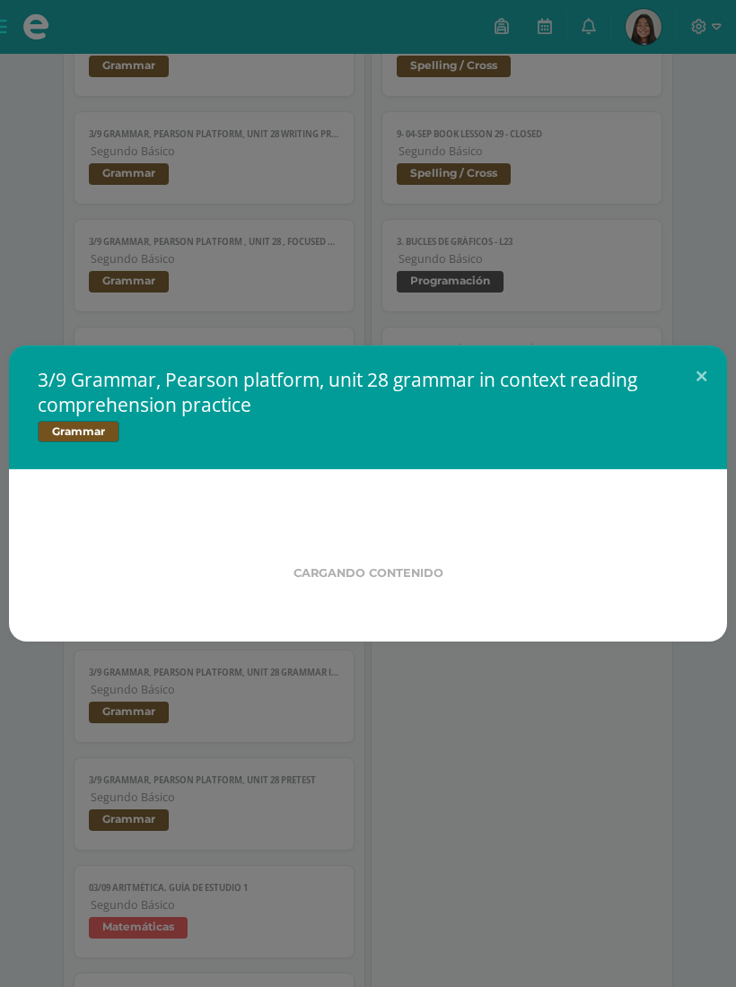
click at [264, 742] on div "3/9 Grammar, Pearson platform, unit 28 grammar in context reading comprehension…" at bounding box center [368, 493] width 736 height 987
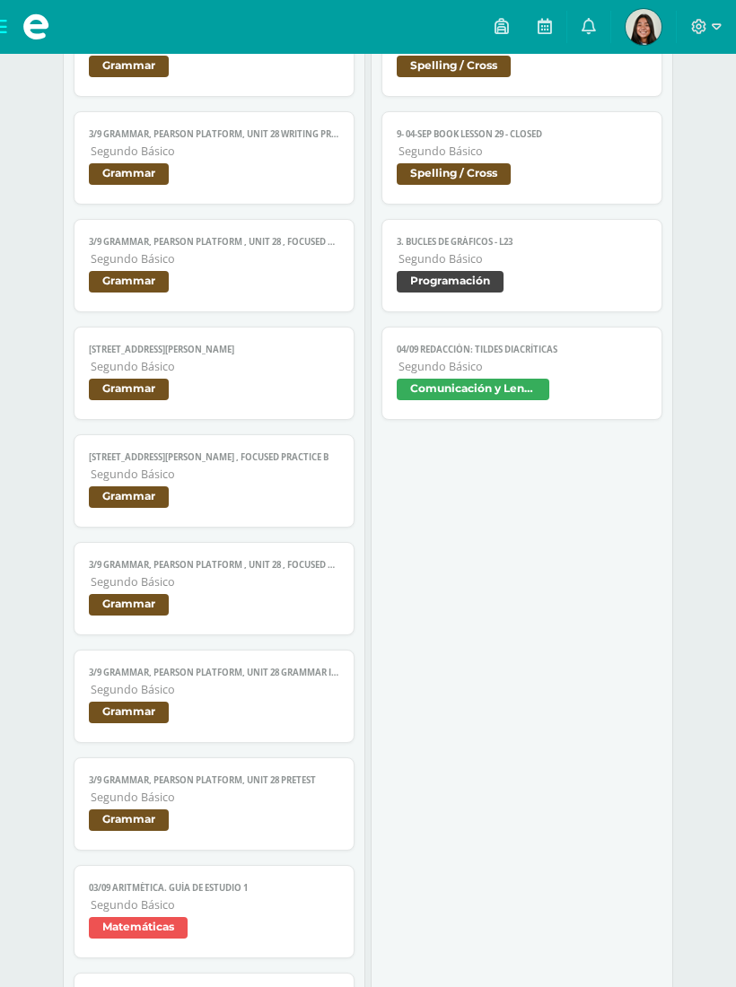
click at [271, 727] on span "Grammar" at bounding box center [213, 714] width 249 height 26
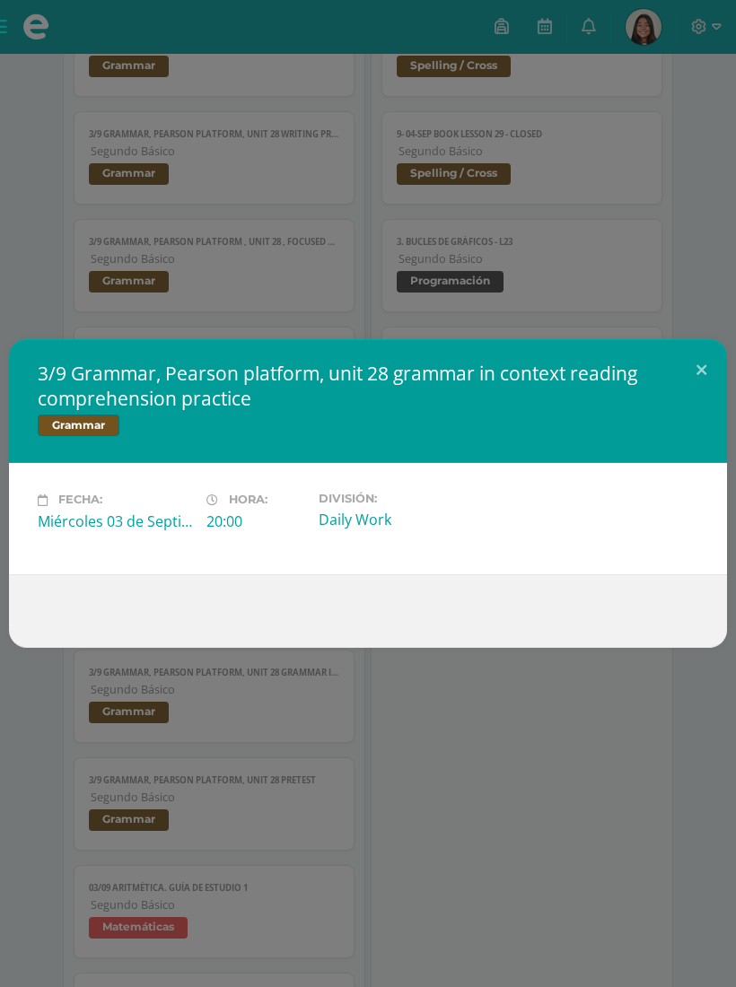
click at [695, 393] on button at bounding box center [700, 369] width 51 height 61
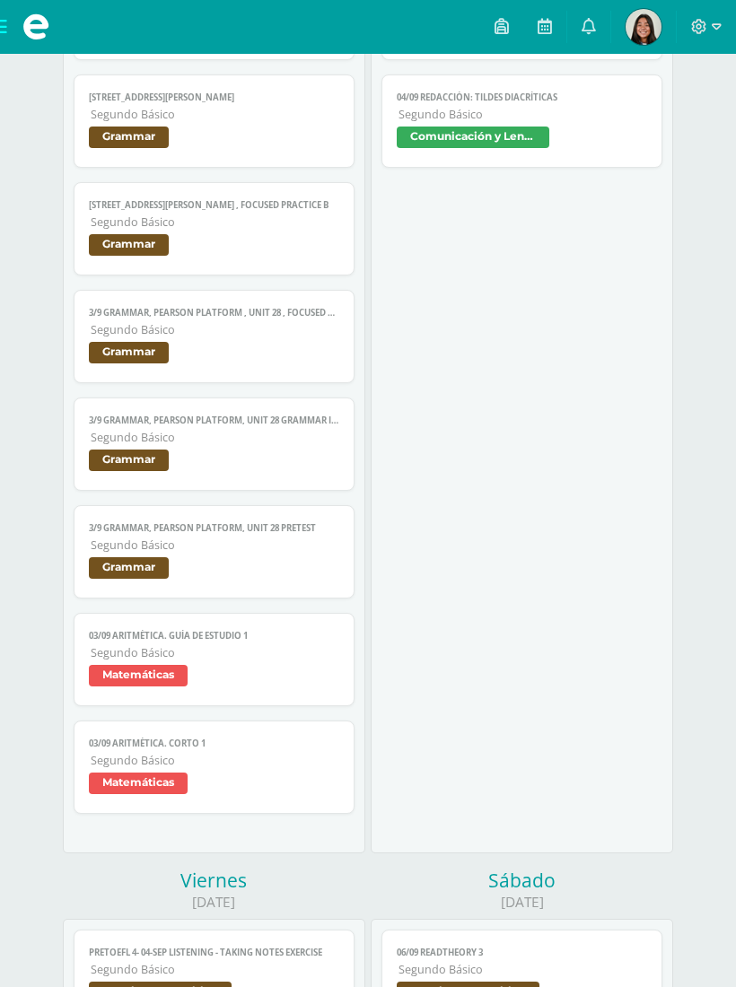
scroll to position [2868, 0]
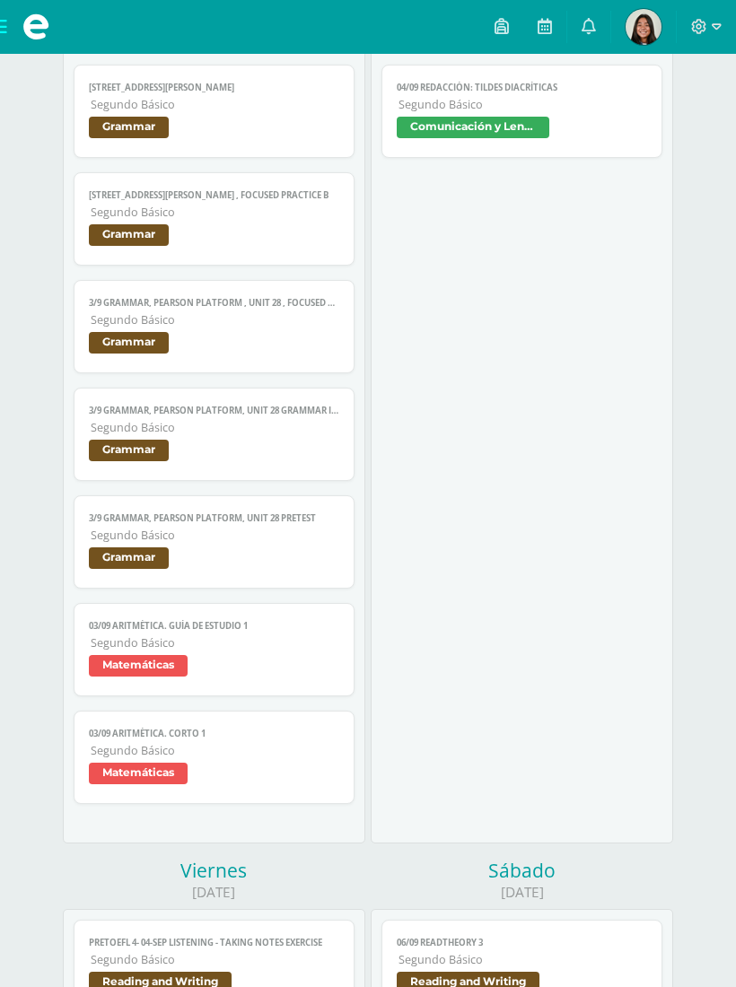
click at [286, 573] on span "Grammar" at bounding box center [213, 560] width 249 height 26
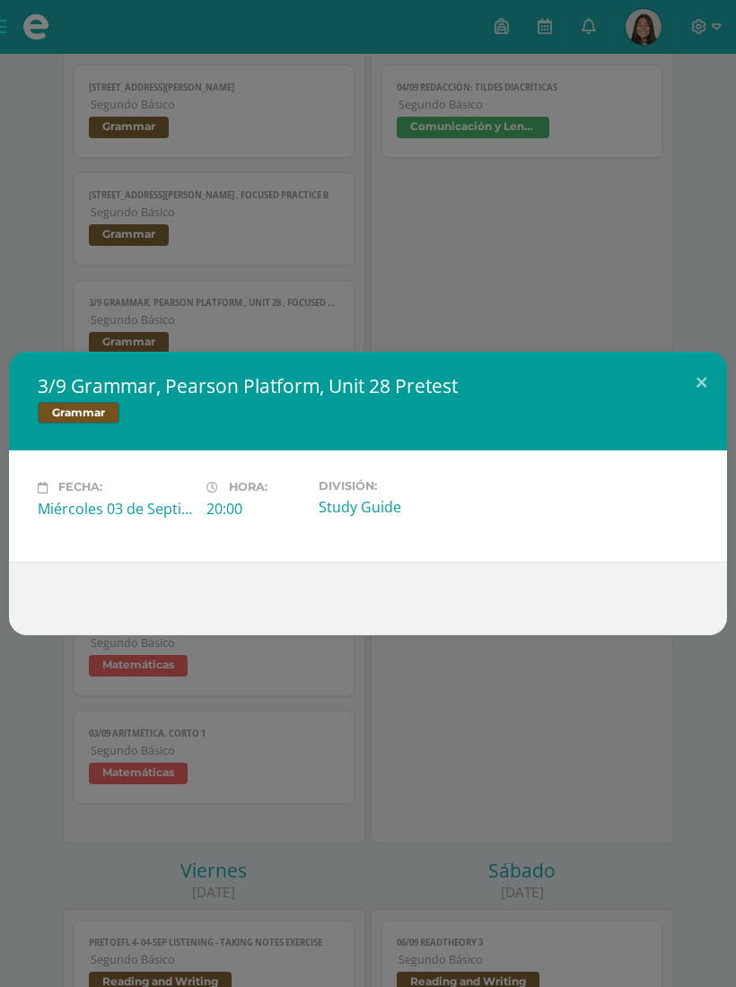
click at [692, 398] on button at bounding box center [700, 382] width 51 height 61
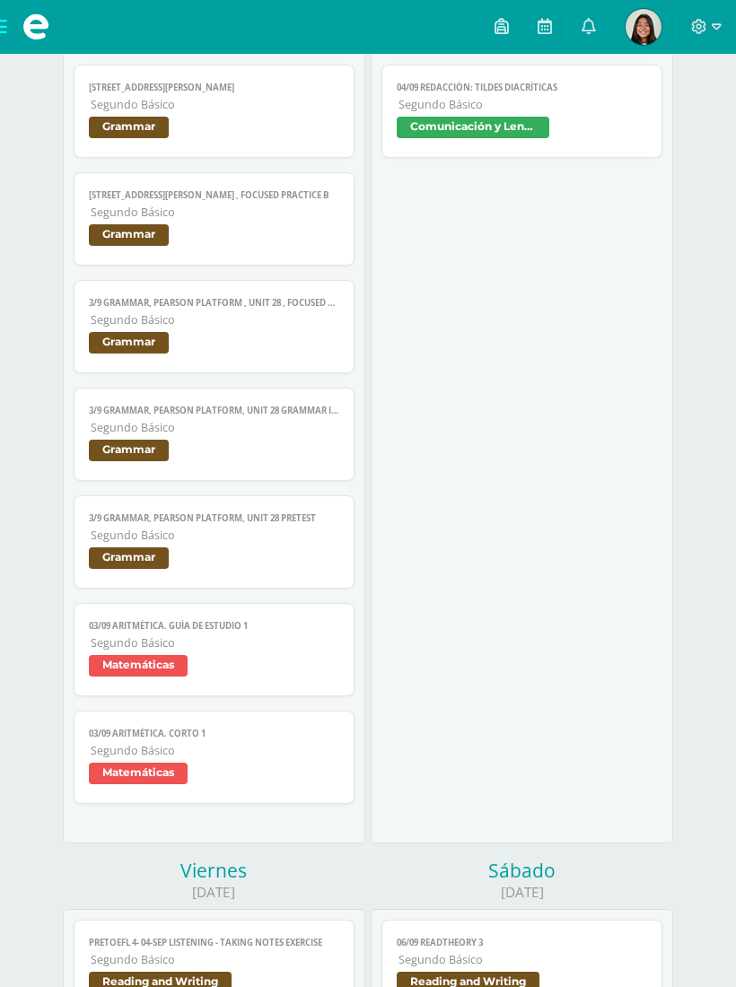
click at [246, 681] on span "Matemáticas" at bounding box center [213, 668] width 249 height 26
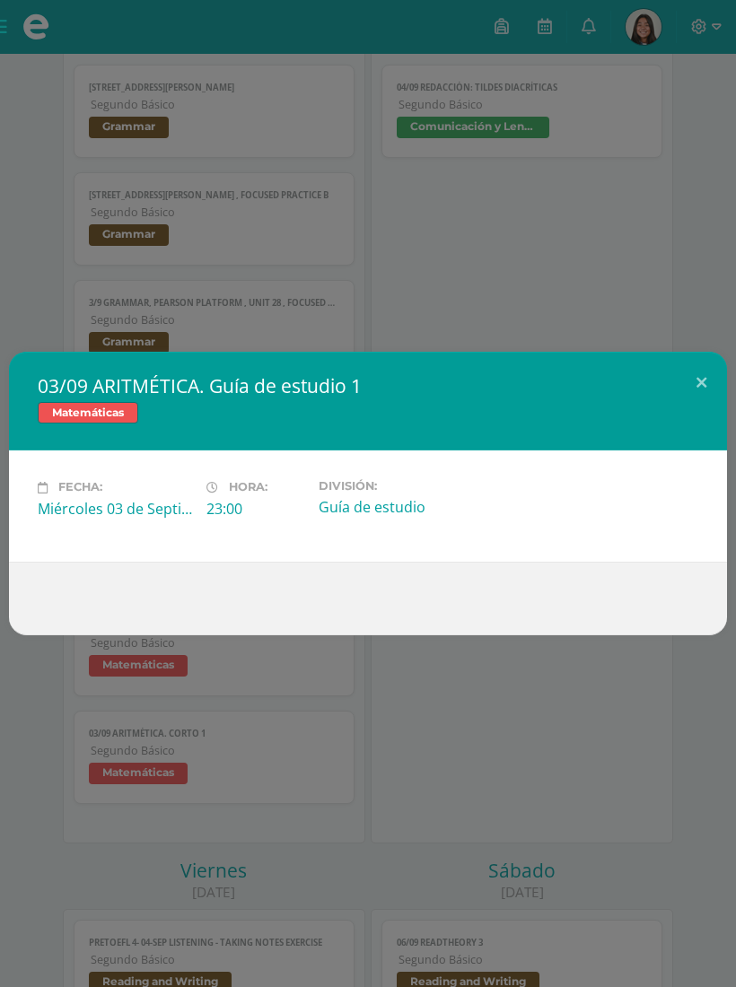
click at [692, 409] on button at bounding box center [700, 382] width 51 height 61
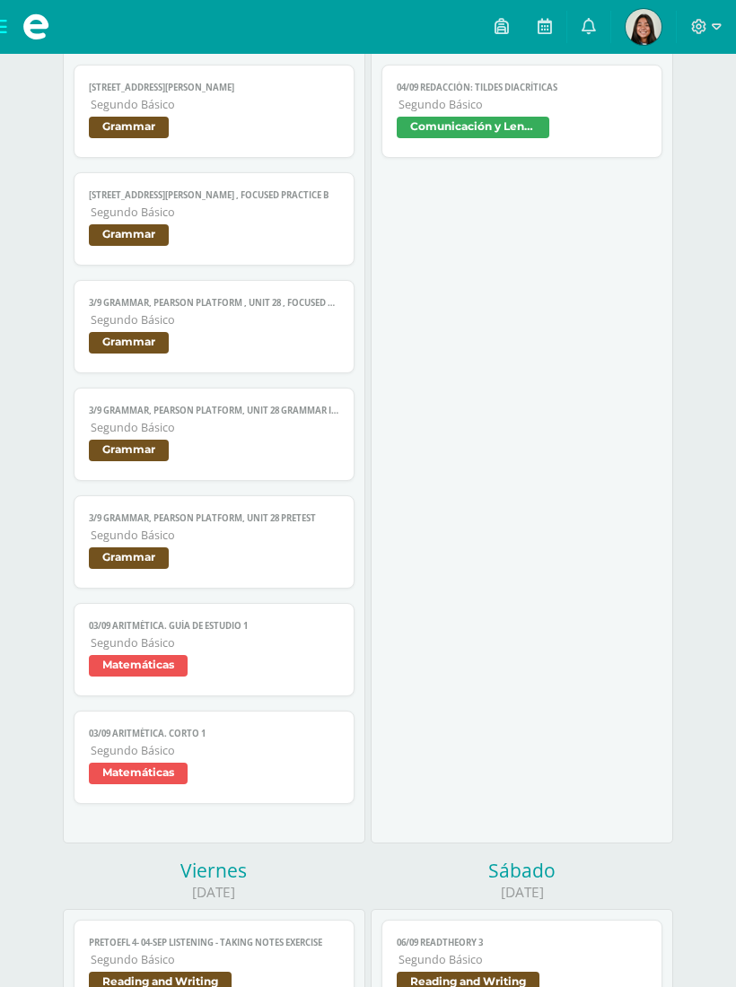
click at [254, 758] on span "Segundo Básico" at bounding box center [215, 750] width 248 height 15
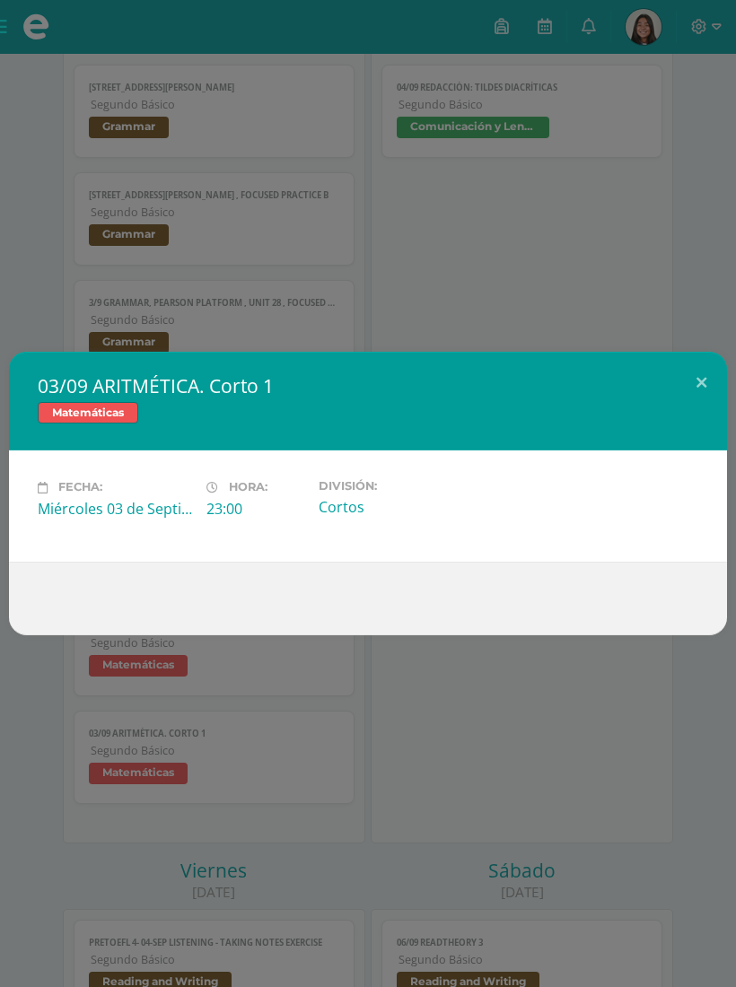
click at [692, 413] on button at bounding box center [700, 382] width 51 height 61
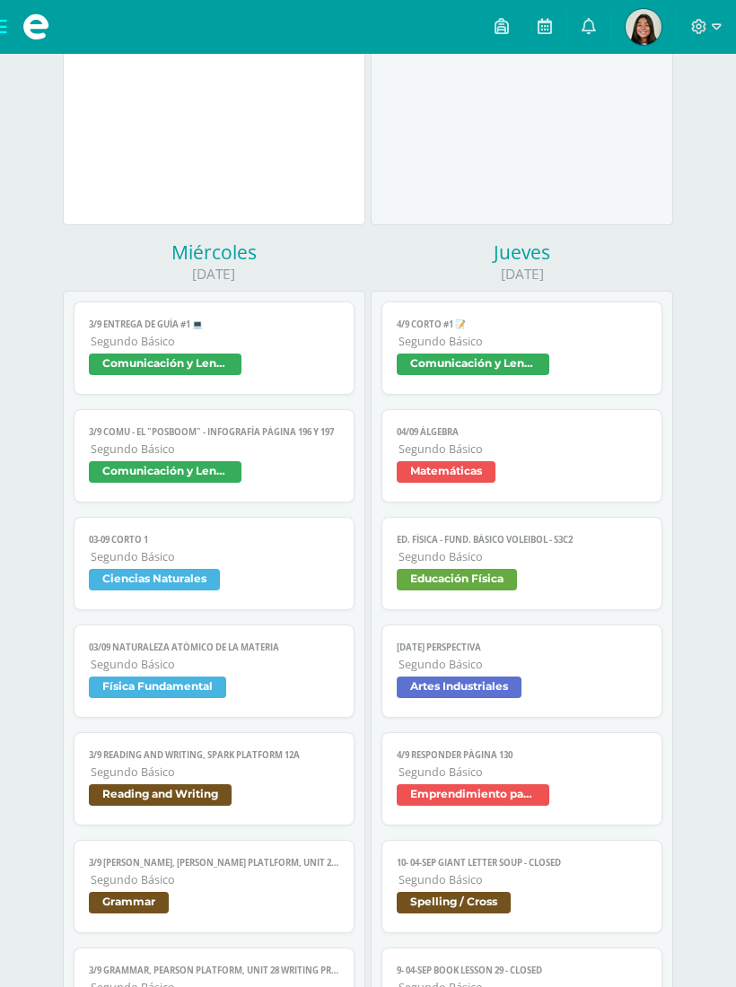
scroll to position [1766, 0]
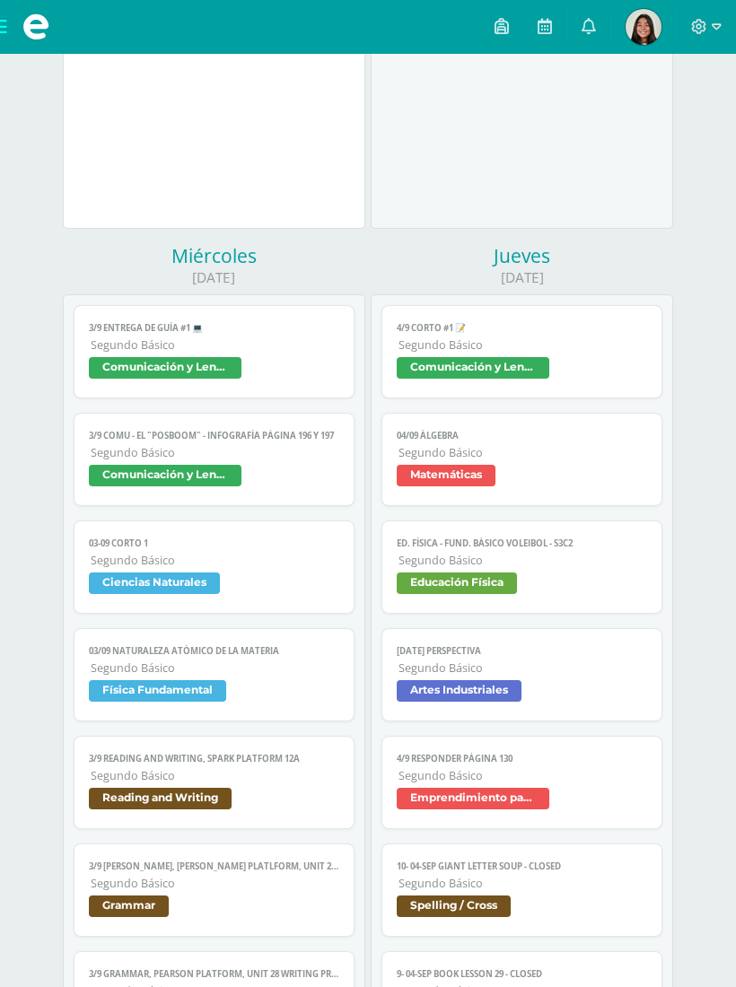
click at [571, 379] on span "Comunicación y Lenguaje" at bounding box center [520, 370] width 249 height 26
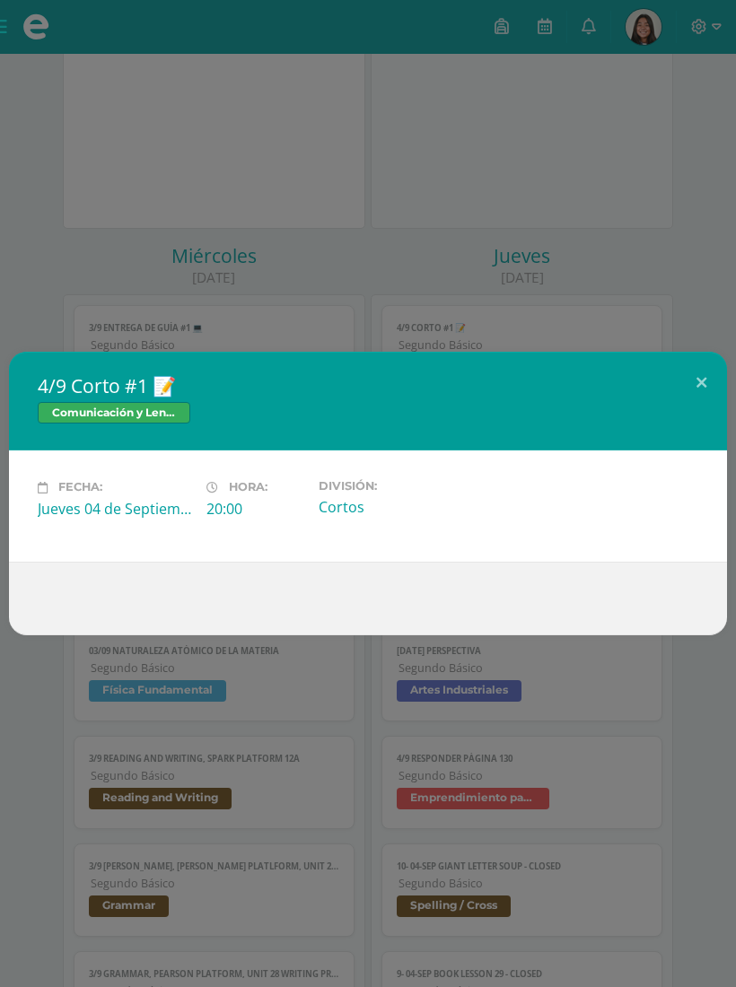
click at [698, 384] on button at bounding box center [700, 382] width 51 height 61
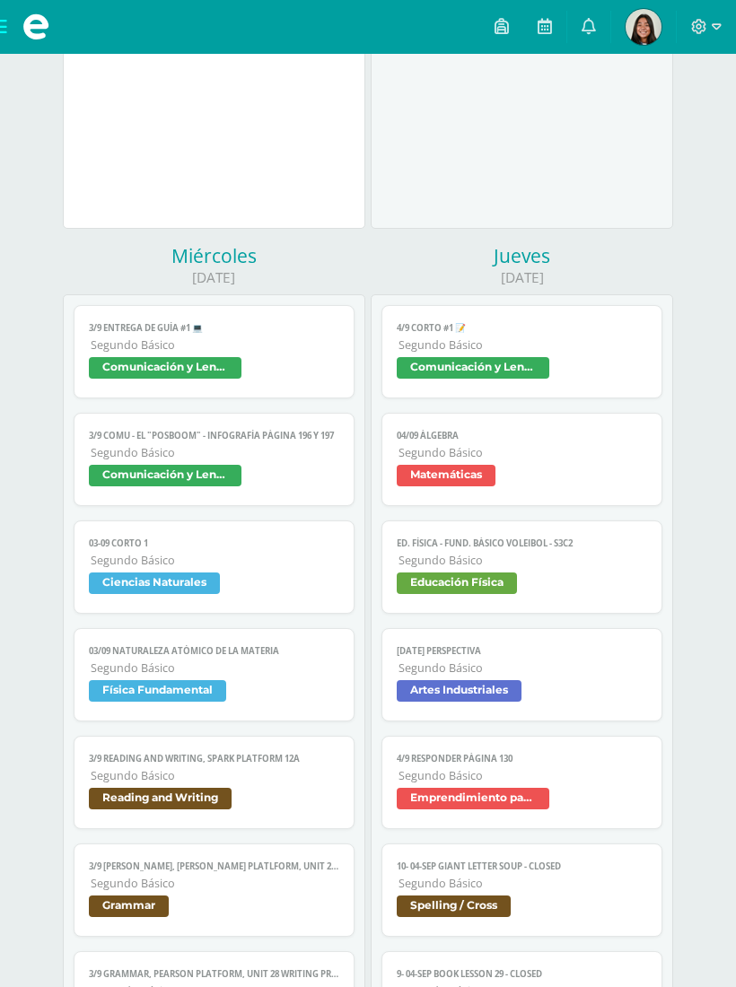
click at [500, 460] on span "Segundo Básico" at bounding box center [522, 452] width 248 height 15
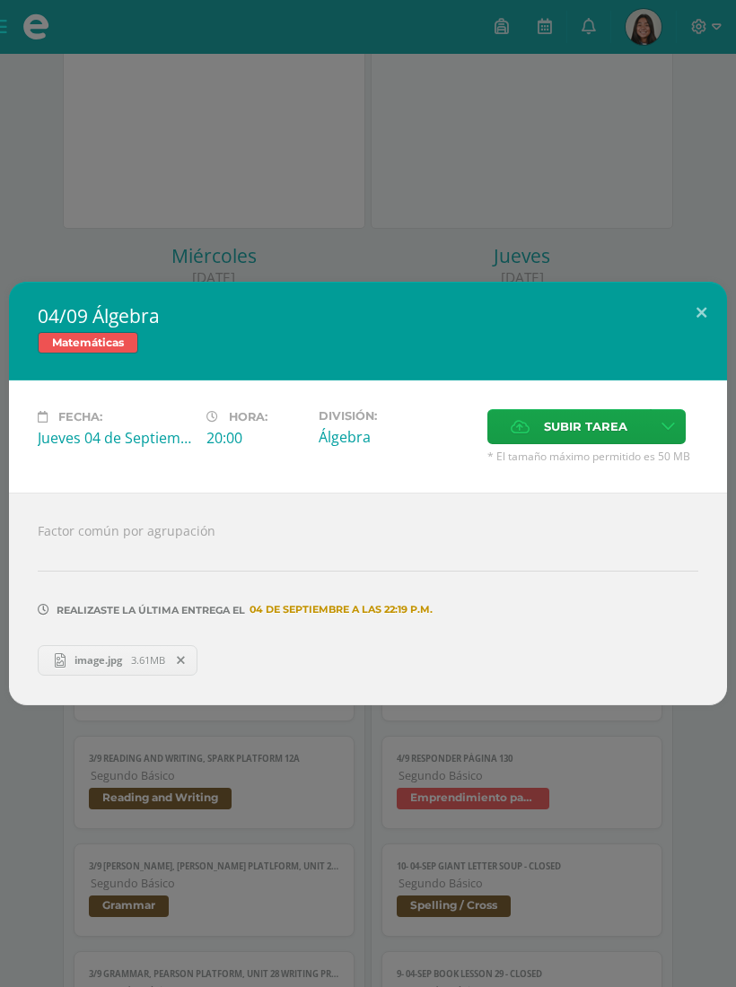
click at [687, 326] on button at bounding box center [700, 312] width 51 height 61
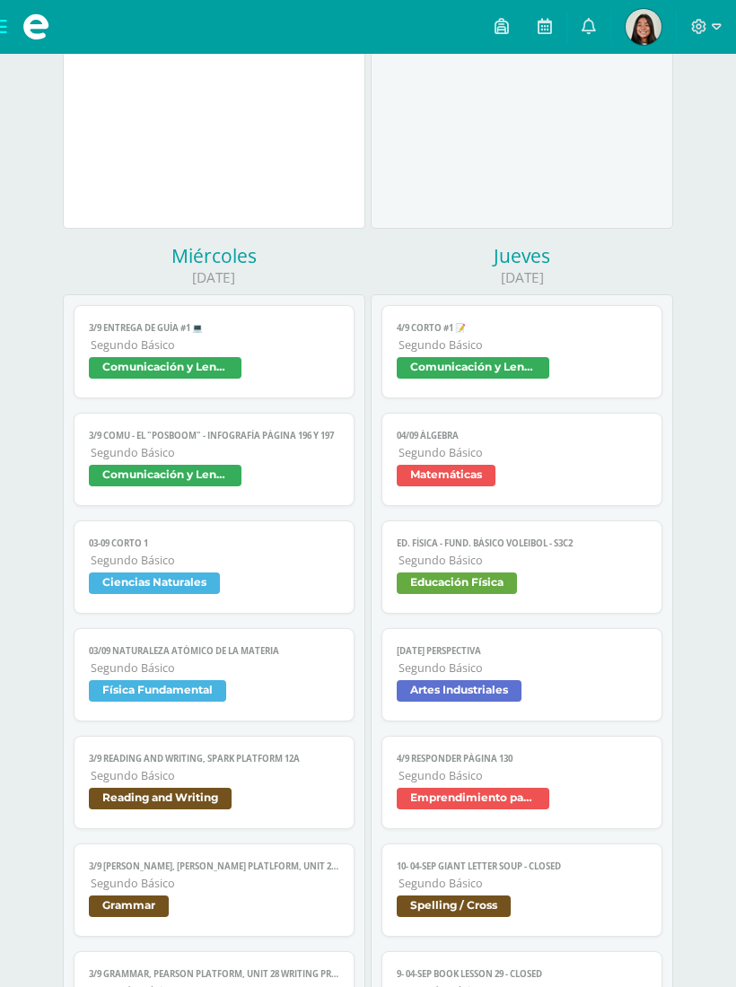
click at [477, 568] on span "Segundo Básico" at bounding box center [522, 560] width 248 height 15
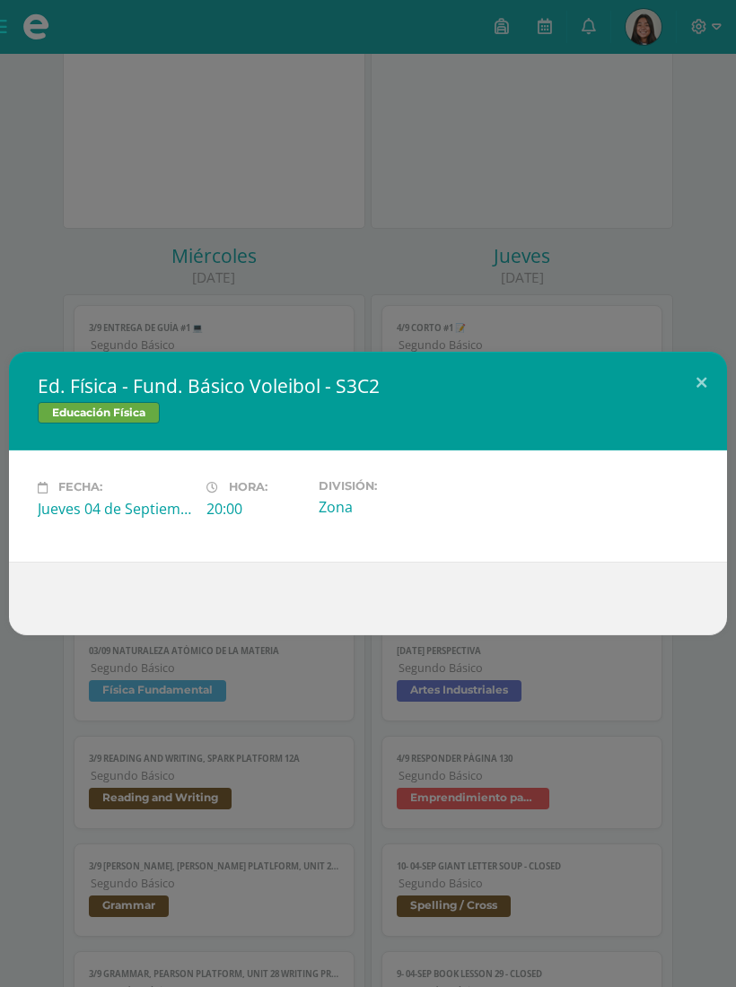
click at [701, 382] on button at bounding box center [700, 382] width 51 height 61
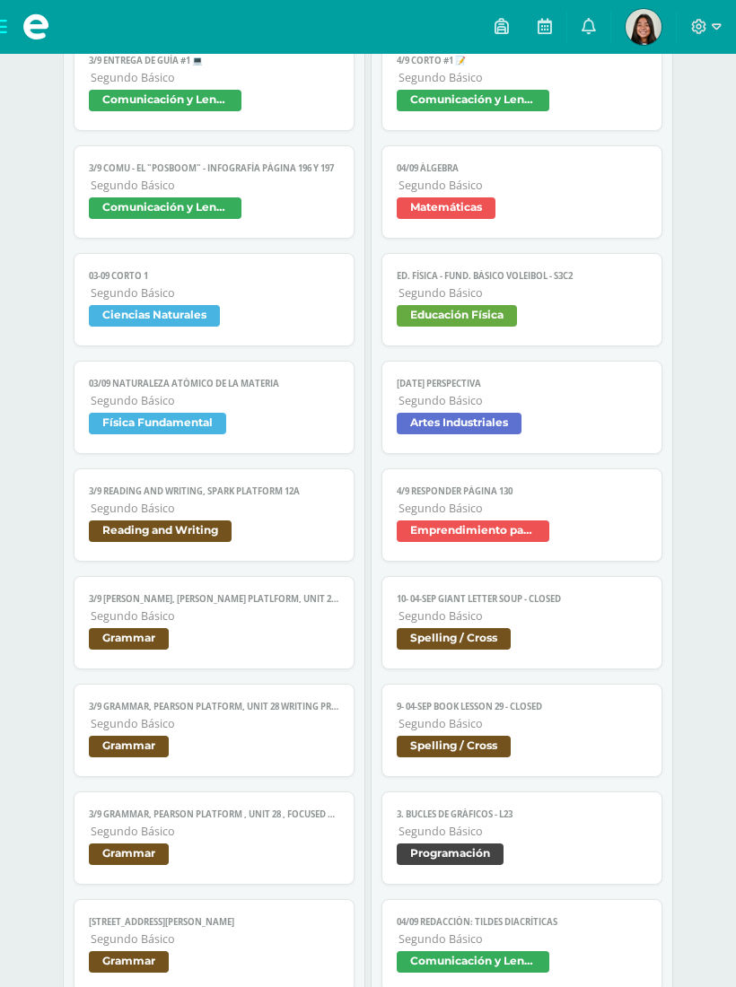
scroll to position [2038, 0]
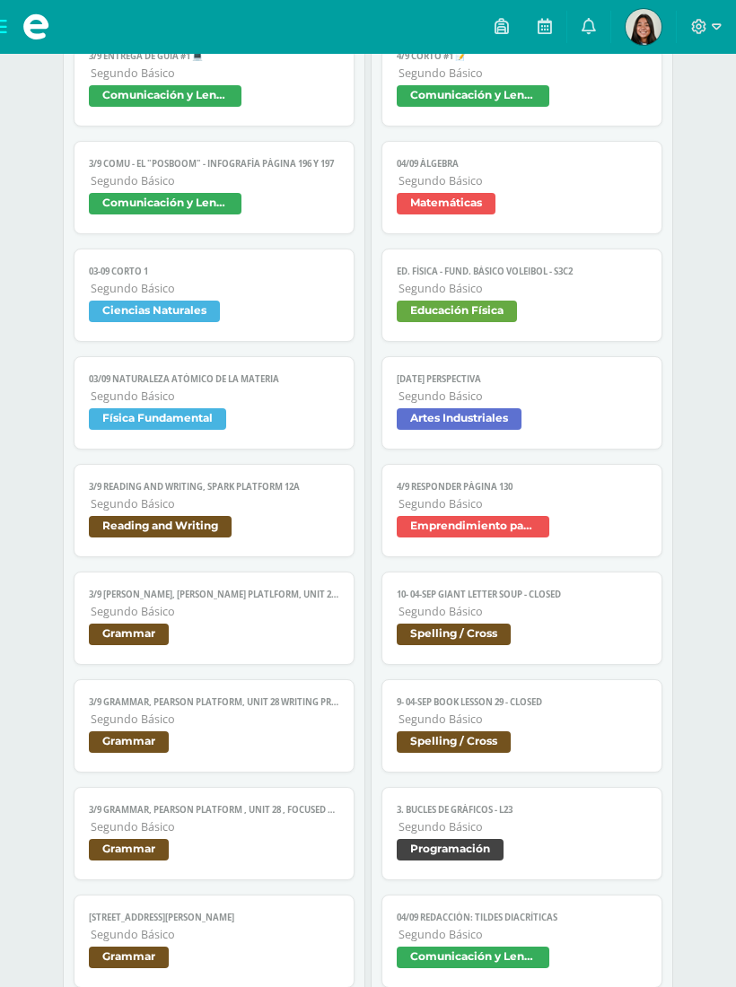
click at [536, 434] on span "Artes Industriales" at bounding box center [520, 421] width 249 height 26
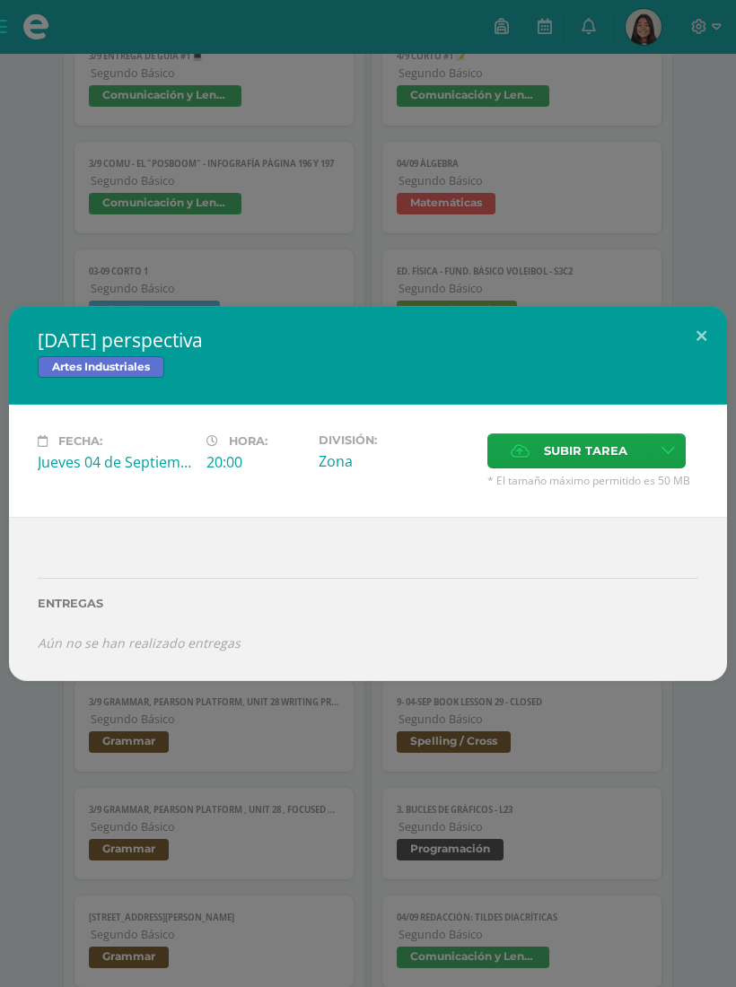
click at [716, 351] on button at bounding box center [700, 336] width 51 height 61
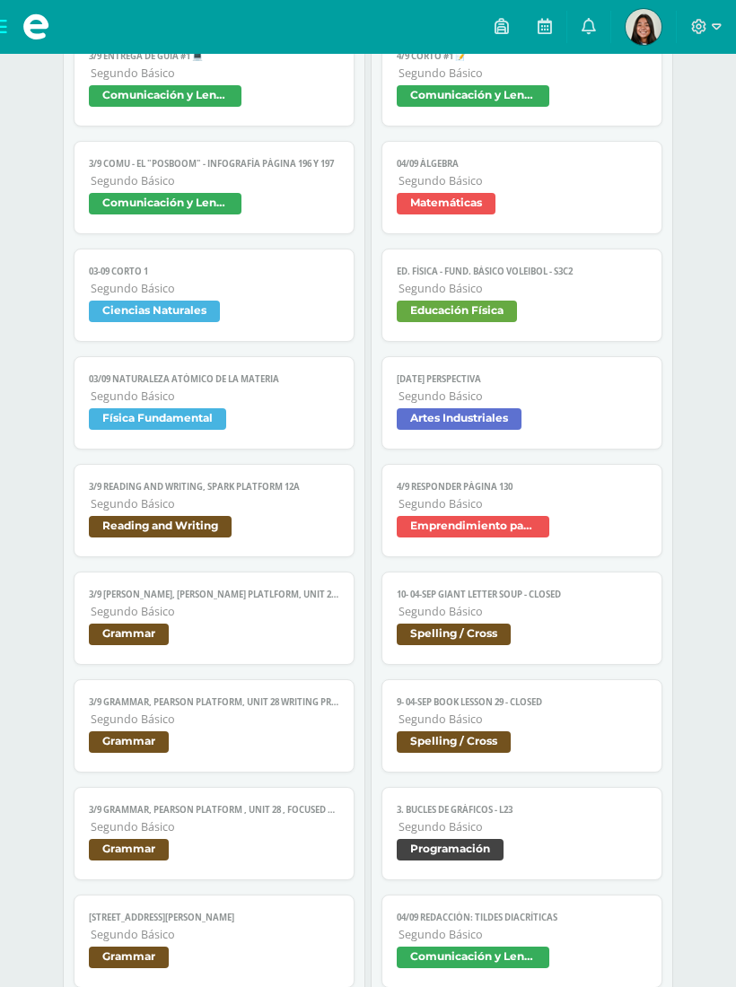
click at [716, 350] on div "2025-09-04 perspectiva Artes Industriales Fecha: Jueves 04 de Septiembre Hora: …" at bounding box center [367, 493] width 725 height 375
click at [540, 511] on span "Segundo Básico" at bounding box center [522, 503] width 248 height 15
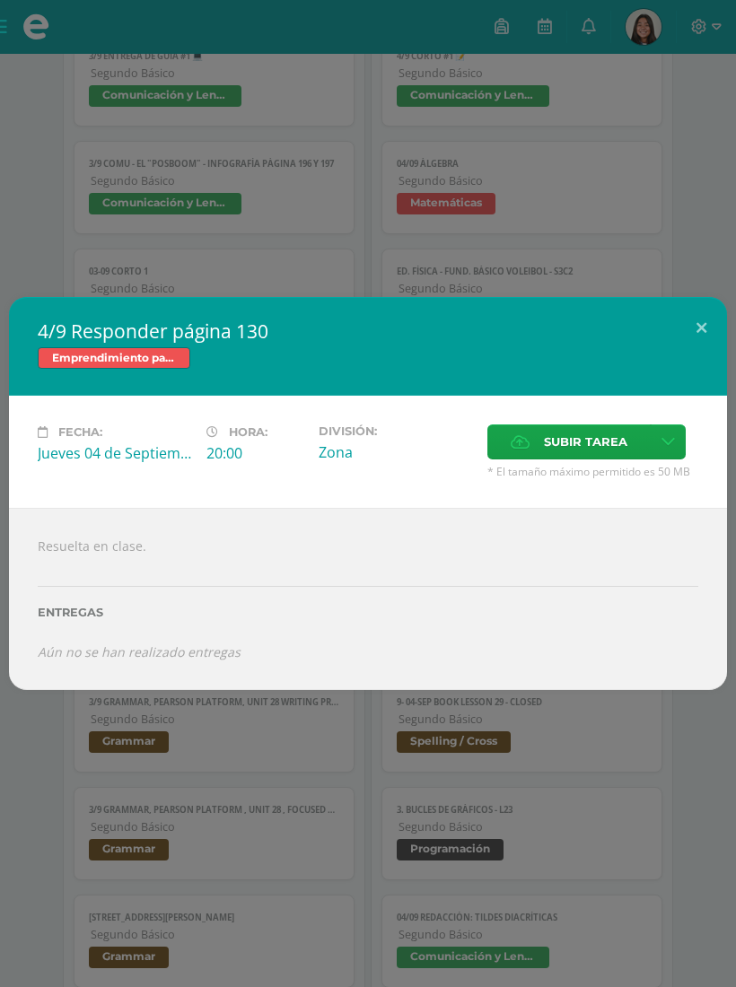
click at [692, 344] on button at bounding box center [700, 327] width 51 height 61
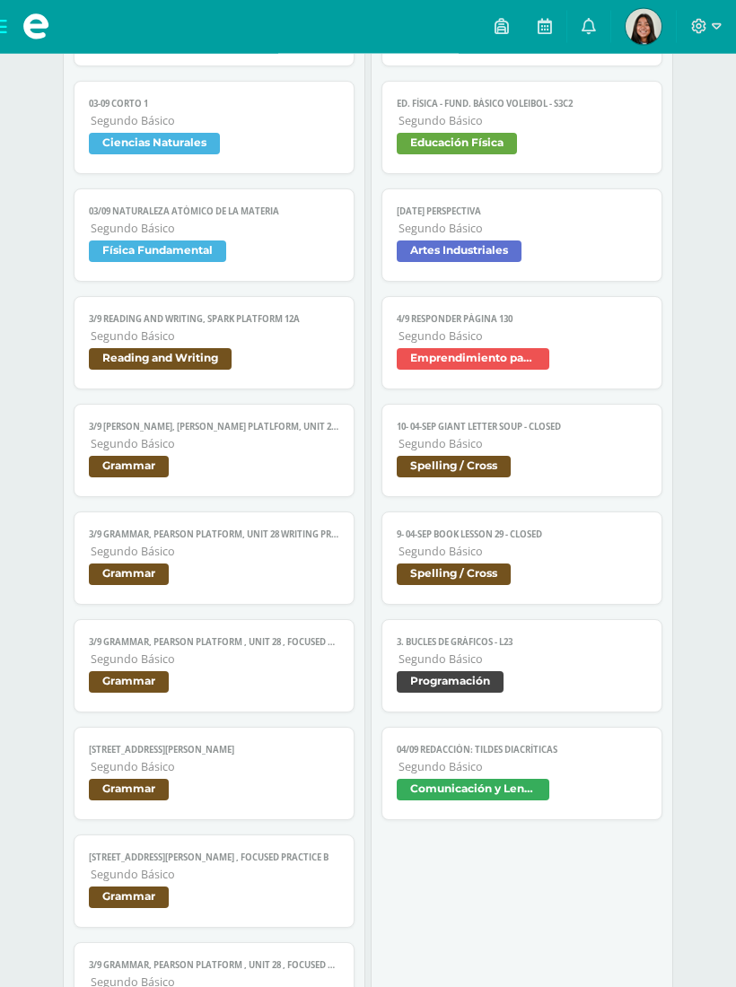
scroll to position [2199, 0]
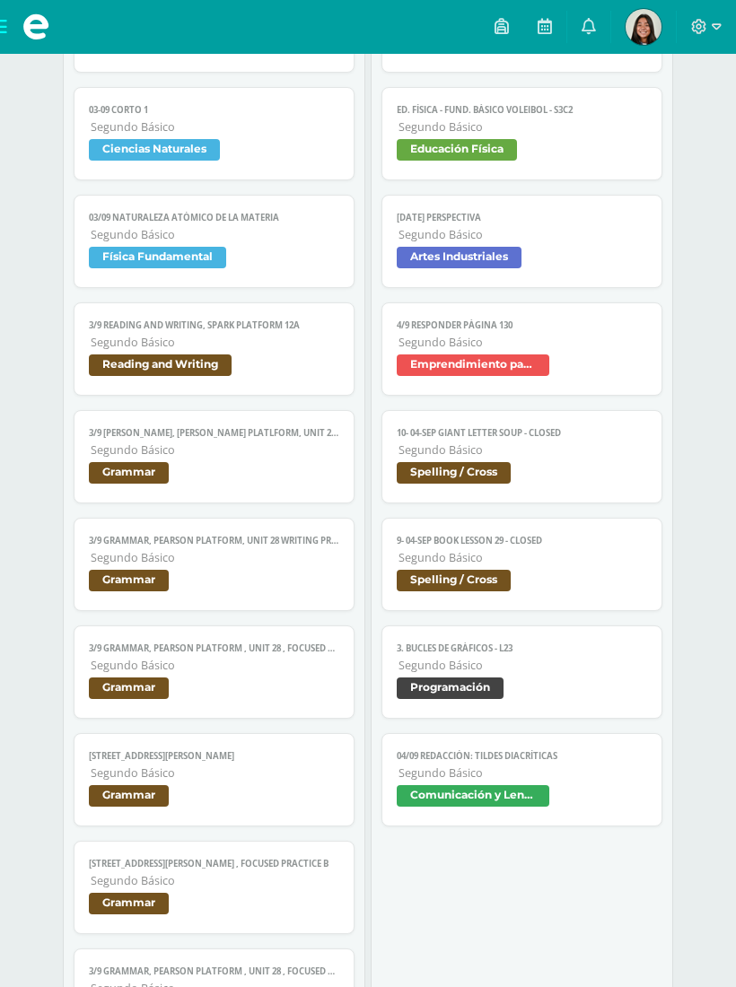
click at [506, 482] on link "10- 04-sep Giant letter soup - CLOSED Segundo Básico Spelling / Cross" at bounding box center [521, 456] width 280 height 93
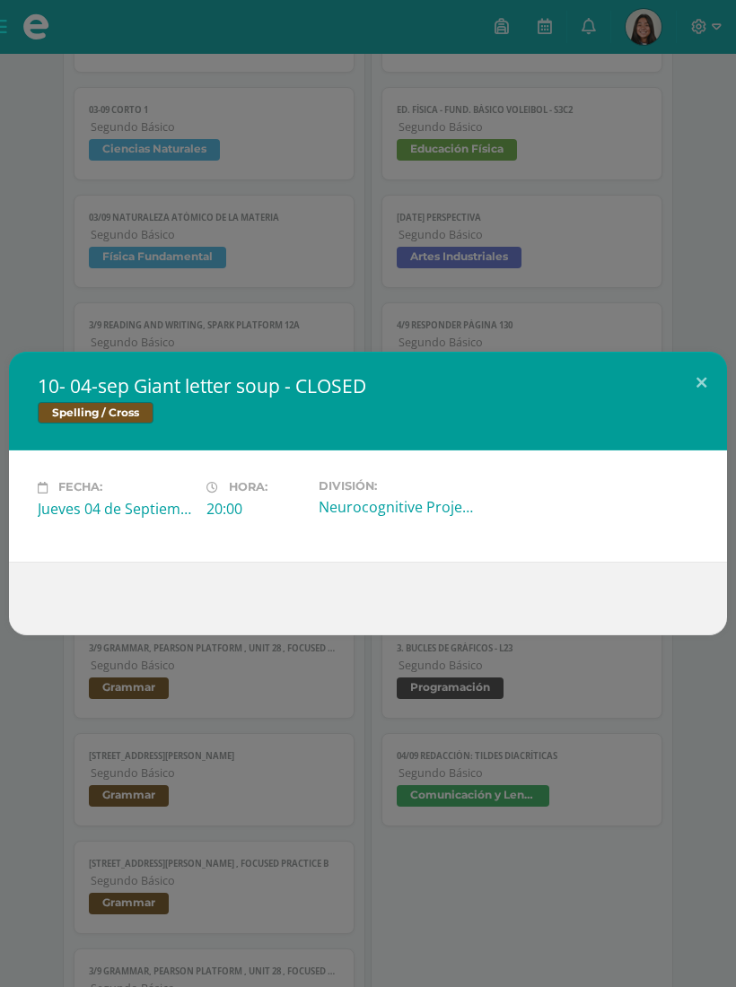
click at [697, 409] on button at bounding box center [700, 382] width 51 height 61
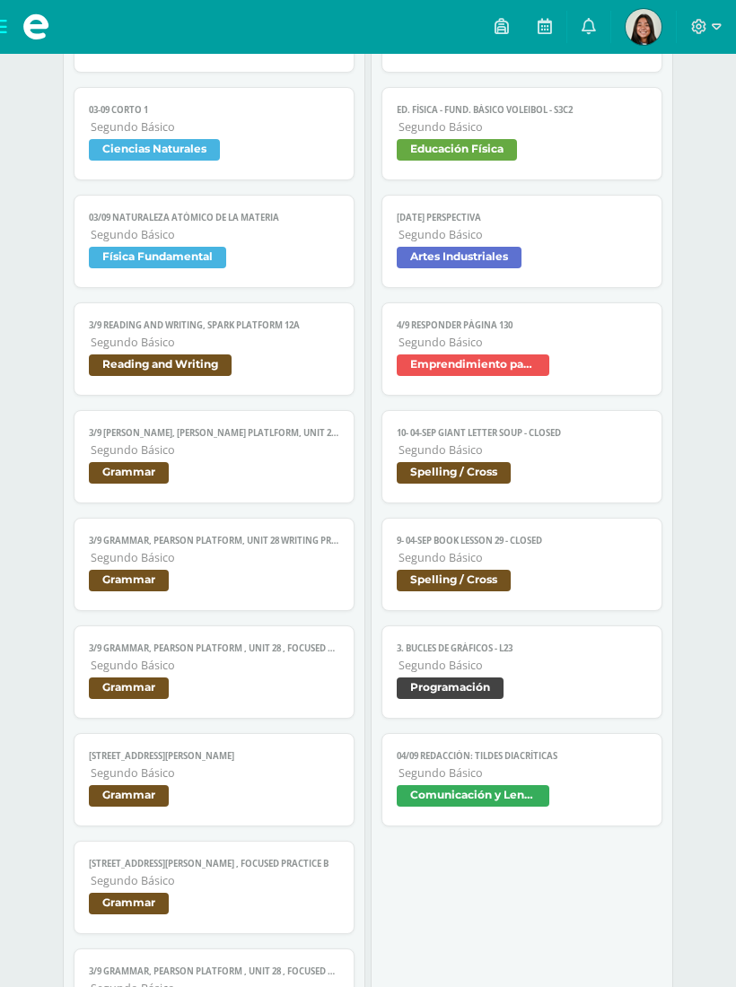
click at [475, 611] on link "9- 04-sep Book Lesson 29 - CLOSED Segundo Básico Spelling / Cross" at bounding box center [521, 564] width 280 height 93
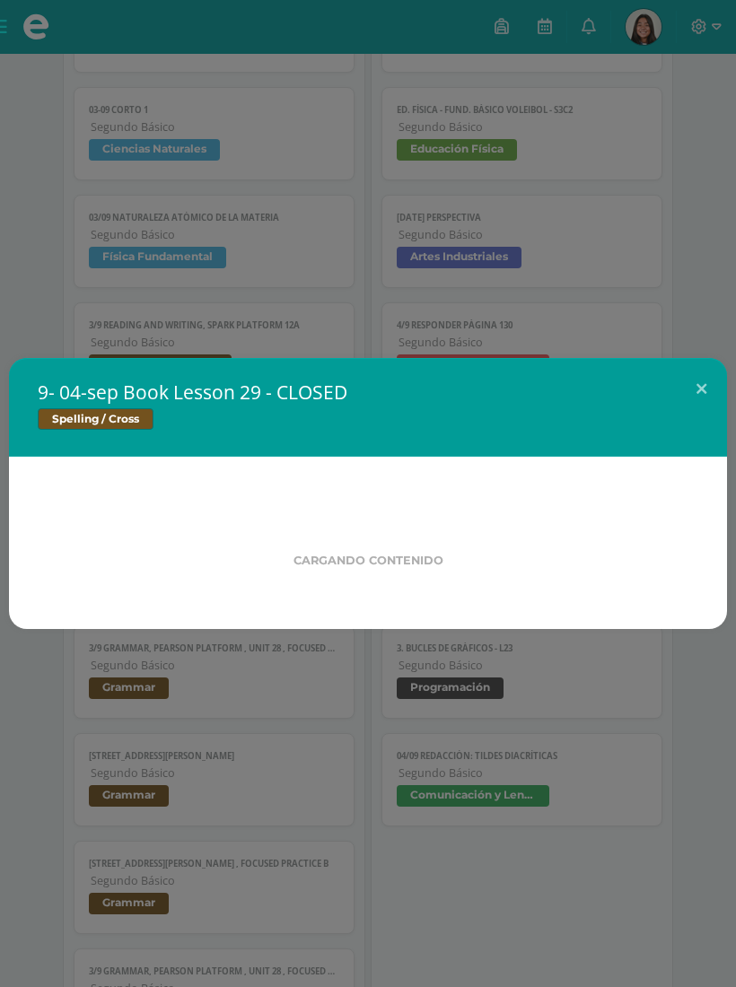
click at [484, 608] on div "Cargando contenido" at bounding box center [368, 543] width 718 height 172
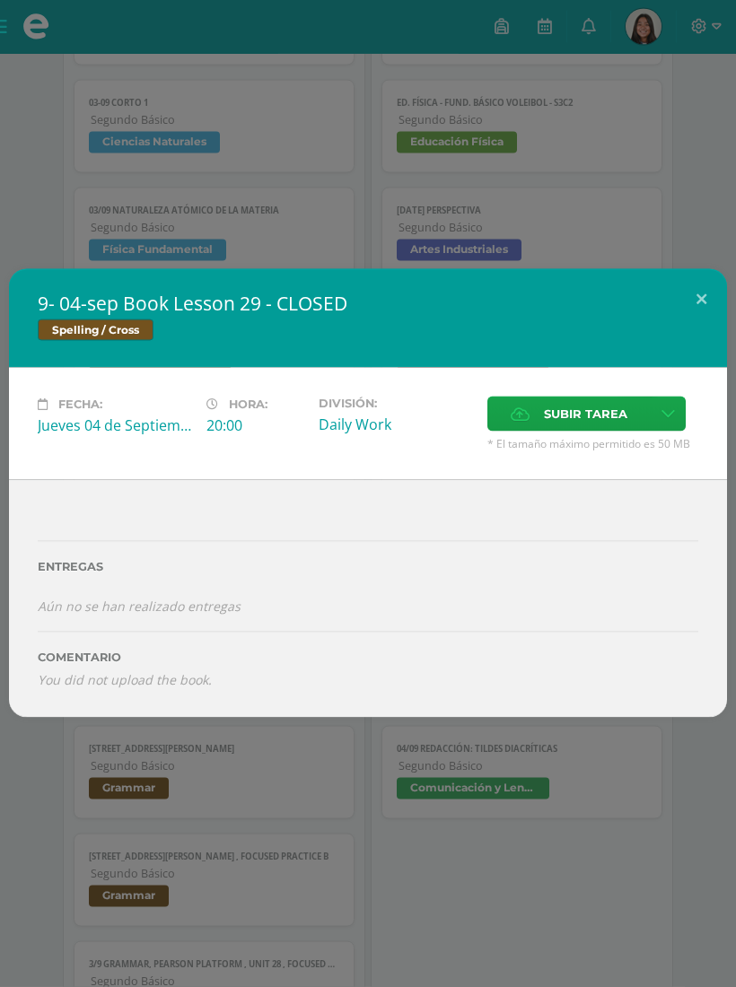
scroll to position [2207, 0]
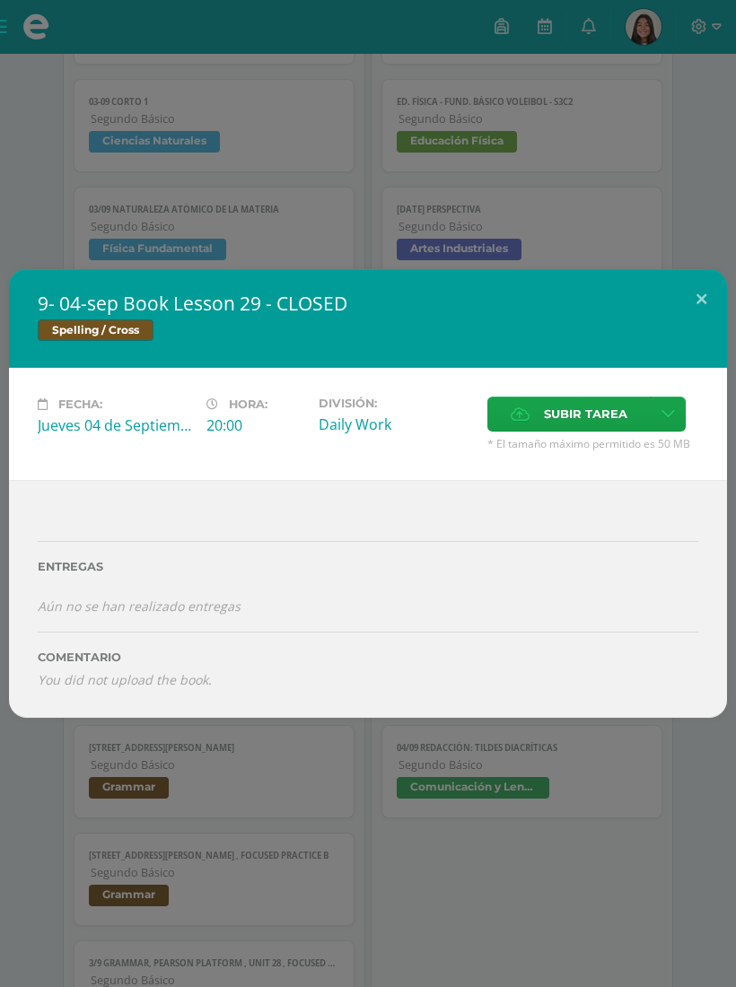
click at [707, 316] on button at bounding box center [700, 299] width 51 height 61
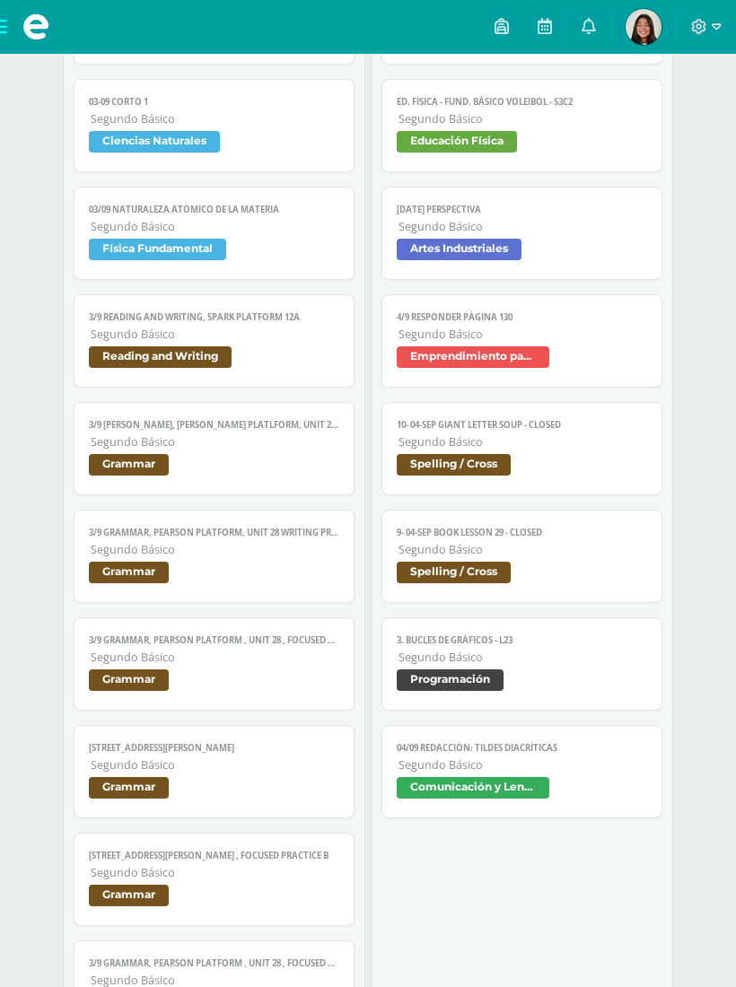
click at [544, 584] on span "Spelling / Cross" at bounding box center [520, 574] width 249 height 26
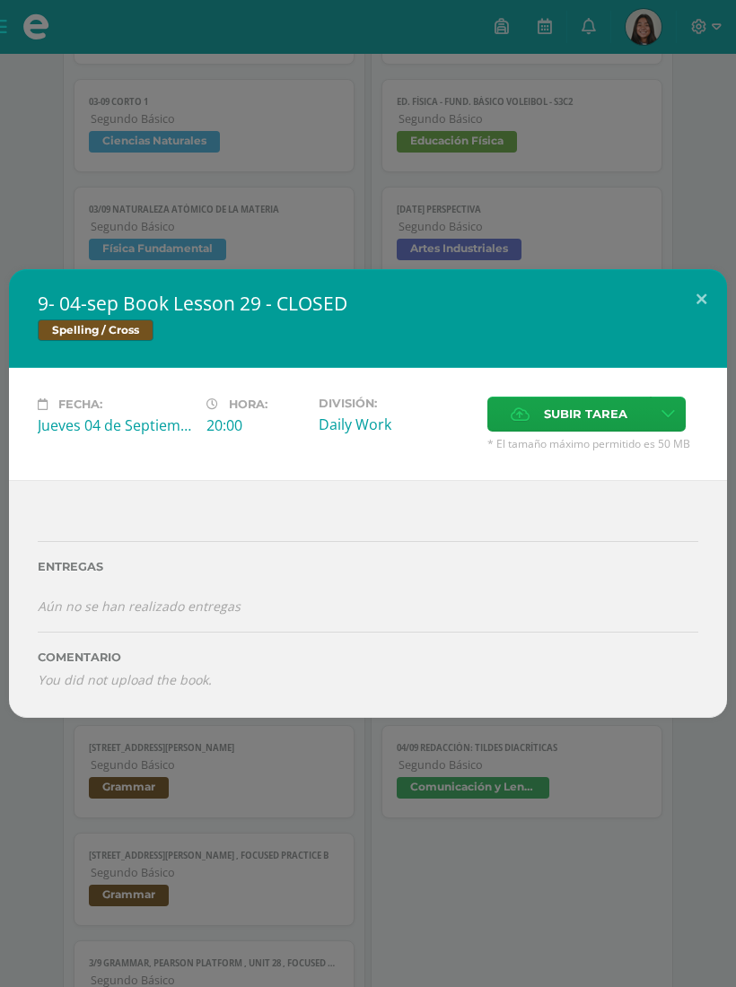
click at [696, 311] on button at bounding box center [700, 299] width 51 height 61
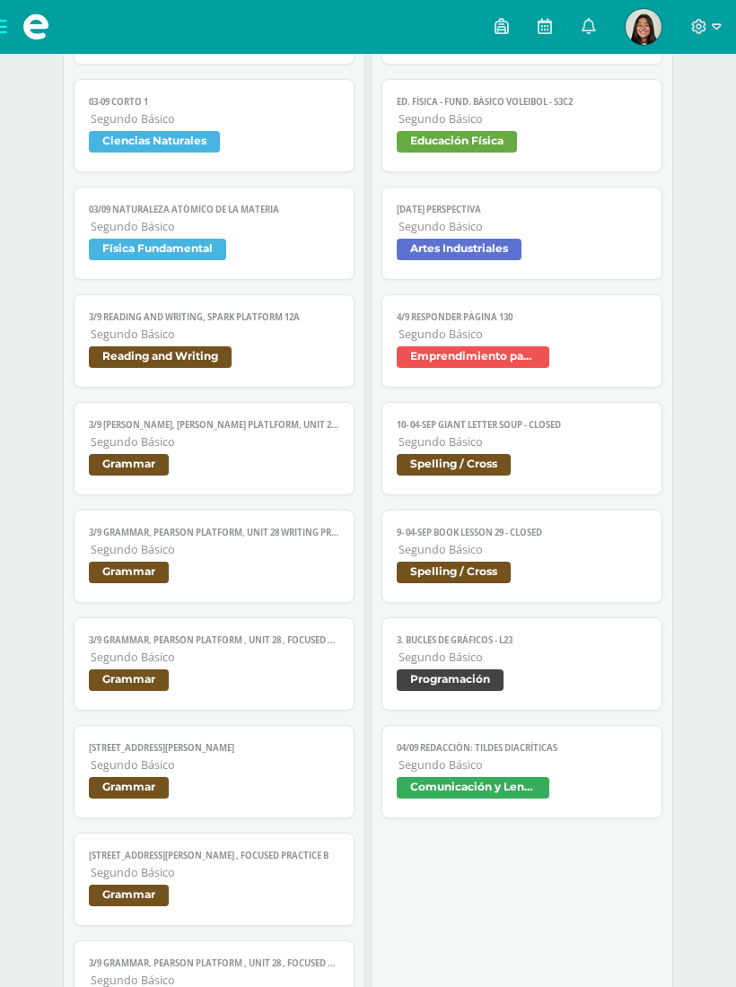
click at [519, 695] on span "Programación" at bounding box center [520, 682] width 249 height 26
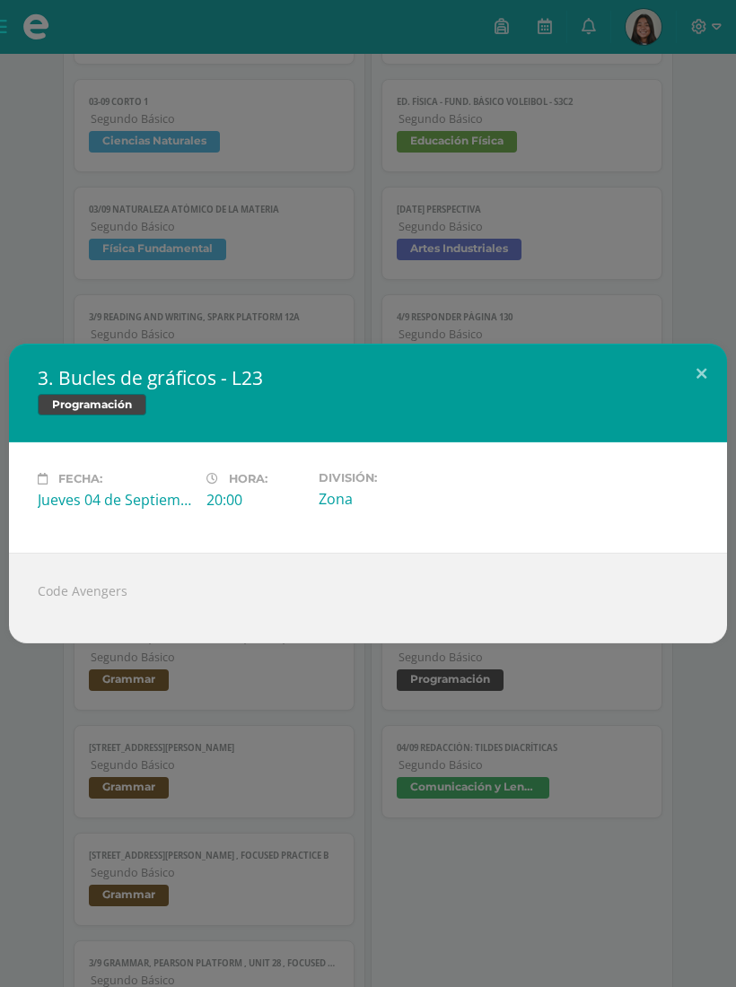
click at [688, 391] on button at bounding box center [700, 374] width 51 height 61
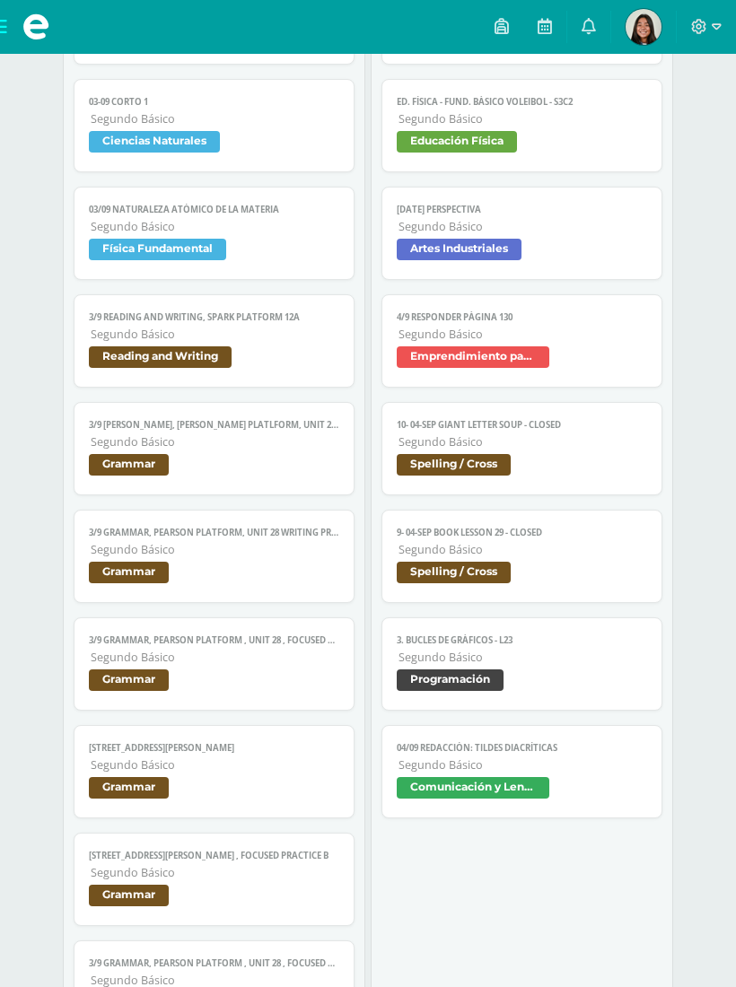
click at [498, 772] on span "Segundo Básico" at bounding box center [522, 764] width 248 height 15
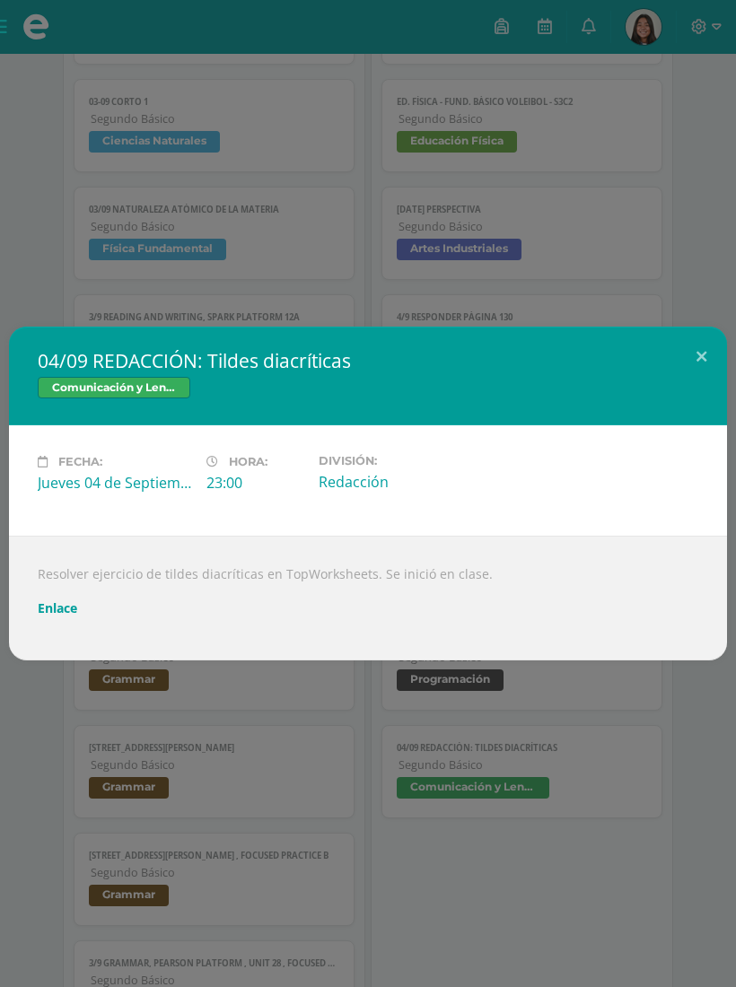
click at [696, 379] on button at bounding box center [700, 356] width 51 height 61
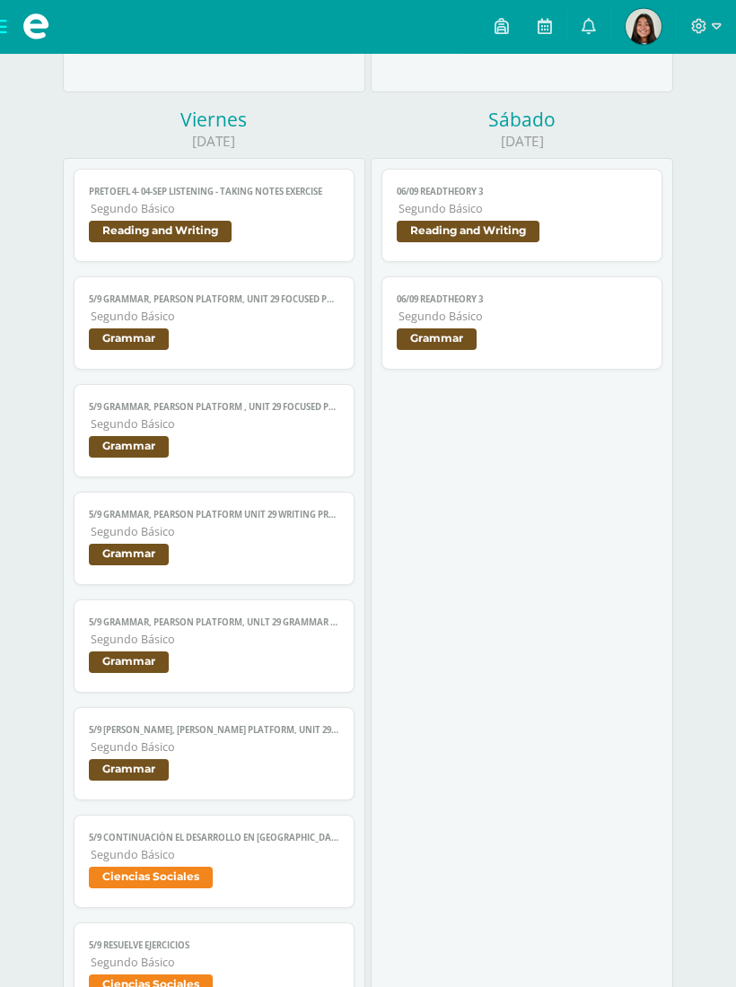
scroll to position [3648, 0]
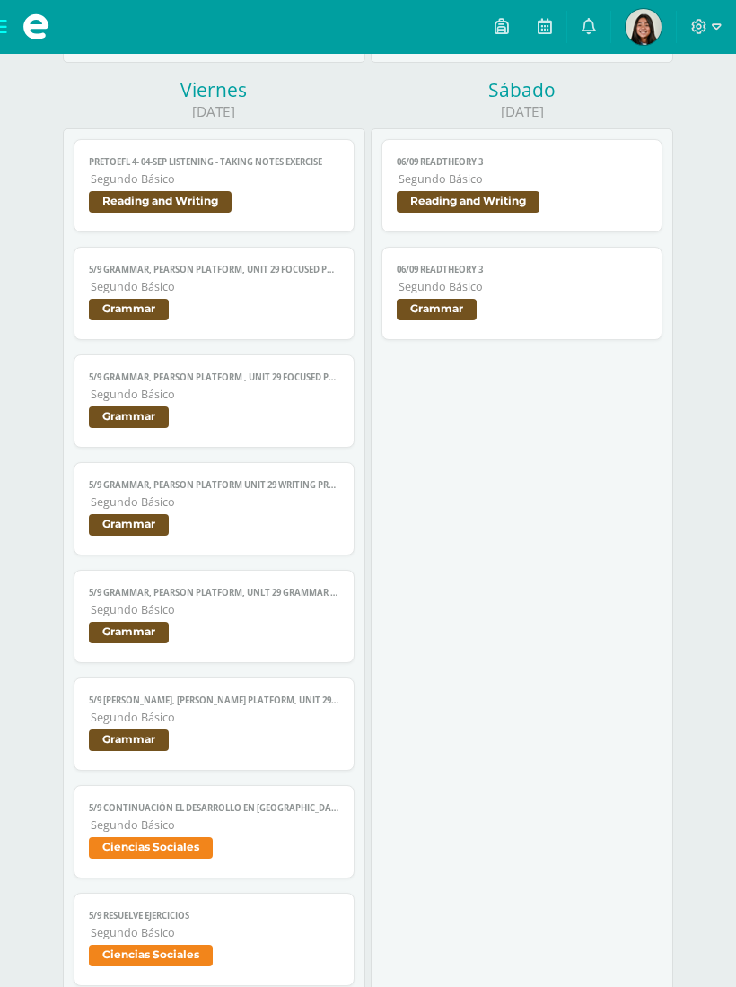
click at [196, 213] on span "Reading and Writing" at bounding box center [160, 202] width 143 height 22
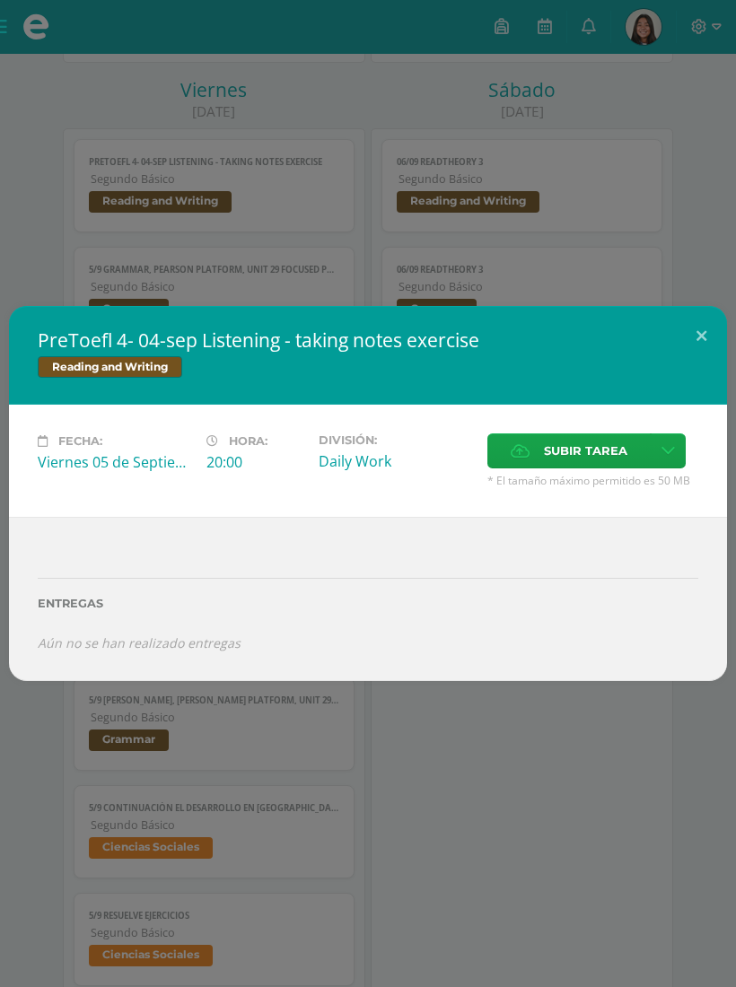
click at [690, 356] on button at bounding box center [700, 336] width 51 height 61
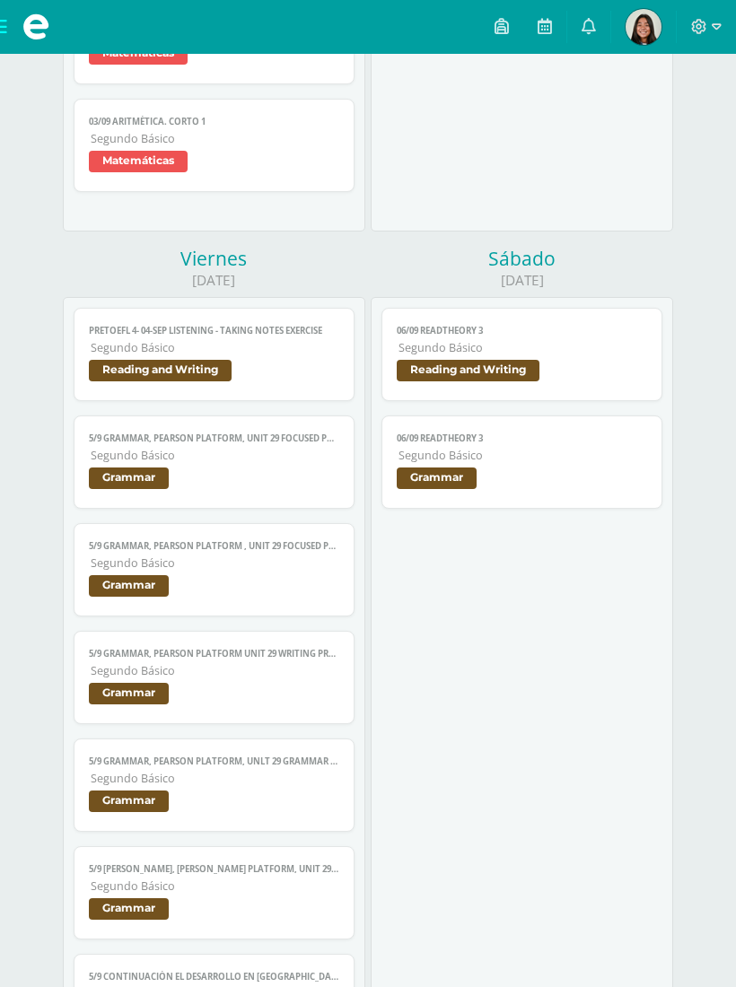
scroll to position [3551, 0]
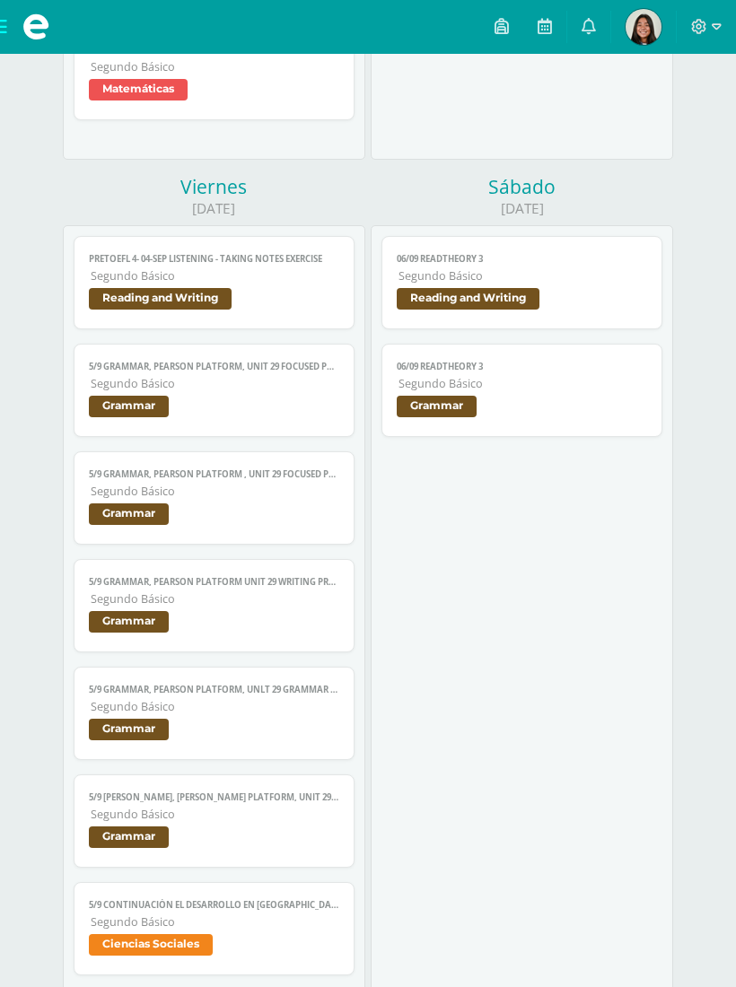
click at [216, 391] on span "Segundo Básico" at bounding box center [215, 383] width 248 height 15
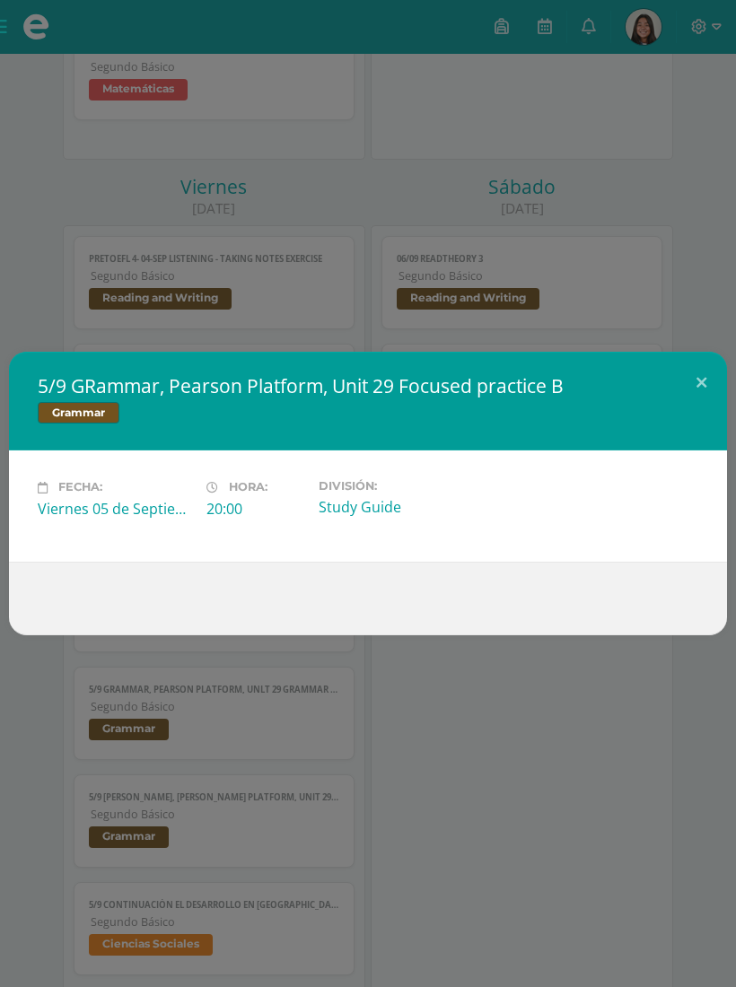
click at [692, 407] on button at bounding box center [700, 382] width 51 height 61
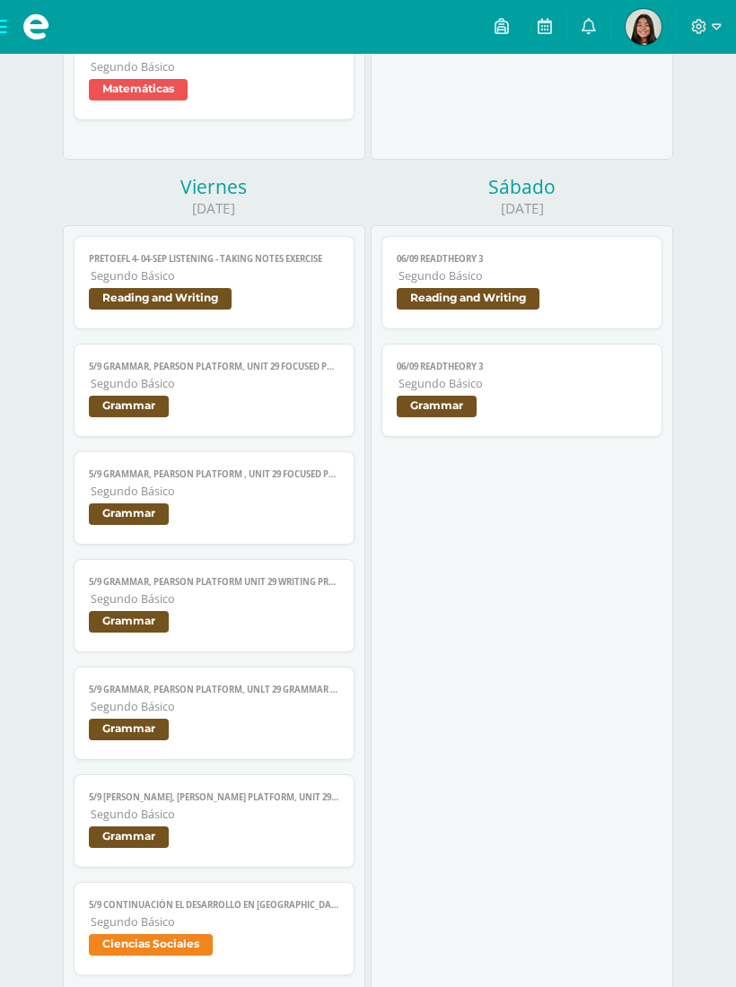
click at [259, 526] on span "Grammar" at bounding box center [213, 516] width 249 height 26
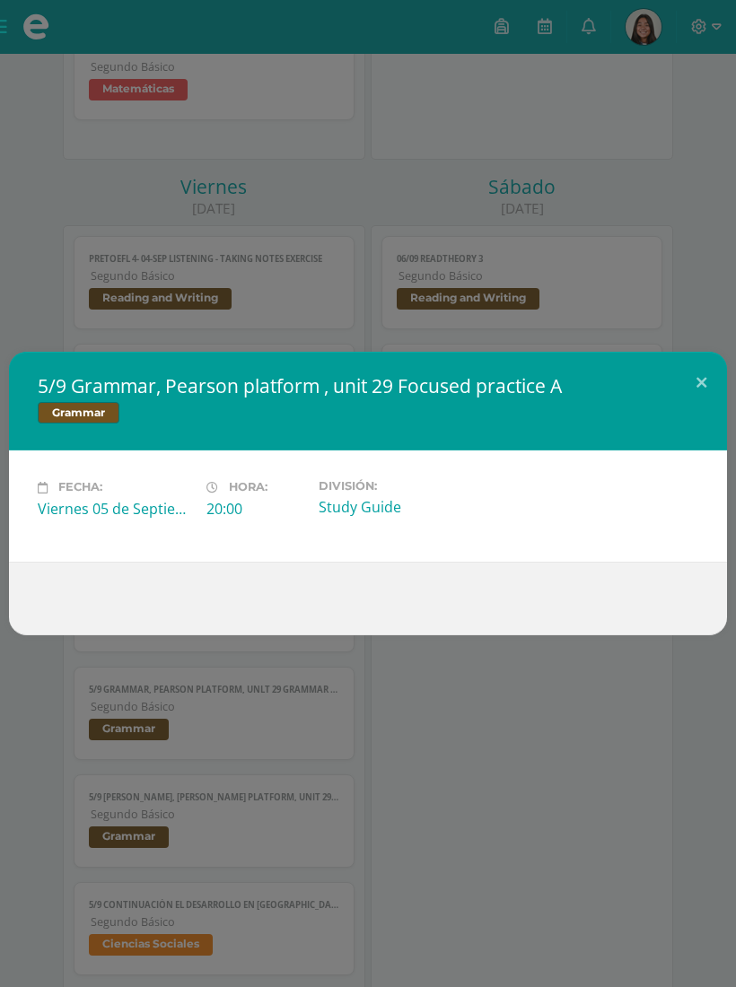
click at [701, 409] on button at bounding box center [700, 382] width 51 height 61
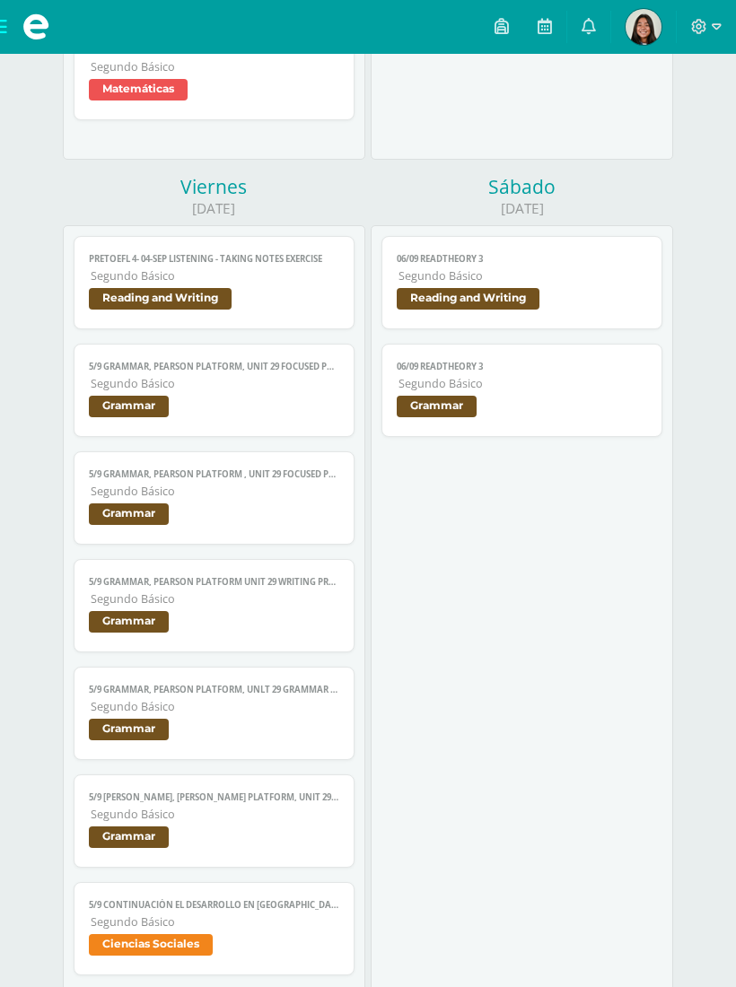
click at [232, 606] on span "Segundo Básico" at bounding box center [215, 598] width 248 height 15
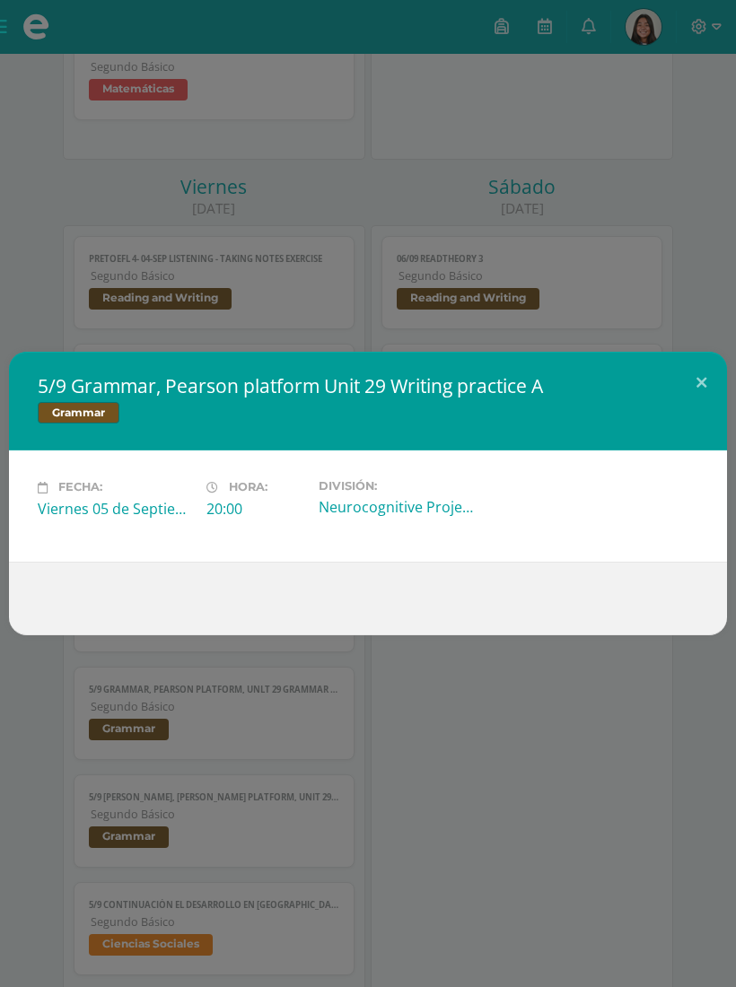
click at [701, 405] on button at bounding box center [700, 382] width 51 height 61
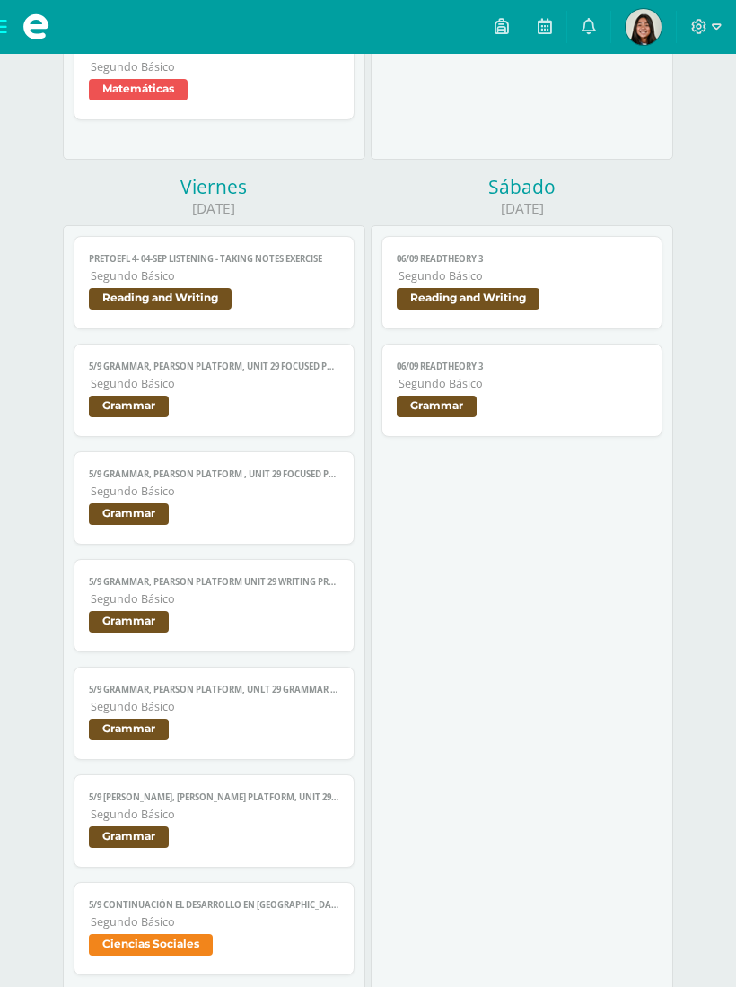
click at [233, 744] on span "Grammar" at bounding box center [213, 731] width 249 height 26
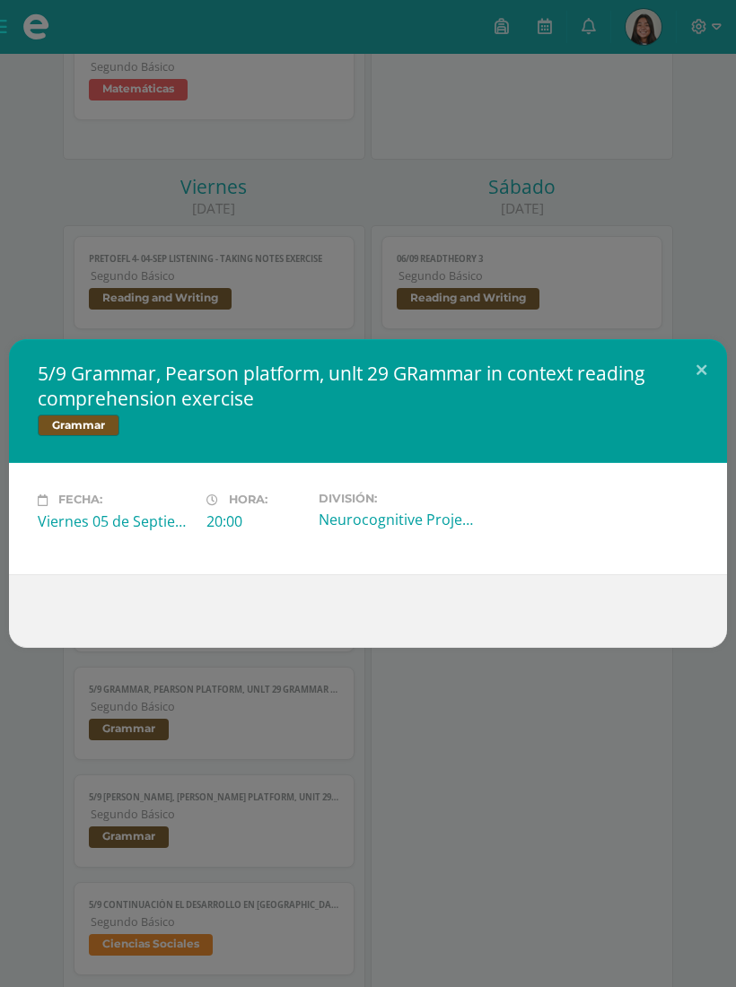
click at [692, 396] on button at bounding box center [700, 369] width 51 height 61
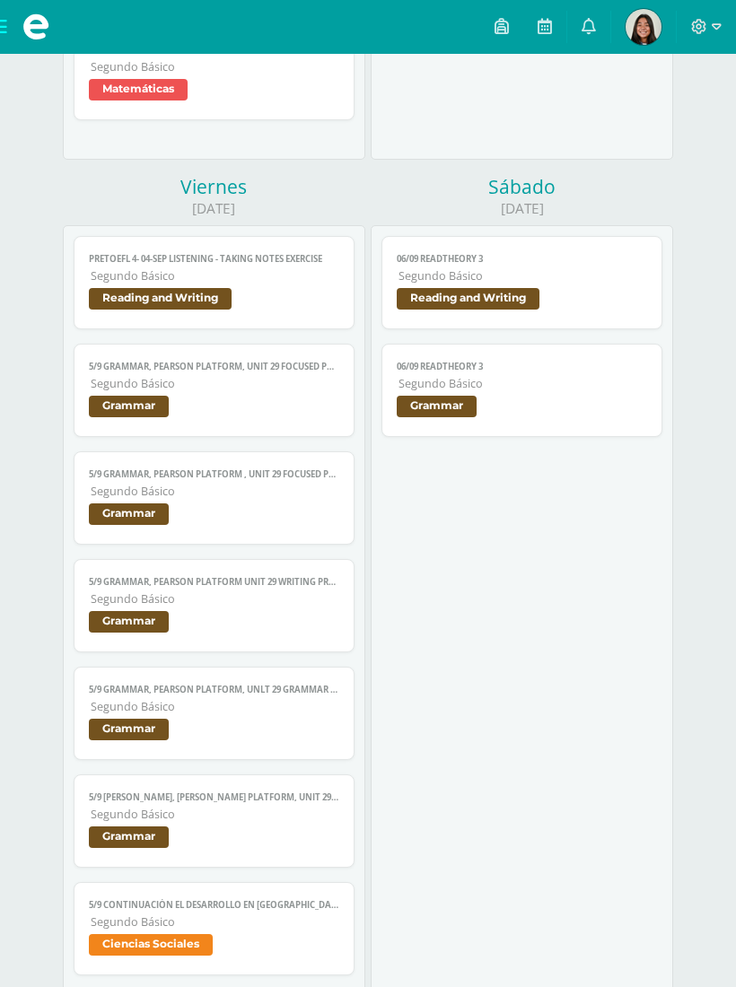
click at [215, 867] on link "5/9 GRammar, Pearson Platform, unit 29 Pretest Segundo Básico Grammar" at bounding box center [214, 820] width 280 height 93
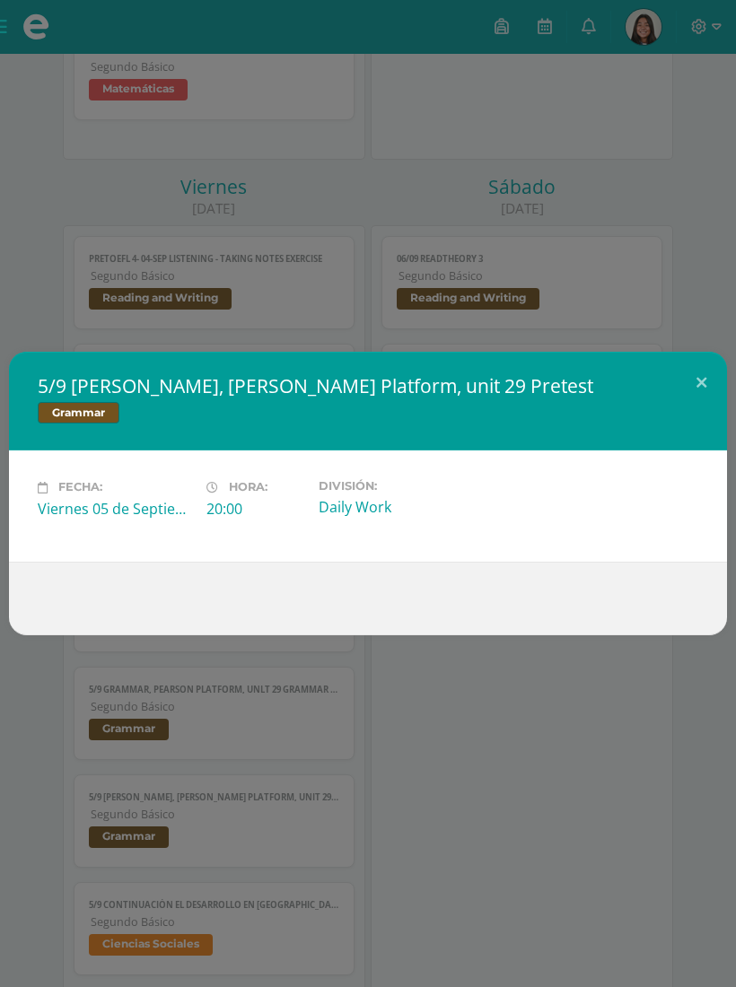
click at [692, 409] on button at bounding box center [700, 382] width 51 height 61
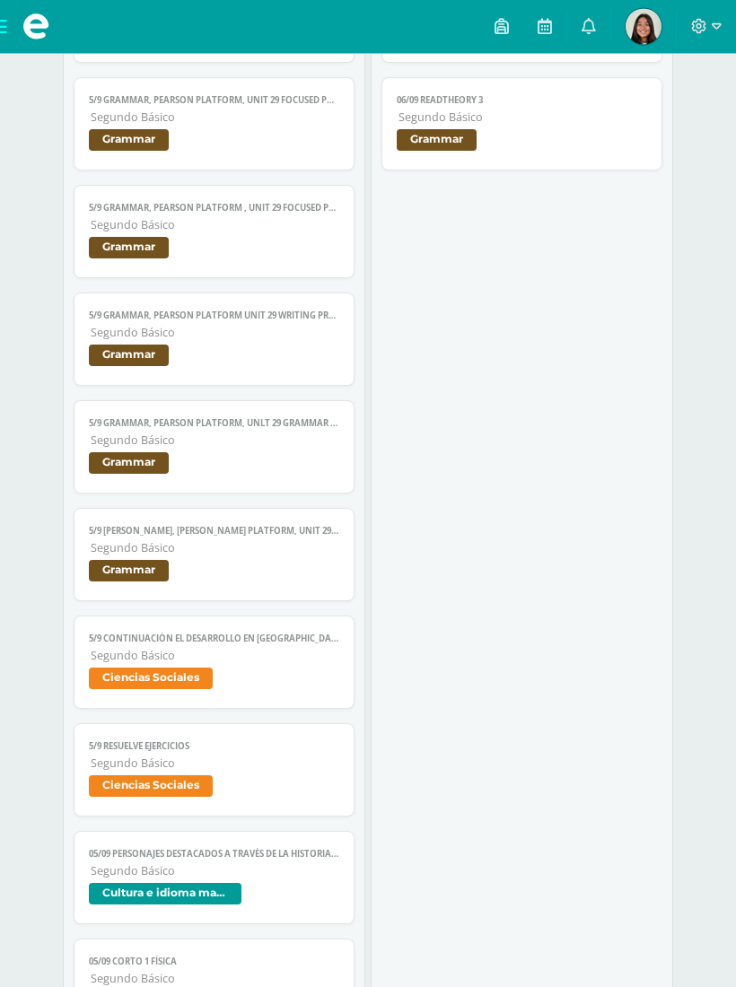
click at [273, 694] on span "Ciencias Sociales" at bounding box center [213, 681] width 249 height 26
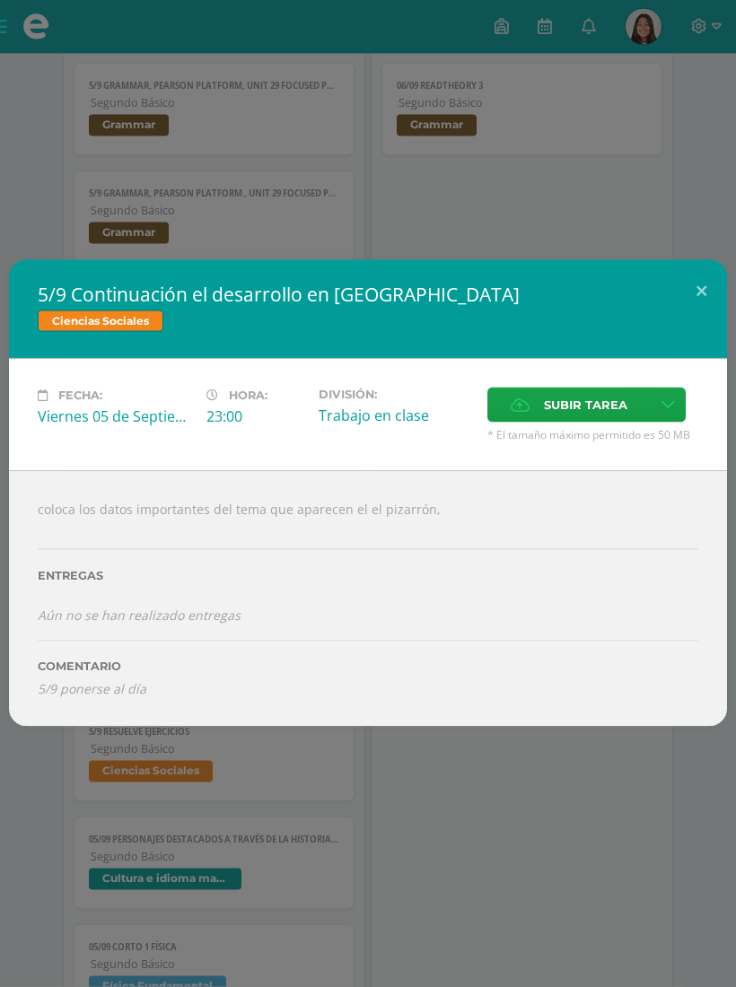
scroll to position [3745, 0]
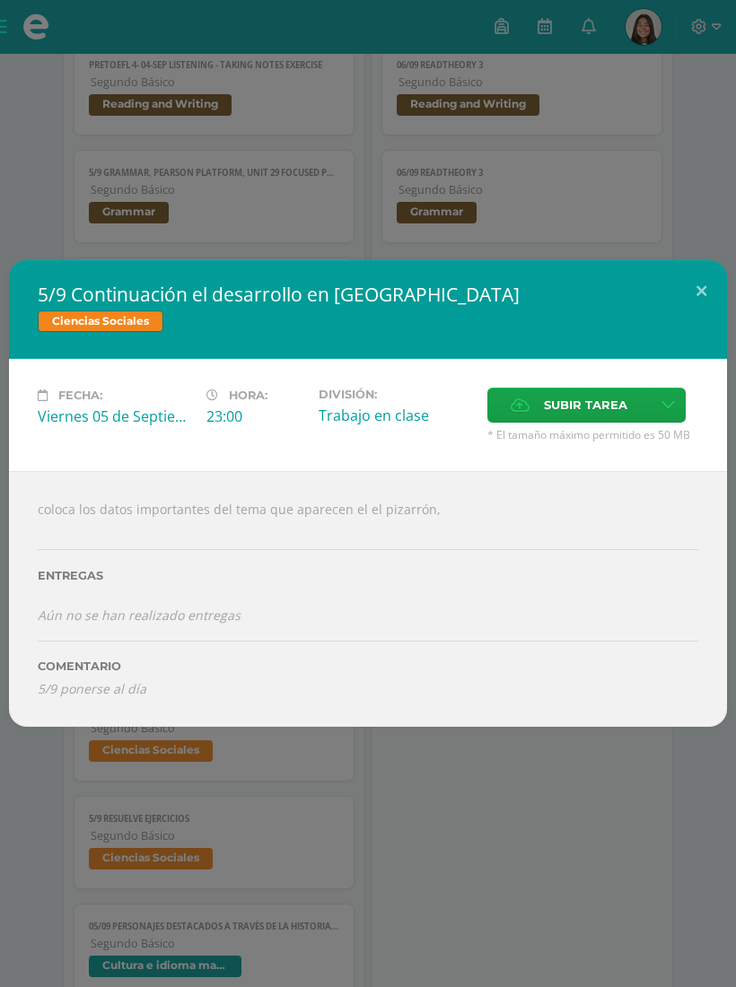
click at [689, 298] on button at bounding box center [700, 290] width 51 height 61
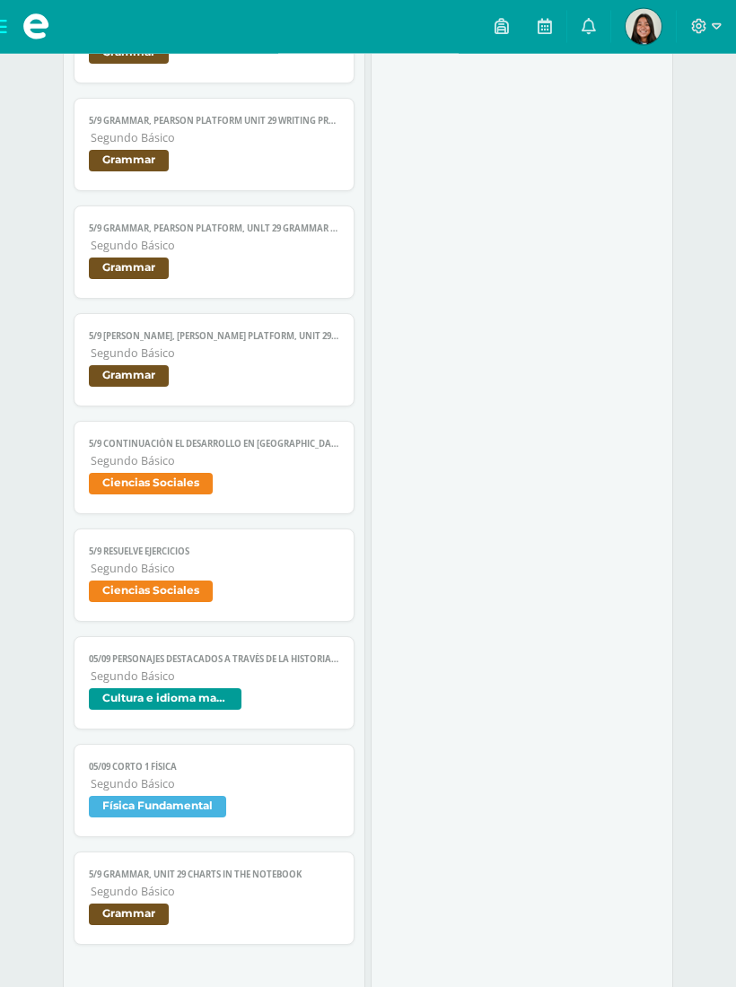
click at [243, 607] on span "Ciencias Sociales" at bounding box center [213, 594] width 249 height 26
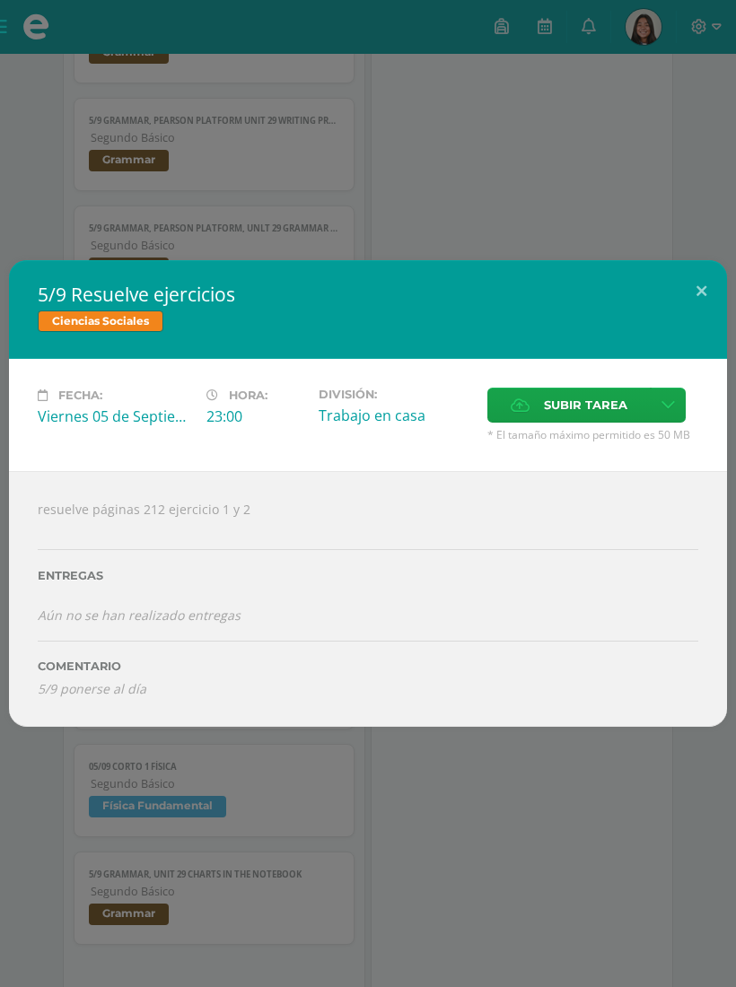
click at [694, 304] on button at bounding box center [700, 290] width 51 height 61
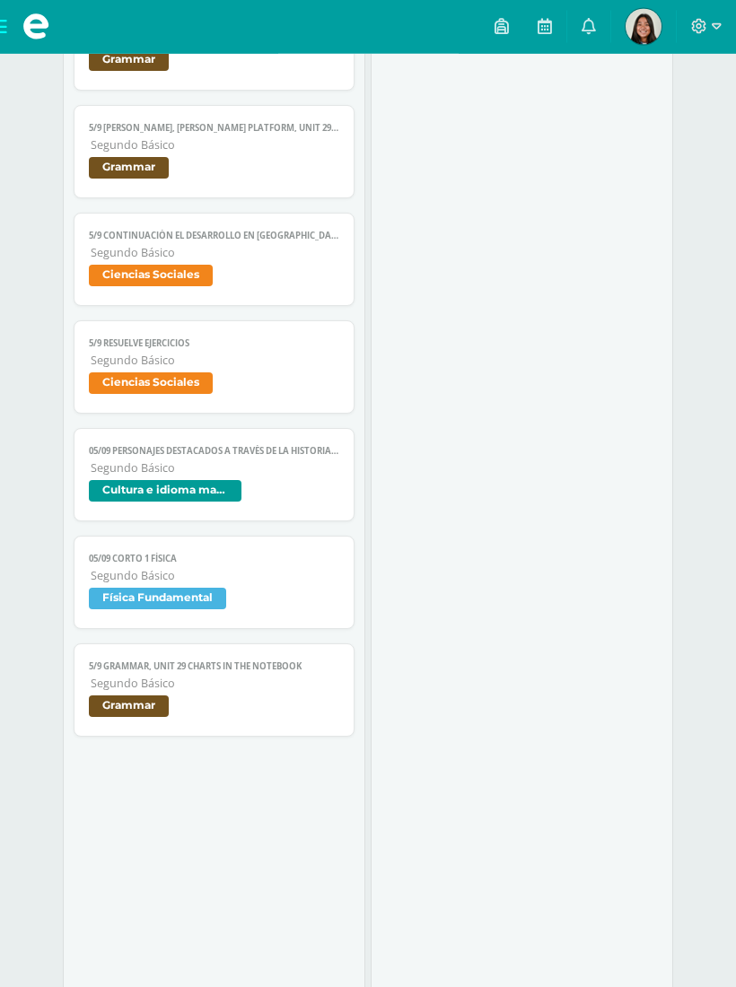
click at [258, 507] on span "Cultura e idioma maya" at bounding box center [213, 494] width 249 height 26
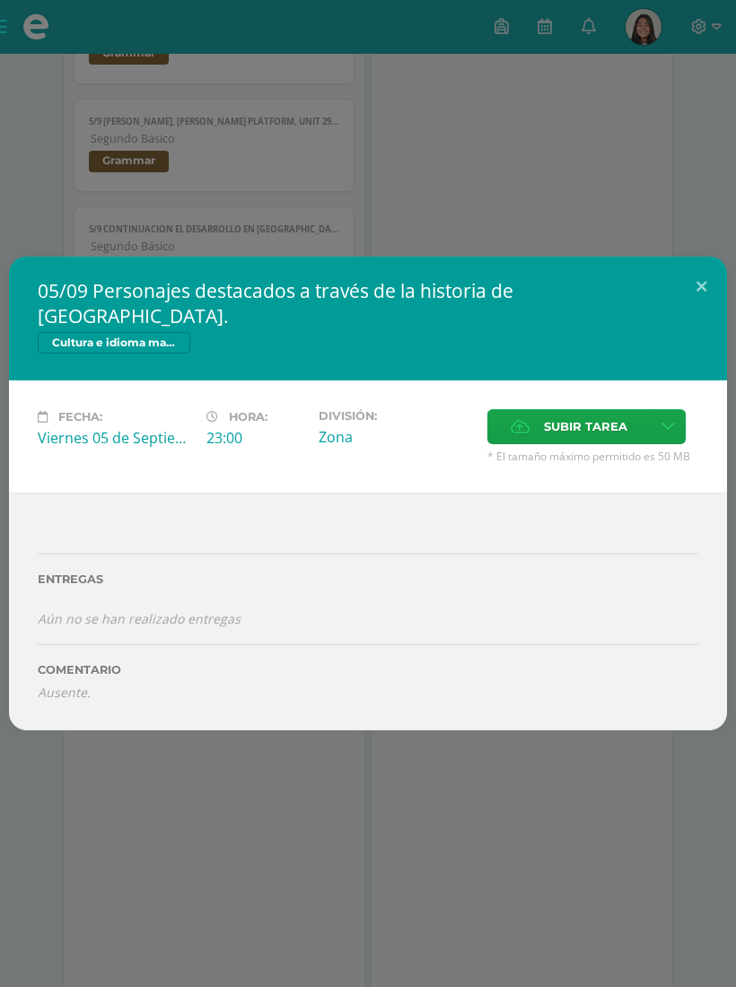
scroll to position [4223, 0]
click at [223, 781] on div "05/09 Personajes destacados a través de la historia de Guatemala. Cultura e idi…" at bounding box center [368, 493] width 736 height 987
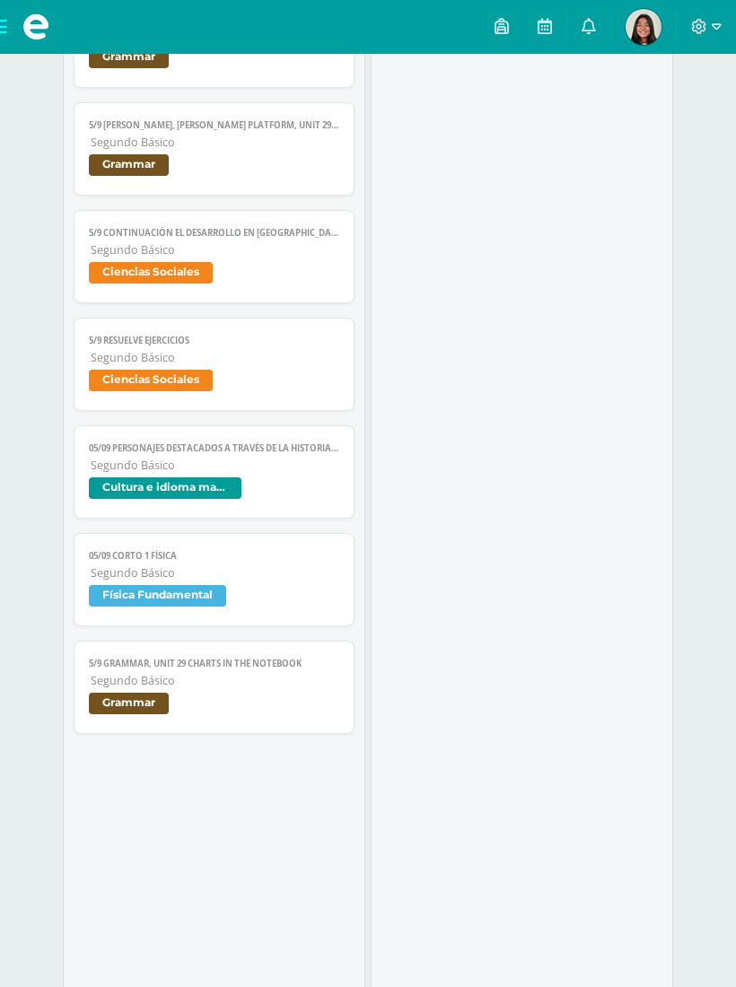
click at [186, 473] on span "Segundo Básico" at bounding box center [215, 464] width 248 height 15
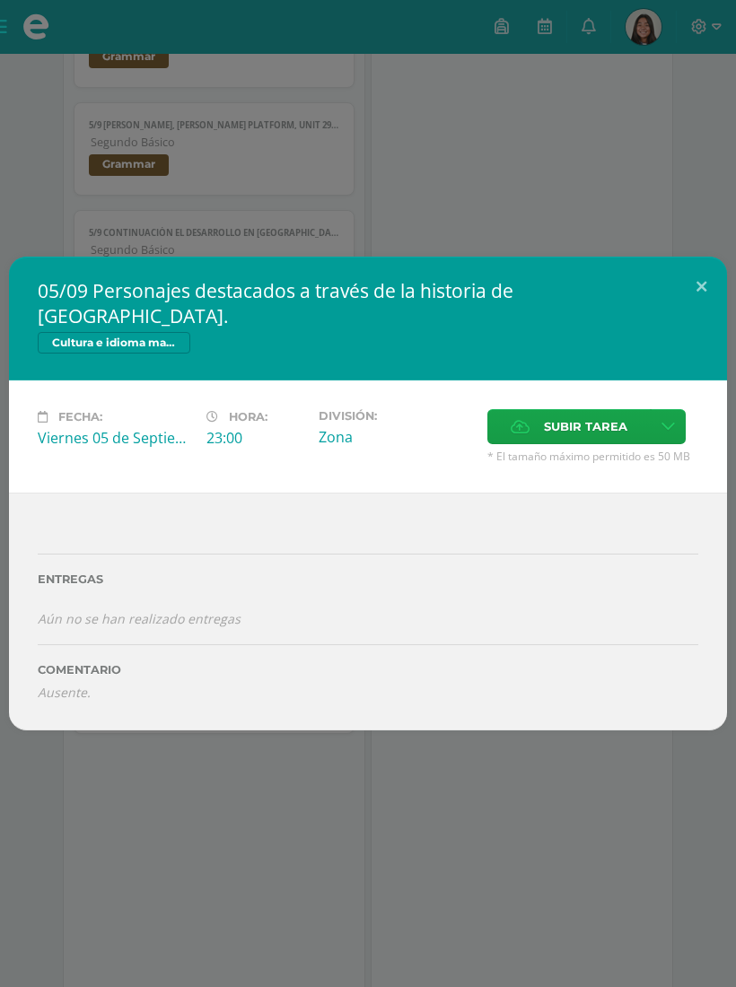
scroll to position [4224, 0]
click at [692, 309] on button at bounding box center [700, 287] width 51 height 61
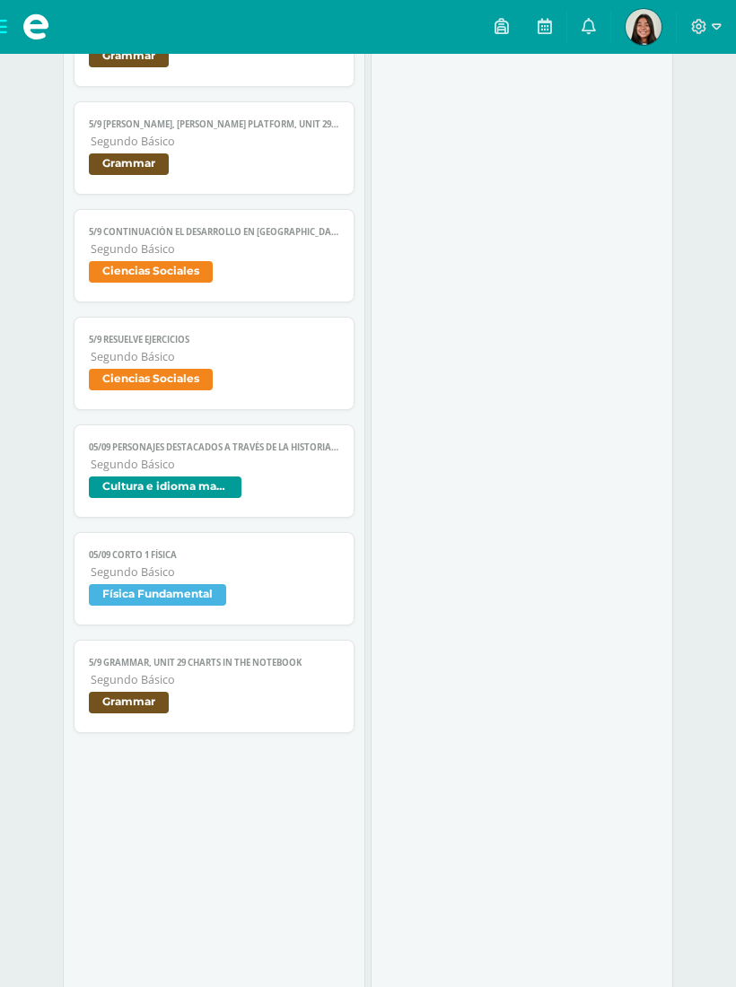
click at [284, 609] on link "05/09 Corto 1 Física Segundo Básico Física Fundamental" at bounding box center [214, 578] width 280 height 93
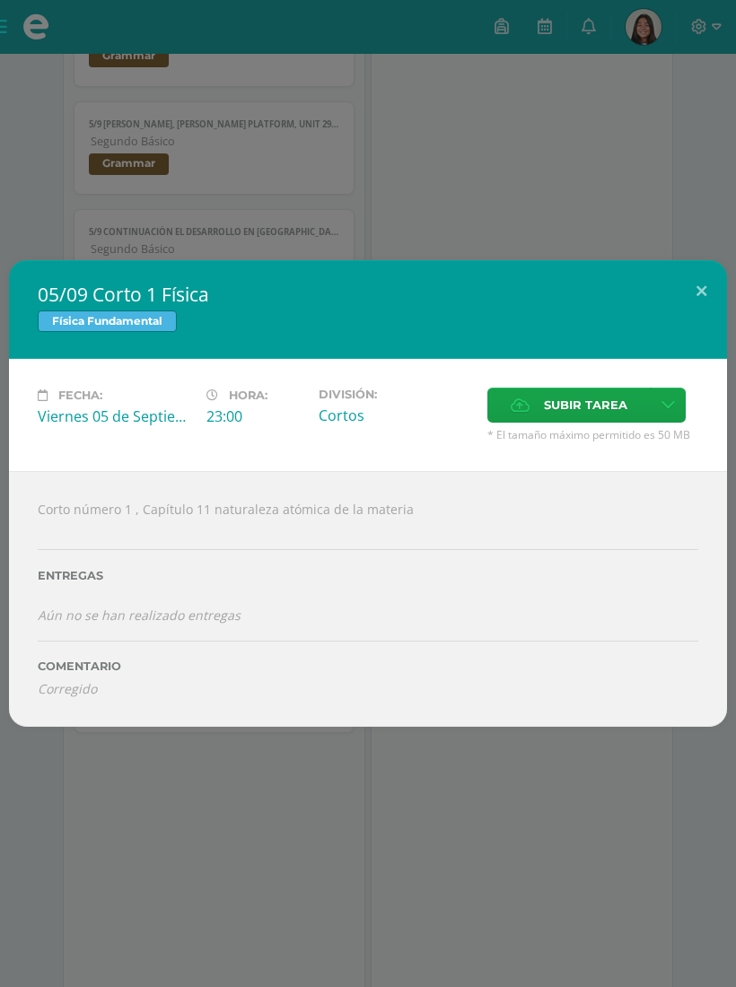
click at [677, 307] on button at bounding box center [700, 290] width 51 height 61
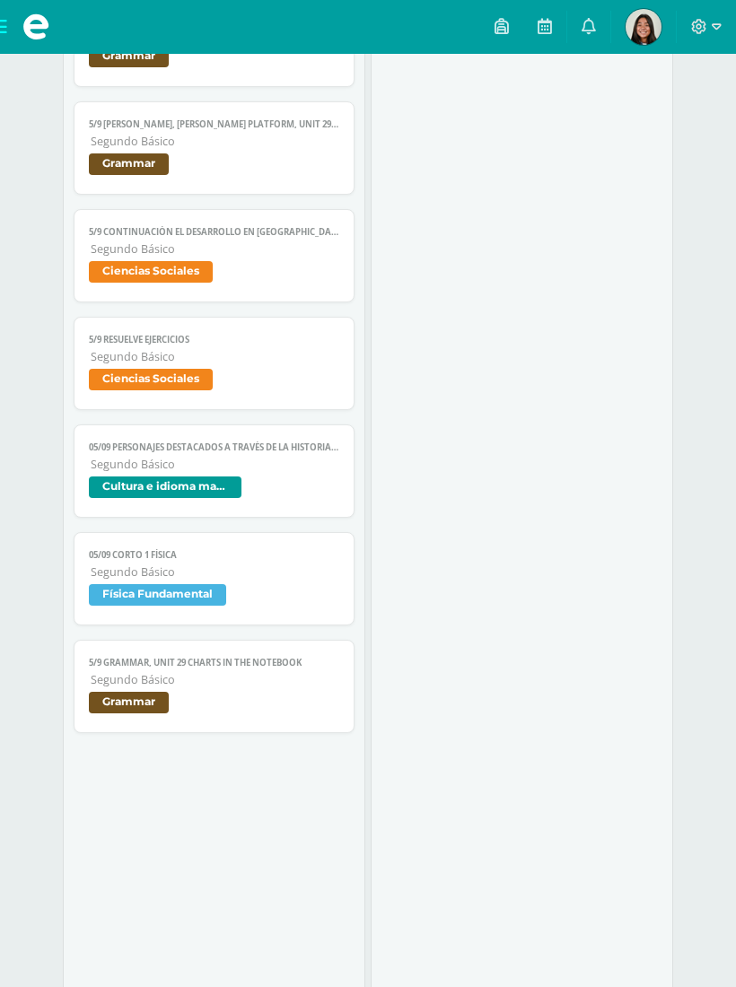
click at [196, 687] on span "Segundo Básico" at bounding box center [215, 679] width 248 height 15
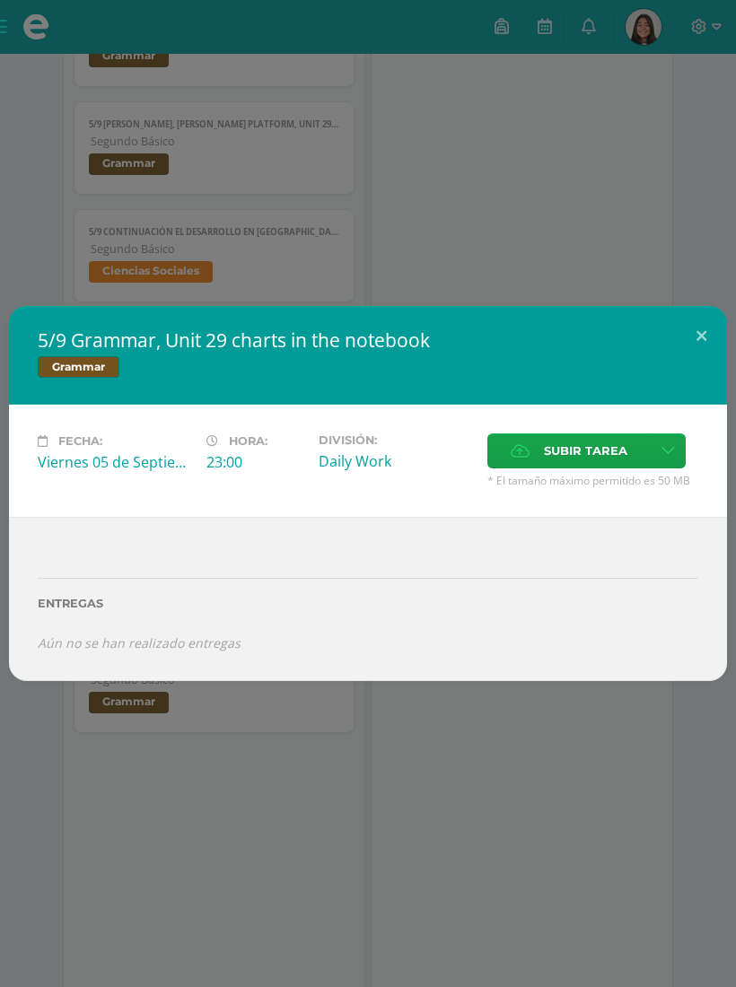
click at [695, 350] on button at bounding box center [700, 336] width 51 height 61
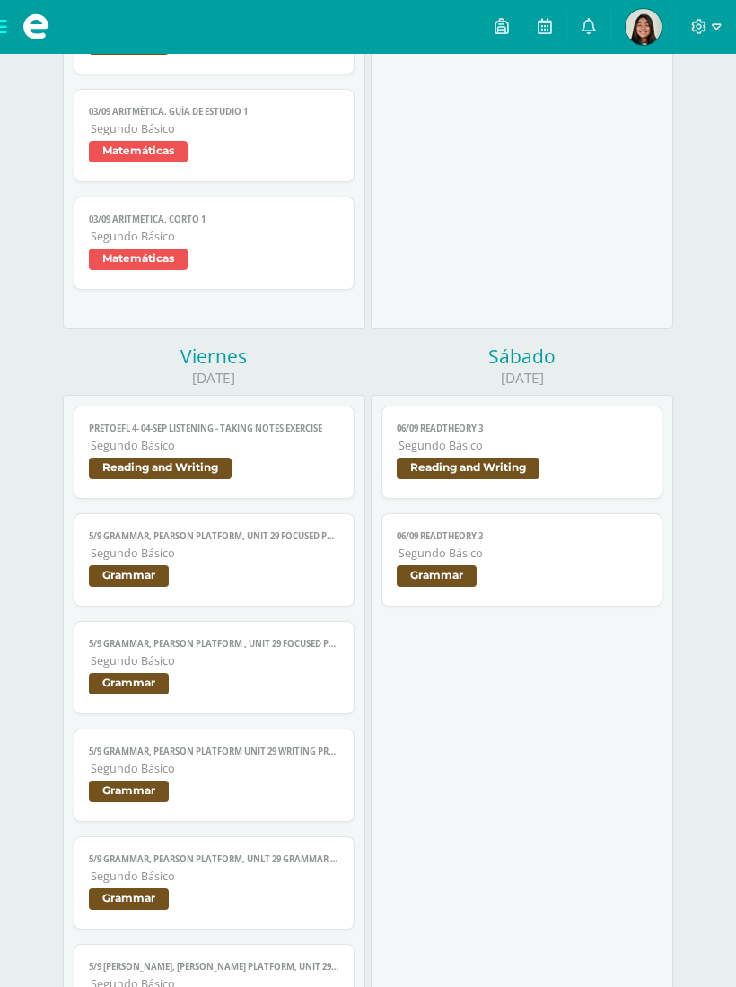
scroll to position [3379, 0]
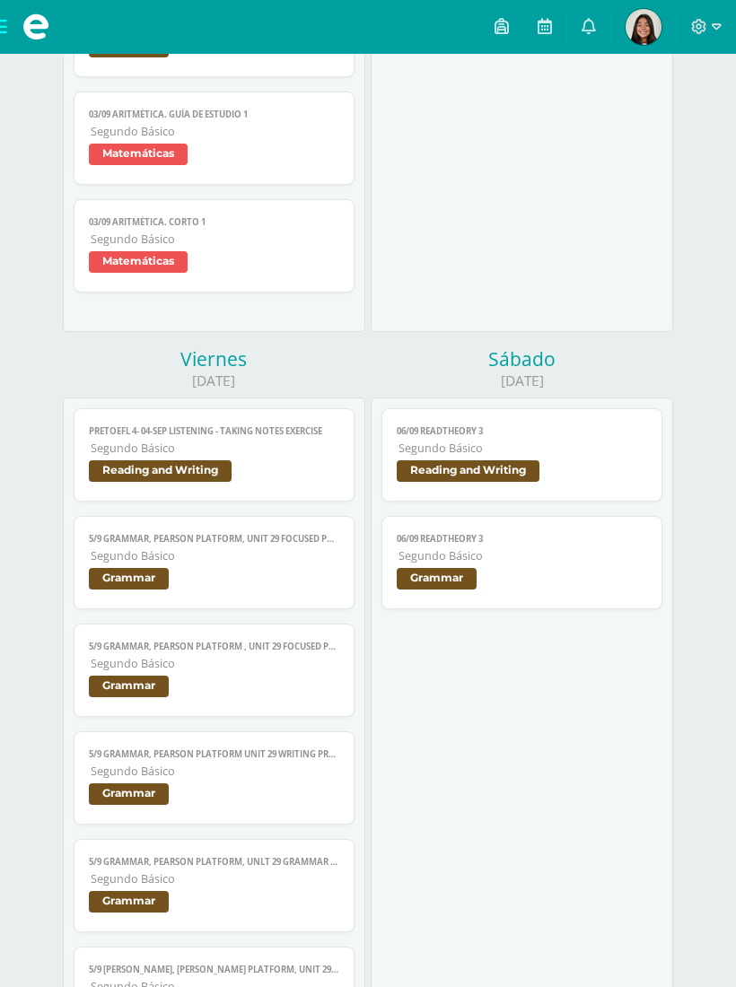
click at [245, 437] on span "PreToefl 4- 04-sep Listening - taking notes exercise" at bounding box center [213, 431] width 249 height 12
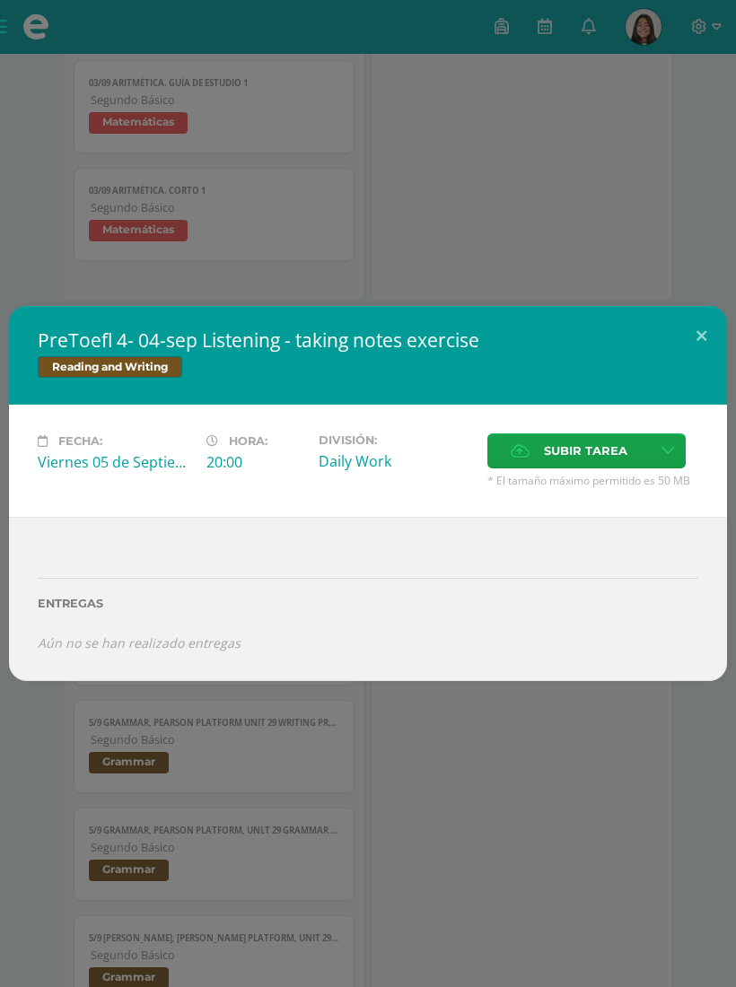
scroll to position [3416, 0]
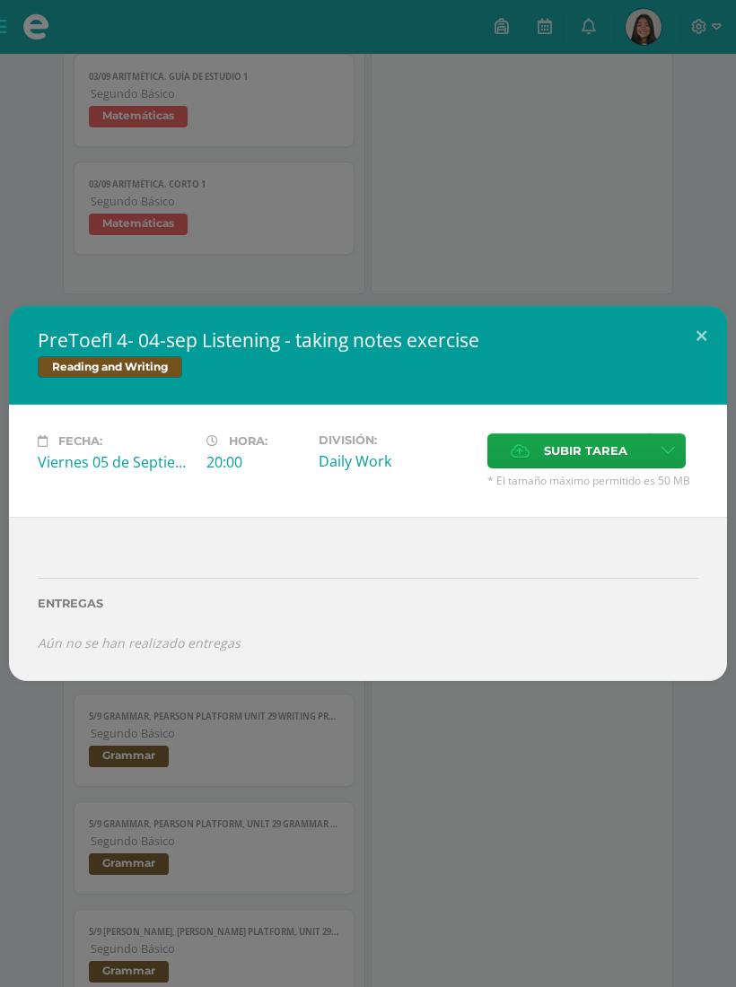
click at [703, 337] on button at bounding box center [700, 336] width 51 height 61
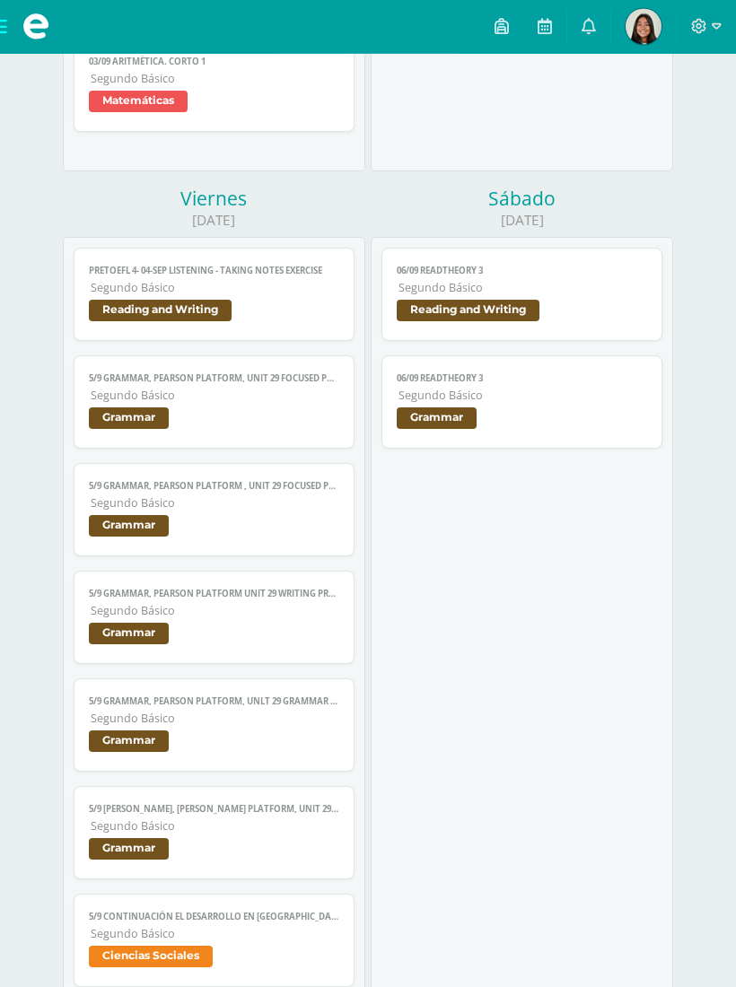
scroll to position [3564, 0]
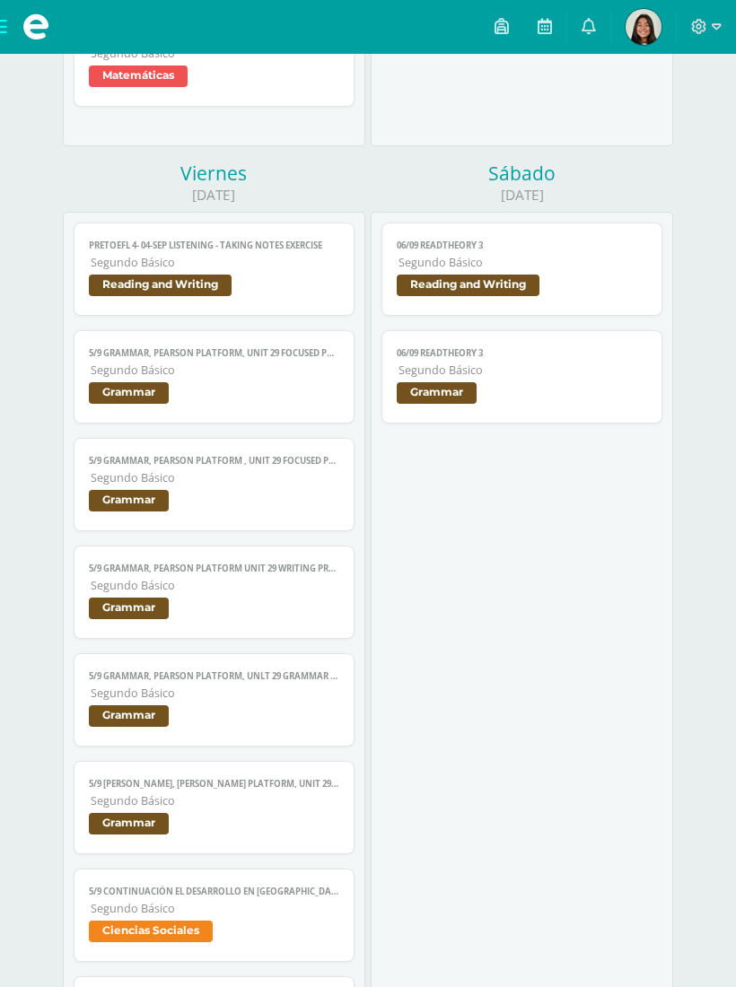
click at [180, 268] on span "Segundo Básico" at bounding box center [215, 262] width 248 height 15
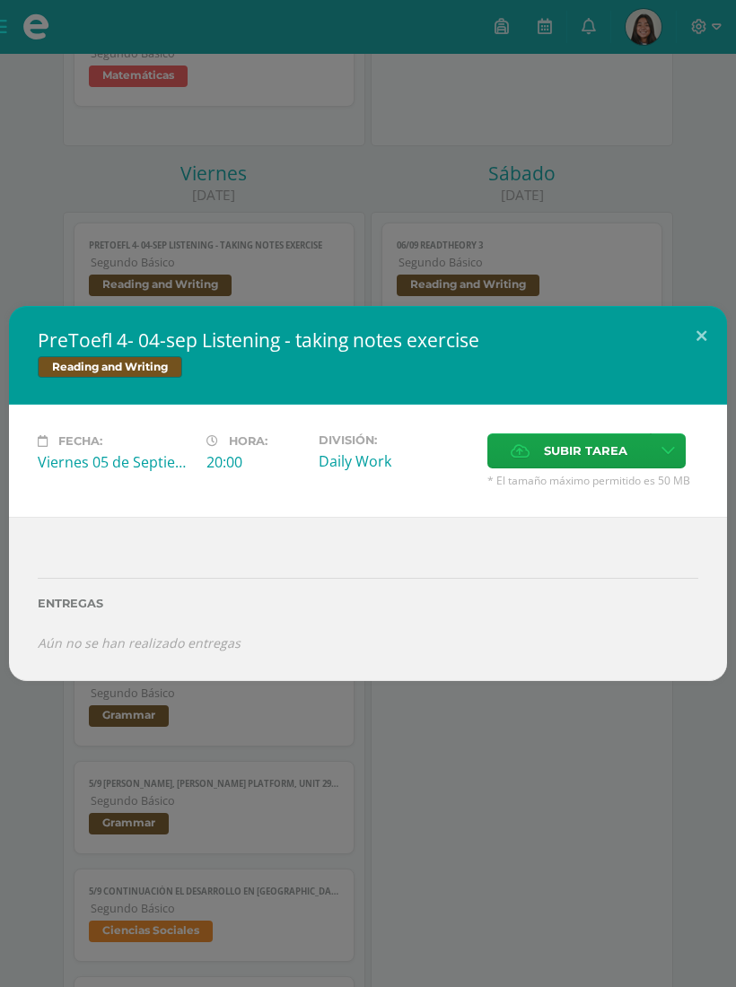
click at [698, 354] on button at bounding box center [700, 336] width 51 height 61
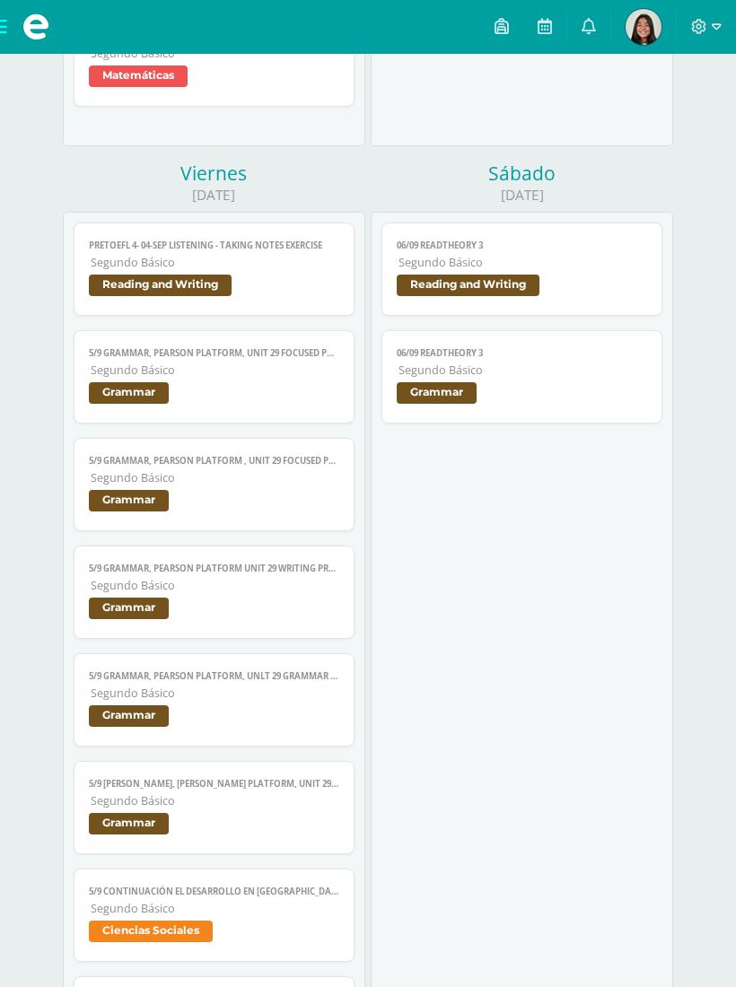
scroll to position [3566, 0]
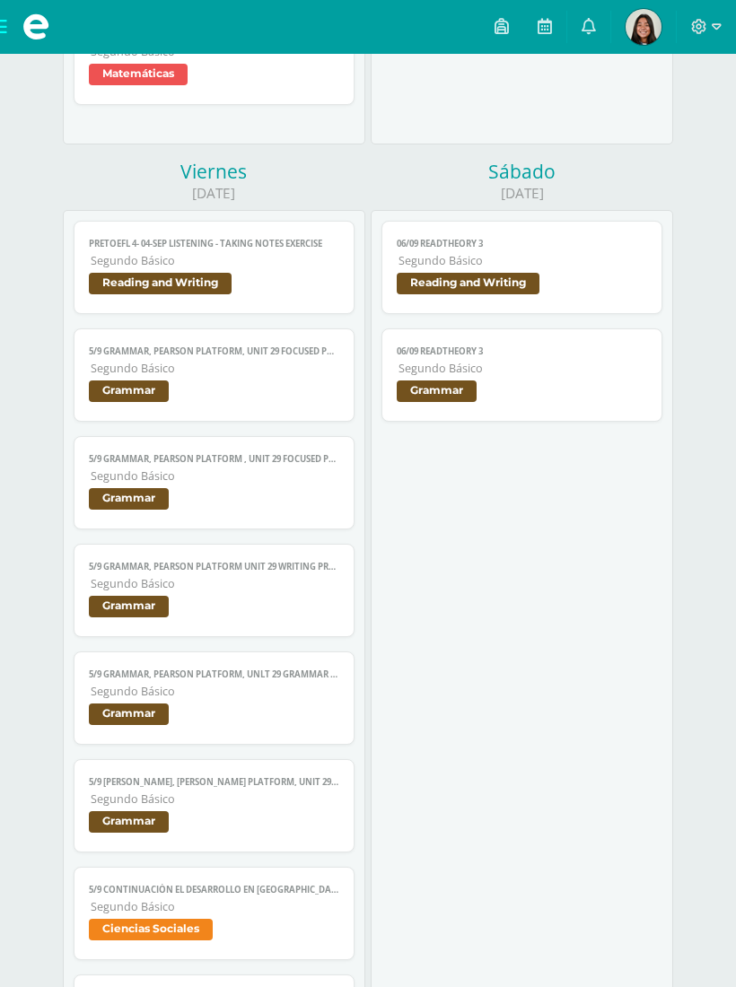
click at [592, 311] on link "06/09 ReadTheory 3 Segundo Básico Reading and Writing" at bounding box center [521, 267] width 280 height 93
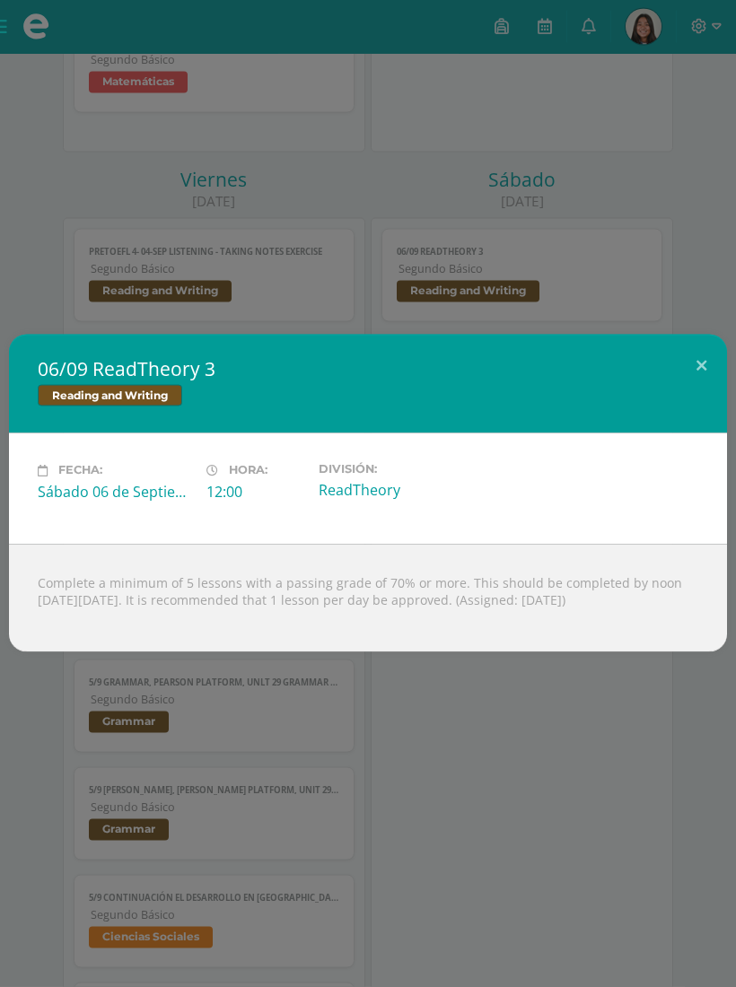
scroll to position [3557, 0]
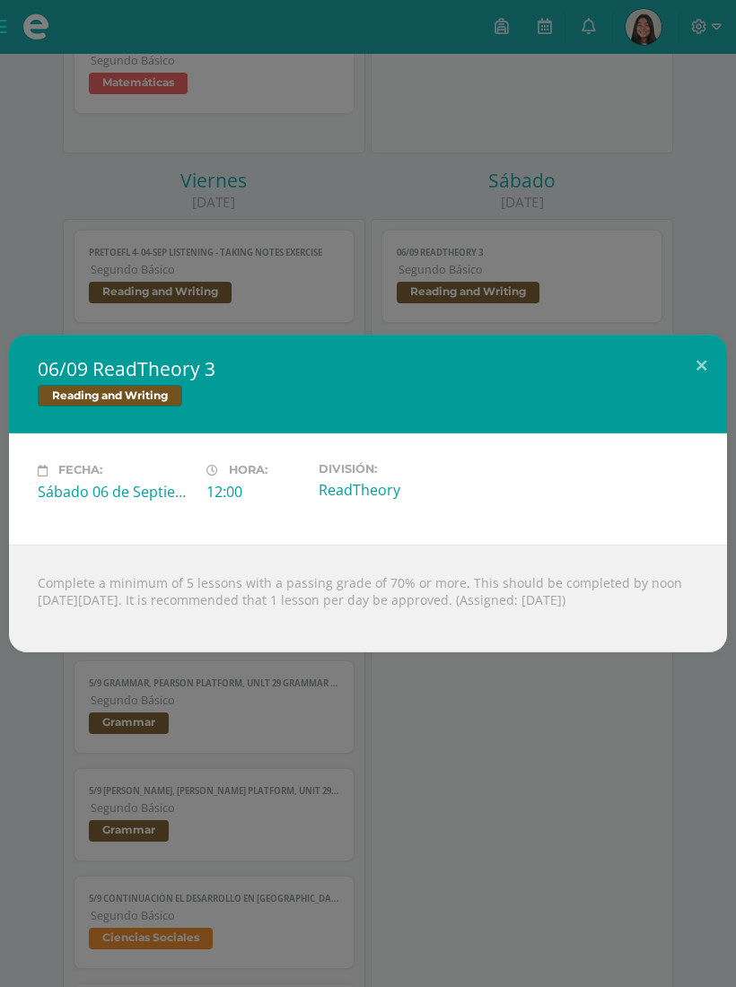
click at [437, 616] on div "Complete a minimum of 5 lessons with a passing grade of 70% or more. This shoul…" at bounding box center [368, 598] width 718 height 108
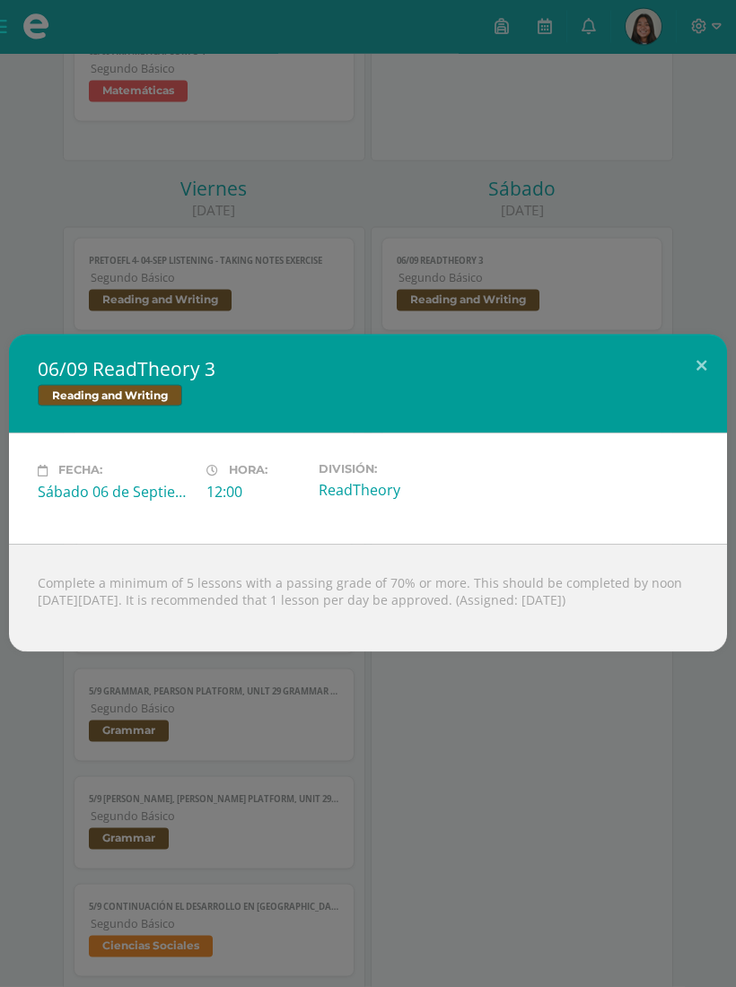
scroll to position [3550, 0]
click at [694, 383] on button at bounding box center [700, 365] width 51 height 61
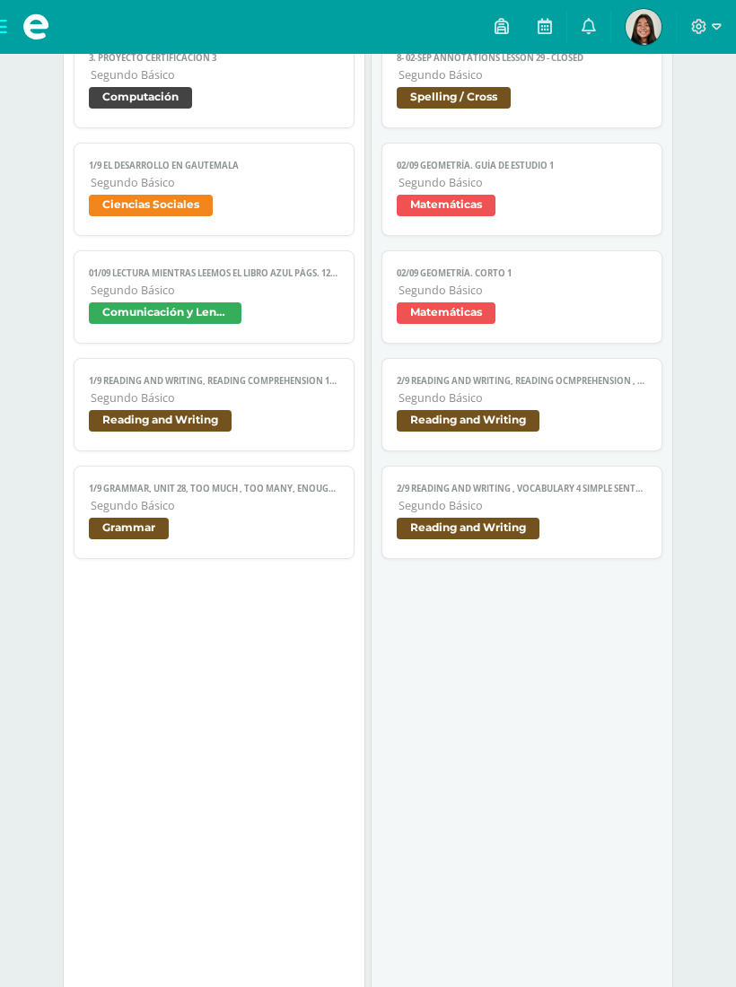
scroll to position [0, 0]
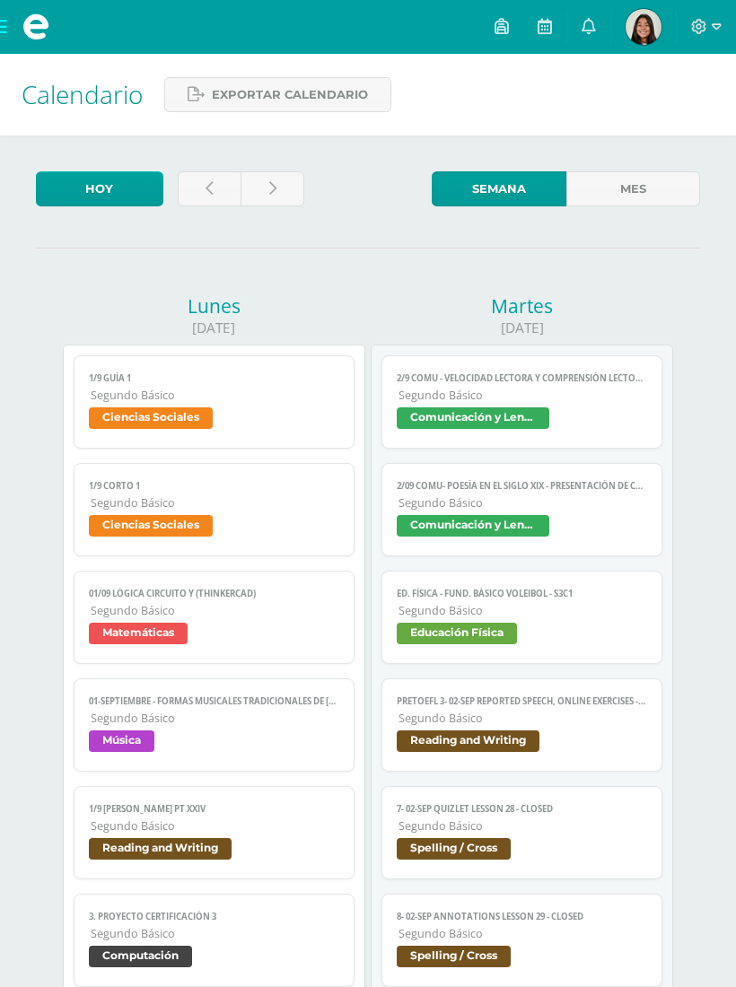
click at [579, 24] on link at bounding box center [588, 27] width 43 height 54
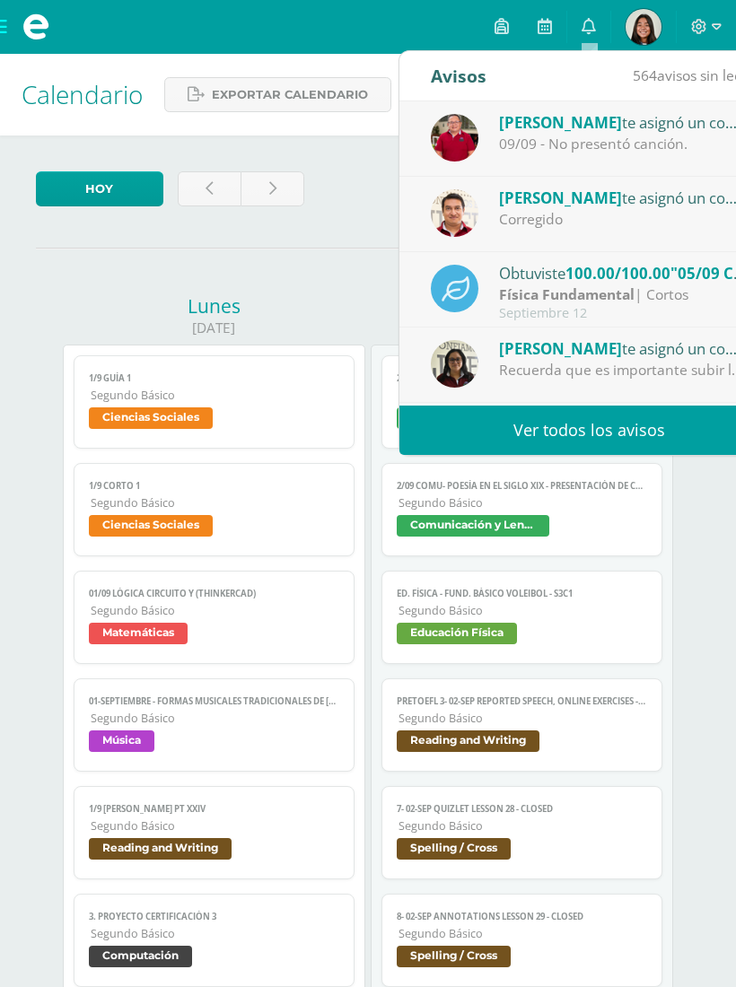
click at [553, 439] on link "Ver todos los avisos" at bounding box center [588, 429] width 379 height 49
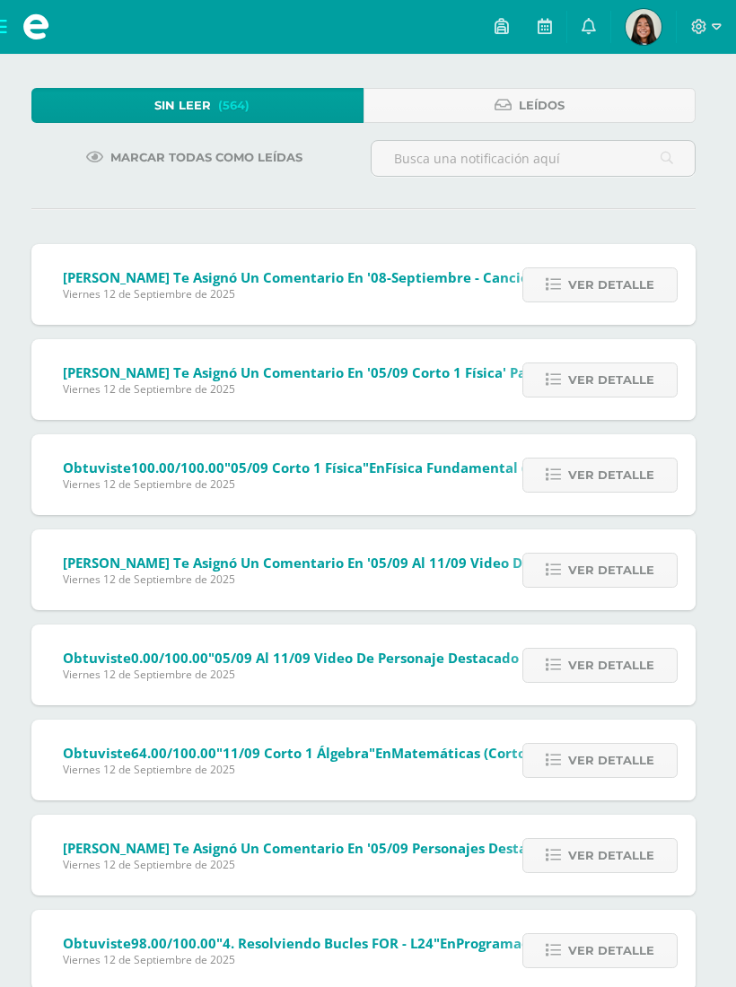
scroll to position [84, 4]
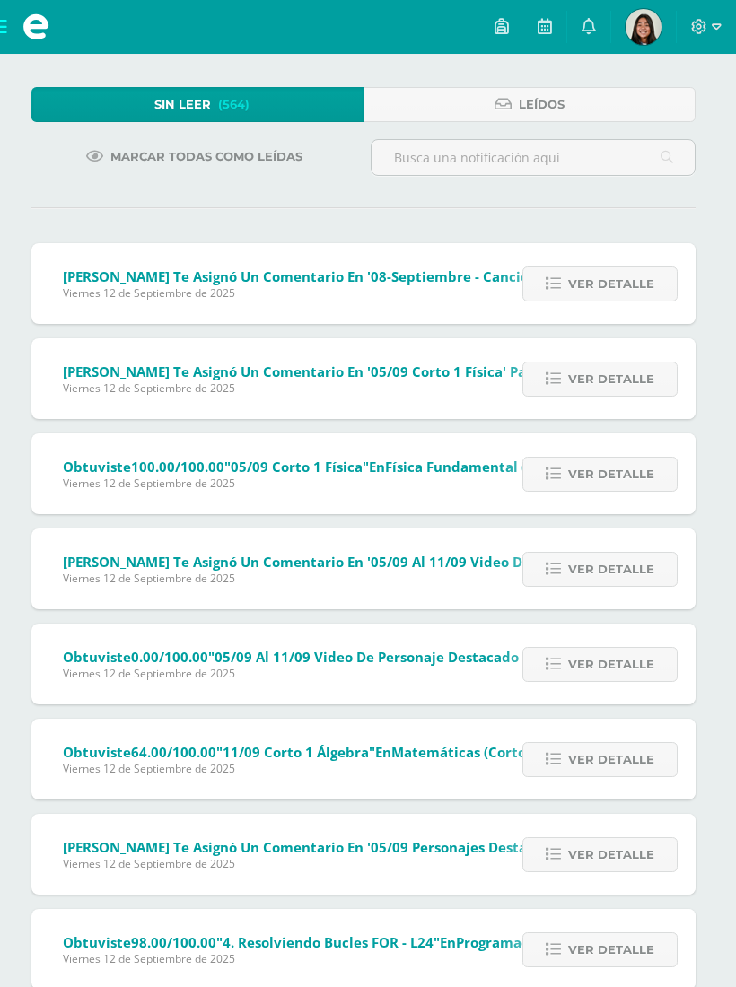
click at [553, 291] on icon at bounding box center [552, 283] width 15 height 15
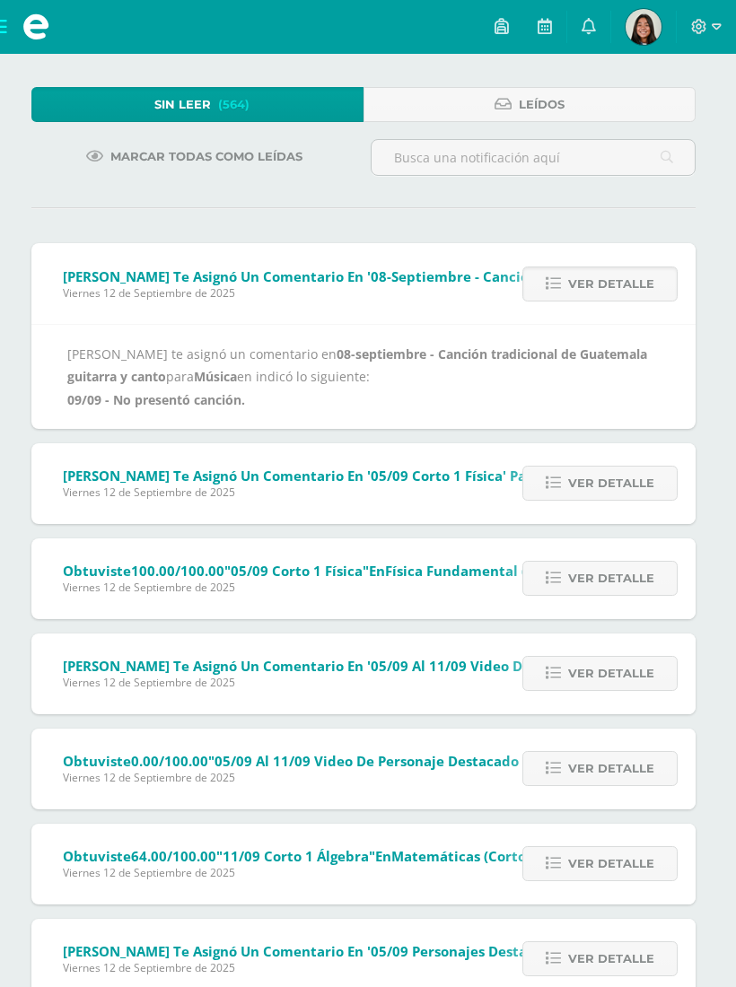
click at [546, 287] on link "Ver detalle" at bounding box center [599, 283] width 155 height 35
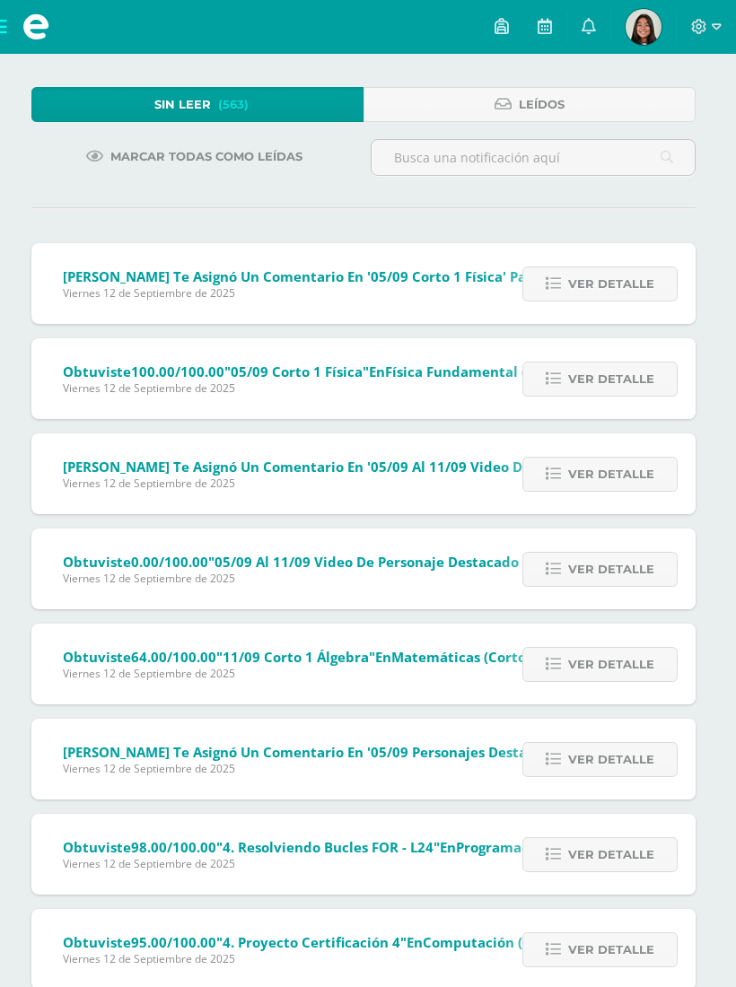
scroll to position [84, 0]
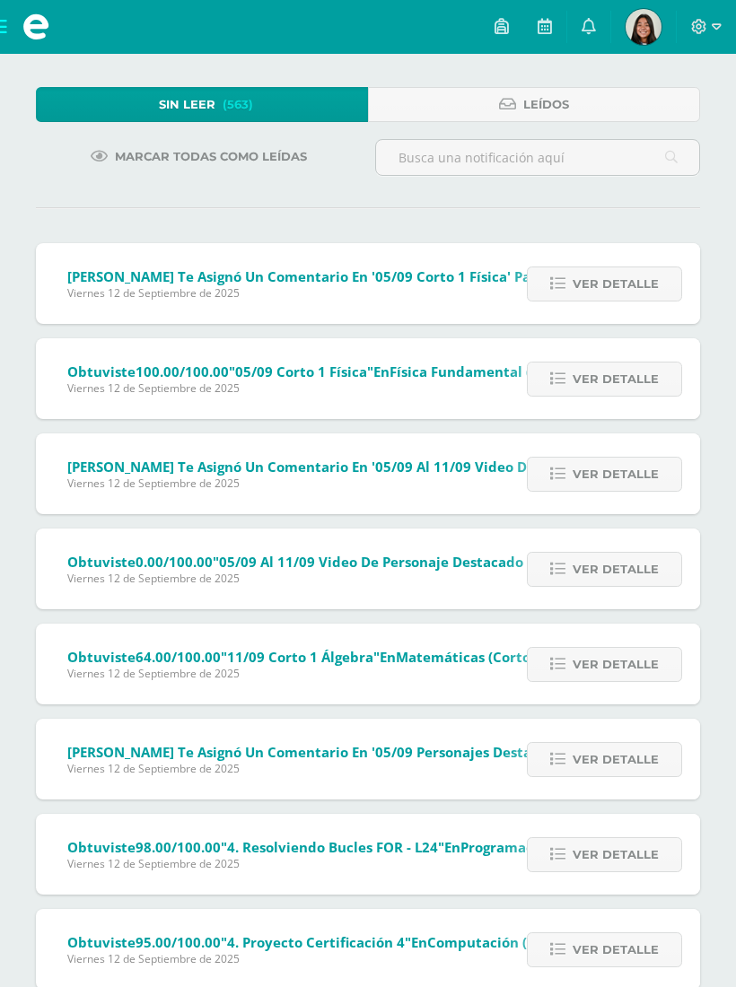
click at [579, 288] on span "Ver detalle" at bounding box center [615, 283] width 86 height 33
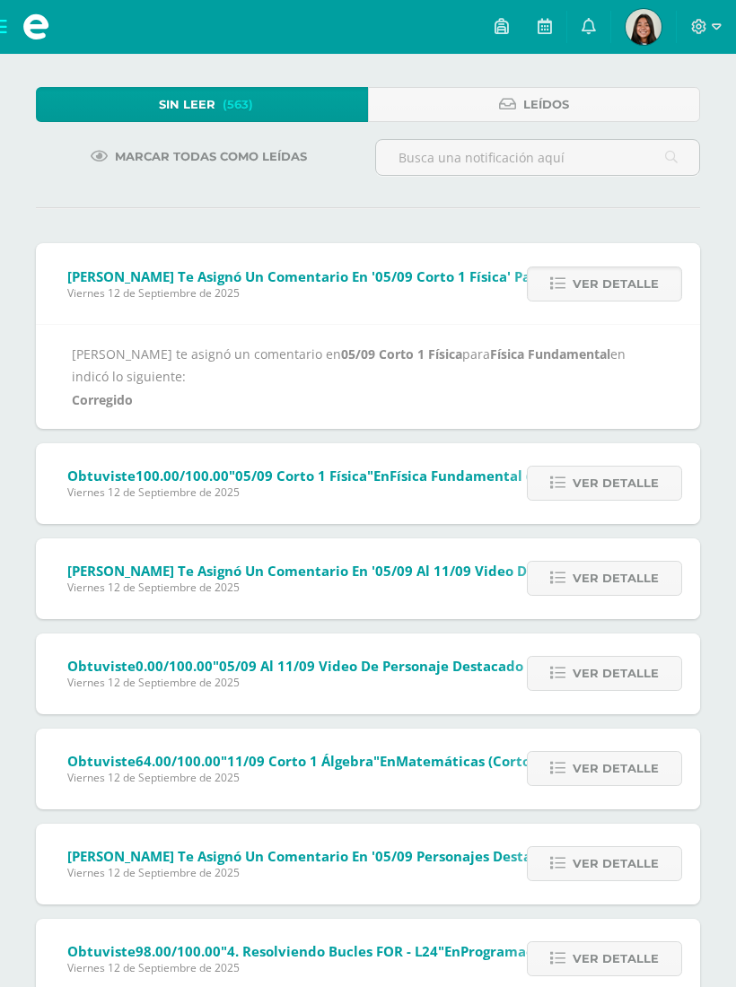
click at [573, 300] on link "Ver detalle" at bounding box center [604, 283] width 155 height 35
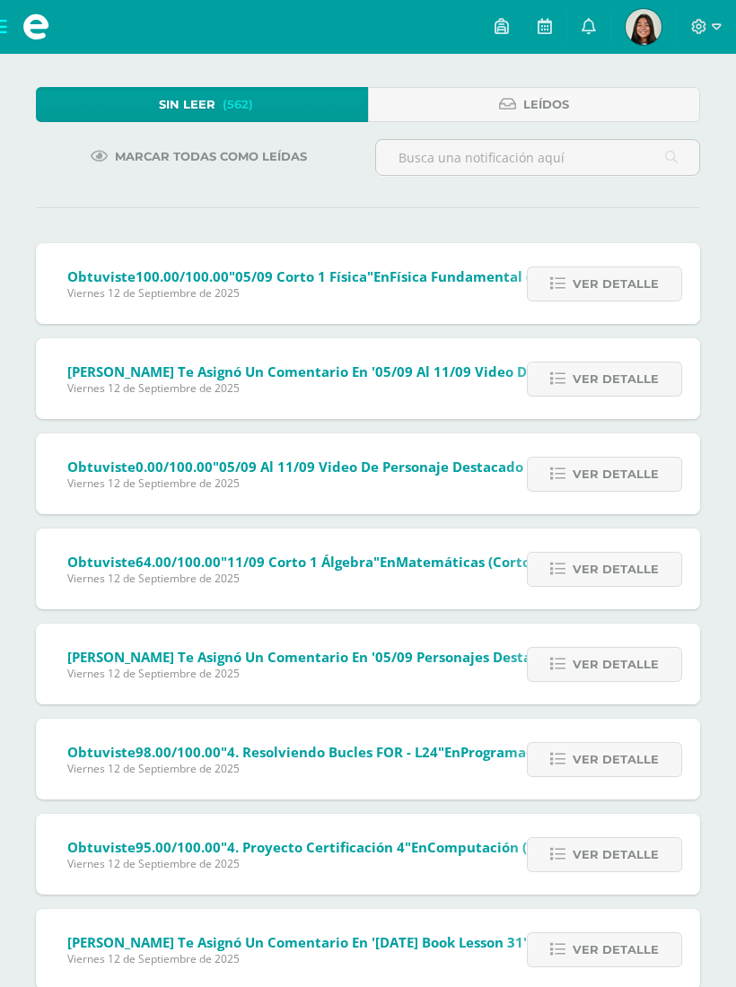
click at [565, 290] on icon at bounding box center [557, 283] width 15 height 15
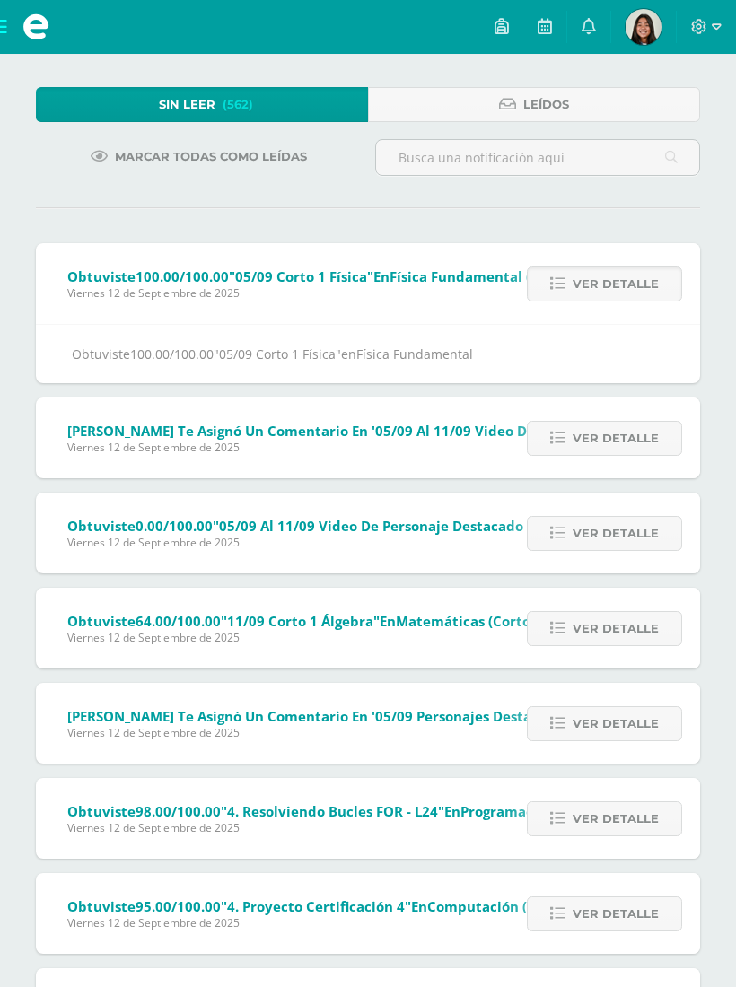
click at [588, 284] on span "Ver detalle" at bounding box center [615, 283] width 86 height 33
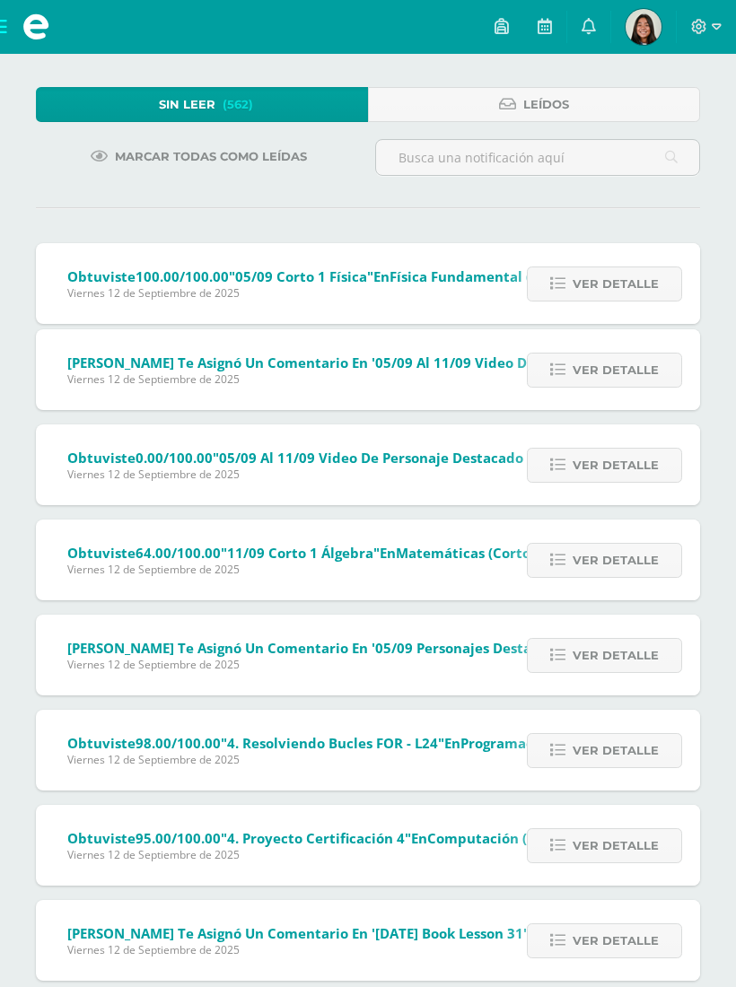
scroll to position [60, 0]
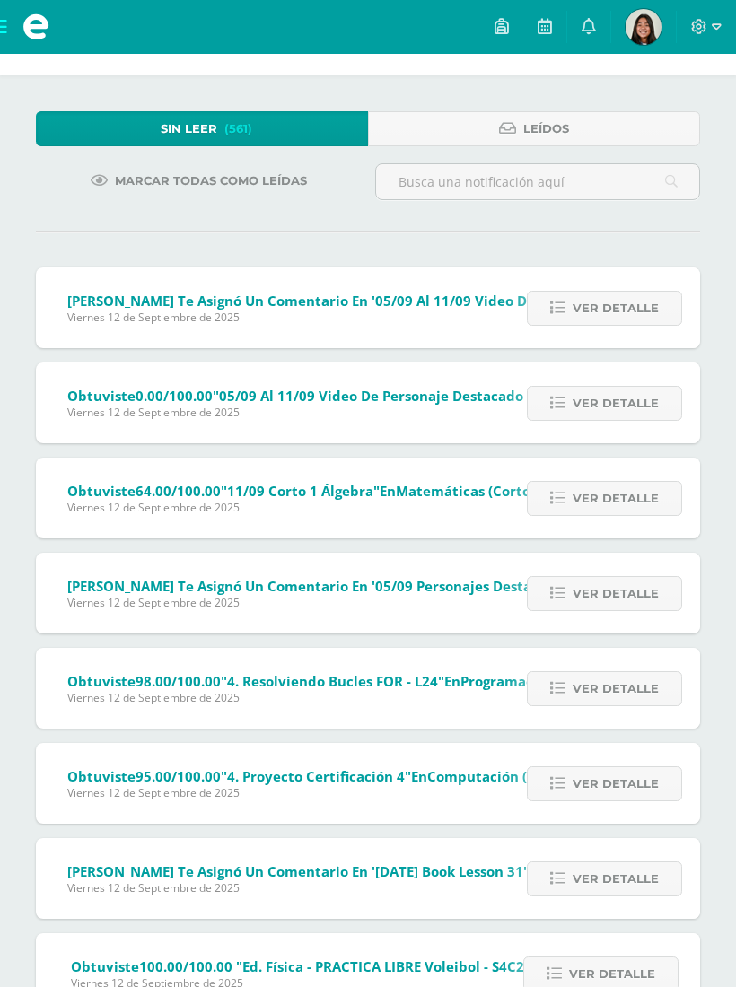
click at [563, 310] on icon at bounding box center [557, 307] width 15 height 15
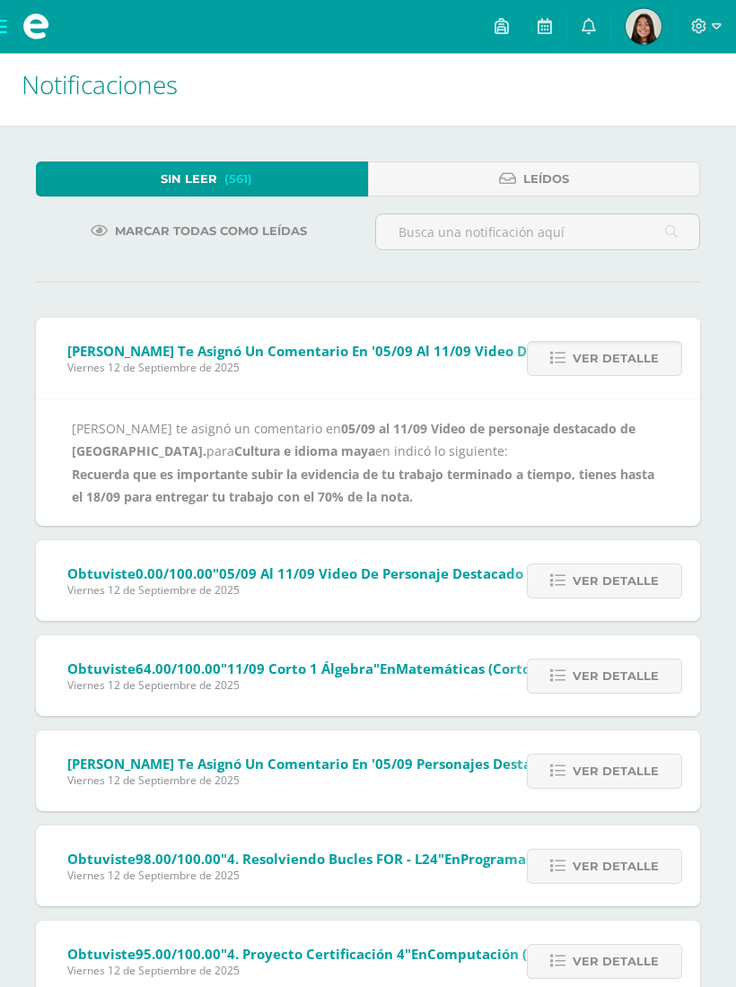
scroll to position [0, 0]
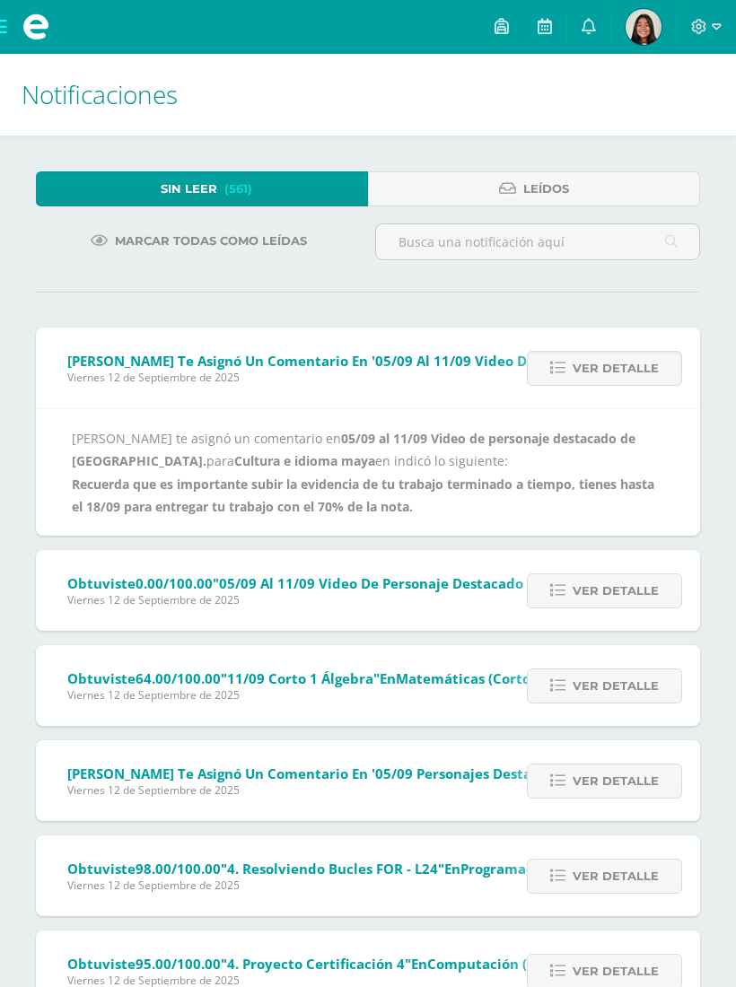
click at [588, 374] on span "Ver detalle" at bounding box center [615, 368] width 86 height 33
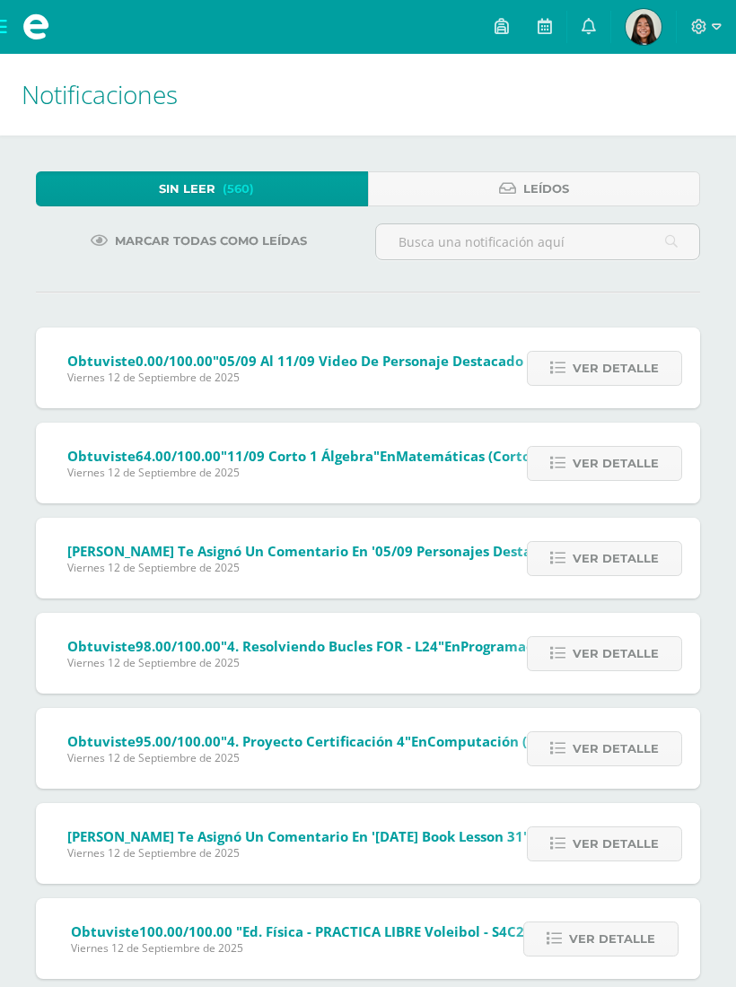
click at [570, 379] on link "Ver detalle" at bounding box center [604, 368] width 155 height 35
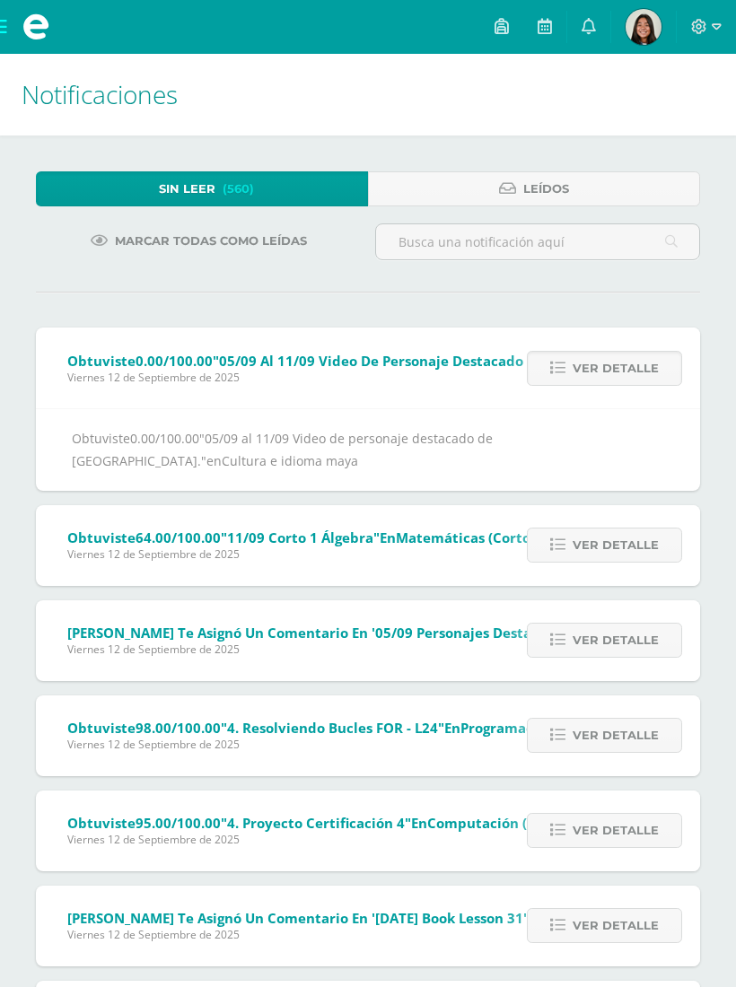
click at [487, 425] on div "Obtuviste 0.00/100.00 "05/09 al 11/09 Video de personaje destacado de [GEOGRAPH…" at bounding box center [368, 449] width 664 height 82
click at [554, 374] on icon at bounding box center [557, 368] width 15 height 15
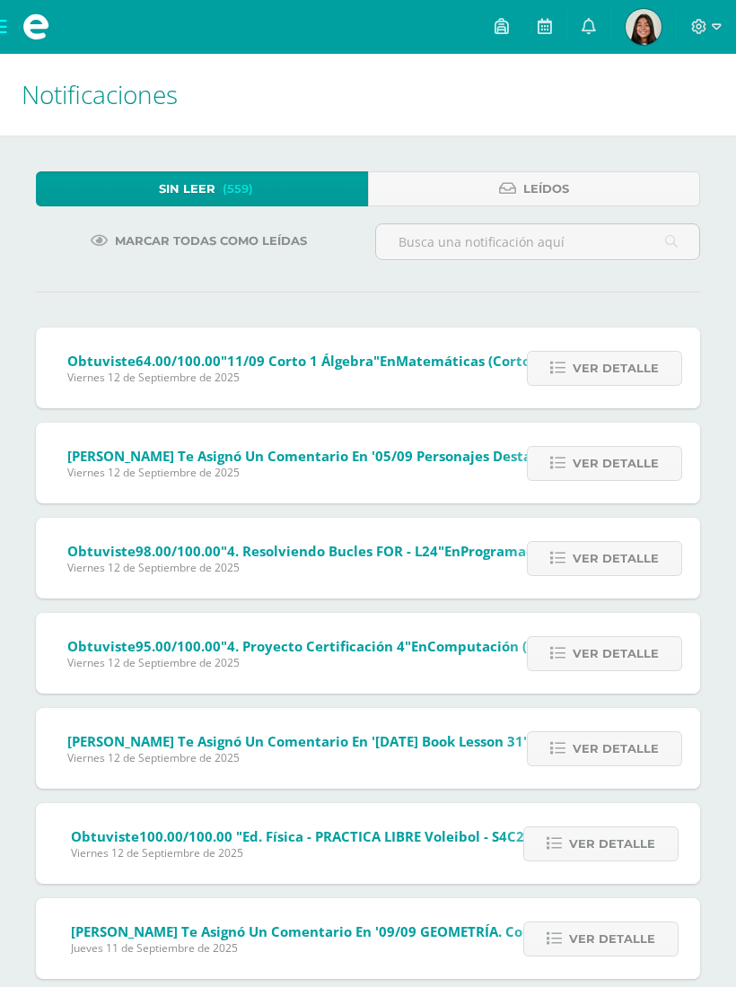
click at [553, 183] on span "Leídos" at bounding box center [546, 188] width 46 height 33
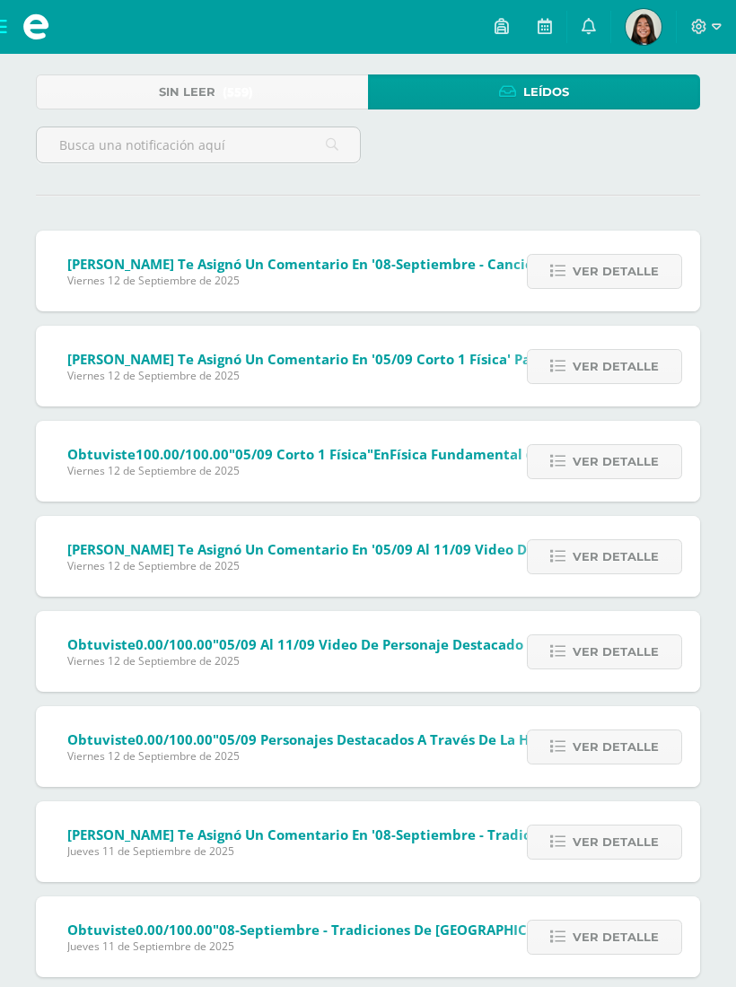
scroll to position [98, 0]
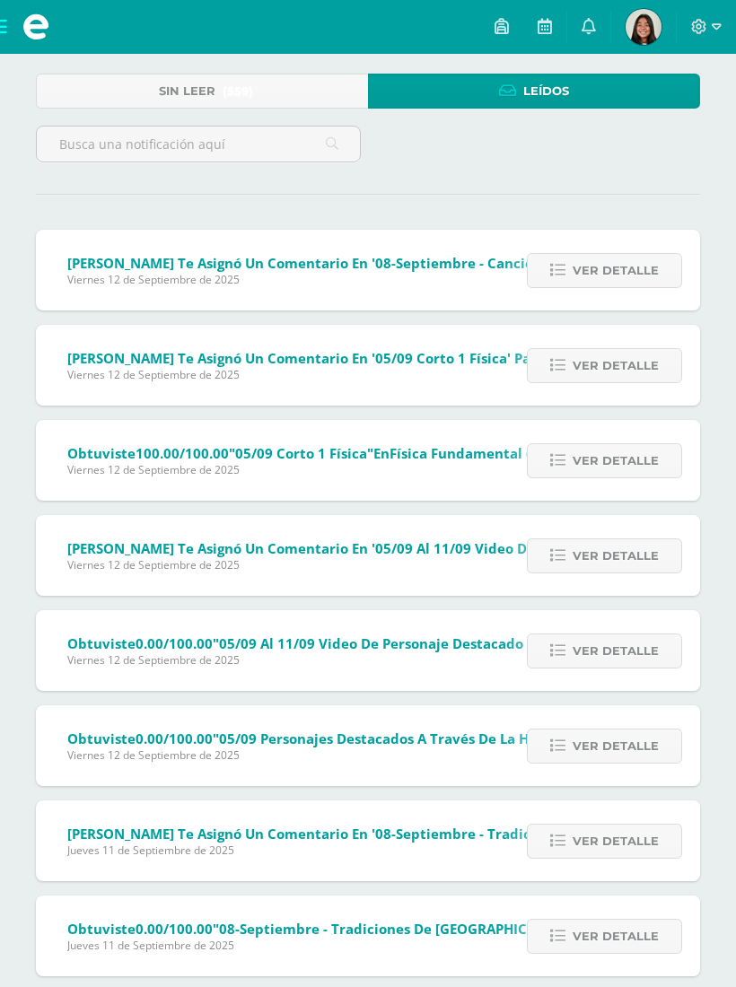
click at [569, 562] on link "Ver detalle" at bounding box center [604, 555] width 155 height 35
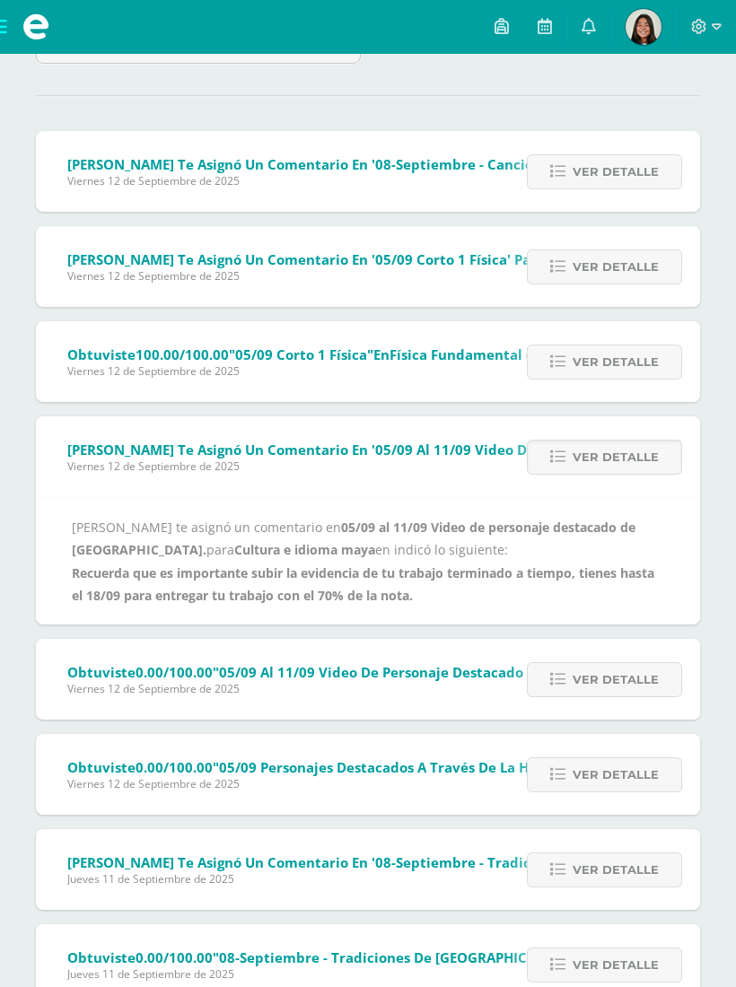
scroll to position [220, 0]
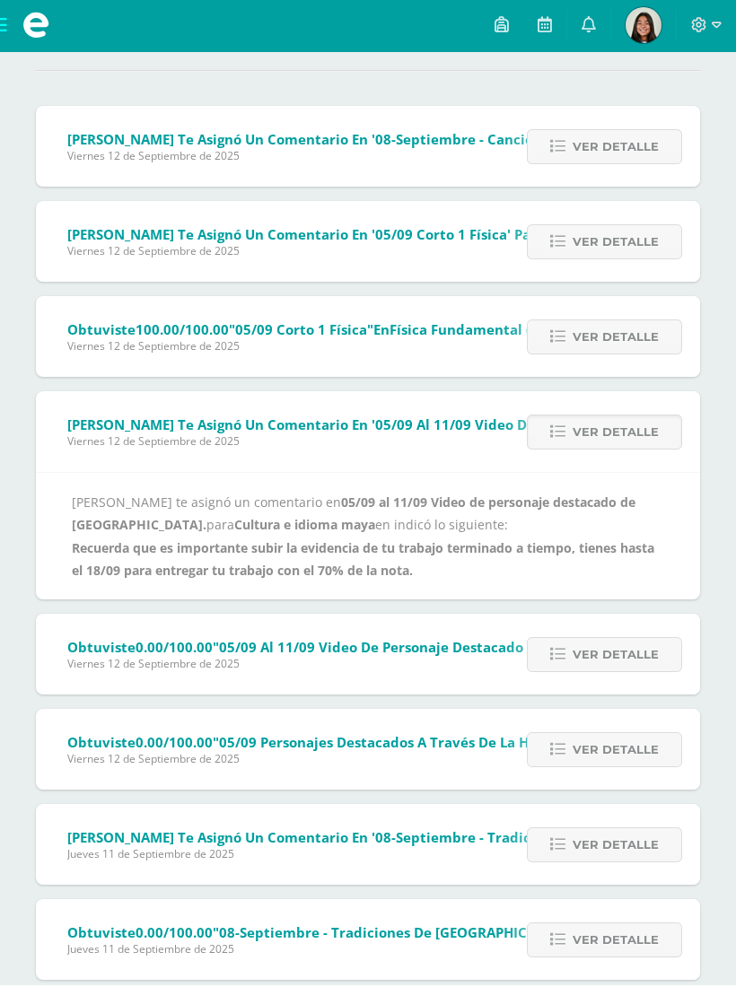
click at [612, 431] on span "Ver detalle" at bounding box center [615, 433] width 86 height 33
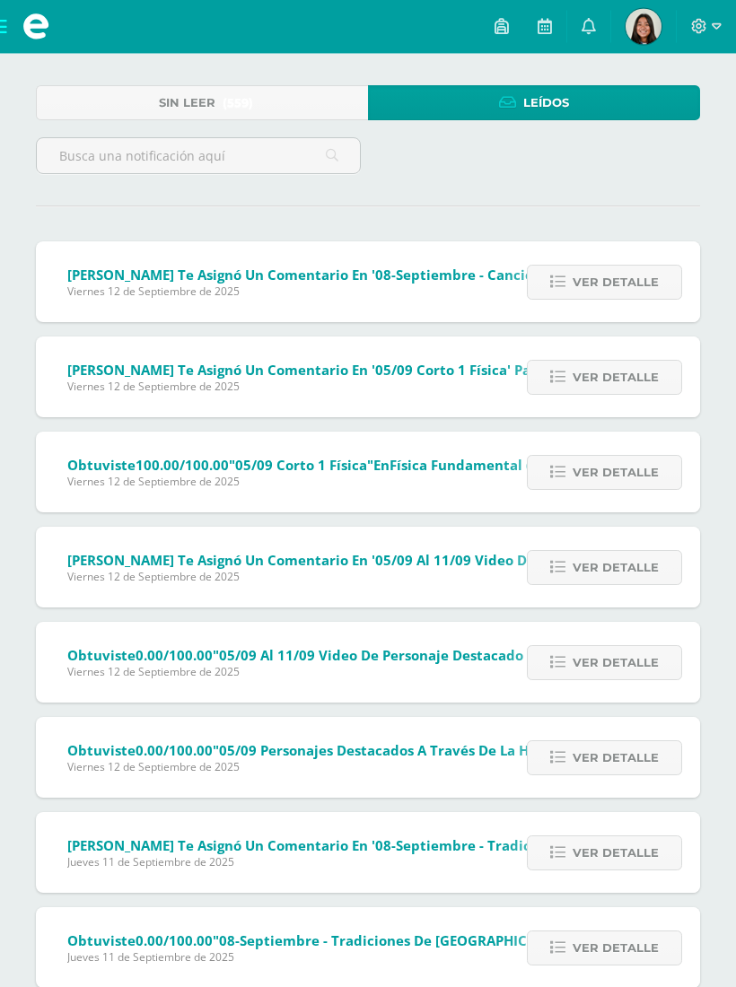
scroll to position [0, 0]
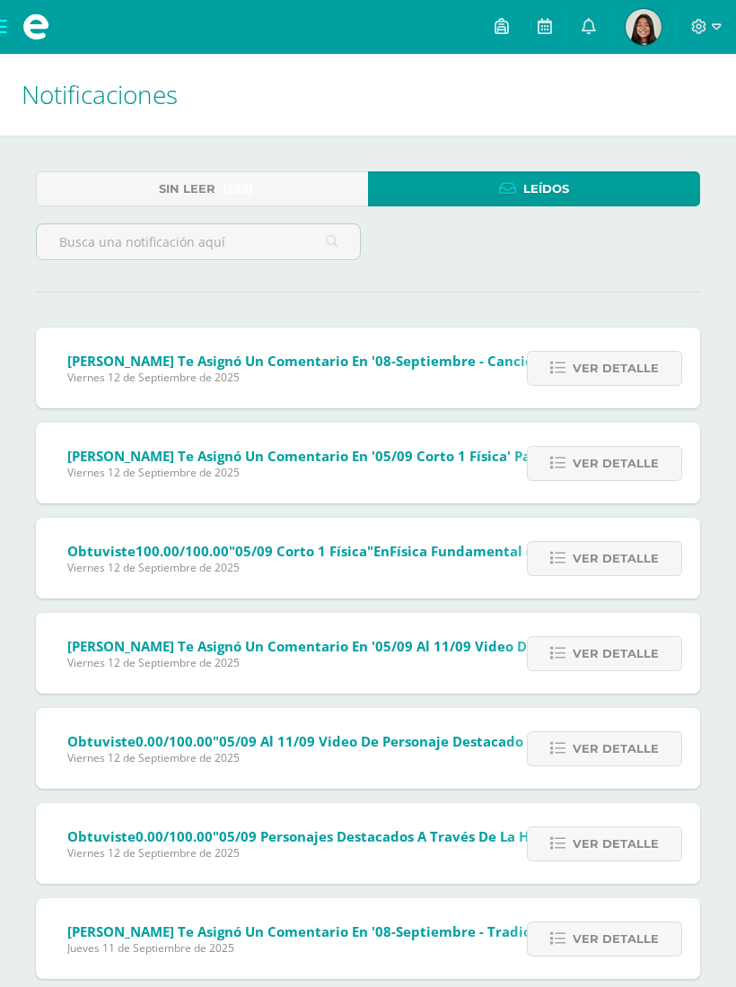
click at [244, 185] on span "(559)" at bounding box center [237, 188] width 30 height 33
click at [239, 192] on span "(559)" at bounding box center [237, 188] width 30 height 33
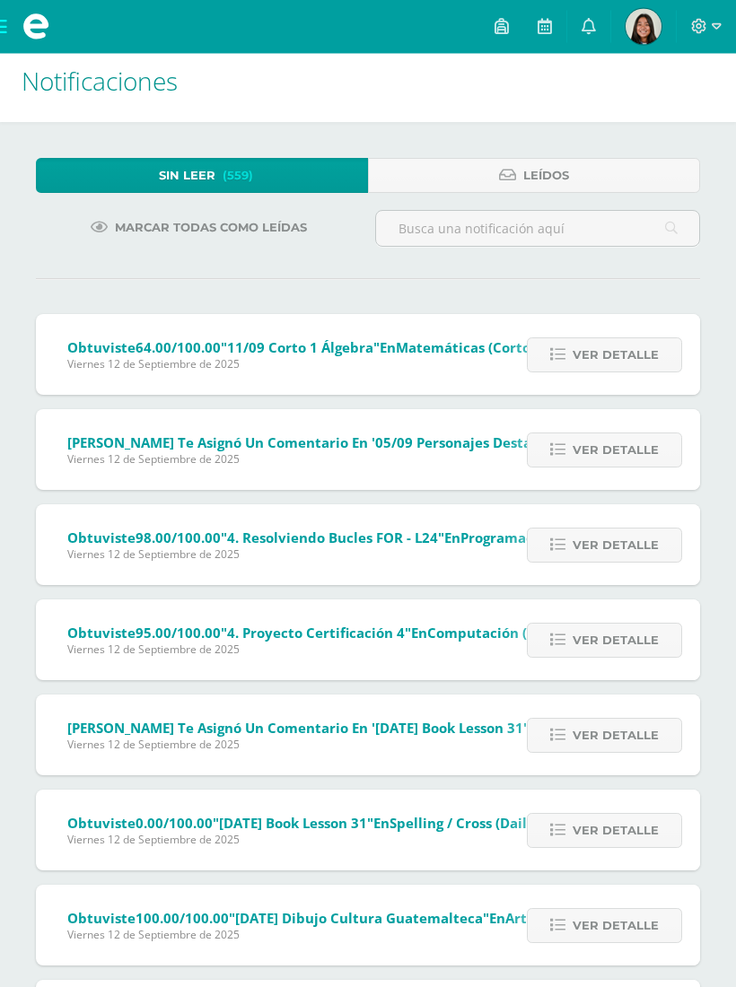
scroll to position [13, 0]
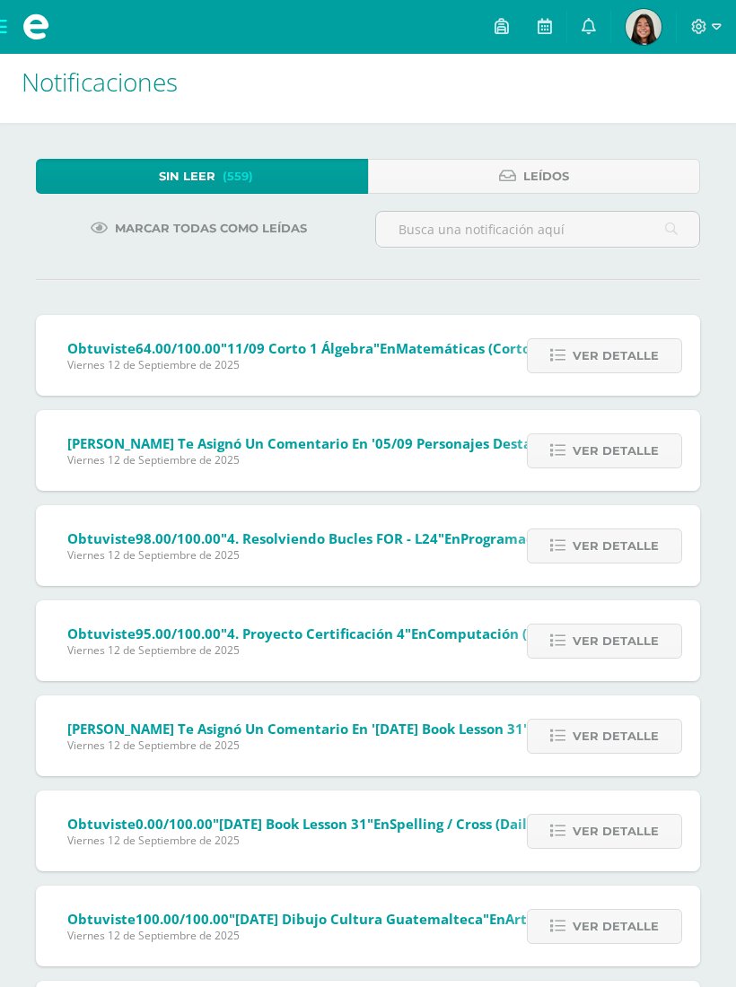
click at [584, 359] on span "Ver detalle" at bounding box center [615, 355] width 86 height 33
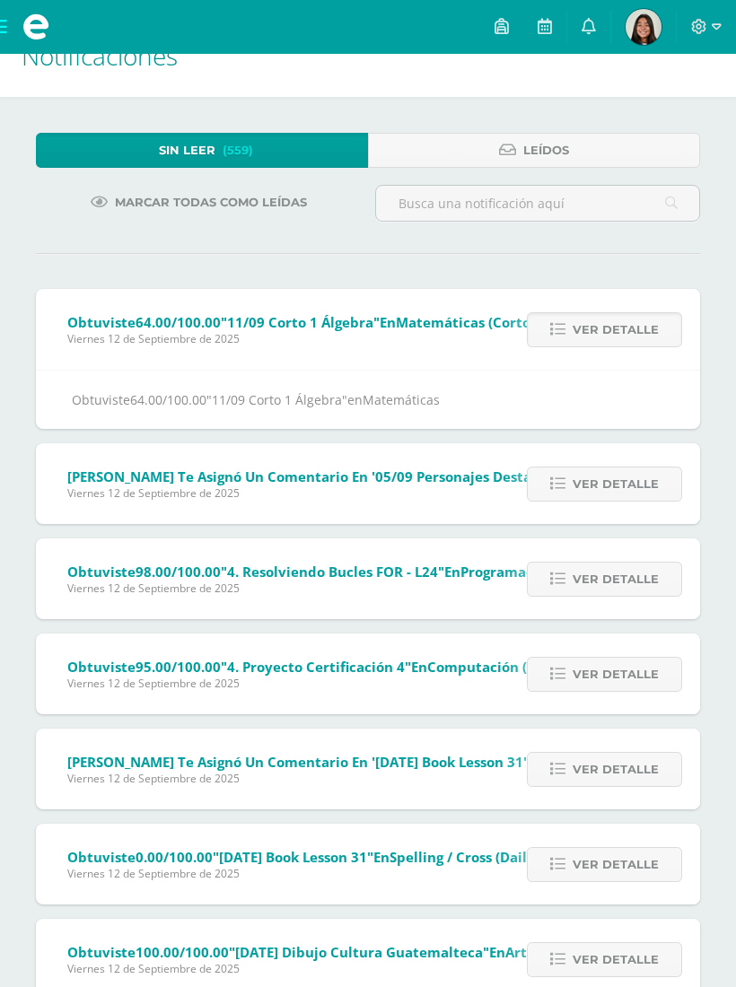
scroll to position [36, 0]
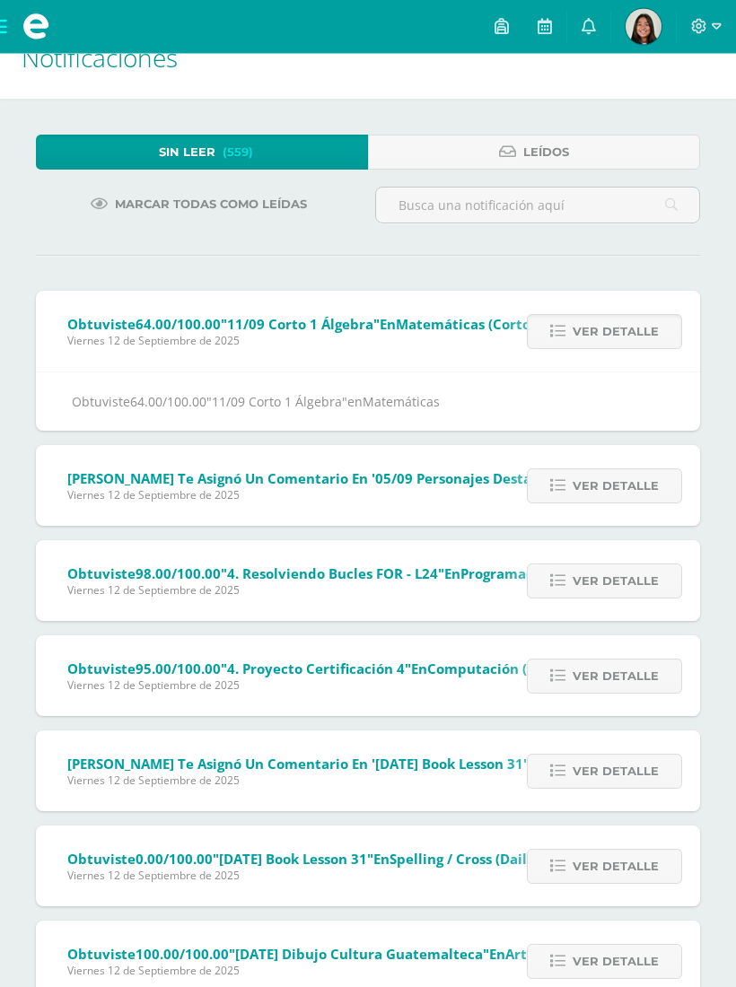
click at [553, 336] on icon at bounding box center [557, 332] width 15 height 15
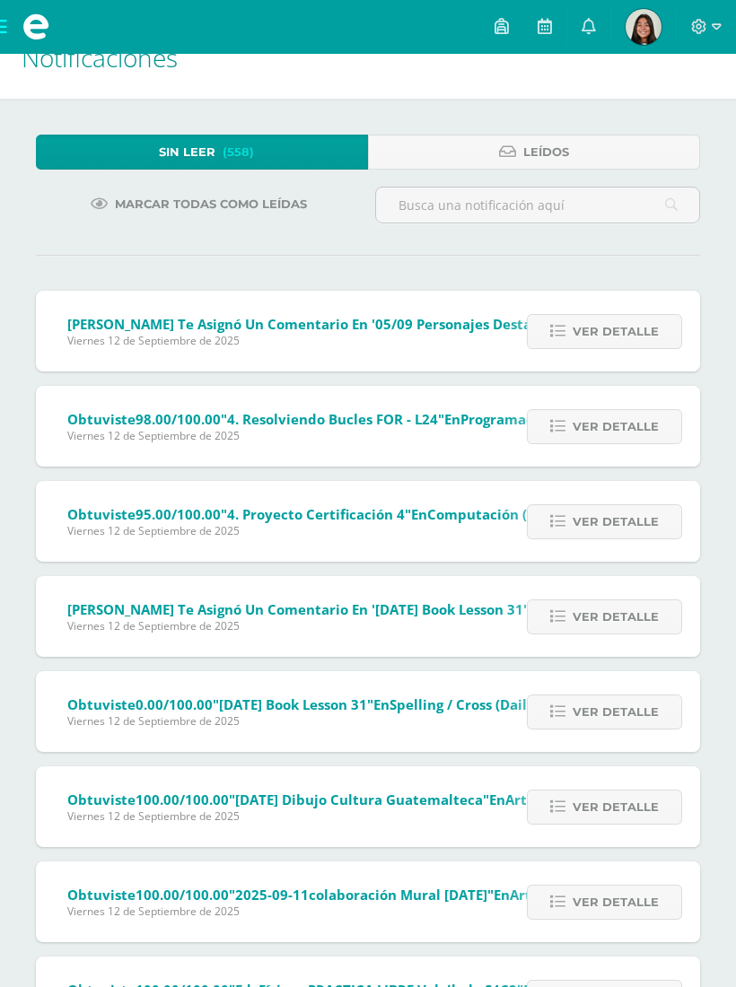
click at [565, 334] on icon at bounding box center [557, 331] width 15 height 15
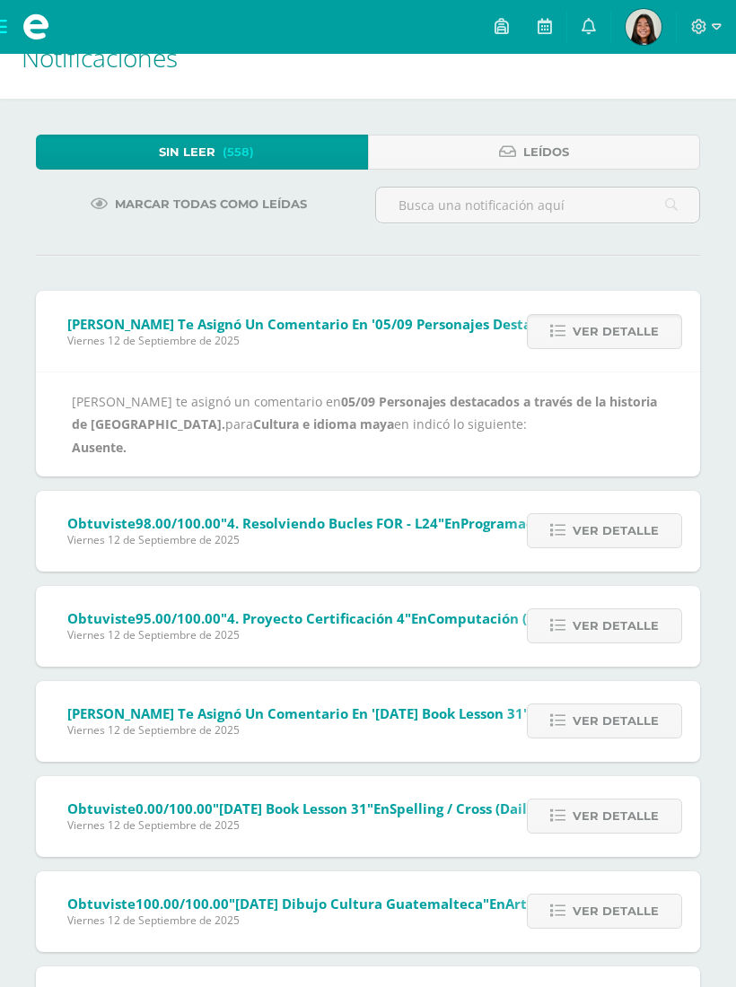
click at [600, 331] on span "Ver detalle" at bounding box center [615, 331] width 86 height 33
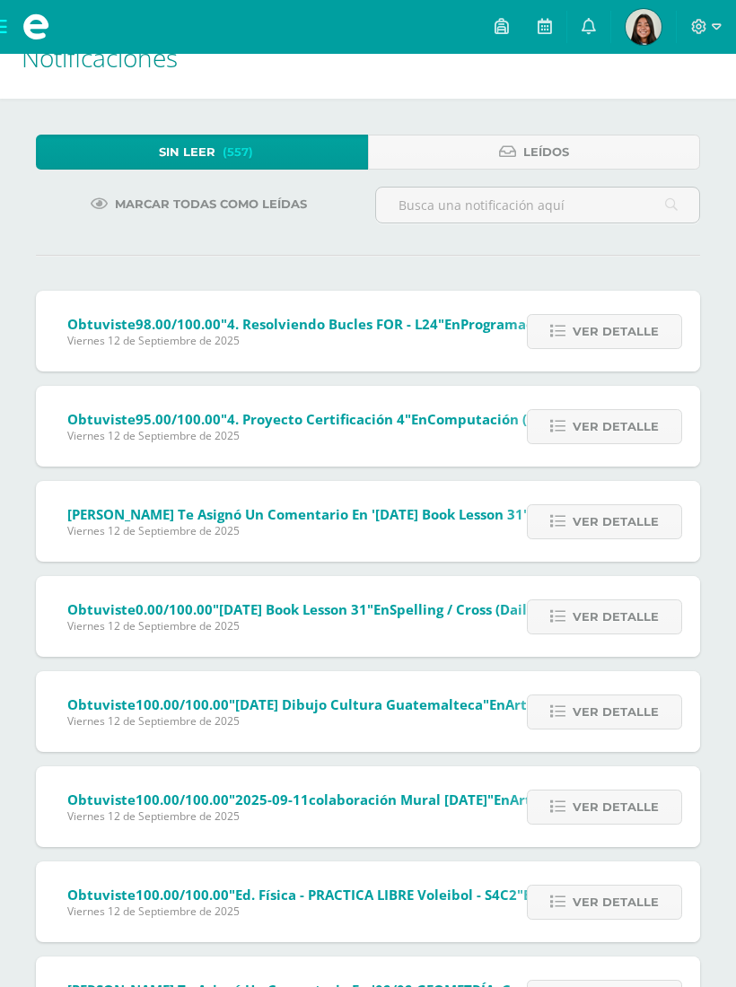
click at [625, 336] on span "Ver detalle" at bounding box center [615, 331] width 86 height 33
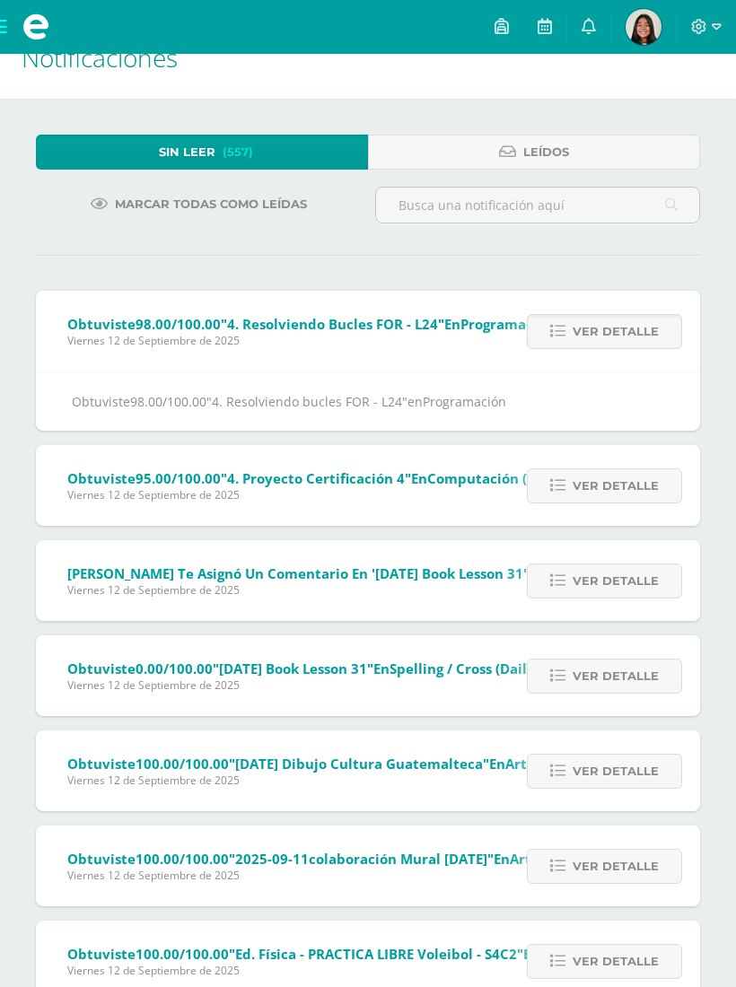
click at [600, 335] on span "Ver detalle" at bounding box center [615, 331] width 86 height 33
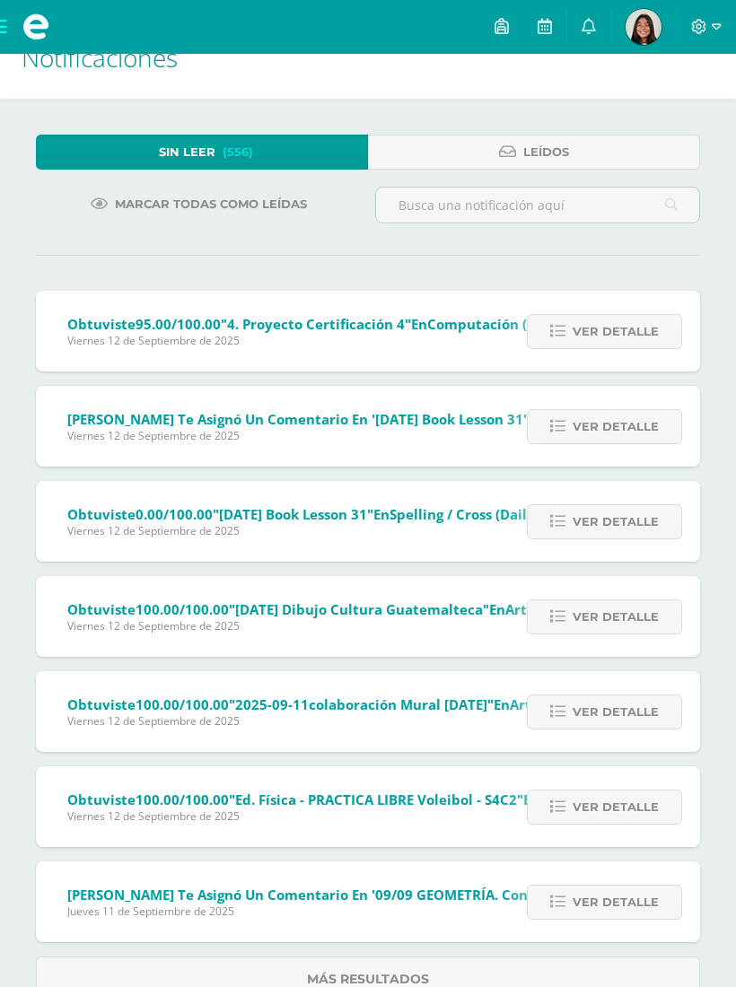
click at [601, 335] on span "Ver detalle" at bounding box center [615, 331] width 86 height 33
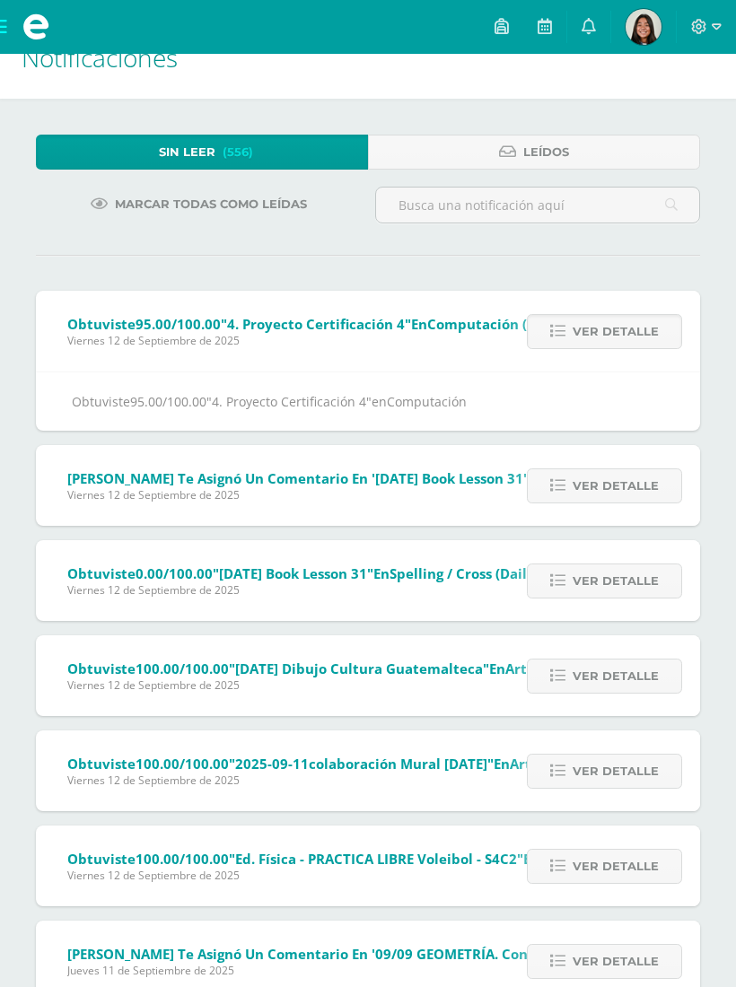
click at [601, 334] on span "Ver detalle" at bounding box center [615, 331] width 86 height 33
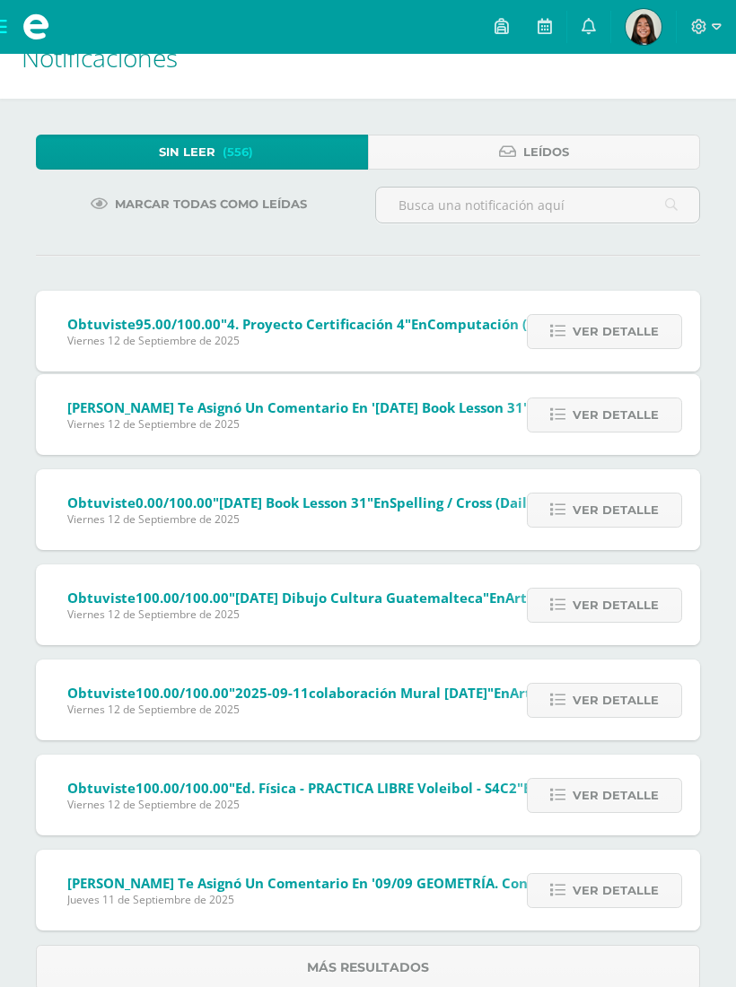
scroll to position [0, 0]
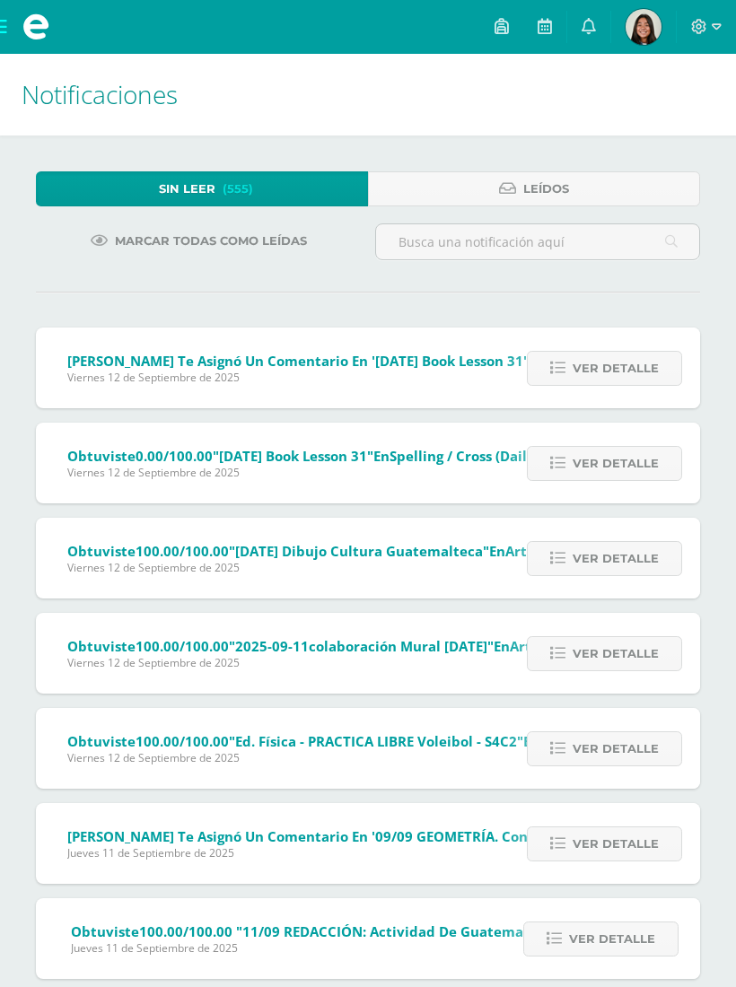
click at [581, 371] on span "Ver detalle" at bounding box center [615, 368] width 86 height 33
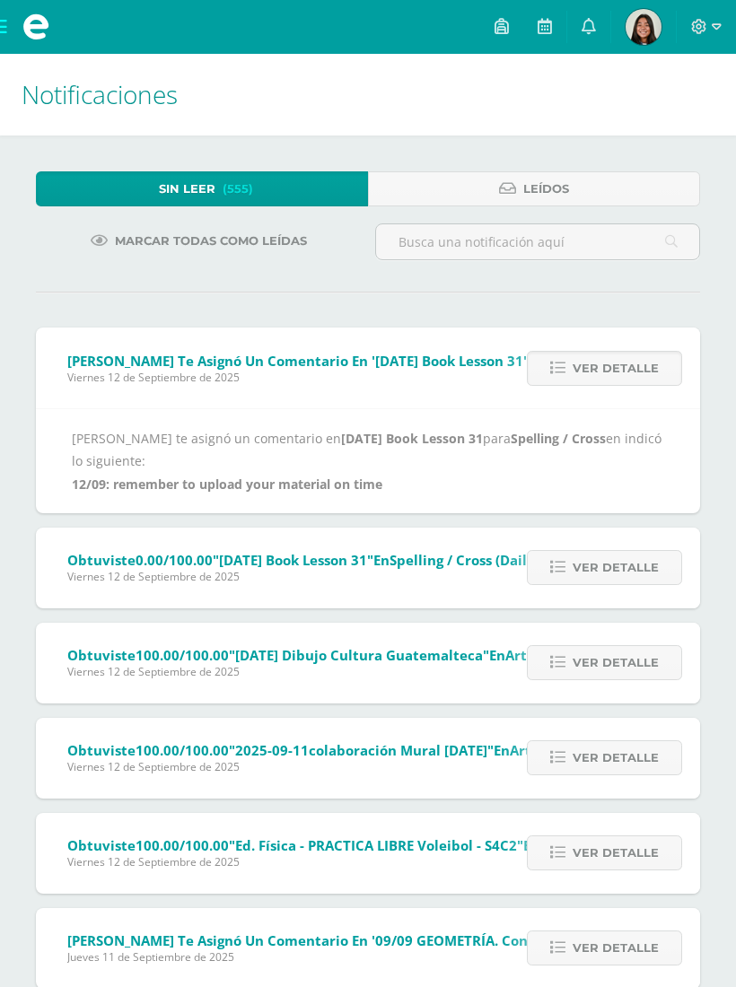
click at [289, 479] on b "12/09: remember to upload your material on time" at bounding box center [227, 483] width 310 height 17
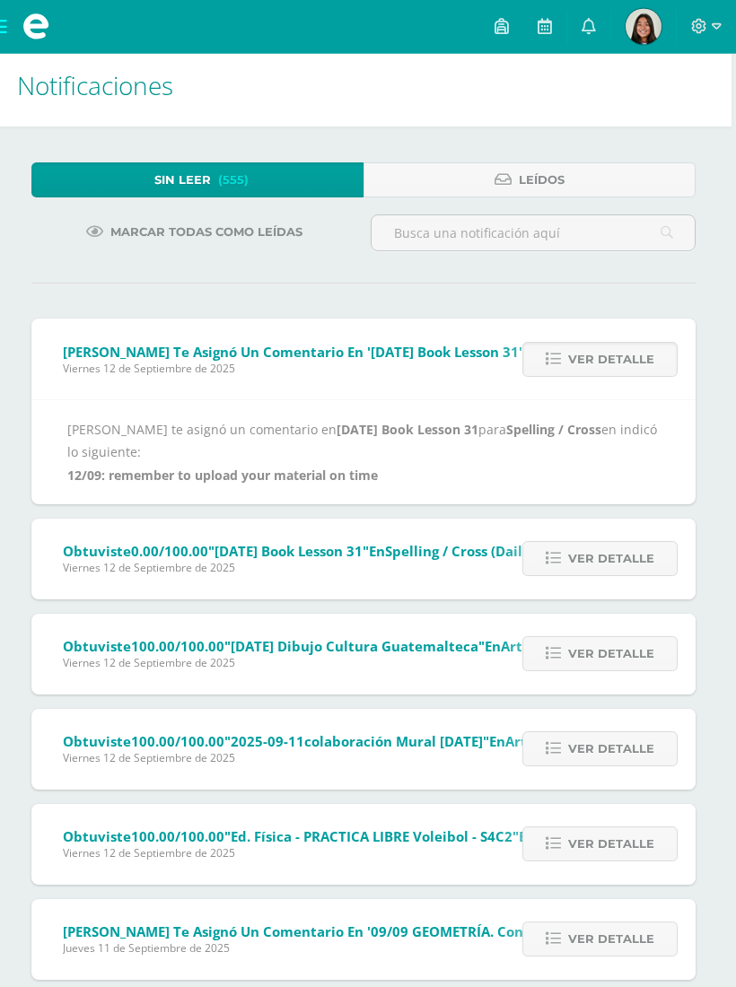
scroll to position [0, 4]
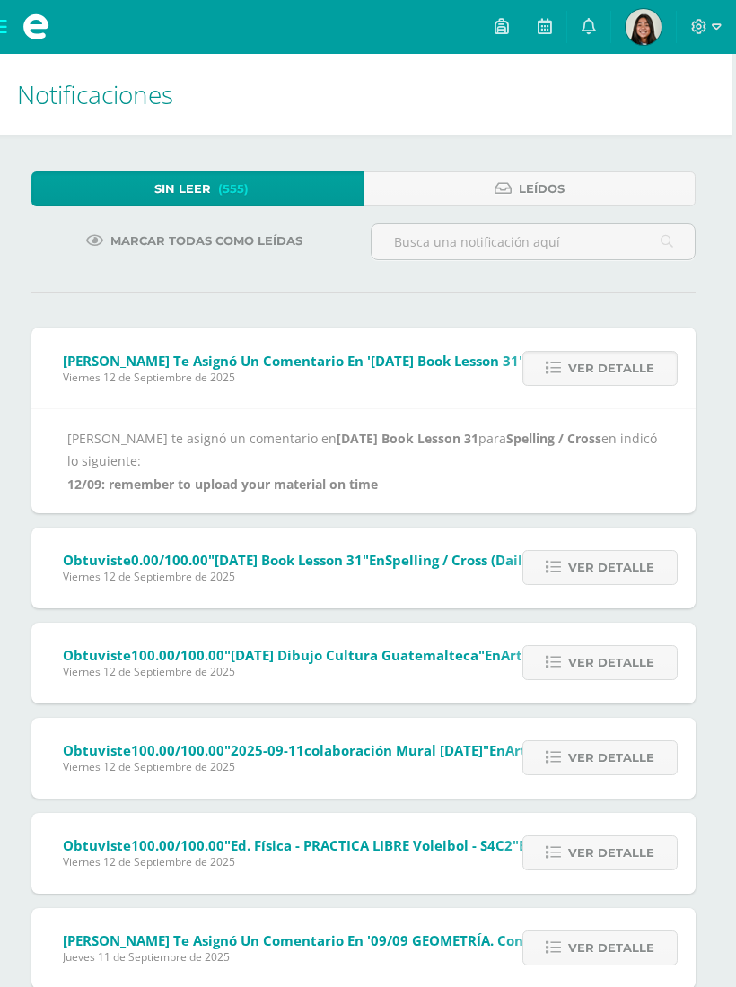
click at [612, 379] on span "Ver detalle" at bounding box center [611, 368] width 86 height 33
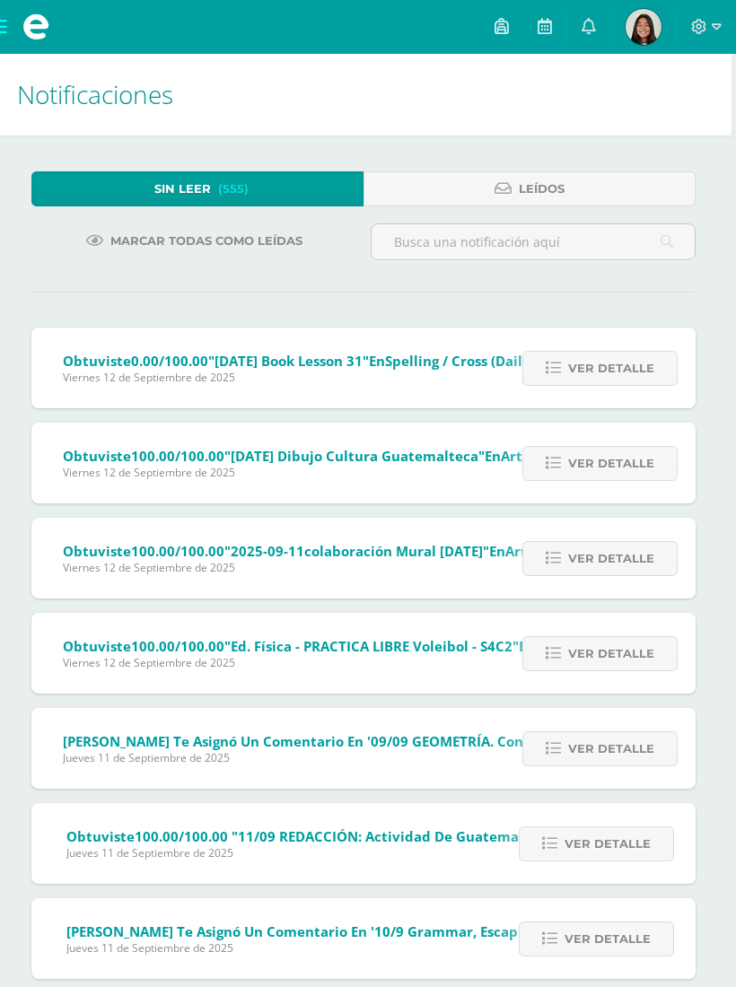
scroll to position [0, 0]
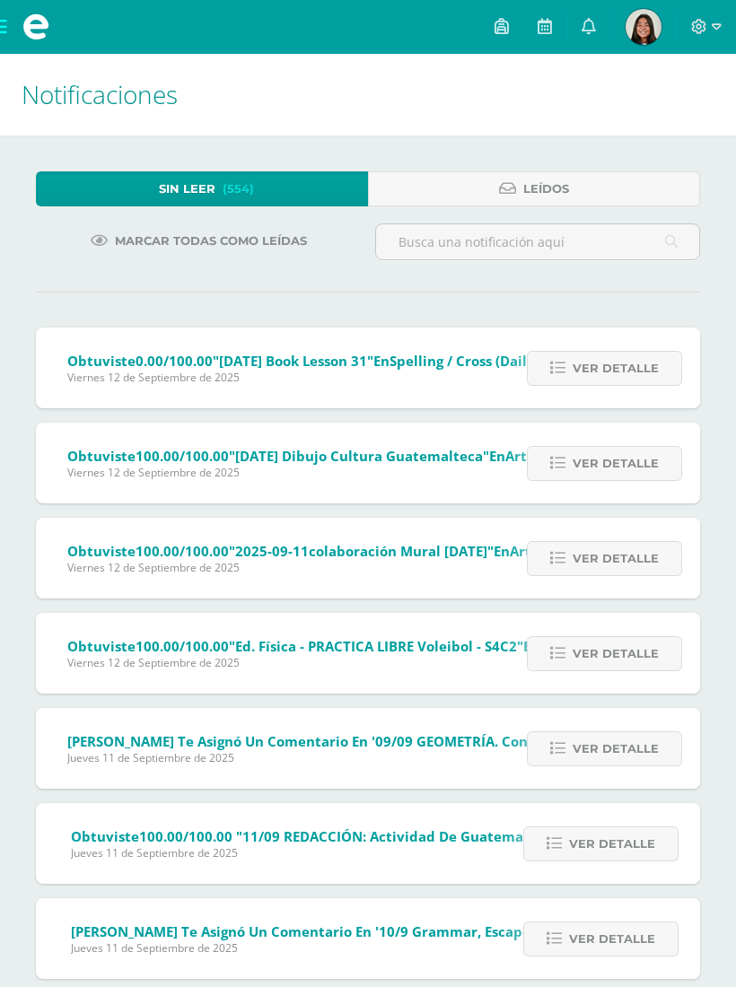
click at [593, 370] on span "Ver detalle" at bounding box center [615, 368] width 86 height 33
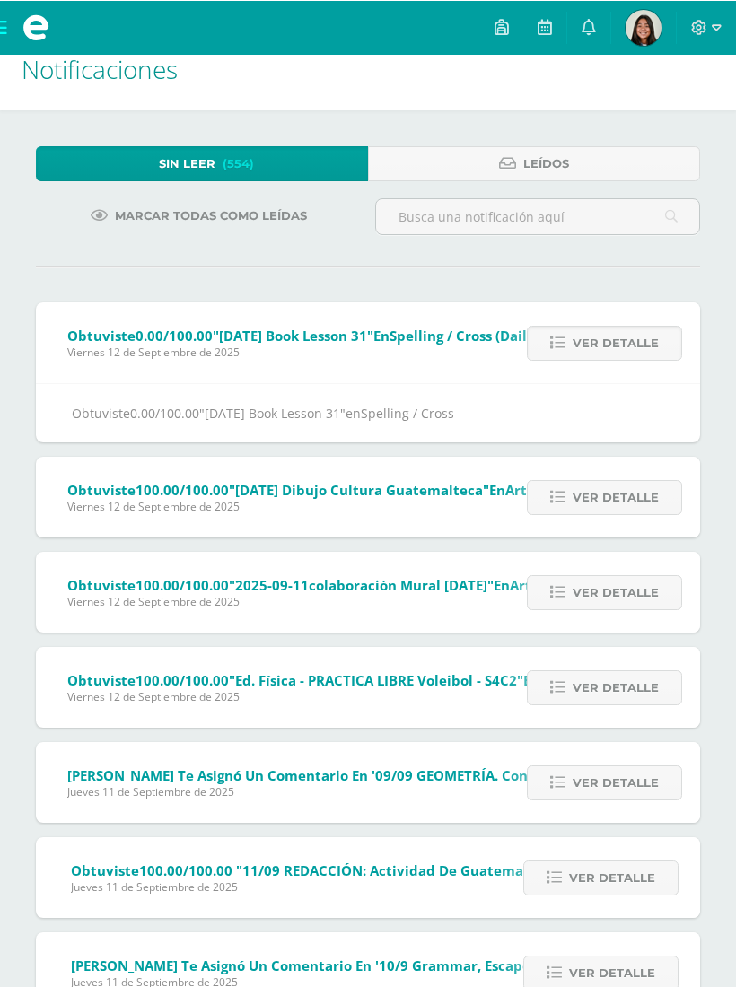
click at [595, 344] on span "Ver detalle" at bounding box center [615, 342] width 86 height 33
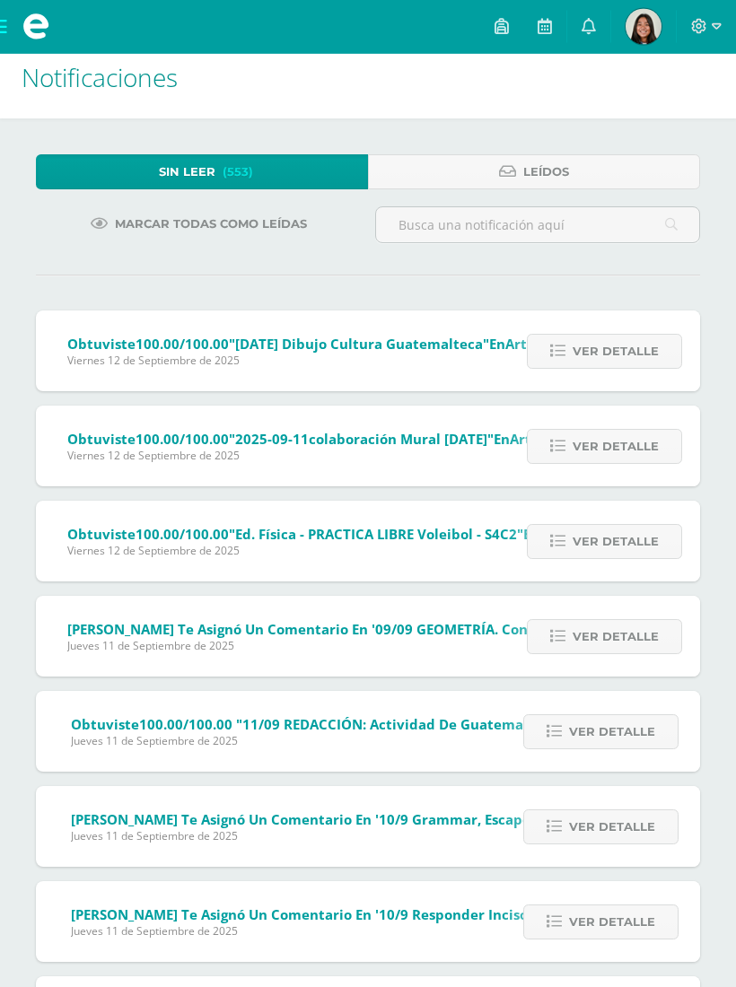
click at [596, 357] on span "Ver detalle" at bounding box center [615, 351] width 86 height 33
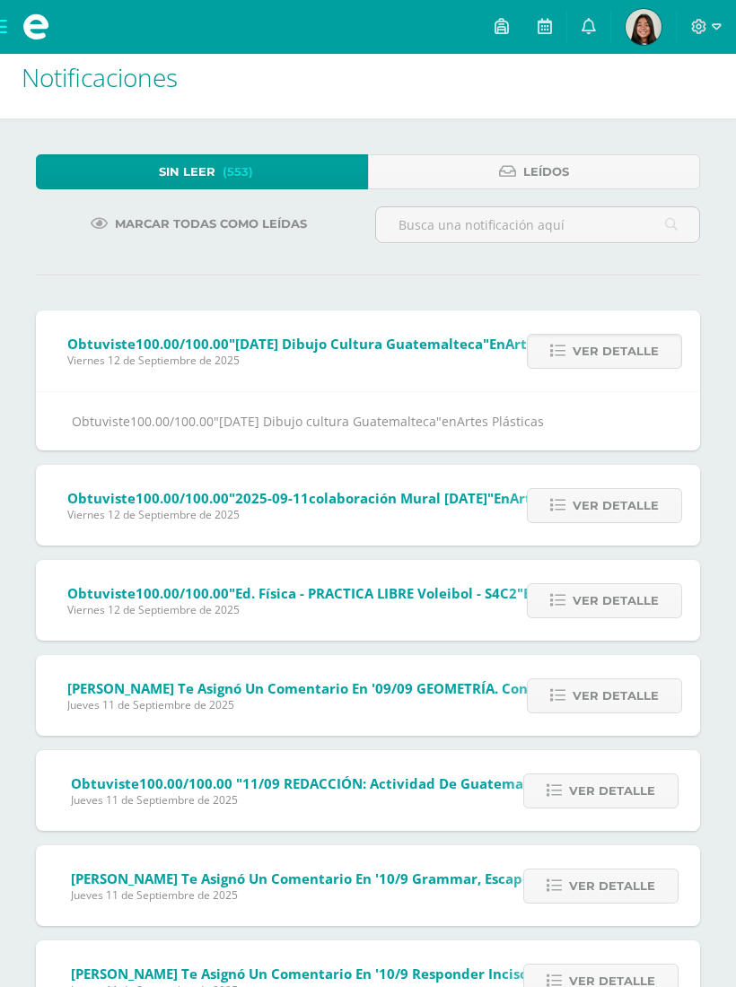
click at [612, 353] on span "Ver detalle" at bounding box center [615, 351] width 86 height 33
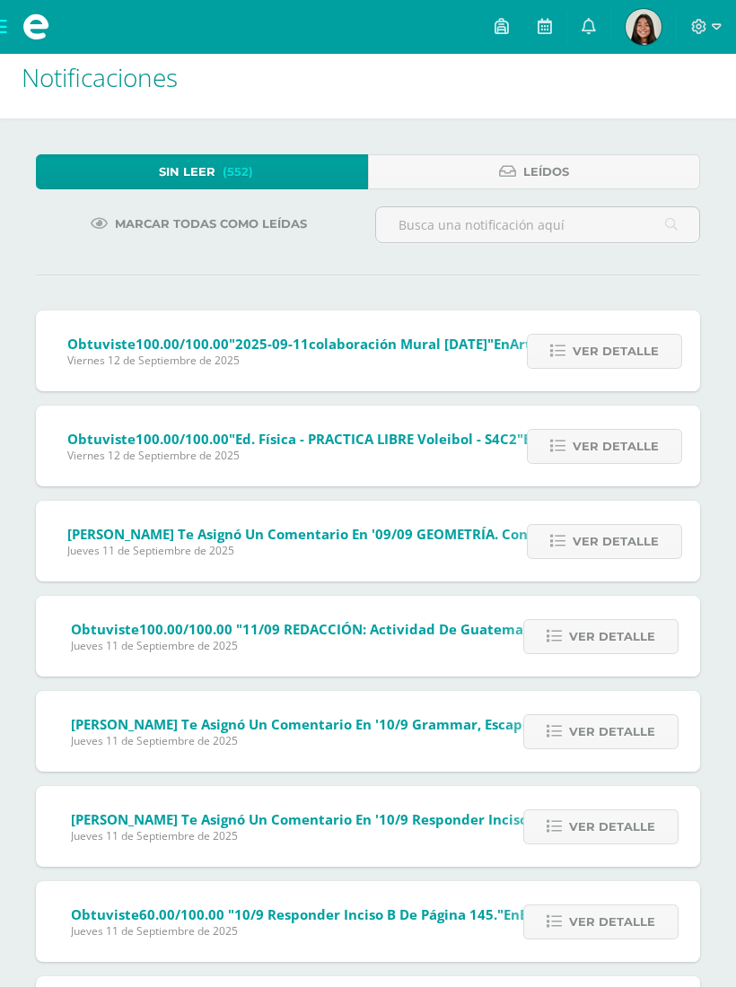
click at [593, 361] on span "Ver detalle" at bounding box center [615, 351] width 86 height 33
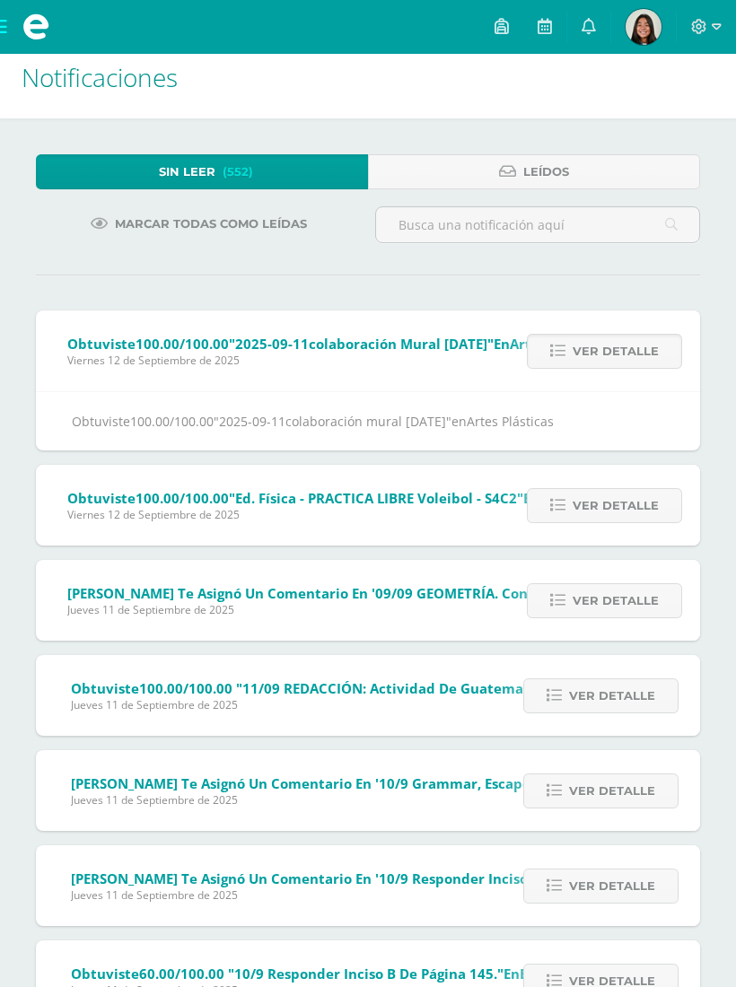
scroll to position [20, 0]
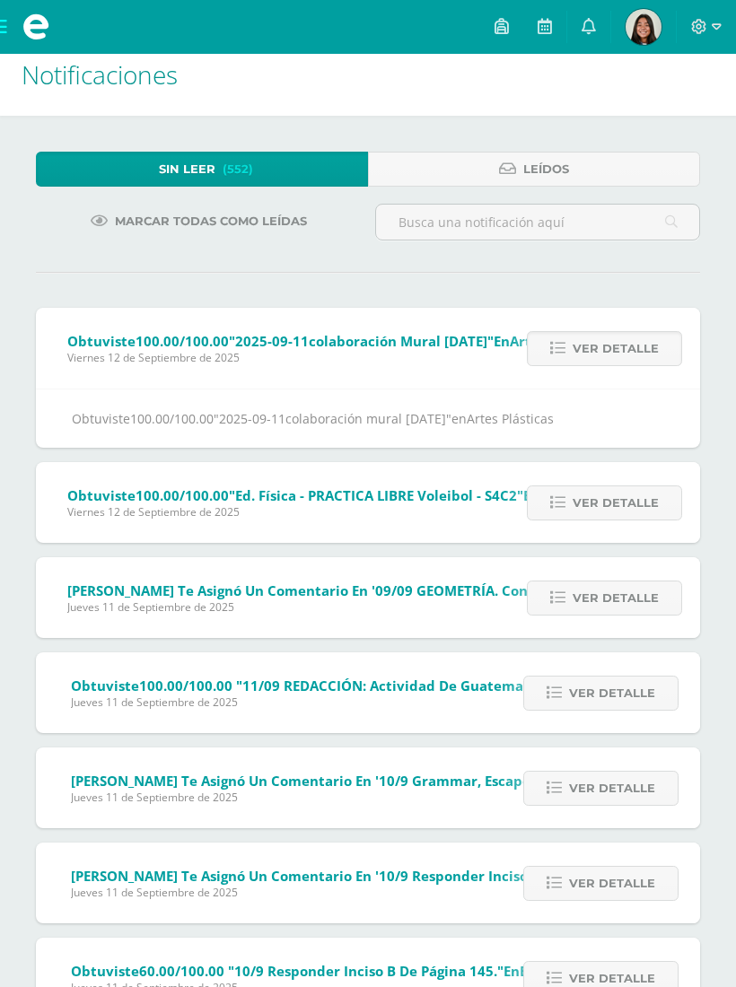
click at [604, 347] on span "Ver detalle" at bounding box center [615, 348] width 86 height 33
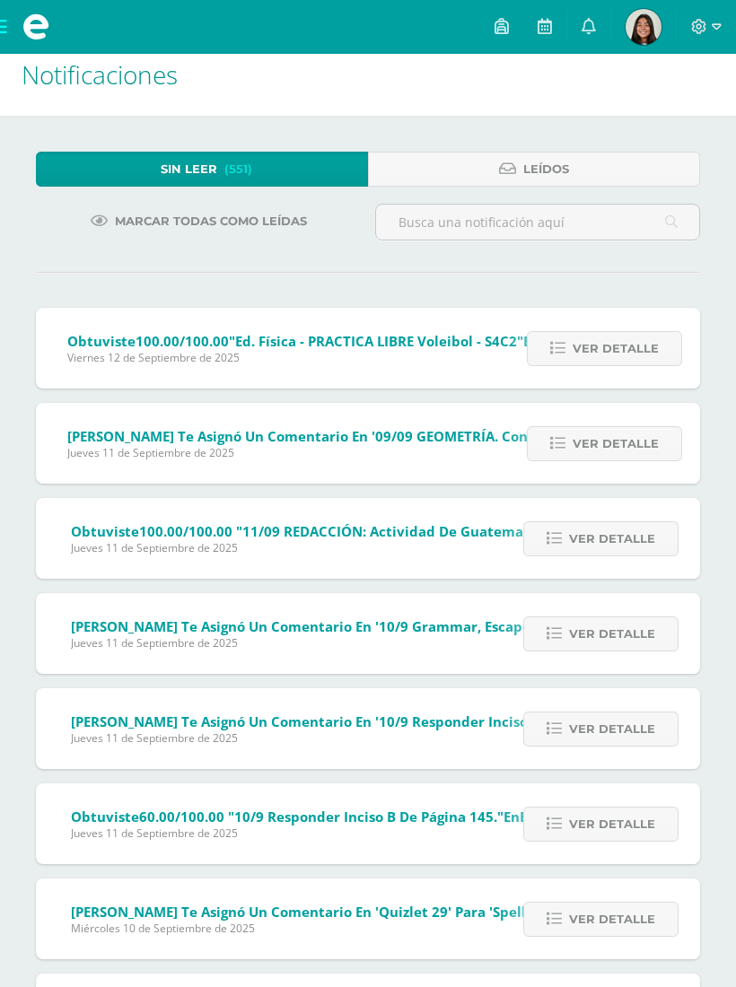
click at [578, 351] on span "Ver detalle" at bounding box center [615, 348] width 86 height 33
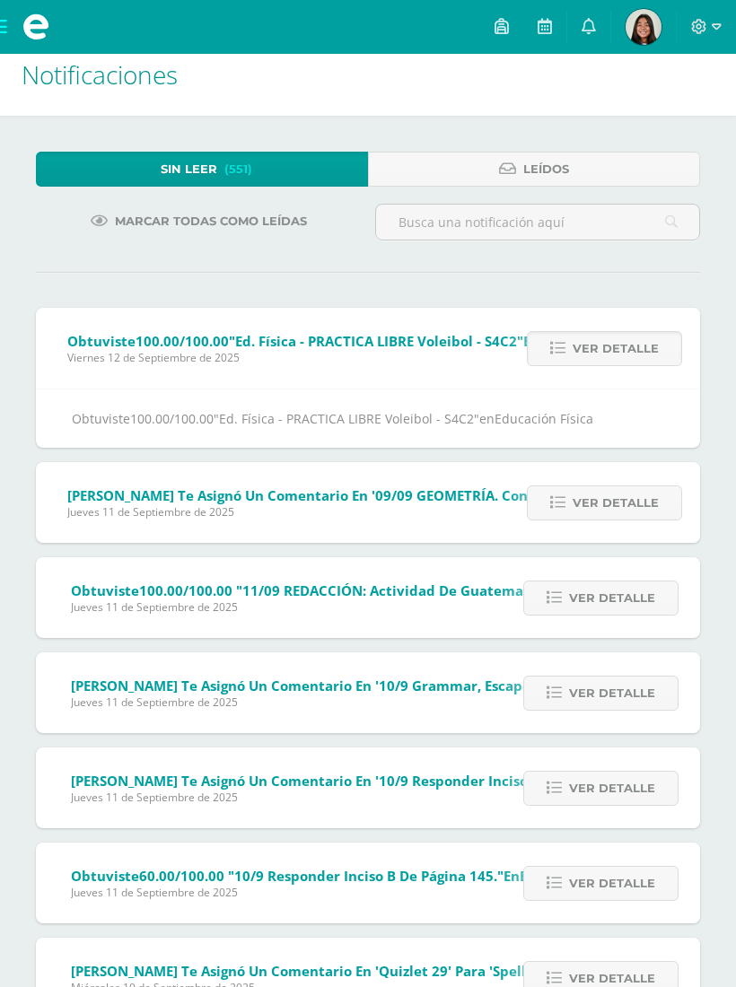
click at [391, 411] on div "Obtuviste 100.00/100.00 "Ed. Física - PRACTICA LIBRE Voleibol - S4C2" en Educac…" at bounding box center [368, 418] width 592 height 22
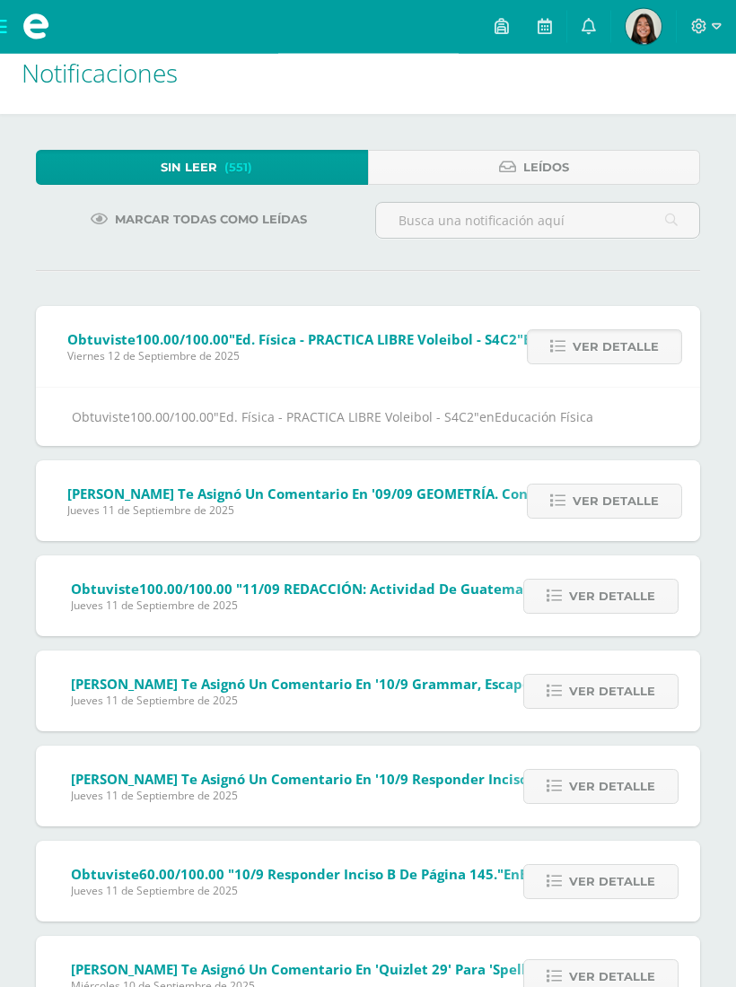
click at [604, 348] on span "Ver detalle" at bounding box center [615, 347] width 86 height 33
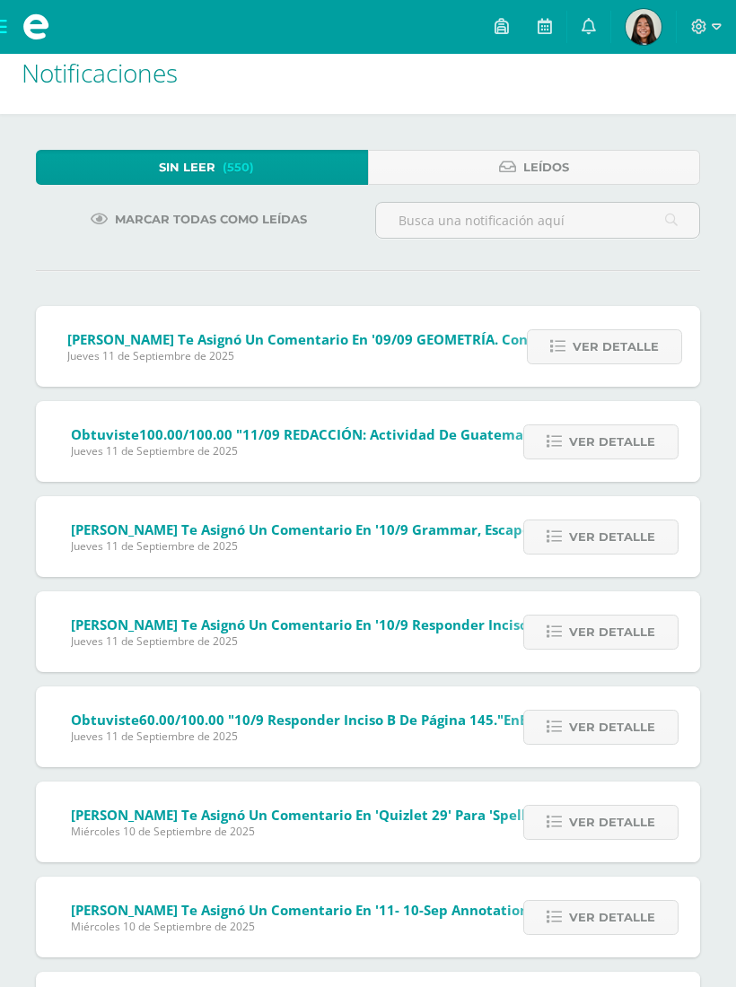
click at [564, 346] on icon at bounding box center [557, 346] width 15 height 15
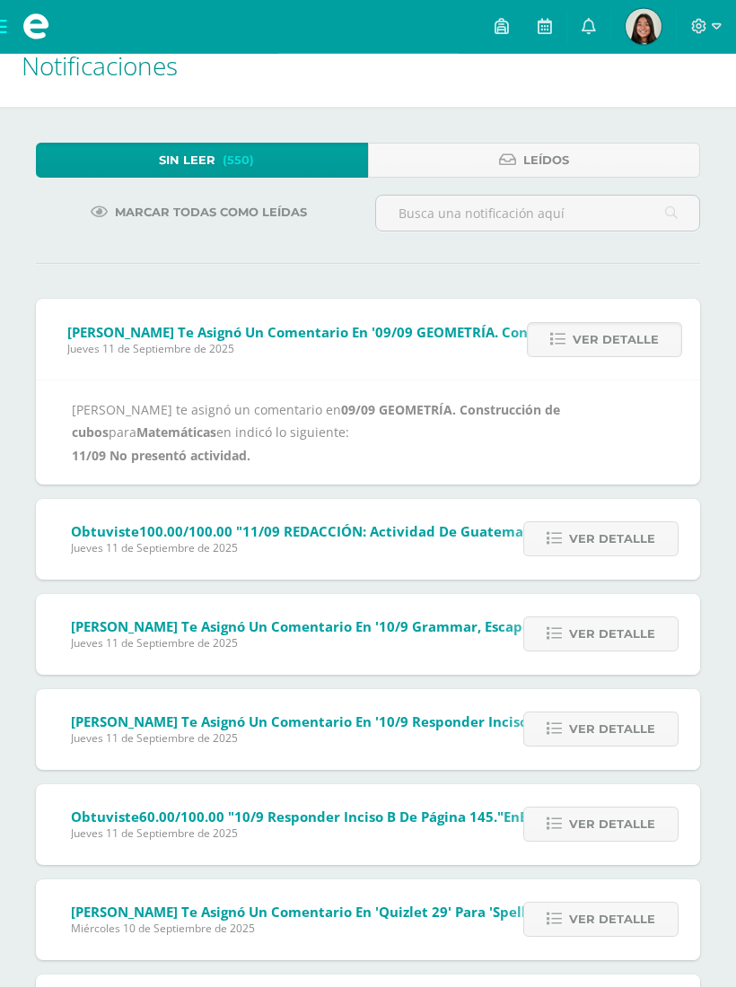
scroll to position [46, 0]
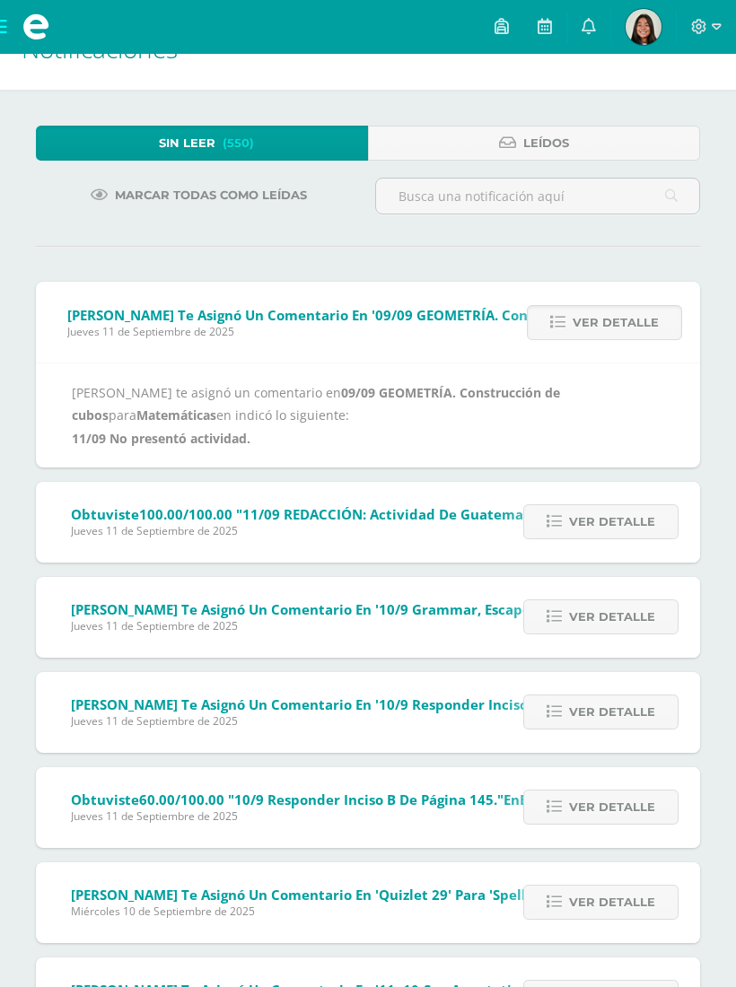
click at [190, 444] on b "11/09 No presentó actividad." at bounding box center [161, 438] width 178 height 17
click at [191, 444] on b "11/09 No presentó actividad." at bounding box center [161, 438] width 178 height 17
click at [582, 328] on span "Ver detalle" at bounding box center [615, 322] width 86 height 33
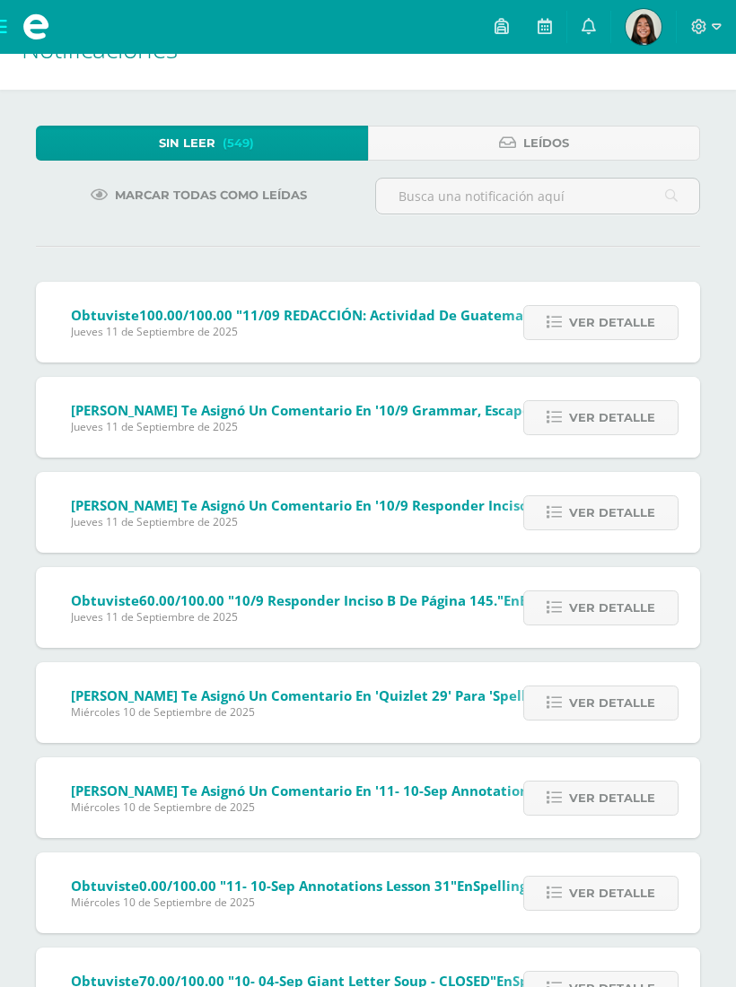
click at [571, 326] on span "Ver detalle" at bounding box center [612, 322] width 86 height 33
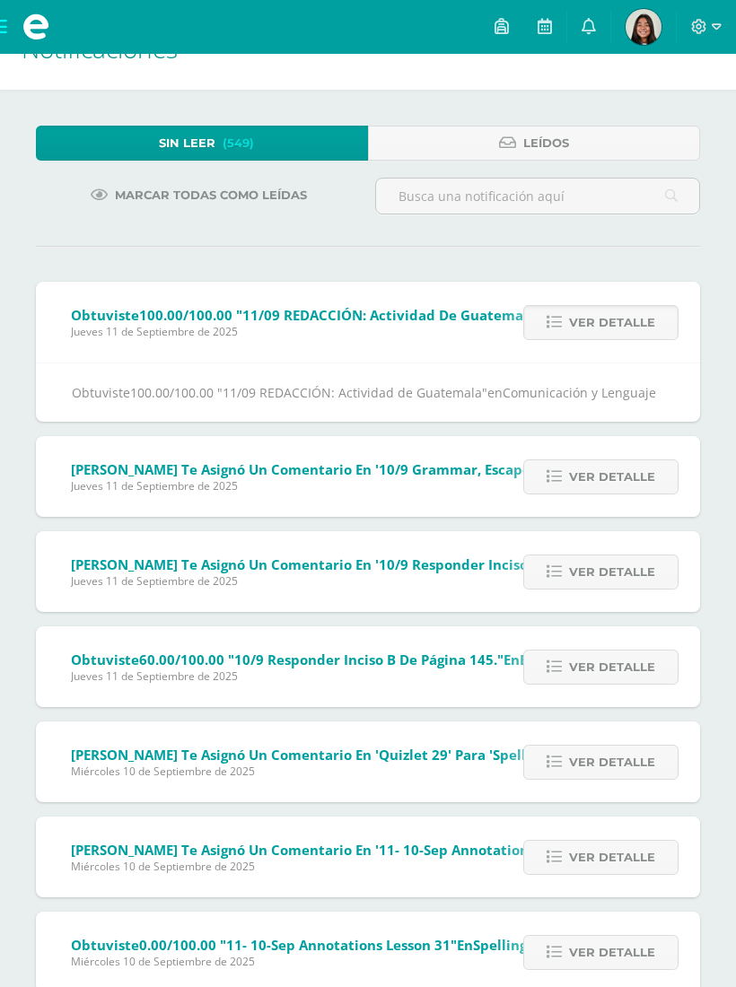
click at [597, 328] on span "Ver detalle" at bounding box center [612, 322] width 86 height 33
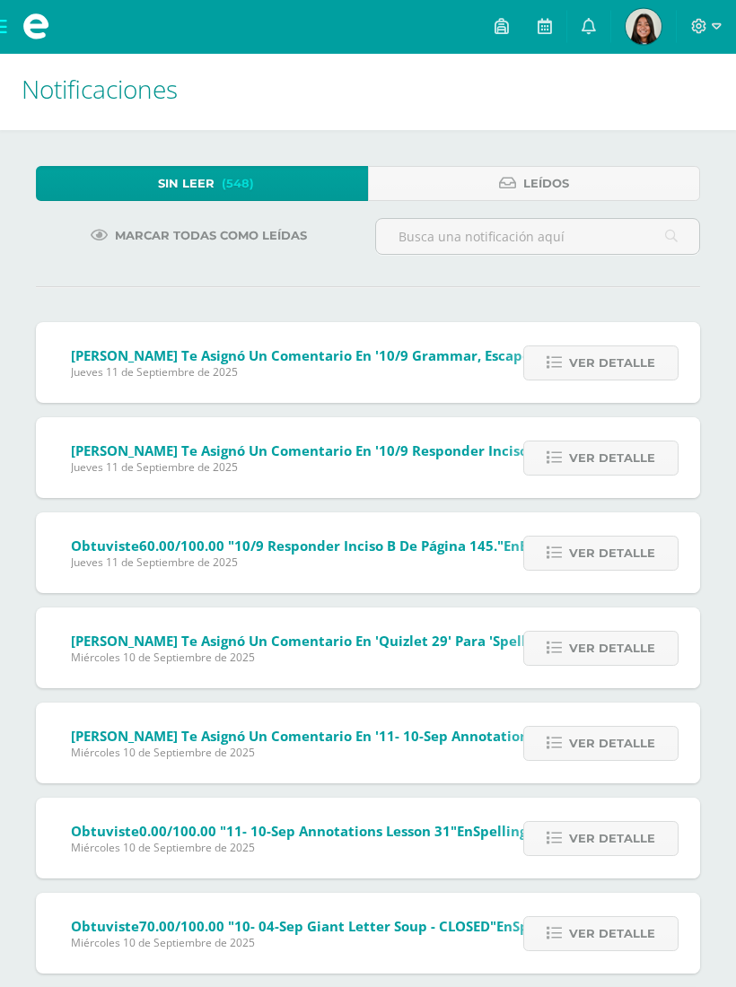
scroll to position [0, 0]
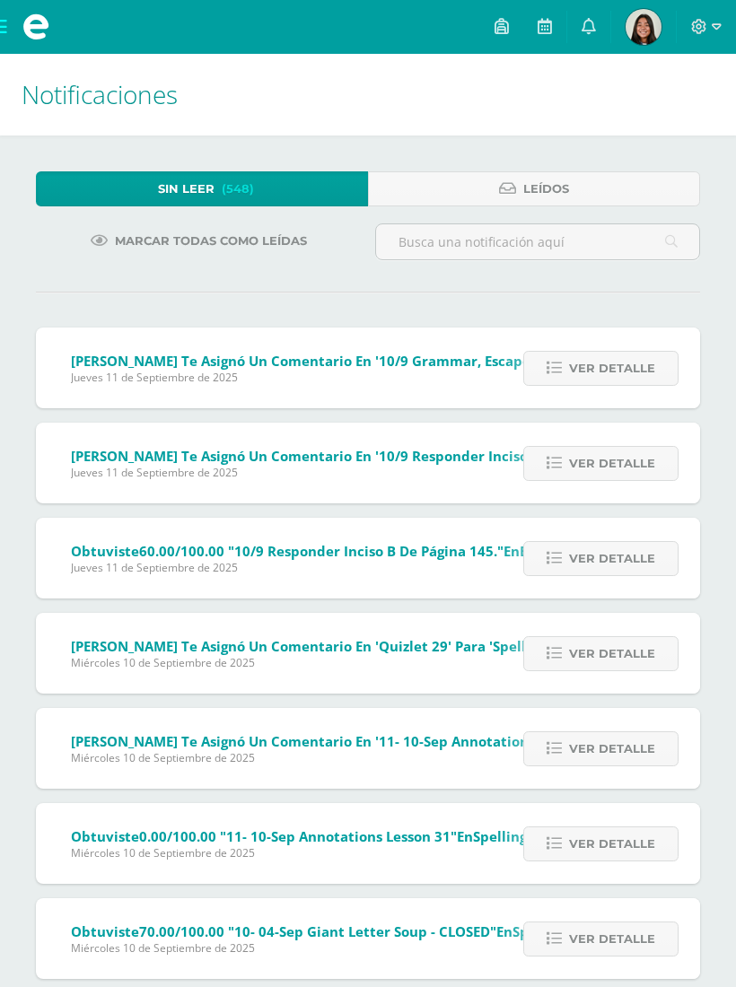
click at [508, 189] on icon at bounding box center [507, 188] width 17 height 15
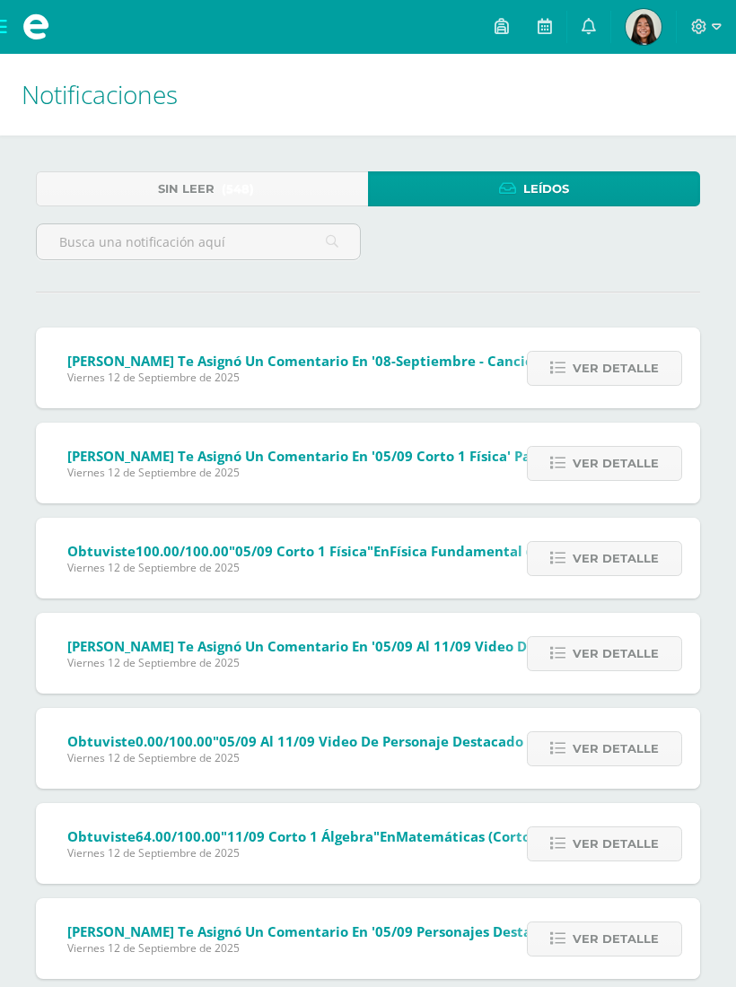
click at [239, 196] on span "(548)" at bounding box center [238, 188] width 32 height 33
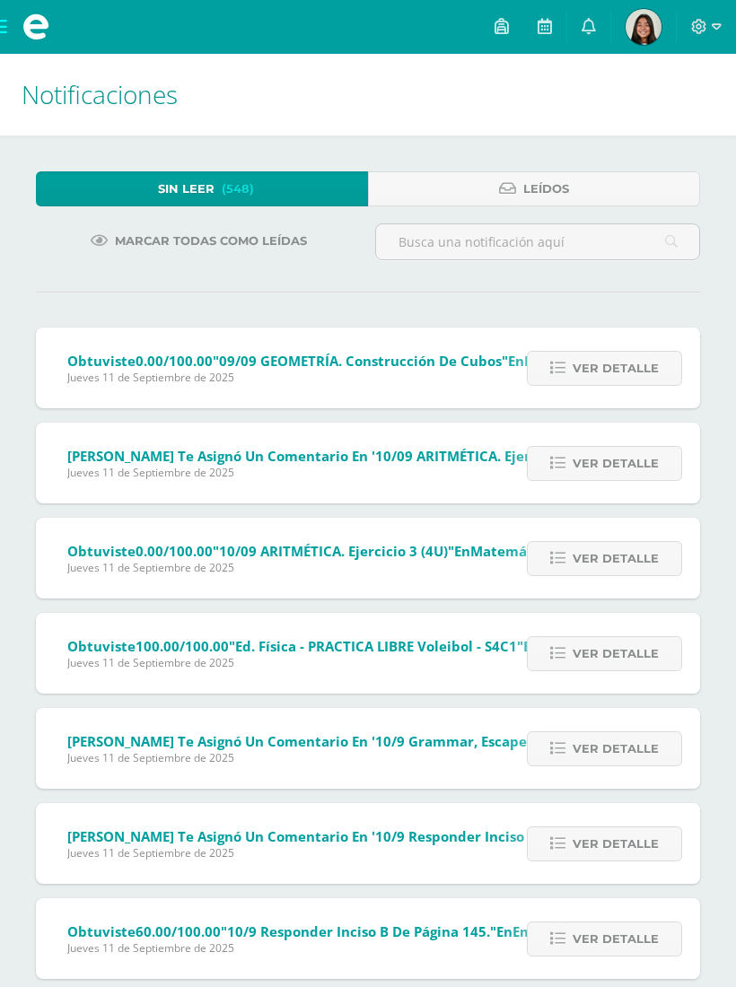
click at [579, 376] on span "Ver detalle" at bounding box center [615, 368] width 86 height 33
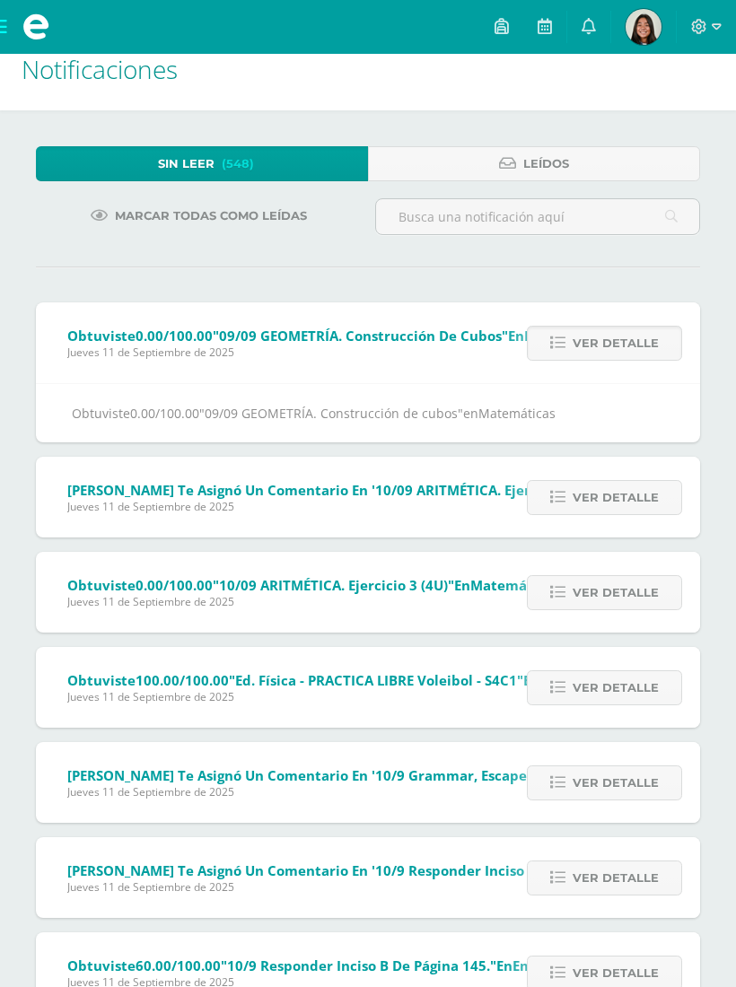
scroll to position [26, 0]
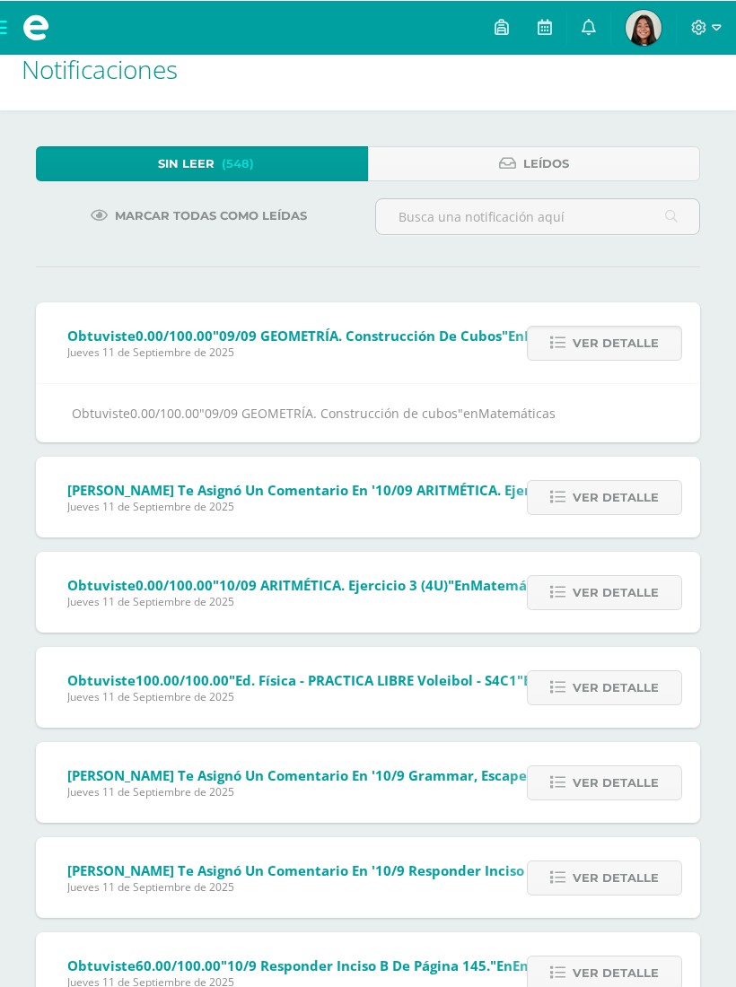
click at [574, 348] on link "Ver detalle" at bounding box center [604, 342] width 155 height 35
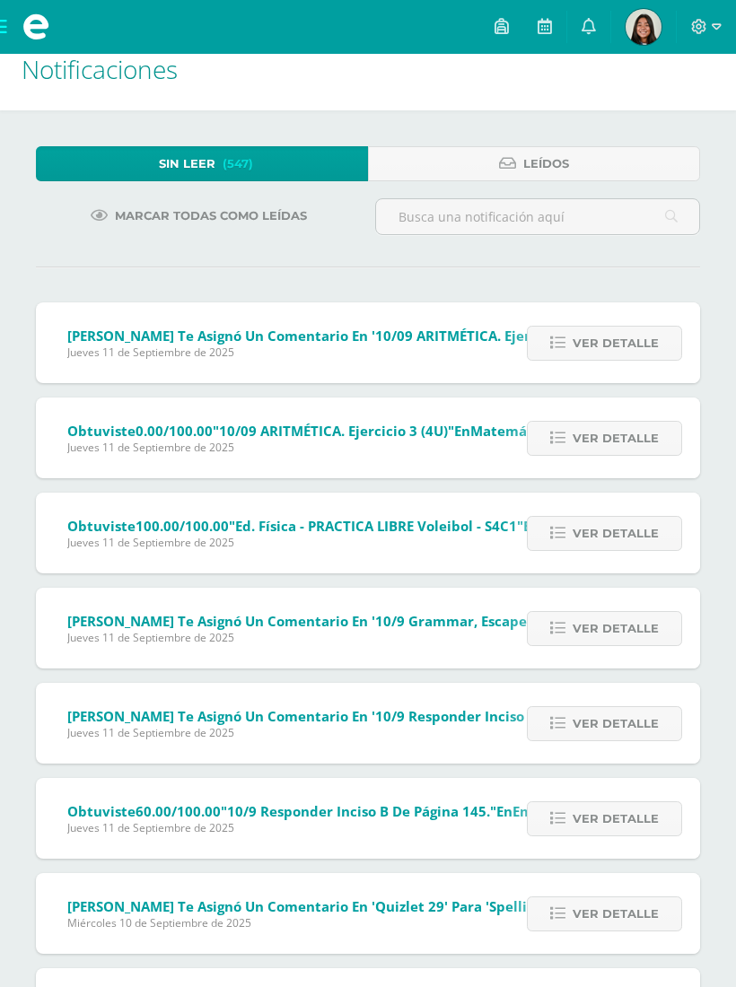
click at [579, 351] on span "Ver detalle" at bounding box center [615, 342] width 86 height 33
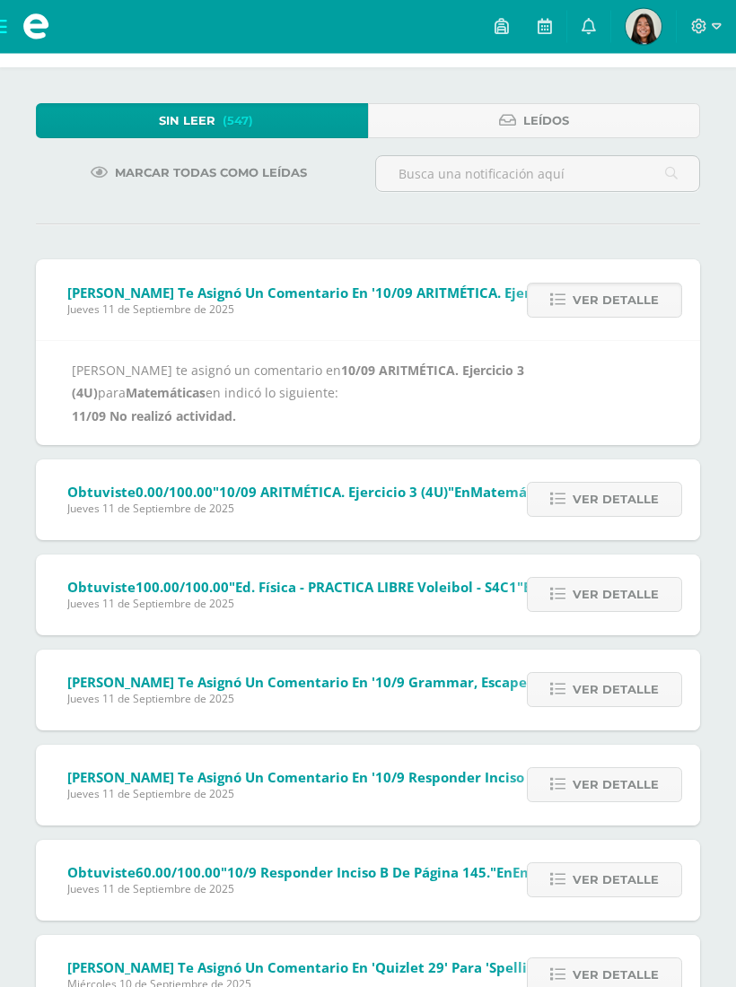
scroll to position [67, 0]
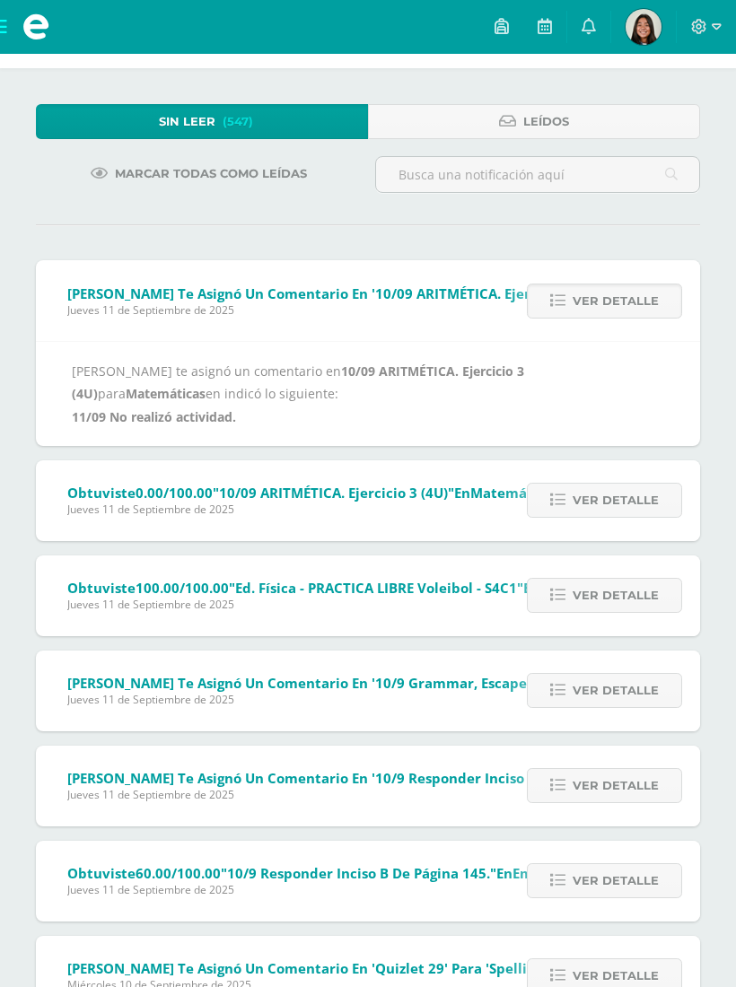
click at [232, 490] on span ""10/09 ARITMÉTICA. Ejercicio 3 (4U)"" at bounding box center [333, 492] width 241 height 18
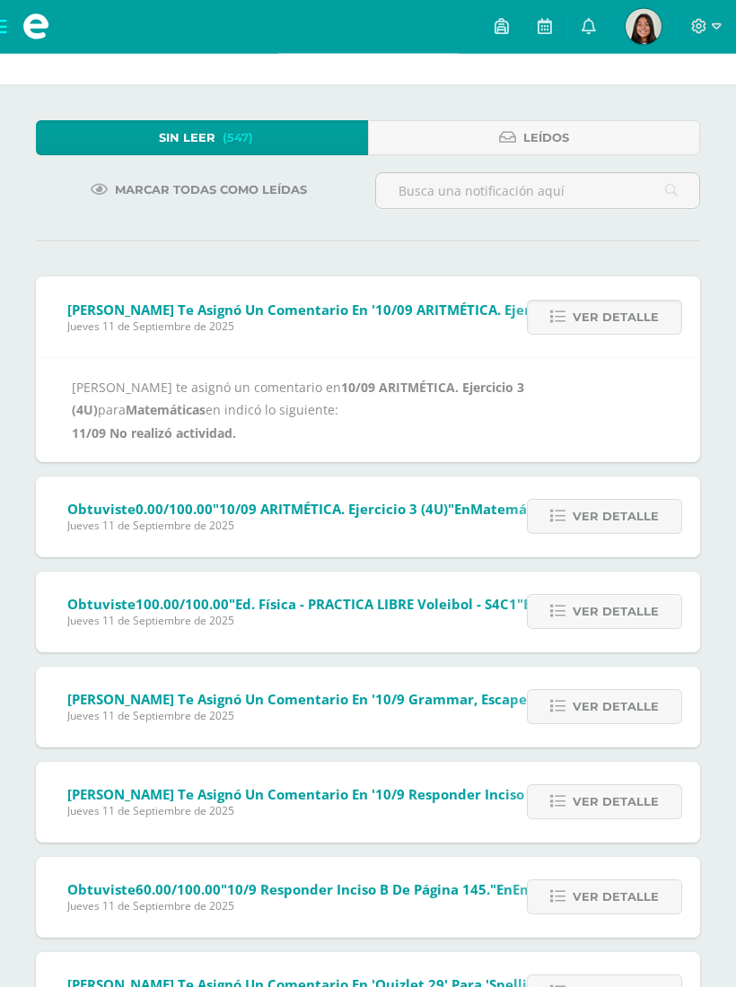
scroll to position [49, 0]
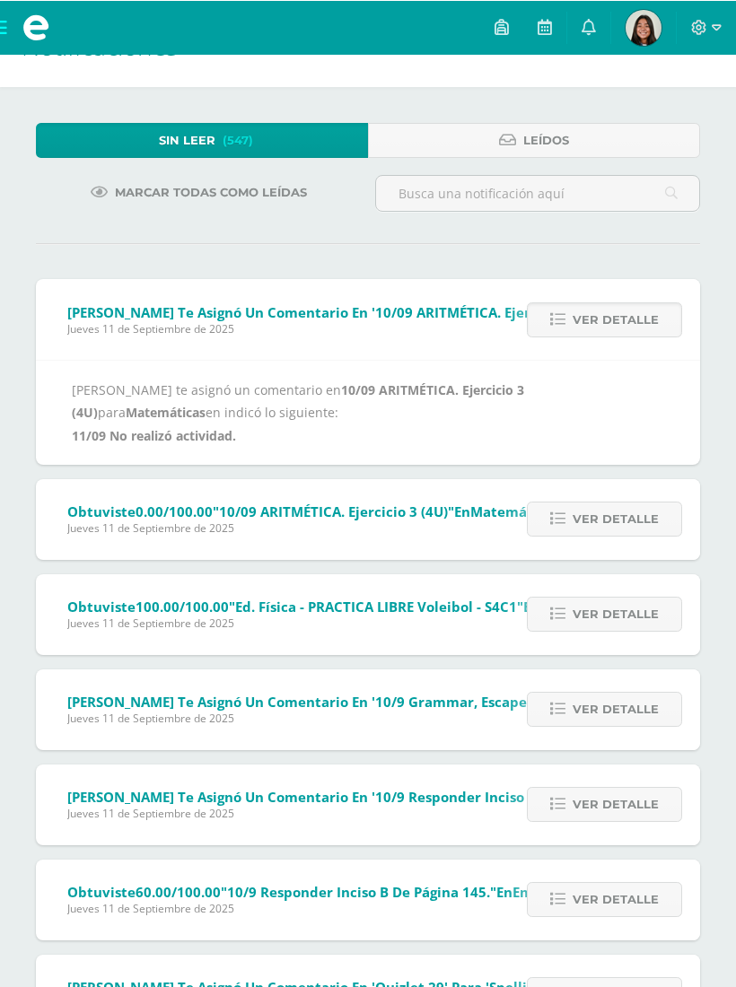
click at [599, 613] on span "Ver detalle" at bounding box center [615, 612] width 86 height 33
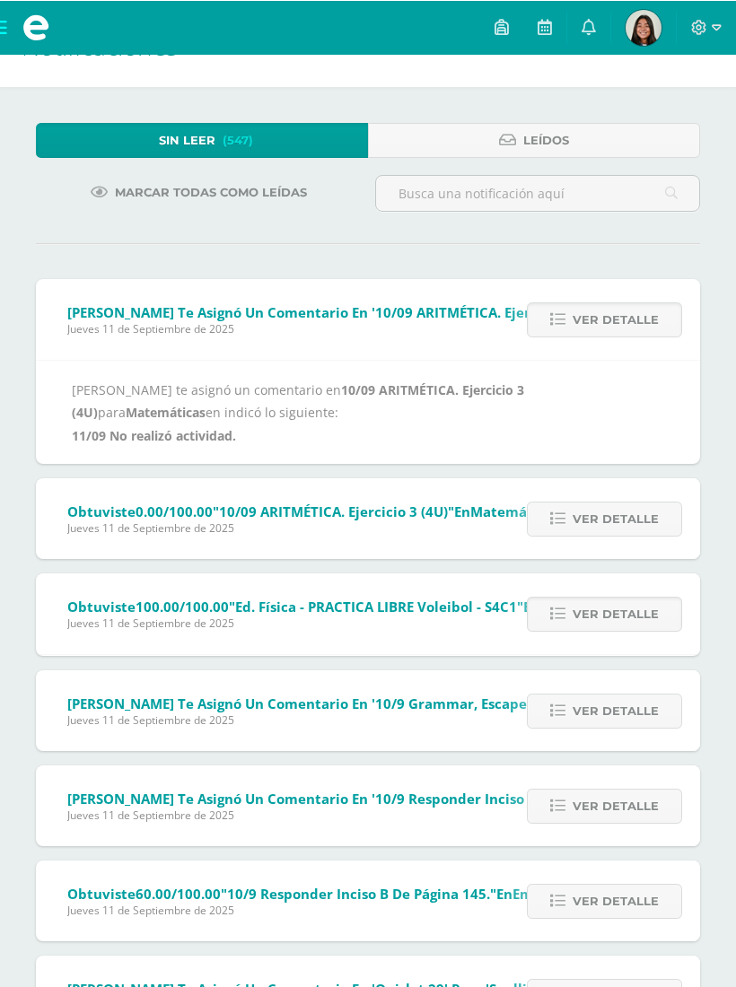
scroll to position [48, 0]
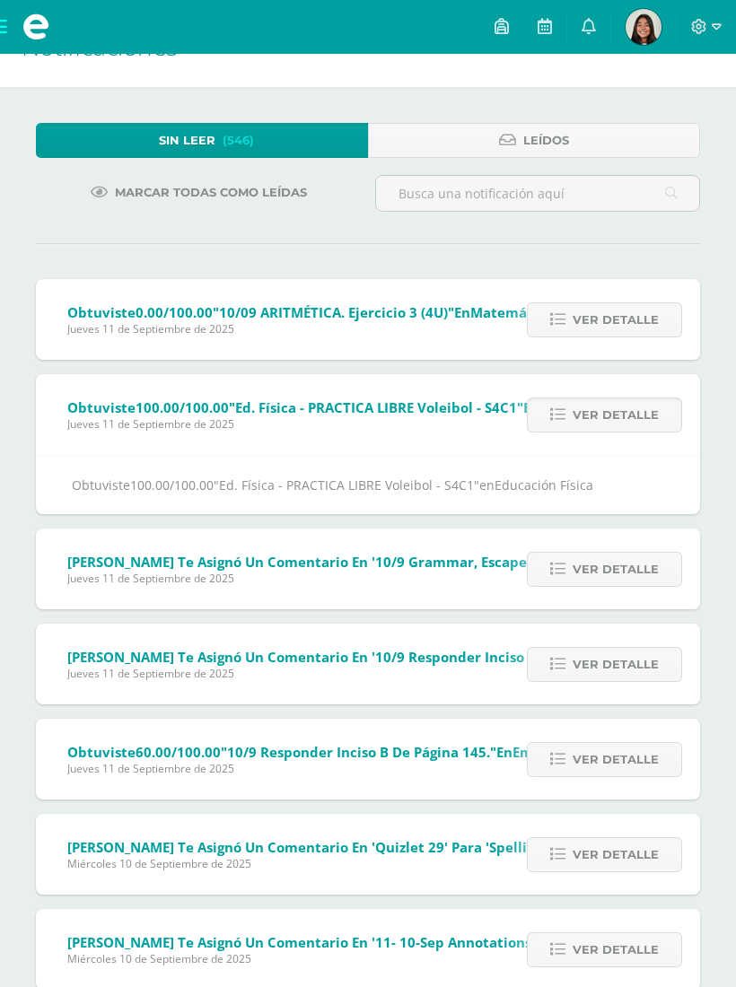
click at [585, 414] on span "Ver detalle" at bounding box center [615, 414] width 86 height 33
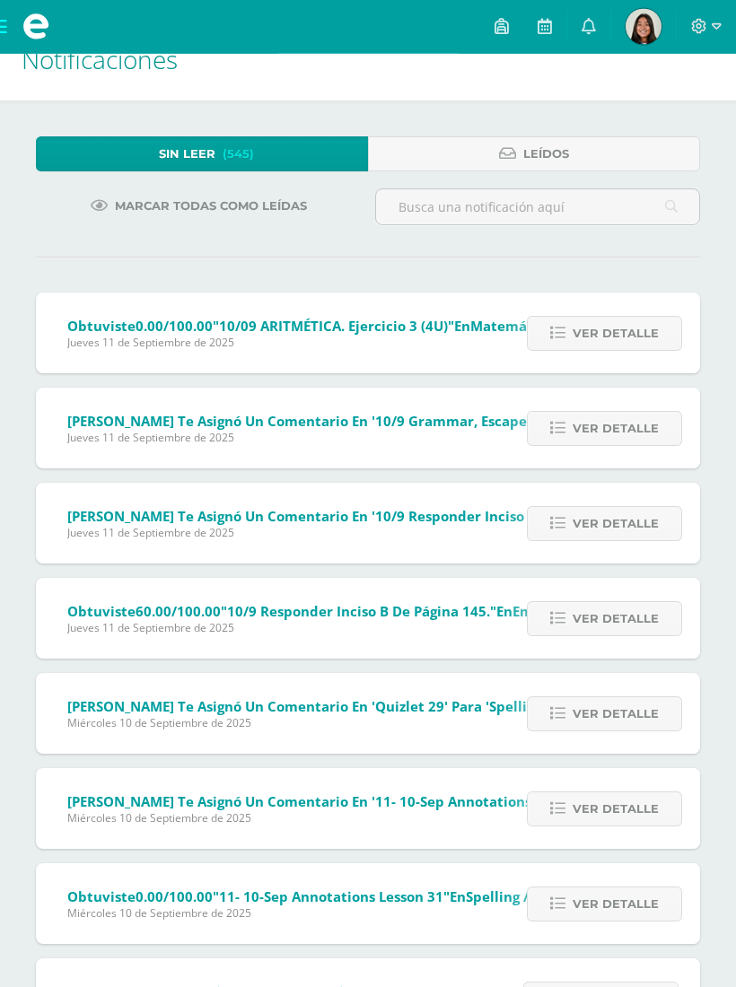
scroll to position [0, 0]
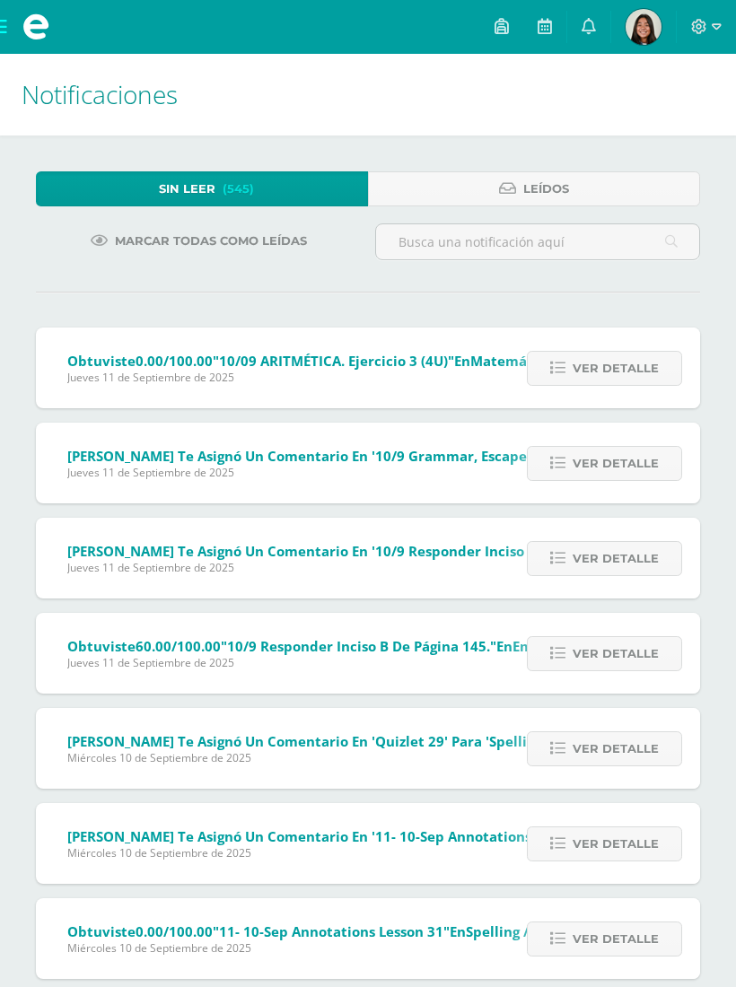
click at [584, 372] on span "Ver detalle" at bounding box center [615, 368] width 86 height 33
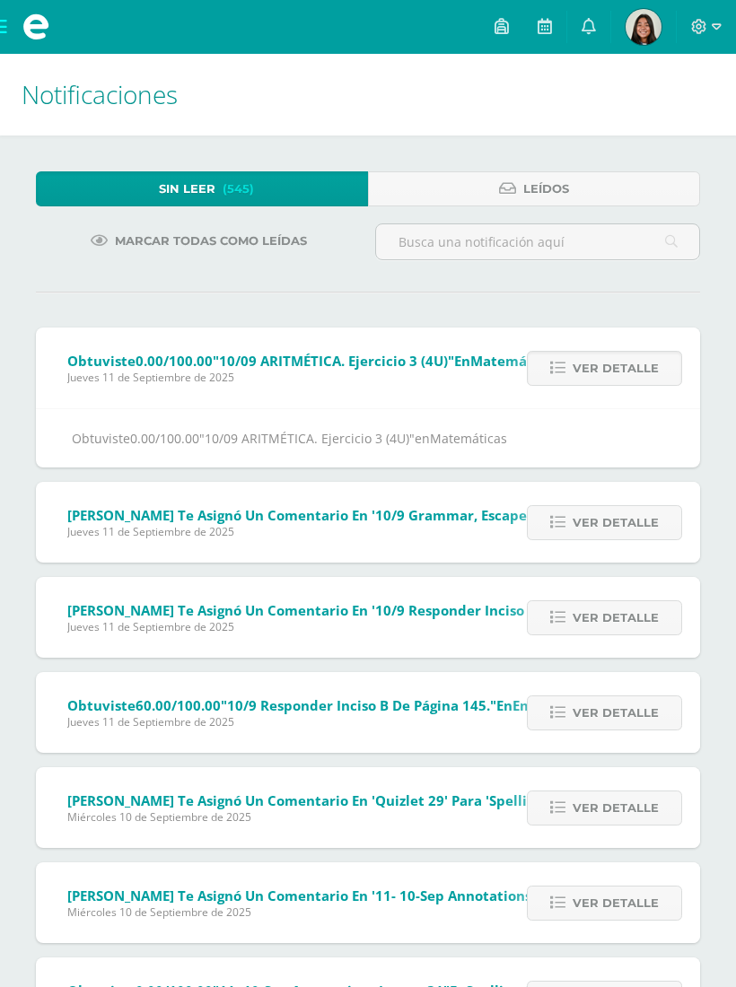
click at [618, 379] on span "Ver detalle" at bounding box center [615, 368] width 86 height 33
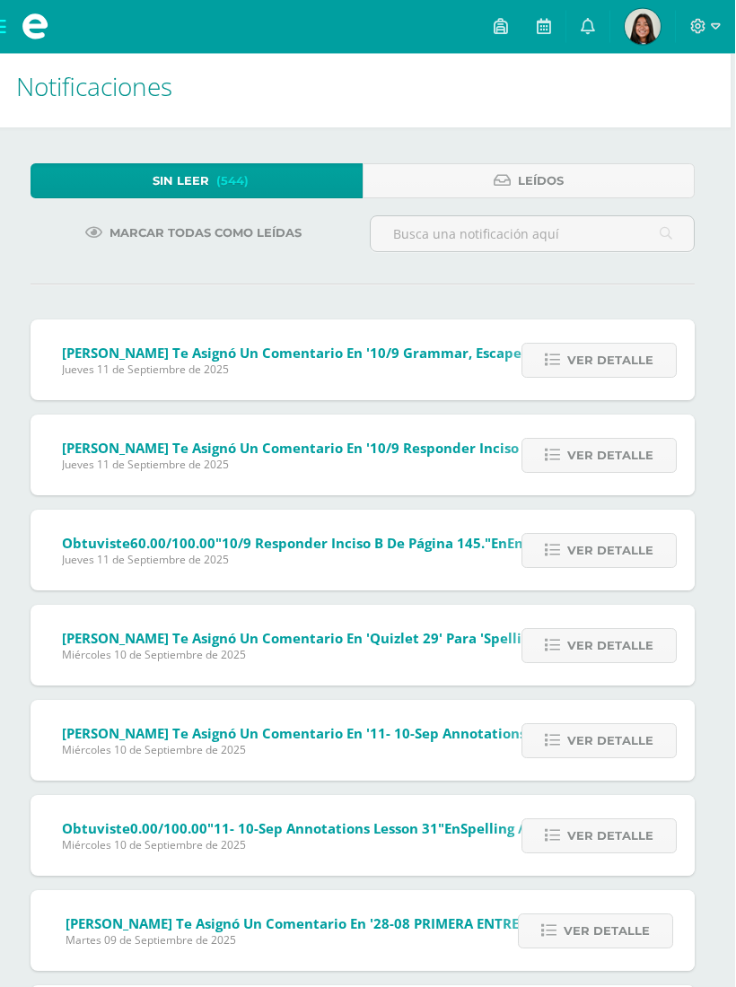
scroll to position [13, 4]
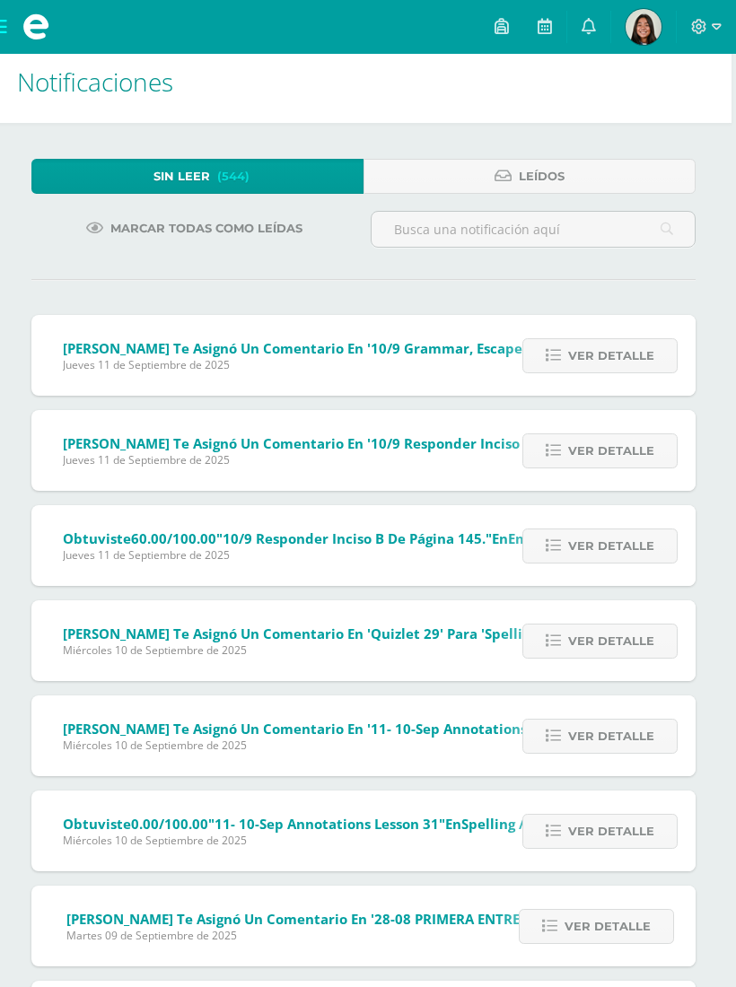
click at [582, 370] on span "Ver detalle" at bounding box center [611, 355] width 86 height 33
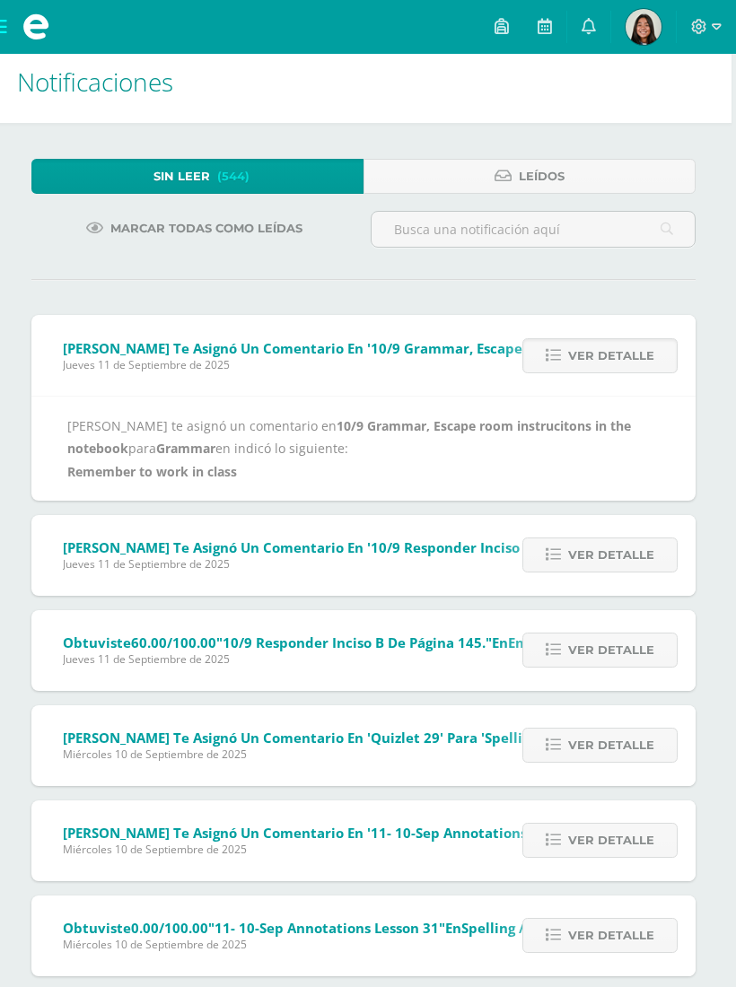
click at [558, 368] on link "Ver detalle" at bounding box center [599, 355] width 155 height 35
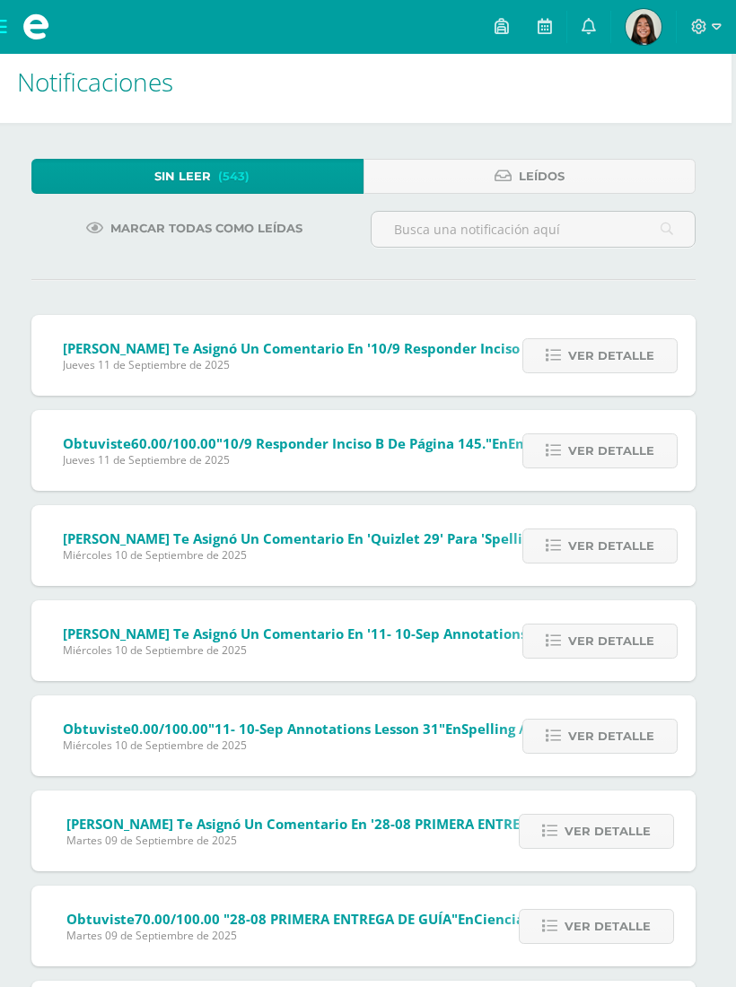
scroll to position [13, 0]
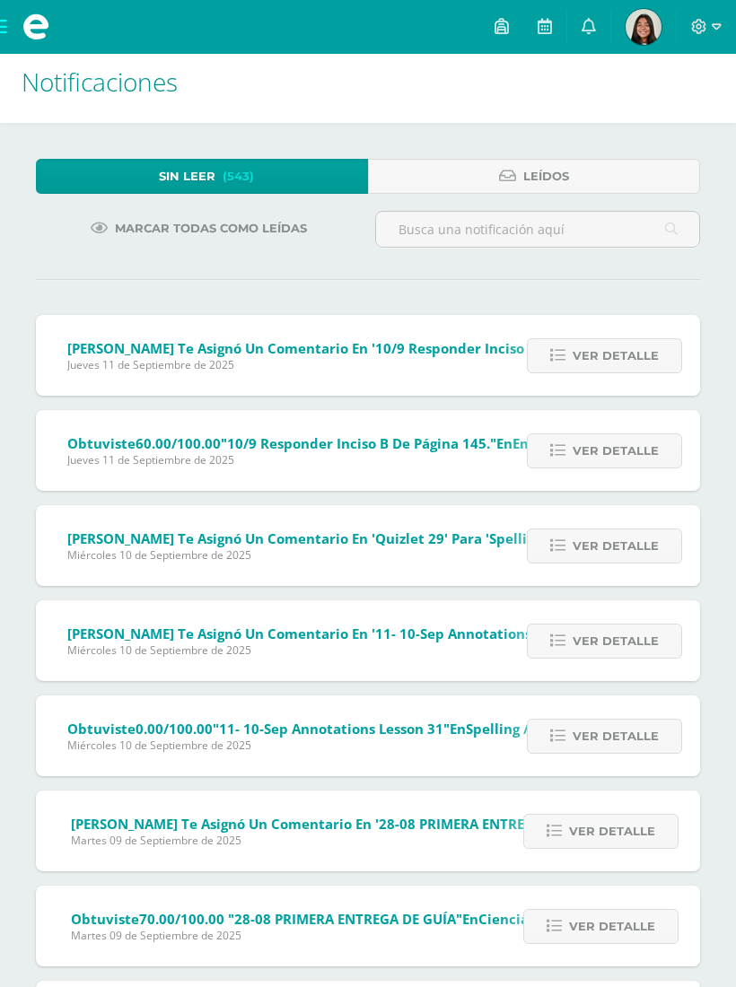
click at [559, 367] on link "Ver detalle" at bounding box center [604, 355] width 155 height 35
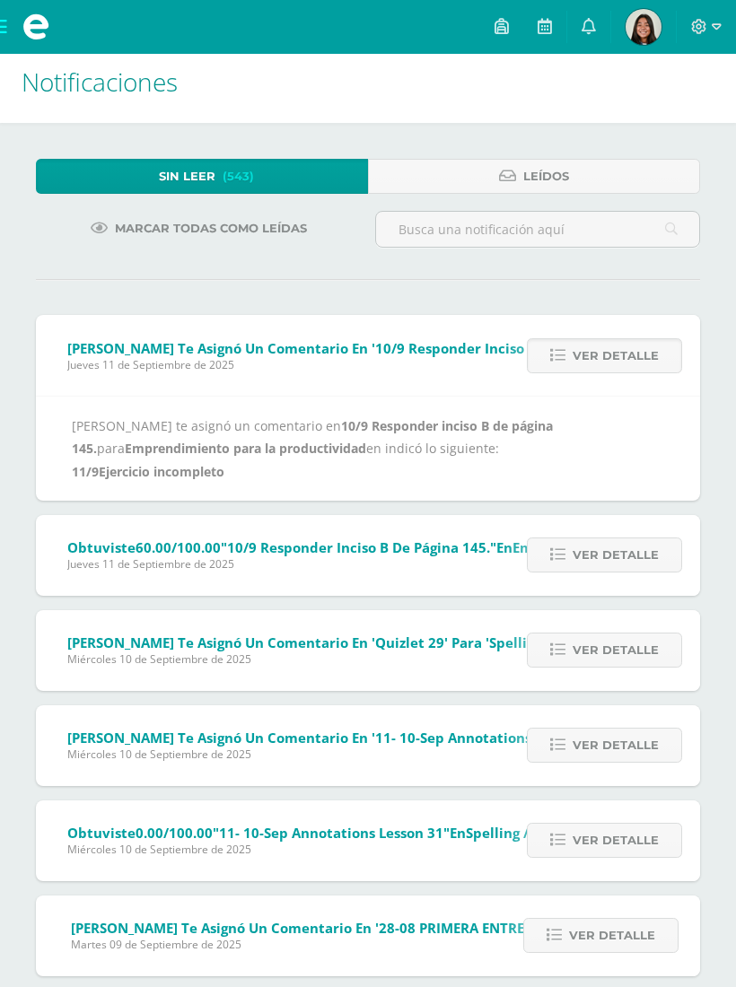
click at [595, 364] on span "Ver detalle" at bounding box center [615, 355] width 86 height 33
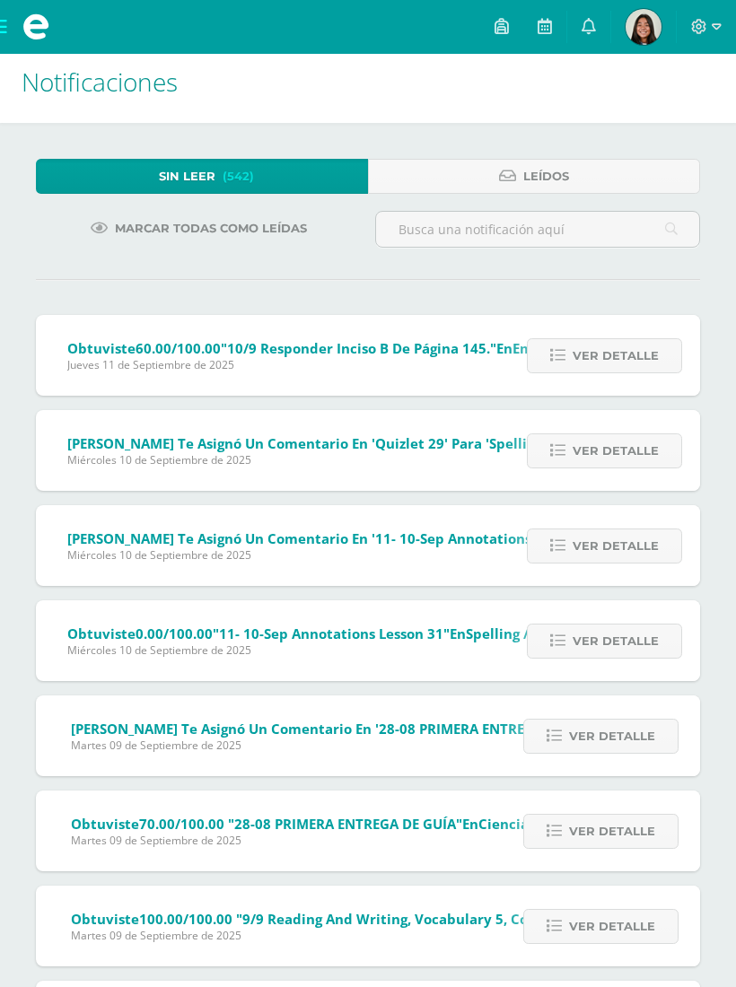
click at [606, 356] on span "Ver detalle" at bounding box center [615, 355] width 86 height 33
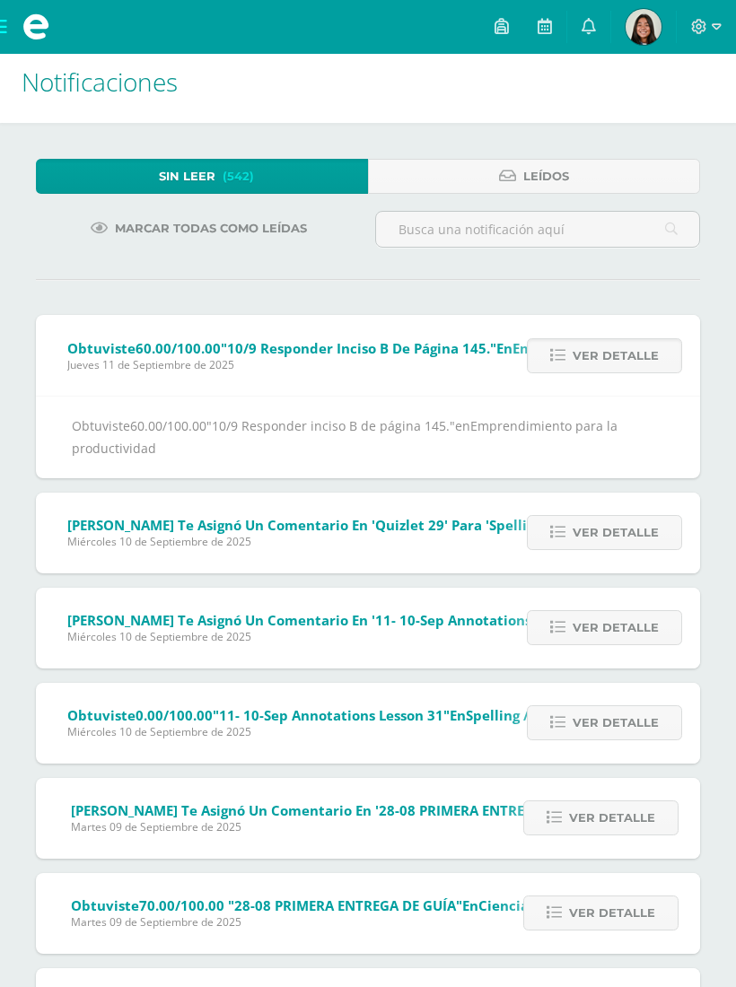
click at [582, 366] on span "Ver detalle" at bounding box center [615, 355] width 86 height 33
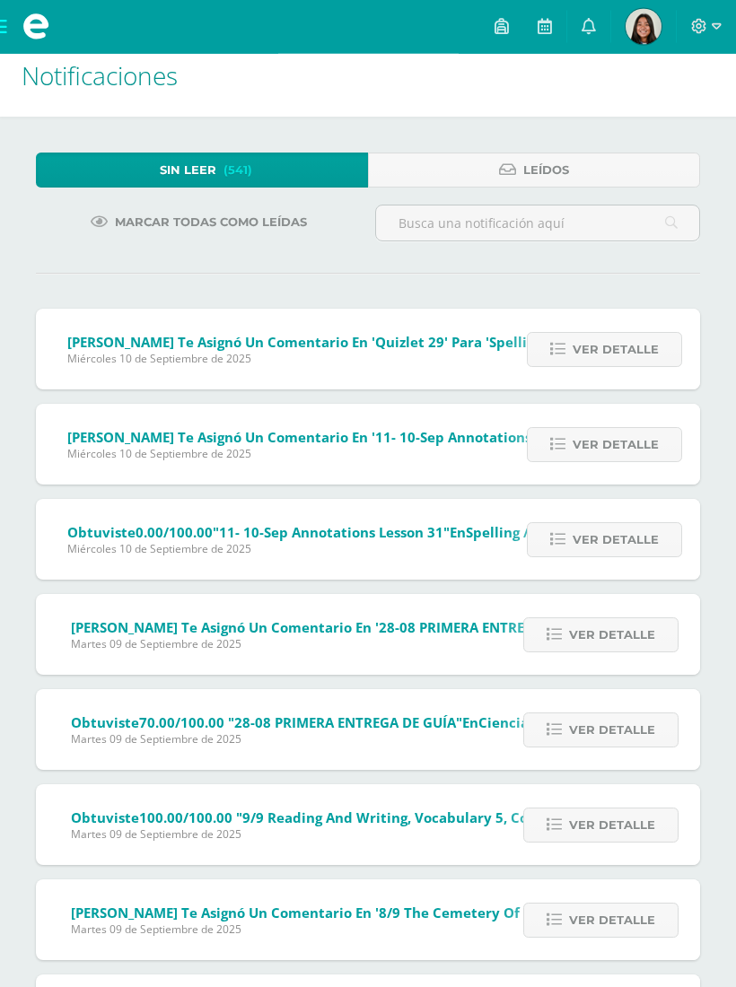
click at [618, 359] on span "Ver detalle" at bounding box center [615, 350] width 86 height 33
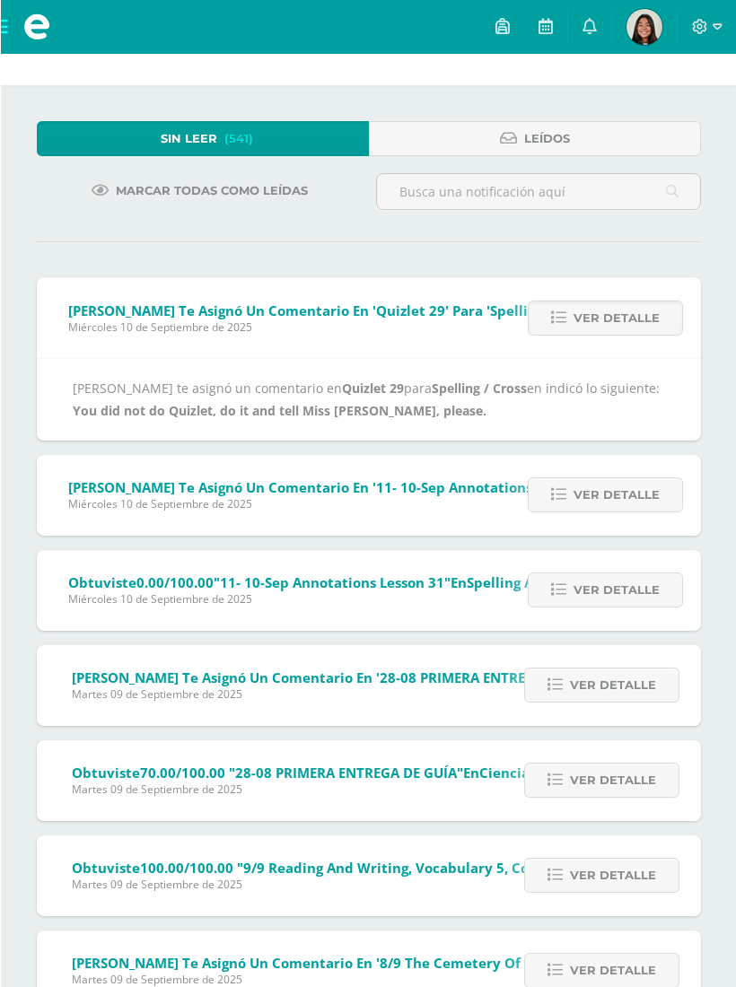
scroll to position [57, 0]
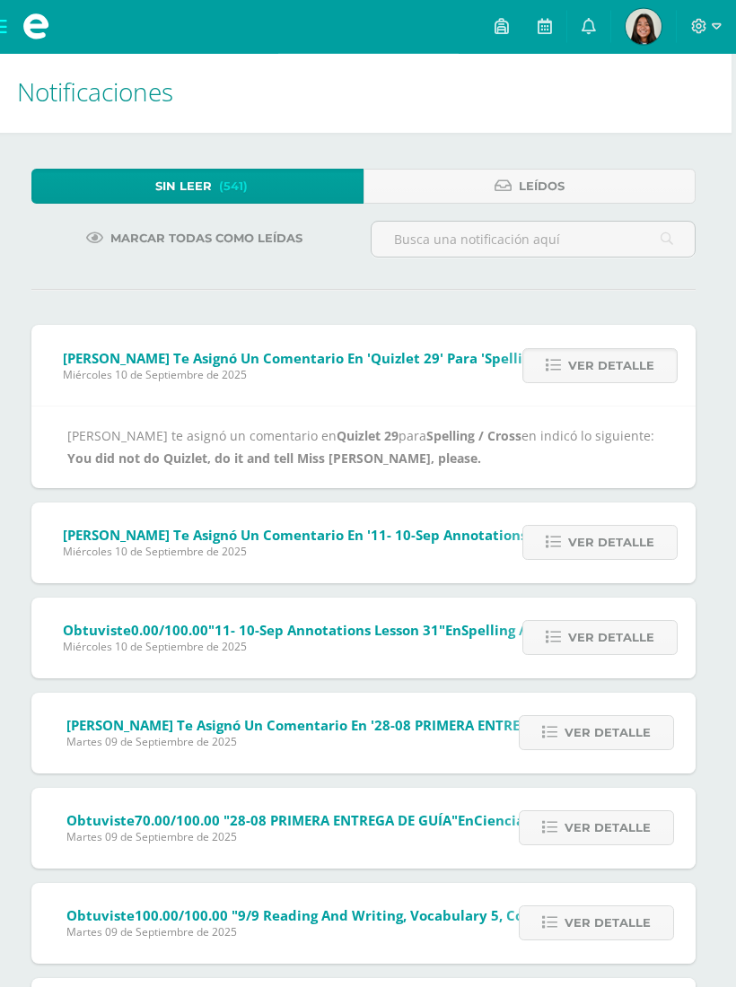
click at [581, 370] on span "Ver detalle" at bounding box center [611, 366] width 86 height 33
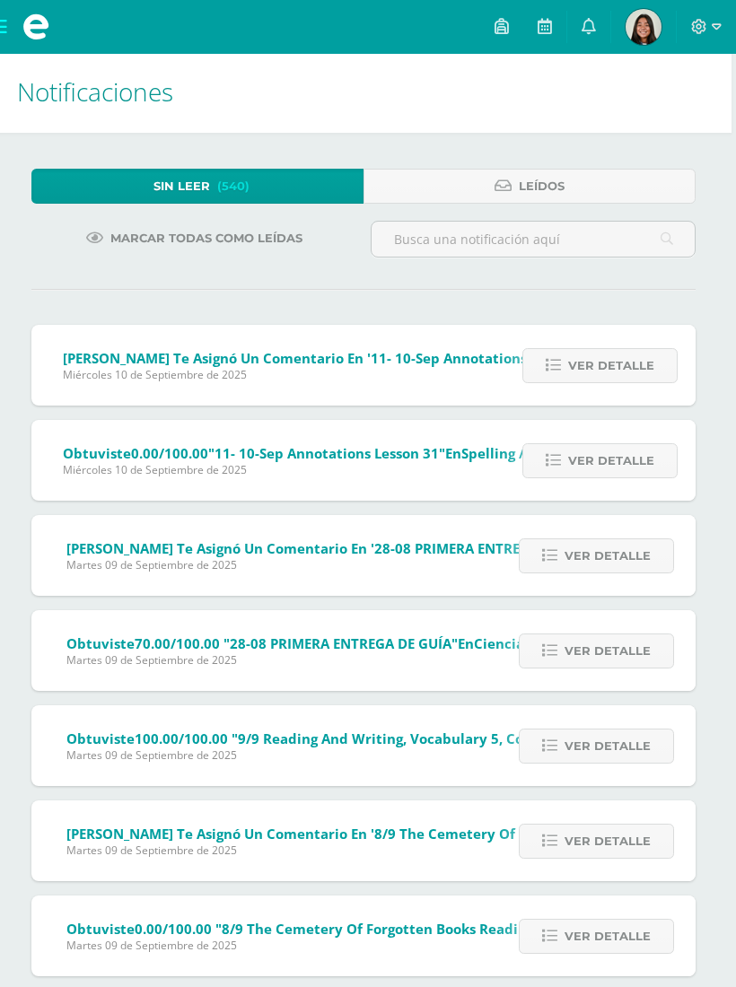
scroll to position [3, 0]
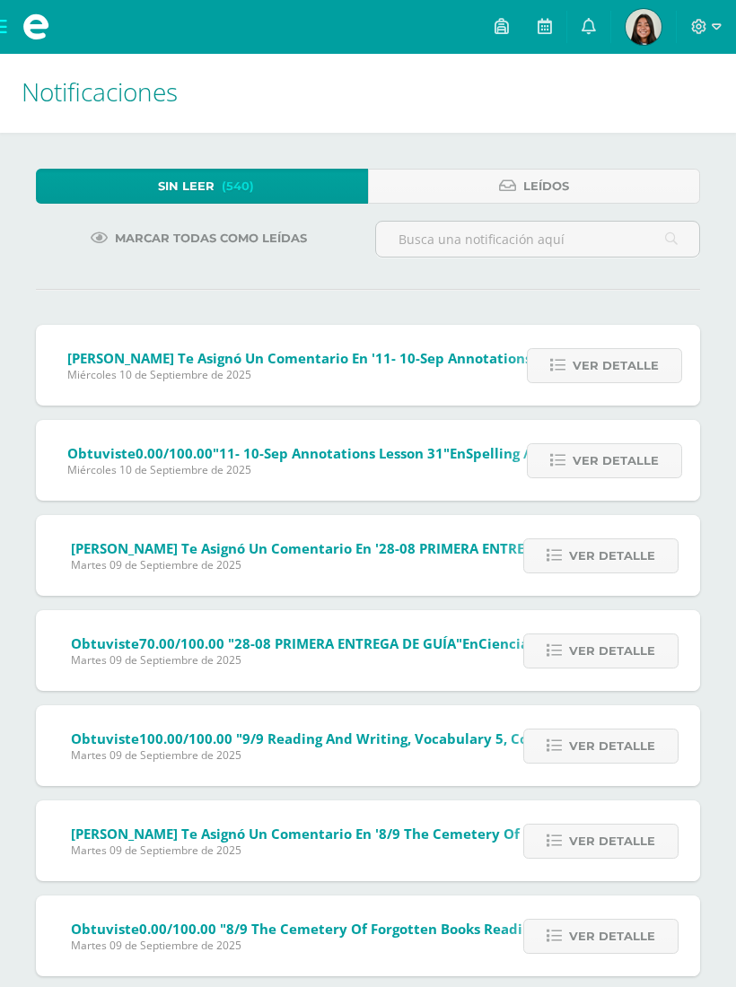
click at [606, 370] on span "Ver detalle" at bounding box center [615, 365] width 86 height 33
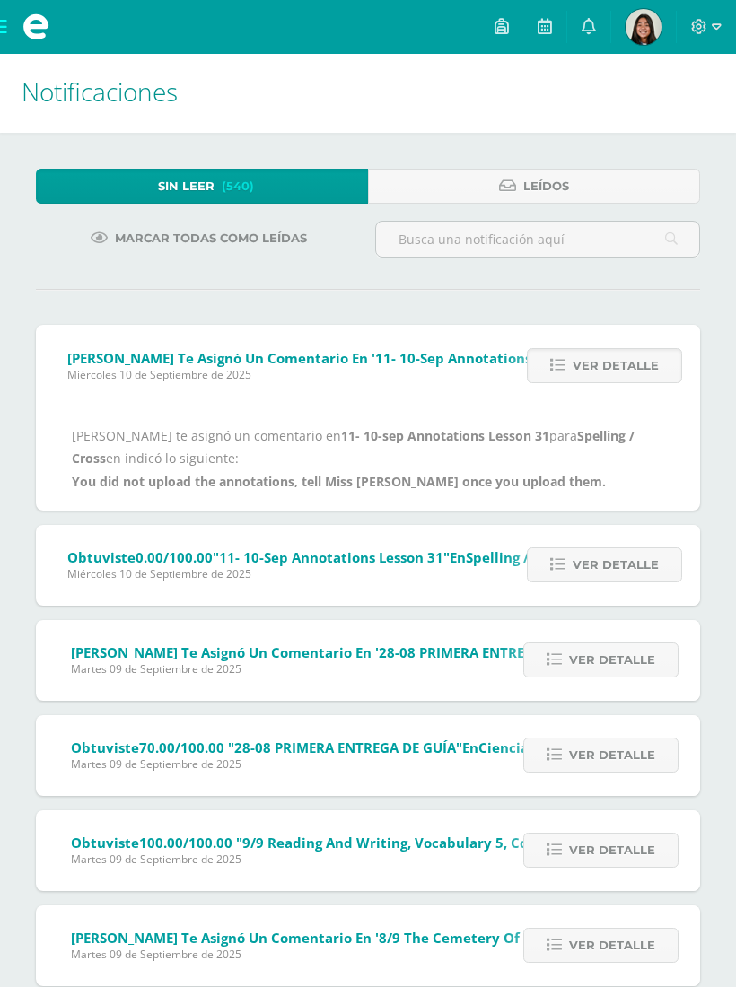
click at [617, 369] on span "Ver detalle" at bounding box center [615, 365] width 86 height 33
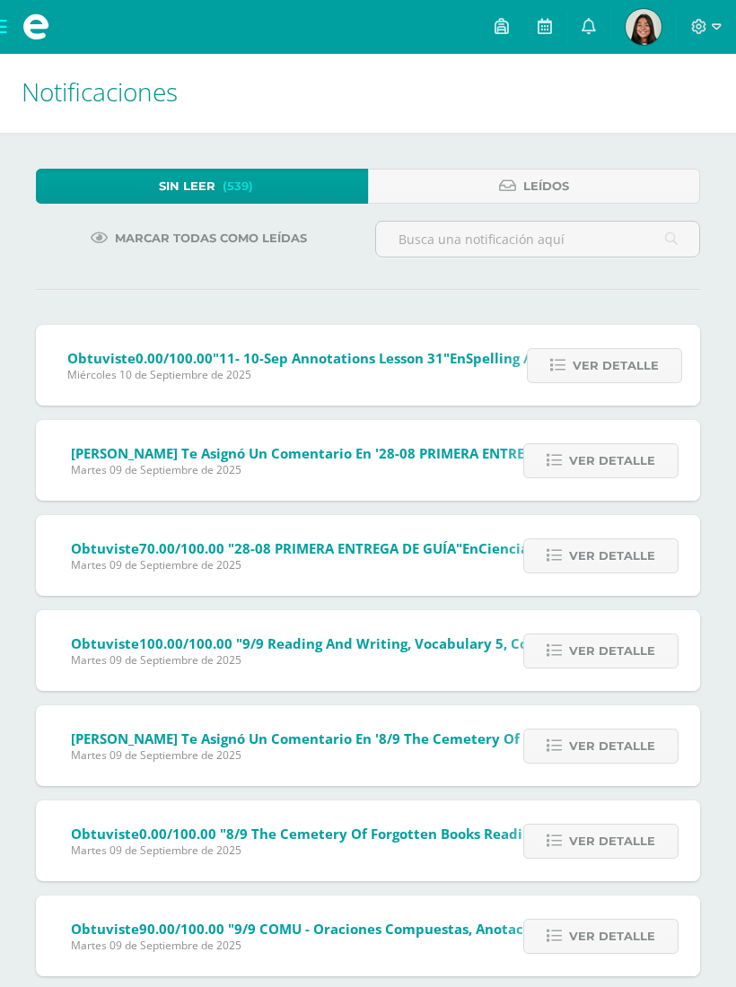
click at [620, 370] on span "Ver detalle" at bounding box center [615, 365] width 86 height 33
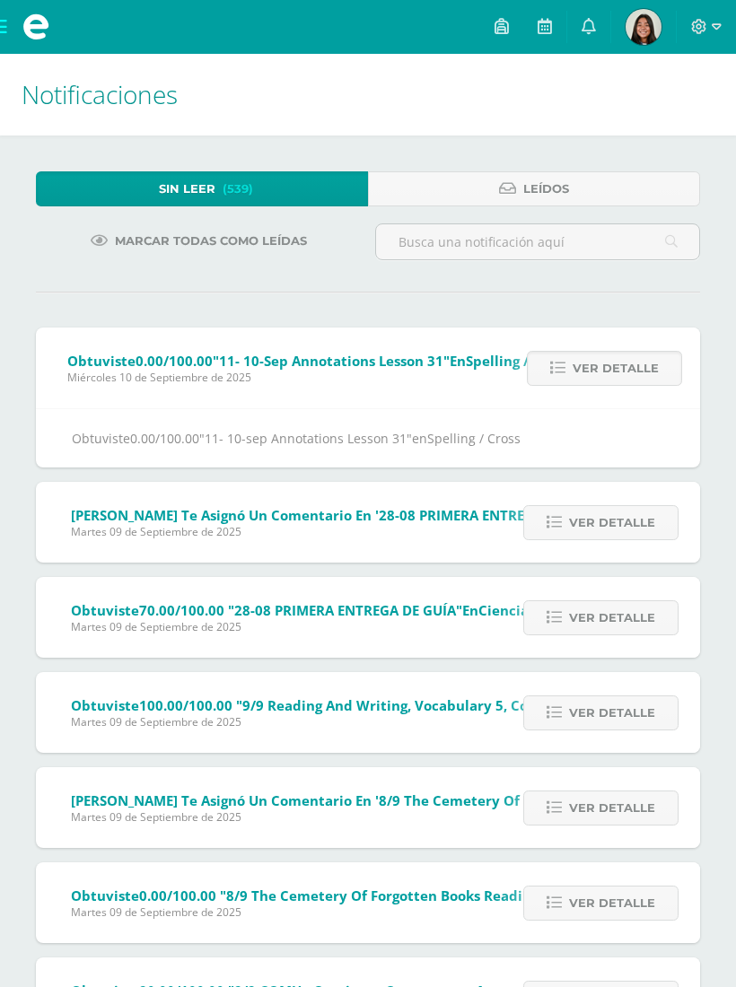
scroll to position [0, 3]
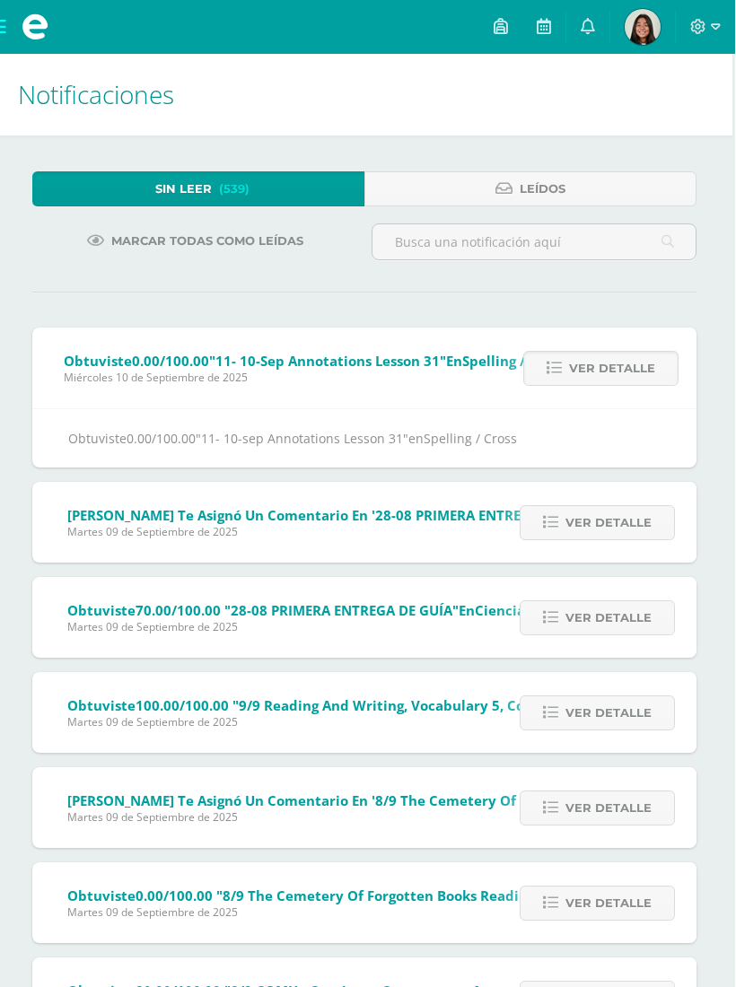
click at [579, 372] on span "Ver detalle" at bounding box center [613, 368] width 86 height 33
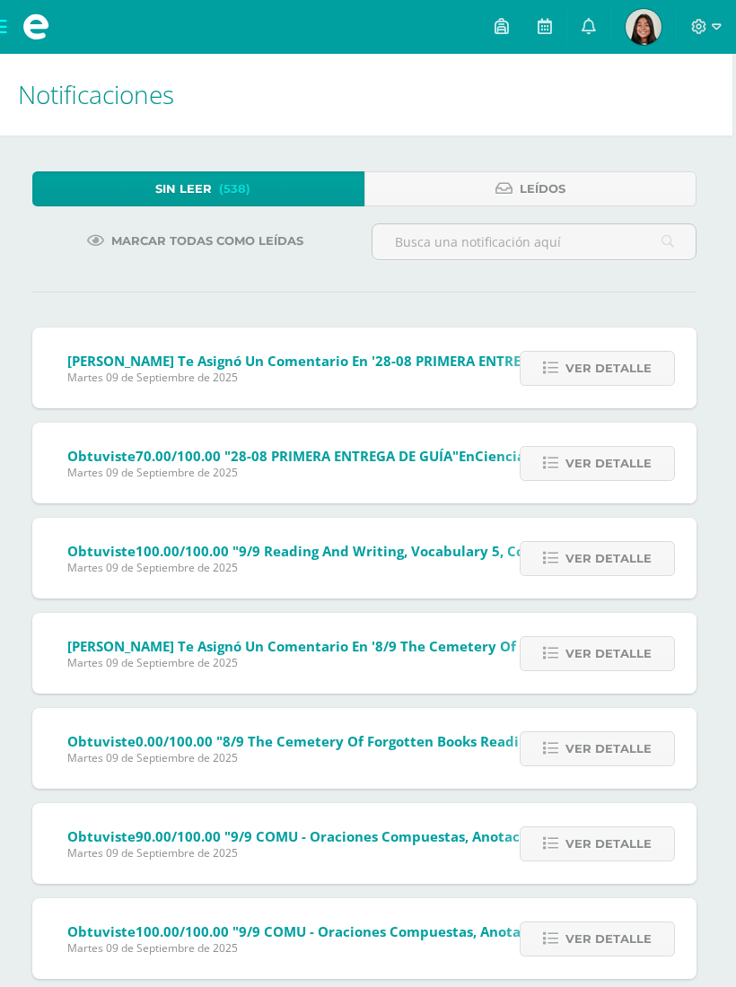
scroll to position [0, 0]
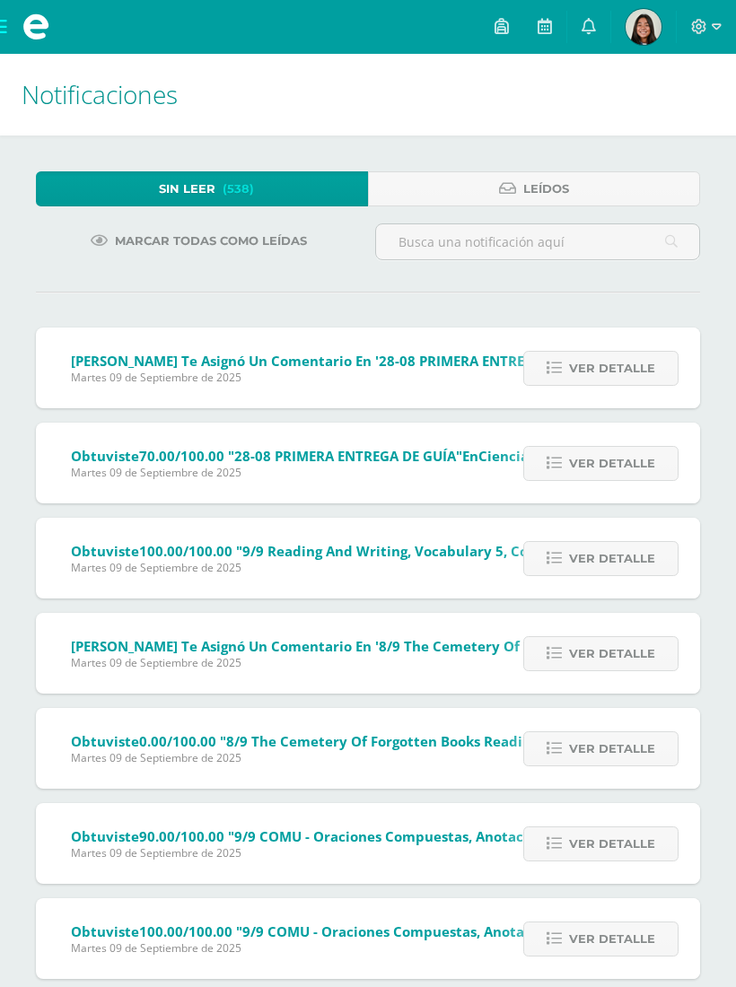
click at [579, 370] on span "Ver detalle" at bounding box center [612, 368] width 86 height 33
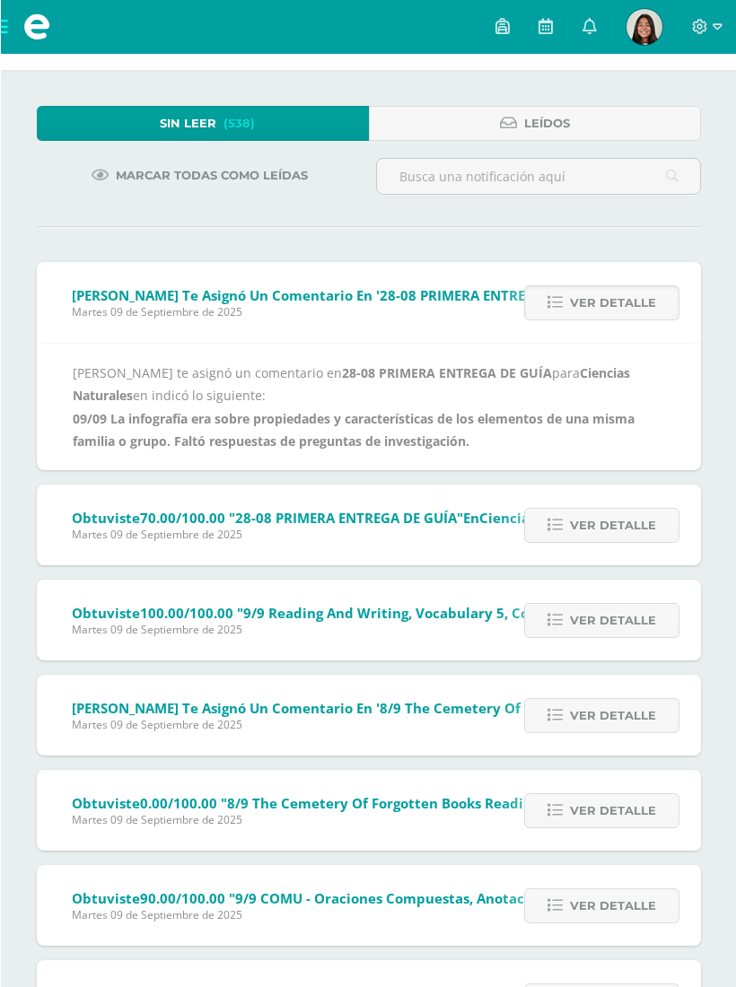
scroll to position [59, 0]
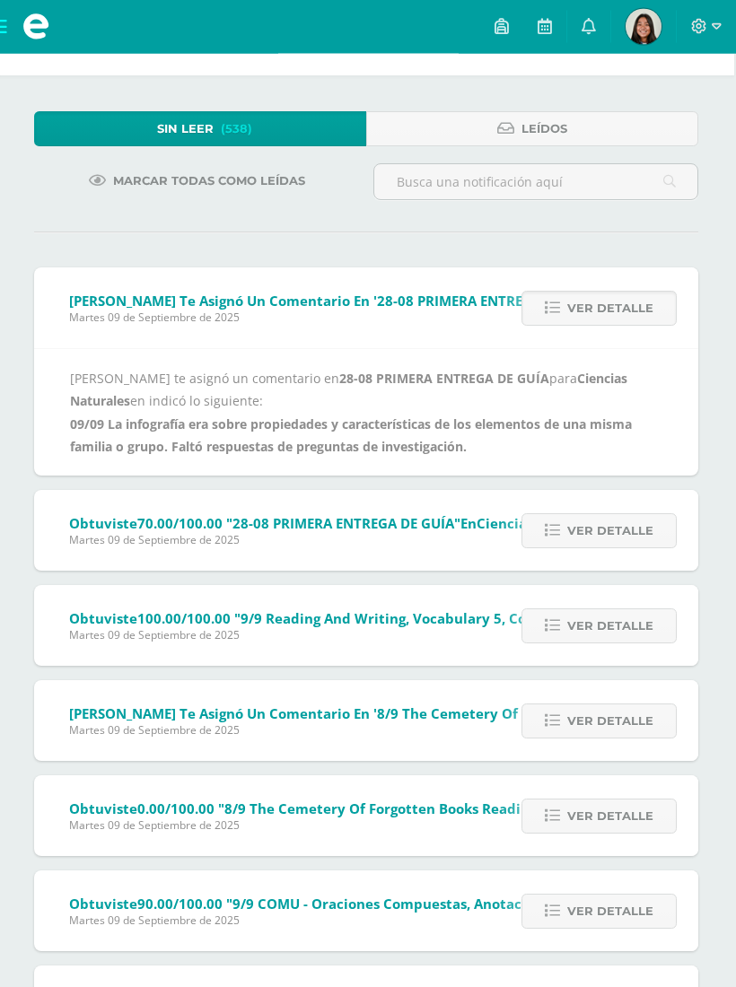
click at [630, 320] on span "Ver detalle" at bounding box center [610, 308] width 86 height 33
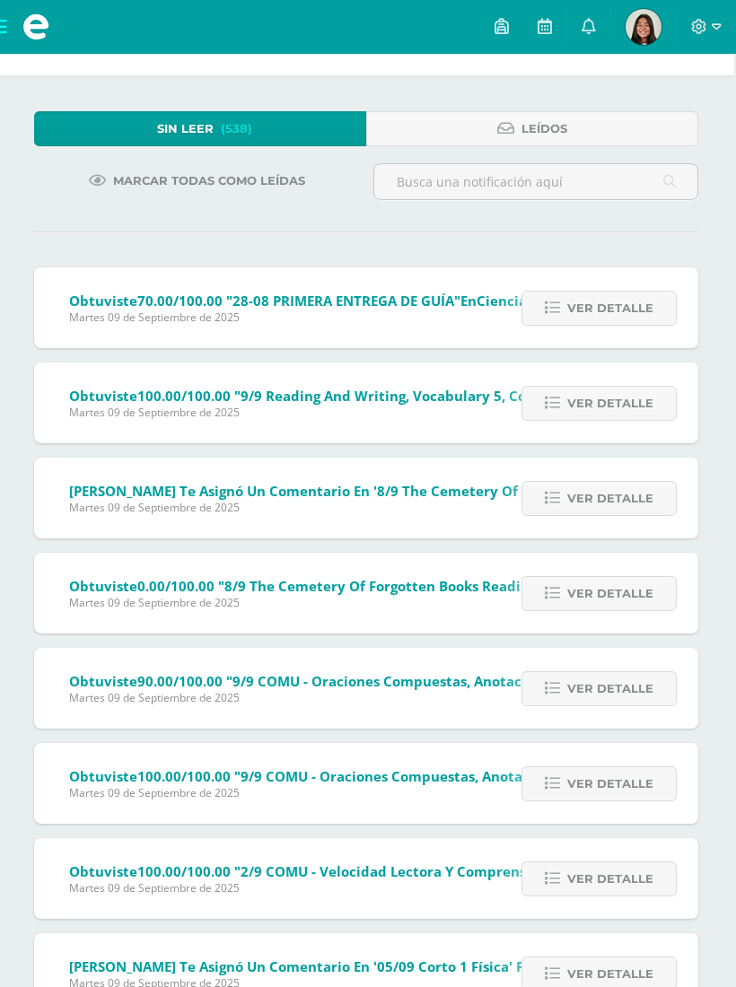
scroll to position [60, 0]
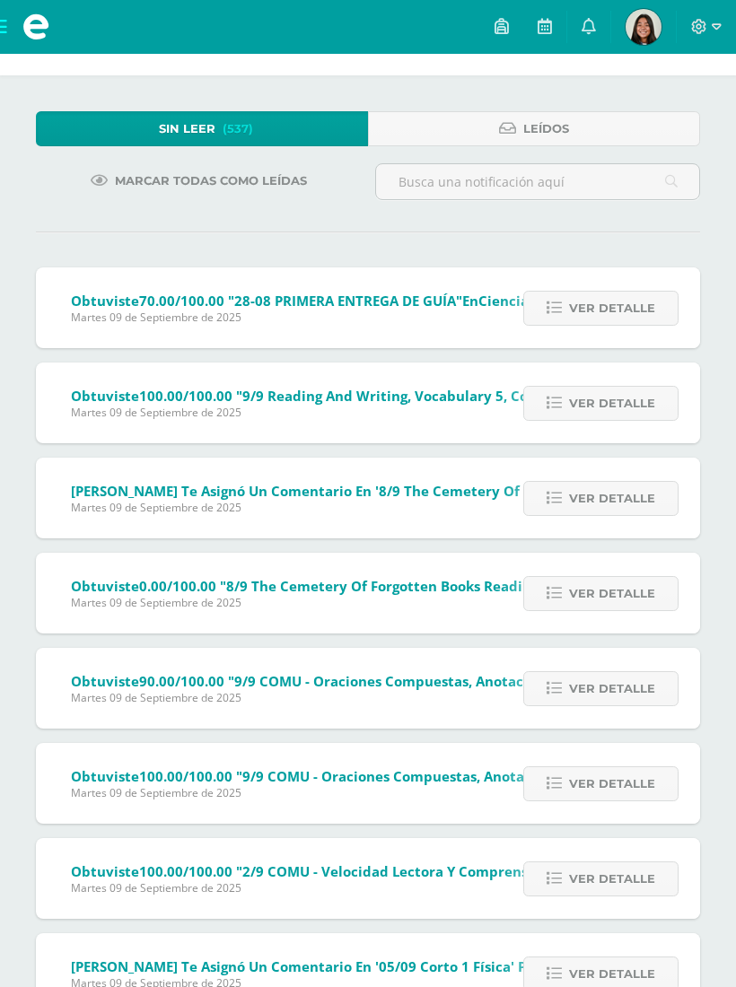
click at [607, 325] on span "Ver detalle" at bounding box center [612, 308] width 86 height 33
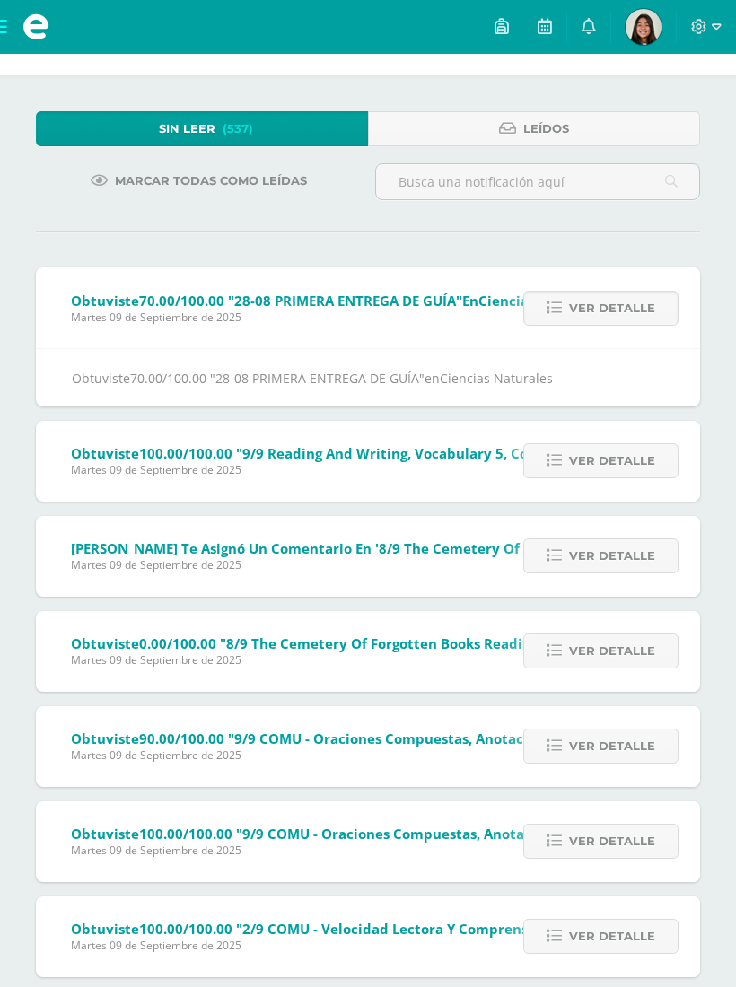
click at [605, 309] on span "Ver detalle" at bounding box center [612, 308] width 86 height 33
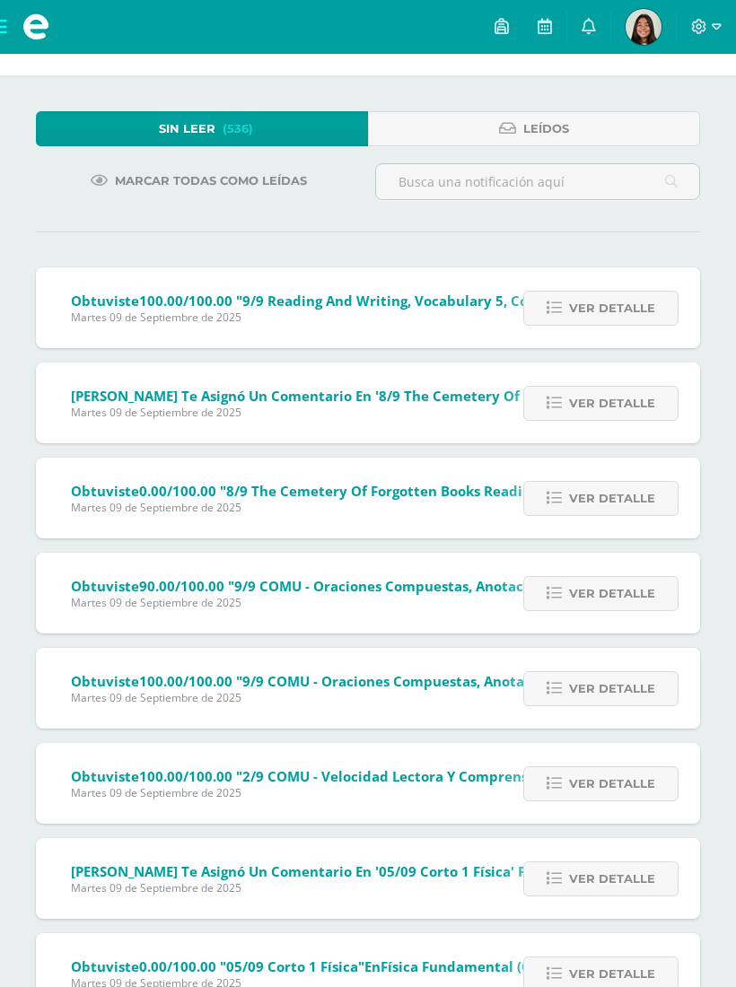
click at [606, 300] on span "Ver detalle" at bounding box center [612, 308] width 86 height 33
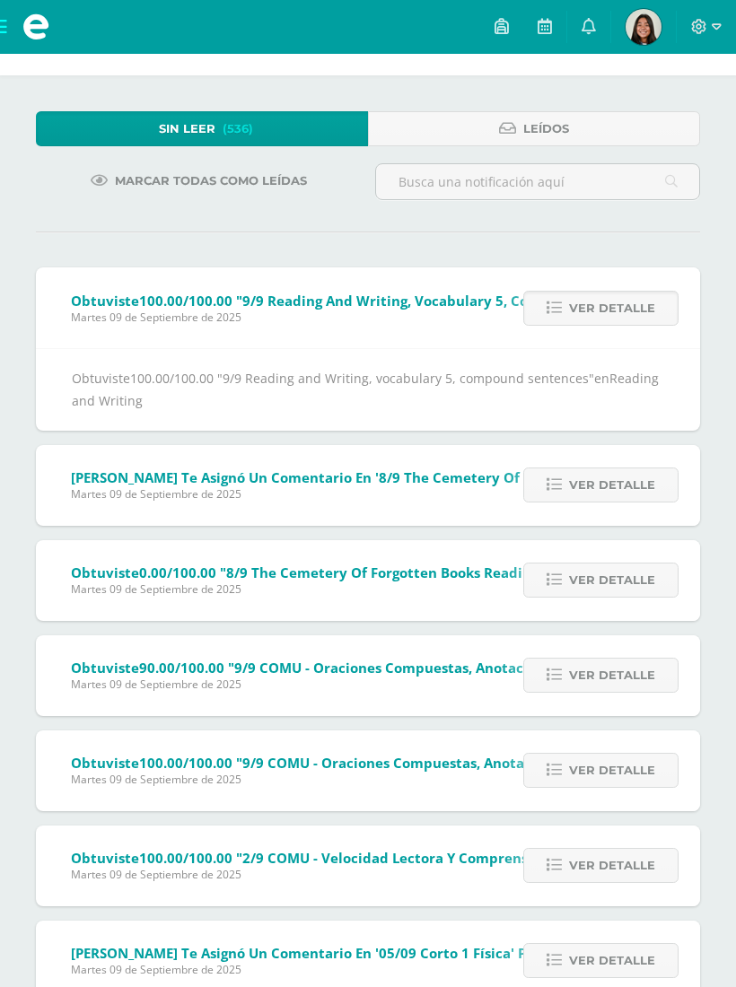
click at [605, 313] on span "Ver detalle" at bounding box center [612, 308] width 86 height 33
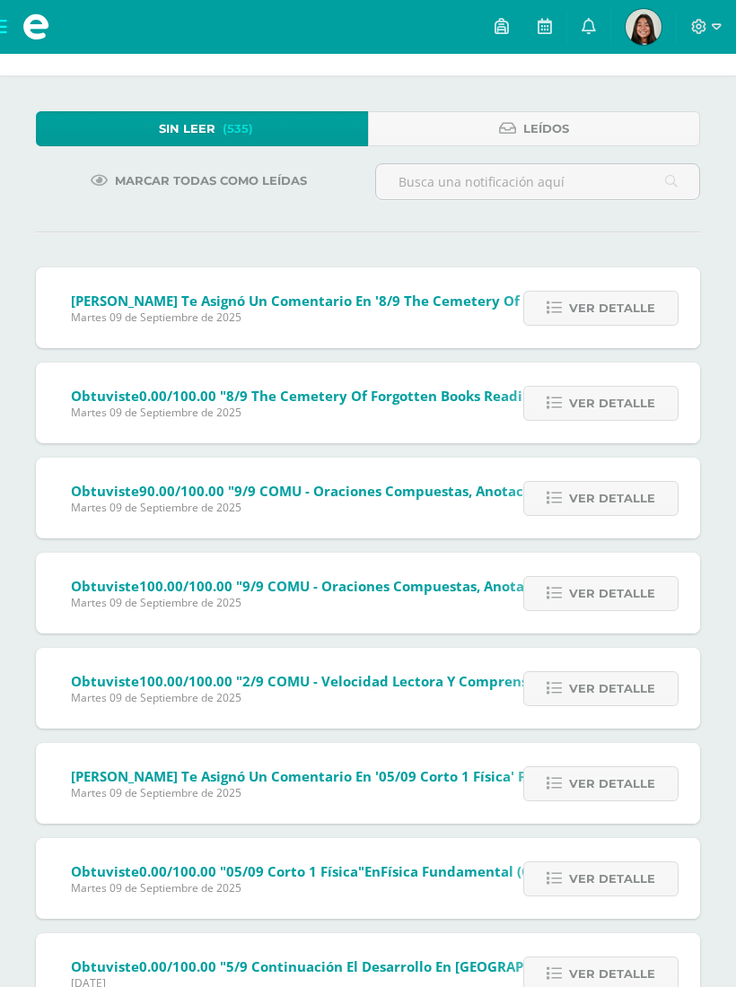
click at [582, 315] on span "Ver detalle" at bounding box center [612, 308] width 86 height 33
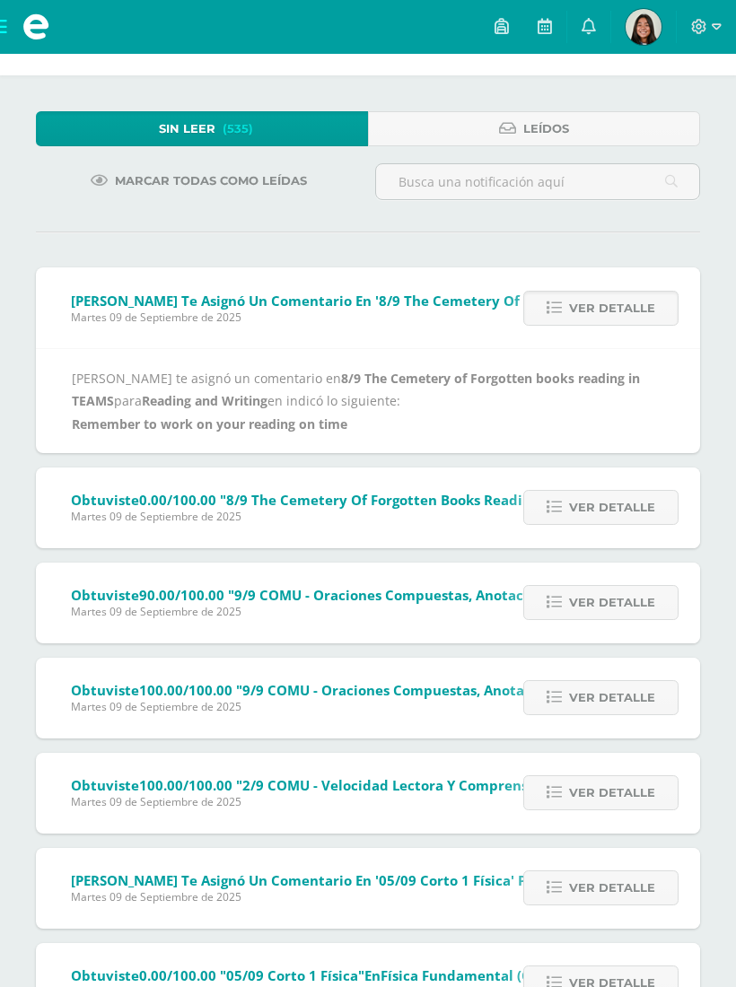
click at [579, 318] on span "Ver detalle" at bounding box center [612, 308] width 86 height 33
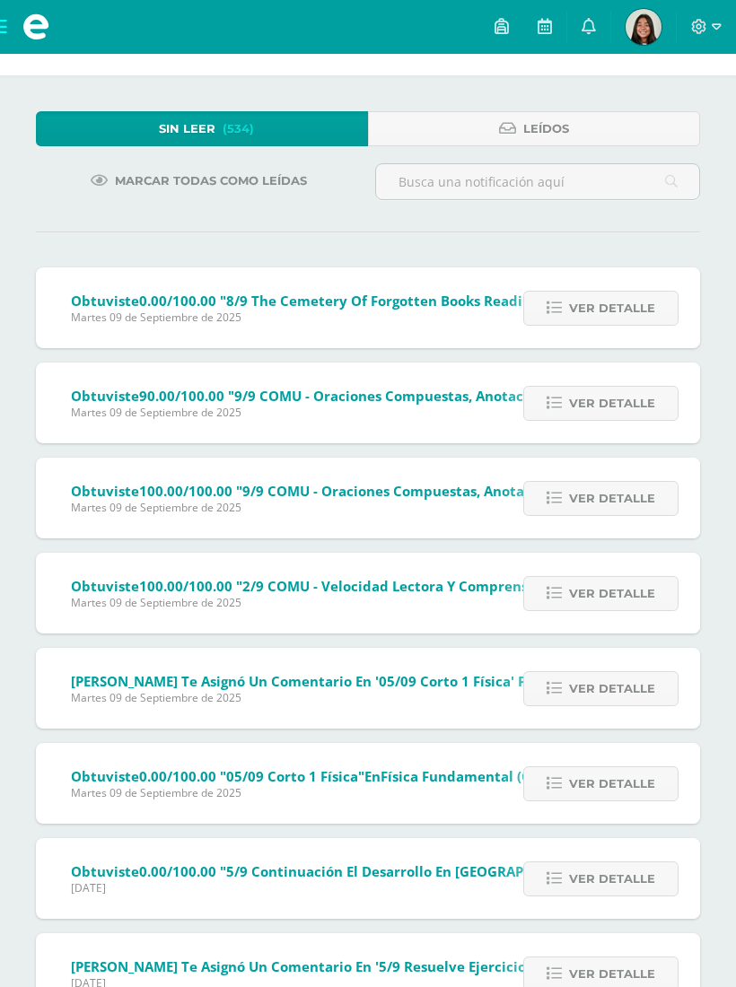
click at [572, 316] on span "Ver detalle" at bounding box center [612, 308] width 86 height 33
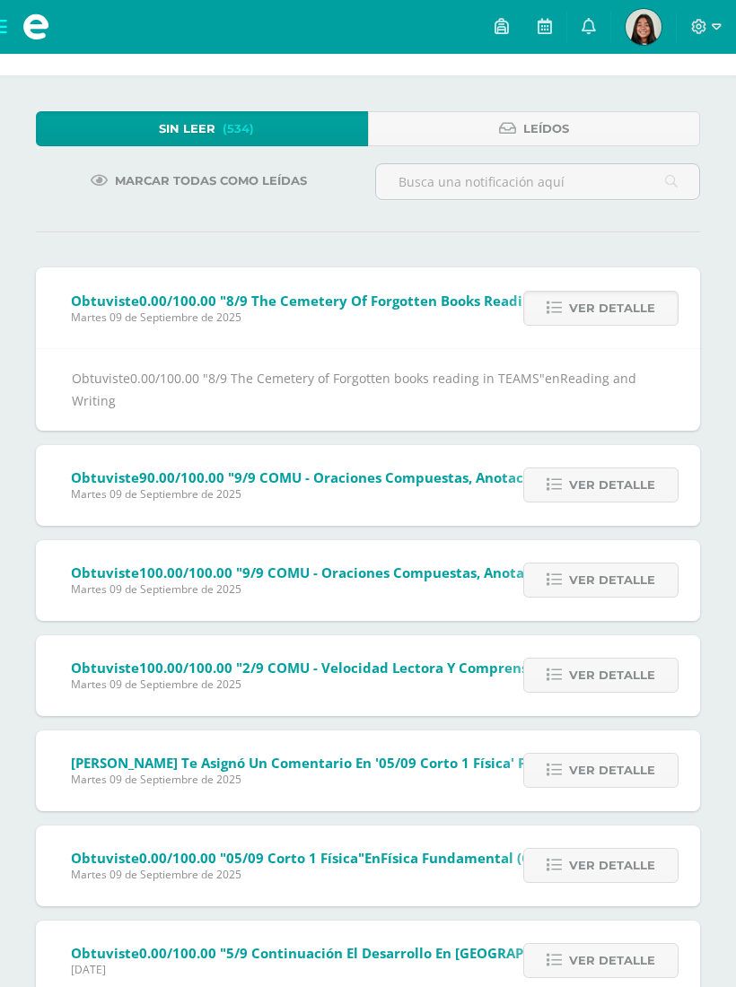
click at [570, 311] on link "Ver detalle" at bounding box center [600, 308] width 155 height 35
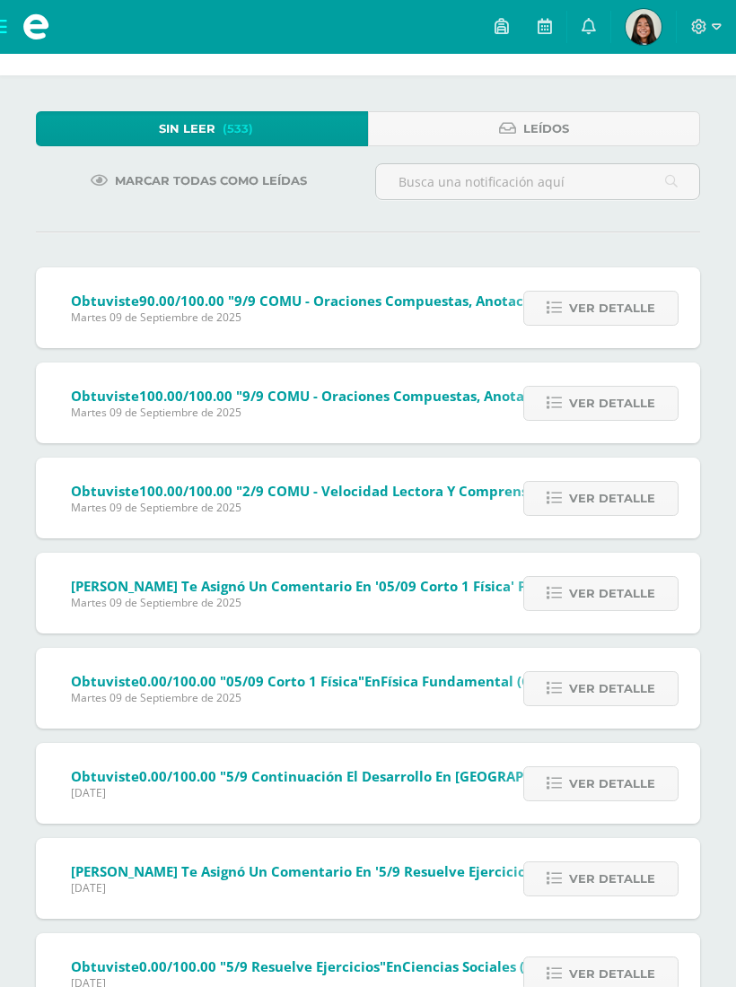
click at [583, 309] on span "Ver detalle" at bounding box center [612, 308] width 86 height 33
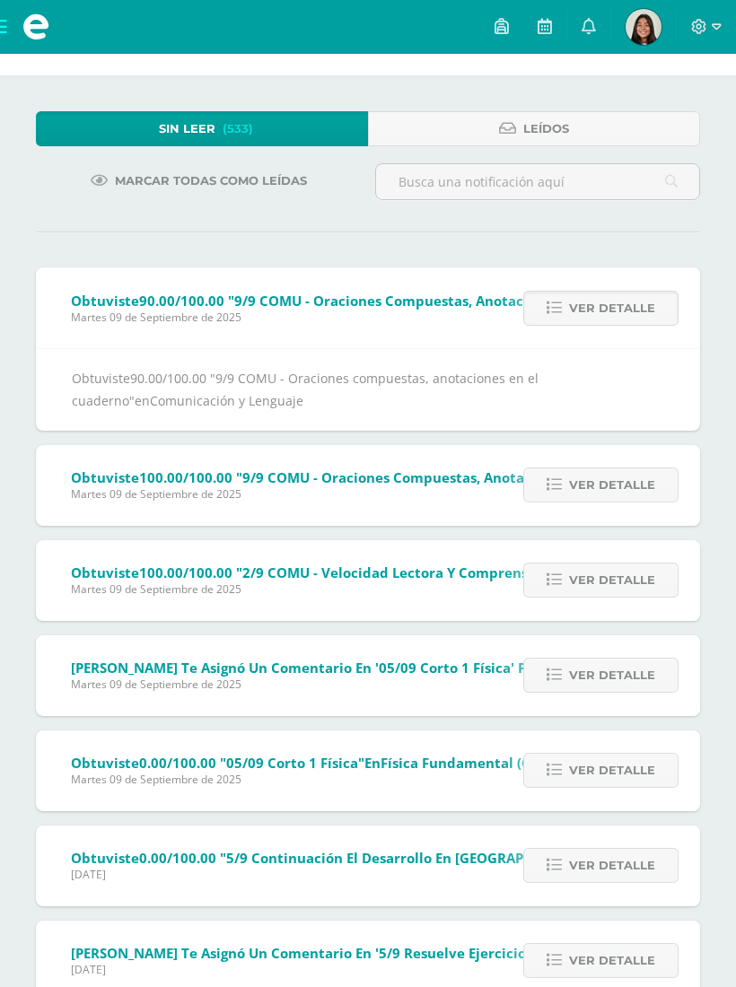
click at [578, 313] on span "Ver detalle" at bounding box center [612, 308] width 86 height 33
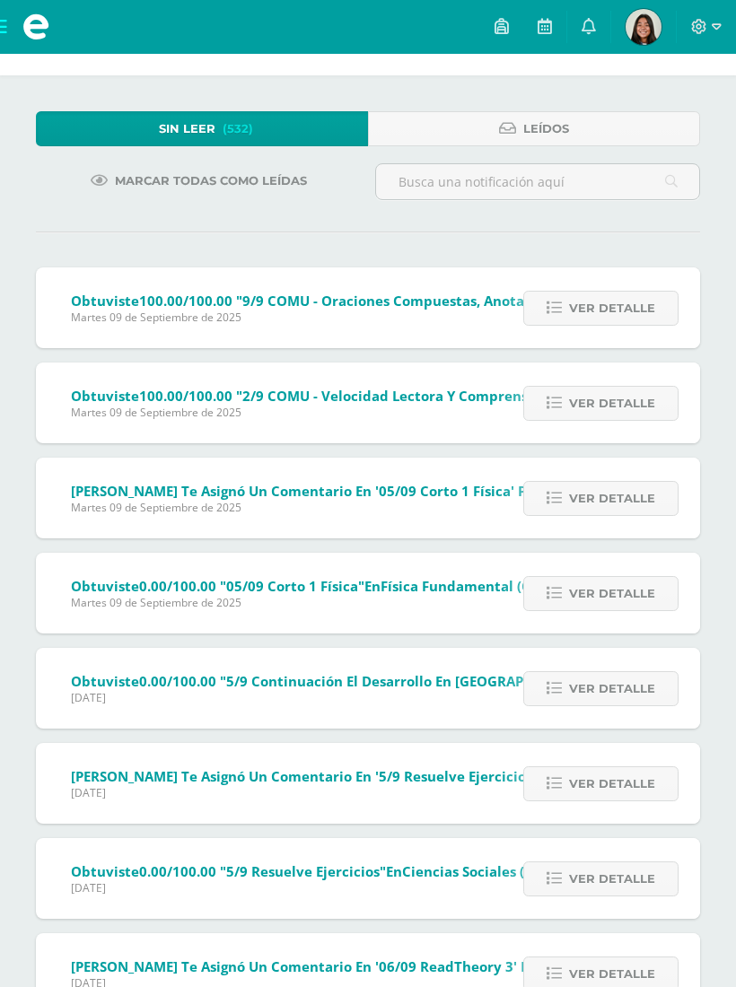
click at [582, 309] on span "Ver detalle" at bounding box center [612, 308] width 86 height 33
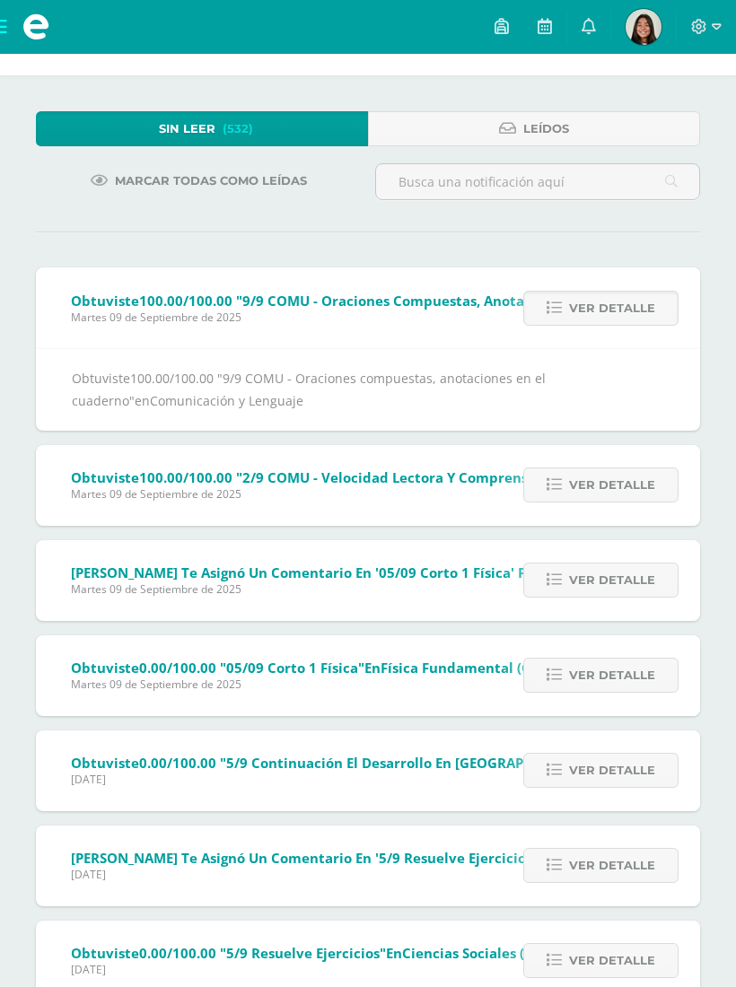
click at [581, 310] on span "Ver detalle" at bounding box center [612, 308] width 86 height 33
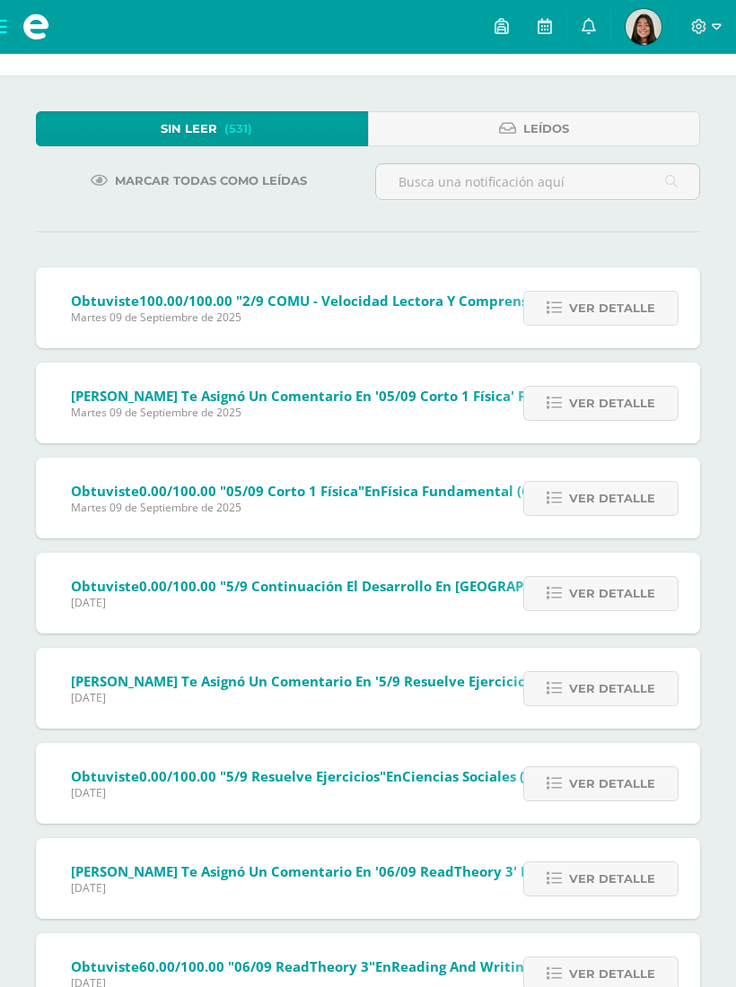
click at [603, 309] on span "Ver detalle" at bounding box center [612, 308] width 86 height 33
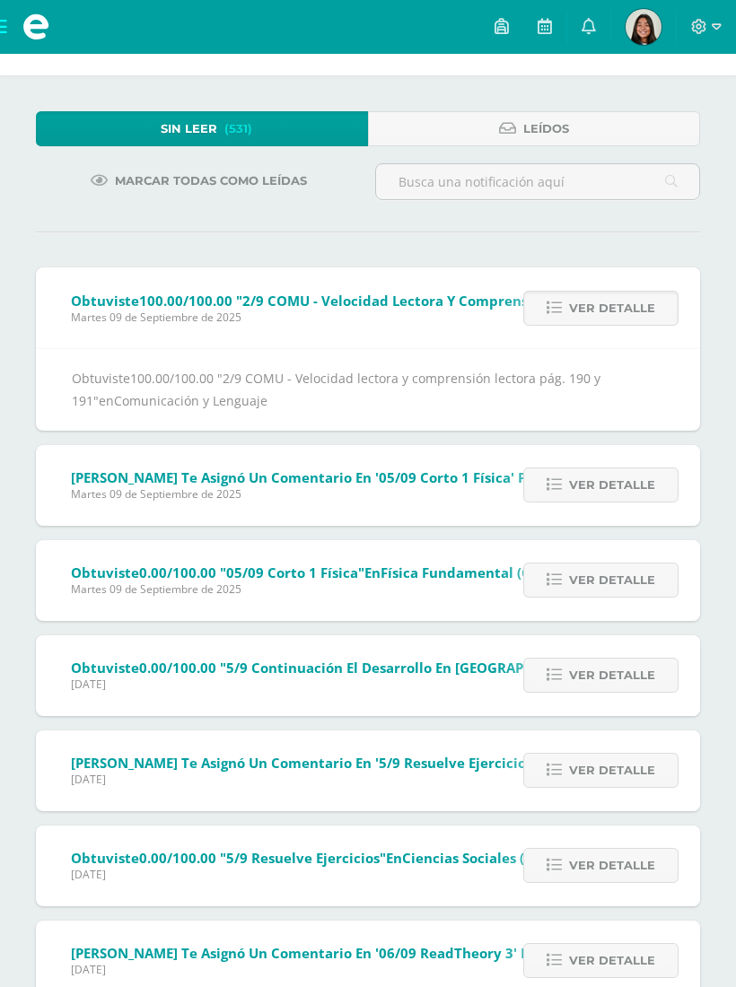
click at [588, 312] on span "Ver detalle" at bounding box center [612, 308] width 86 height 33
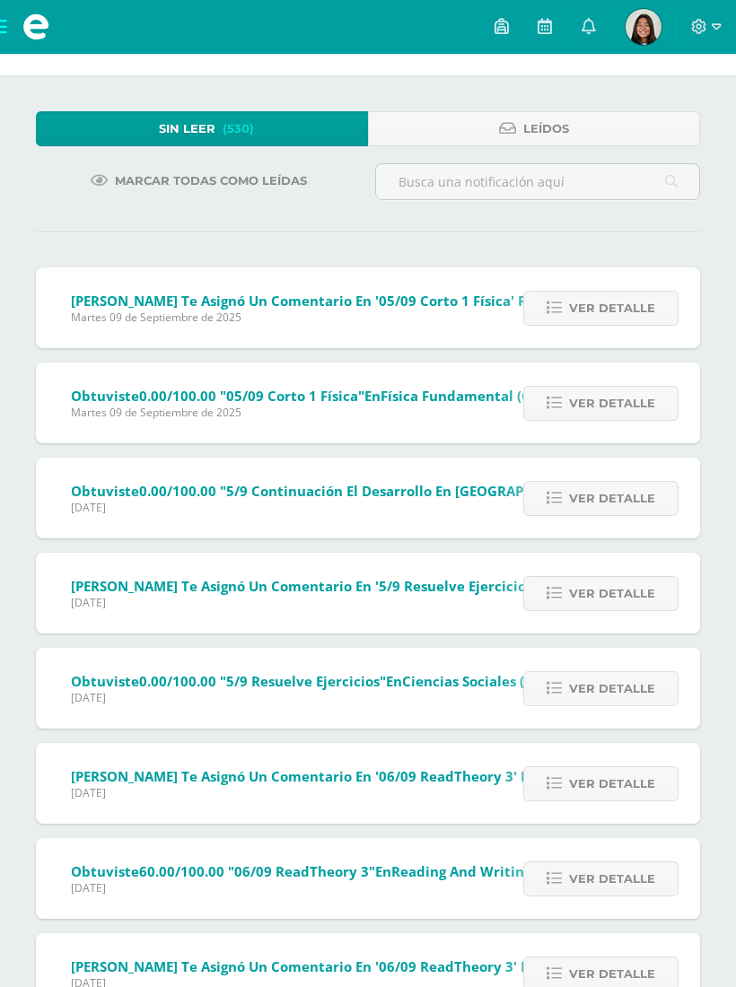
click at [579, 309] on span "Ver detalle" at bounding box center [612, 308] width 86 height 33
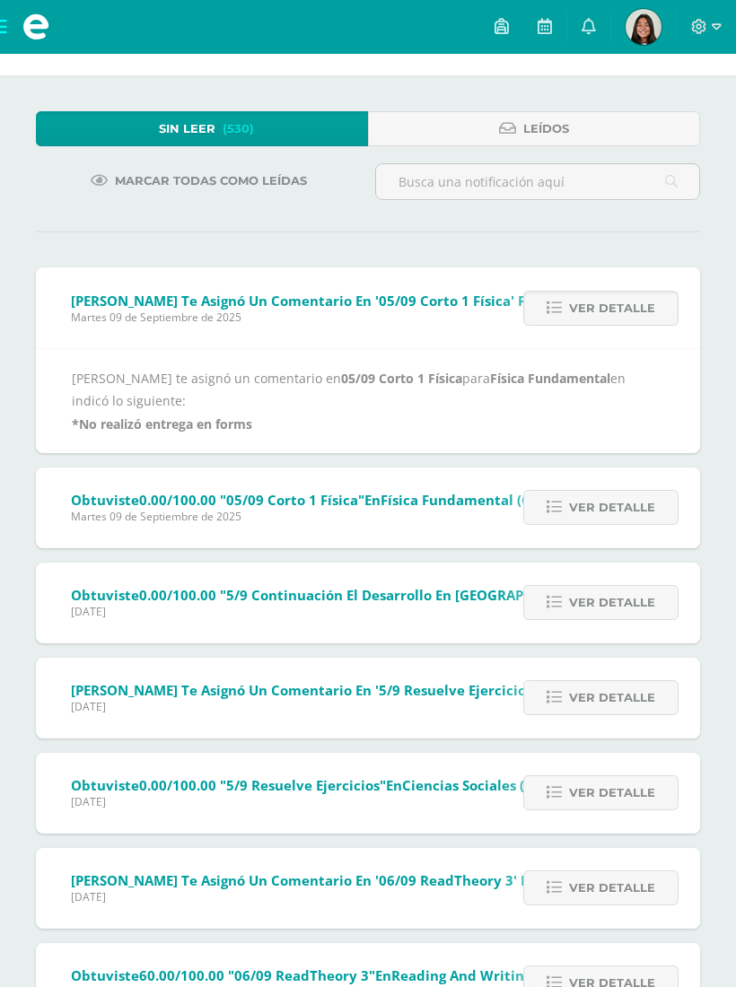
click at [618, 307] on span "Ver detalle" at bounding box center [612, 308] width 86 height 33
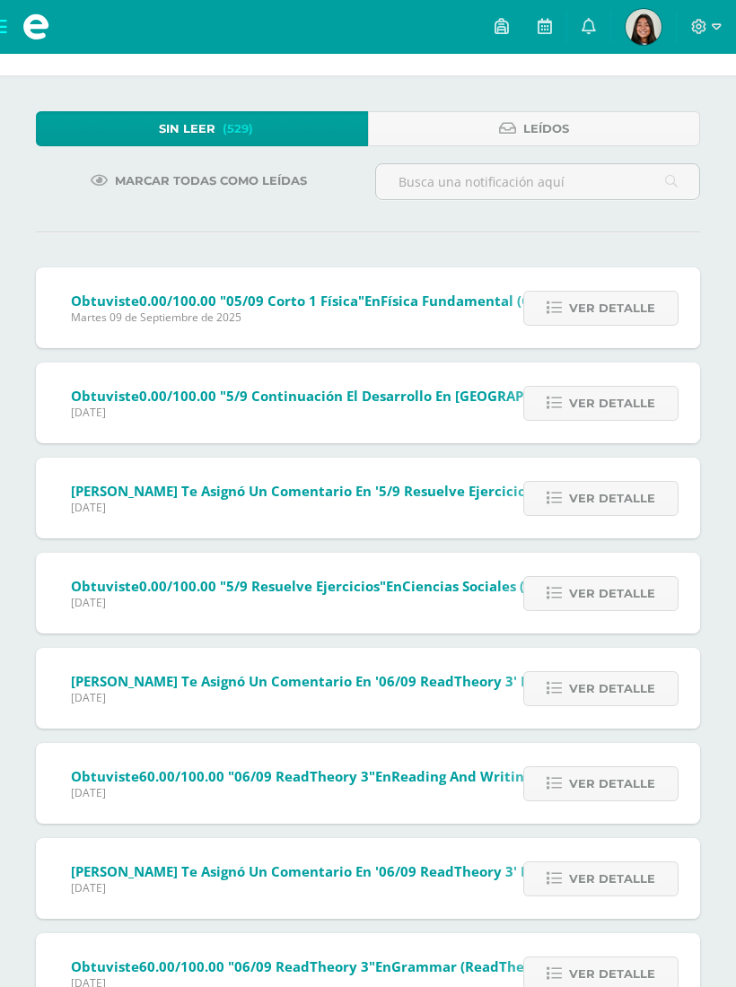
click at [581, 305] on span "Ver detalle" at bounding box center [612, 308] width 86 height 33
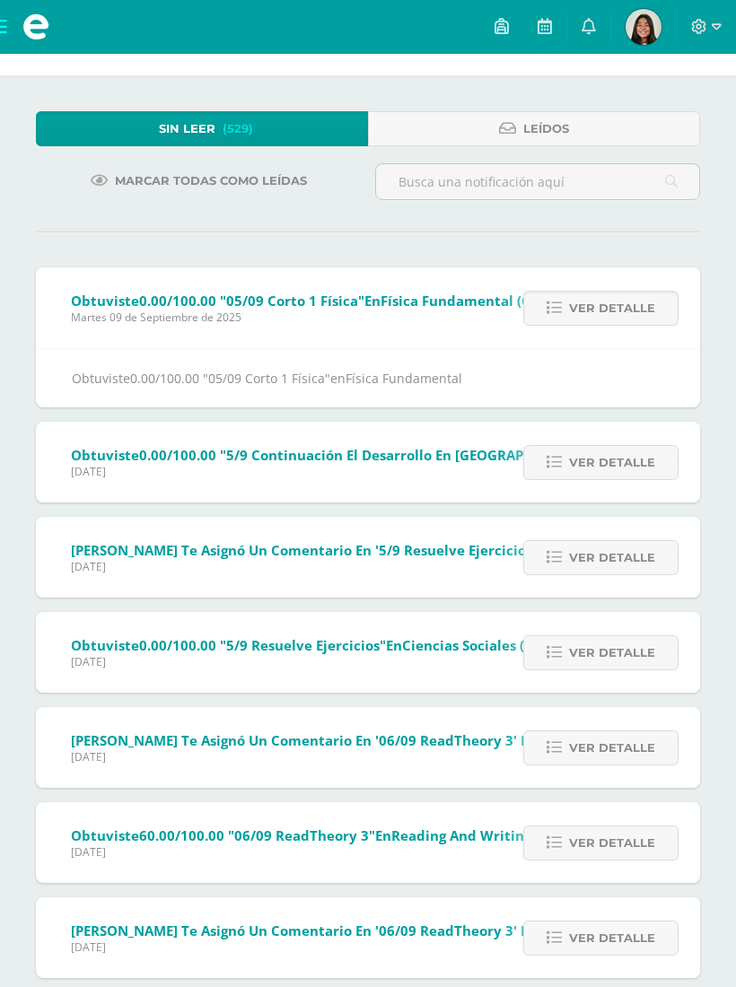
click at [631, 311] on span "Ver detalle" at bounding box center [612, 308] width 86 height 33
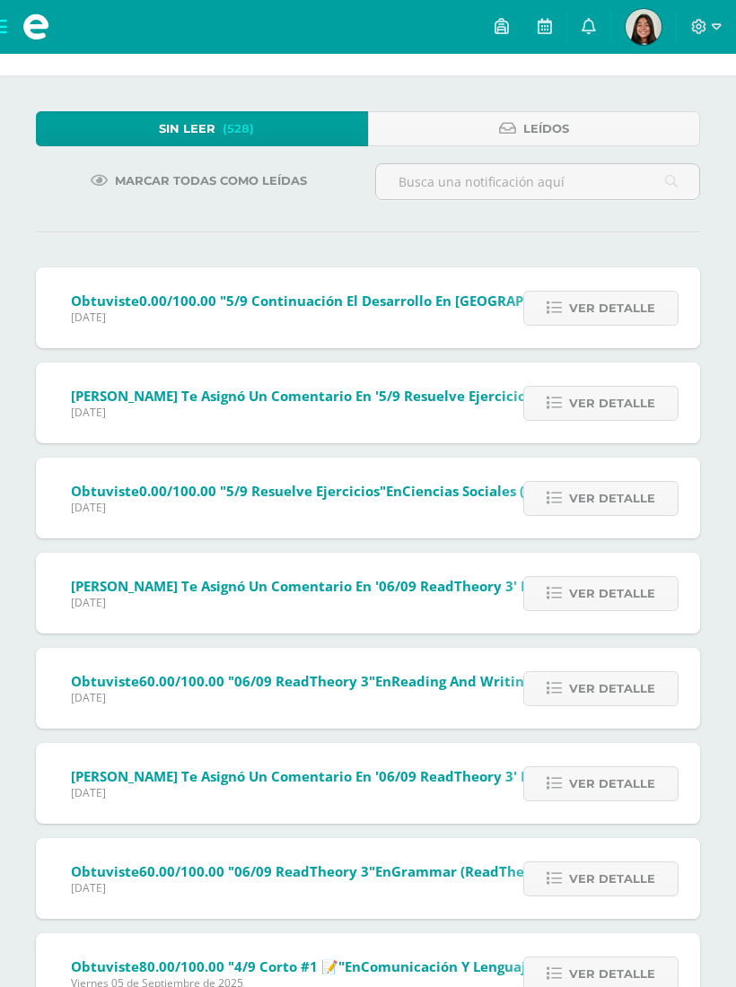
click at [579, 300] on span "Ver detalle" at bounding box center [612, 308] width 86 height 33
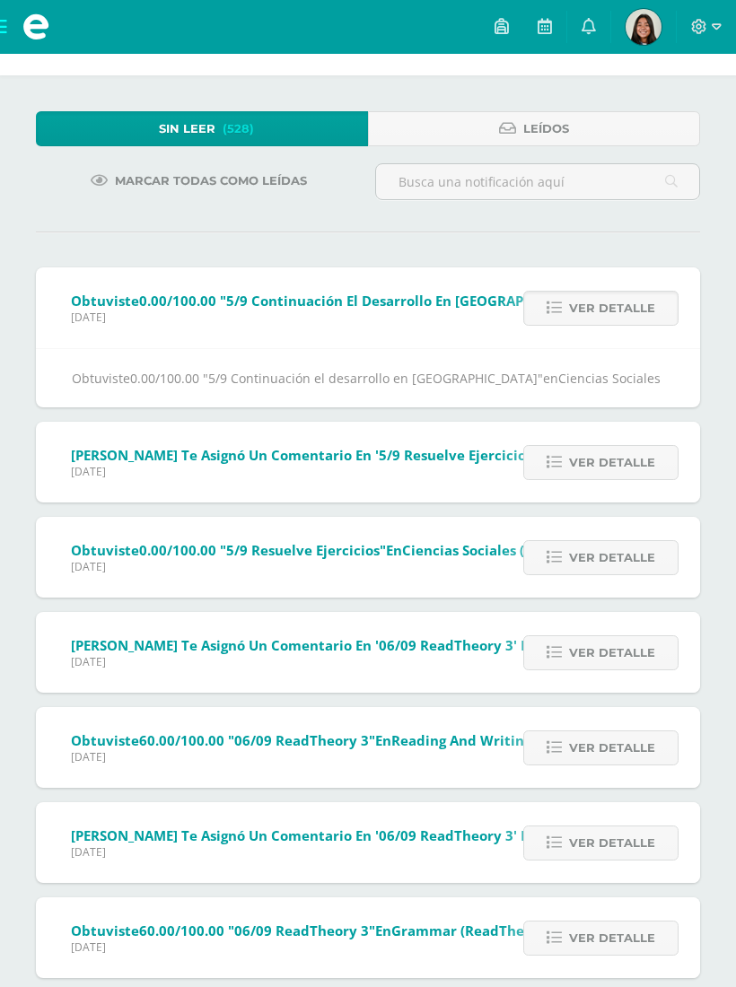
click at [580, 309] on span "Ver detalle" at bounding box center [612, 308] width 86 height 33
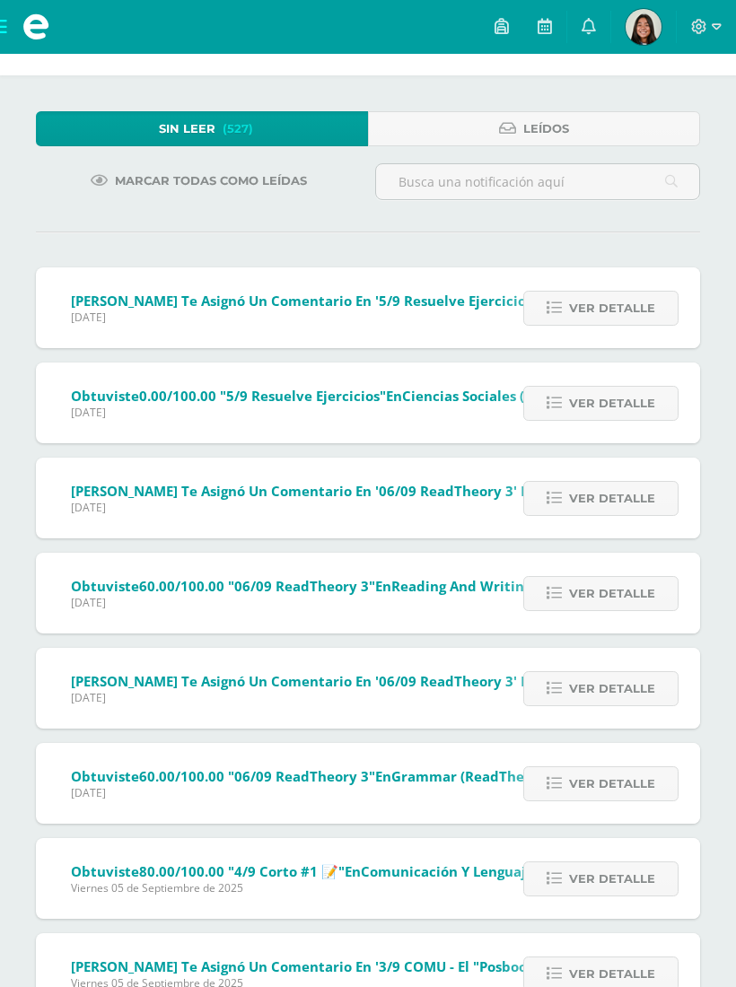
click at [593, 30] on icon at bounding box center [588, 26] width 14 height 16
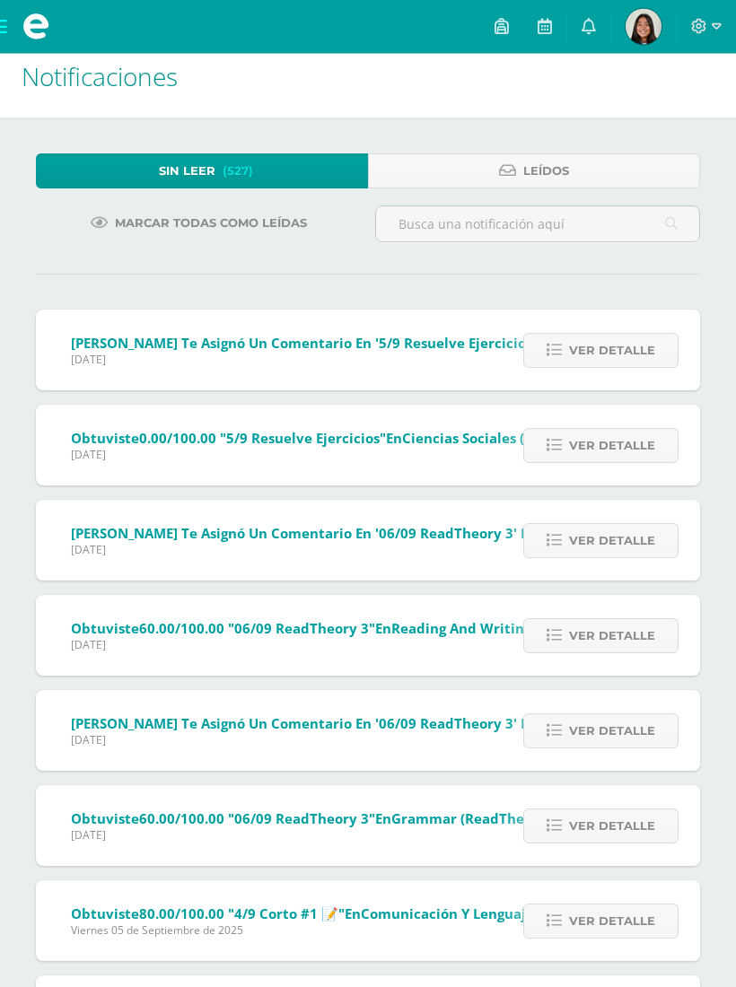
scroll to position [0, 0]
